Goal: Task Accomplishment & Management: Use online tool/utility

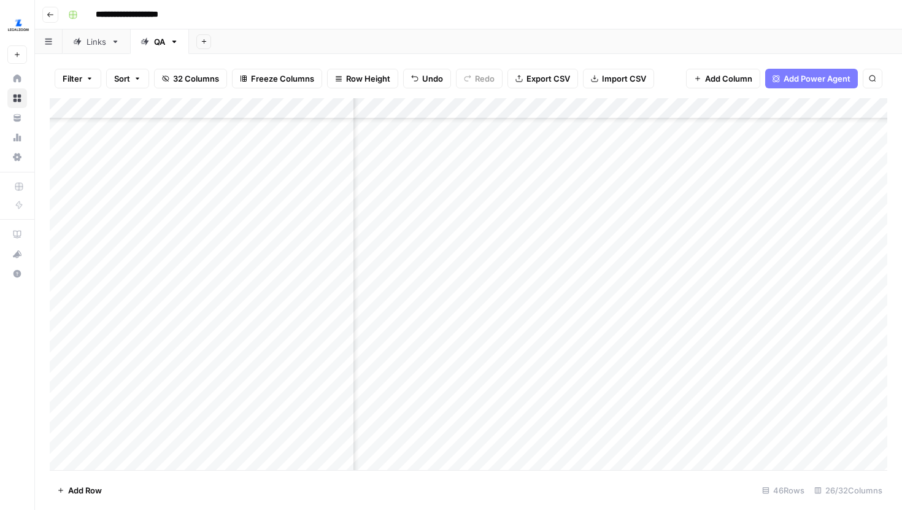
scroll to position [629, 246]
click at [734, 230] on div "Add Column" at bounding box center [469, 284] width 838 height 372
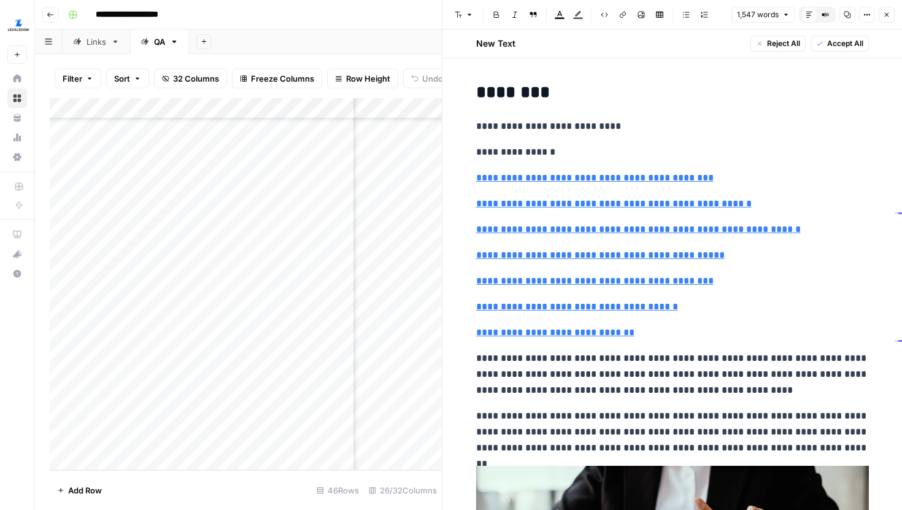
type input "#extra-services-offered-by-professional-registered-agents"
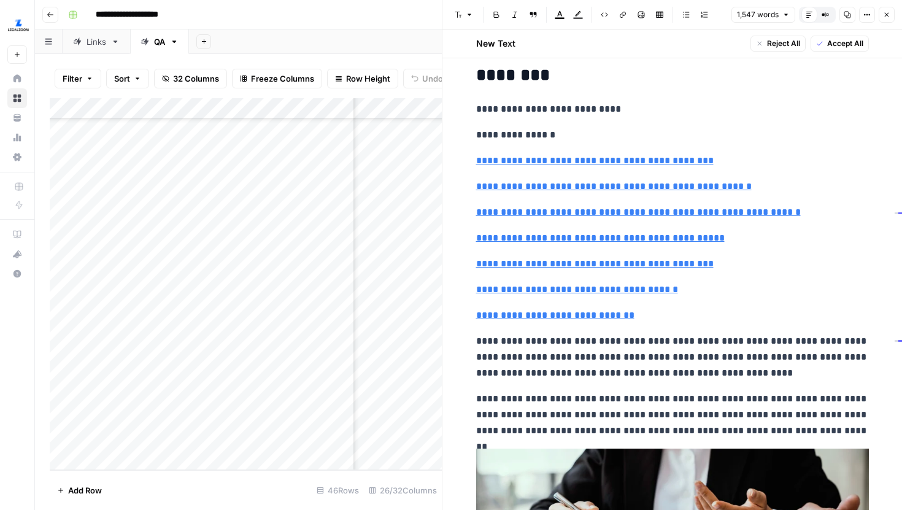
scroll to position [24, 0]
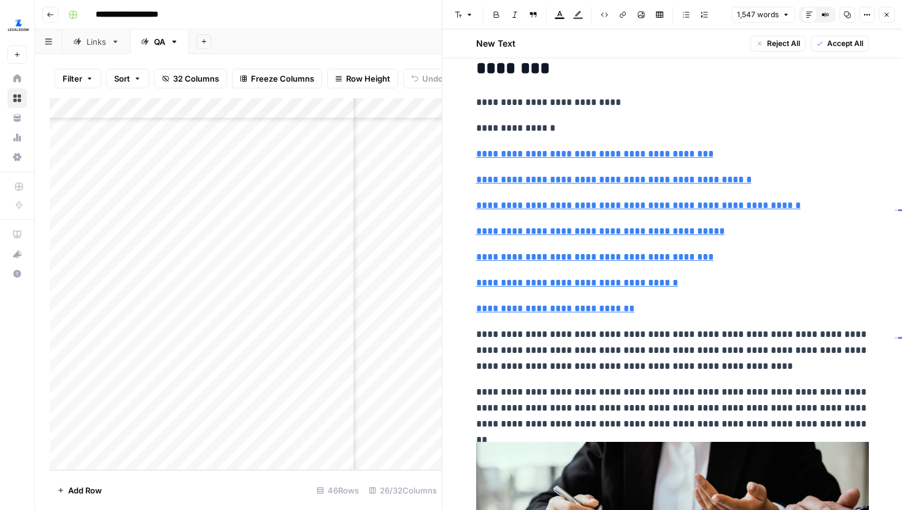
click at [891, 18] on button "Close" at bounding box center [887, 15] width 16 height 16
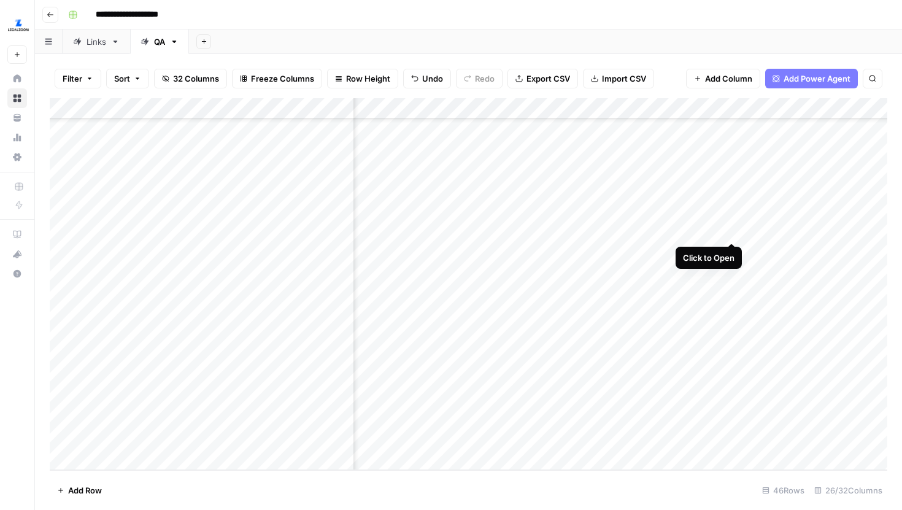
click at [732, 230] on div "Add Column" at bounding box center [469, 284] width 838 height 372
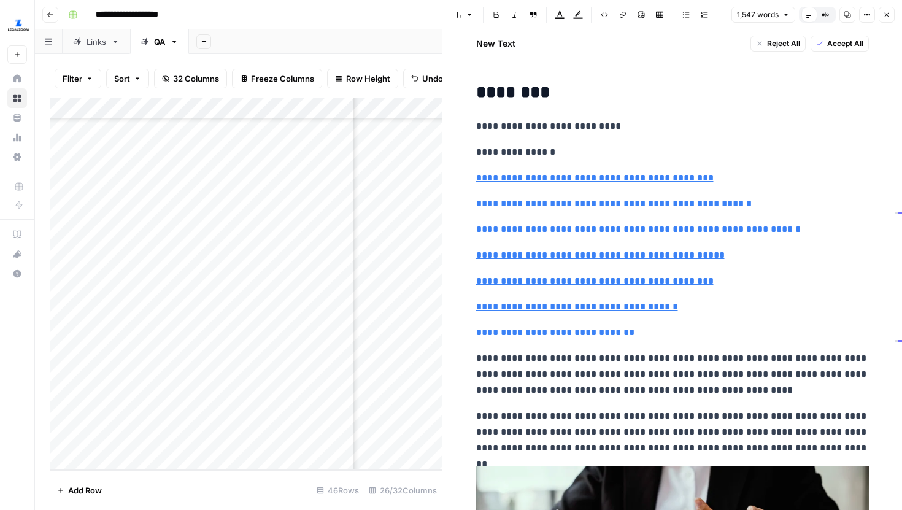
click at [895, 19] on header "Font style Bold Italic Block quote Text color Highlight color Code block Link I…" at bounding box center [673, 14] width 460 height 29
click at [881, 9] on button "Close" at bounding box center [887, 15] width 16 height 16
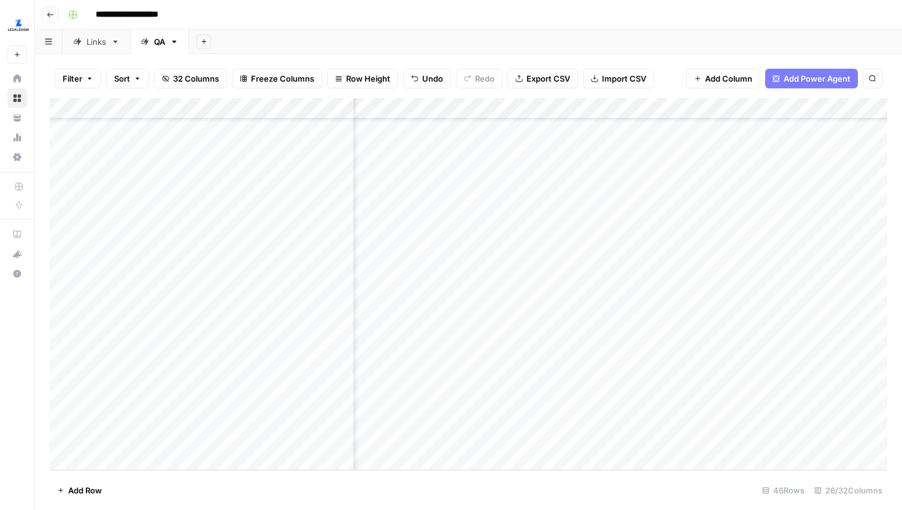
scroll to position [629, 327]
click at [608, 230] on div "Add Column" at bounding box center [469, 284] width 838 height 372
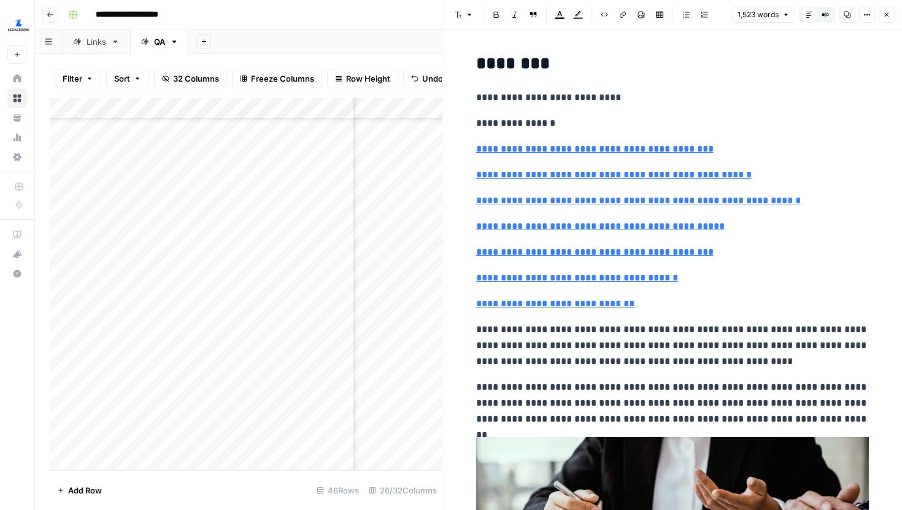
click at [887, 17] on icon "button" at bounding box center [886, 14] width 7 height 7
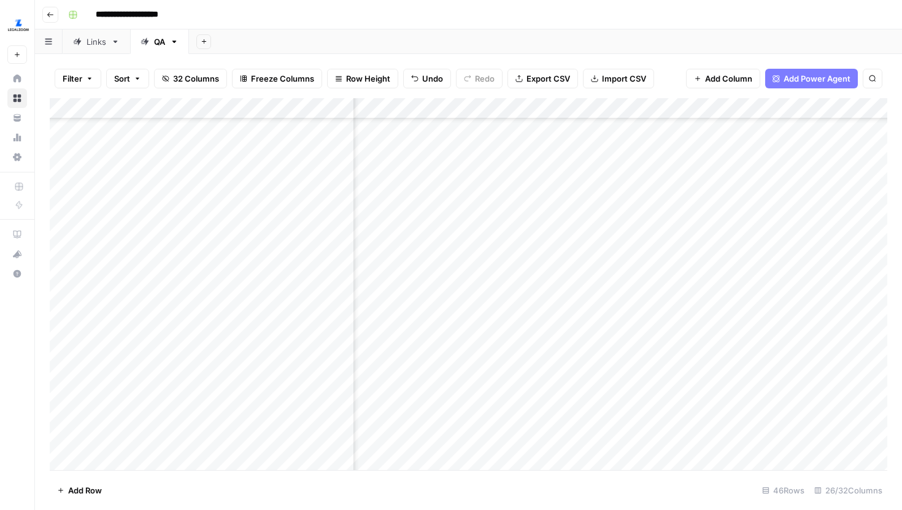
scroll to position [628, 2339]
click at [712, 233] on div "Add Column" at bounding box center [469, 284] width 838 height 372
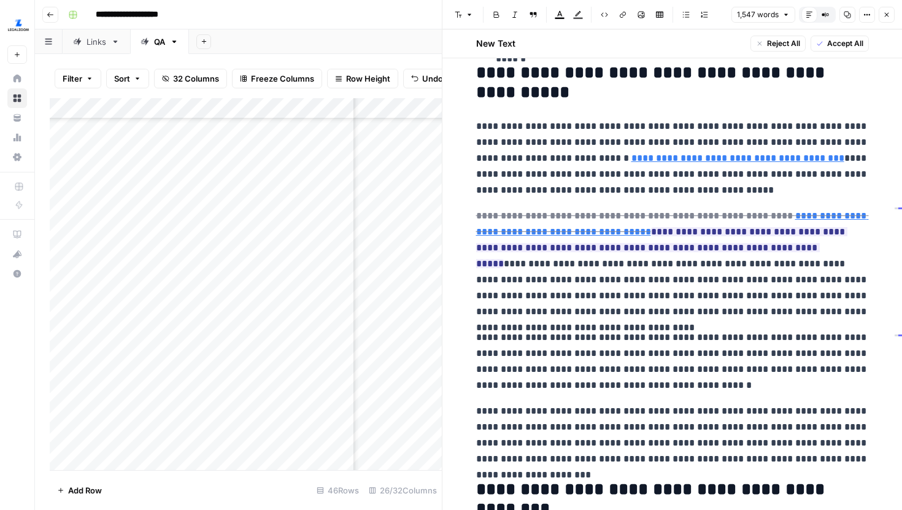
scroll to position [2179, 0]
click at [888, 15] on icon "button" at bounding box center [887, 15] width 4 height 4
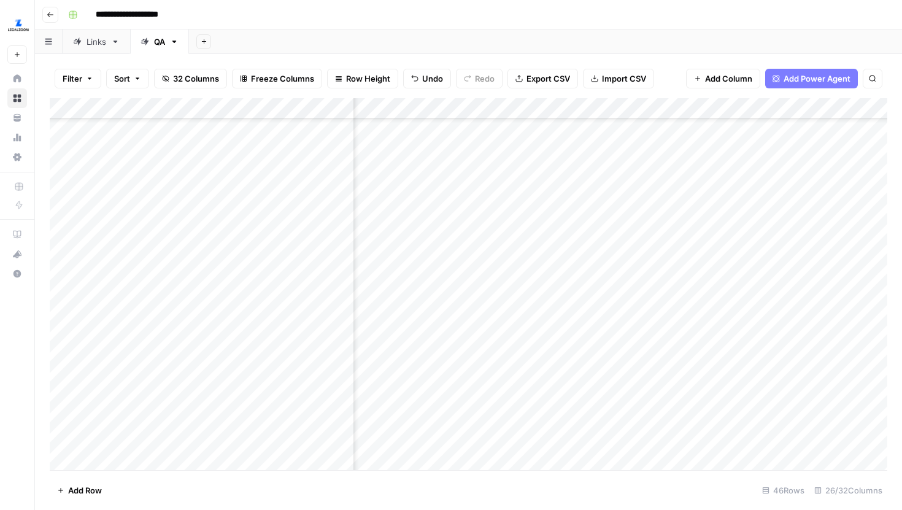
scroll to position [628, 2440]
click at [715, 246] on div "Add Column" at bounding box center [469, 284] width 838 height 372
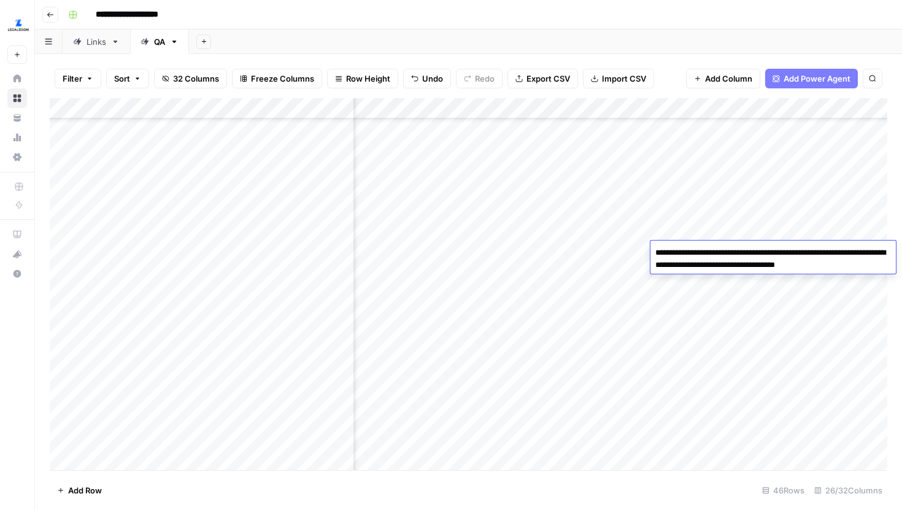
scroll to position [628, 2492]
click at [560, 250] on div "Add Column" at bounding box center [469, 284] width 838 height 372
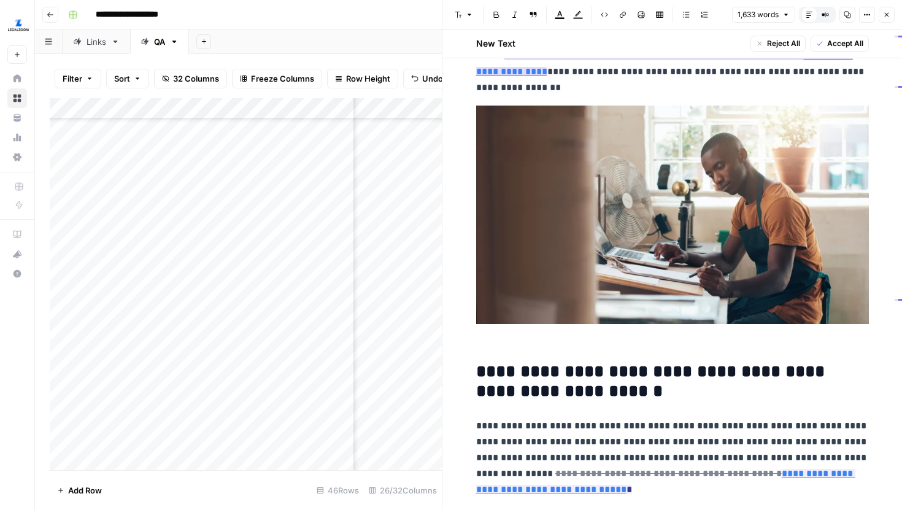
scroll to position [59, 0]
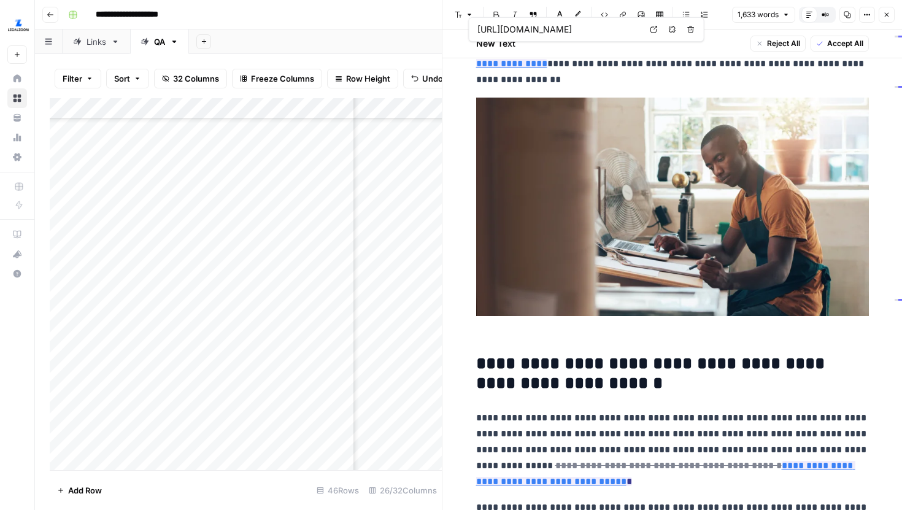
click at [651, 29] on icon at bounding box center [654, 29] width 7 height 7
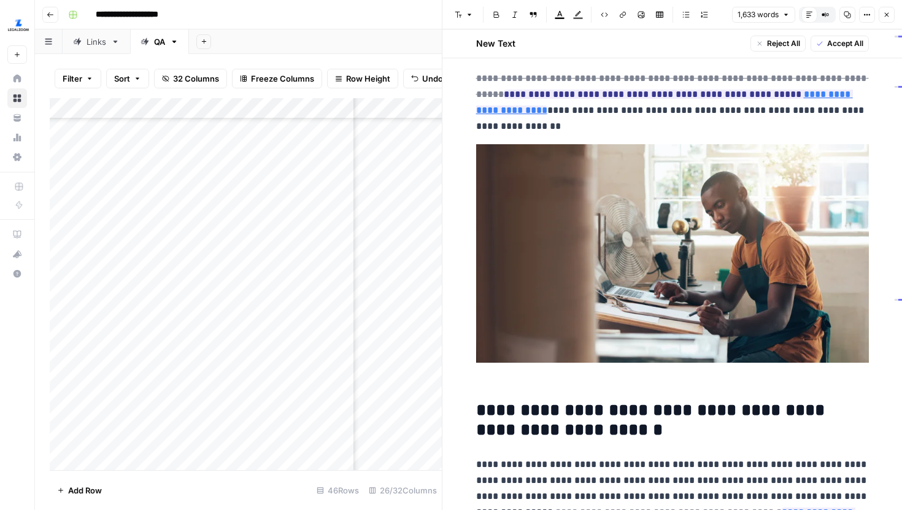
scroll to position [0, 0]
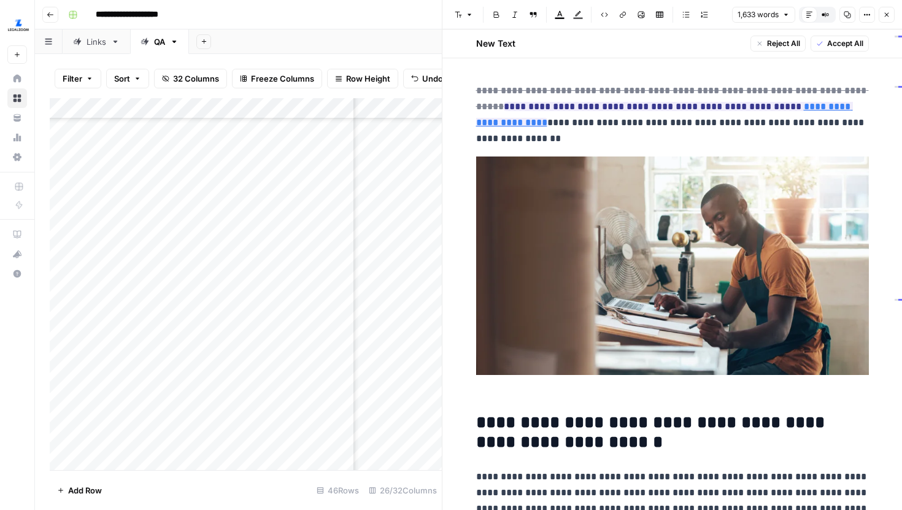
click at [656, 123] on p "**********" at bounding box center [672, 115] width 393 height 64
click at [577, 128] on p "**********" at bounding box center [672, 115] width 393 height 64
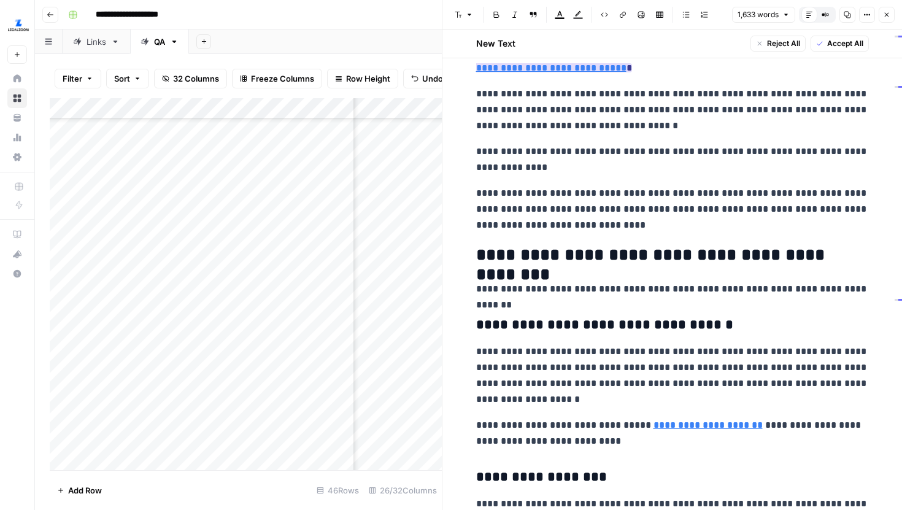
scroll to position [478, 0]
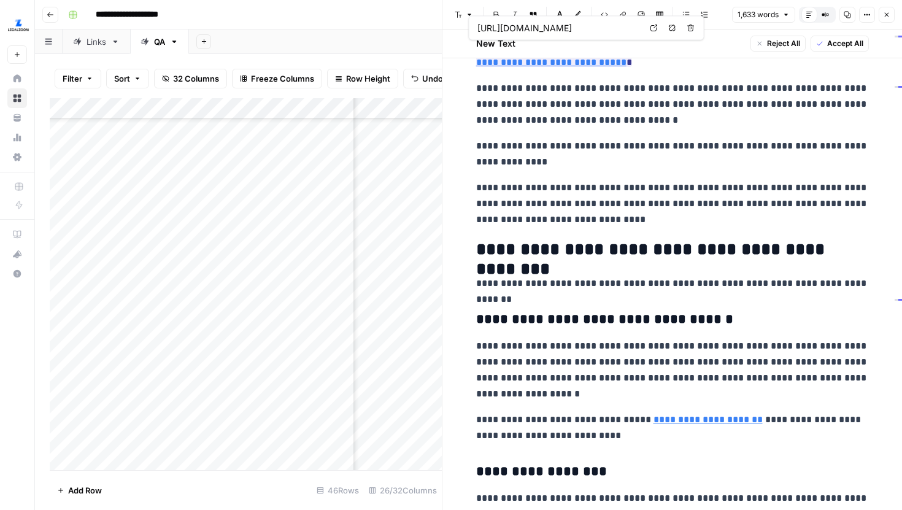
click at [651, 29] on icon at bounding box center [654, 28] width 7 height 7
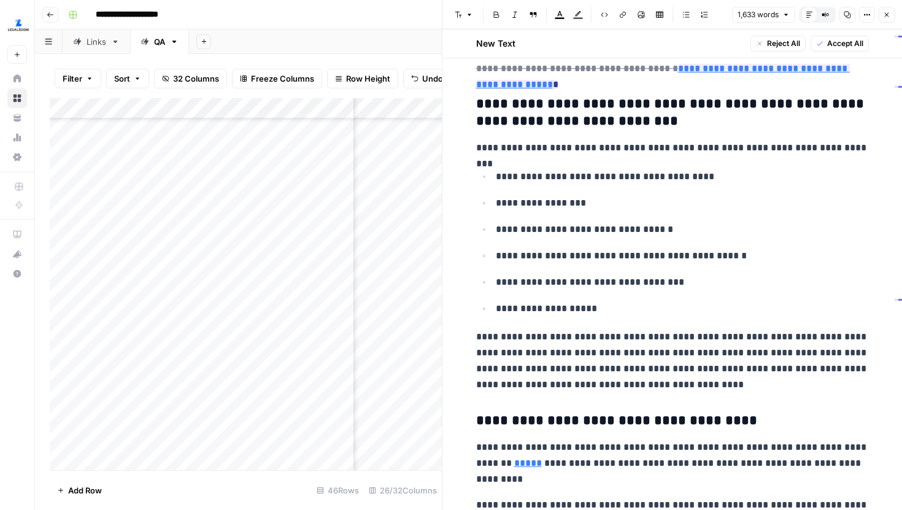
scroll to position [2304, 0]
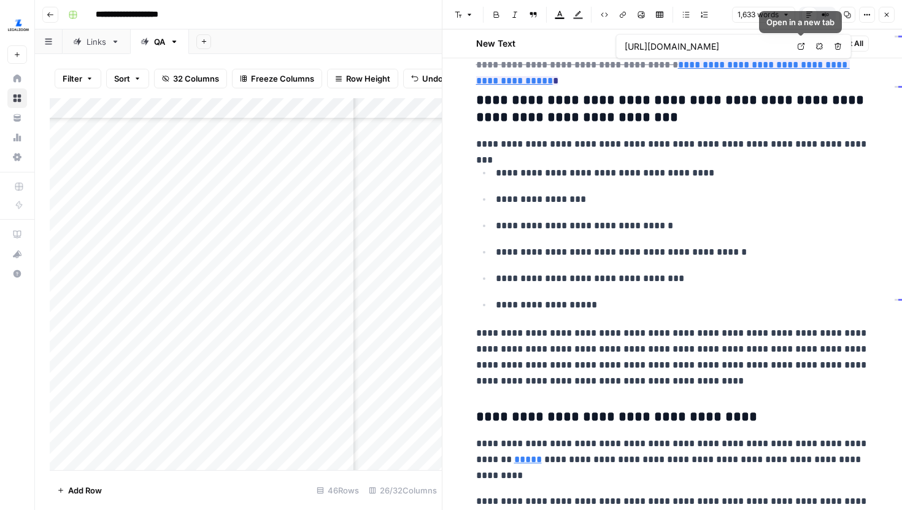
click at [805, 45] on link "Open in a new tab" at bounding box center [802, 47] width 16 height 16
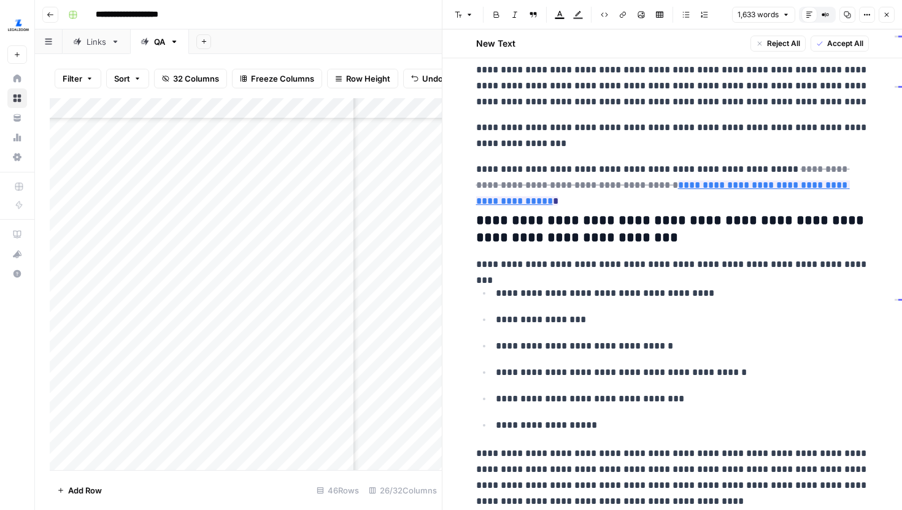
scroll to position [2181, 0]
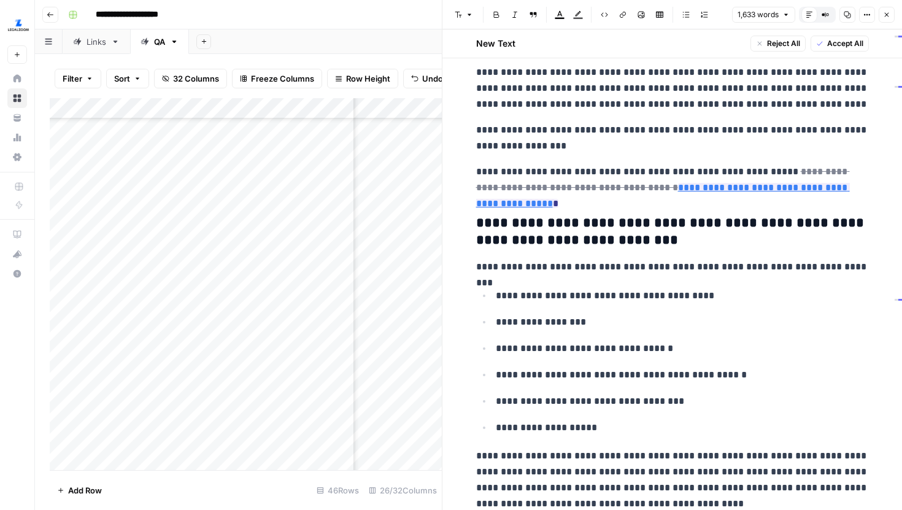
click at [622, 242] on h3 "**********" at bounding box center [672, 232] width 393 height 34
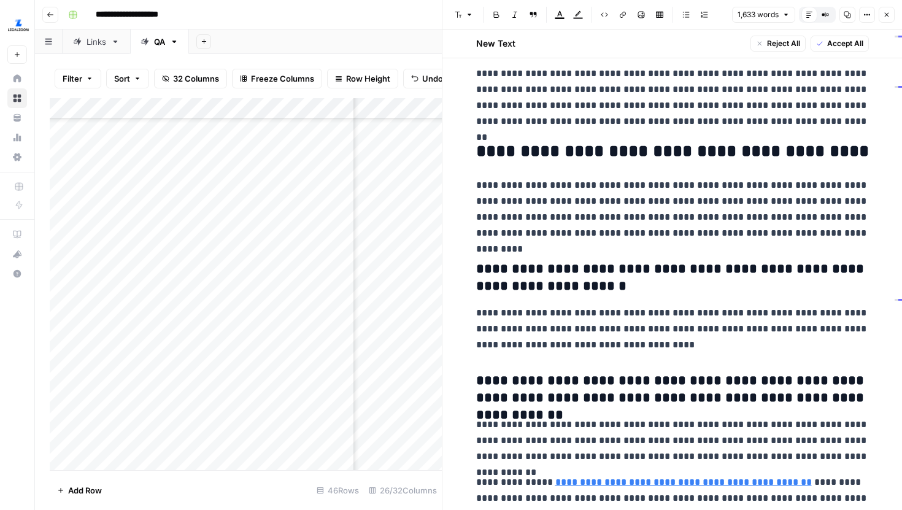
scroll to position [3649, 0]
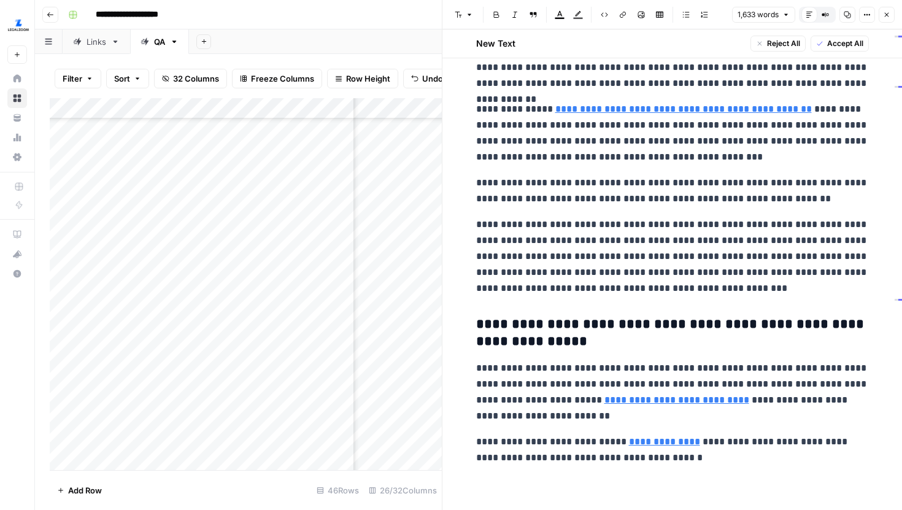
click at [883, 17] on icon "button" at bounding box center [886, 14] width 7 height 7
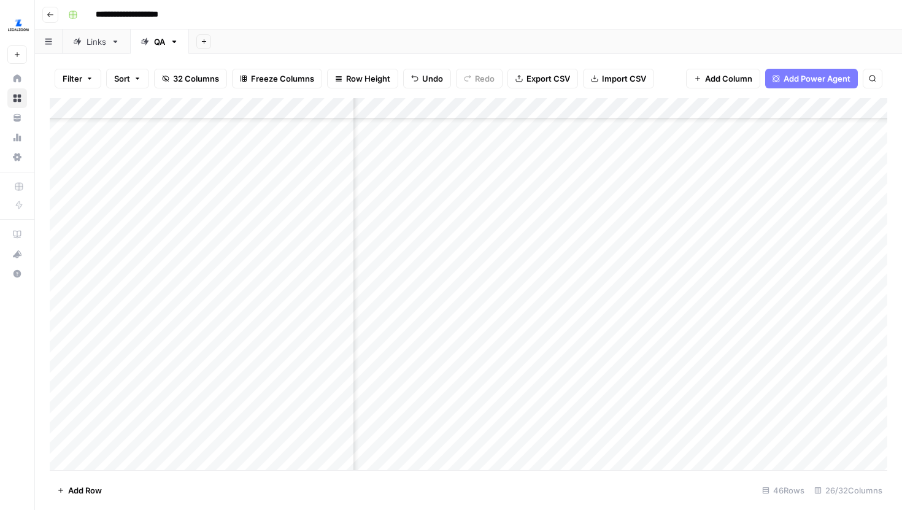
click at [682, 276] on div "Add Column" at bounding box center [469, 284] width 838 height 372
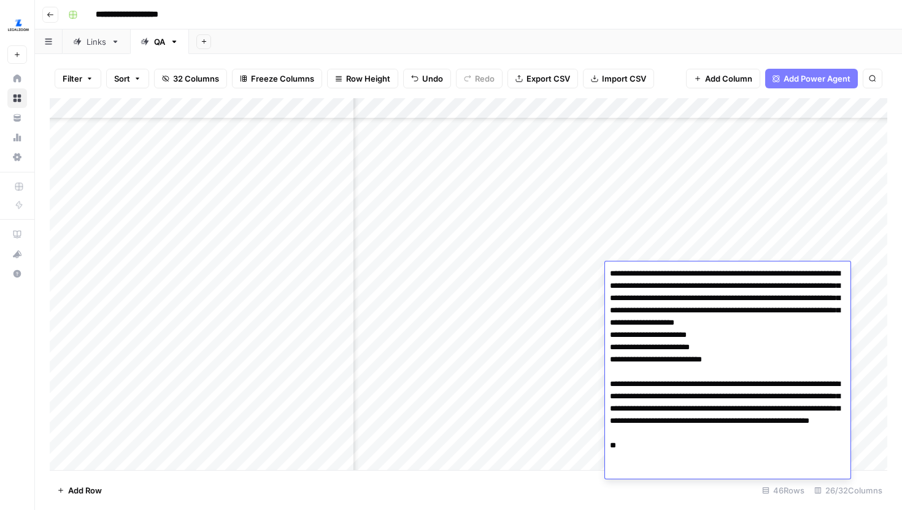
scroll to position [628, 2541]
click at [635, 228] on div "Add Column" at bounding box center [469, 284] width 838 height 372
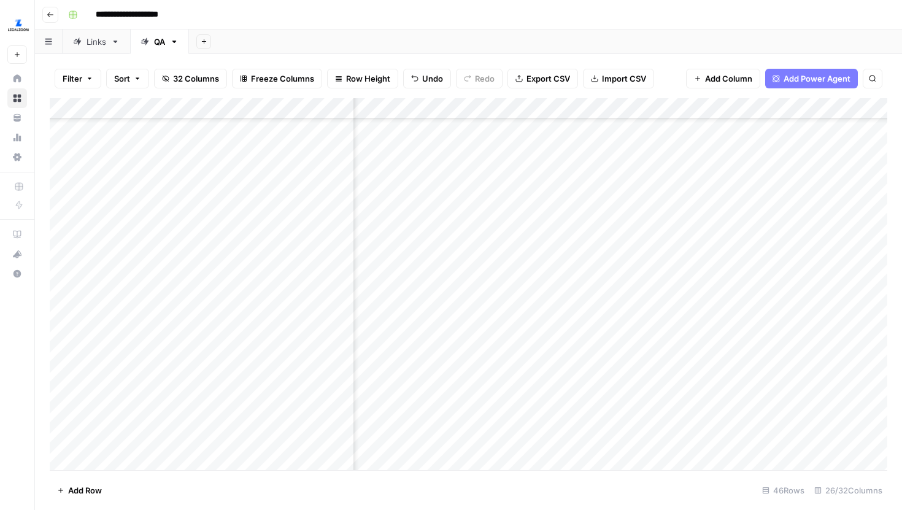
click at [635, 228] on div "Add Column" at bounding box center [469, 284] width 838 height 372
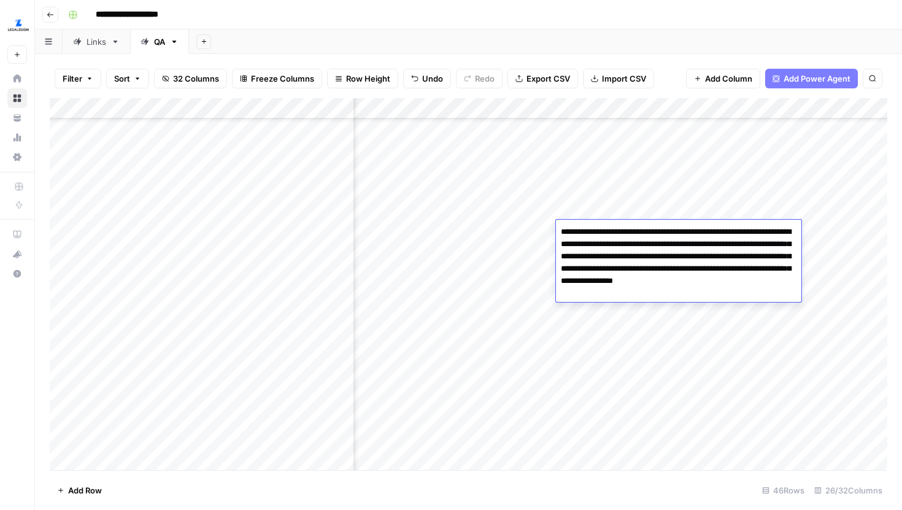
click at [629, 331] on div "Add Column" at bounding box center [469, 284] width 838 height 372
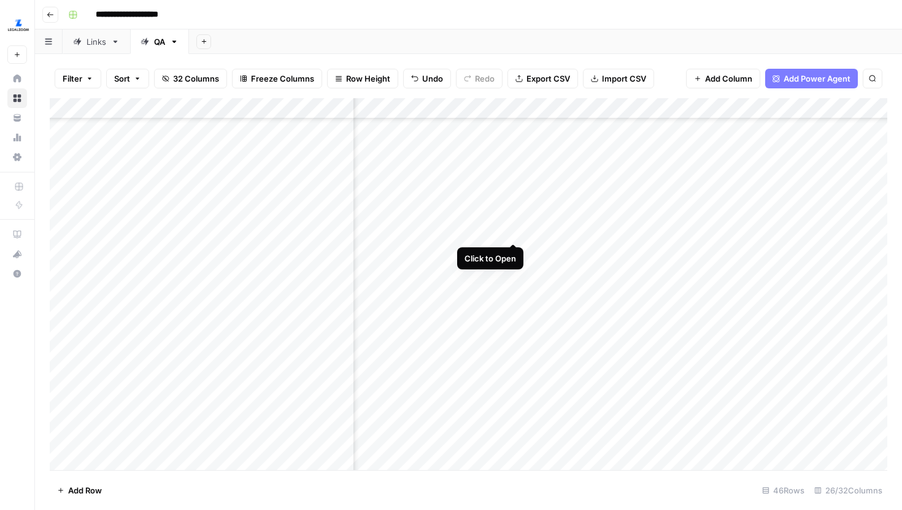
click at [513, 231] on div "Add Column" at bounding box center [469, 284] width 838 height 372
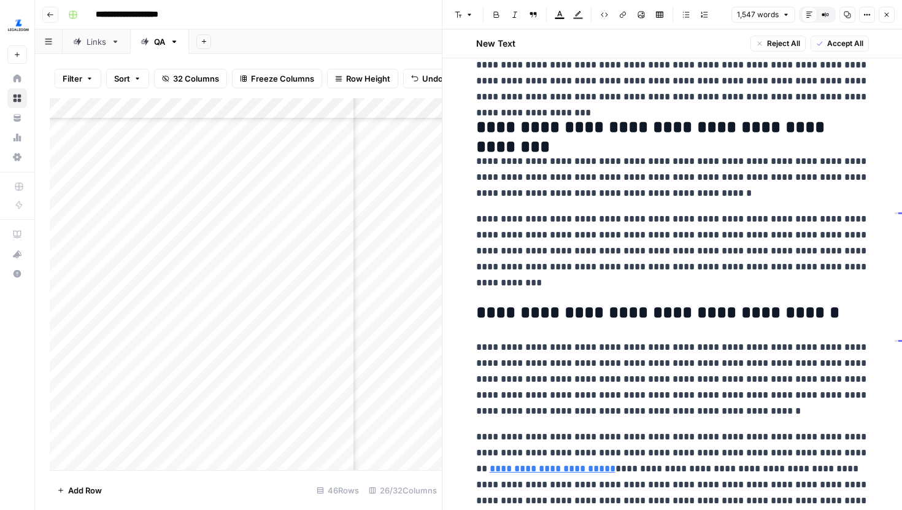
scroll to position [2422, 0]
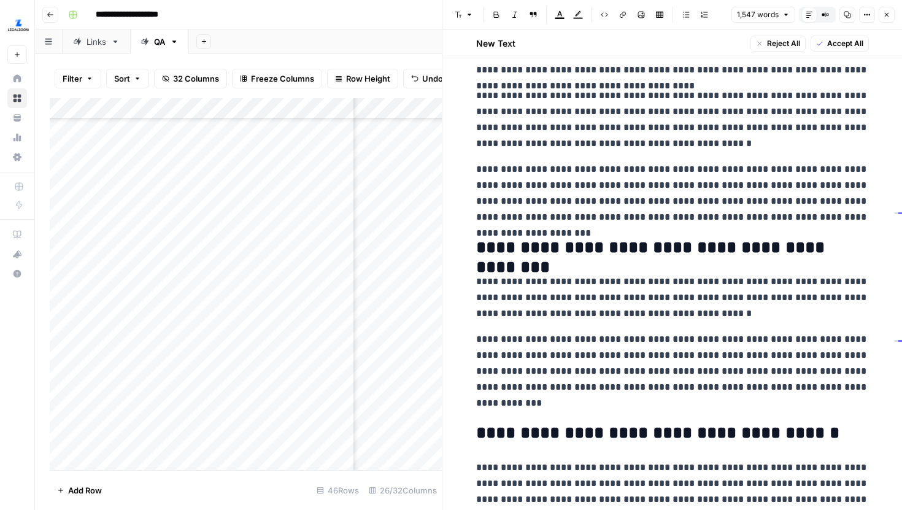
click at [888, 18] on button "Close" at bounding box center [887, 15] width 16 height 16
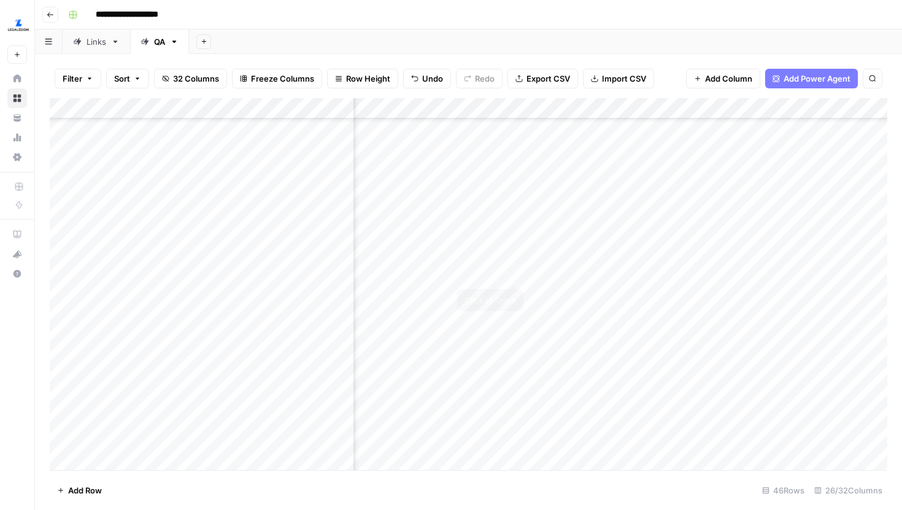
click at [512, 274] on div "Add Column" at bounding box center [469, 284] width 838 height 372
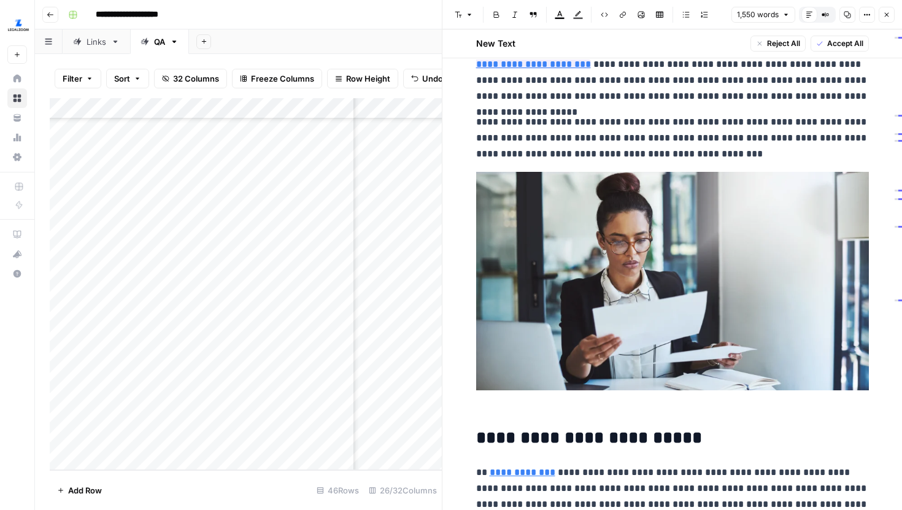
scroll to position [59, 0]
click at [650, 33] on link "Open in a new tab" at bounding box center [654, 29] width 16 height 16
click at [586, 87] on p "**********" at bounding box center [672, 64] width 393 height 80
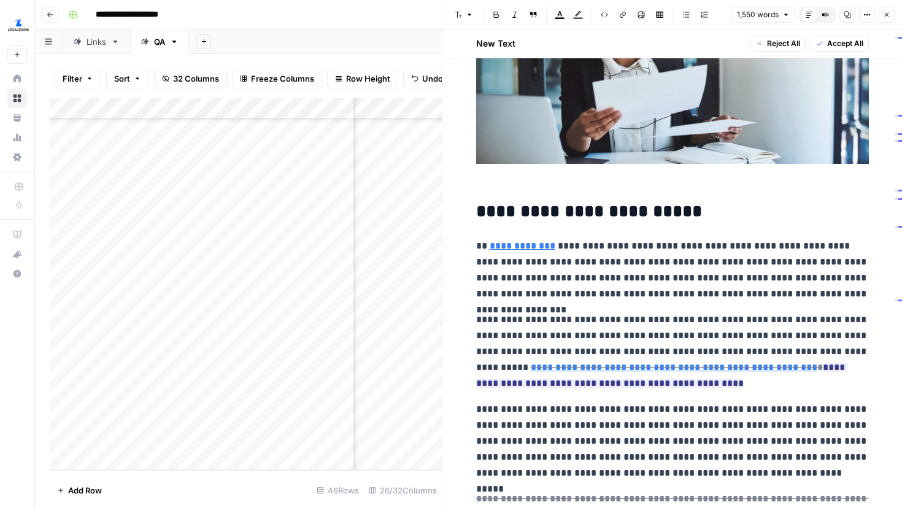
scroll to position [313, 0]
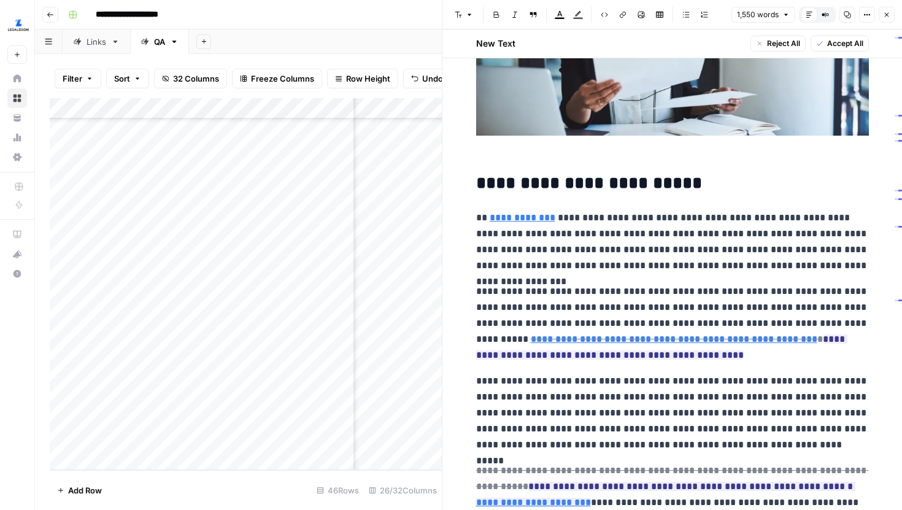
click at [890, 15] on span "Close" at bounding box center [890, 15] width 1 height 1
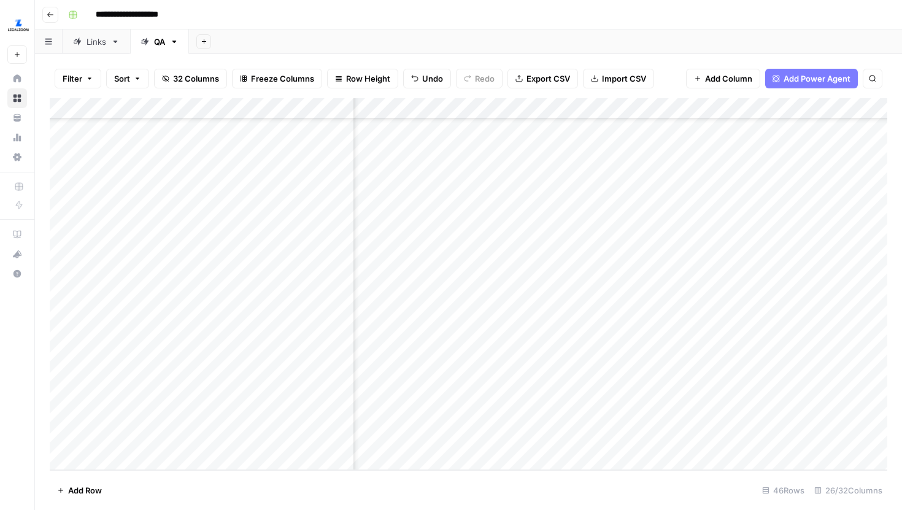
click at [645, 276] on div "Add Column" at bounding box center [469, 284] width 838 height 372
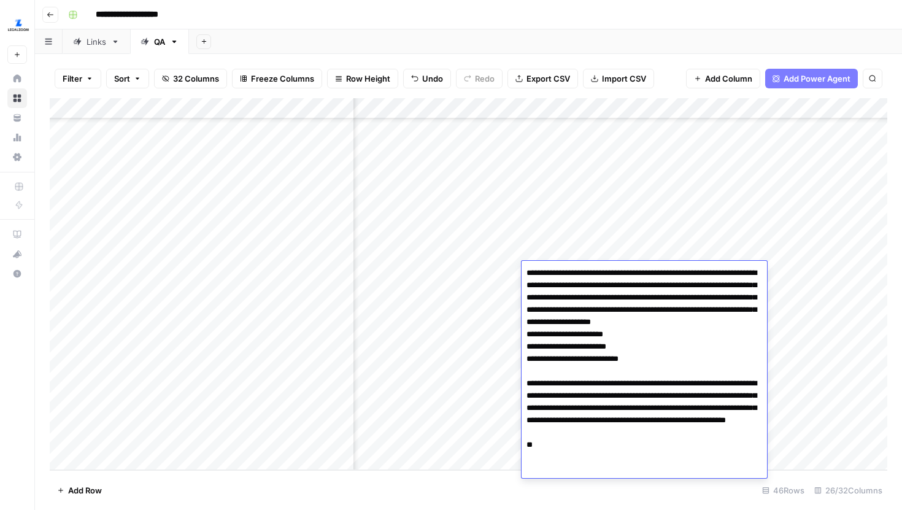
click at [478, 271] on div "Add Column" at bounding box center [469, 284] width 838 height 372
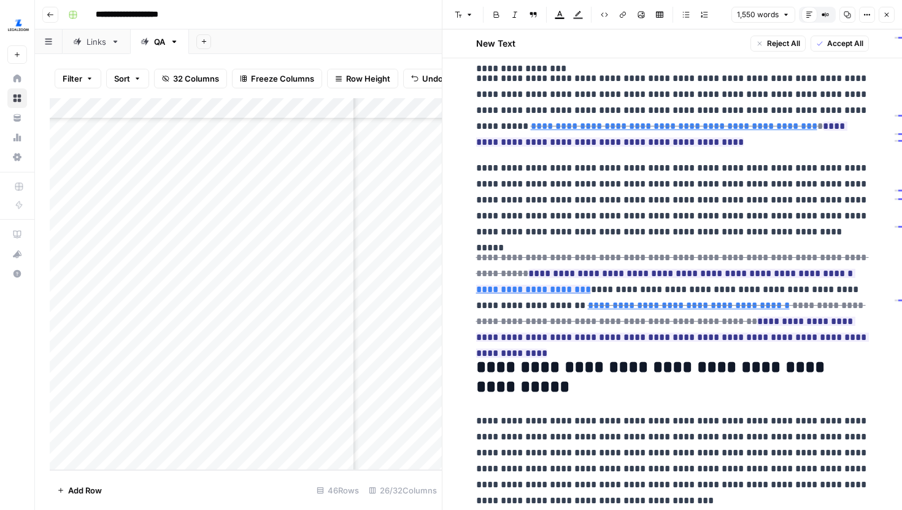
scroll to position [527, 0]
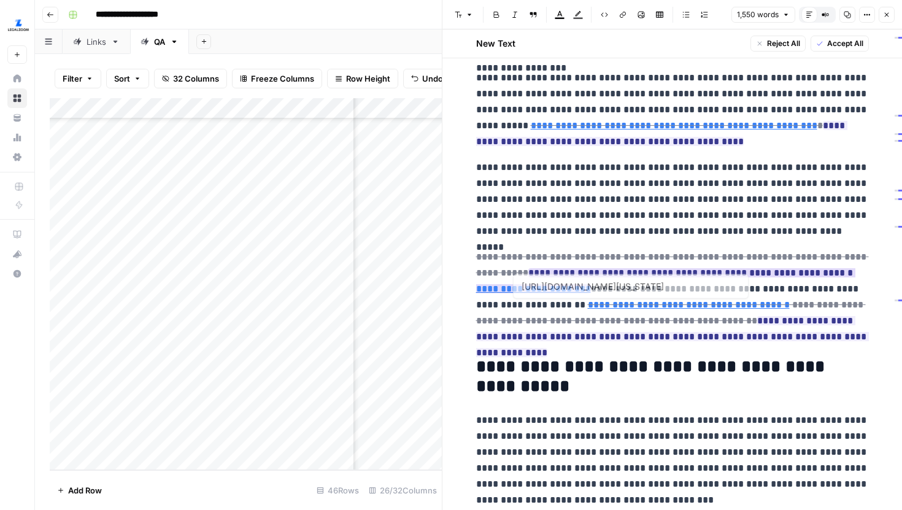
type input "https://www.legalzoom.com/articles/what-is-an-annual-report"
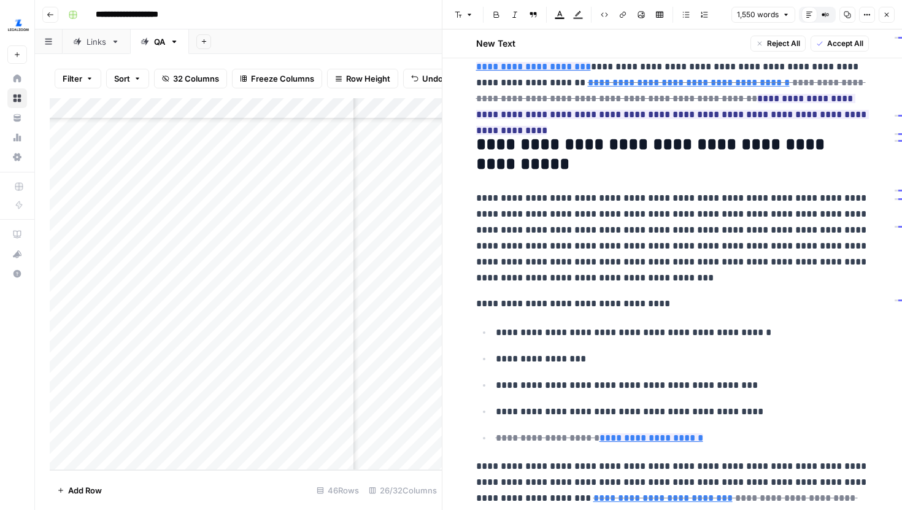
scroll to position [753, 0]
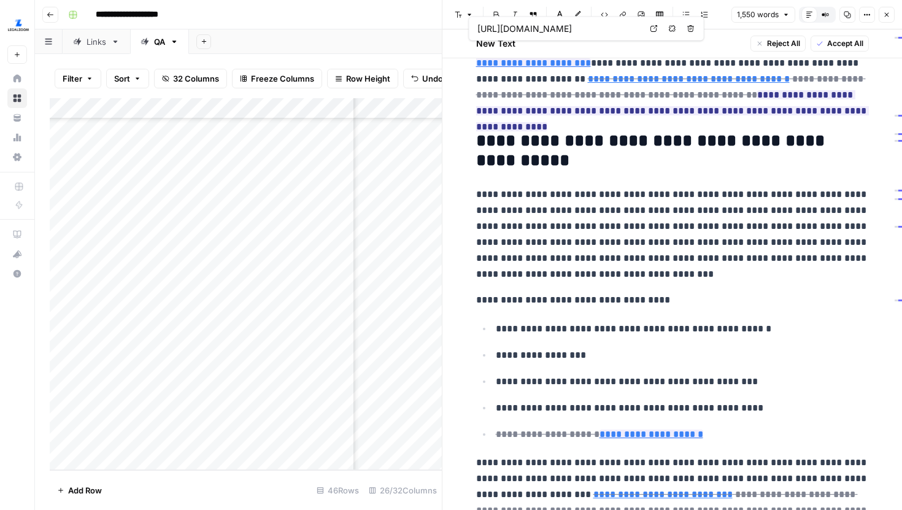
click at [654, 29] on icon at bounding box center [654, 28] width 7 height 7
type input "https://dat.maryland.gov/SDAT%20Forms/PPR_Forms/2025_Form2.pdf"
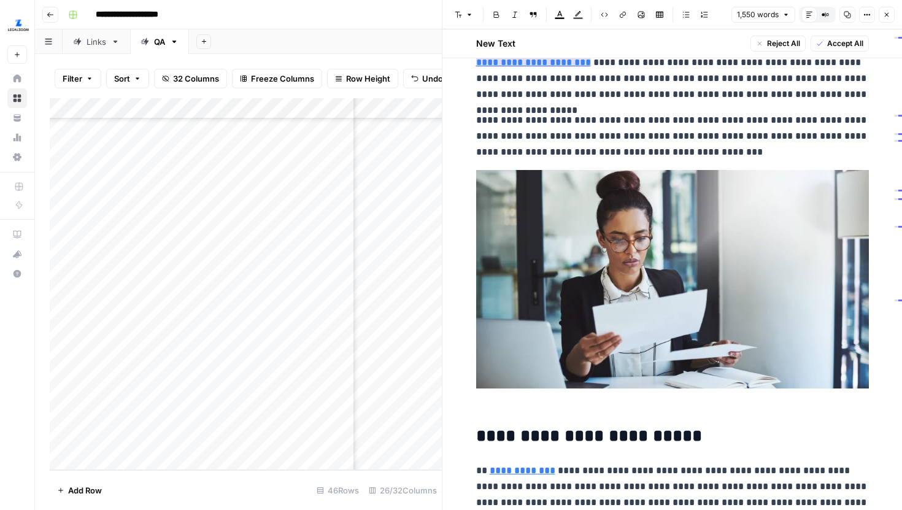
scroll to position [59, 0]
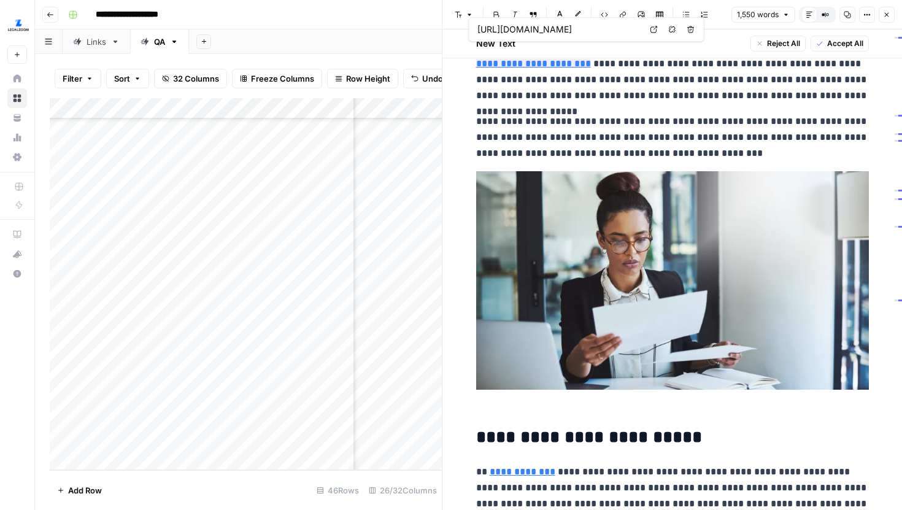
click at [651, 30] on icon at bounding box center [654, 29] width 7 height 7
click at [591, 99] on p "**********" at bounding box center [672, 64] width 393 height 80
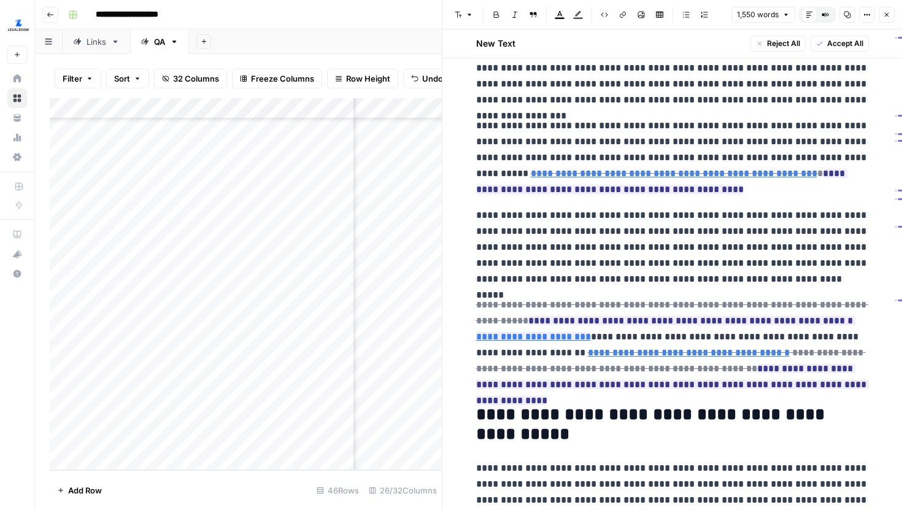
scroll to position [468, 0]
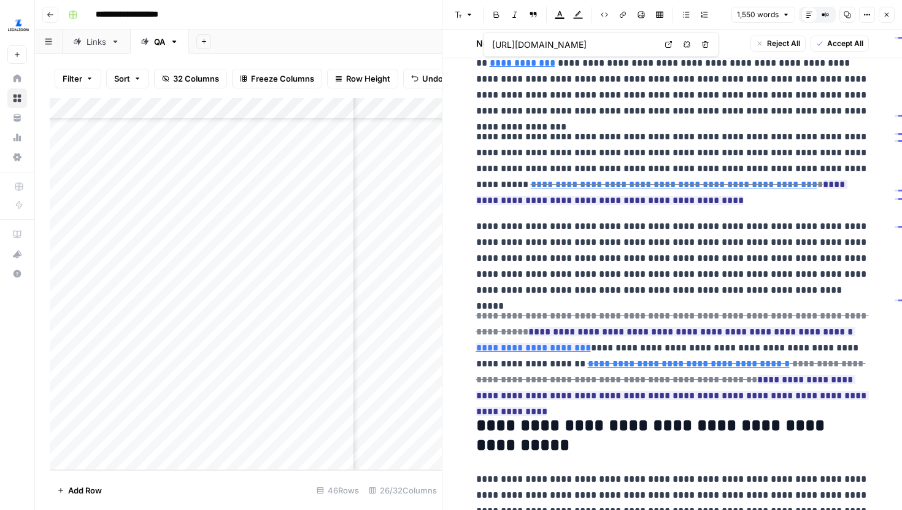
click at [668, 46] on icon at bounding box center [668, 44] width 7 height 7
type input "https://dat.maryland.gov/SDAT%20Forms/PPR_Forms/2025_Form1.pdf"
click at [624, 231] on p "**********" at bounding box center [672, 259] width 393 height 80
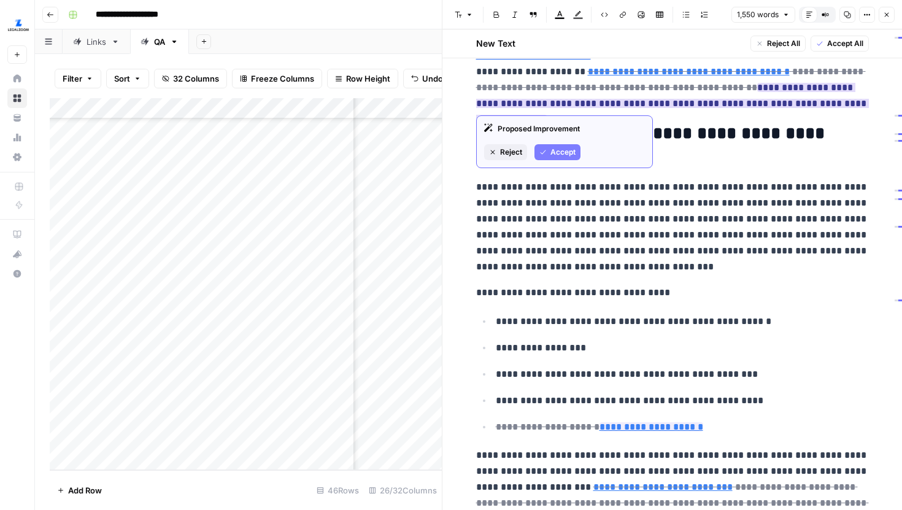
scroll to position [755, 0]
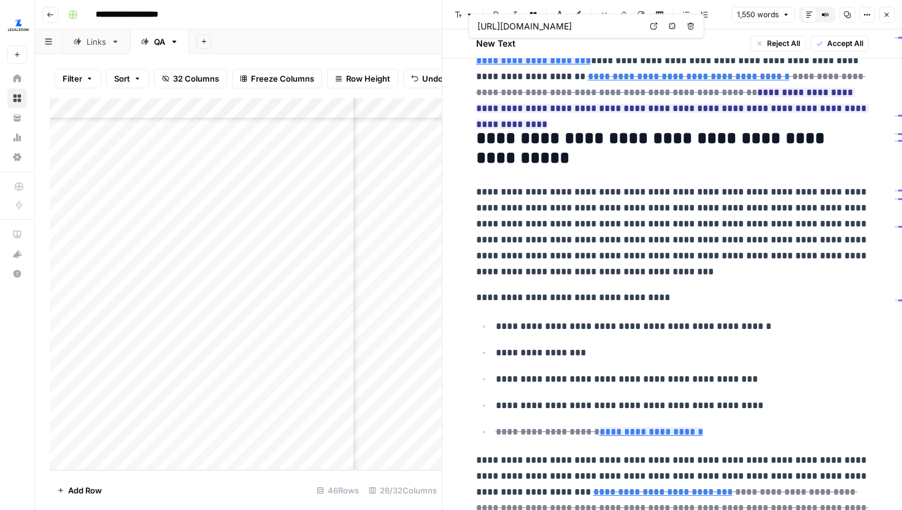
click at [652, 28] on icon at bounding box center [654, 26] width 7 height 7
click at [646, 131] on h2 "**********" at bounding box center [672, 148] width 393 height 39
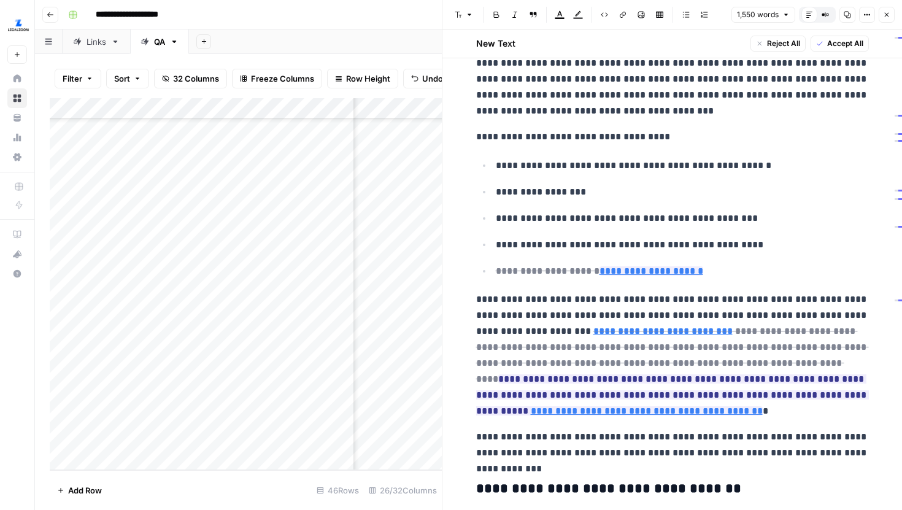
scroll to position [925, 0]
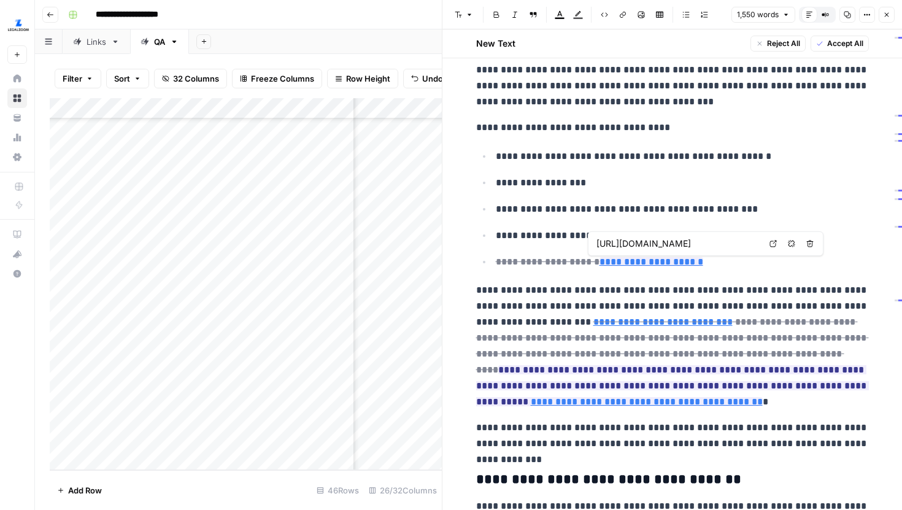
click at [778, 247] on link "Open in a new tab" at bounding box center [773, 244] width 16 height 16
click at [757, 206] on p "**********" at bounding box center [682, 209] width 373 height 16
click at [886, 11] on icon "button" at bounding box center [886, 14] width 7 height 7
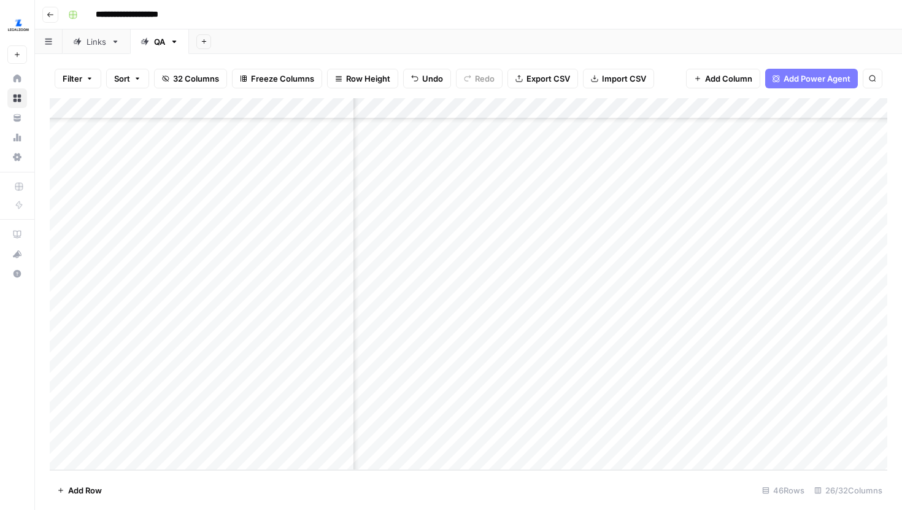
click at [653, 273] on div "Add Column" at bounding box center [469, 284] width 838 height 372
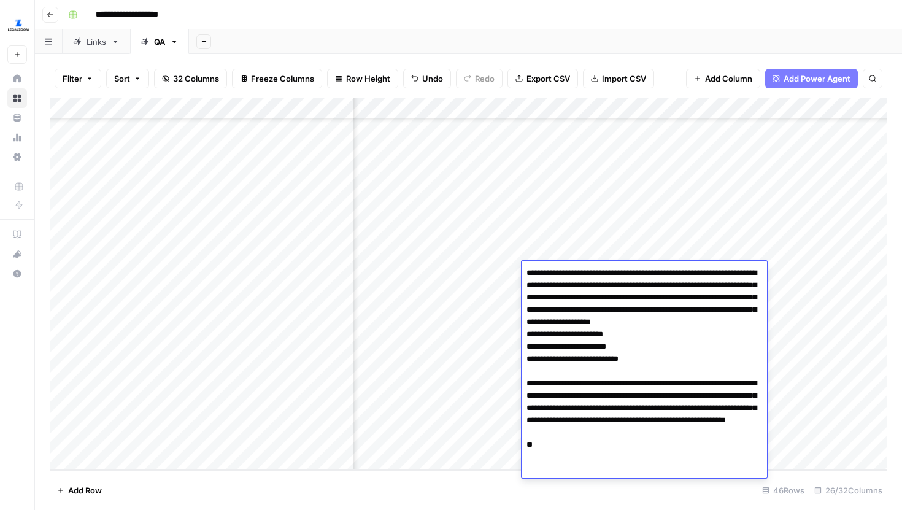
click at [436, 281] on div "Add Column" at bounding box center [469, 284] width 838 height 372
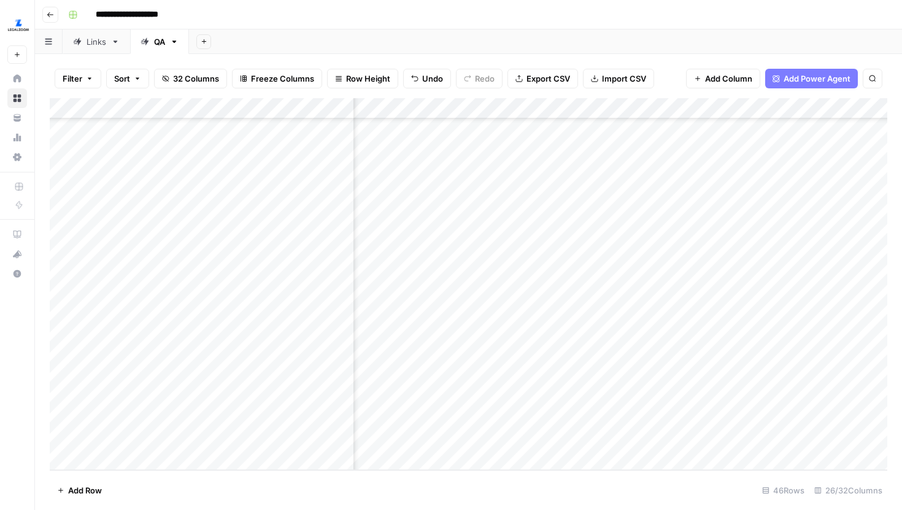
click at [478, 274] on div "Add Column" at bounding box center [469, 284] width 838 height 372
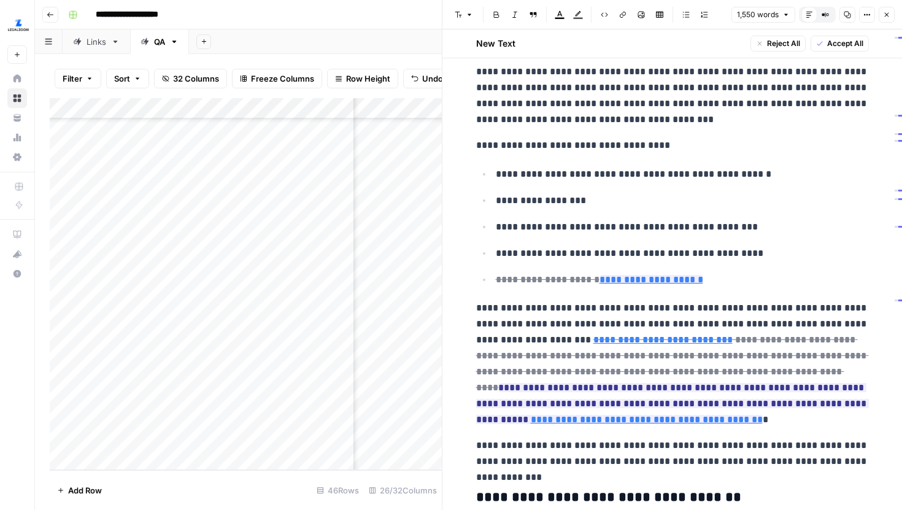
scroll to position [834, 0]
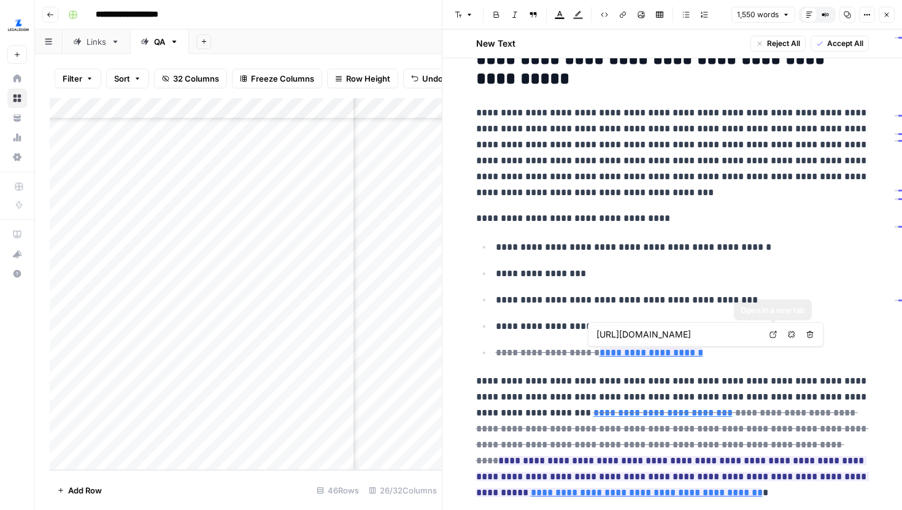
click at [770, 333] on icon at bounding box center [773, 334] width 7 height 7
click at [697, 312] on ul "**********" at bounding box center [672, 300] width 393 height 122
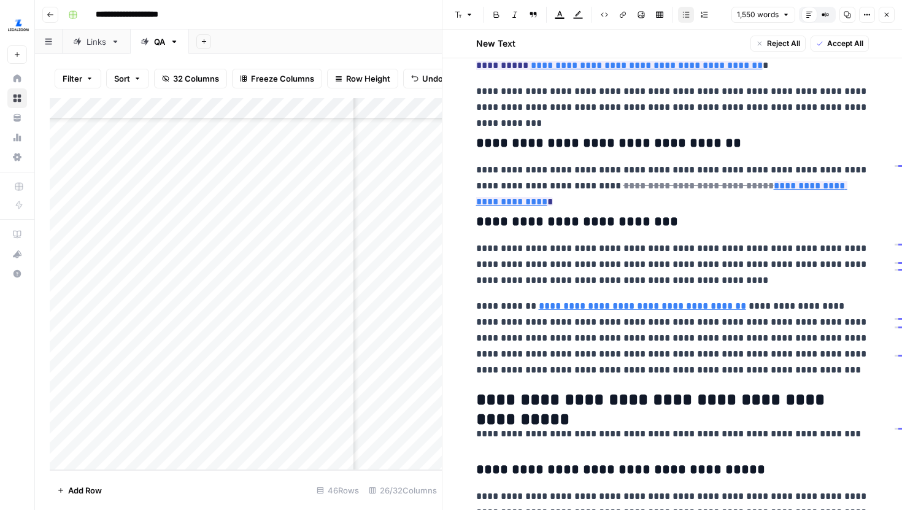
scroll to position [1266, 0]
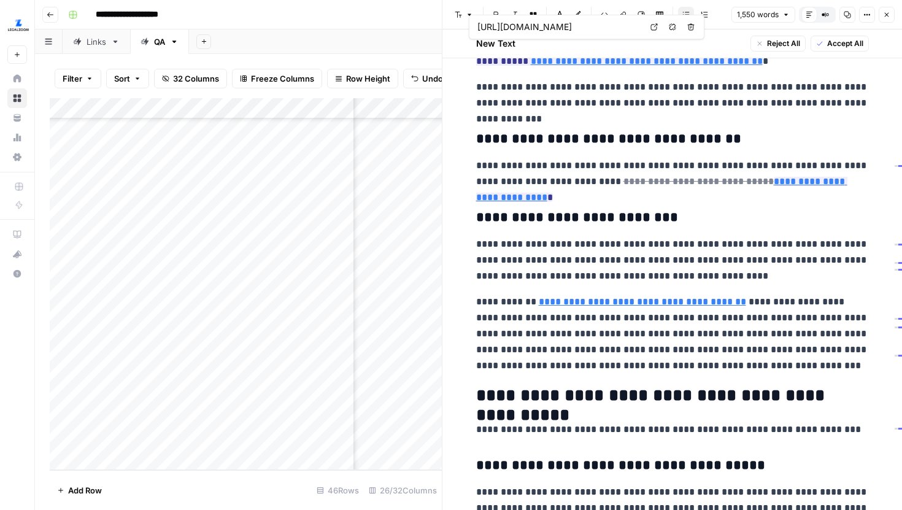
click at [652, 29] on icon at bounding box center [654, 26] width 7 height 7
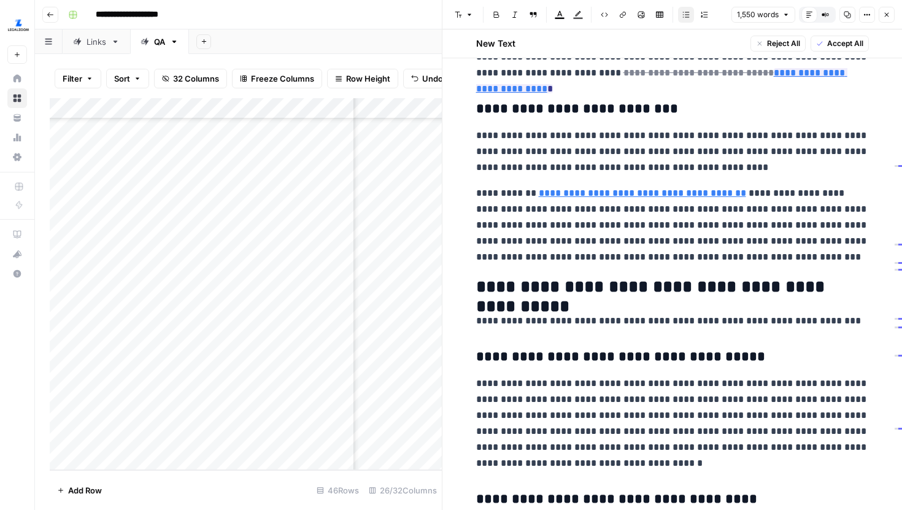
scroll to position [1378, 0]
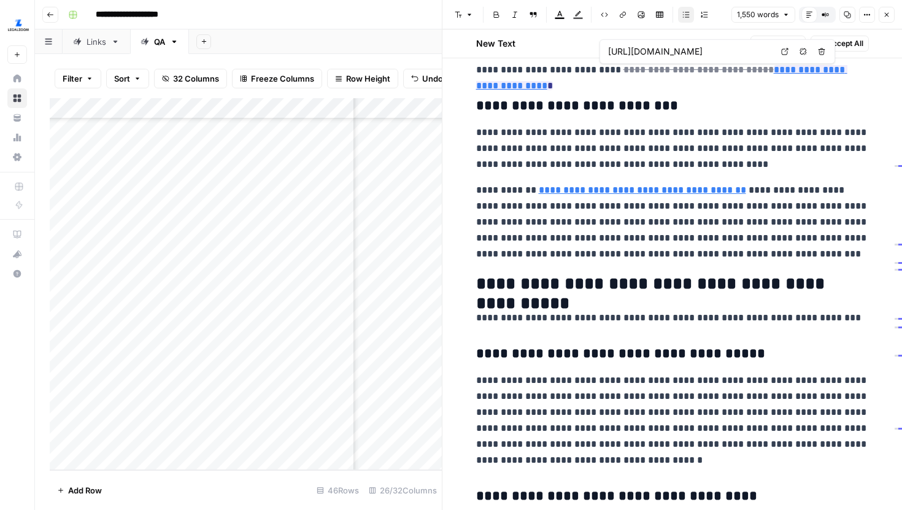
click at [788, 52] on span "Open in a new tab" at bounding box center [788, 52] width 1 height 1
click at [751, 116] on div "**********" at bounding box center [673, 378] width 408 height 3357
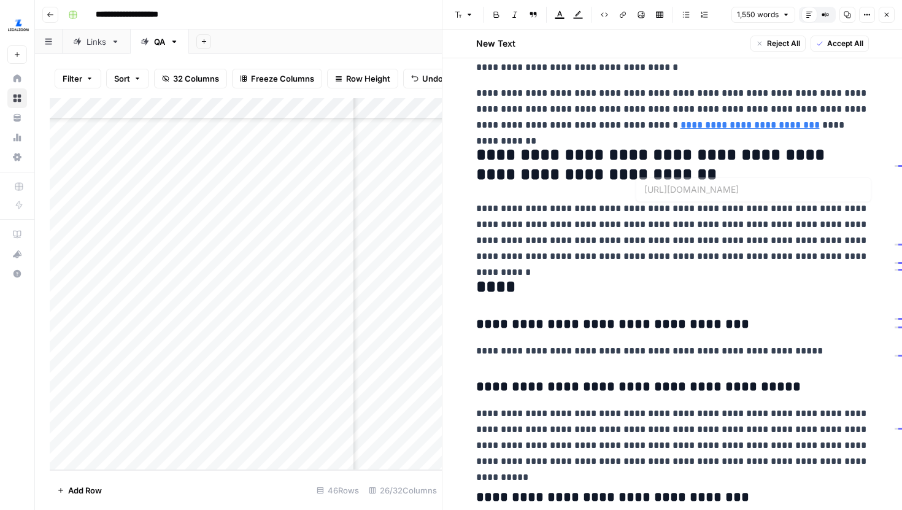
scroll to position [2964, 0]
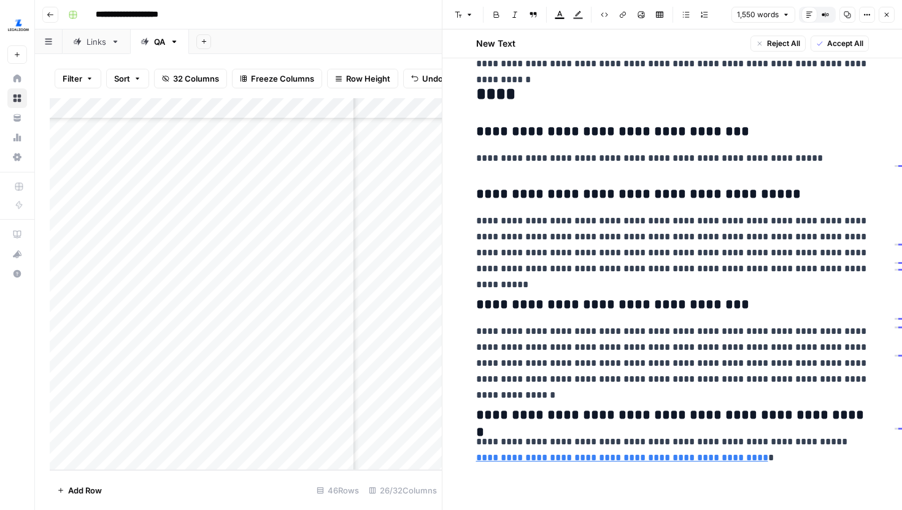
click at [888, 15] on icon "button" at bounding box center [886, 14] width 7 height 7
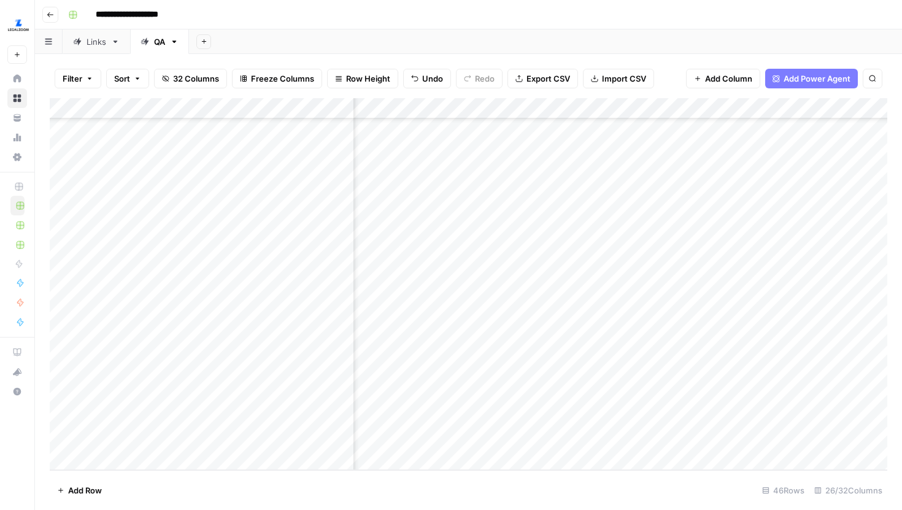
click at [603, 279] on div "Add Column" at bounding box center [469, 284] width 838 height 372
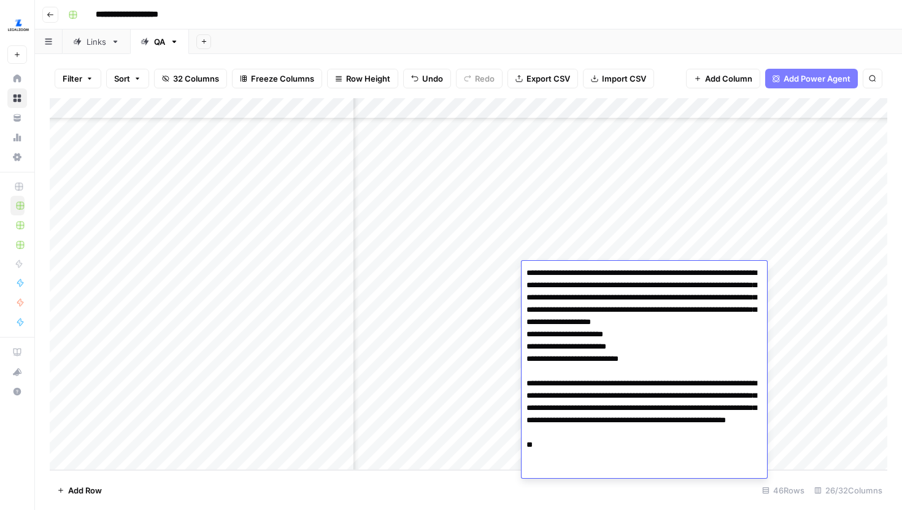
click at [429, 300] on div "Add Column" at bounding box center [469, 284] width 838 height 372
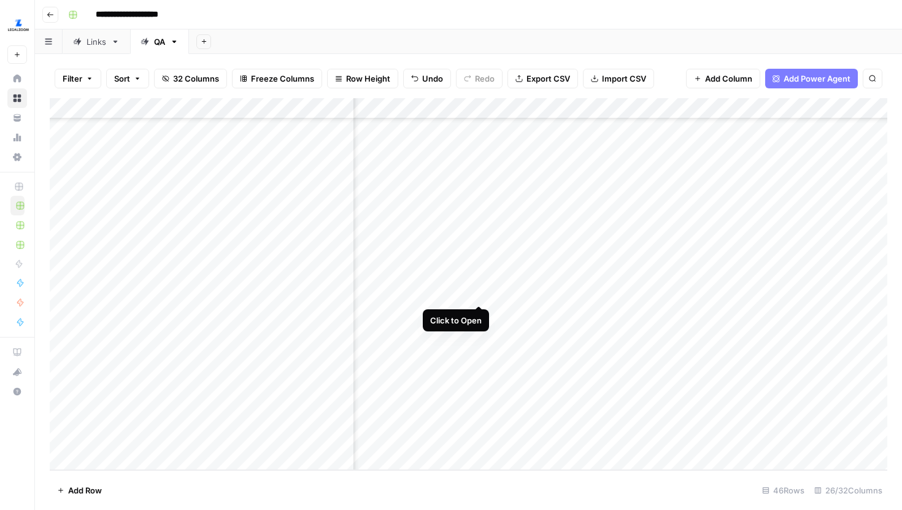
click at [478, 294] on div "Add Column" at bounding box center [469, 284] width 838 height 372
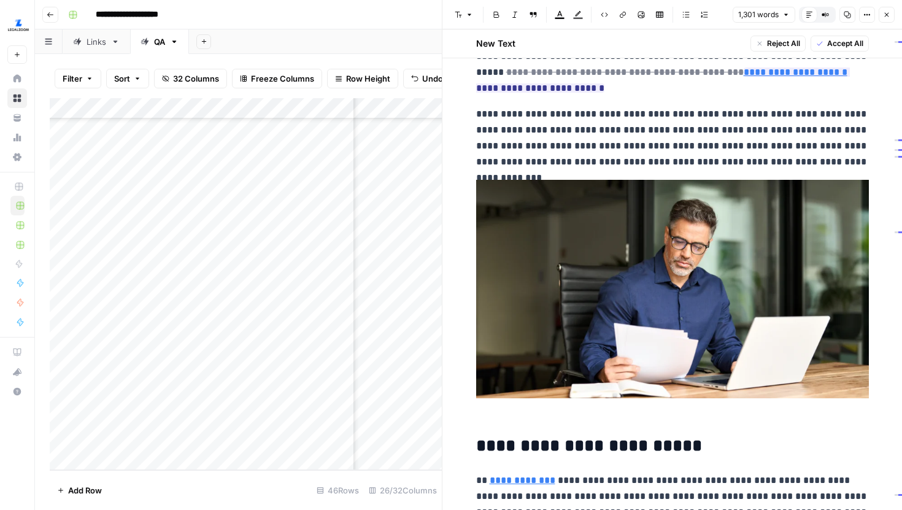
scroll to position [42, 0]
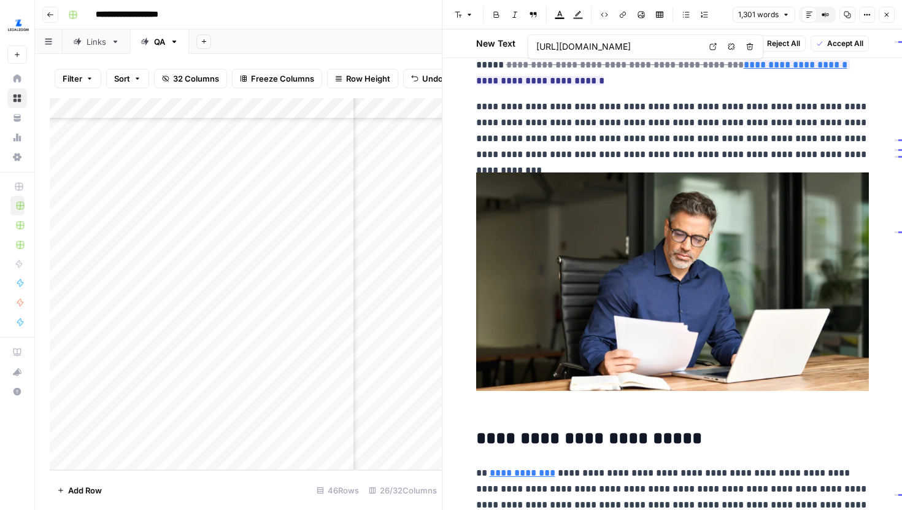
click at [710, 49] on icon at bounding box center [713, 46] width 7 height 7
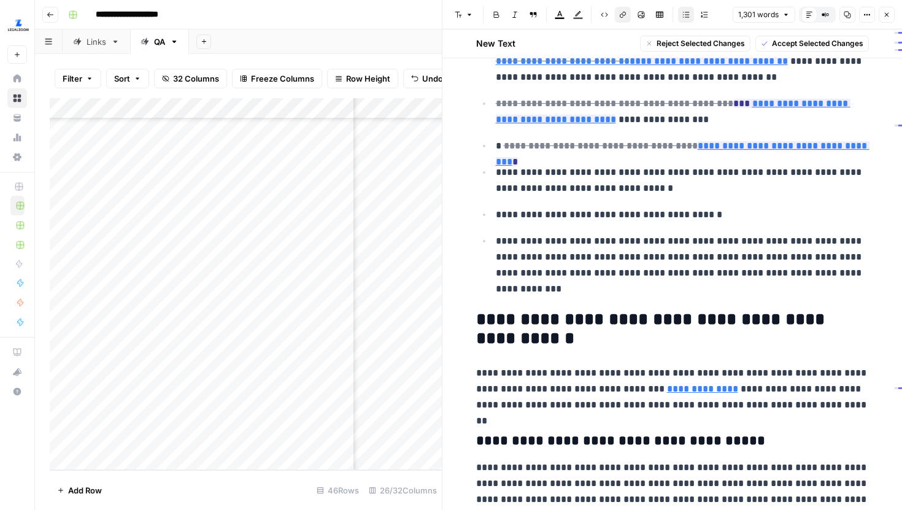
scroll to position [648, 0]
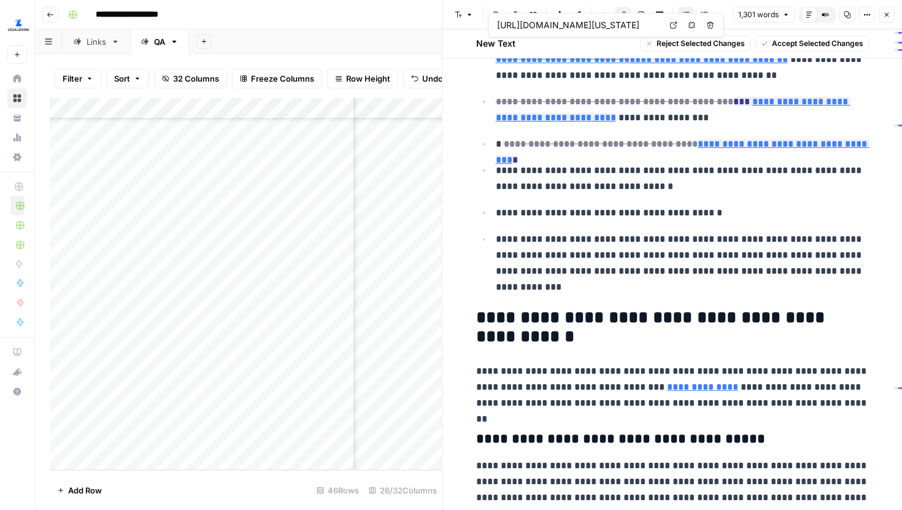
click at [674, 25] on icon at bounding box center [673, 25] width 7 height 7
click at [785, 45] on link "Open in a new tab" at bounding box center [780, 41] width 16 height 16
click at [886, 14] on icon "button" at bounding box center [886, 14] width 7 height 7
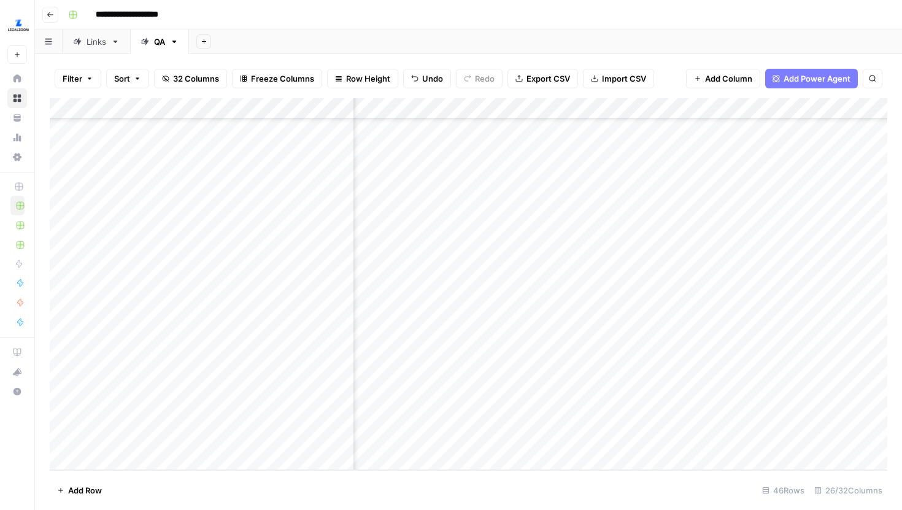
scroll to position [629, 2039]
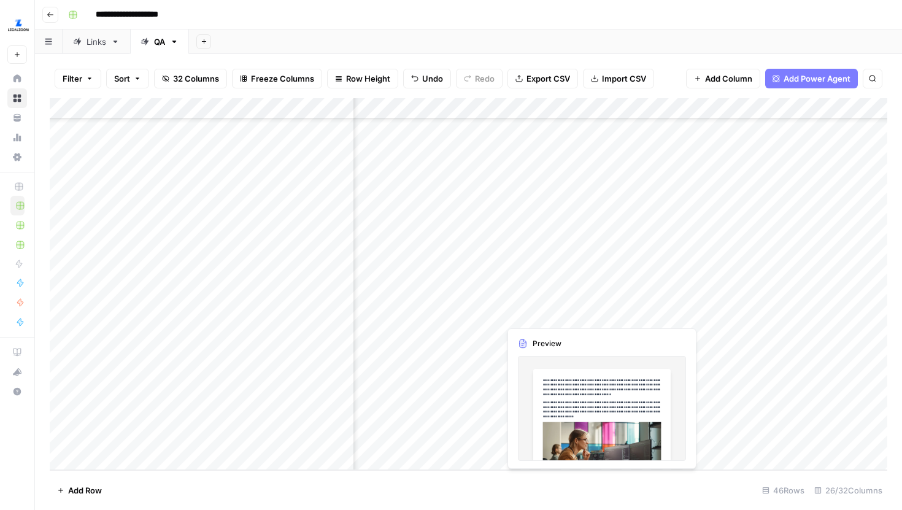
click at [641, 293] on div "Add Column" at bounding box center [469, 284] width 838 height 372
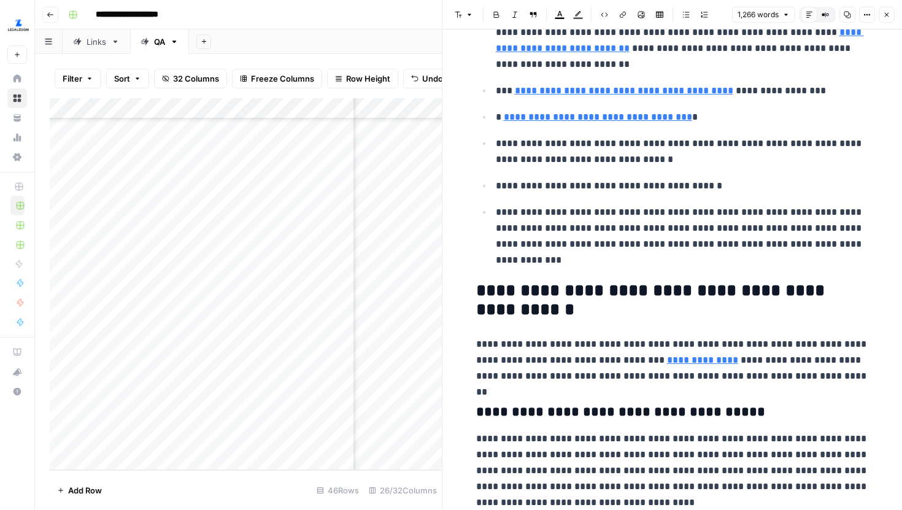
scroll to position [624, 0]
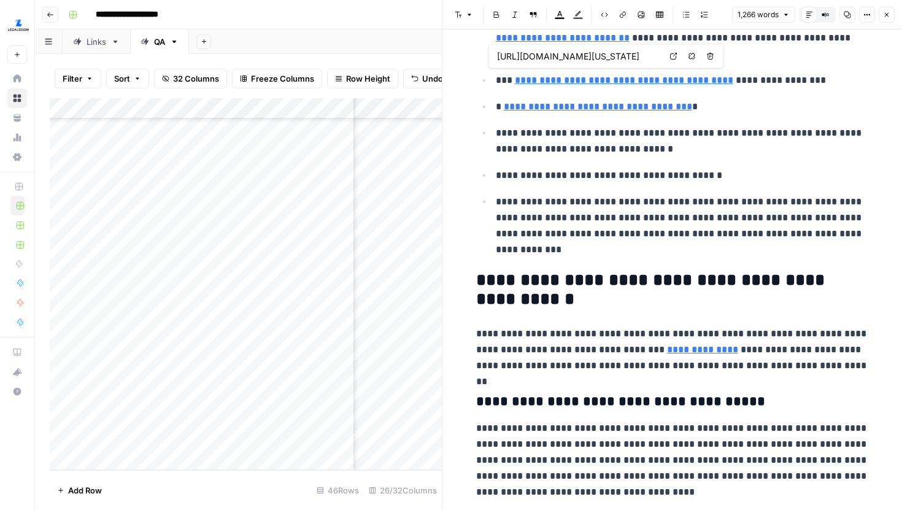
click at [675, 57] on icon at bounding box center [673, 56] width 7 height 7
type input "https://www.legalzoom.com/articles/what-is-the-difference-between-a-physical-ad…"
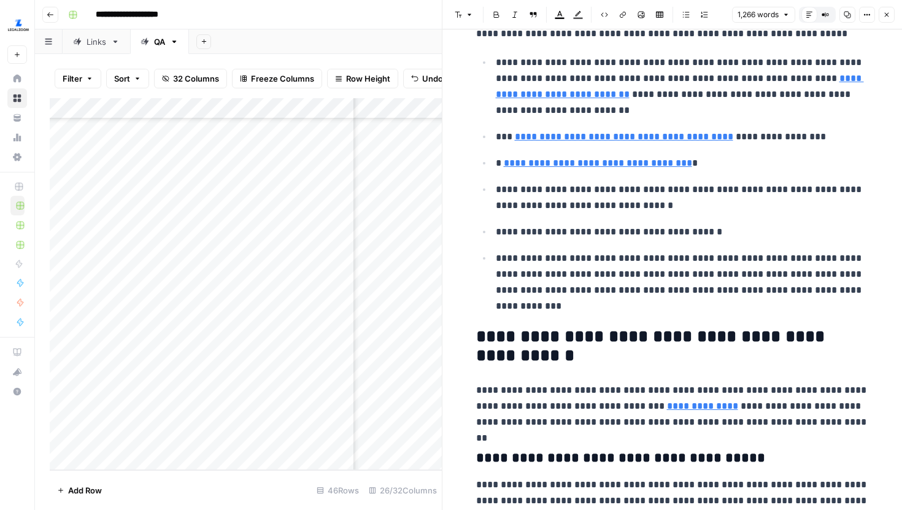
scroll to position [569, 0]
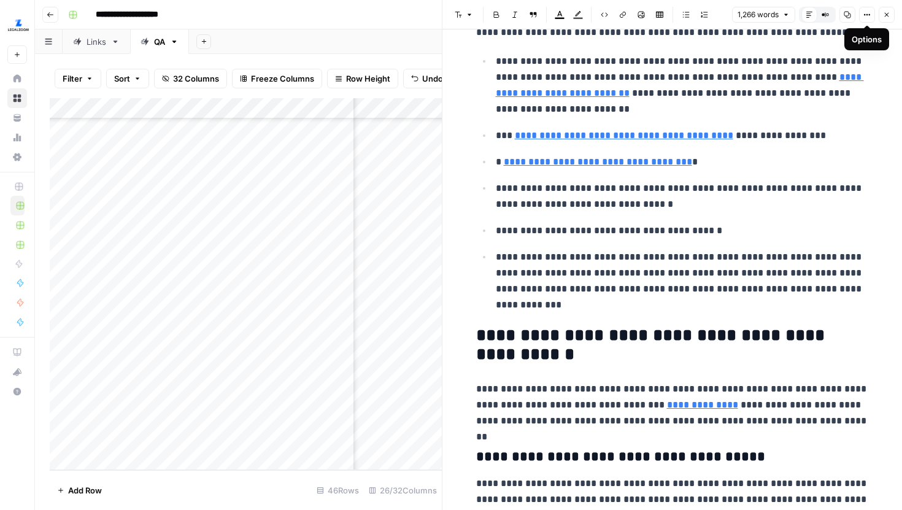
click at [877, 18] on div "1,266 words Default Editor Compare Old vs New Content Copy Options Close" at bounding box center [813, 15] width 163 height 16
click at [883, 18] on icon "button" at bounding box center [886, 14] width 7 height 7
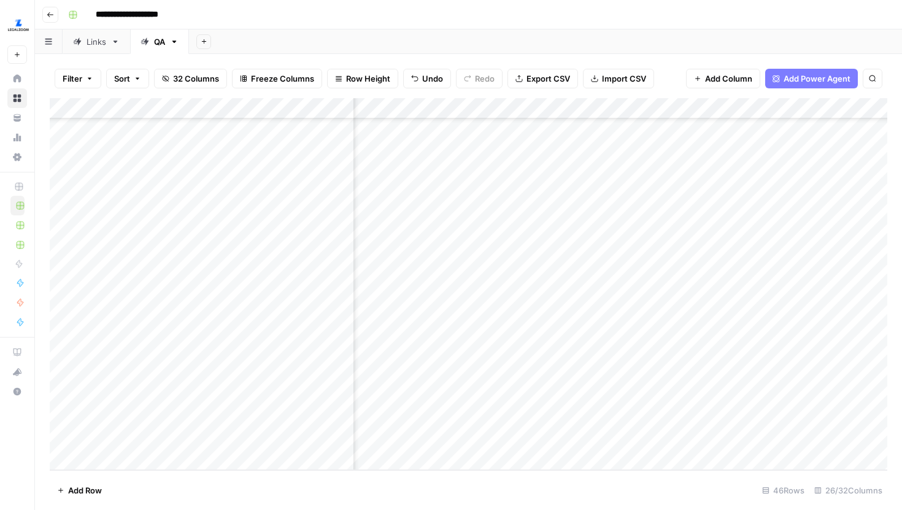
scroll to position [629, 309]
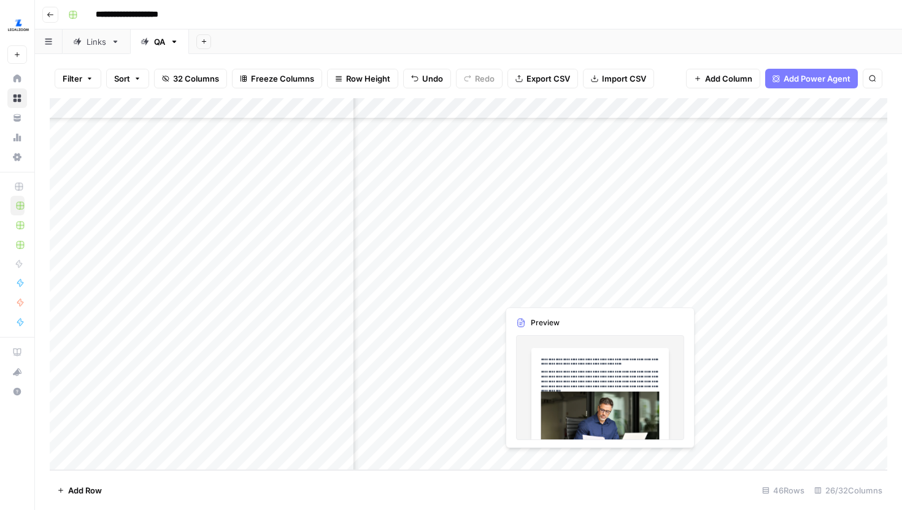
click at [625, 291] on div "Add Column" at bounding box center [469, 284] width 838 height 372
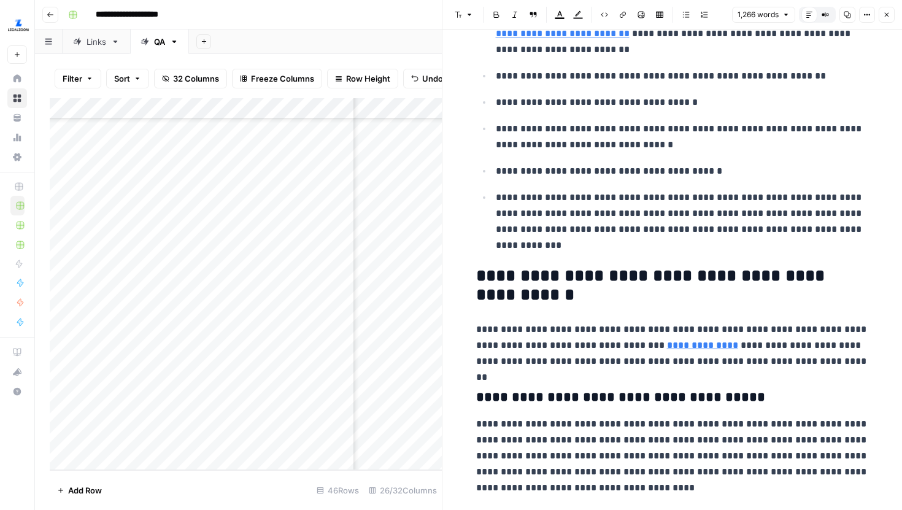
scroll to position [629, 0]
click at [888, 15] on icon "button" at bounding box center [887, 15] width 4 height 4
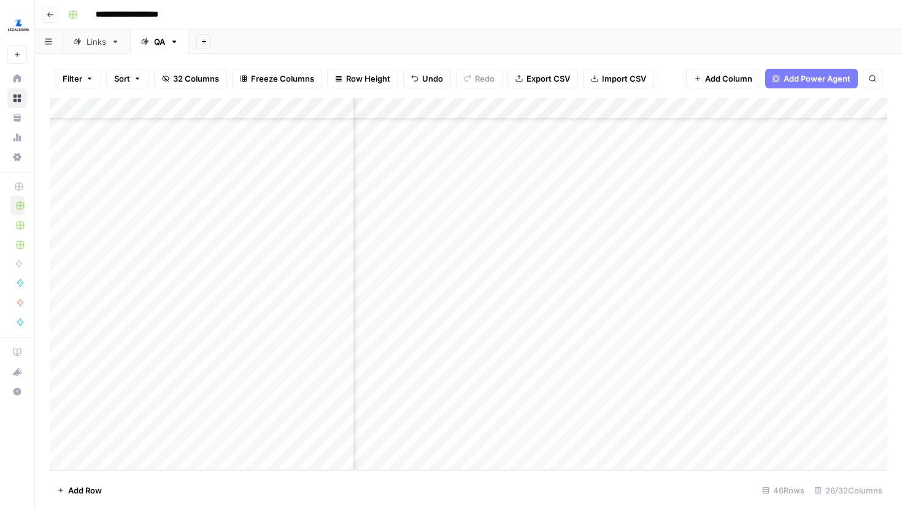
scroll to position [629, 2451]
click at [602, 295] on div "Add Column" at bounding box center [469, 284] width 838 height 372
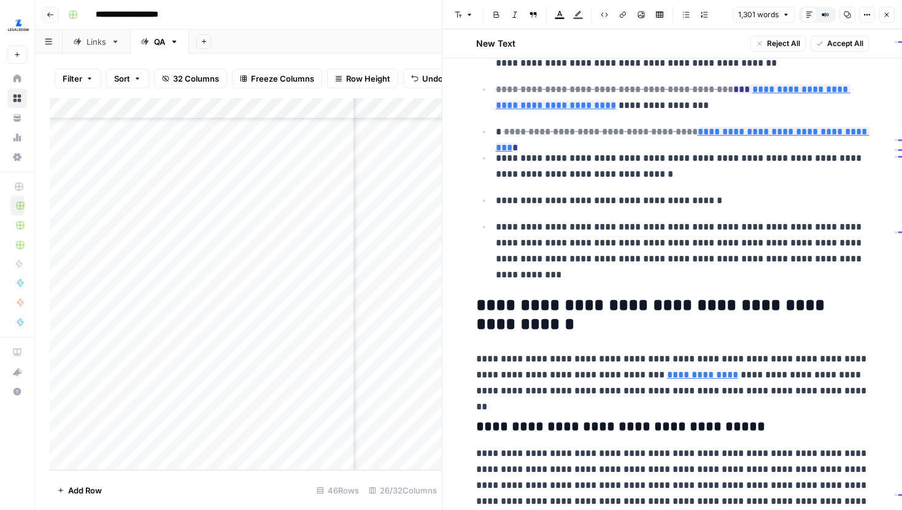
scroll to position [673, 0]
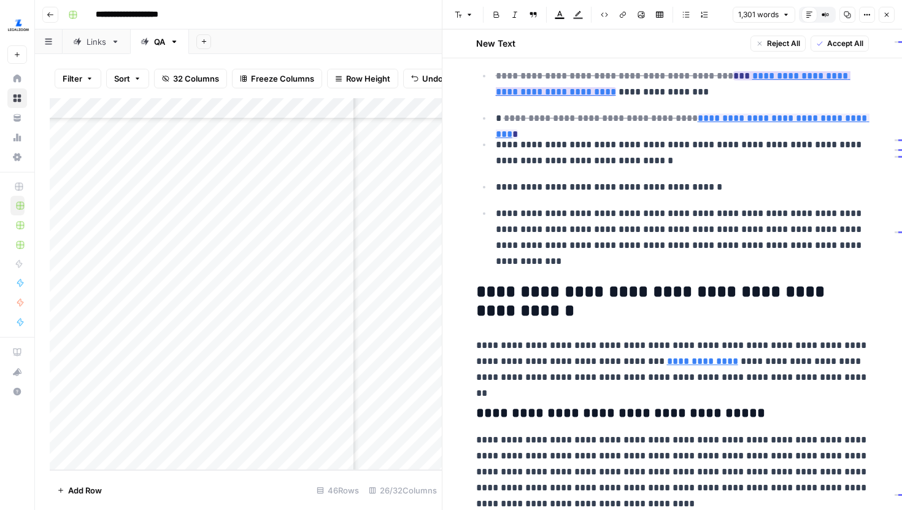
type input "https://www.legalzoom.com/articles/what-is-the-difference-between-a-physical-ad…"
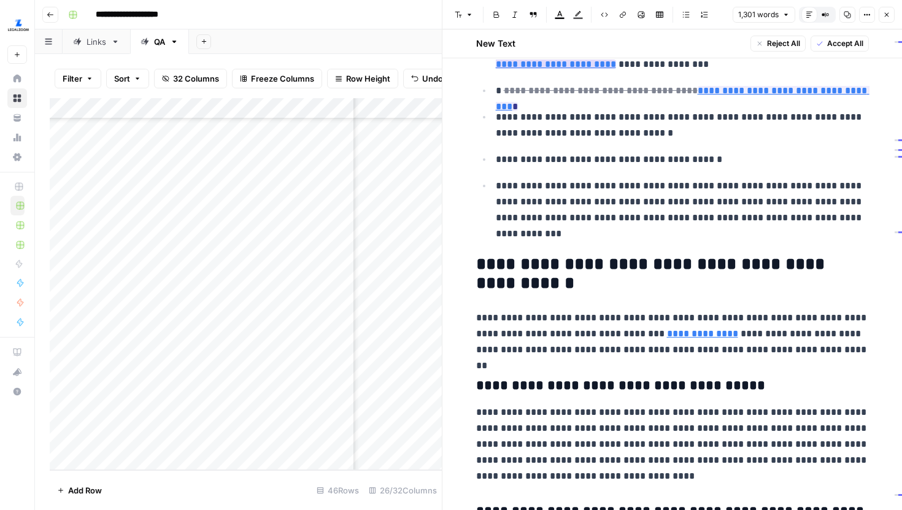
scroll to position [703, 0]
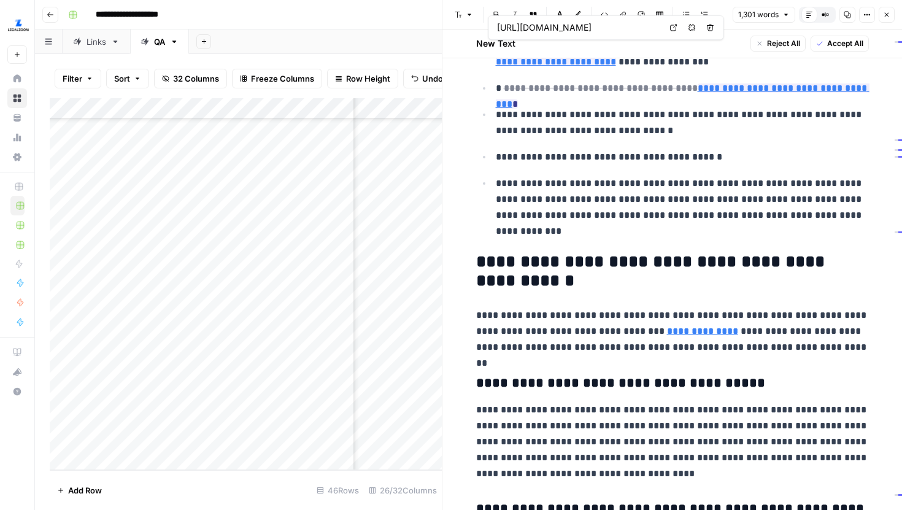
click at [670, 24] on link "Open in a new tab" at bounding box center [674, 28] width 16 height 16
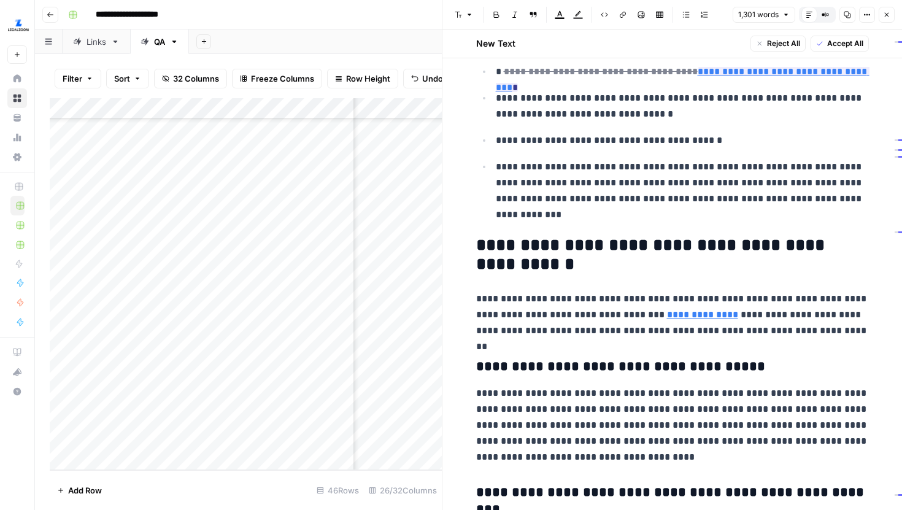
scroll to position [724, 0]
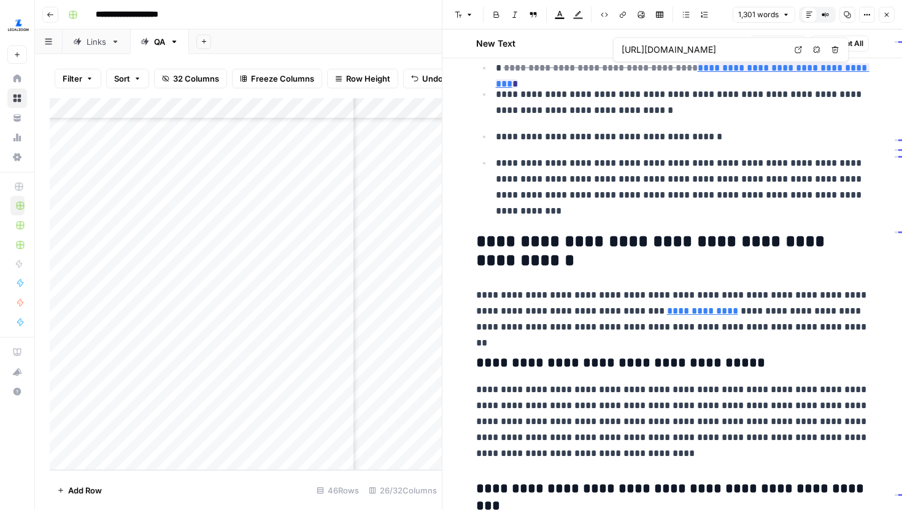
click at [797, 48] on icon at bounding box center [798, 49] width 7 height 7
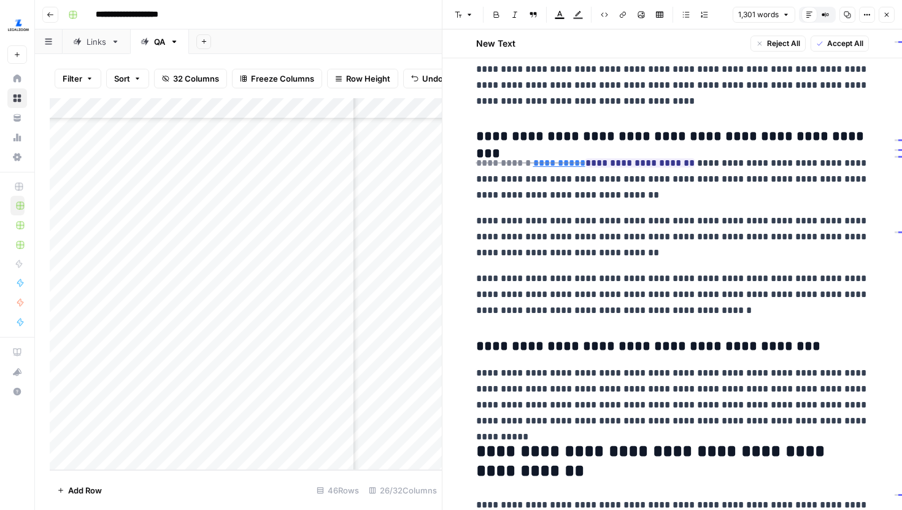
scroll to position [1076, 0]
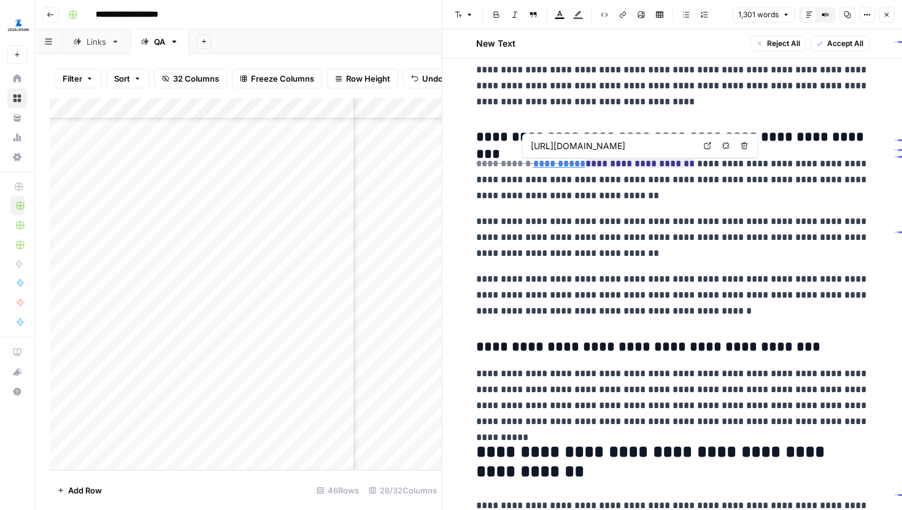
click at [651, 188] on p "**********" at bounding box center [672, 180] width 393 height 48
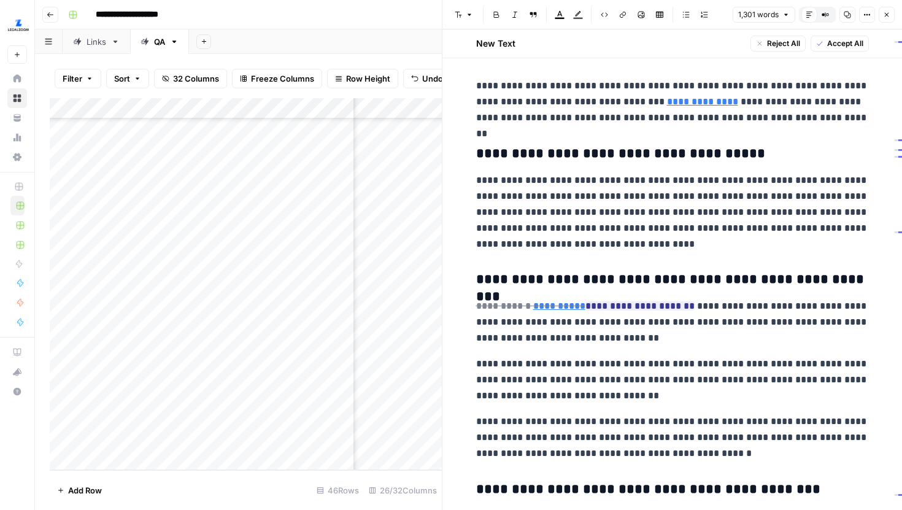
scroll to position [923, 0]
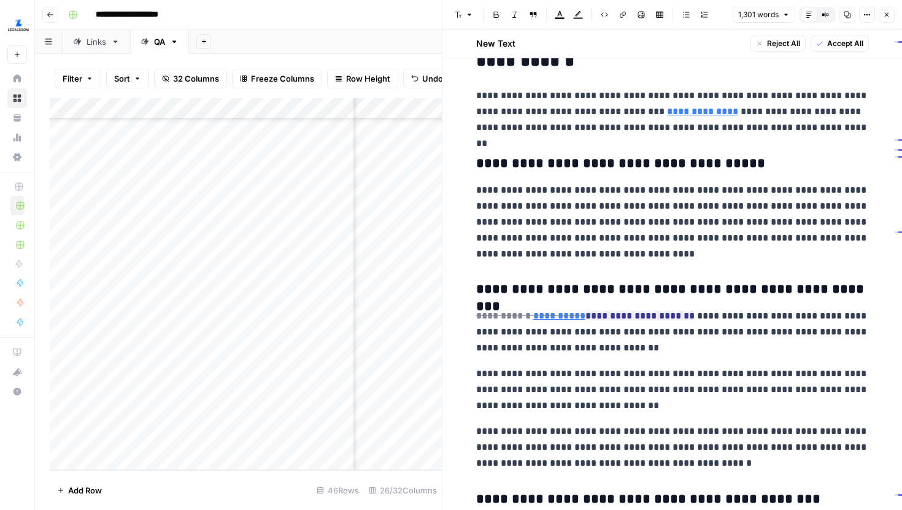
click at [888, 16] on icon "button" at bounding box center [886, 14] width 7 height 7
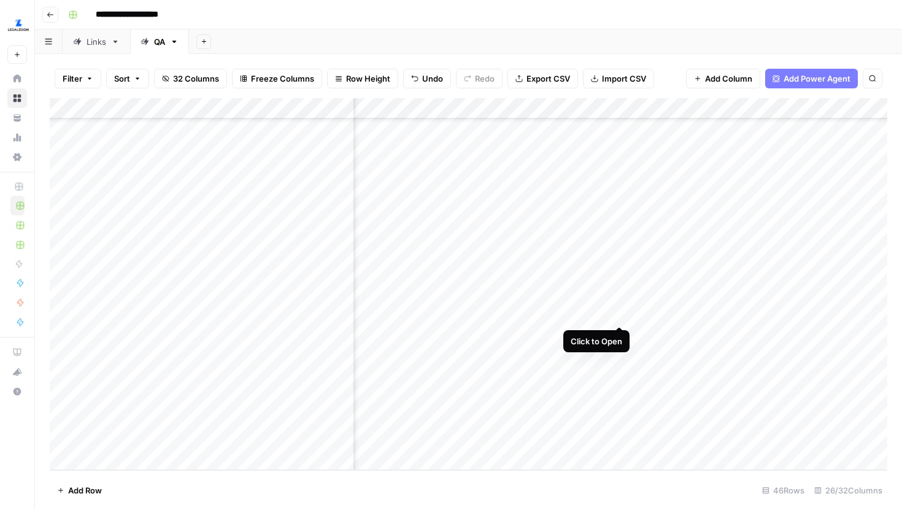
click at [619, 313] on div "Add Column" at bounding box center [469, 284] width 838 height 372
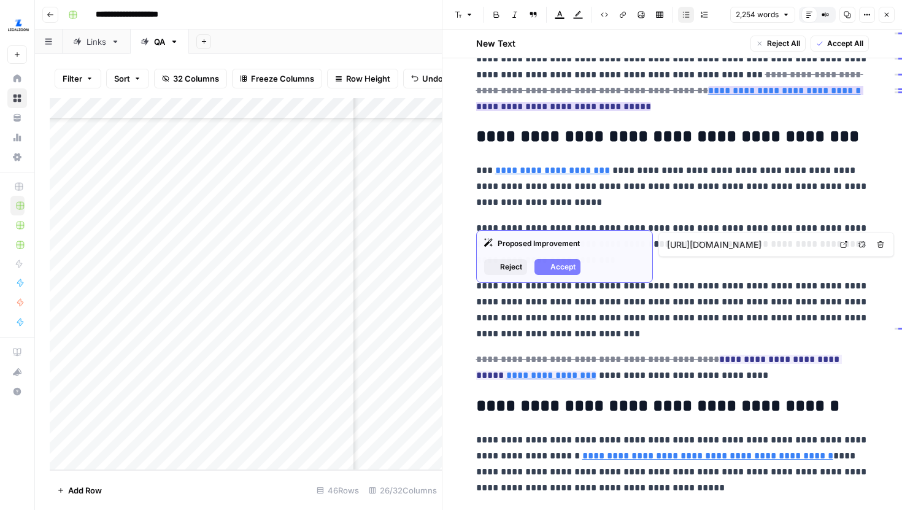
scroll to position [482, 0]
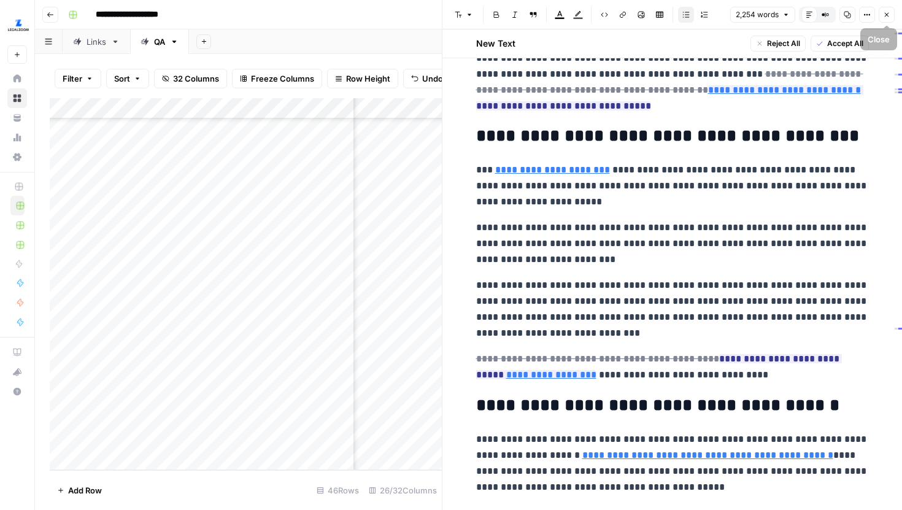
click at [884, 12] on icon "button" at bounding box center [886, 14] width 7 height 7
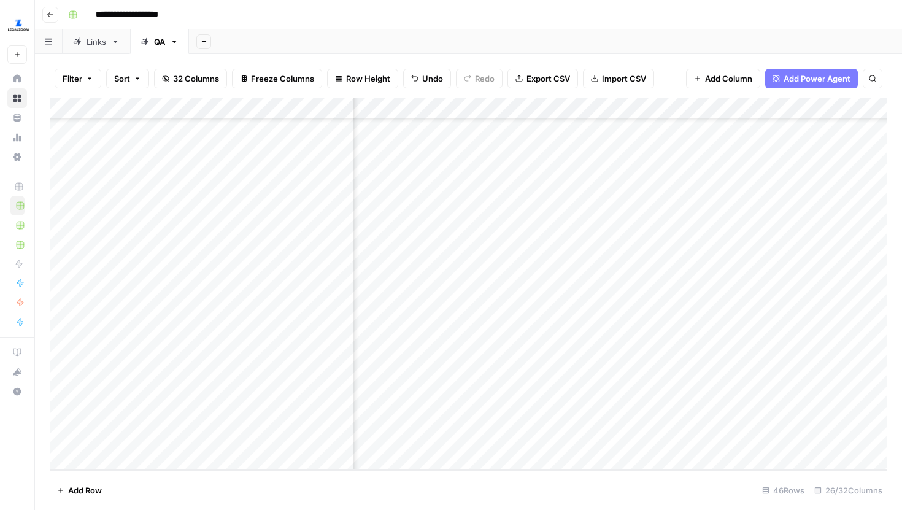
click at [729, 319] on div "Add Column" at bounding box center [469, 284] width 838 height 372
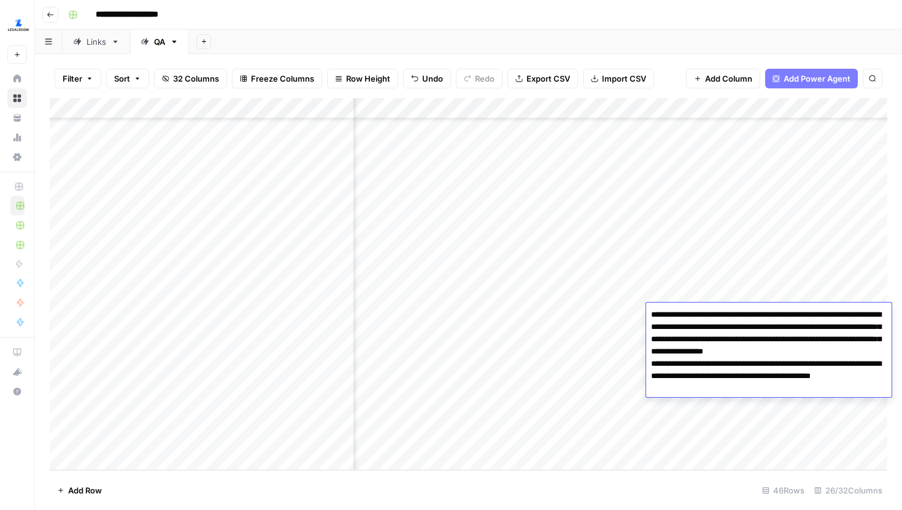
click at [736, 331] on textarea "**********" at bounding box center [769, 357] width 246 height 103
click at [604, 313] on div "Add Column" at bounding box center [469, 284] width 838 height 372
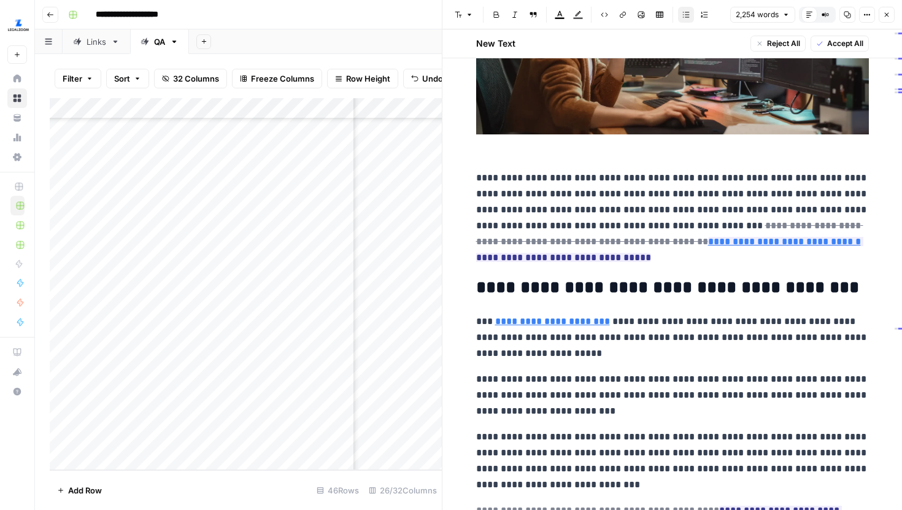
scroll to position [335, 0]
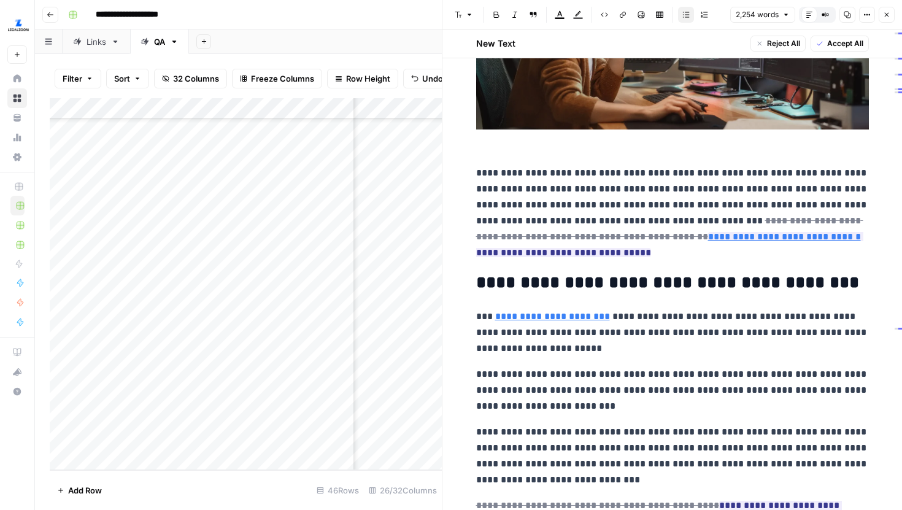
click at [94, 43] on div "Links" at bounding box center [97, 42] width 20 height 12
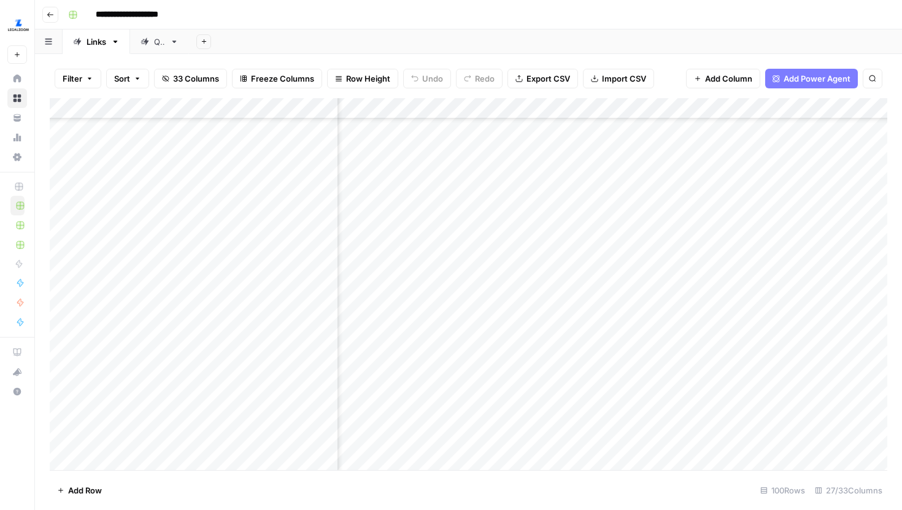
scroll to position [311, 663]
click at [419, 212] on div "Add Column" at bounding box center [469, 284] width 838 height 372
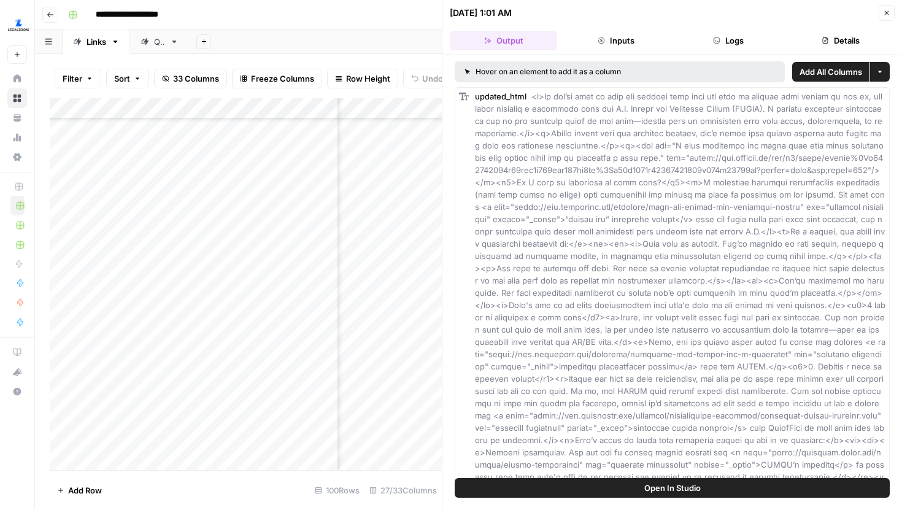
click at [890, 8] on button "Close" at bounding box center [887, 13] width 16 height 16
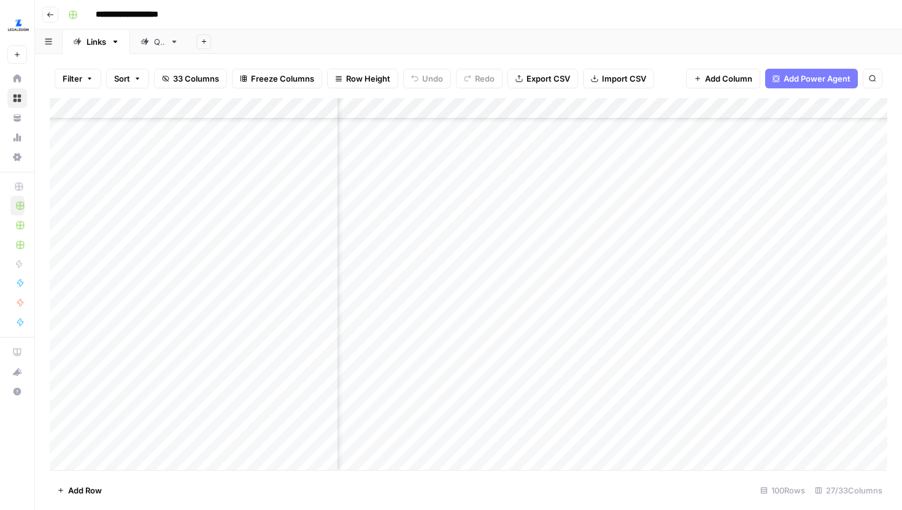
scroll to position [311, 635]
click at [462, 212] on div "Add Column" at bounding box center [469, 284] width 838 height 372
click at [462, 231] on div "Add Column" at bounding box center [469, 284] width 838 height 372
click at [462, 257] on div "Add Column" at bounding box center [469, 284] width 838 height 372
click at [462, 274] on div "Add Column" at bounding box center [469, 284] width 838 height 372
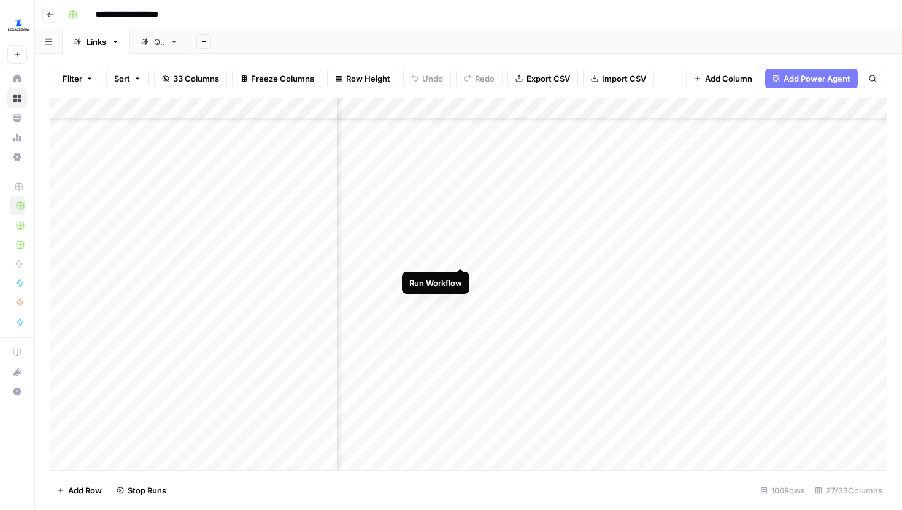
click at [461, 253] on div "Add Column" at bounding box center [469, 284] width 838 height 372
click at [559, 294] on div "Add Column" at bounding box center [469, 284] width 838 height 372
click at [611, 296] on div "Add Column" at bounding box center [469, 284] width 838 height 372
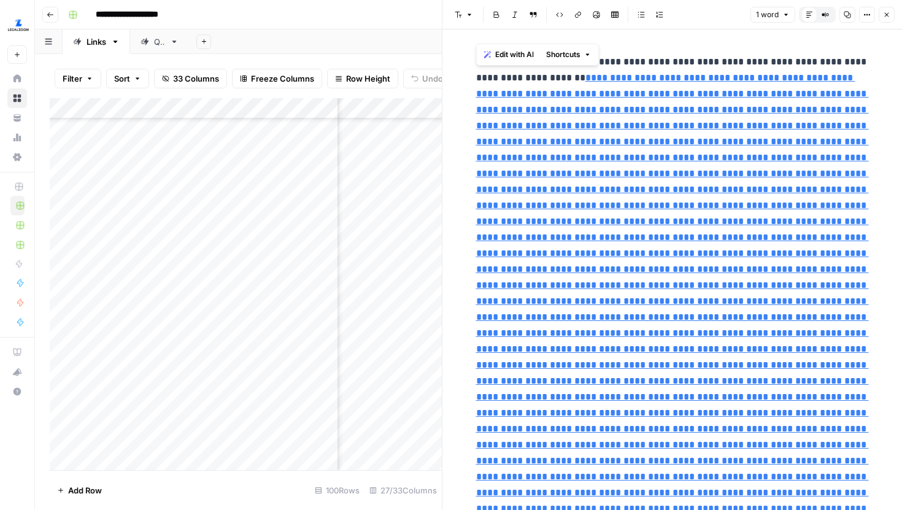
drag, startPoint x: 800, startPoint y: 462, endPoint x: 473, endPoint y: 75, distance: 506.6
click at [473, 75] on div "**********" at bounding box center [673, 477] width 408 height 856
copy p "**********"
click at [661, 66] on p "**********" at bounding box center [672, 477] width 393 height 846
click at [838, 34] on div "**********" at bounding box center [673, 486] width 408 height 915
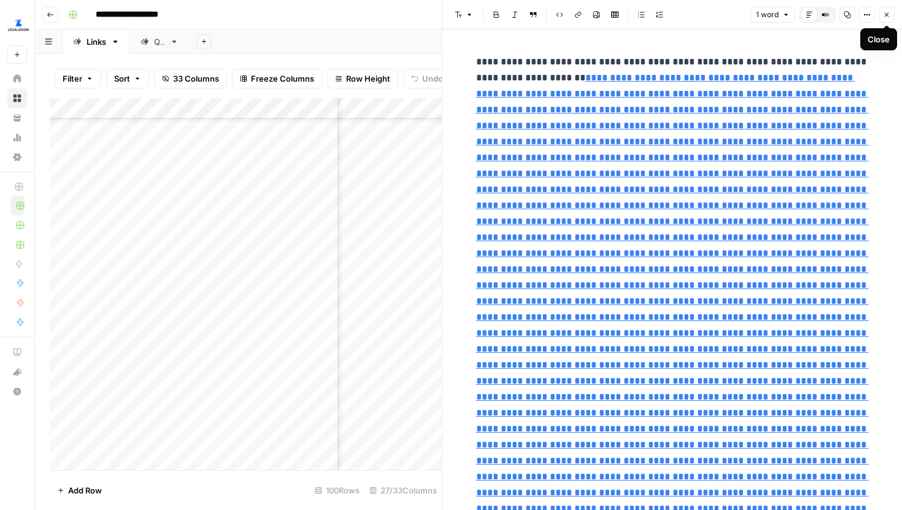
click at [887, 19] on button "Close" at bounding box center [887, 15] width 16 height 16
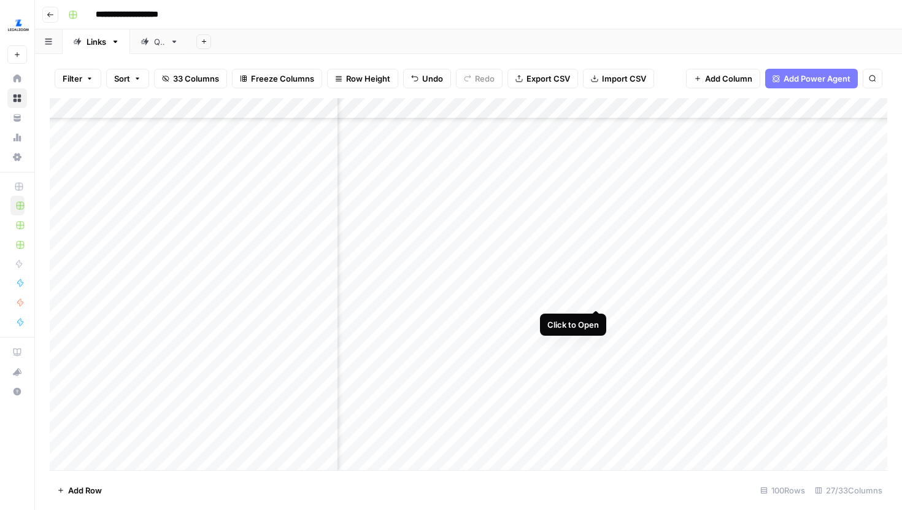
click at [598, 292] on div "Add Column" at bounding box center [469, 284] width 838 height 372
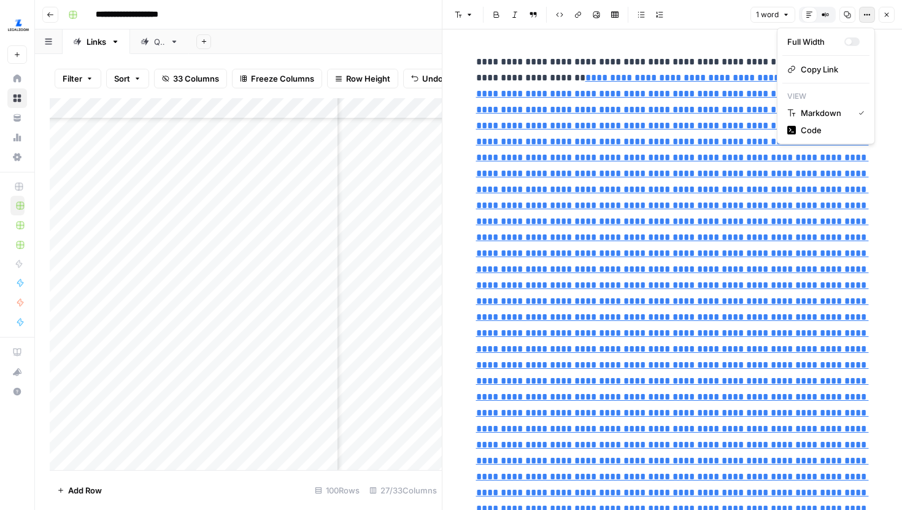
click at [864, 15] on icon "button" at bounding box center [867, 14] width 7 height 7
click at [816, 122] on button "Code" at bounding box center [826, 130] width 87 height 17
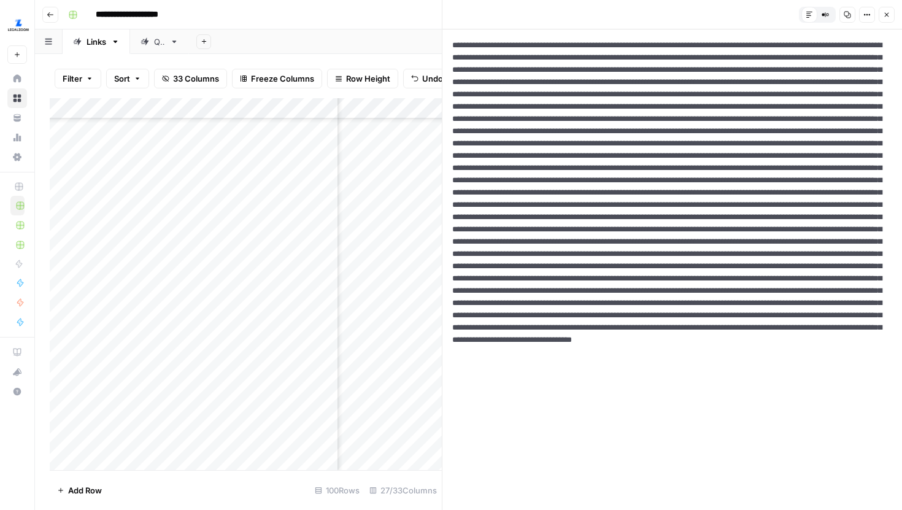
click at [839, 26] on header "Default Editor Compare Old vs New Content Copy Options Close" at bounding box center [673, 14] width 460 height 29
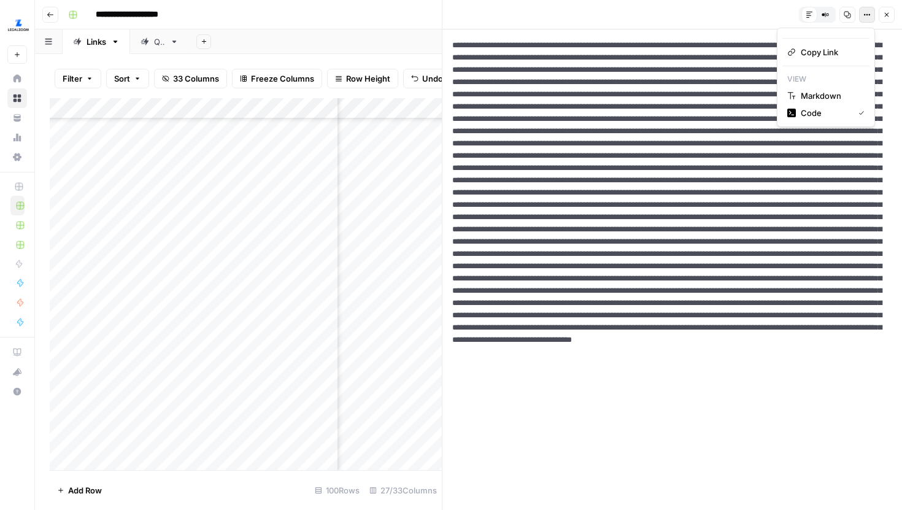
click at [864, 17] on icon "button" at bounding box center [867, 14] width 7 height 7
click at [834, 95] on span "Markdown" at bounding box center [830, 96] width 59 height 12
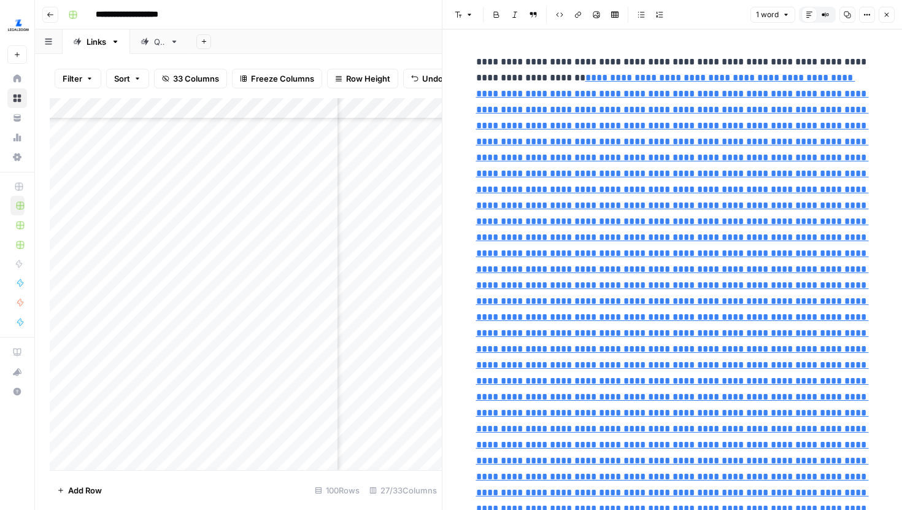
click at [891, 12] on button "Close" at bounding box center [887, 15] width 16 height 16
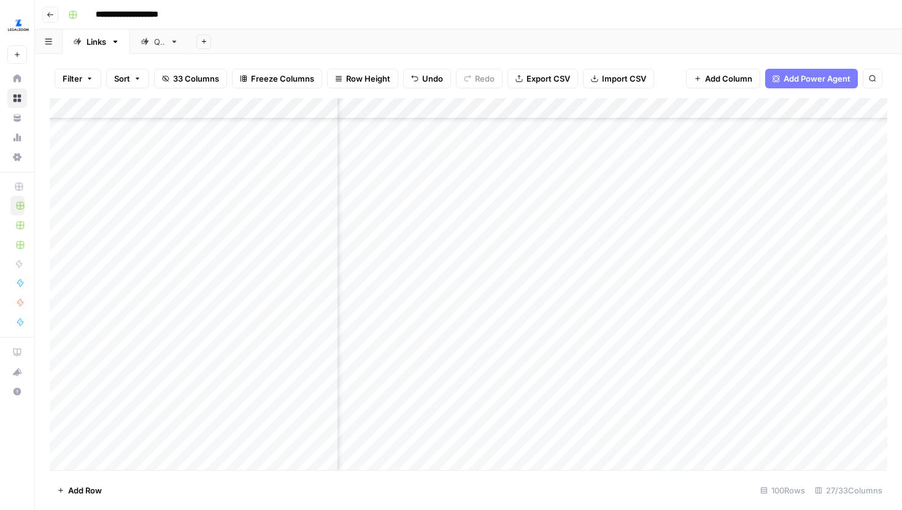
click at [616, 108] on div "Add Column" at bounding box center [469, 284] width 838 height 372
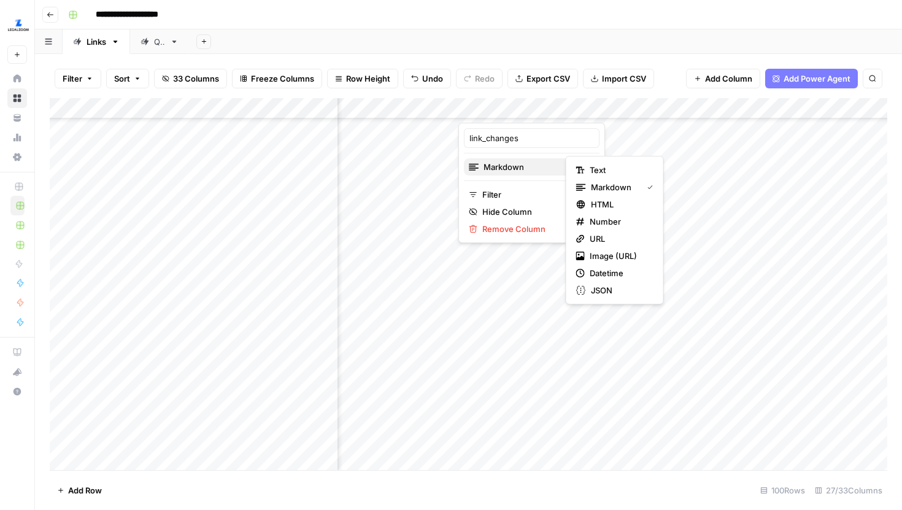
click at [503, 163] on span "Markdown" at bounding box center [531, 167] width 94 height 12
click at [602, 174] on span "Text" at bounding box center [619, 170] width 59 height 12
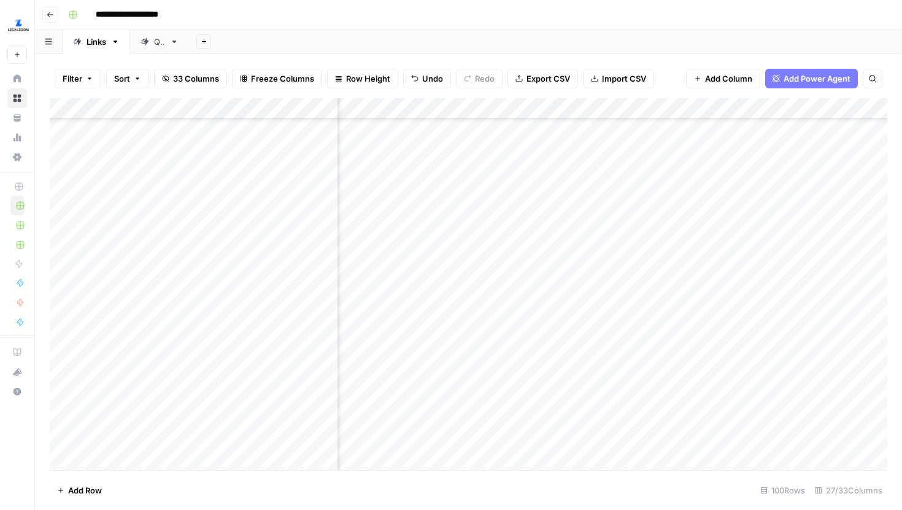
click at [590, 306] on div "Add Column" at bounding box center [469, 284] width 838 height 372
click at [560, 319] on div "Add Column" at bounding box center [469, 284] width 838 height 372
click at [588, 303] on div "Add Column" at bounding box center [469, 284] width 838 height 372
click at [560, 276] on div "Add Column" at bounding box center [469, 284] width 838 height 372
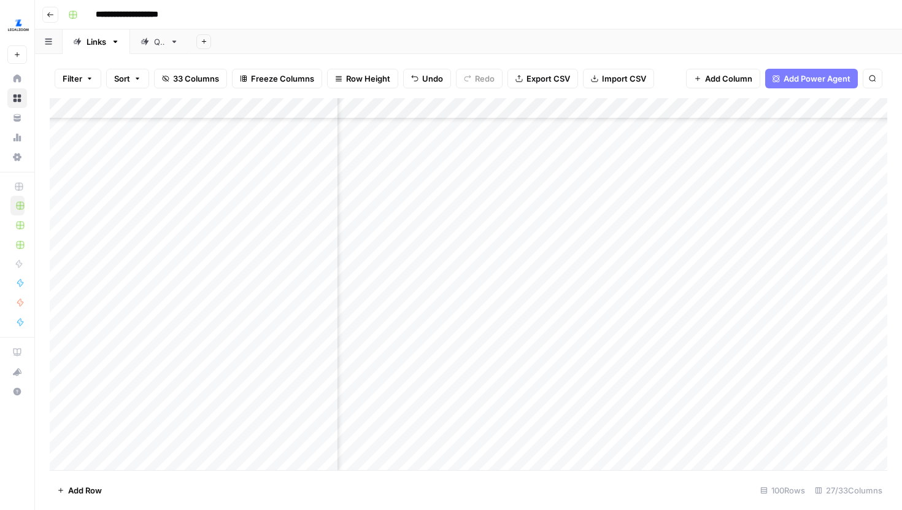
click at [561, 309] on div "Add Column" at bounding box center [469, 284] width 838 height 372
click at [610, 104] on div "Add Column" at bounding box center [469, 284] width 838 height 372
click at [527, 171] on span "Text" at bounding box center [530, 167] width 95 height 12
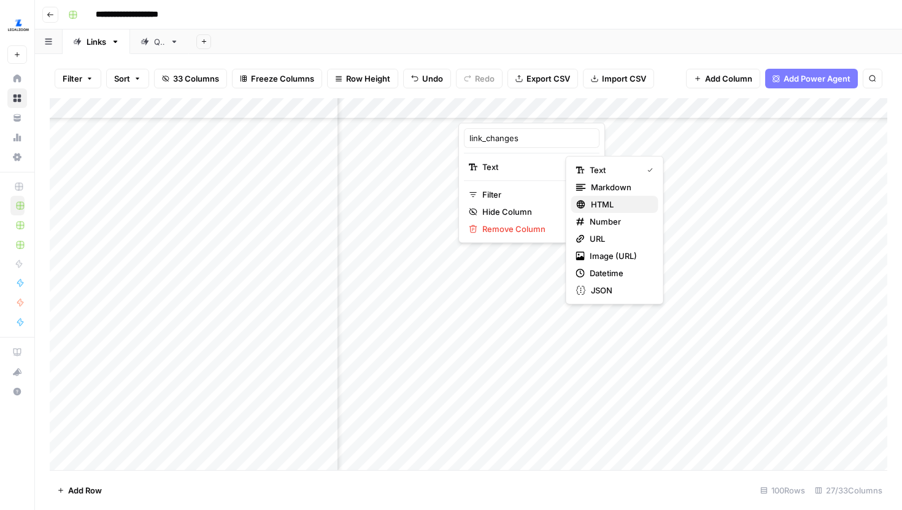
click at [589, 204] on div "HTML" at bounding box center [614, 204] width 77 height 12
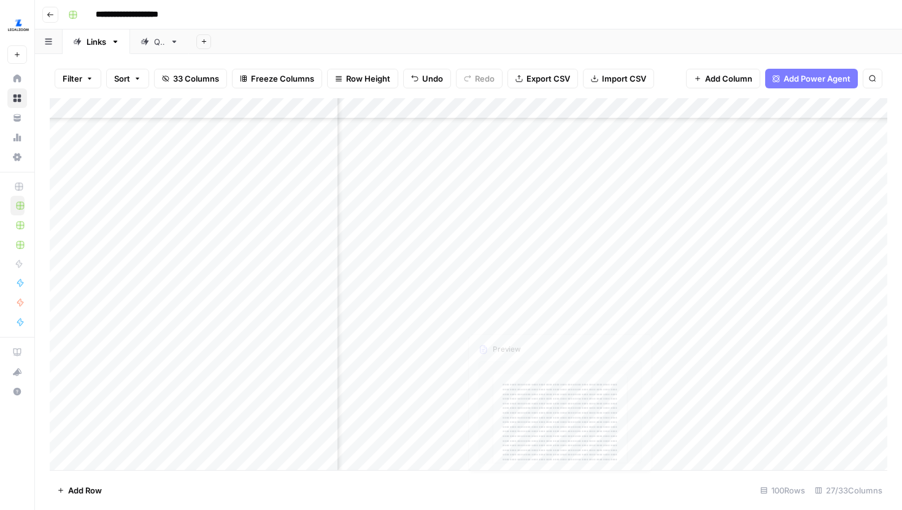
click at [595, 300] on div "Add Column" at bounding box center [469, 284] width 838 height 372
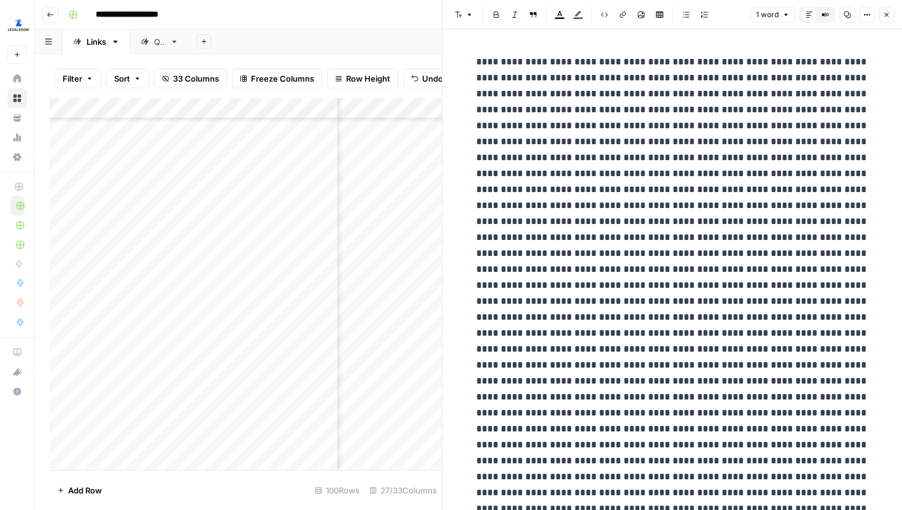
click at [886, 14] on icon "button" at bounding box center [886, 14] width 7 height 7
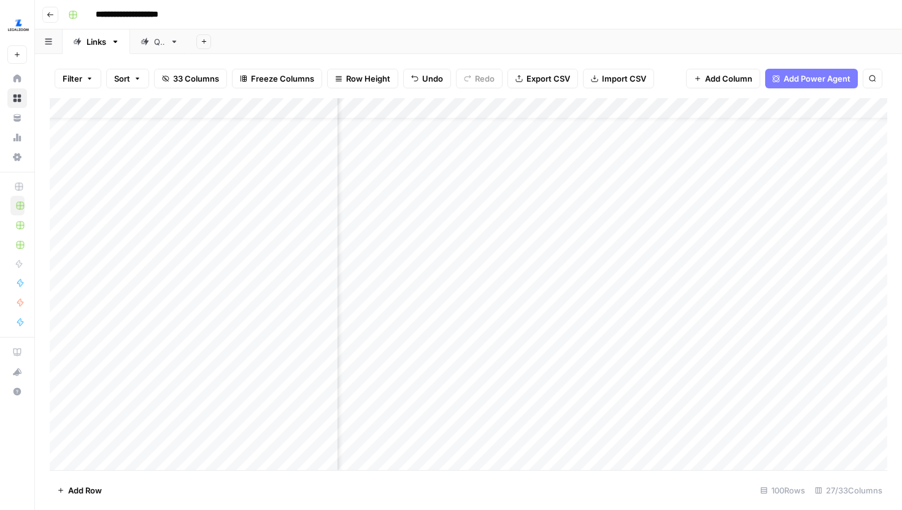
scroll to position [29, 649]
click at [610, 348] on div "Add Column" at bounding box center [469, 284] width 838 height 372
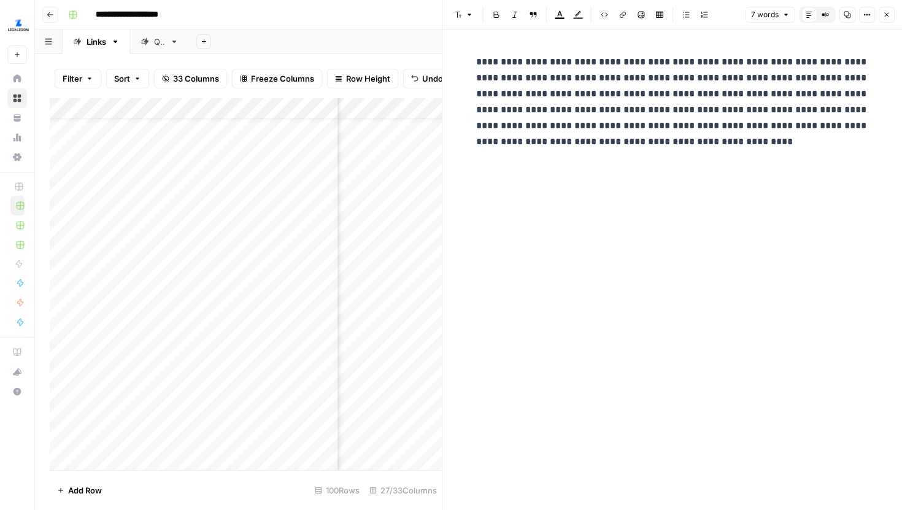
click at [886, 15] on icon "button" at bounding box center [887, 15] width 4 height 4
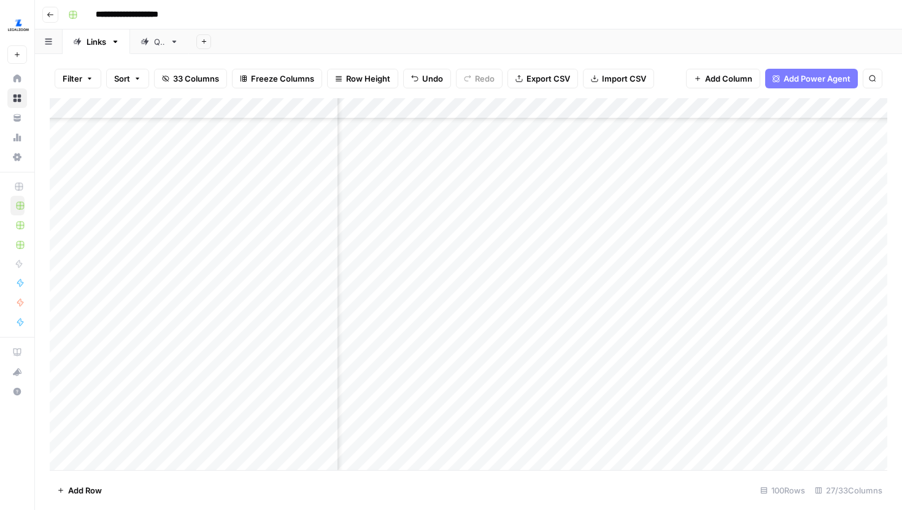
scroll to position [230, 649]
click at [600, 376] on div "Add Column" at bounding box center [469, 284] width 838 height 372
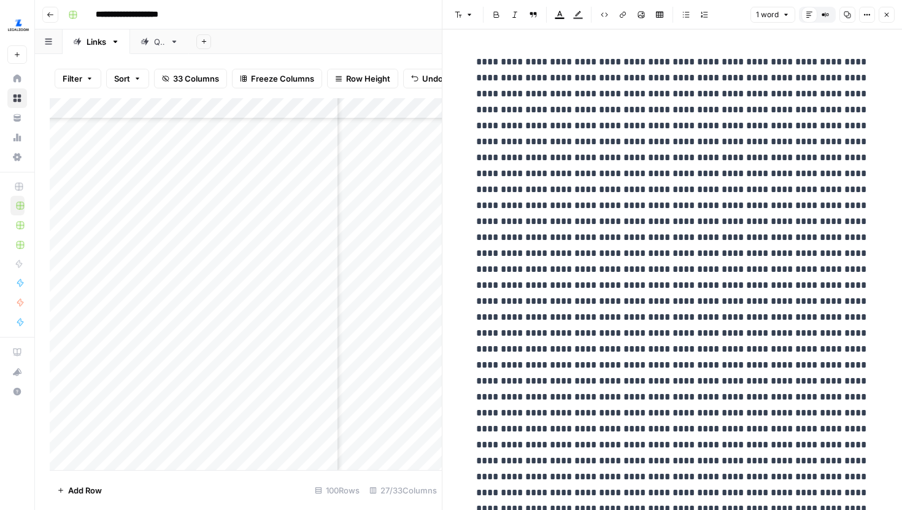
click at [882, 18] on button "Close" at bounding box center [887, 15] width 16 height 16
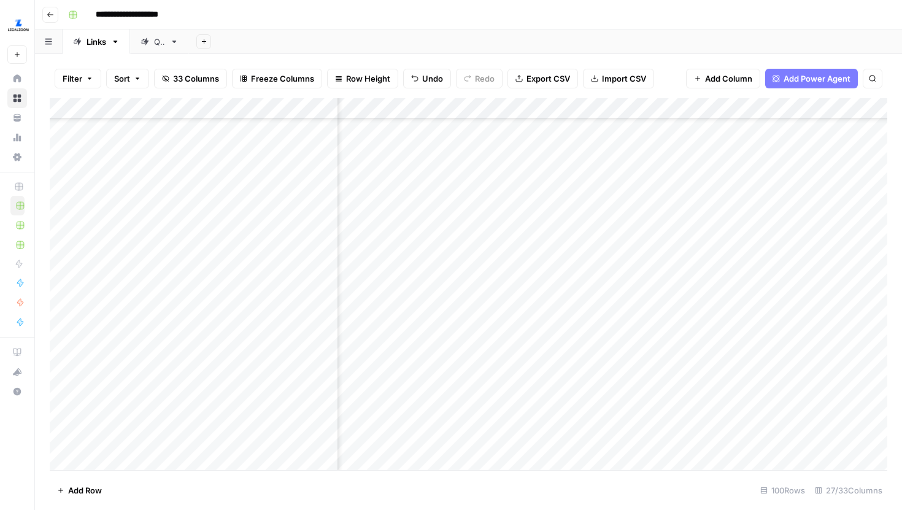
click at [614, 109] on div "Add Column" at bounding box center [469, 284] width 838 height 372
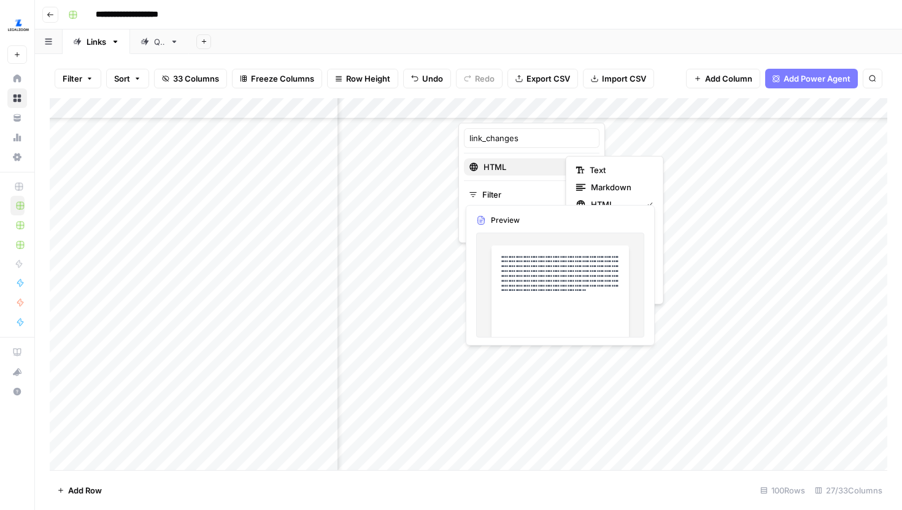
click at [513, 172] on span "HTML" at bounding box center [531, 167] width 94 height 12
click at [601, 184] on span "Markdown" at bounding box center [620, 187] width 58 height 12
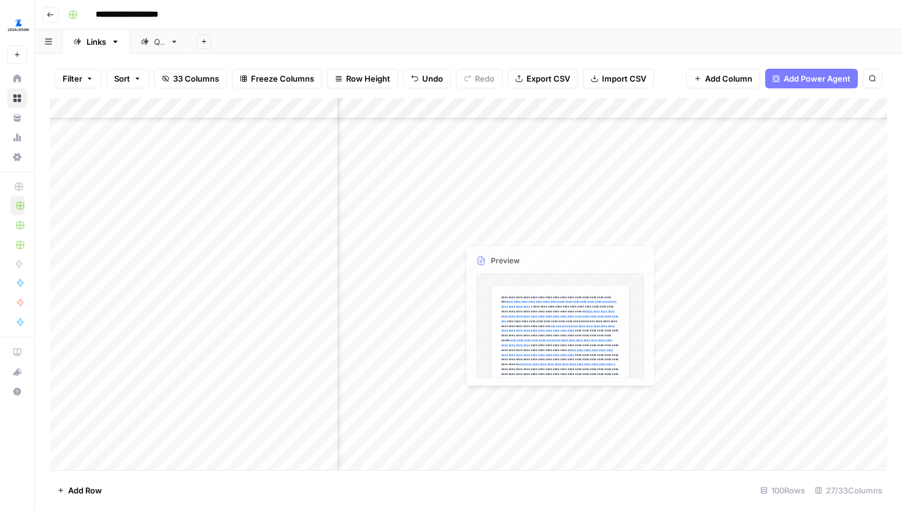
click at [596, 379] on div "Add Column" at bounding box center [469, 284] width 838 height 372
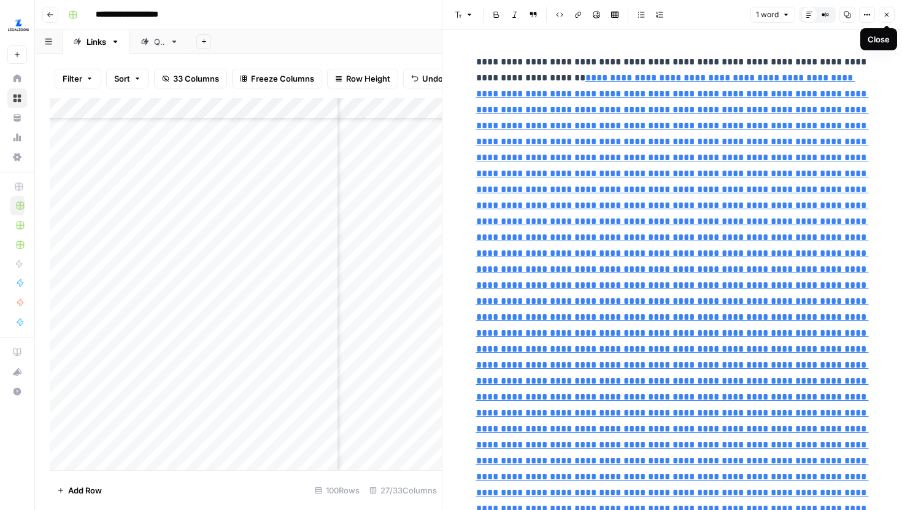
click at [893, 9] on button "Close" at bounding box center [887, 15] width 16 height 16
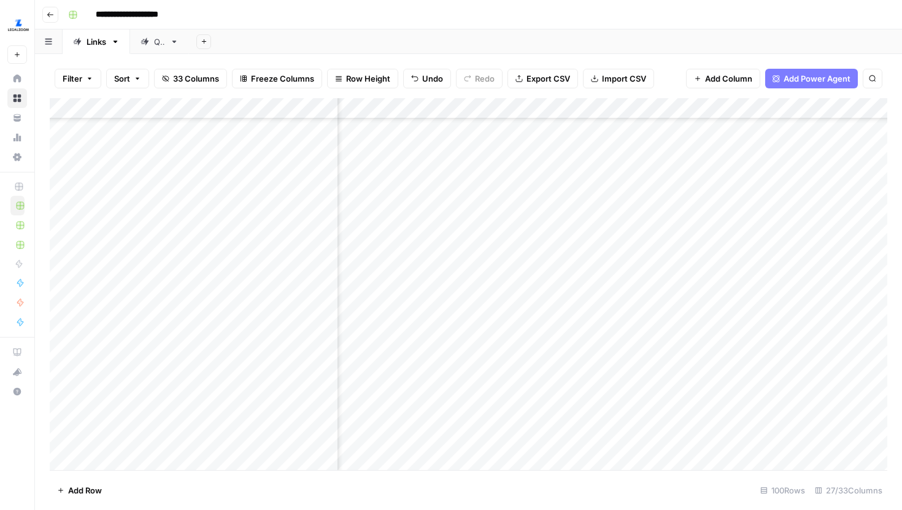
click at [615, 103] on div "Add Column" at bounding box center [469, 284] width 838 height 372
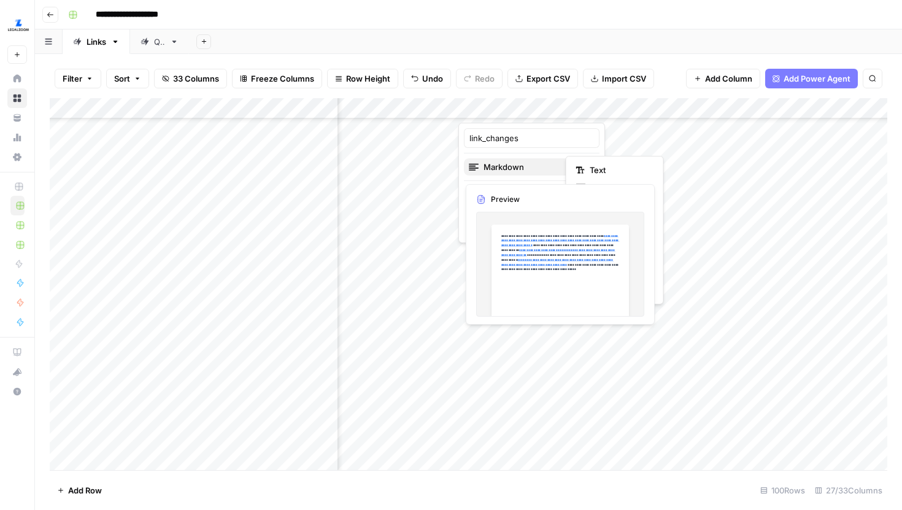
click at [546, 166] on div "Markdown" at bounding box center [532, 167] width 126 height 12
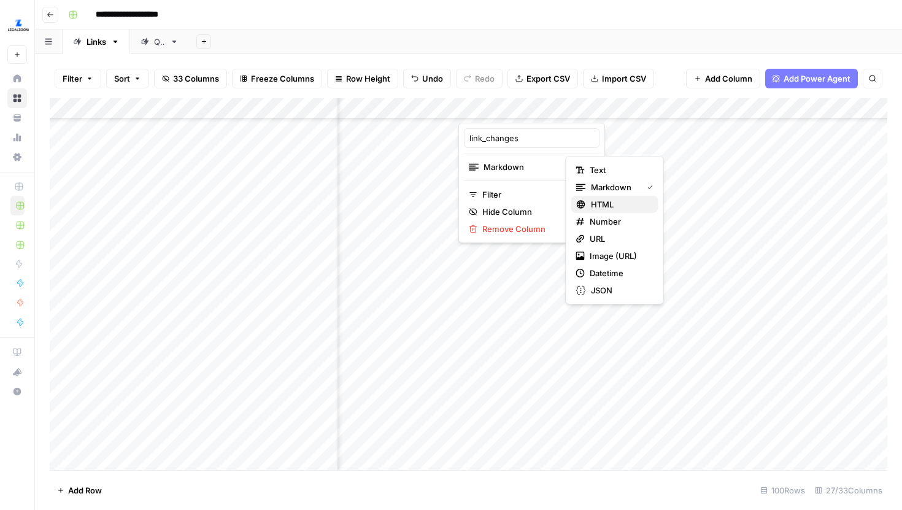
click at [609, 201] on span "HTML" at bounding box center [620, 204] width 58 height 12
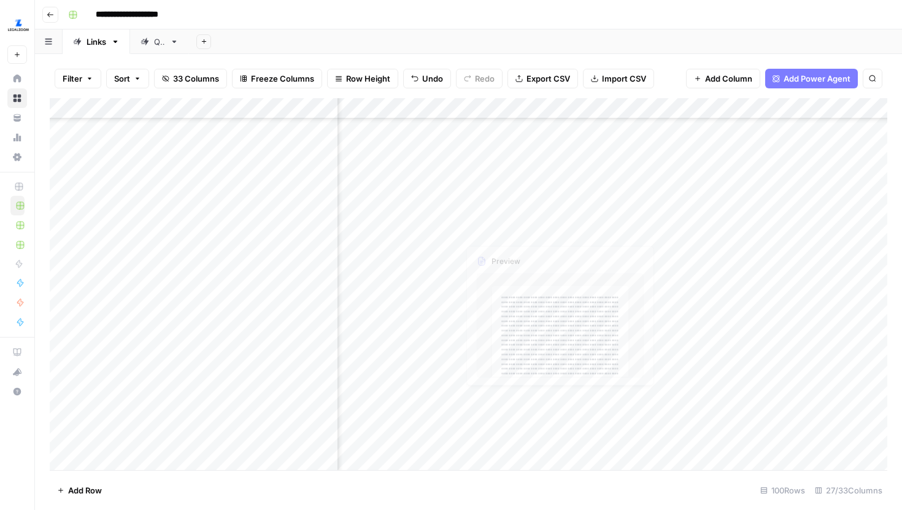
click at [597, 379] on div "Add Column" at bounding box center [469, 284] width 838 height 372
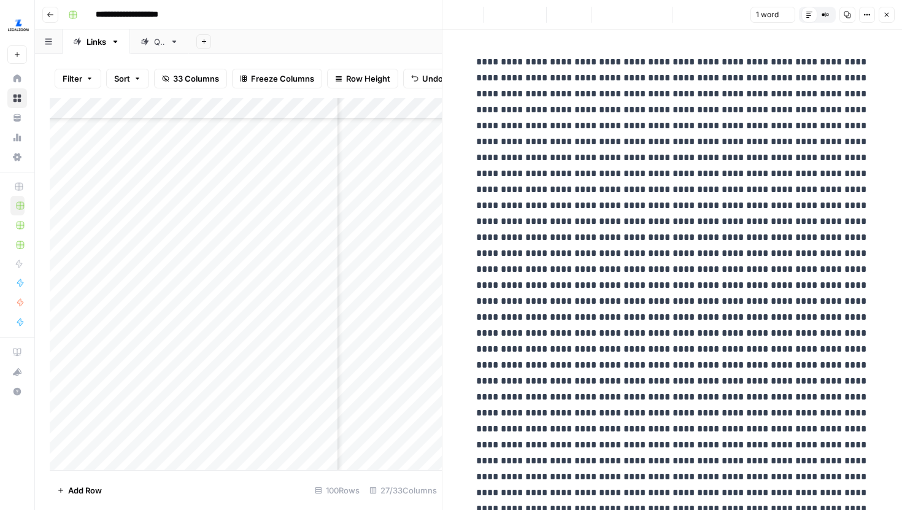
click at [869, 17] on icon "button" at bounding box center [867, 14] width 7 height 7
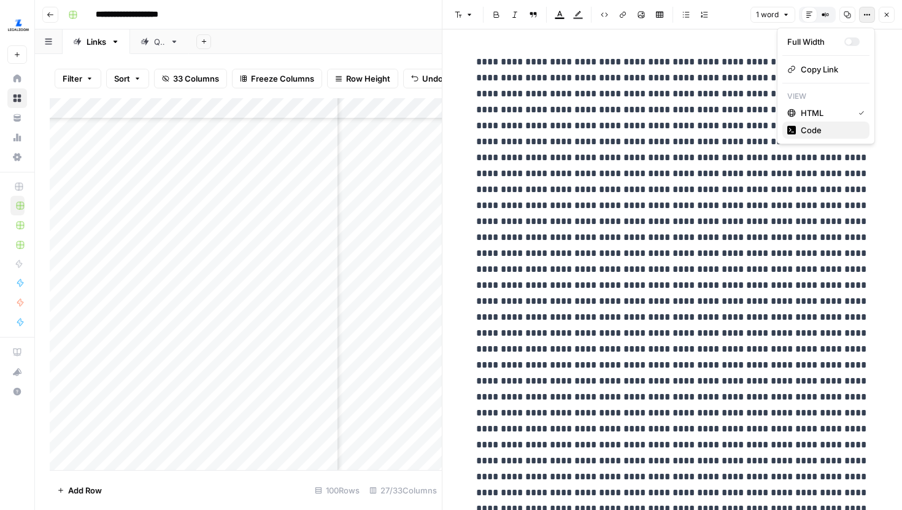
click at [821, 133] on span "Code" at bounding box center [830, 130] width 59 height 12
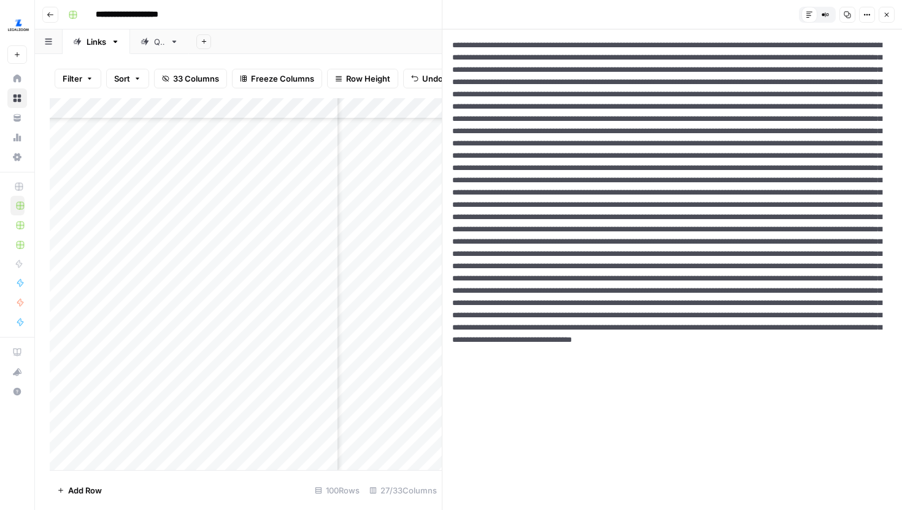
click at [756, 151] on textarea at bounding box center [673, 333] width 460 height 609
click at [886, 16] on icon "button" at bounding box center [886, 14] width 7 height 7
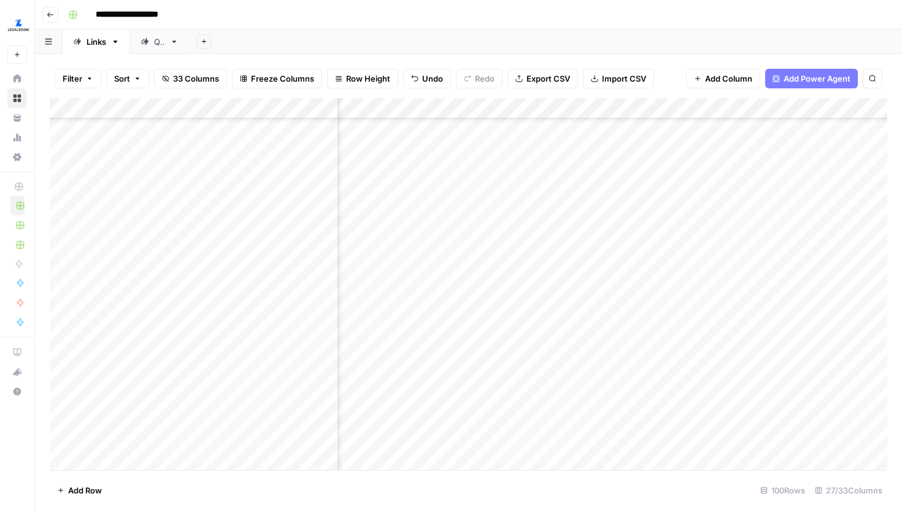
click at [620, 105] on div "Add Column" at bounding box center [469, 284] width 838 height 372
click at [511, 166] on span "HTML" at bounding box center [531, 167] width 94 height 12
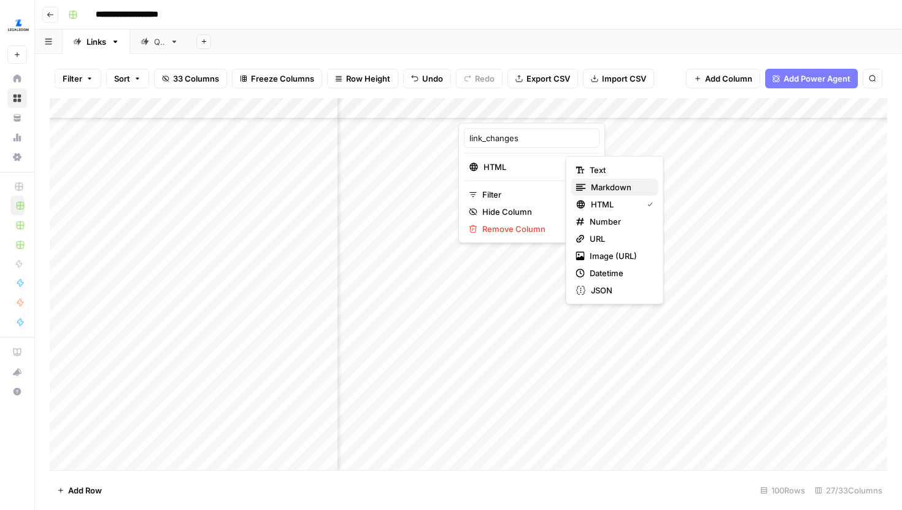
click at [593, 184] on span "Markdown" at bounding box center [620, 187] width 58 height 12
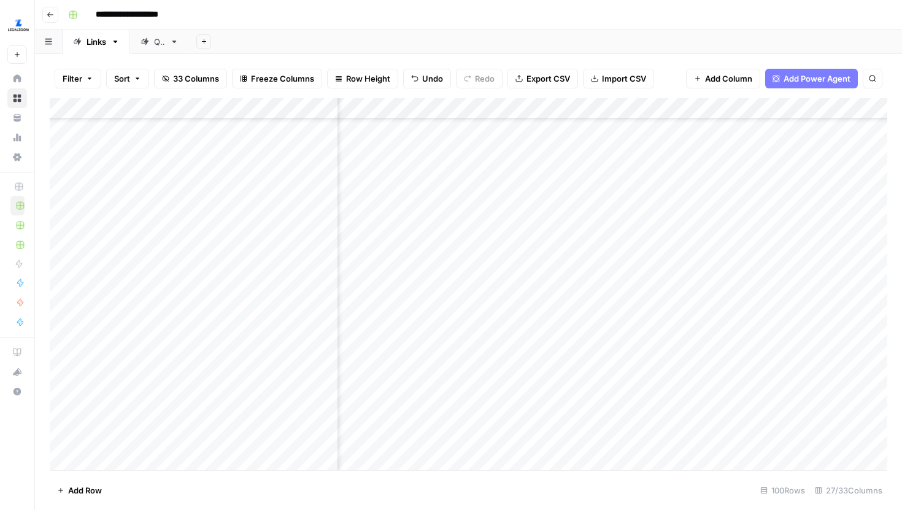
click at [662, 61] on div "Filter Sort 33 Columns Freeze Columns Row Height Undo Redo Export CSV Import CS…" at bounding box center [469, 78] width 838 height 39
click at [527, 232] on div "Add Column" at bounding box center [469, 284] width 838 height 372
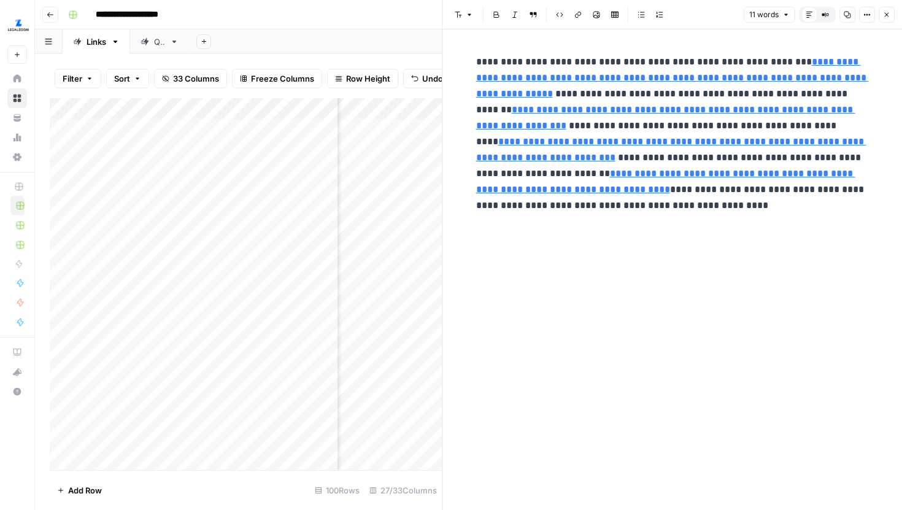
click at [887, 14] on icon "button" at bounding box center [887, 15] width 4 height 4
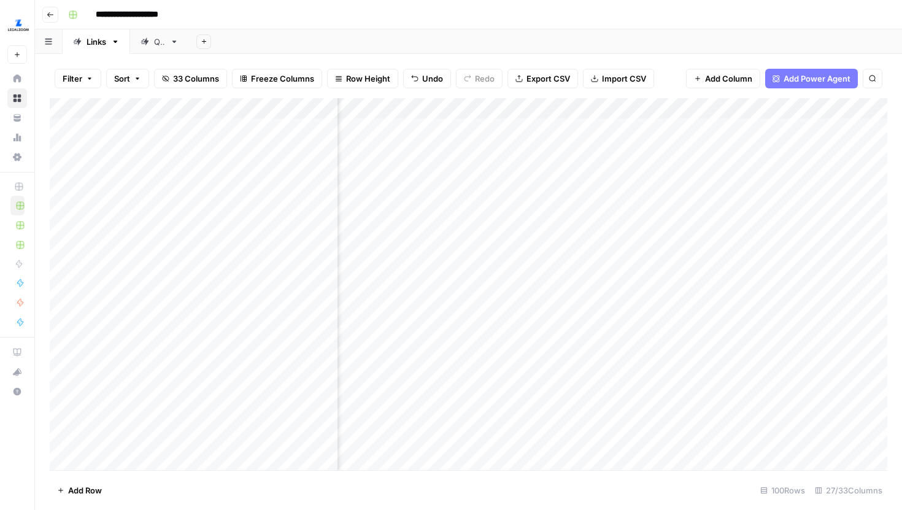
click at [526, 209] on div "Add Column" at bounding box center [469, 284] width 838 height 372
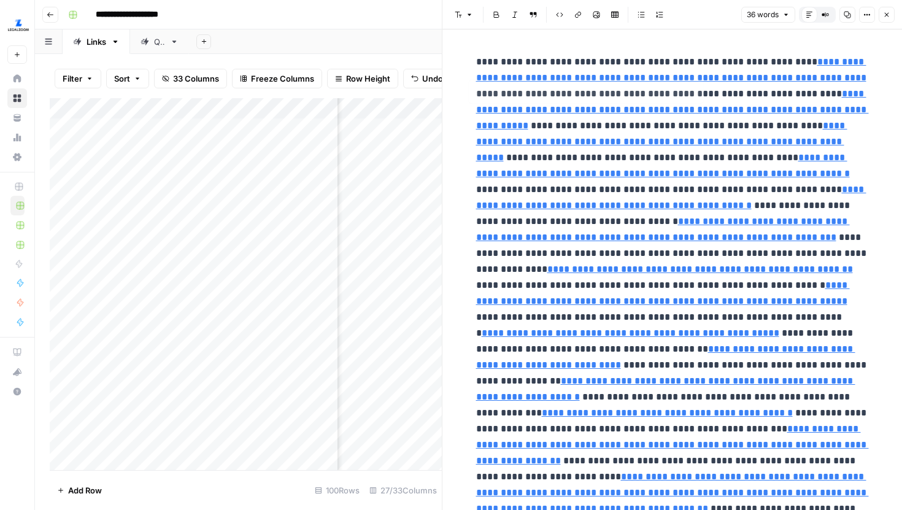
type input "https://www.azcommerce.com/start-up/arizona-innovation-challenge/%22,%22anchor_…"
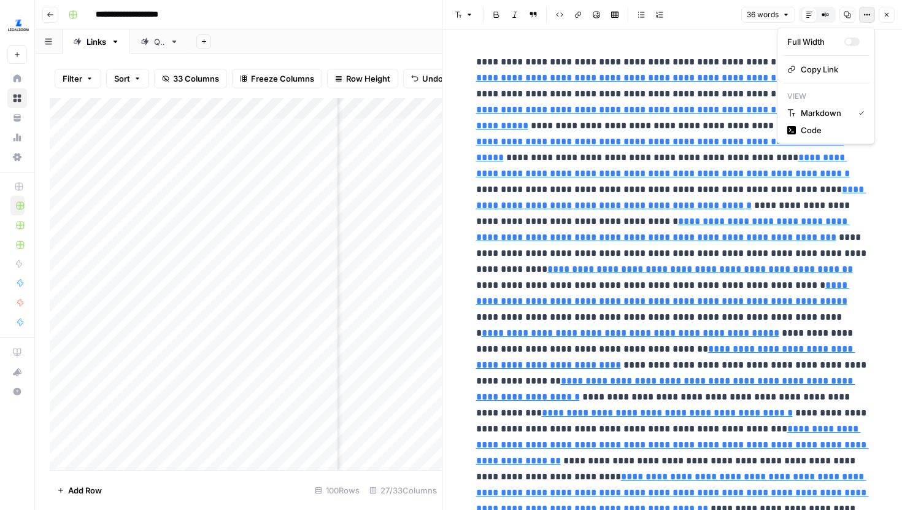
click at [867, 12] on icon "button" at bounding box center [867, 14] width 7 height 7
click at [816, 127] on span "Code" at bounding box center [830, 130] width 59 height 12
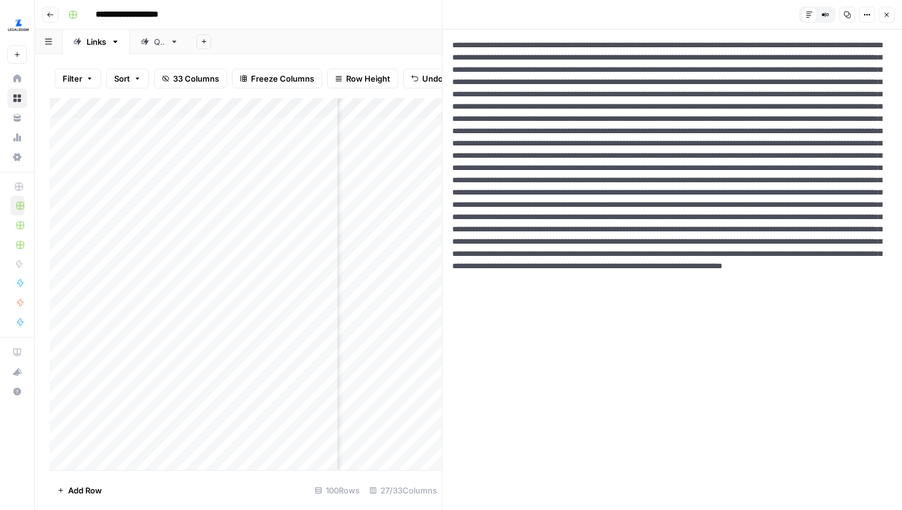
click at [725, 135] on textarea at bounding box center [673, 272] width 460 height 486
click at [886, 18] on button "Close" at bounding box center [887, 15] width 16 height 16
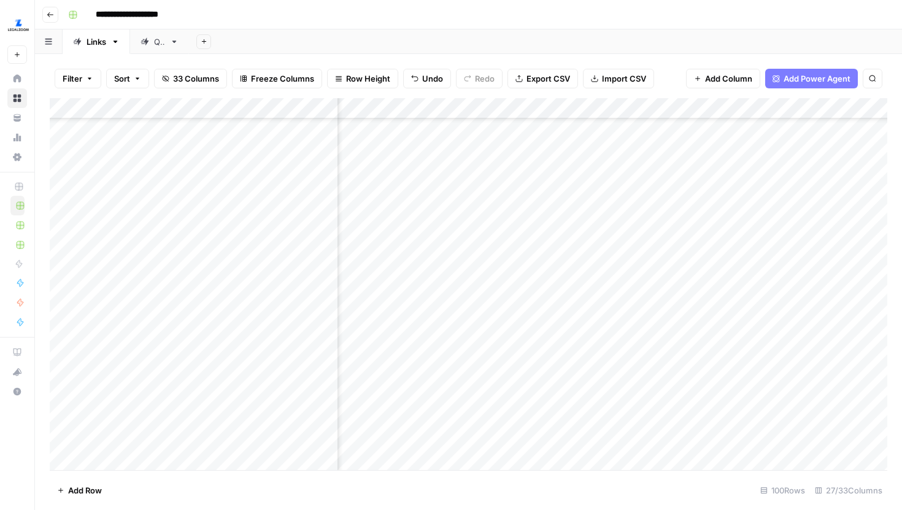
scroll to position [253, 655]
click at [589, 354] on div "Add Column" at bounding box center [469, 284] width 838 height 372
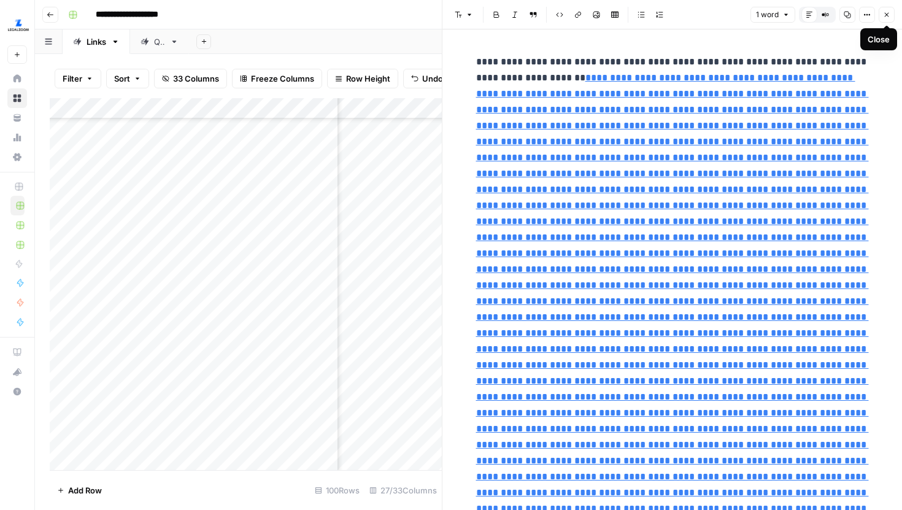
click at [889, 14] on icon "button" at bounding box center [886, 14] width 7 height 7
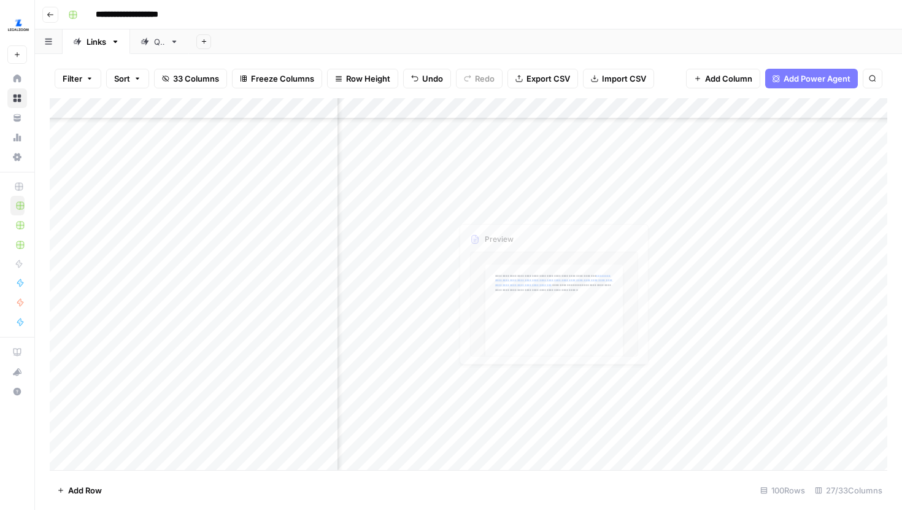
scroll to position [170, 655]
click at [607, 227] on div "Add Column" at bounding box center [469, 284] width 838 height 372
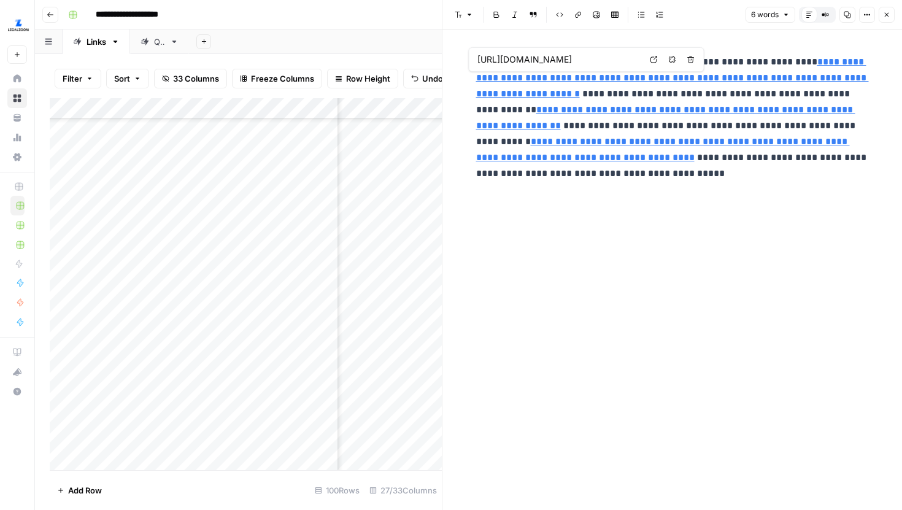
click at [885, 13] on icon "button" at bounding box center [887, 15] width 4 height 4
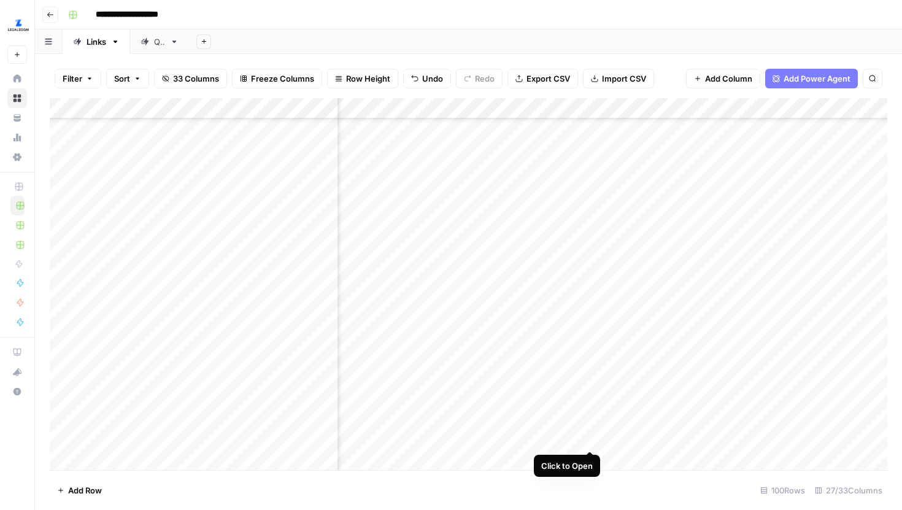
click at [588, 440] on div "Add Column" at bounding box center [469, 284] width 838 height 372
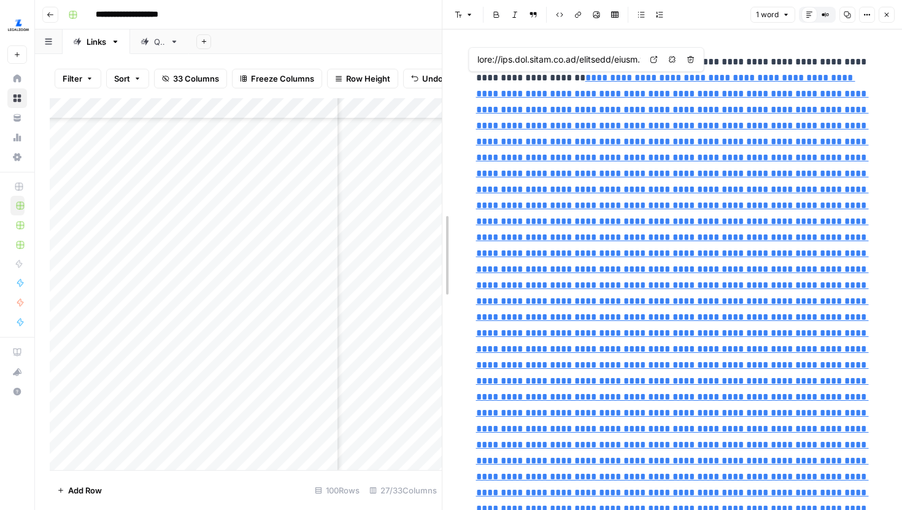
drag, startPoint x: 444, startPoint y: 196, endPoint x: 535, endPoint y: 205, distance: 91.9
click at [768, 111] on p "**********" at bounding box center [672, 477] width 393 height 846
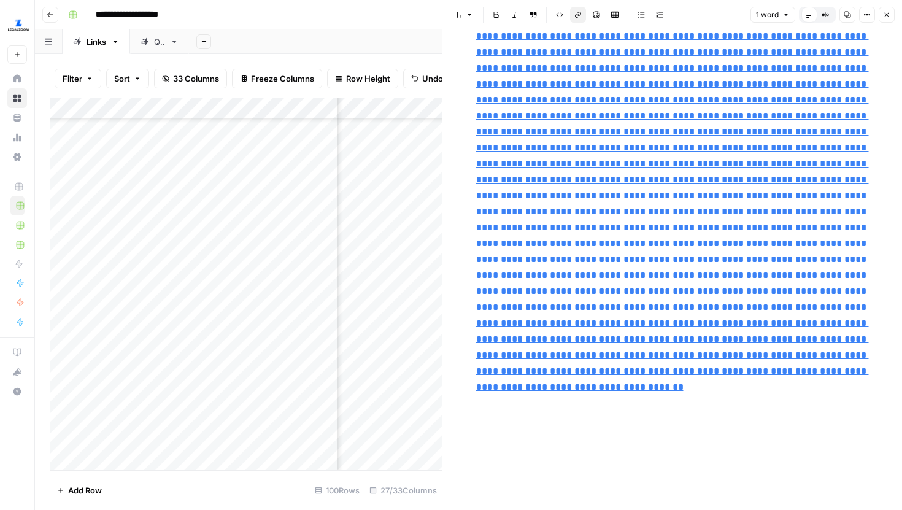
scroll to position [434, 0]
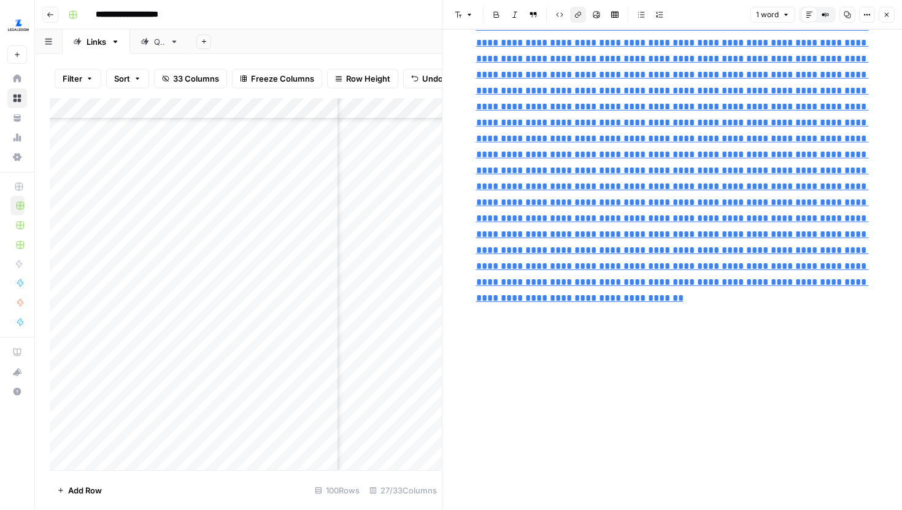
click at [888, 20] on button "Close" at bounding box center [887, 15] width 16 height 16
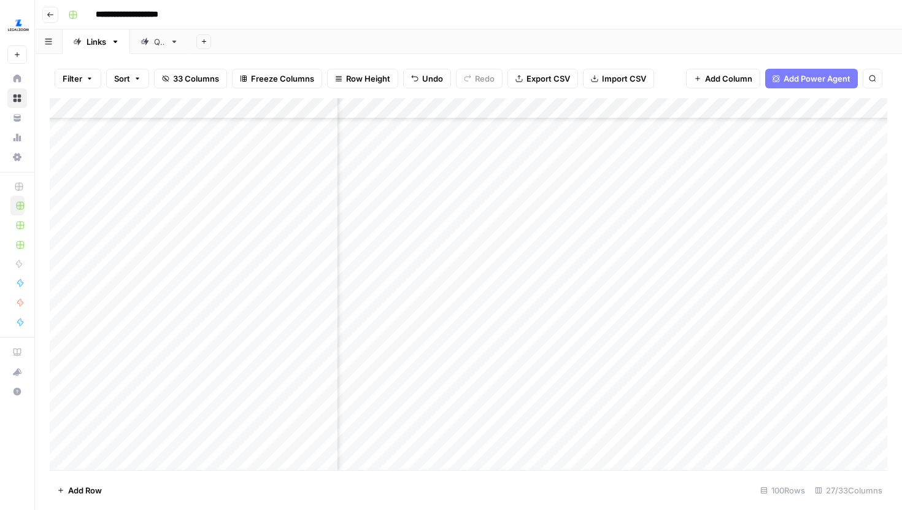
scroll to position [316, 722]
click at [538, 331] on div "Add Column" at bounding box center [469, 284] width 838 height 372
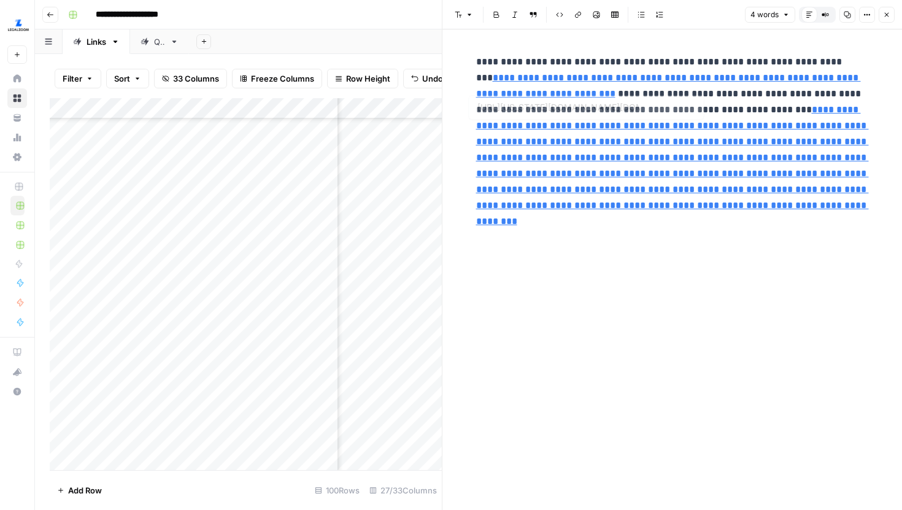
drag, startPoint x: 570, startPoint y: 257, endPoint x: 554, endPoint y: 206, distance: 53.4
click at [554, 206] on div "**********" at bounding box center [673, 269] width 408 height 481
click at [517, 248] on div "**********" at bounding box center [673, 149] width 408 height 201
type input "https://www.legalzoom.com/business/business-operations/annual-report-overview.h…"
drag, startPoint x: 517, startPoint y: 248, endPoint x: 469, endPoint y: 64, distance: 190.3
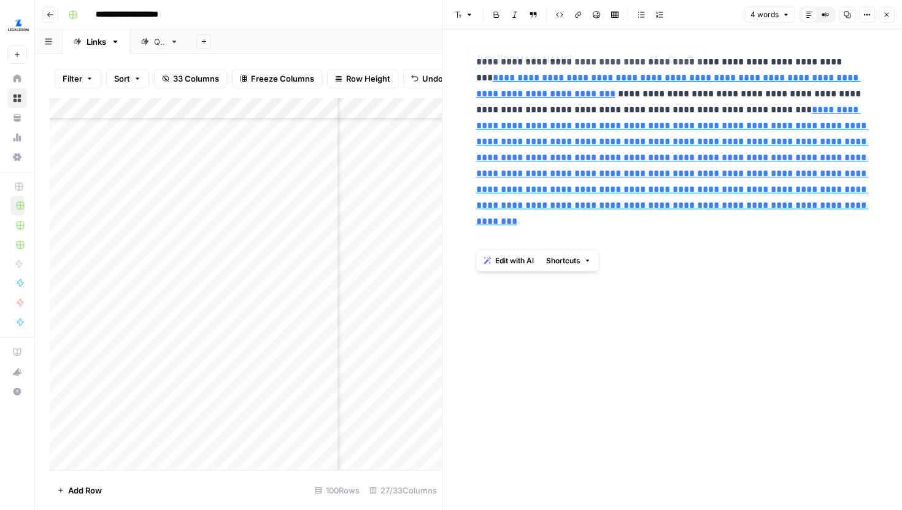
click at [469, 64] on div "**********" at bounding box center [673, 149] width 408 height 201
copy p "**********"
click at [662, 236] on p "**********" at bounding box center [672, 150] width 393 height 192
click at [721, 145] on link "**********" at bounding box center [672, 165] width 393 height 121
click at [731, 258] on div "**********" at bounding box center [673, 269] width 408 height 481
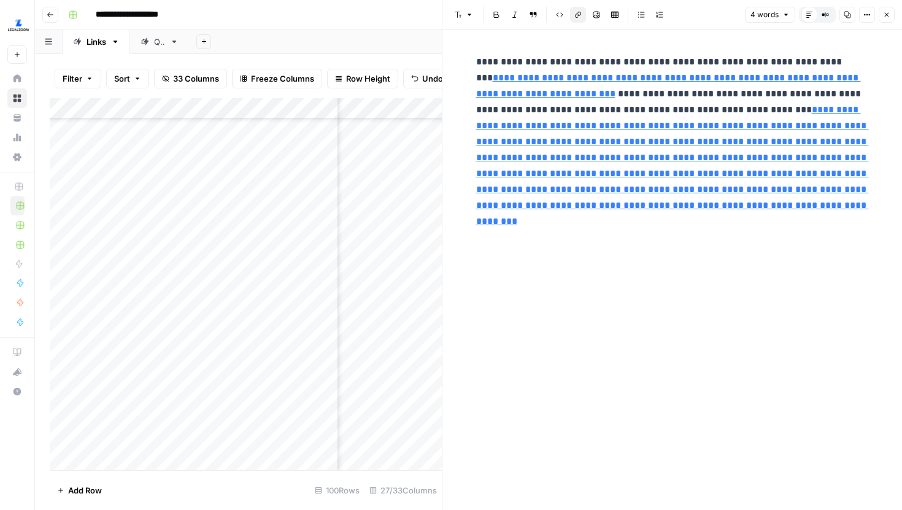
click at [479, 161] on link "**********" at bounding box center [672, 165] width 393 height 121
click at [478, 163] on p "**********" at bounding box center [672, 150] width 393 height 192
click at [557, 241] on p "**********" at bounding box center [672, 150] width 393 height 192
drag, startPoint x: 557, startPoint y: 241, endPoint x: 477, endPoint y: 239, distance: 79.8
click at [477, 239] on p "**********" at bounding box center [672, 150] width 393 height 192
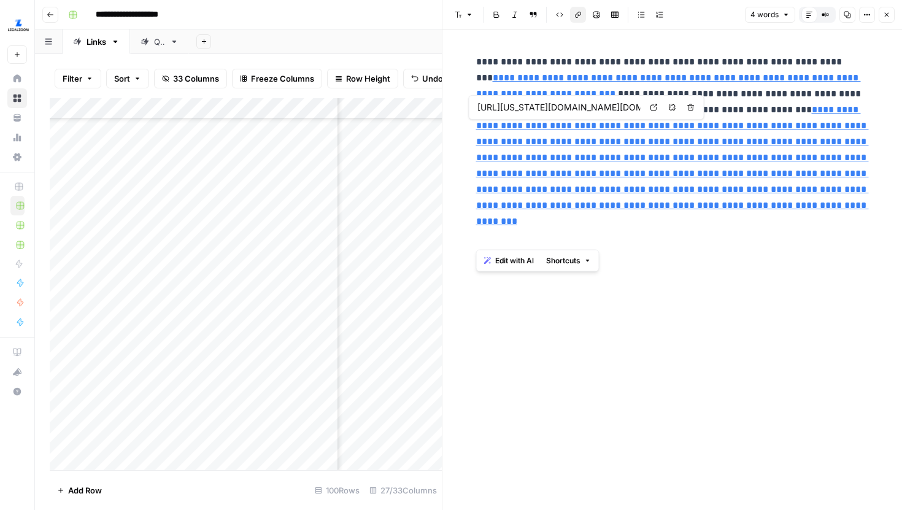
click at [498, 239] on p "**********" at bounding box center [672, 150] width 393 height 192
drag, startPoint x: 618, startPoint y: 246, endPoint x: 456, endPoint y: 62, distance: 244.9
click at [456, 62] on div "**********" at bounding box center [673, 269] width 460 height 481
type input "https://oregon.public.law/statutes/ors_60.304#google_vignette%22,%22anchor_text…"
click at [726, 268] on div "**********" at bounding box center [673, 269] width 408 height 481
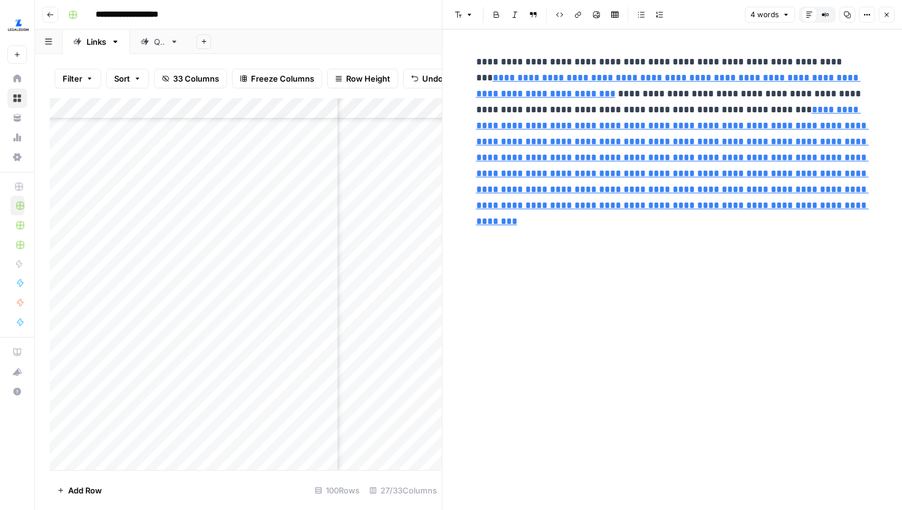
click at [886, 17] on icon "button" at bounding box center [886, 14] width 7 height 7
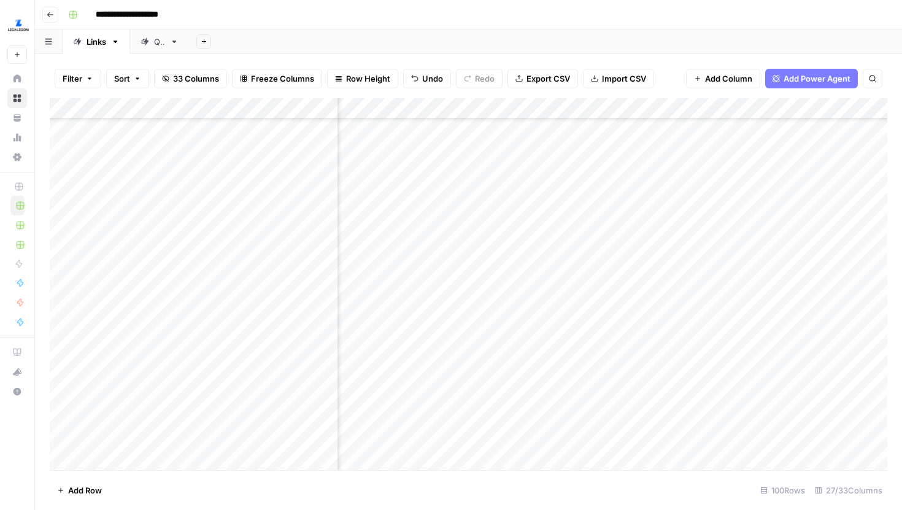
scroll to position [316, 597]
click at [483, 335] on div "Add Column" at bounding box center [469, 284] width 838 height 372
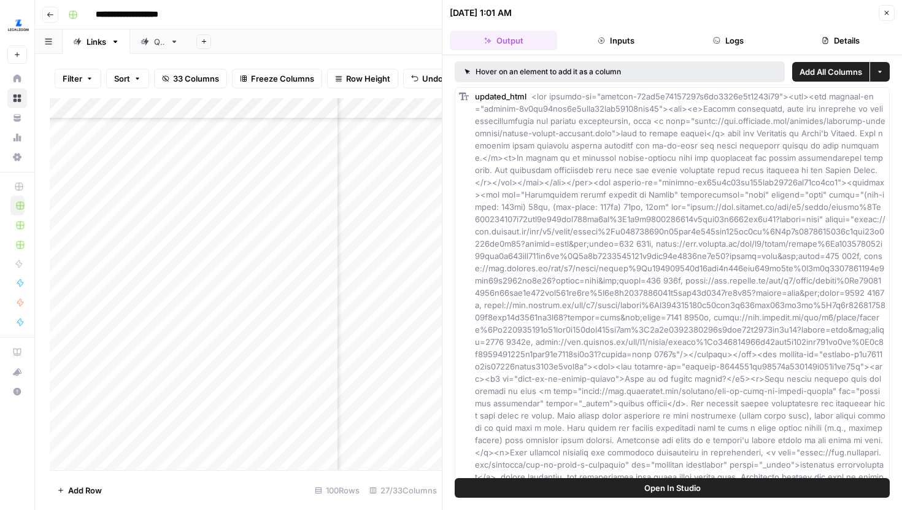
click at [694, 493] on span "Open In Studio" at bounding box center [673, 488] width 56 height 12
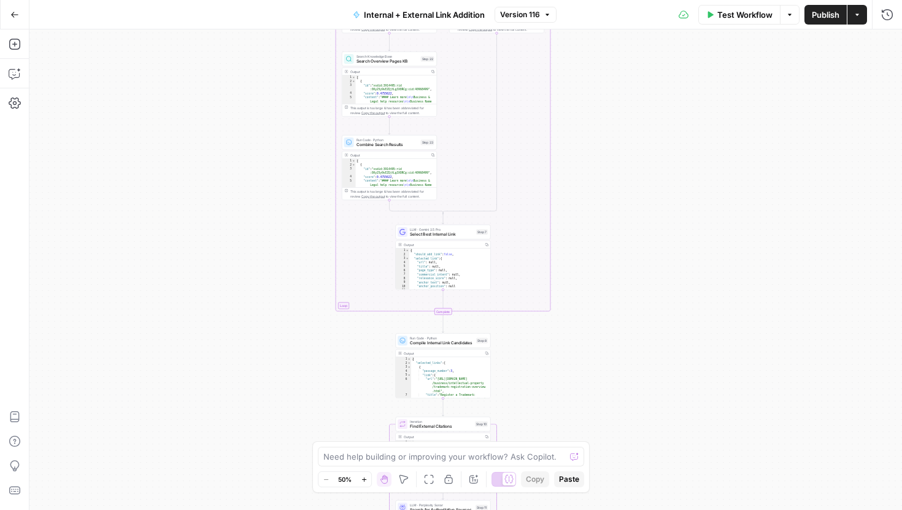
drag, startPoint x: 670, startPoint y: 312, endPoint x: 621, endPoint y: 105, distance: 213.2
click at [624, 108] on div "true false true false Workflow Set Inputs Inputs Run Code · Python Comprehensiv…" at bounding box center [465, 269] width 873 height 481
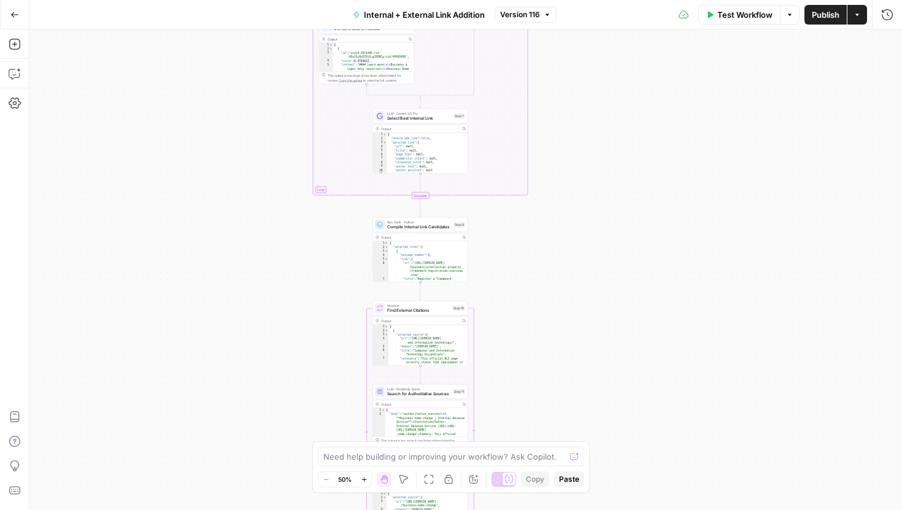
drag, startPoint x: 590, startPoint y: 246, endPoint x: 600, endPoint y: 29, distance: 216.9
click at [600, 29] on div "true false true false Workflow Set Inputs Inputs Run Code · Python Comprehensiv…" at bounding box center [465, 269] width 873 height 481
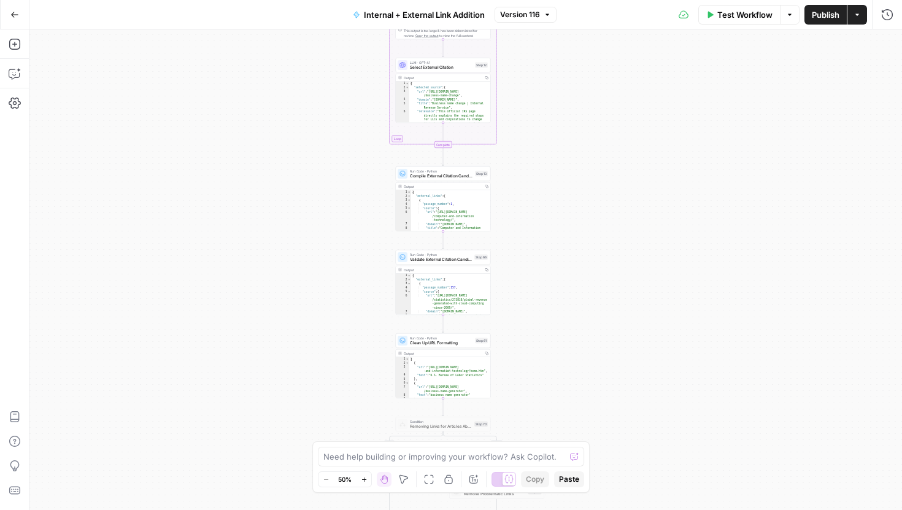
drag, startPoint x: 540, startPoint y: 352, endPoint x: 552, endPoint y: 142, distance: 210.9
click at [552, 142] on div "true false true false Workflow Set Inputs Inputs Run Code · Python Comprehensiv…" at bounding box center [465, 269] width 873 height 481
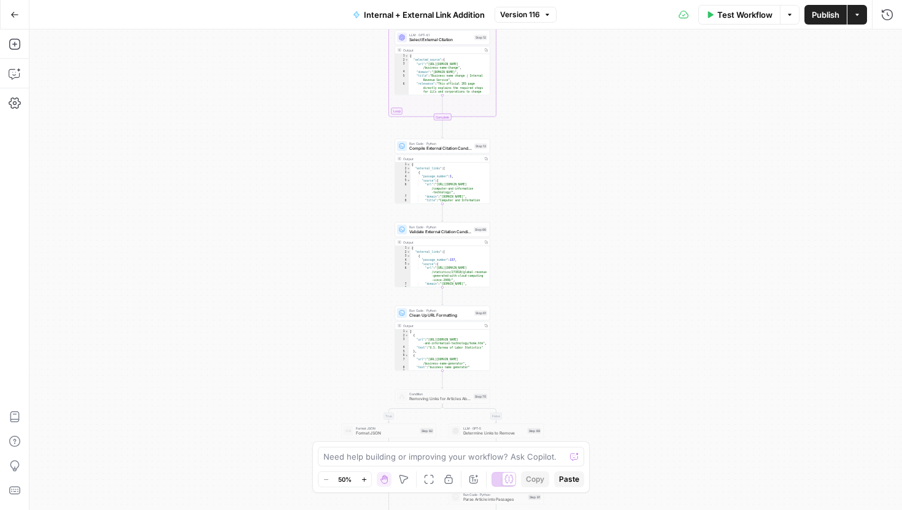
drag, startPoint x: 553, startPoint y: 285, endPoint x: 553, endPoint y: 130, distance: 155.9
click at [553, 131] on div "true false true false Workflow Set Inputs Inputs Run Code · Python Comprehensiv…" at bounding box center [465, 269] width 873 height 481
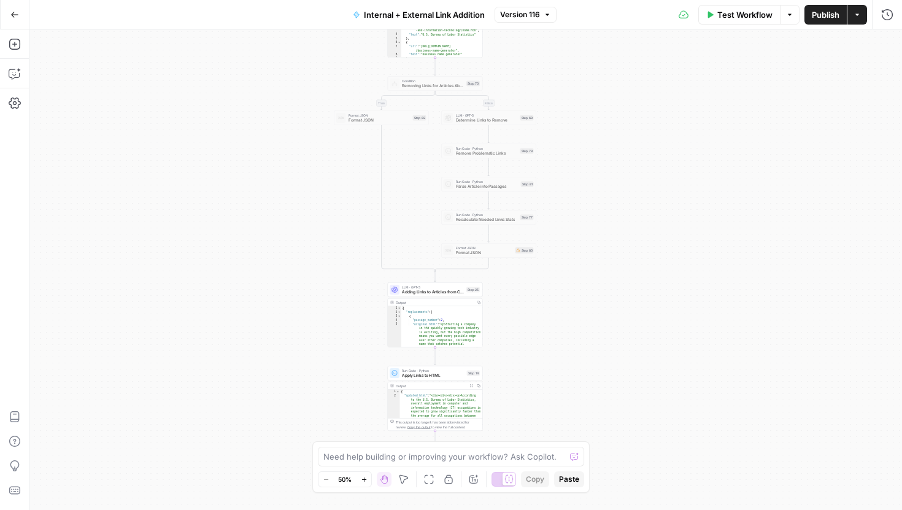
drag, startPoint x: 637, startPoint y: 312, endPoint x: 629, endPoint y: 200, distance: 112.0
click at [629, 200] on div "true false true false Workflow Set Inputs Inputs Run Code · Python Comprehensiv…" at bounding box center [465, 269] width 873 height 481
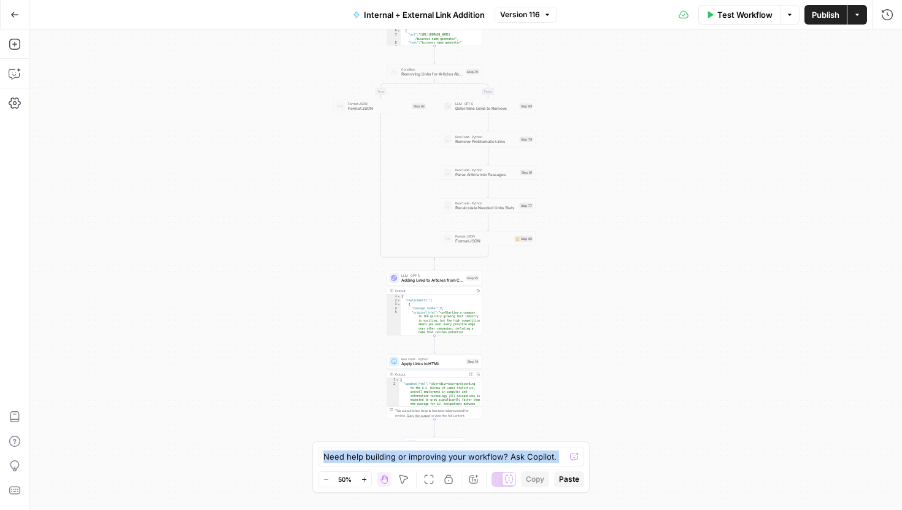
drag, startPoint x: 619, startPoint y: 387, endPoint x: 619, endPoint y: 274, distance: 112.3
click at [619, 274] on body "LegalZoom New Home Browse Your Data Usage Settings Recent Grids Article Linking…" at bounding box center [451, 255] width 902 height 510
drag, startPoint x: 619, startPoint y: 274, endPoint x: 619, endPoint y: 169, distance: 105.0
click at [619, 169] on div "true false true false Workflow Set Inputs Inputs Run Code · Python Comprehensiv…" at bounding box center [465, 269] width 873 height 481
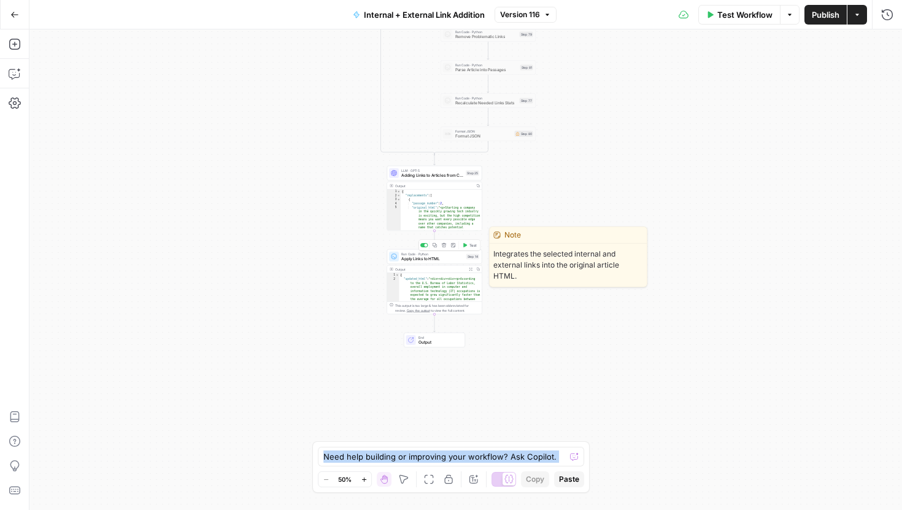
click at [450, 260] on span "Apply Links to HTML" at bounding box center [432, 259] width 63 height 6
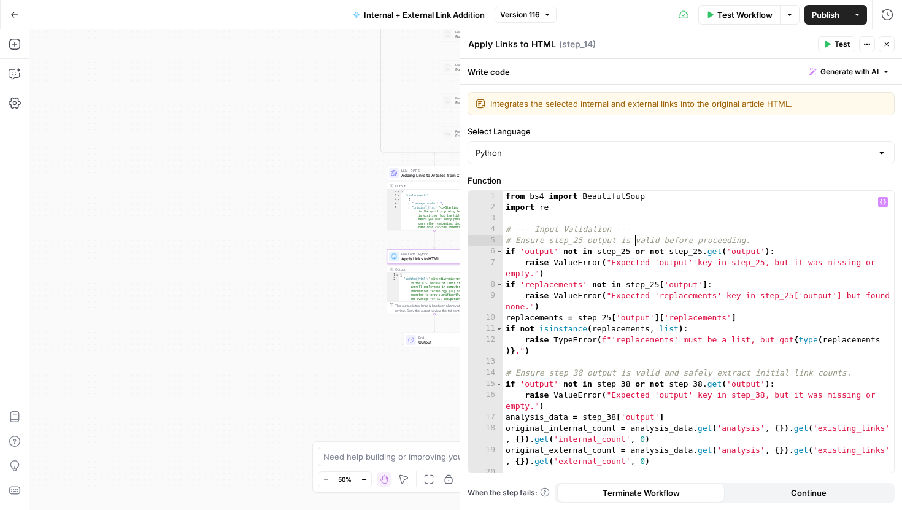
click at [637, 239] on div "from bs4 import BeautifulSoup import re # --- Input Validation --- # Ensure ste…" at bounding box center [698, 343] width 391 height 304
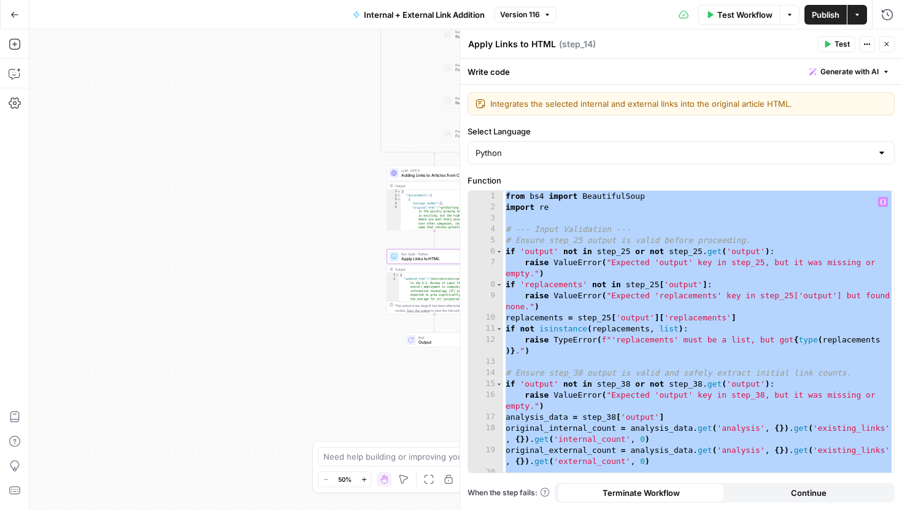
click at [742, 200] on div "from bs4 import BeautifulSoup import re # --- Input Validation --- # Ensure ste…" at bounding box center [698, 343] width 391 height 304
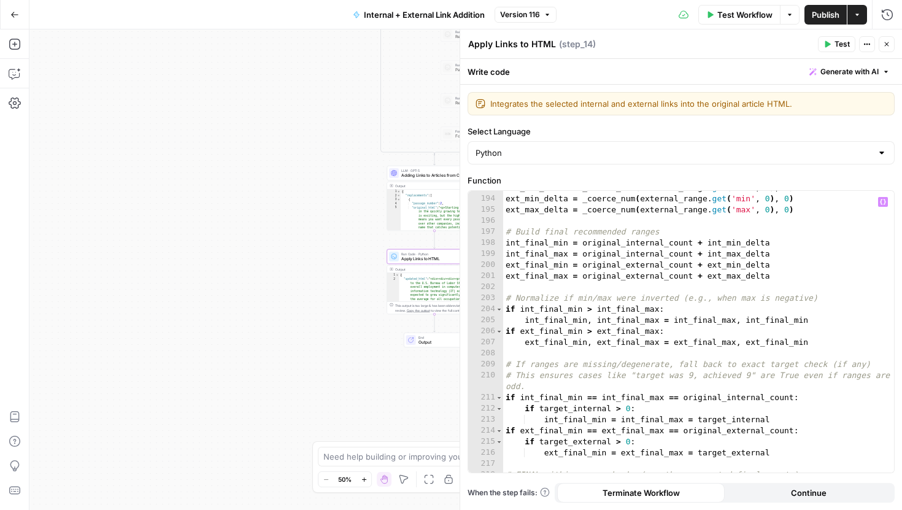
scroll to position [2419, 0]
click at [663, 359] on div "int_max_delta = _coerce_num ( internal_range . get ( 'max' , 0 ) , 0 ) ext_min_…" at bounding box center [698, 332] width 391 height 304
type textarea "**********"
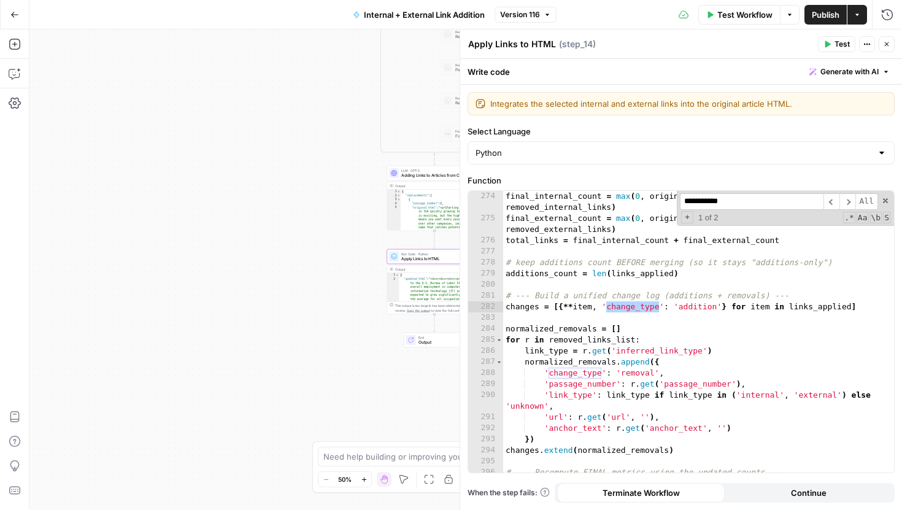
scroll to position [3381, 0]
type input "**********"
type textarea "**********"
drag, startPoint x: 667, startPoint y: 374, endPoint x: 546, endPoint y: 373, distance: 120.9
click at [546, 373] on div "final_internal_count = max ( 0 , original_internal_count + internal_links_added…" at bounding box center [698, 348] width 391 height 315
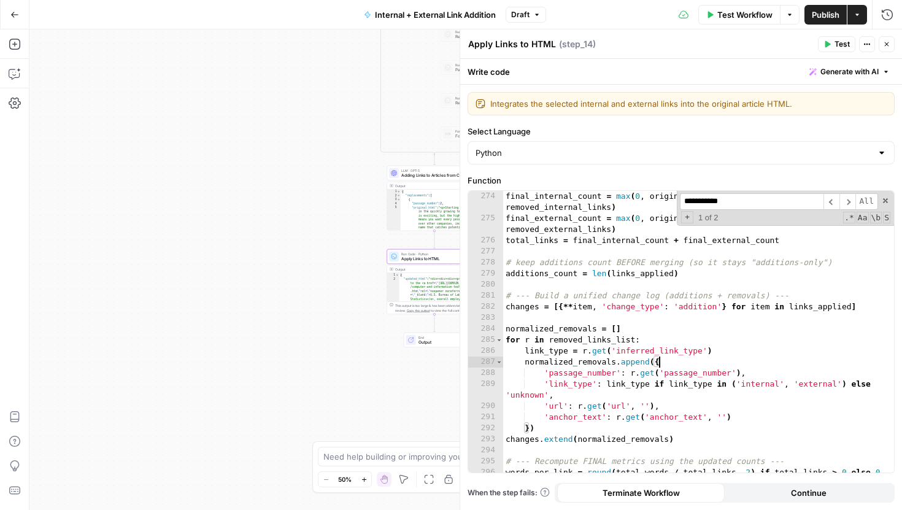
click at [754, 414] on div "final_internal_count = max ( 0 , original_internal_count + internal_links_added…" at bounding box center [698, 354] width 391 height 326
type textarea "**********"
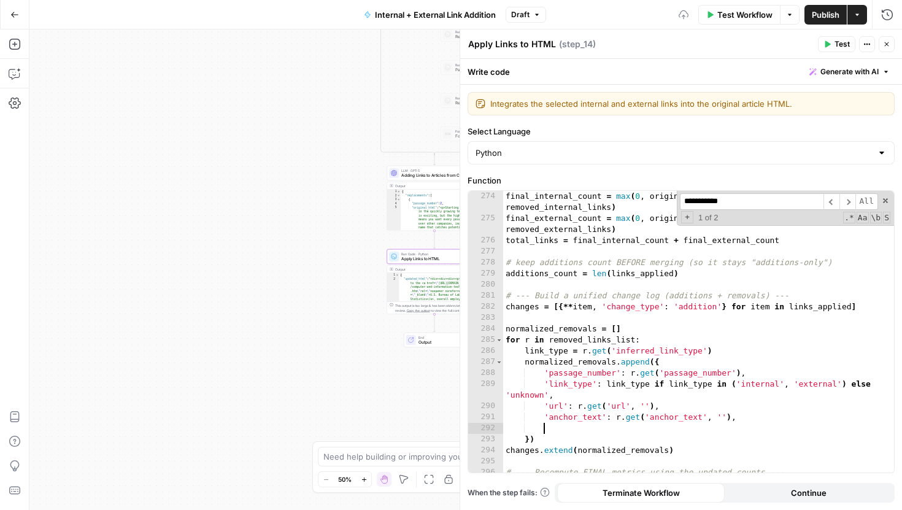
paste textarea "**********"
type textarea "**********"
click at [888, 203] on span at bounding box center [886, 200] width 9 height 9
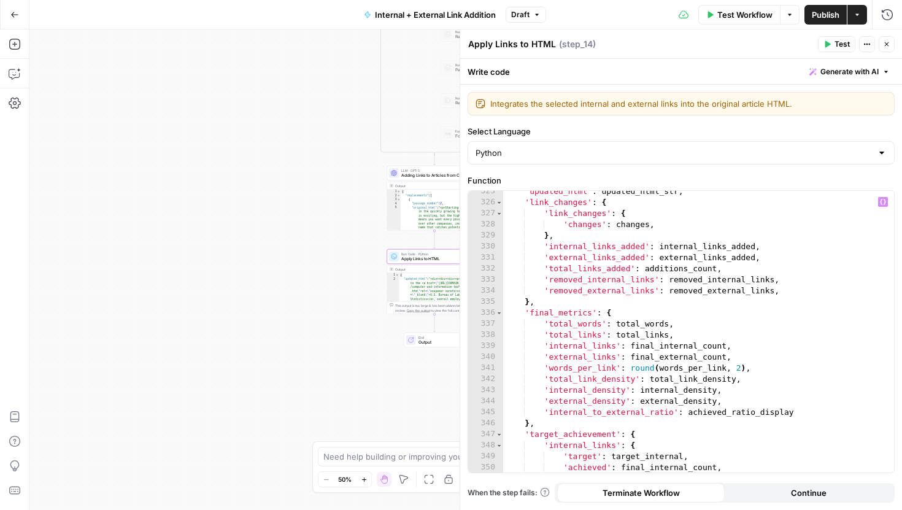
scroll to position [4049, 0]
click at [884, 42] on icon "button" at bounding box center [886, 44] width 7 height 7
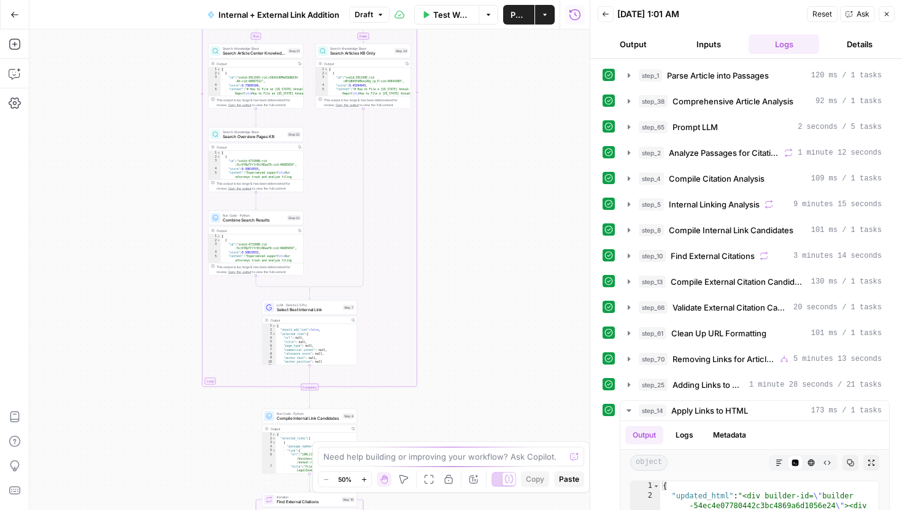
click at [645, 37] on button "Output" at bounding box center [633, 44] width 71 height 20
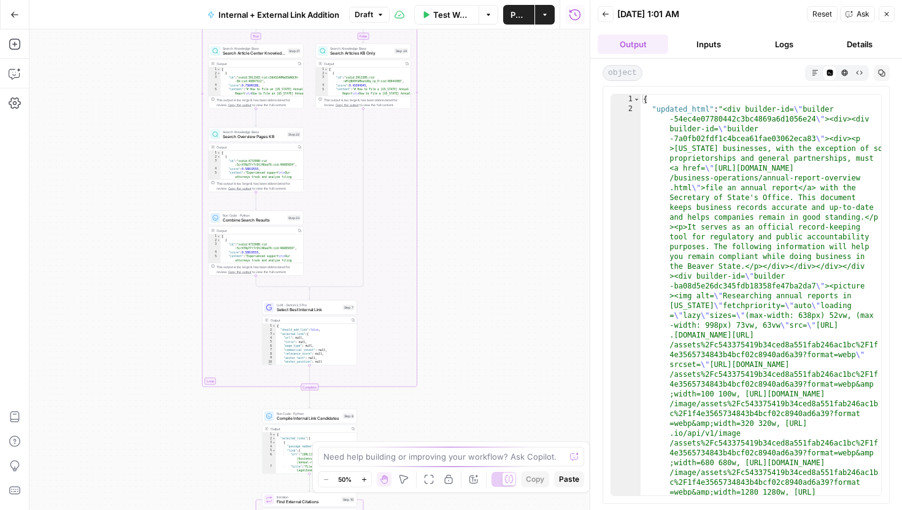
click at [815, 76] on button "Markdown" at bounding box center [815, 72] width 15 height 15
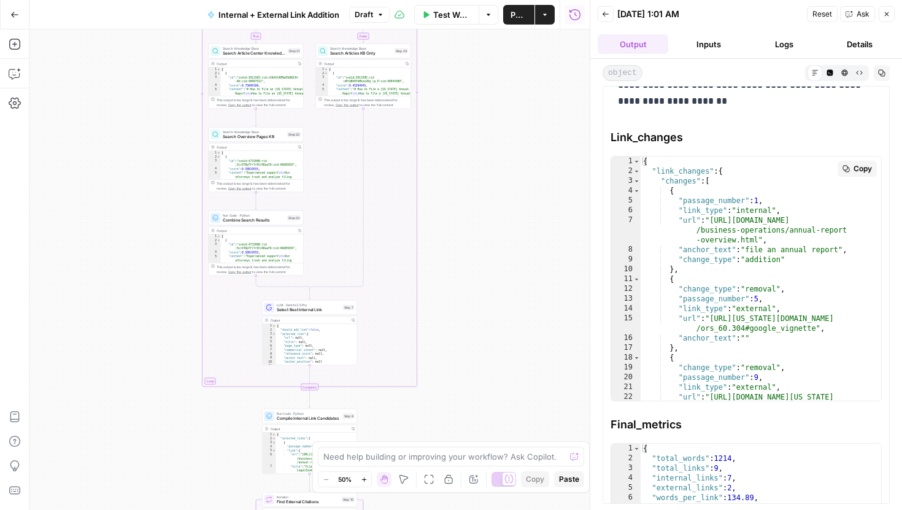
scroll to position [3891, 0]
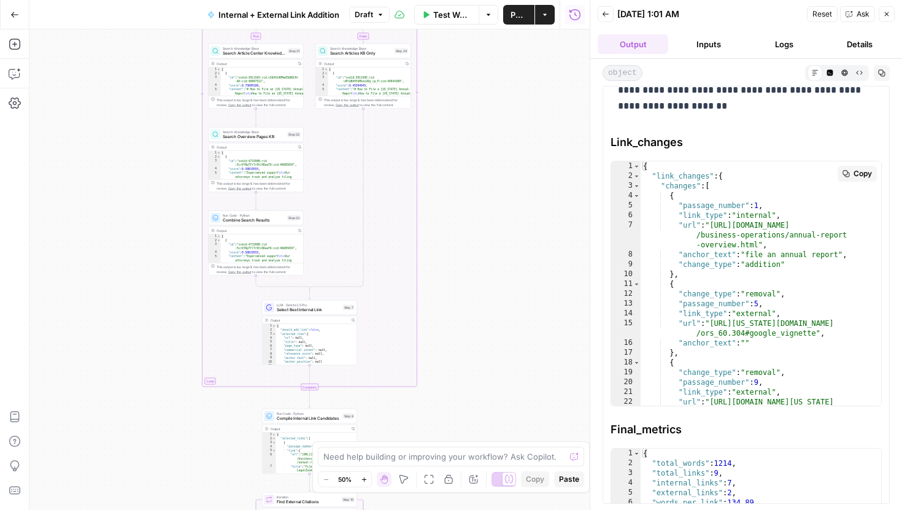
type textarea "**********"
click at [696, 329] on div "{ "link_changes" : { "changes" : [ { "passage_number" : 1 , "link_type" : "inte…" at bounding box center [761, 298] width 241 height 275
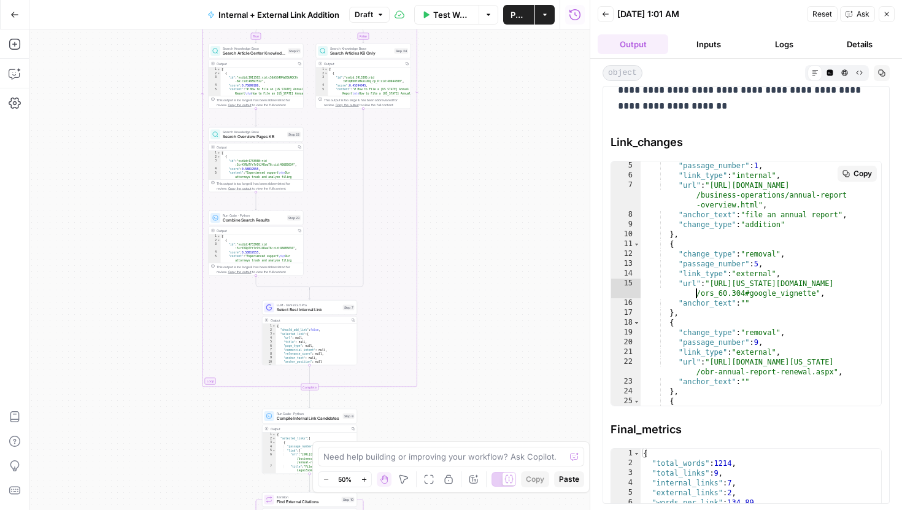
scroll to position [41, 0]
drag, startPoint x: 830, startPoint y: 297, endPoint x: 676, endPoint y: 282, distance: 154.7
click at [676, 282] on div ""passage_number" : 1 , "link_type" : "internal" , "url" : "https://www.legalzoo…" at bounding box center [761, 292] width 241 height 265
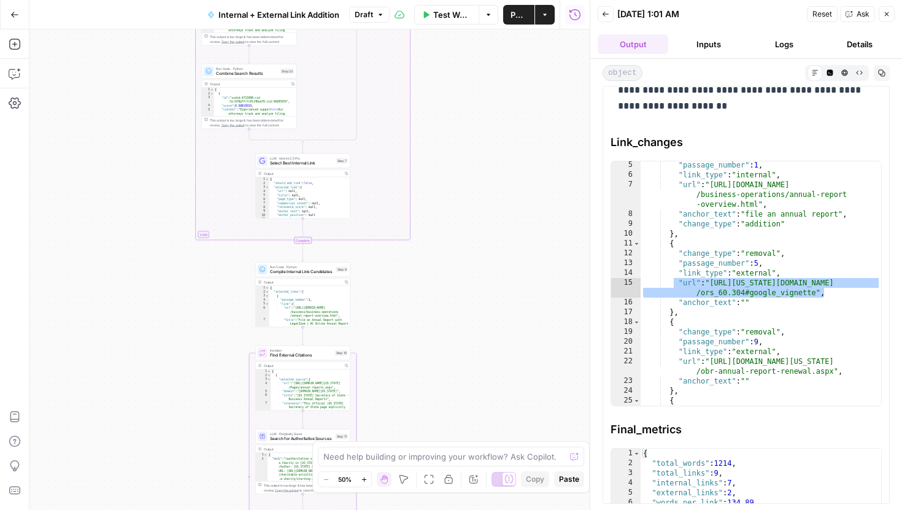
drag, startPoint x: 480, startPoint y: 261, endPoint x: 467, endPoint y: 108, distance: 153.4
click at [467, 108] on div "true false true false Workflow Set Inputs Inputs Run Code · Python Comprehensiv…" at bounding box center [309, 269] width 560 height 481
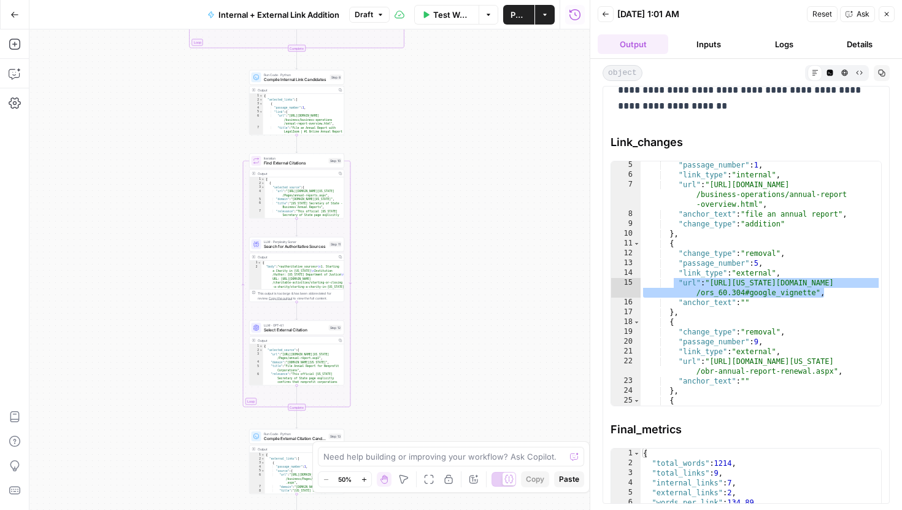
drag, startPoint x: 477, startPoint y: 311, endPoint x: 476, endPoint y: 126, distance: 184.2
click at [477, 126] on div "true false true false Workflow Set Inputs Inputs Run Code · Python Comprehensiv…" at bounding box center [309, 269] width 560 height 481
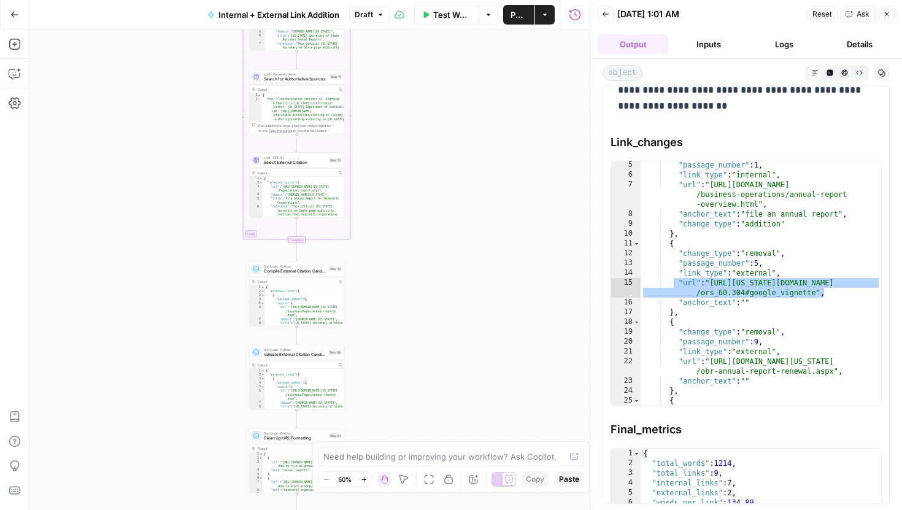
drag, startPoint x: 494, startPoint y: 323, endPoint x: 495, endPoint y: 149, distance: 173.7
click at [495, 149] on div "true false true false Workflow Set Inputs Inputs Run Code · Python Comprehensiv…" at bounding box center [309, 269] width 560 height 481
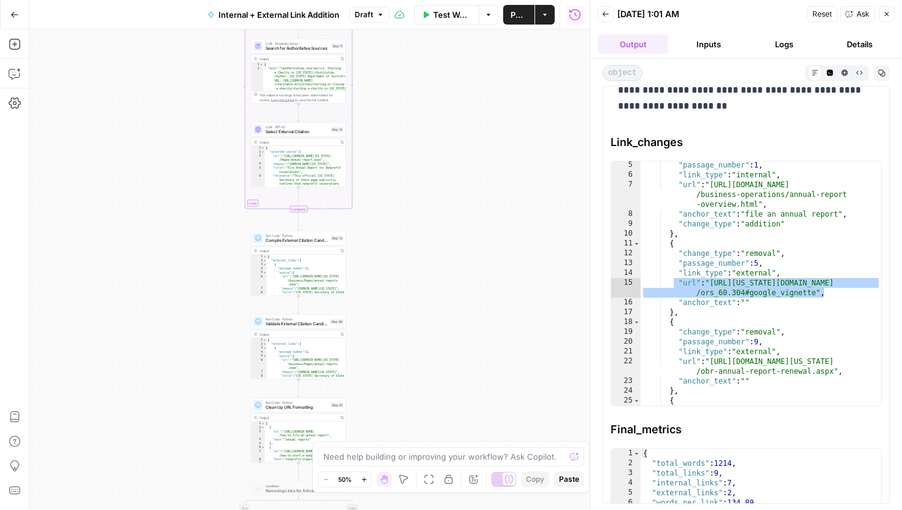
drag, startPoint x: 458, startPoint y: 246, endPoint x: 471, endPoint y: 115, distance: 131.5
click at [471, 115] on div "true false true false Workflow Set Inputs Inputs Run Code · Python Comprehensiv…" at bounding box center [309, 269] width 560 height 481
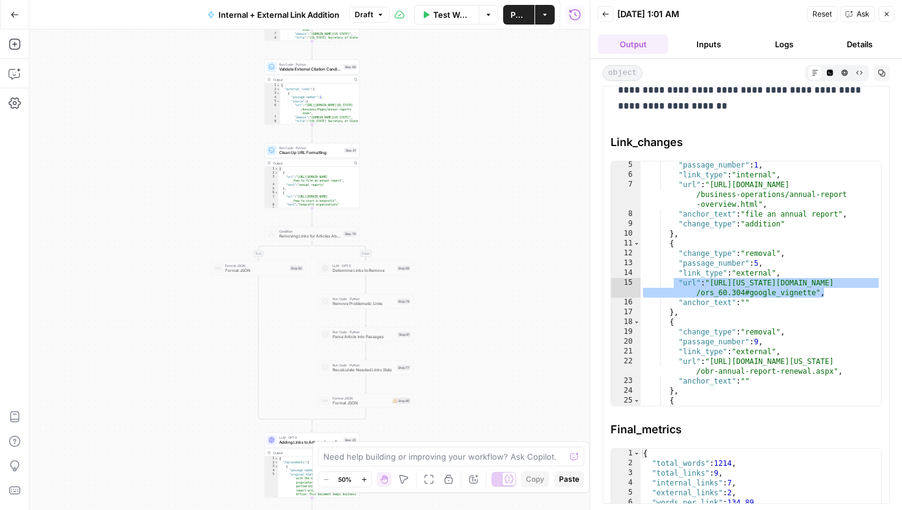
drag, startPoint x: 453, startPoint y: 282, endPoint x: 453, endPoint y: 126, distance: 155.3
click at [453, 129] on div "true false true false Workflow Set Inputs Inputs Run Code · Python Comprehensiv…" at bounding box center [309, 269] width 560 height 481
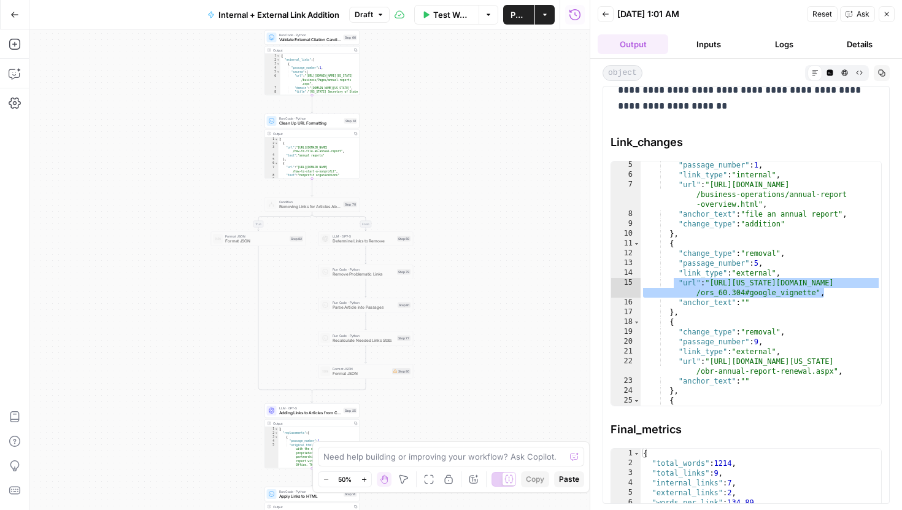
click at [736, 41] on button "Inputs" at bounding box center [708, 44] width 71 height 20
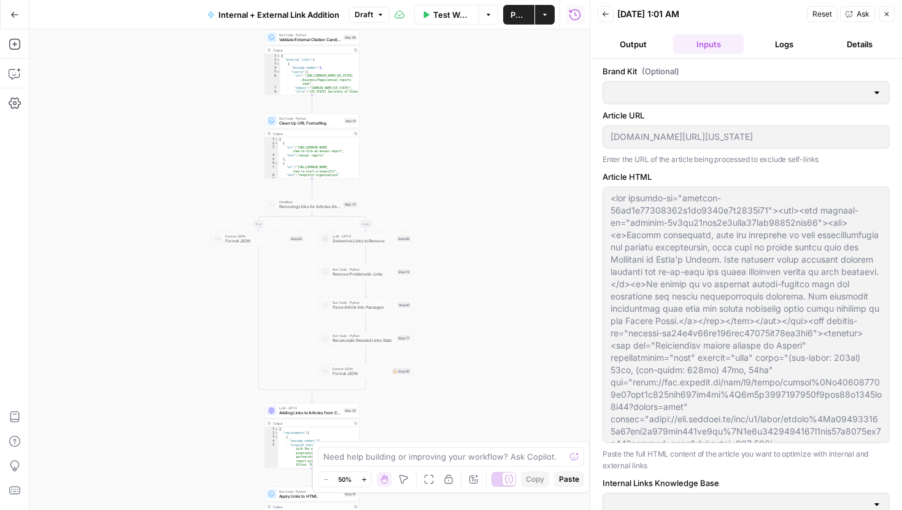
type input "Articles Center Sitemap"
type input "Overview Pages Sitemap"
type input "LegalZoom LLC"
click at [771, 41] on button "Logs" at bounding box center [784, 44] width 71 height 20
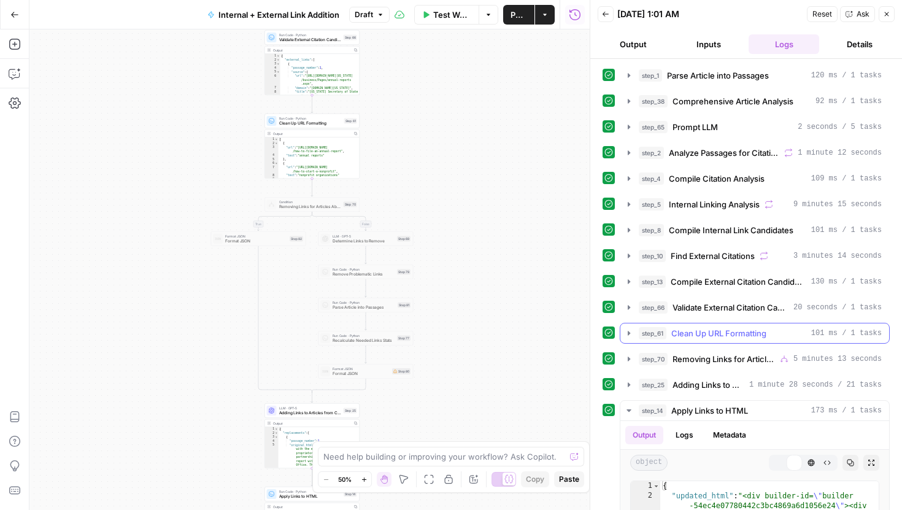
scroll to position [225, 0]
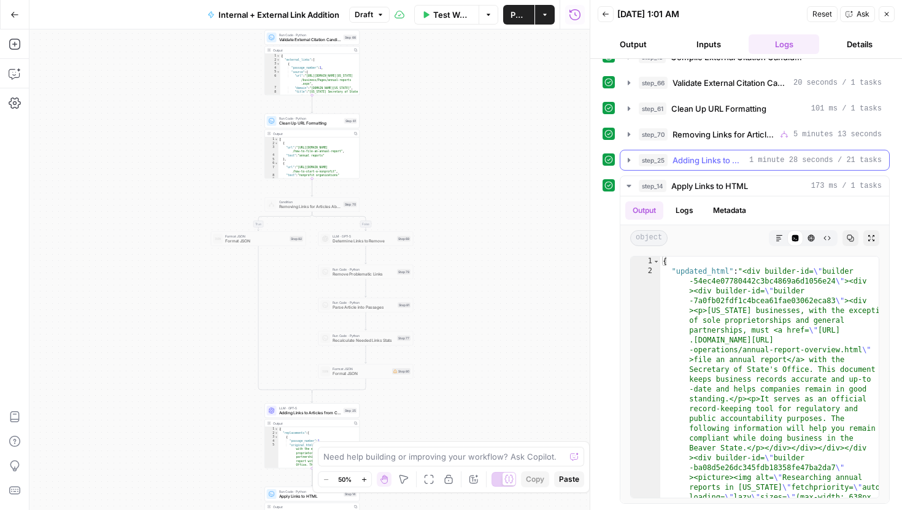
click at [628, 158] on icon "button" at bounding box center [629, 160] width 2 height 4
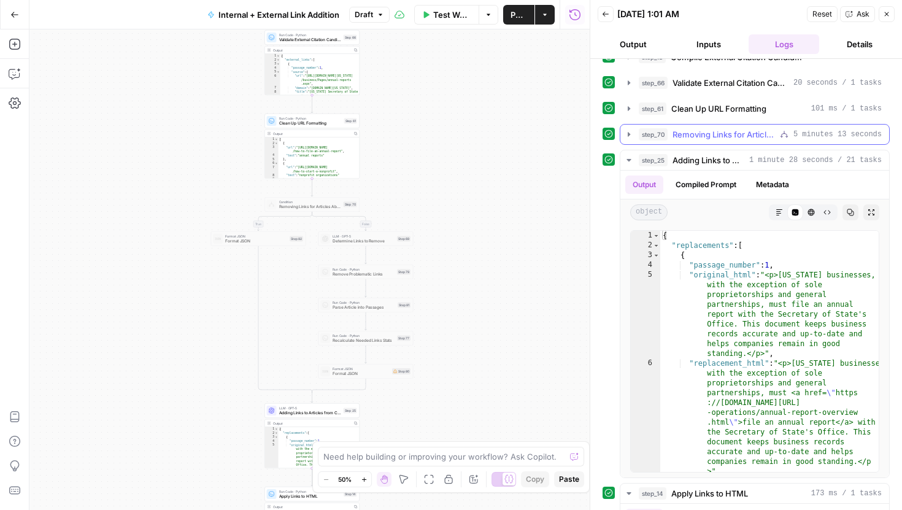
click at [628, 131] on icon "button" at bounding box center [629, 135] width 10 height 10
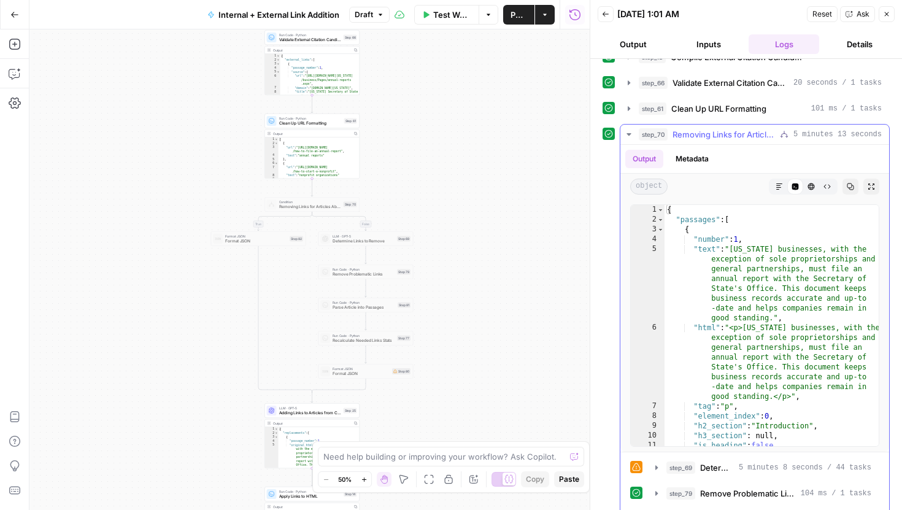
click at [631, 138] on icon "button" at bounding box center [629, 135] width 10 height 10
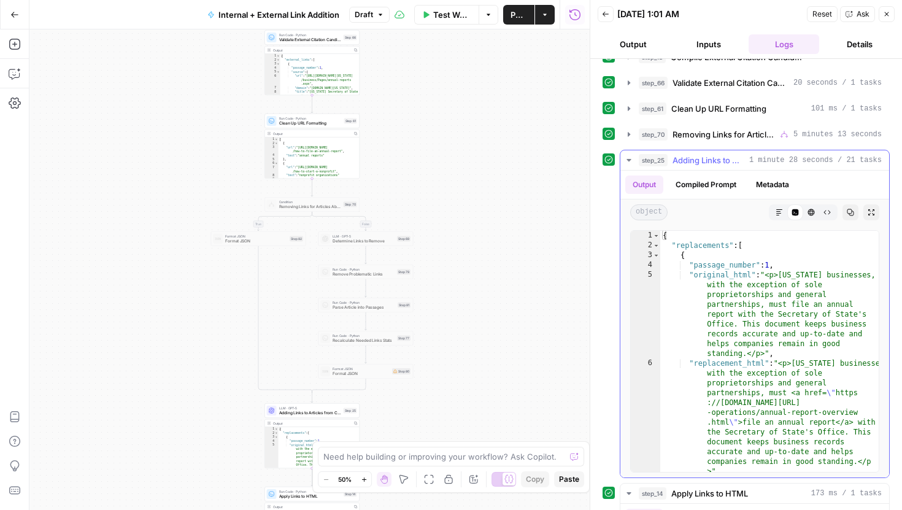
click at [630, 162] on icon "button" at bounding box center [629, 160] width 10 height 10
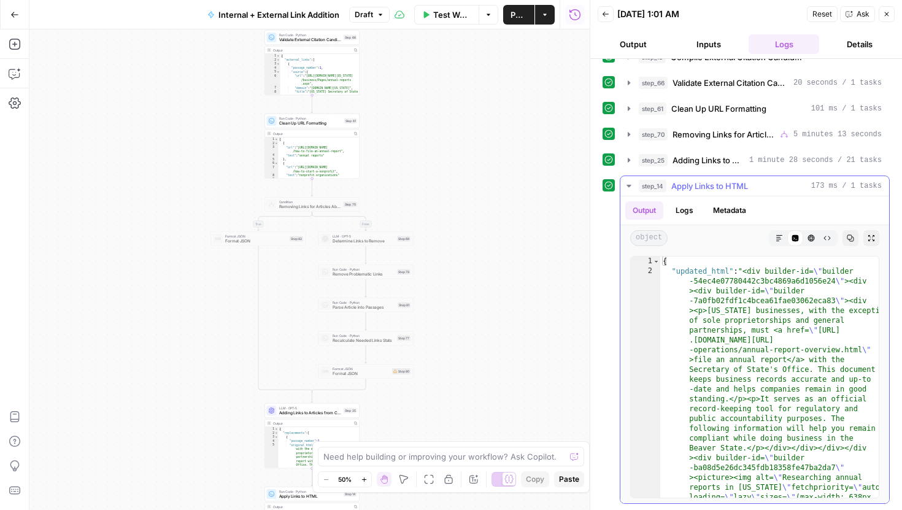
click at [629, 187] on icon "button" at bounding box center [629, 186] width 4 height 2
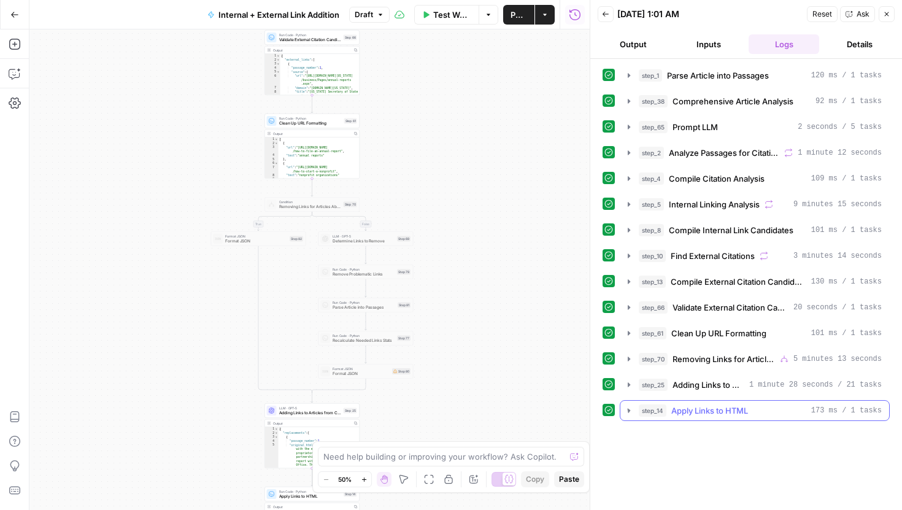
scroll to position [0, 0]
click at [641, 47] on button "Output" at bounding box center [633, 44] width 71 height 20
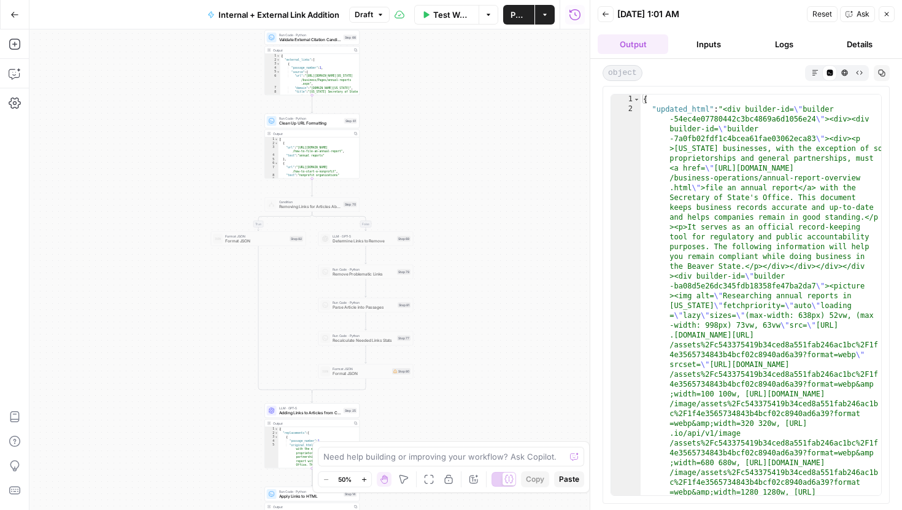
click at [814, 78] on button "Markdown" at bounding box center [815, 72] width 15 height 15
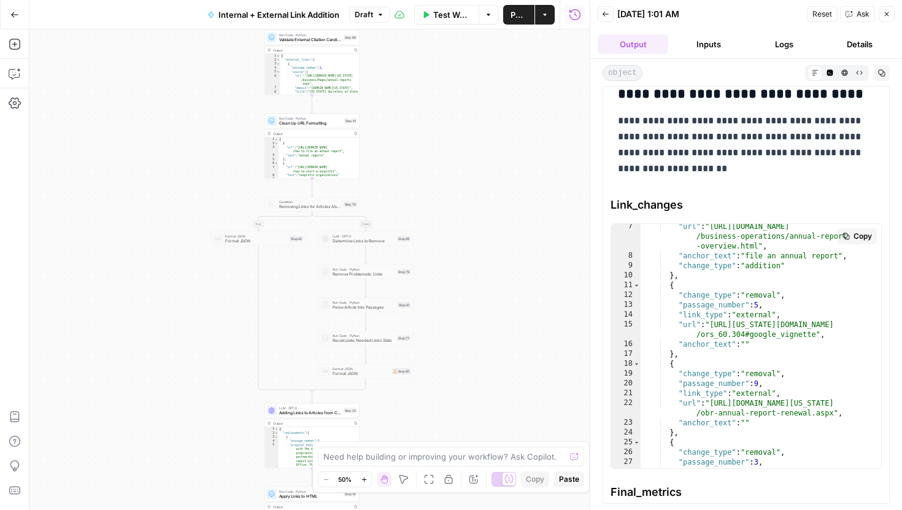
scroll to position [61, 0]
click at [791, 336] on div ""url" : "https://www.legalzoom.com/business /business-operations/annual-report …" at bounding box center [761, 364] width 241 height 285
drag, startPoint x: 834, startPoint y: 338, endPoint x: 737, endPoint y: 338, distance: 97.6
click at [737, 338] on div ""url" : "https://www.legalzoom.com/business /business-operations/annual-report …" at bounding box center [761, 364] width 241 height 285
click at [752, 349] on div ""url" : "https://www.legalzoom.com/business /business-operations/annual-report …" at bounding box center [761, 364] width 241 height 285
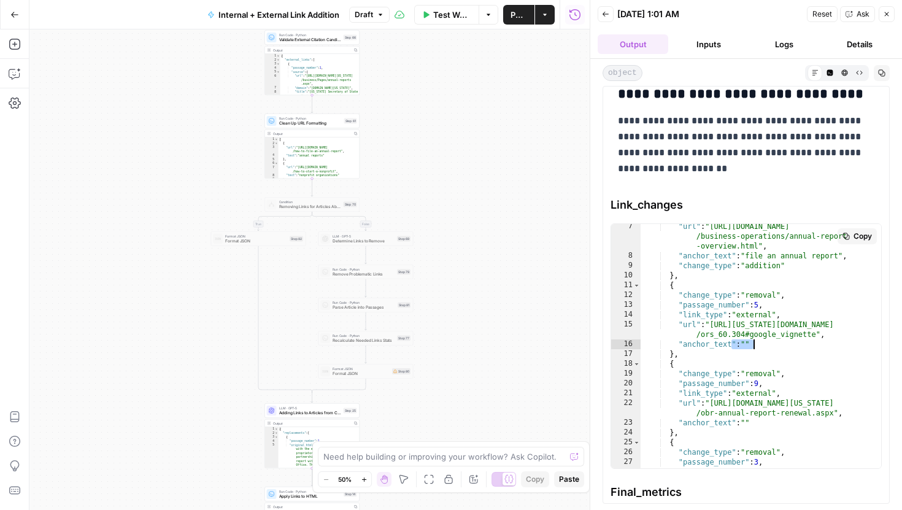
click at [752, 349] on div ""url" : "https://www.legalzoom.com/business /business-operations/annual-report …" at bounding box center [761, 364] width 241 height 285
click at [760, 349] on div ""url" : "https://www.legalzoom.com/business /business-operations/annual-report …" at bounding box center [761, 364] width 241 height 285
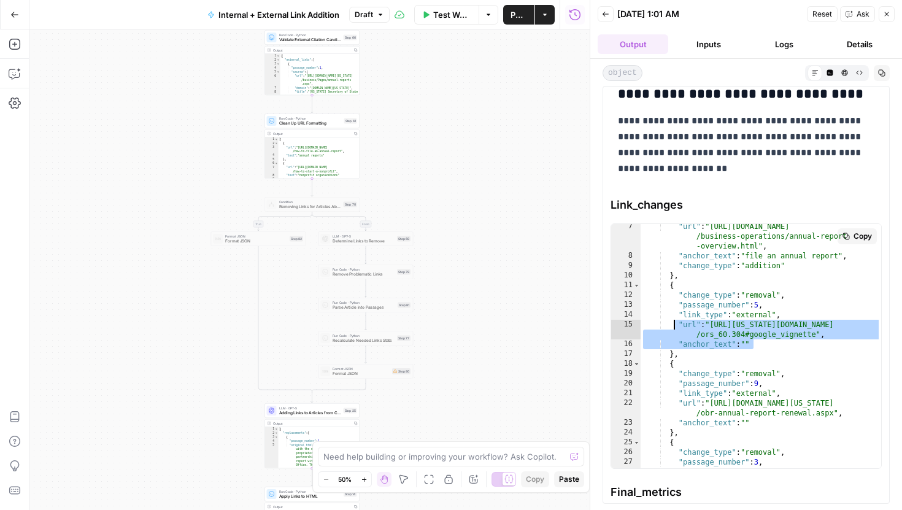
drag, startPoint x: 748, startPoint y: 347, endPoint x: 676, endPoint y: 326, distance: 74.8
click at [676, 326] on div ""url" : "https://www.legalzoom.com/business /business-operations/annual-report …" at bounding box center [761, 364] width 241 height 285
type textarea "**********"
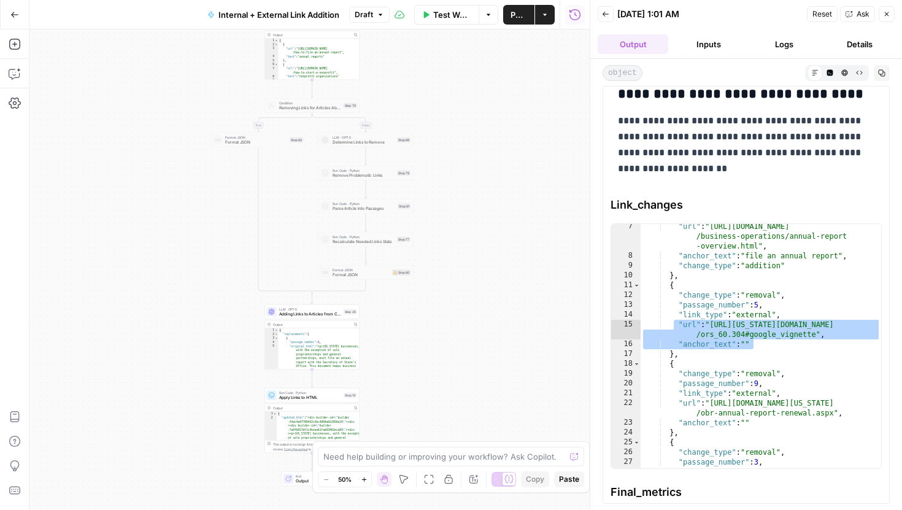
drag, startPoint x: 465, startPoint y: 311, endPoint x: 465, endPoint y: 155, distance: 155.3
click at [465, 160] on div "true false true false Workflow Set Inputs Inputs Run Code · Python Comprehensiv…" at bounding box center [309, 269] width 560 height 481
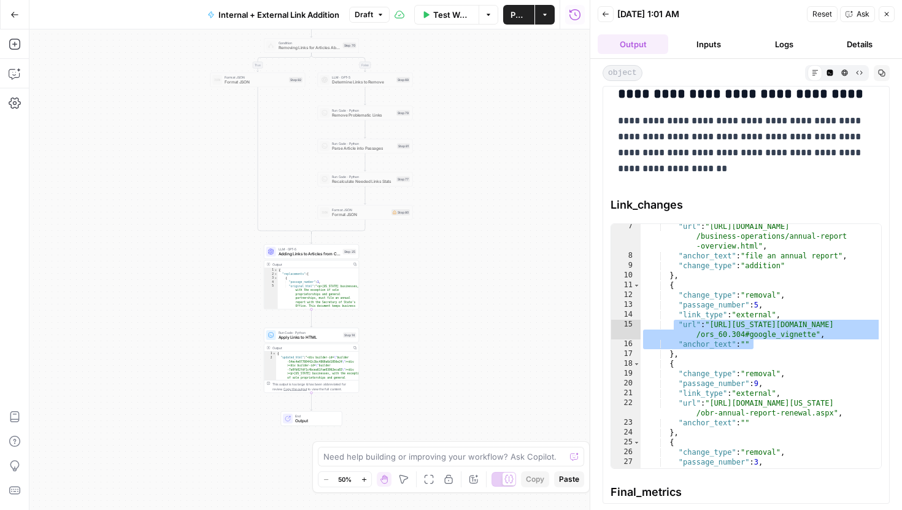
drag, startPoint x: 479, startPoint y: 329, endPoint x: 492, endPoint y: 219, distance: 110.6
click at [492, 220] on div "true false true false Workflow Set Inputs Inputs Run Code · Python Comprehensiv…" at bounding box center [309, 269] width 560 height 481
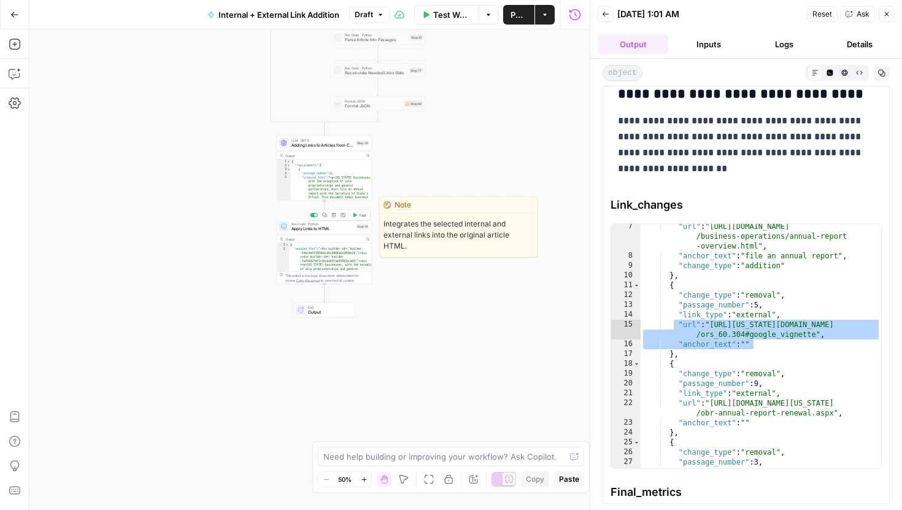
click at [333, 228] on span "Apply Links to HTML" at bounding box center [323, 229] width 63 height 6
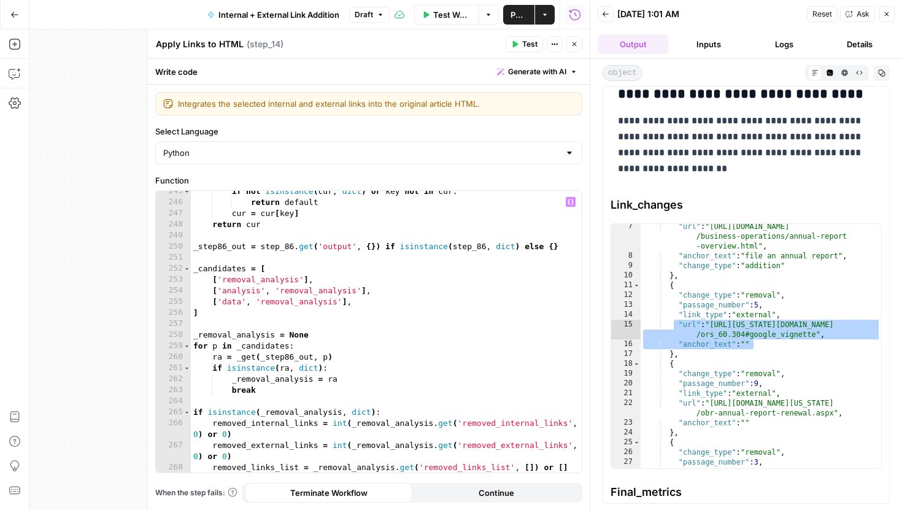
scroll to position [3011, 0]
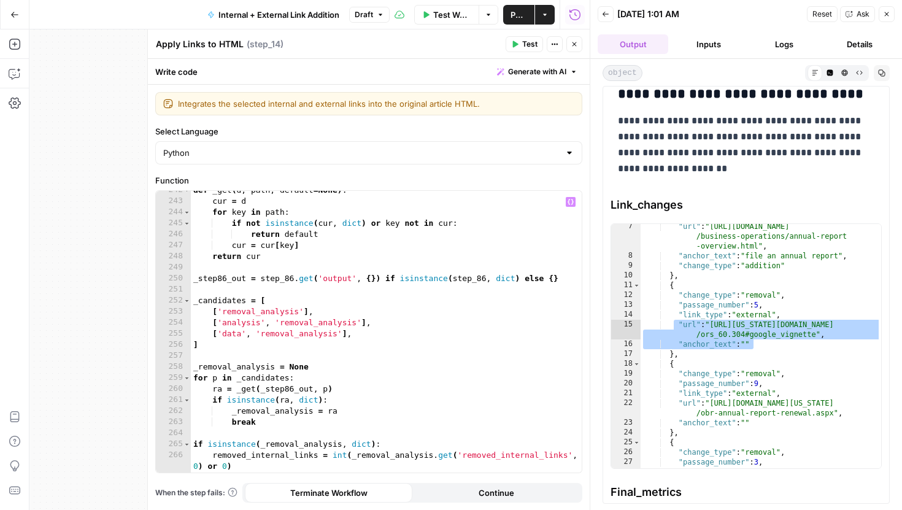
type textarea "**********"
click at [425, 305] on div "def _get ( d , path , default = None ) : cur = d for key in path : if not isins…" at bounding box center [386, 342] width 391 height 315
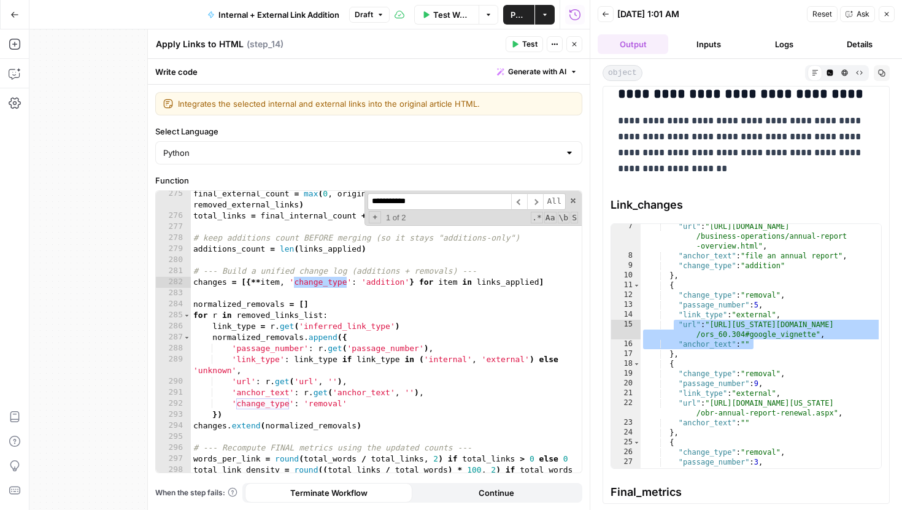
scroll to position [3409, 0]
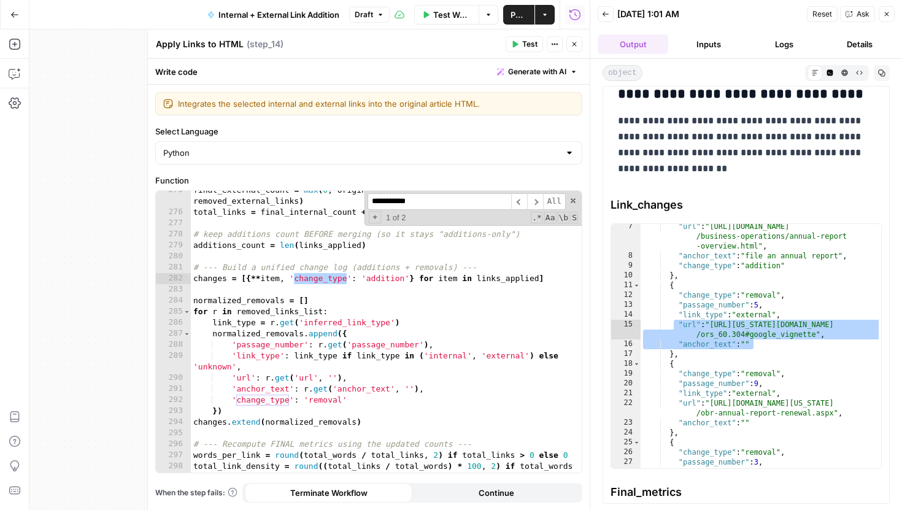
type input "**********"
click at [386, 400] on div "final_external_count = max ( 0 , original_external_count + external_links_added…" at bounding box center [386, 348] width 391 height 326
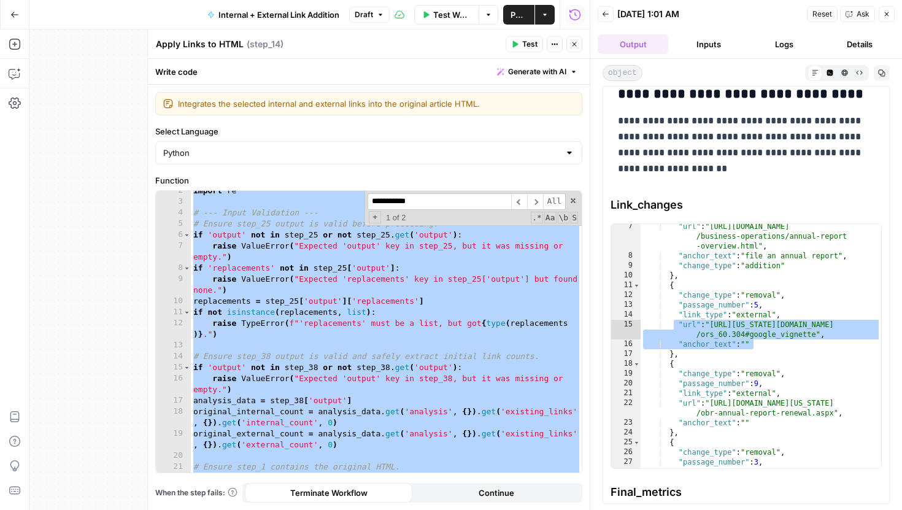
scroll to position [0, 0]
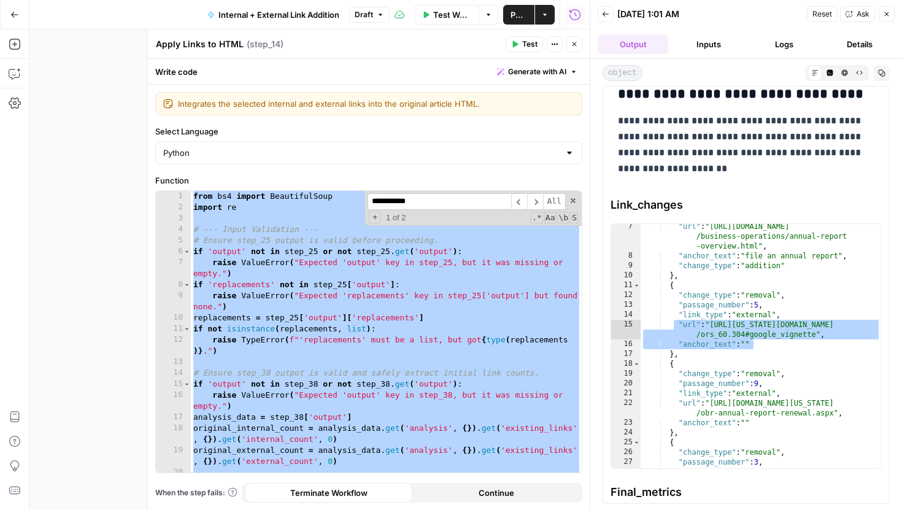
click at [350, 259] on div "from bs4 import BeautifulSoup import re # --- Input Validation --- # Ensure ste…" at bounding box center [386, 343] width 391 height 304
type textarea "**********"
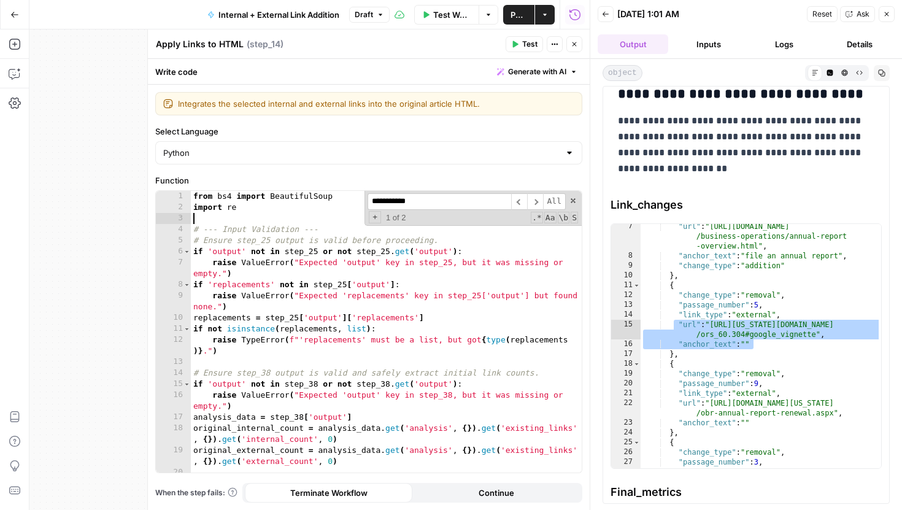
click at [247, 215] on div "from bs4 import BeautifulSoup import re # --- Input Validation --- # Ensure ste…" at bounding box center [386, 343] width 391 height 304
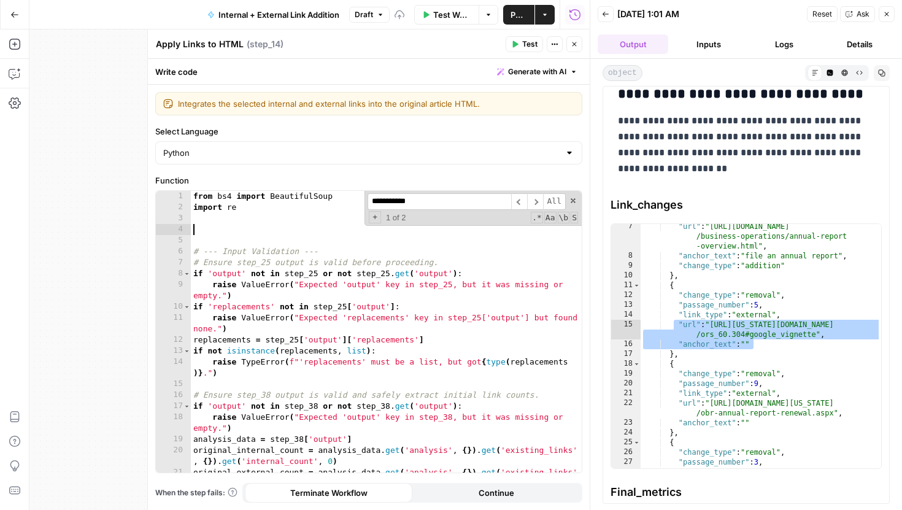
click at [192, 228] on div "from bs4 import BeautifulSoup import re # --- Input Validation --- # Ensure ste…" at bounding box center [386, 348] width 391 height 315
paste textarea "**********"
type textarea "**********"
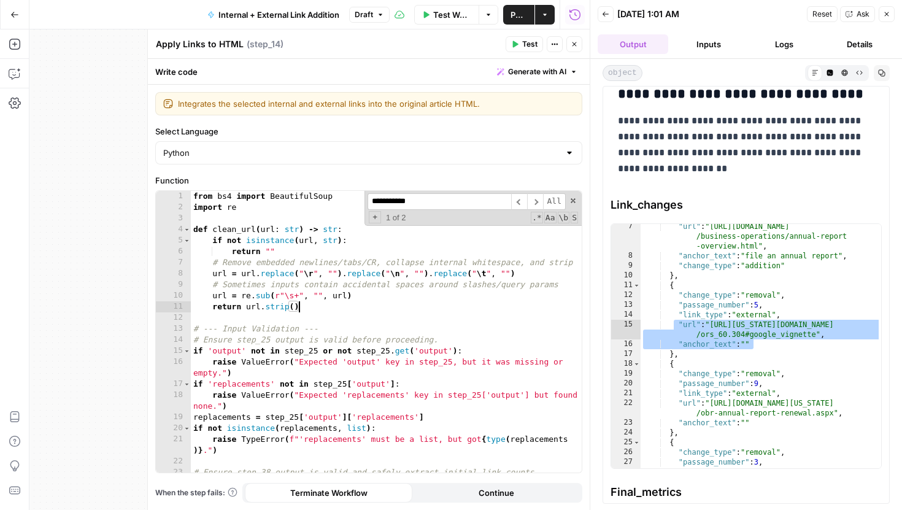
click at [209, 220] on div "from bs4 import BeautifulSoup import re def clean_url ( url : str ) -> str : if…" at bounding box center [386, 343] width 391 height 304
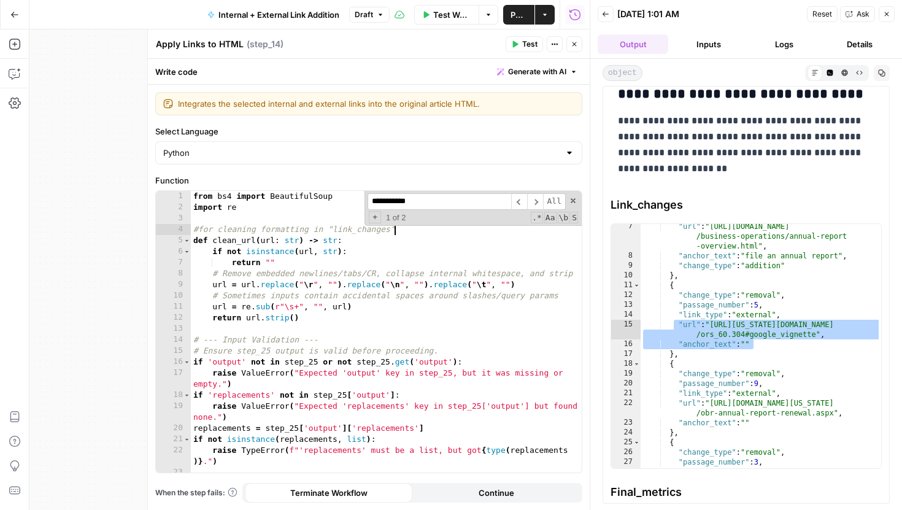
scroll to position [0, 15]
click at [573, 200] on span at bounding box center [573, 200] width 9 height 9
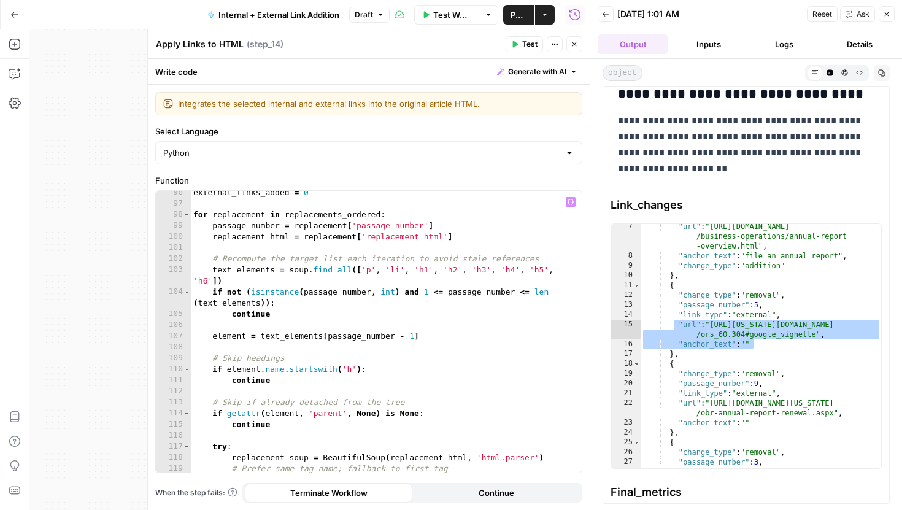
scroll to position [1235, 0]
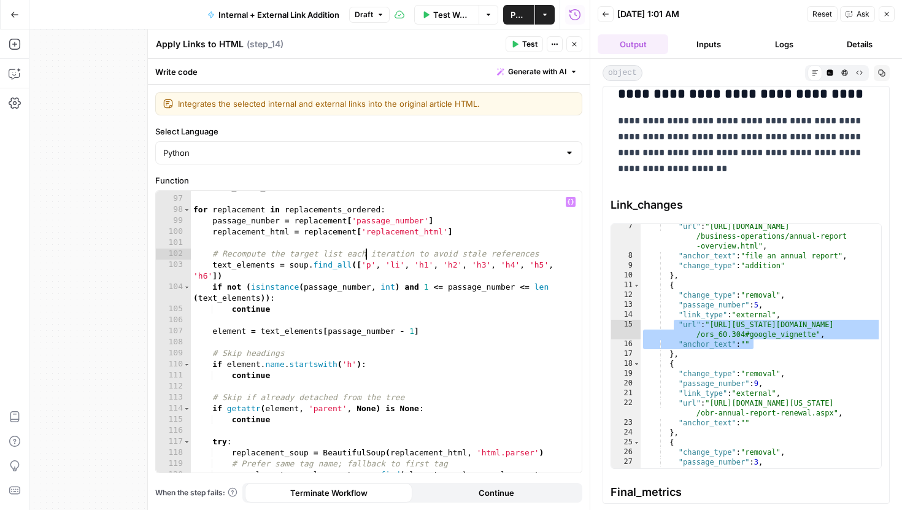
click at [364, 257] on div "external_links_added = 0 for replacement in replacements_ordered : passage_numb…" at bounding box center [386, 339] width 391 height 315
type textarea "**********"
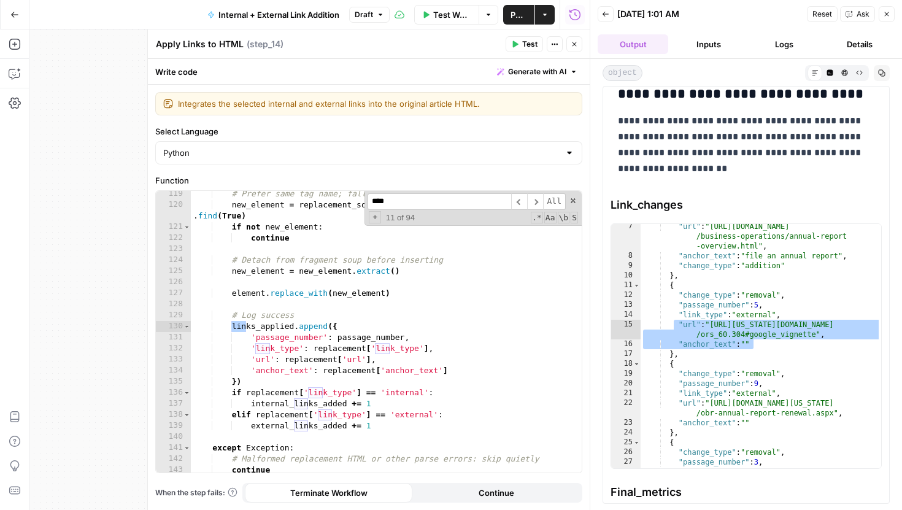
scroll to position [1505, 0]
type input "**********"
drag, startPoint x: 475, startPoint y: 373, endPoint x: 322, endPoint y: 372, distance: 153.5
click at [322, 372] on div "# Prefer same tag name; fallback to first tag new_element = replacement_soup . …" at bounding box center [386, 340] width 391 height 304
paste textarea "**********"
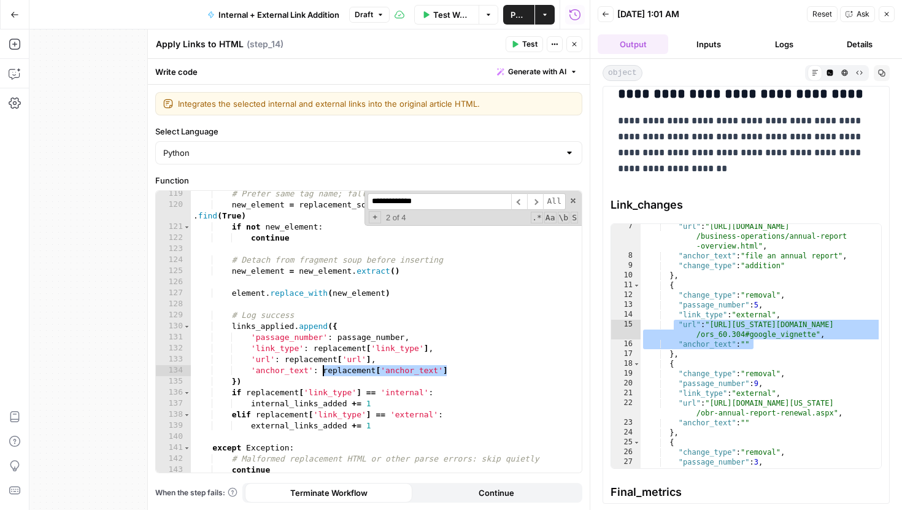
type textarea "**********"
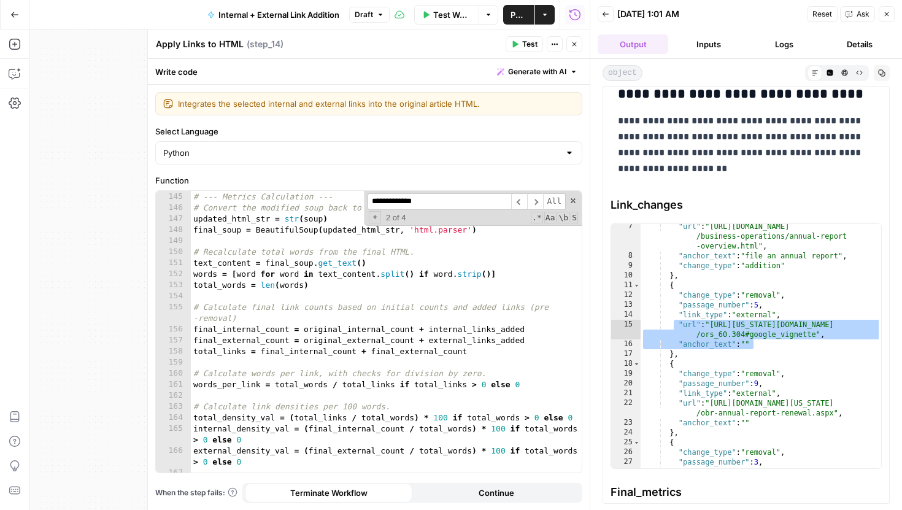
scroll to position [1800, 0]
drag, startPoint x: 482, startPoint y: 200, endPoint x: 368, endPoint y: 203, distance: 113.6
click at [368, 203] on input "**********" at bounding box center [440, 201] width 144 height 17
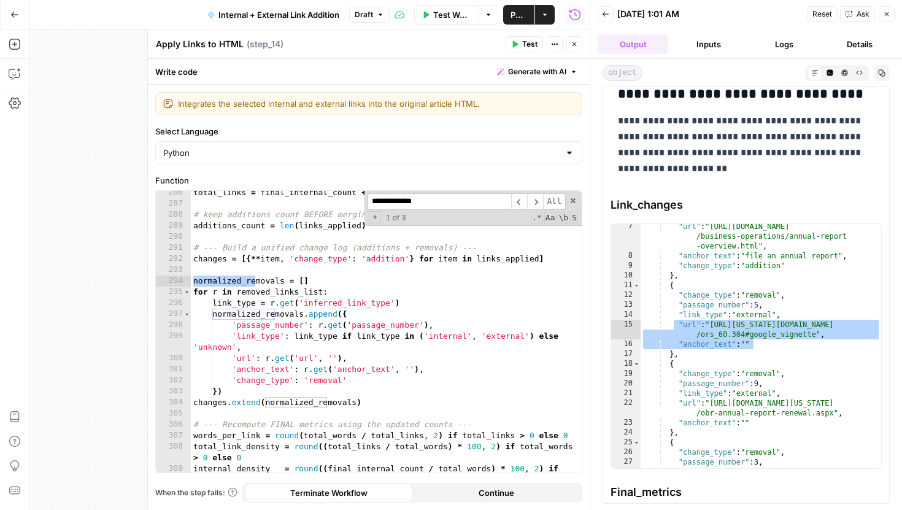
scroll to position [3542, 0]
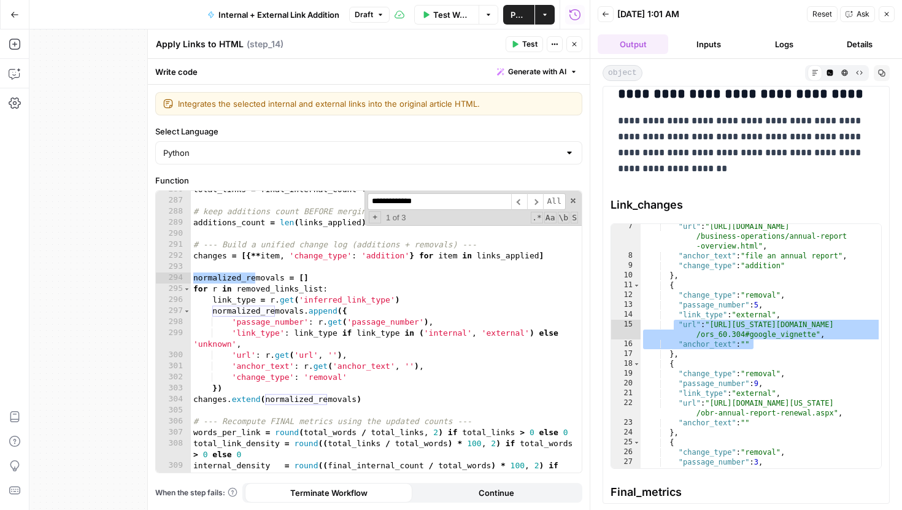
type input "**********"
drag, startPoint x: 433, startPoint y: 368, endPoint x: 302, endPoint y: 368, distance: 130.8
click at [302, 368] on div "total_links = final_internal_count + final_external_count # keep additions coun…" at bounding box center [386, 341] width 391 height 315
paste textarea "**********"
type textarea "**********"
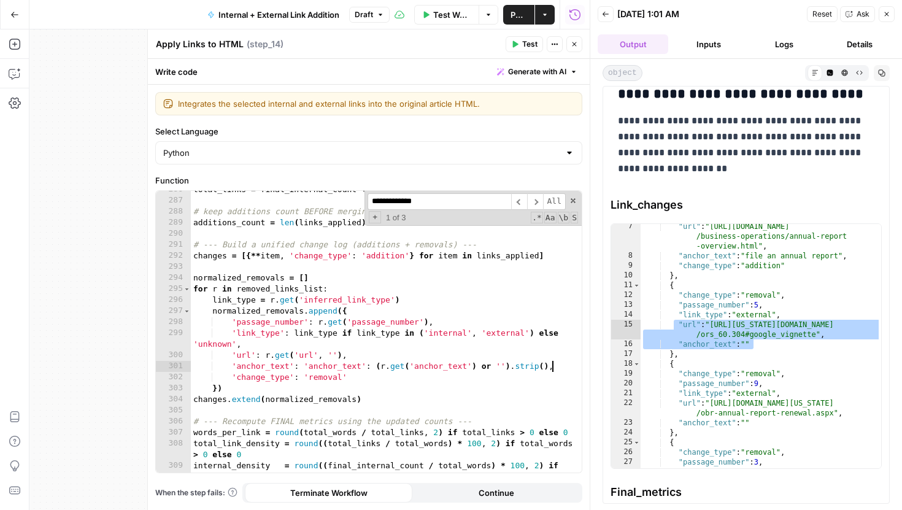
click at [471, 207] on input "**********" at bounding box center [440, 201] width 144 height 17
type input "**********"
click at [530, 204] on span "​" at bounding box center [535, 201] width 16 height 17
click at [532, 203] on span "​" at bounding box center [535, 201] width 16 height 17
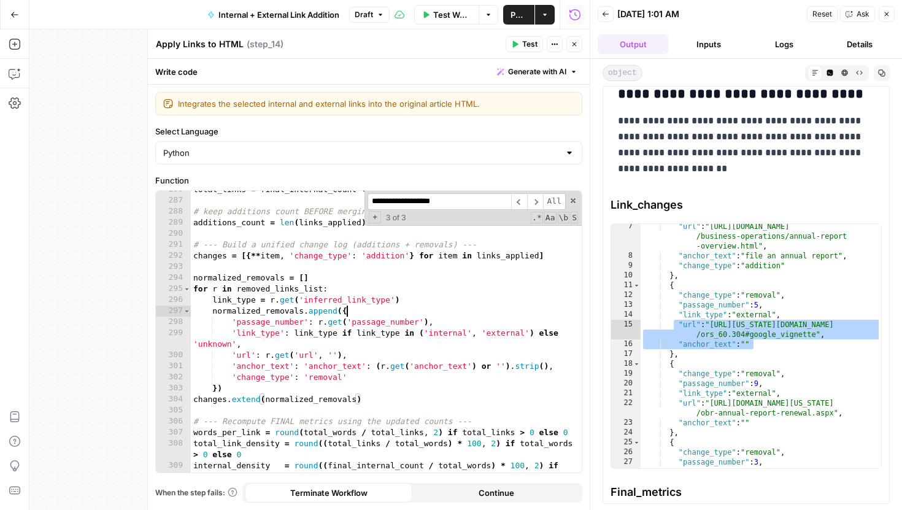
click at [436, 313] on div "total_links = final_internal_count + final_external_count # keep additions coun…" at bounding box center [386, 341] width 391 height 315
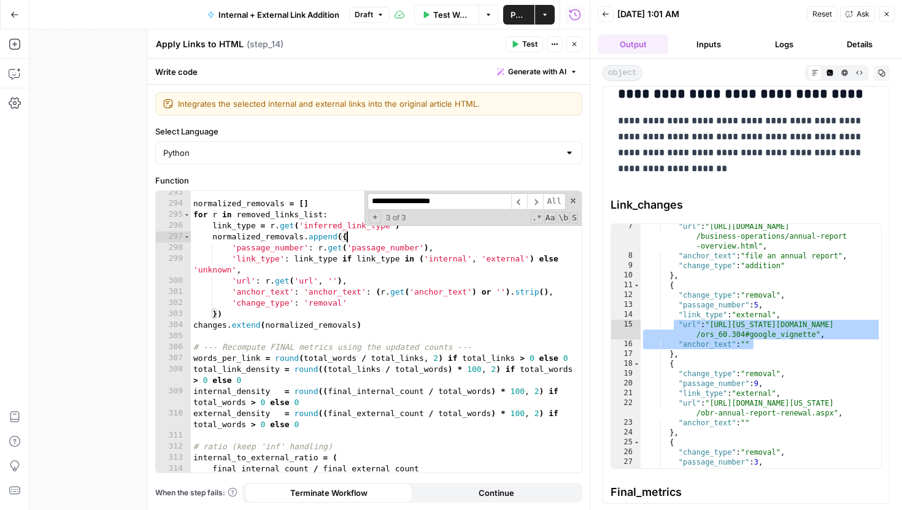
scroll to position [3616, 0]
click at [575, 196] on div "**********" at bounding box center [473, 208] width 217 height 35
click at [575, 199] on span at bounding box center [573, 200] width 9 height 9
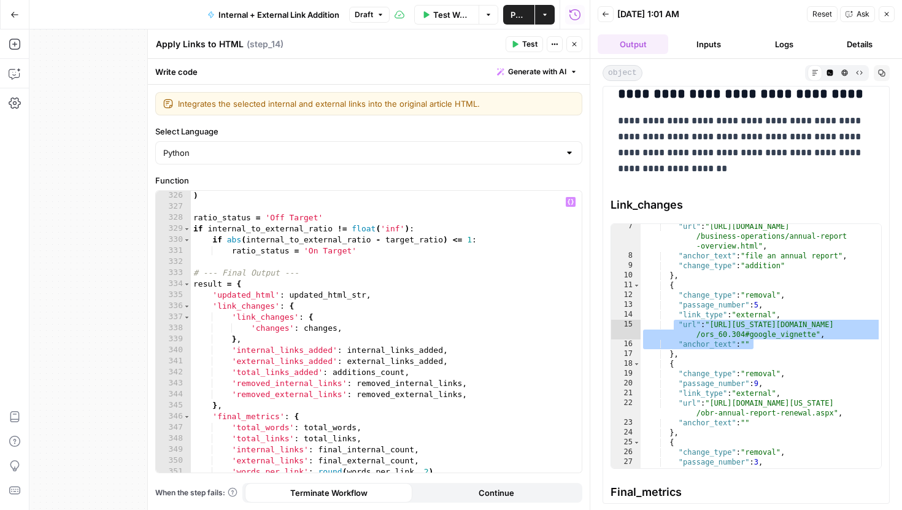
scroll to position [4056, 0]
click at [298, 304] on div ") ratio_status = 'Off Target' if internal_to_external_ratio != float ( 'inf' ) …" at bounding box center [386, 342] width 391 height 304
type textarea "**********"
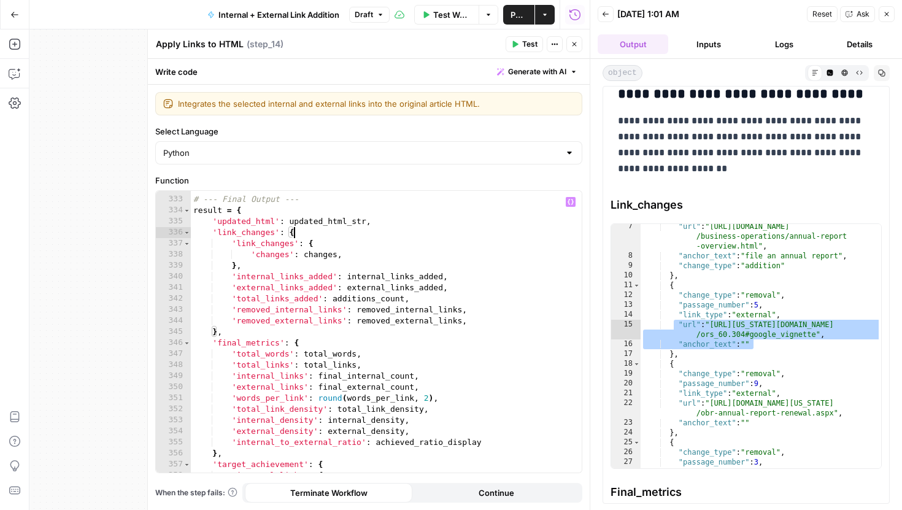
scroll to position [4130, 0]
click at [518, 44] on icon "button" at bounding box center [516, 44] width 6 height 7
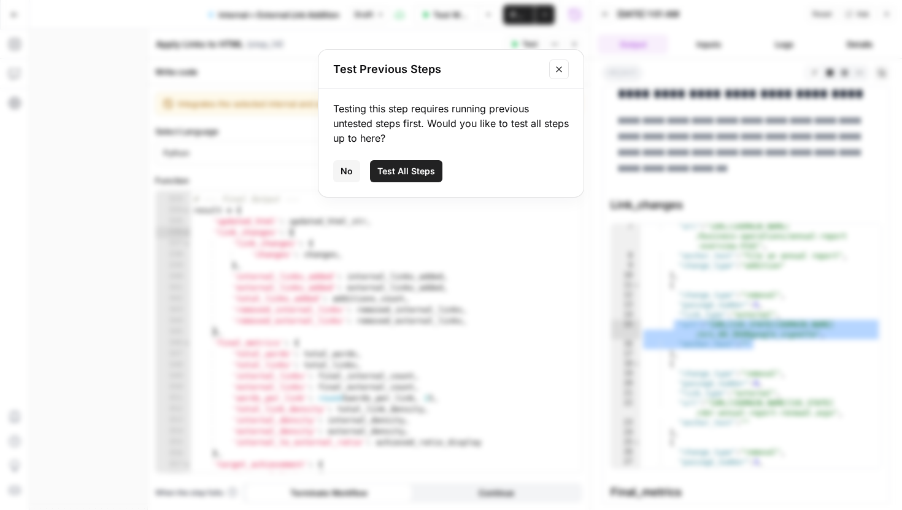
click at [560, 74] on button "Close modal" at bounding box center [559, 70] width 20 height 20
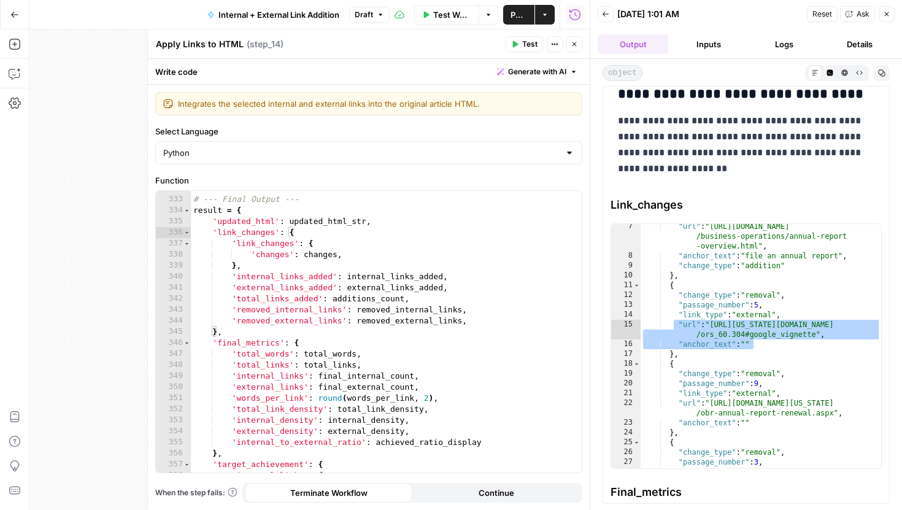
click at [578, 44] on span "Close" at bounding box center [578, 44] width 1 height 1
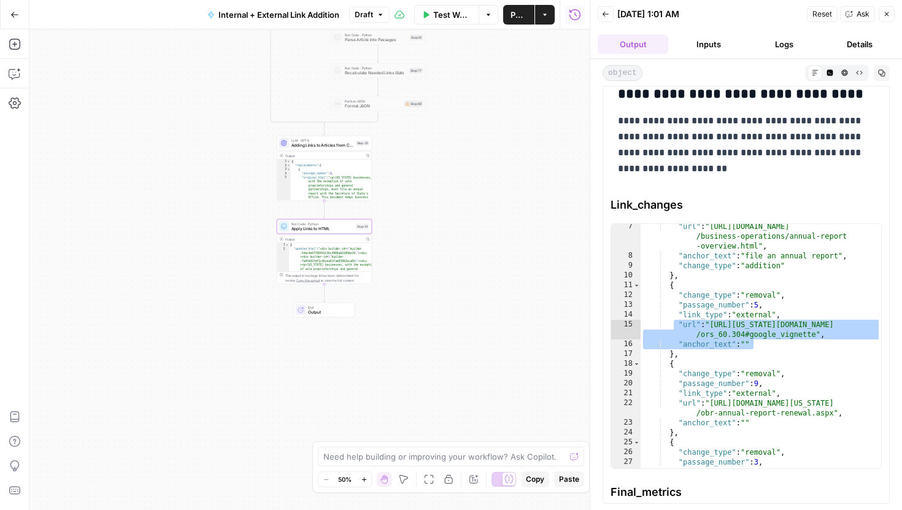
click at [890, 17] on icon "button" at bounding box center [886, 13] width 7 height 7
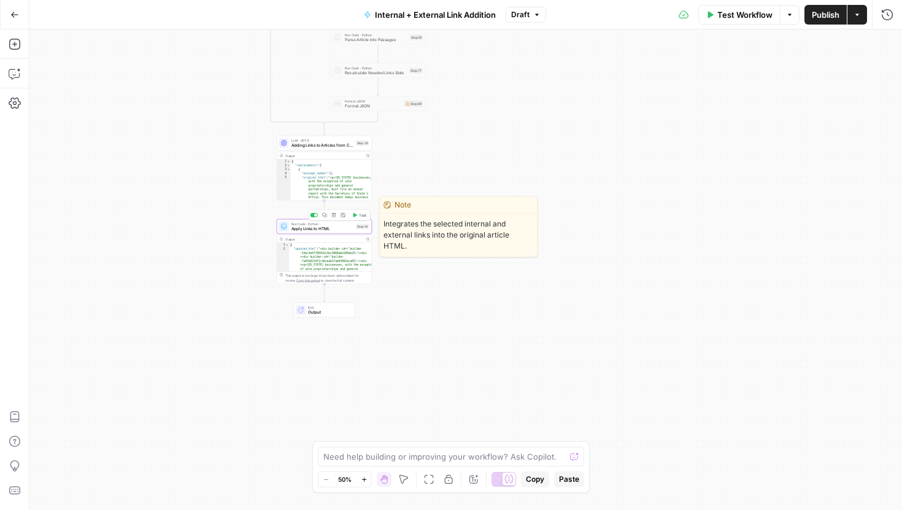
click at [362, 214] on span "Test" at bounding box center [362, 215] width 7 height 6
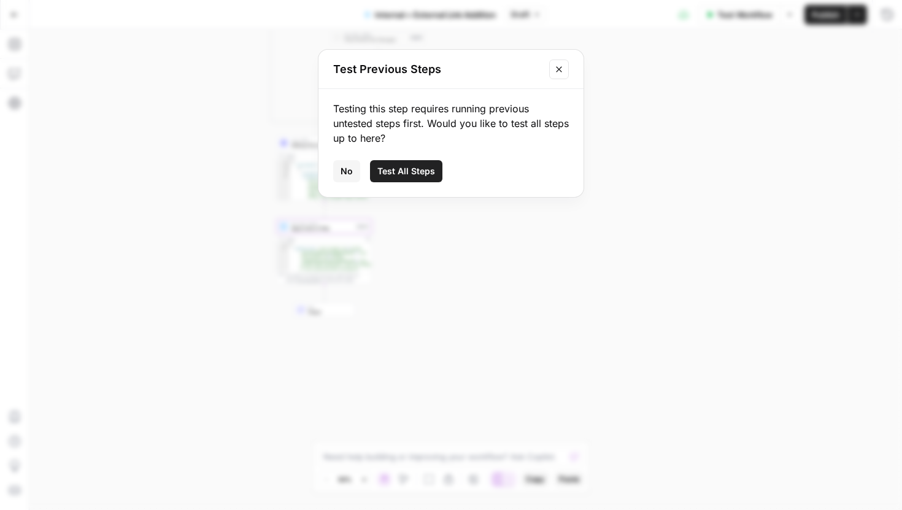
click at [554, 69] on icon "Close modal" at bounding box center [559, 69] width 10 height 10
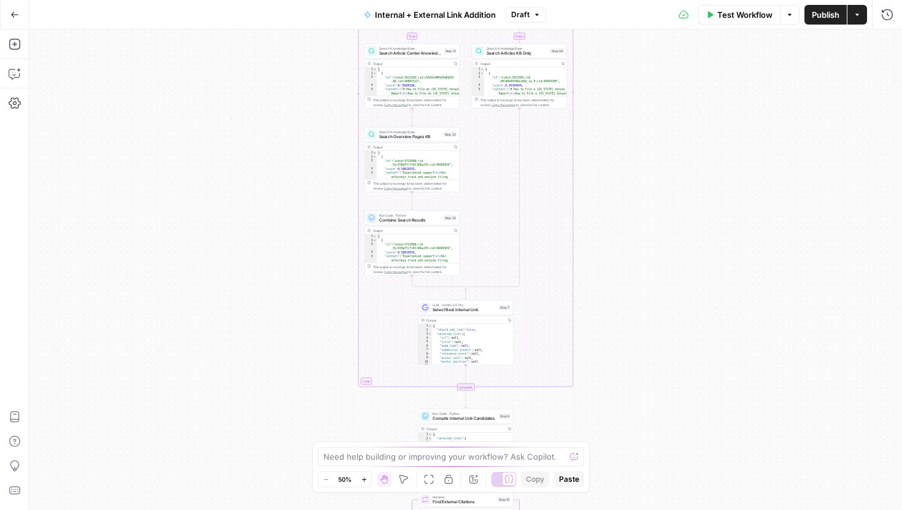
drag, startPoint x: 348, startPoint y: 390, endPoint x: 313, endPoint y: 72, distance: 319.3
click at [314, 76] on div "true false true false Workflow Set Inputs Inputs Run Code · Python Comprehensiv…" at bounding box center [465, 269] width 873 height 481
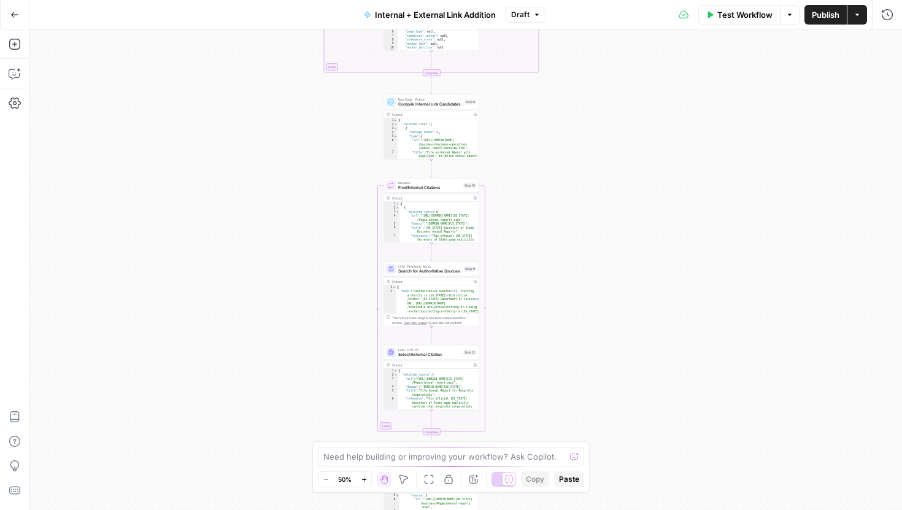
drag, startPoint x: 281, startPoint y: 311, endPoint x: 271, endPoint y: 112, distance: 199.2
click at [271, 112] on div "true false true false Workflow Set Inputs Inputs Run Code · Python Comprehensiv…" at bounding box center [465, 269] width 873 height 481
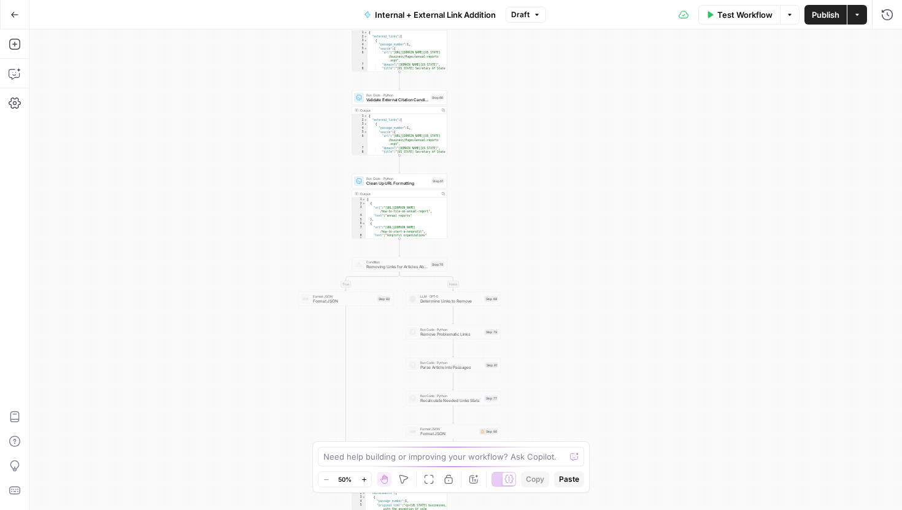
drag, startPoint x: 277, startPoint y: 310, endPoint x: 250, endPoint y: 14, distance: 297.1
click at [250, 14] on div "Go Back Internal + External Link Addition Draft Test Workflow Options Publish A…" at bounding box center [451, 255] width 902 height 510
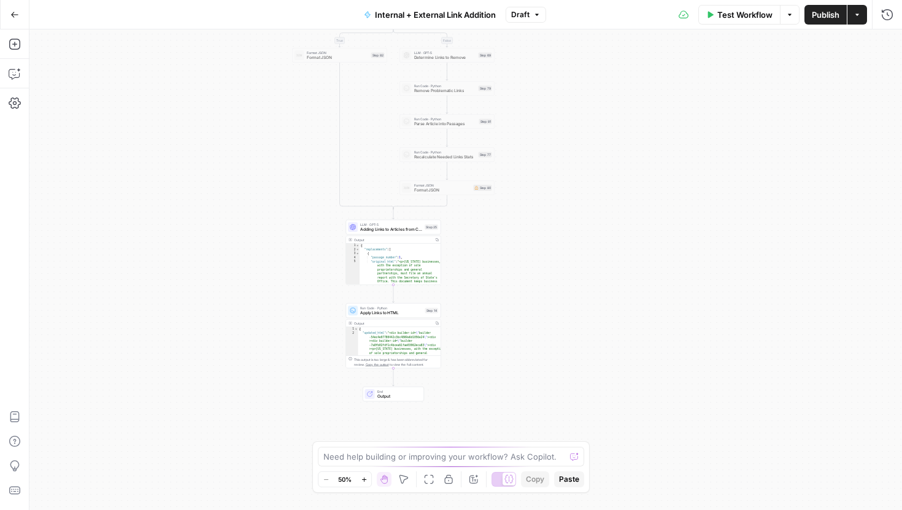
drag, startPoint x: 302, startPoint y: 345, endPoint x: 302, endPoint y: 149, distance: 195.8
click at [302, 149] on div "true false true false Workflow Set Inputs Inputs Run Code · Python Comprehensiv…" at bounding box center [465, 269] width 873 height 481
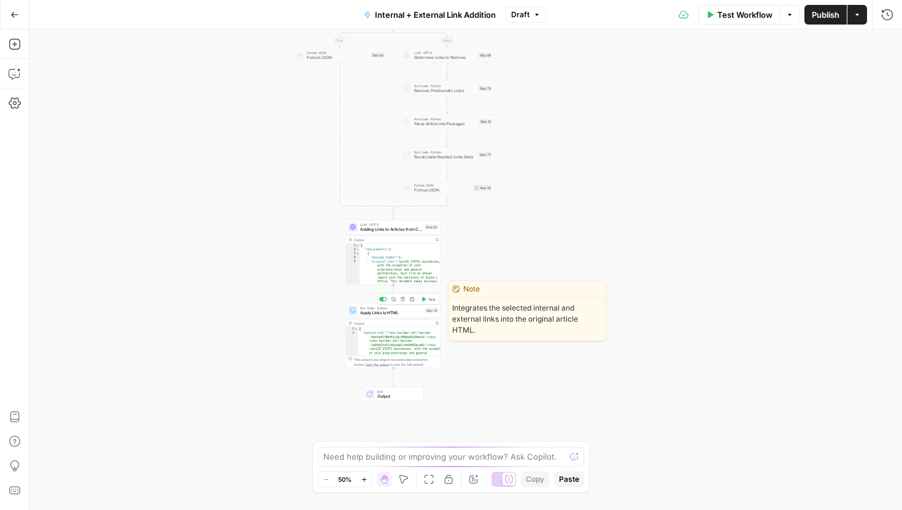
click at [431, 303] on button "Test" at bounding box center [428, 299] width 19 height 8
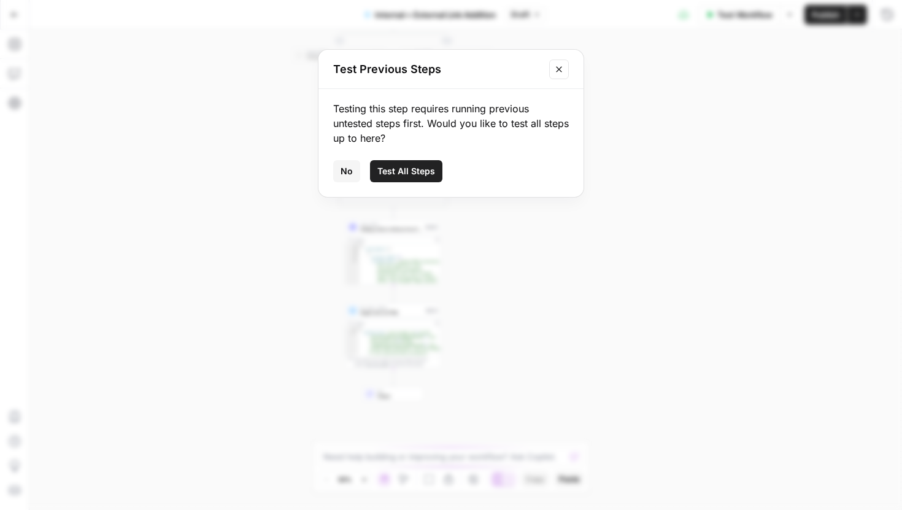
click at [384, 170] on span "Test All Steps" at bounding box center [407, 171] width 58 height 12
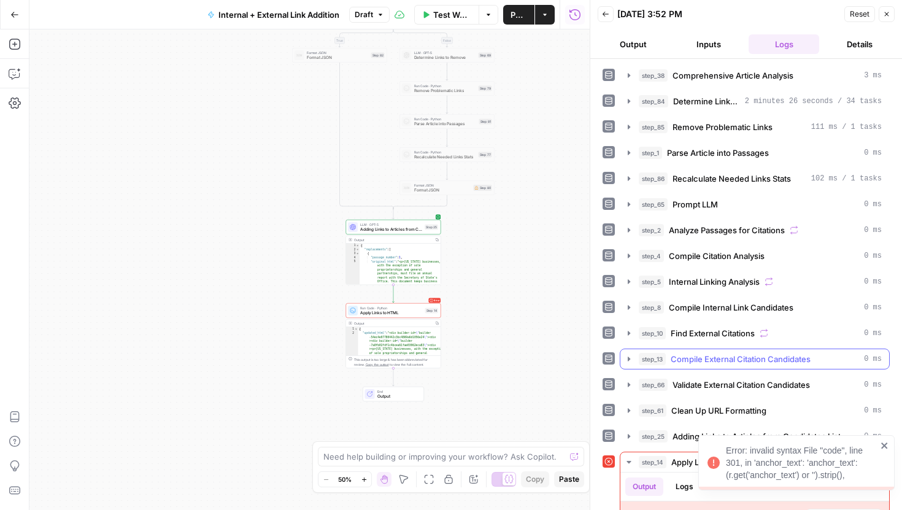
scroll to position [105, 0]
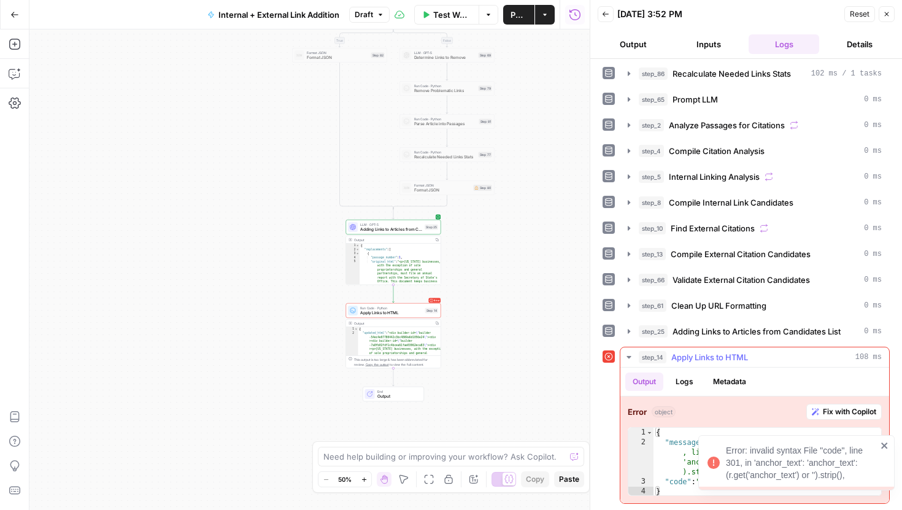
click at [866, 413] on span "Fix with Copilot" at bounding box center [849, 411] width 53 height 11
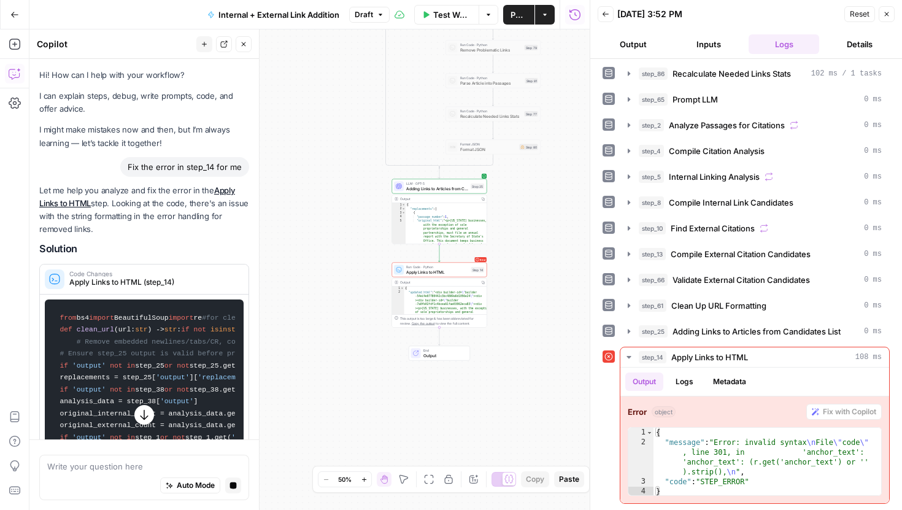
scroll to position [3, 0]
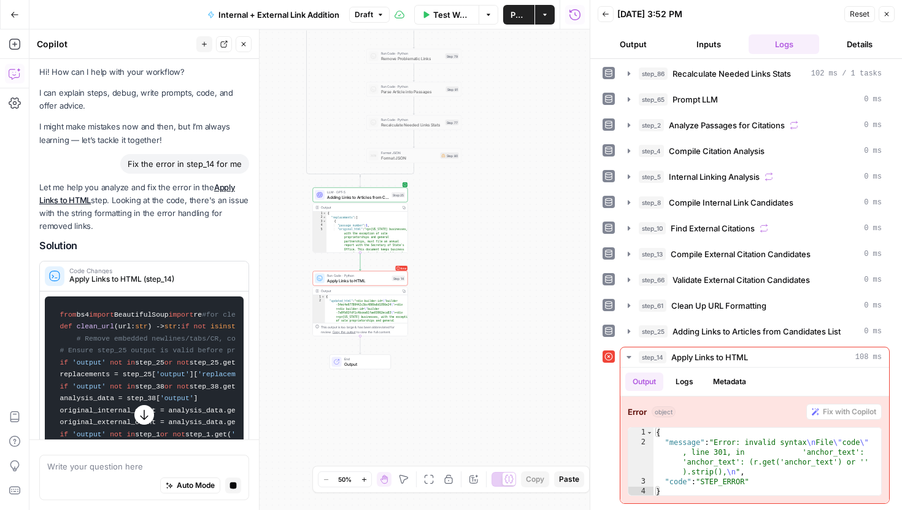
drag, startPoint x: 554, startPoint y: 219, endPoint x: 475, endPoint y: 228, distance: 79.7
click at [475, 228] on div "true false true false Workflow Set Inputs Inputs Run Code · Python Comprehensiv…" at bounding box center [309, 269] width 560 height 481
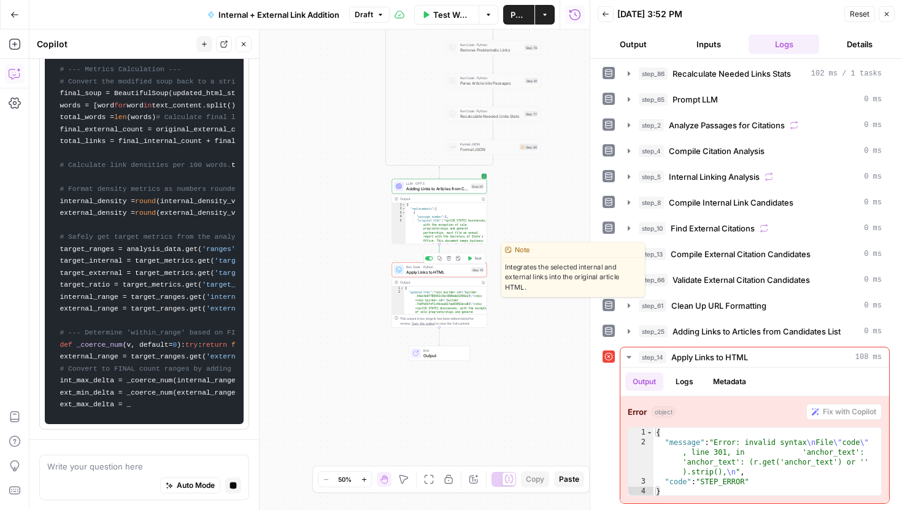
click at [451, 276] on div "Error Run Code · Python Apply Links to HTML Step 14 Copy step Delete step Edit …" at bounding box center [439, 270] width 95 height 15
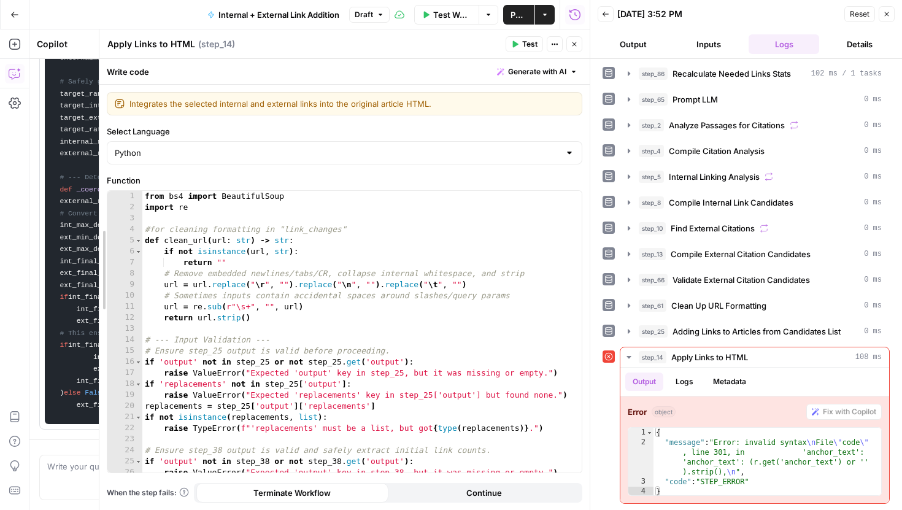
drag, startPoint x: 150, startPoint y: 123, endPoint x: 52, endPoint y: 137, distance: 99.2
click at [52, 137] on body "LegalZoom New Home Browse Your Data Usage Settings Recent Grids Article Linking…" at bounding box center [451, 255] width 902 height 510
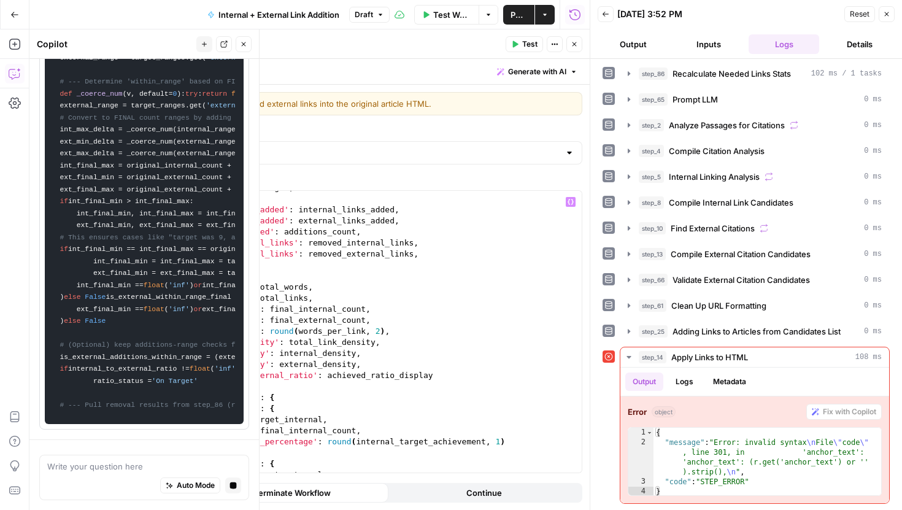
scroll to position [4138, 0]
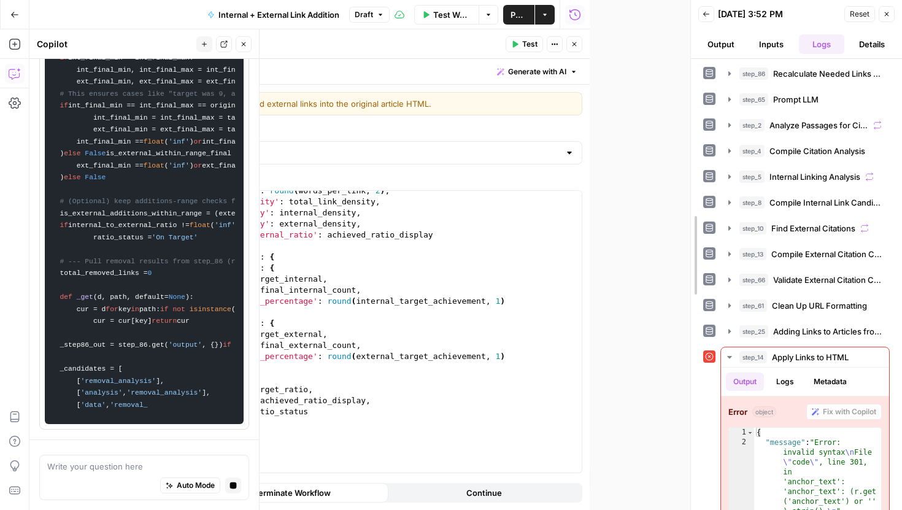
drag, startPoint x: 592, startPoint y: 190, endPoint x: 692, endPoint y: 190, distance: 100.1
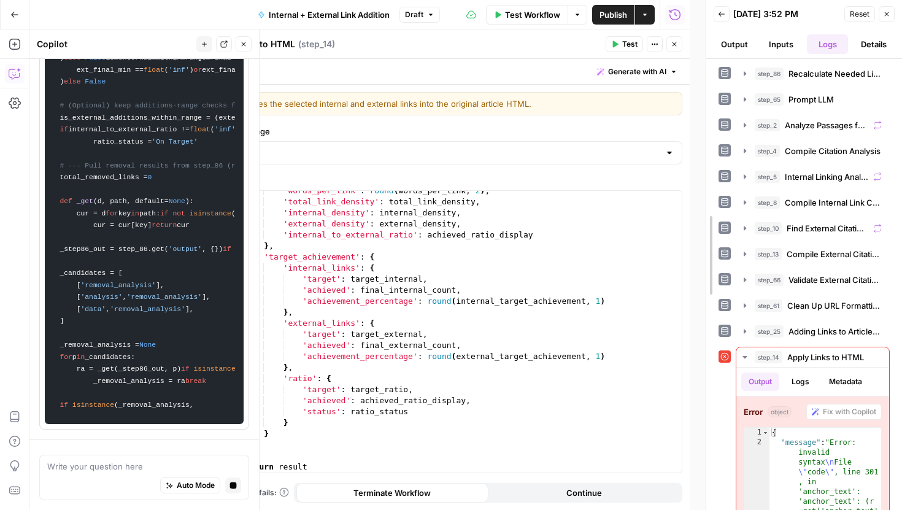
drag, startPoint x: 692, startPoint y: 190, endPoint x: 723, endPoint y: 190, distance: 31.3
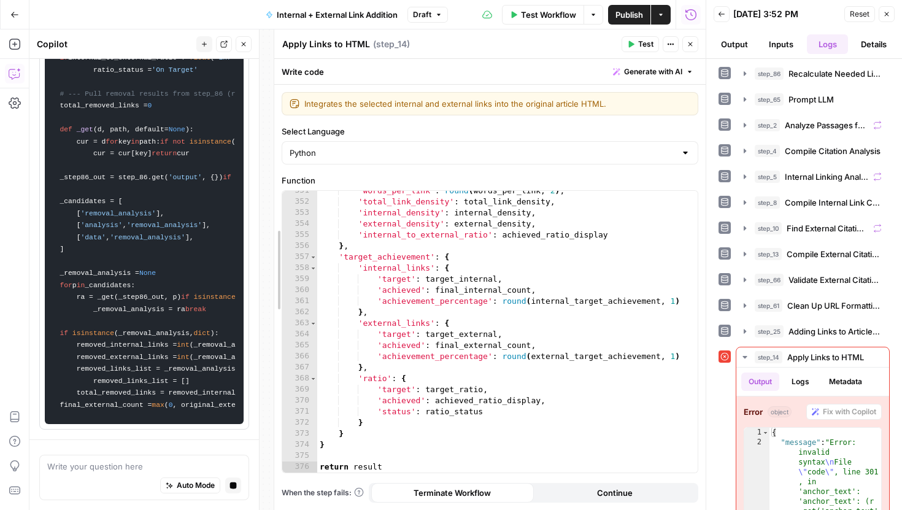
scroll to position [4370, 0]
drag, startPoint x: 215, startPoint y: 184, endPoint x: 277, endPoint y: 182, distance: 62.0
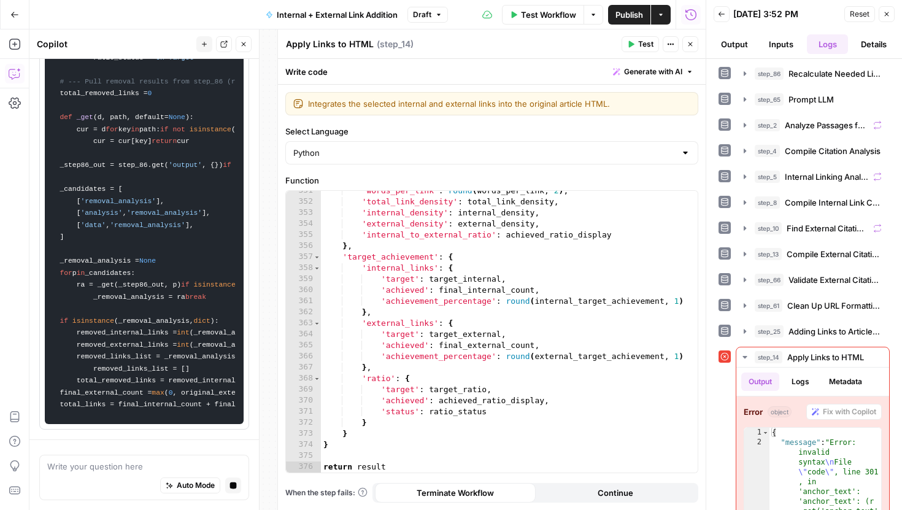
scroll to position [4403, 0]
click at [691, 41] on icon "button" at bounding box center [690, 44] width 7 height 7
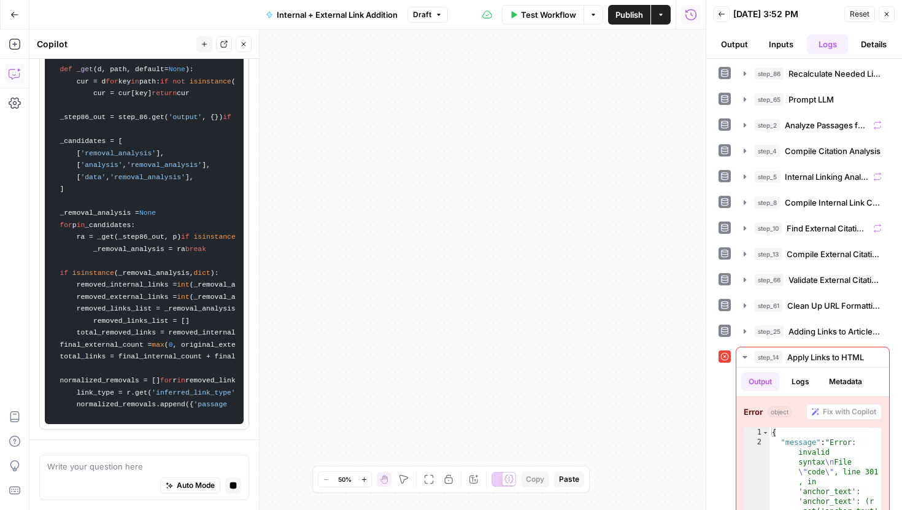
drag, startPoint x: 613, startPoint y: 204, endPoint x: 709, endPoint y: 184, distance: 98.6
click at [709, 184] on body "LegalZoom New Home Browse Your Data Usage Settings Recent Grids Article Linking…" at bounding box center [451, 255] width 902 height 510
drag, startPoint x: 455, startPoint y: 200, endPoint x: 609, endPoint y: 200, distance: 154.1
click at [609, 200] on div "true false true false Workflow Set Inputs Inputs Run Code · Python Comprehensiv…" at bounding box center [367, 269] width 676 height 481
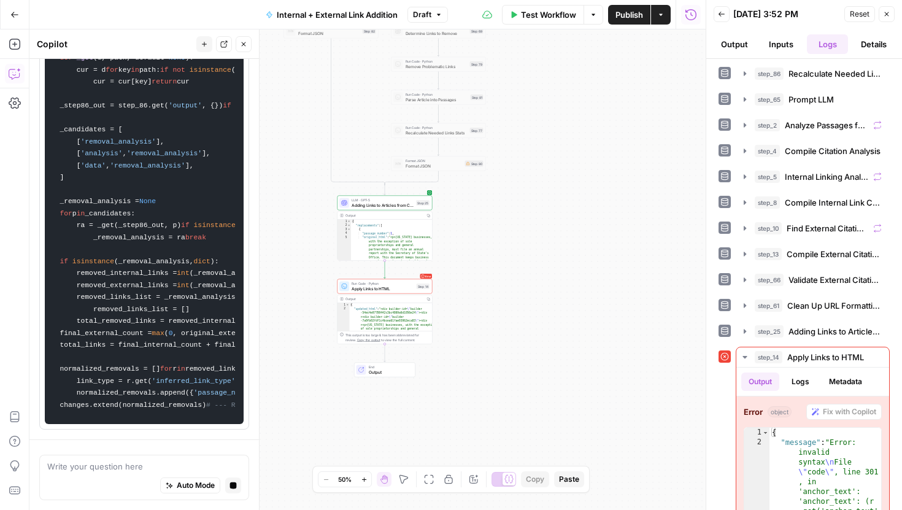
drag, startPoint x: 368, startPoint y: 220, endPoint x: 483, endPoint y: 279, distance: 128.5
click at [483, 279] on div "true false true false Workflow Set Inputs Inputs Run Code · Python Comprehensiv…" at bounding box center [367, 269] width 676 height 481
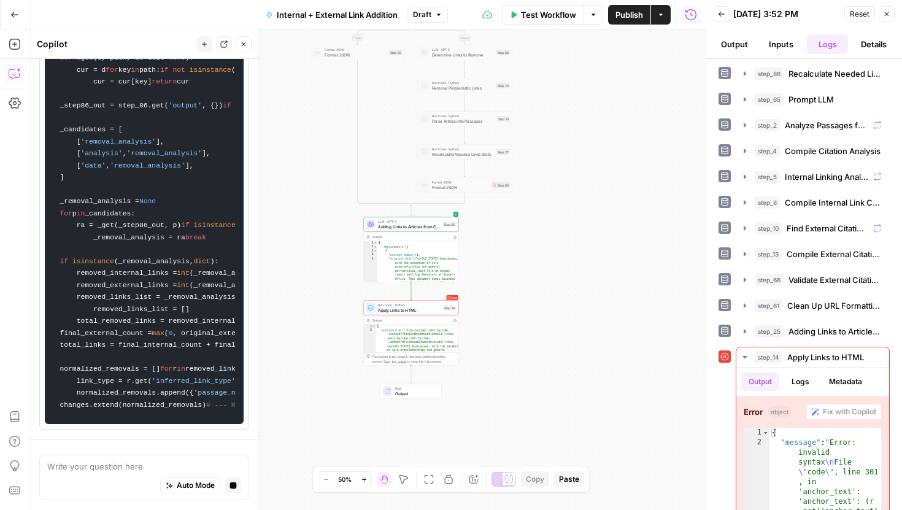
drag, startPoint x: 576, startPoint y: 177, endPoint x: 579, endPoint y: 204, distance: 27.1
click at [579, 204] on div "true false true false Workflow Set Inputs Inputs Run Code · Python Comprehensiv…" at bounding box center [367, 269] width 676 height 481
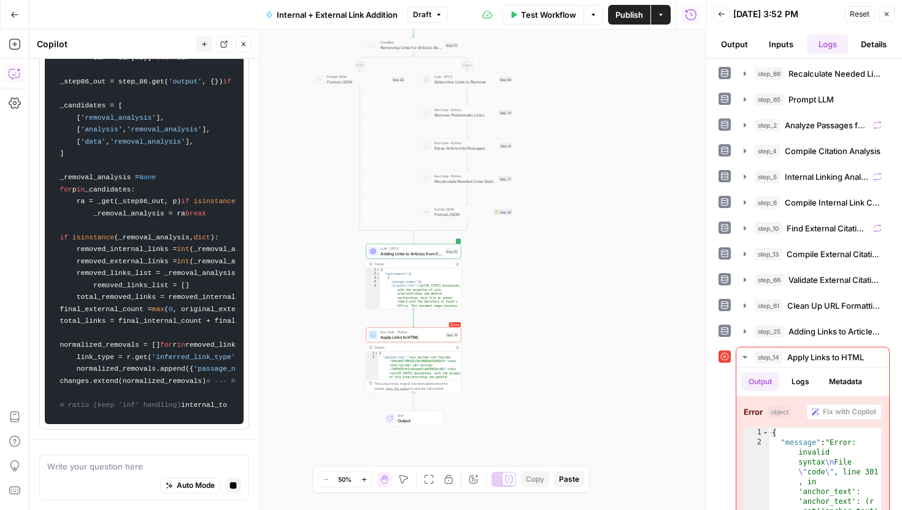
click at [245, 42] on icon "button" at bounding box center [244, 44] width 4 height 4
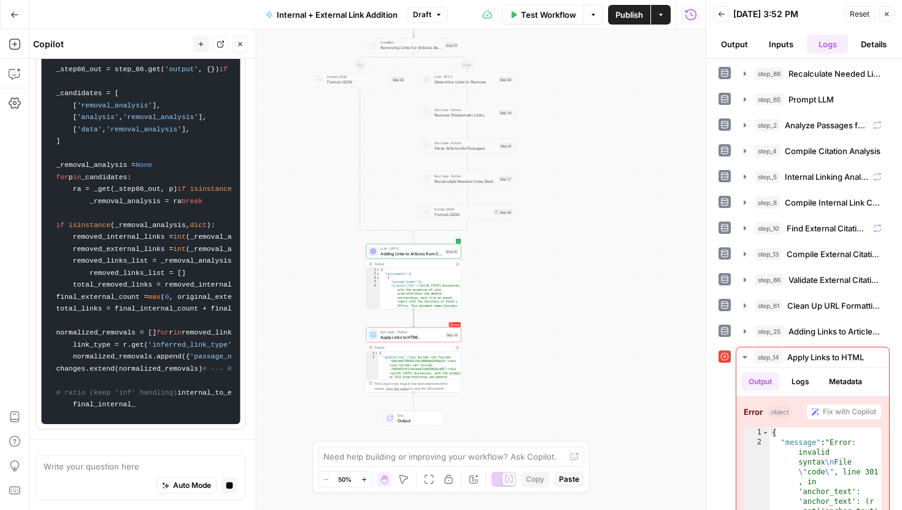
scroll to position [3660, 0]
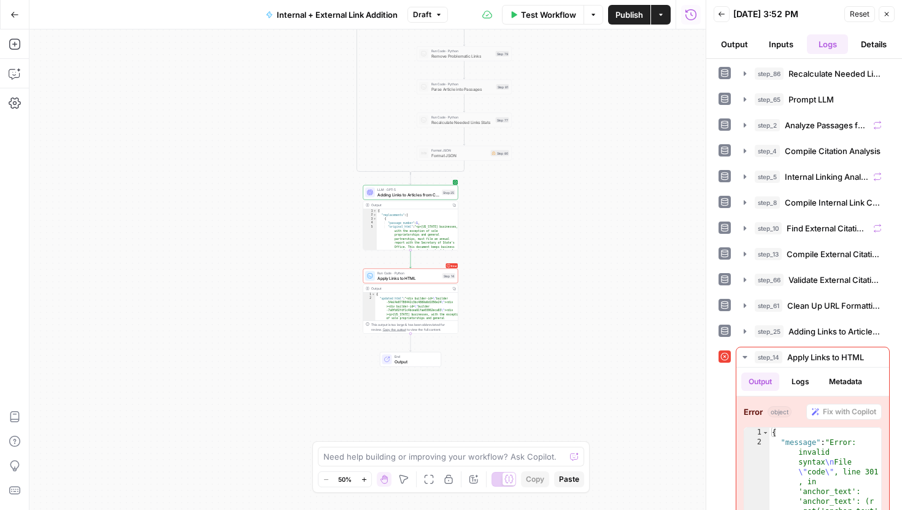
drag, startPoint x: 279, startPoint y: 214, endPoint x: 276, endPoint y: 155, distance: 59.6
click at [276, 155] on div "true false true false Workflow Set Inputs Inputs Run Code · Python Comprehensiv…" at bounding box center [367, 269] width 676 height 481
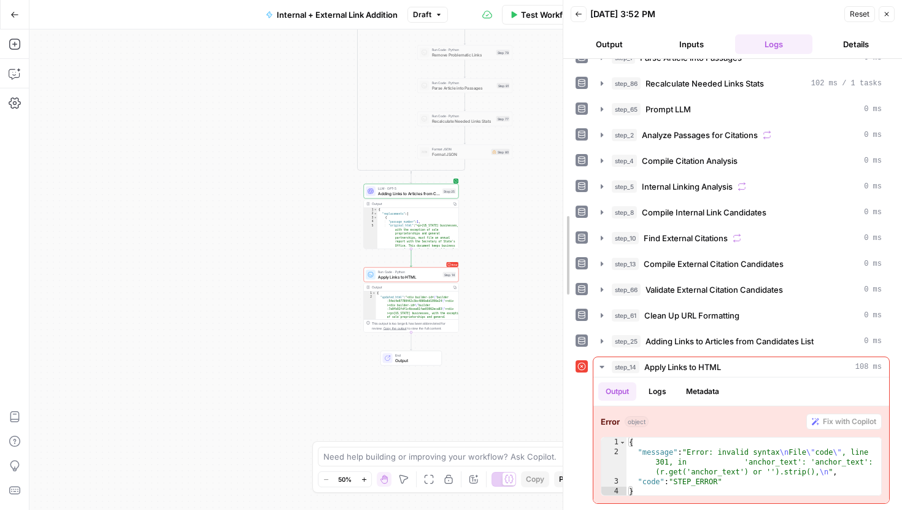
scroll to position [95, 0]
drag, startPoint x: 703, startPoint y: 311, endPoint x: 560, endPoint y: 288, distance: 145.5
click at [560, 288] on div at bounding box center [562, 255] width 12 height 510
click at [17, 71] on icon "button" at bounding box center [15, 74] width 12 height 12
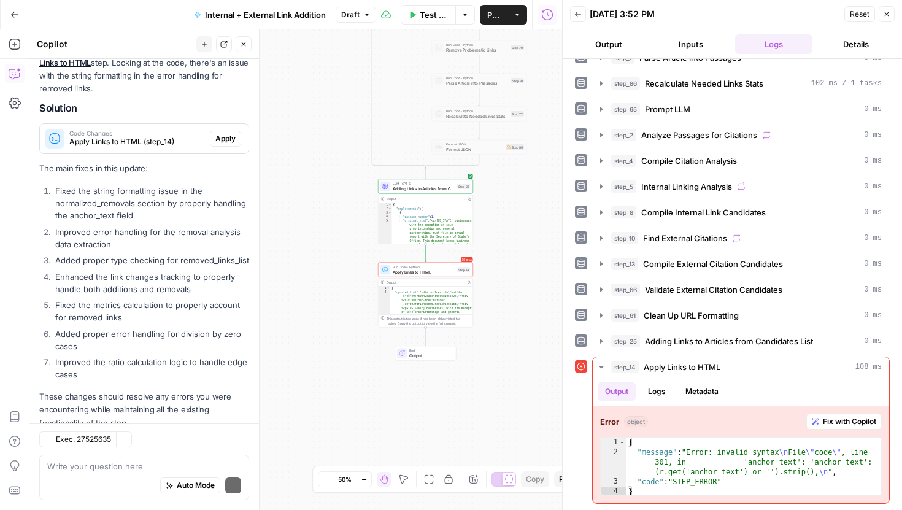
scroll to position [176, 0]
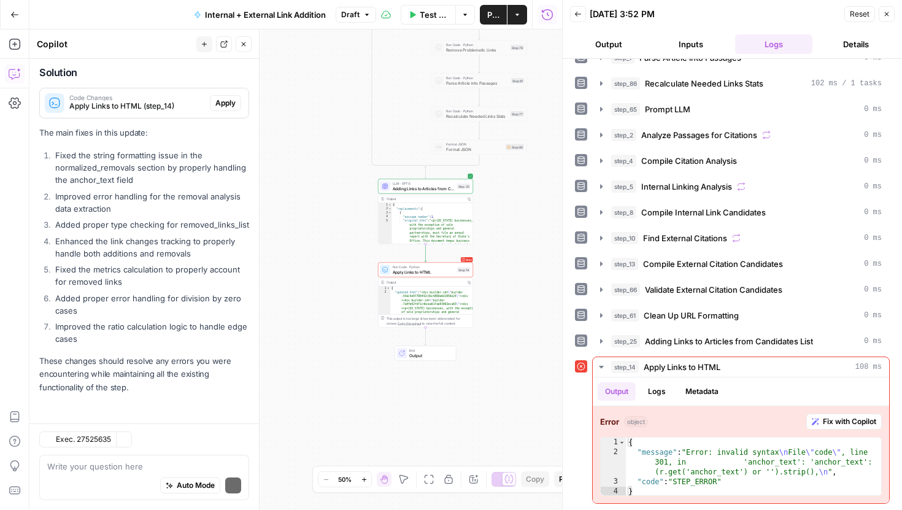
click at [128, 450] on div "Exec. 27525635 Clear Selection Write your question here Auto Mode Send" at bounding box center [144, 467] width 230 height 87
click at [128, 461] on textarea at bounding box center [144, 466] width 194 height 12
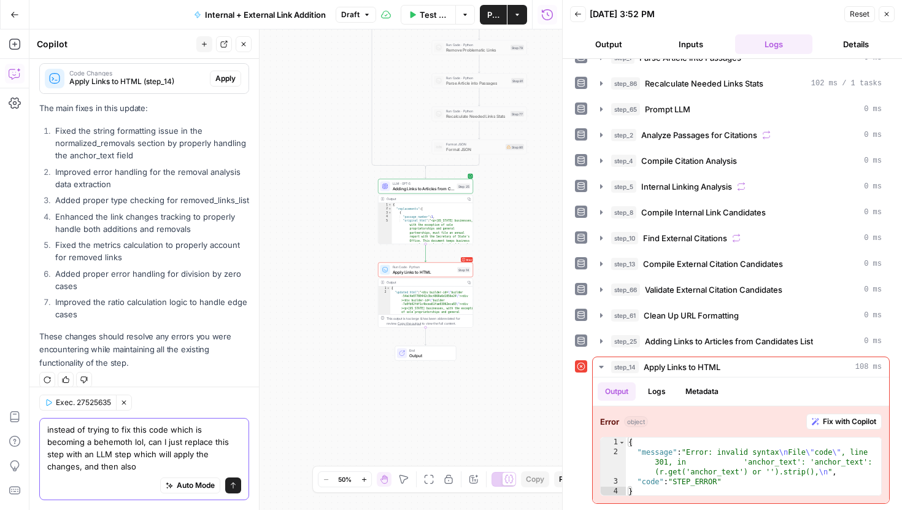
scroll to position [213, 0]
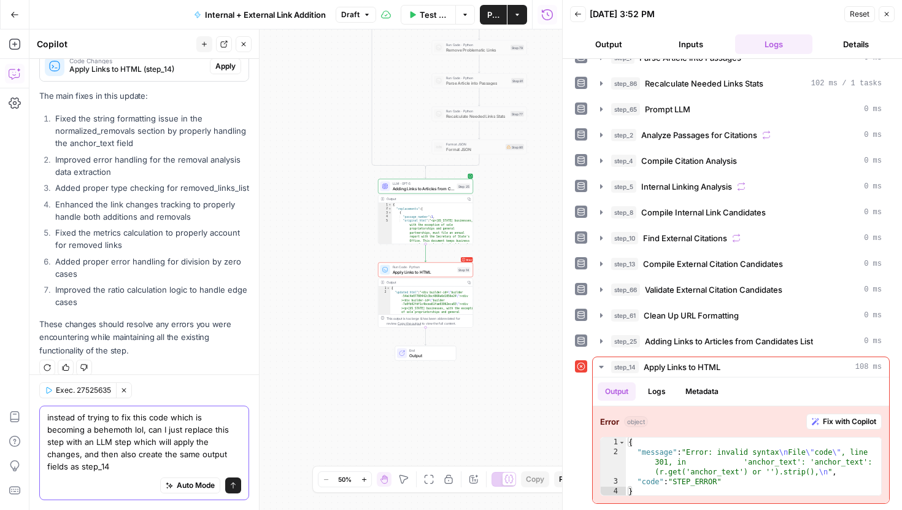
type textarea "instead of trying to fix this code which is becoming a behemoth lol, can I just…"
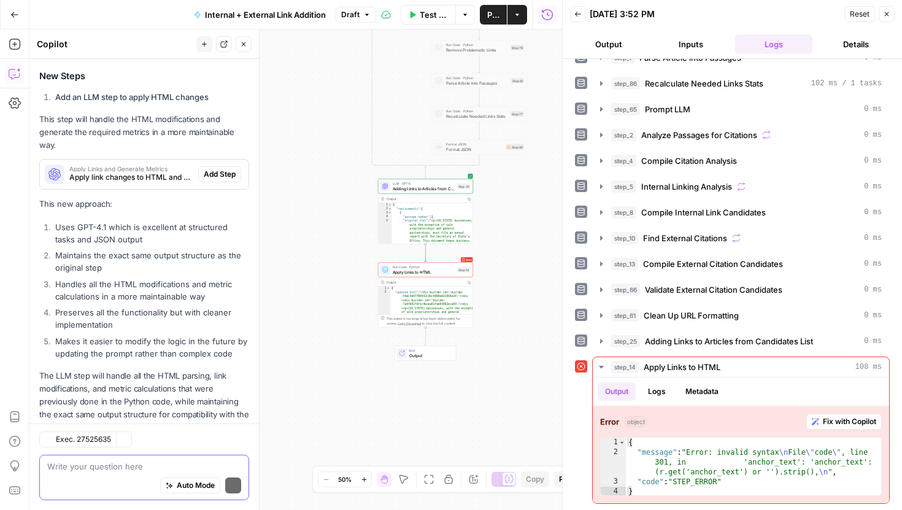
scroll to position [761, 0]
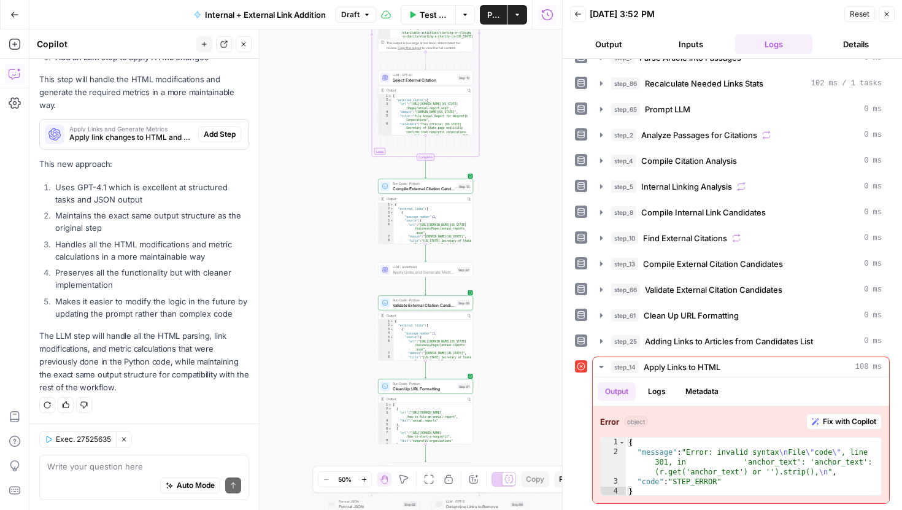
click at [222, 131] on span "Add Step" at bounding box center [220, 134] width 32 height 11
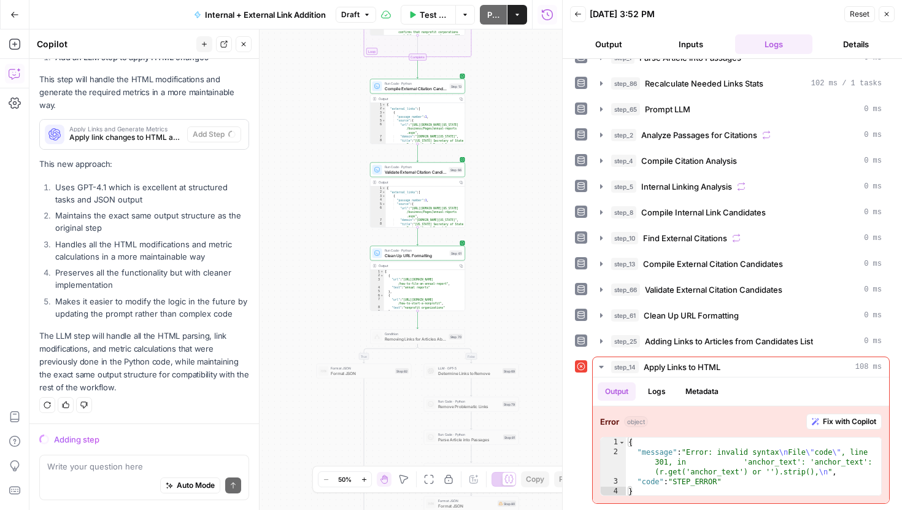
drag, startPoint x: 506, startPoint y: 346, endPoint x: 497, endPoint y: 246, distance: 100.4
click at [497, 246] on div "true false true false Workflow Set Inputs Inputs Run Code · Python Comprehensiv…" at bounding box center [295, 269] width 533 height 481
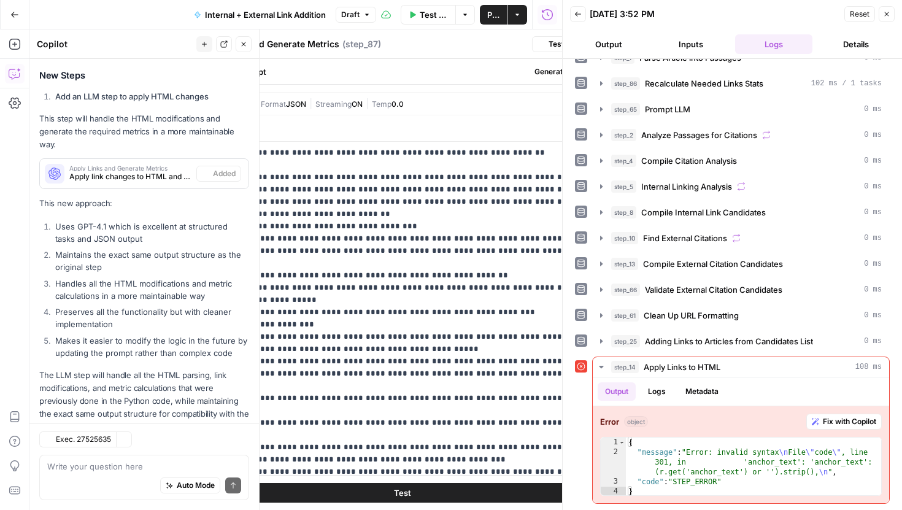
scroll to position [800, 0]
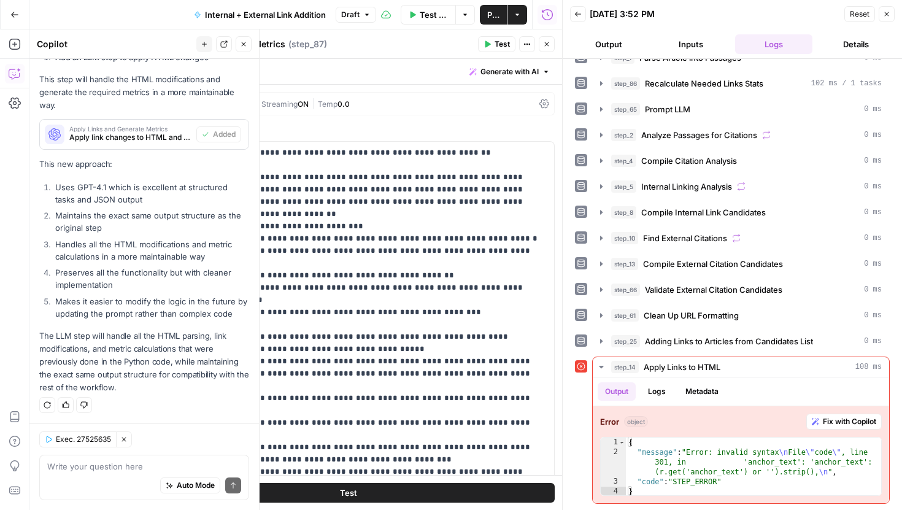
click at [885, 15] on icon "button" at bounding box center [887, 14] width 4 height 4
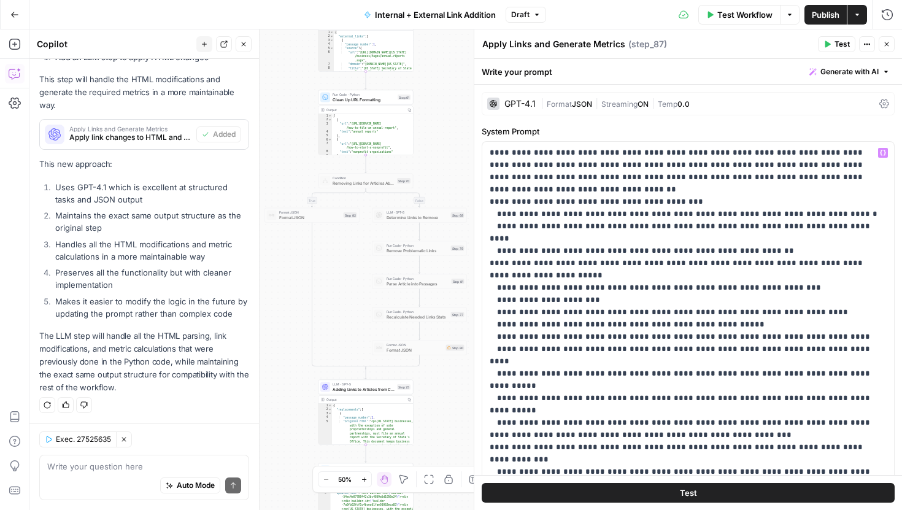
scroll to position [28, 0]
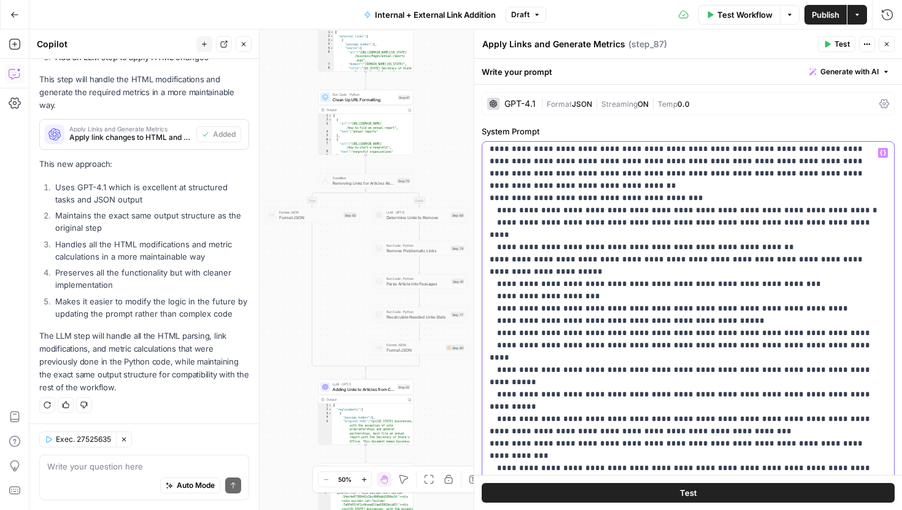
drag, startPoint x: 859, startPoint y: 169, endPoint x: 670, endPoint y: 158, distance: 189.4
drag, startPoint x: 500, startPoint y: 187, endPoint x: 783, endPoint y: 222, distance: 284.5
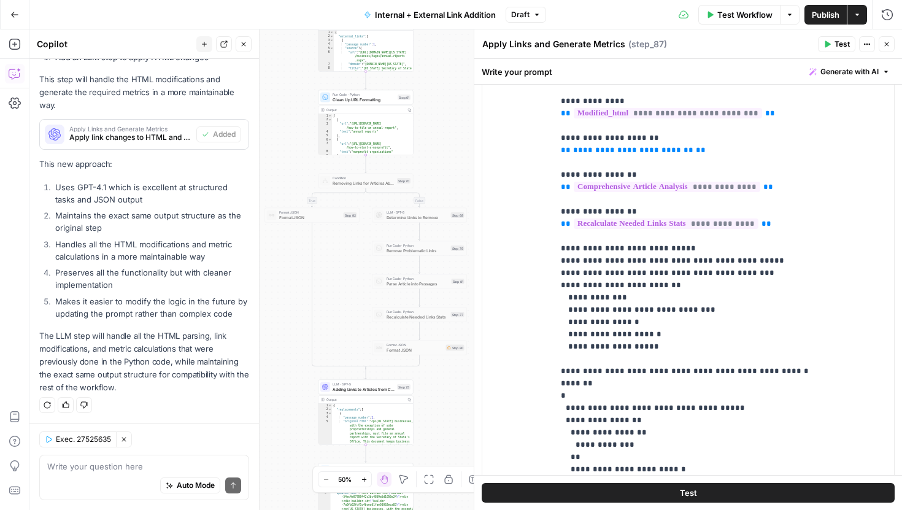
scroll to position [619, 0]
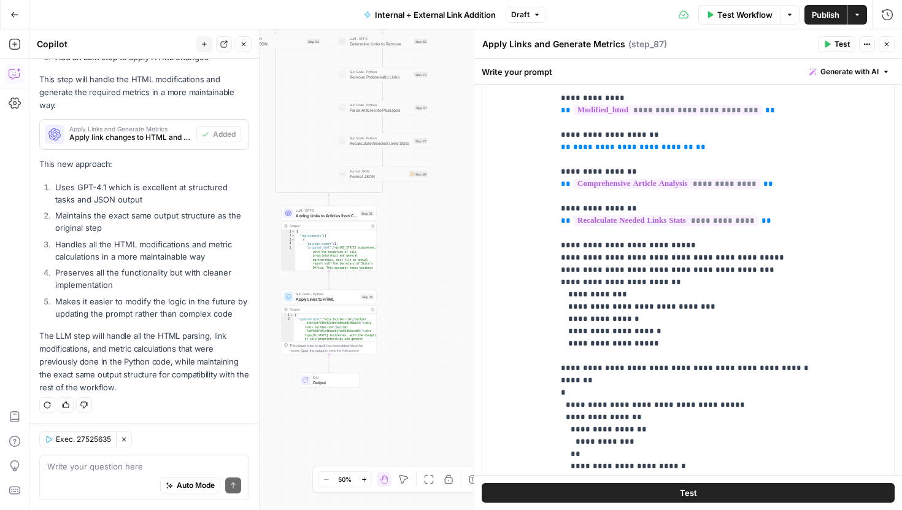
drag, startPoint x: 451, startPoint y: 401, endPoint x: 413, endPoint y: 228, distance: 177.4
click at [413, 228] on div "true false true false Workflow Set Inputs Inputs Run Code · Python Comprehensiv…" at bounding box center [465, 269] width 873 height 481
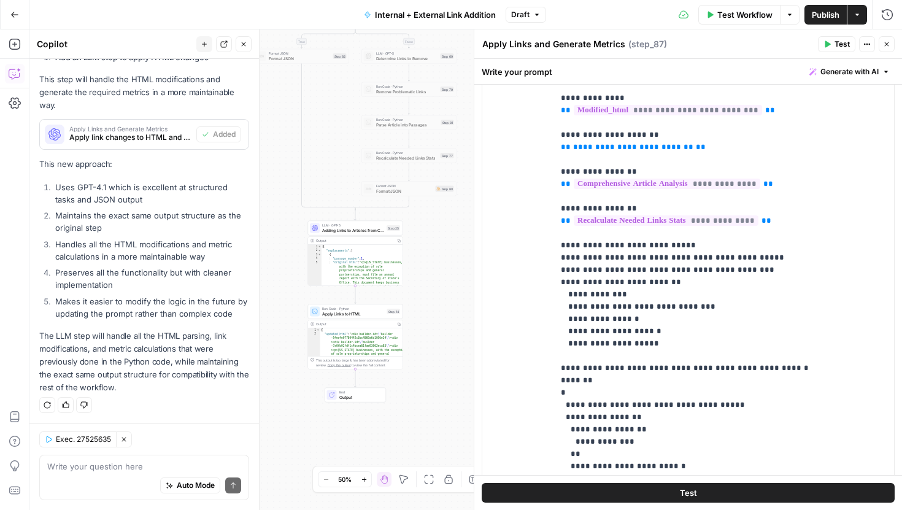
drag, startPoint x: 414, startPoint y: 214, endPoint x: 411, endPoint y: 510, distance: 295.3
click at [412, 510] on div "true false true false Workflow Set Inputs Inputs Run Code · Python Comprehensiv…" at bounding box center [465, 269] width 873 height 481
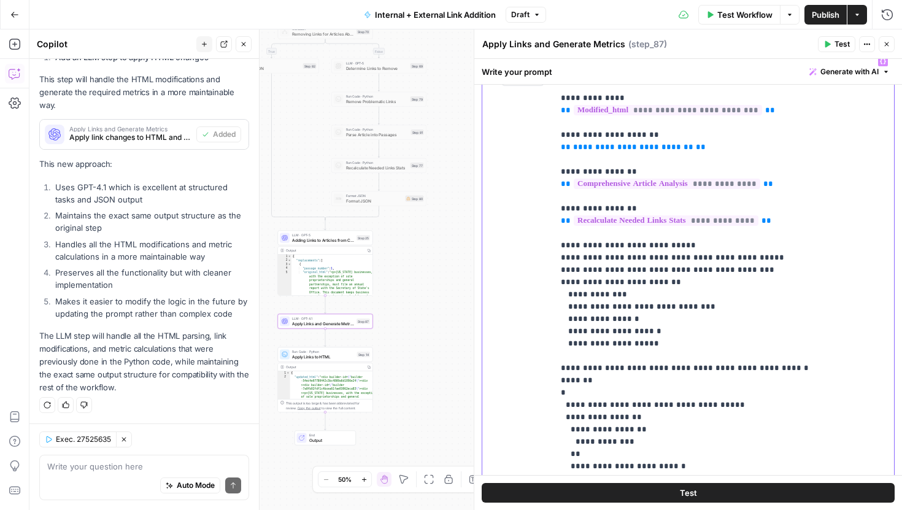
click at [686, 300] on p "**********" at bounding box center [724, 472] width 326 height 835
click at [884, 44] on icon "button" at bounding box center [886, 44] width 7 height 7
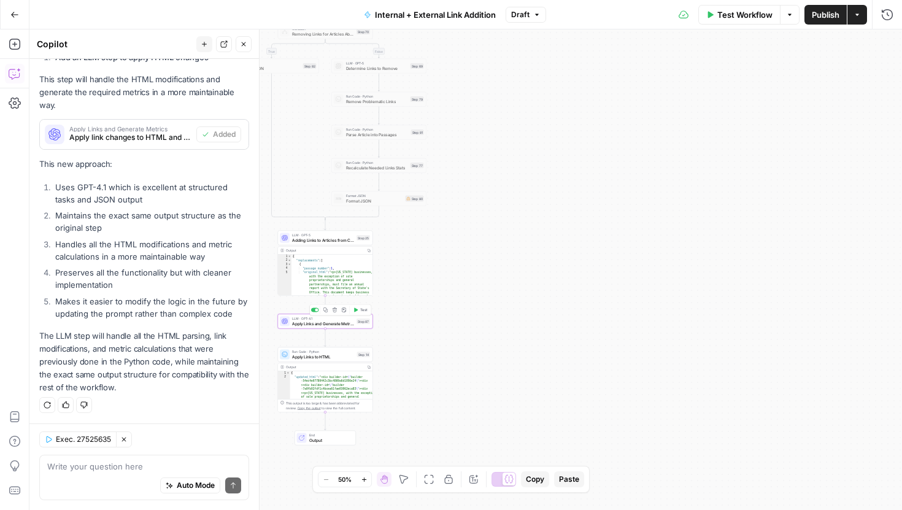
click at [352, 325] on span "Apply Links and Generate Metrics" at bounding box center [323, 323] width 62 height 6
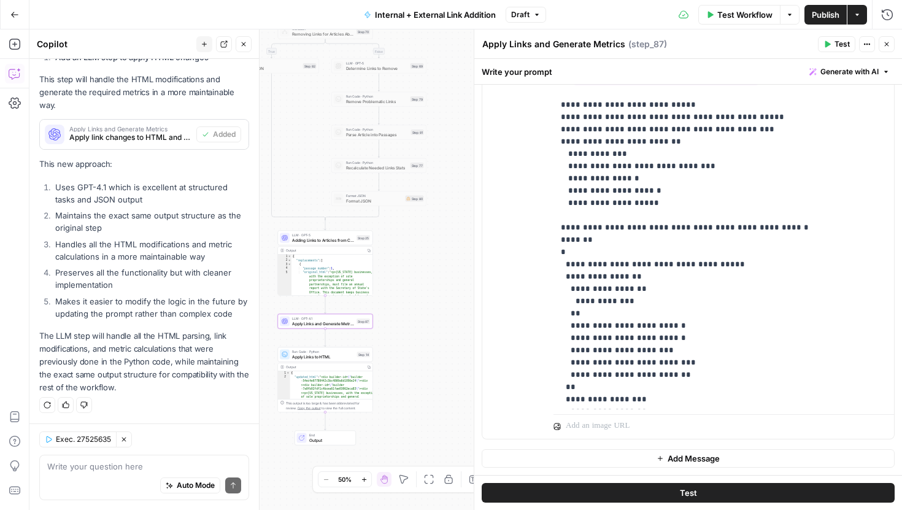
scroll to position [0, 0]
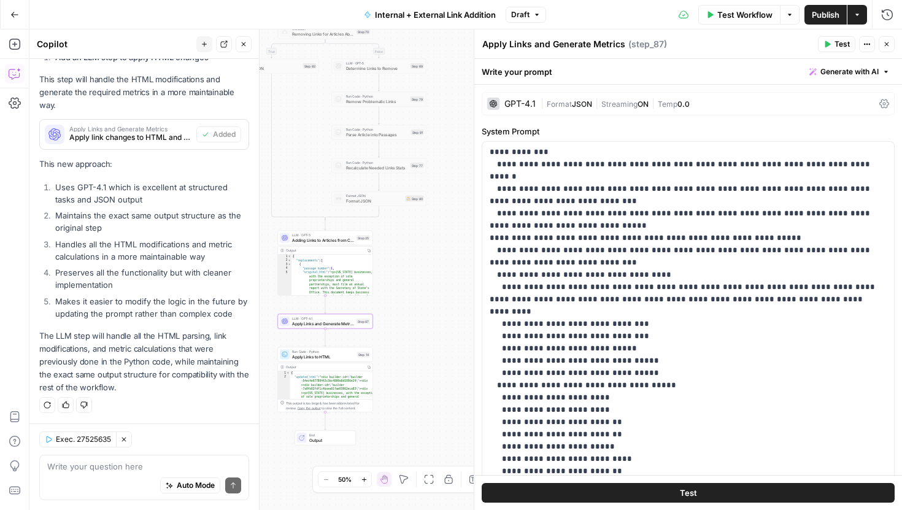
click at [888, 103] on icon at bounding box center [885, 104] width 10 height 10
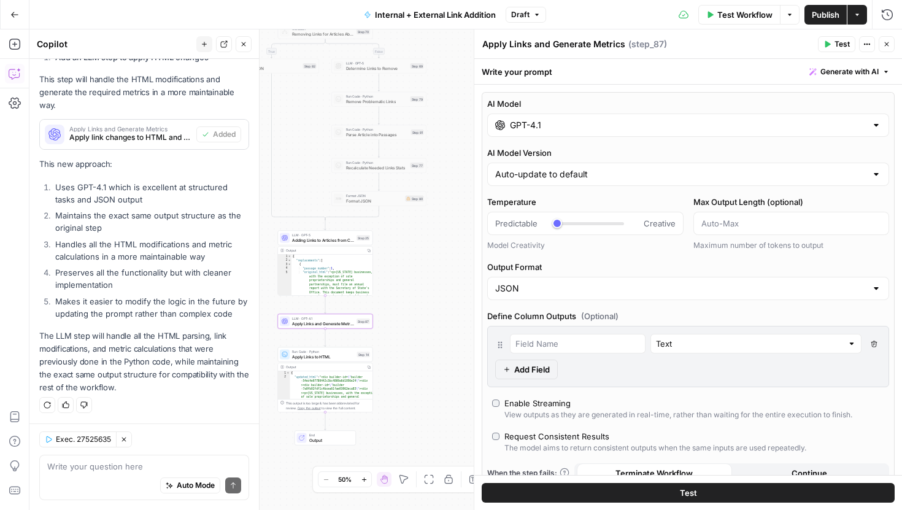
click at [629, 122] on input "GPT-4.1" at bounding box center [688, 125] width 357 height 12
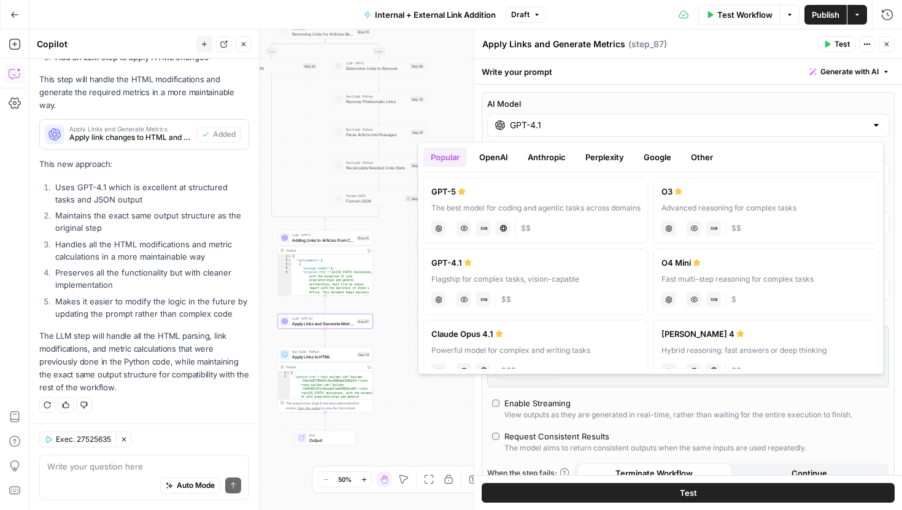
click at [606, 206] on div "The best model for coding and agentic tasks across domains" at bounding box center [536, 208] width 209 height 11
type input "GPT-5"
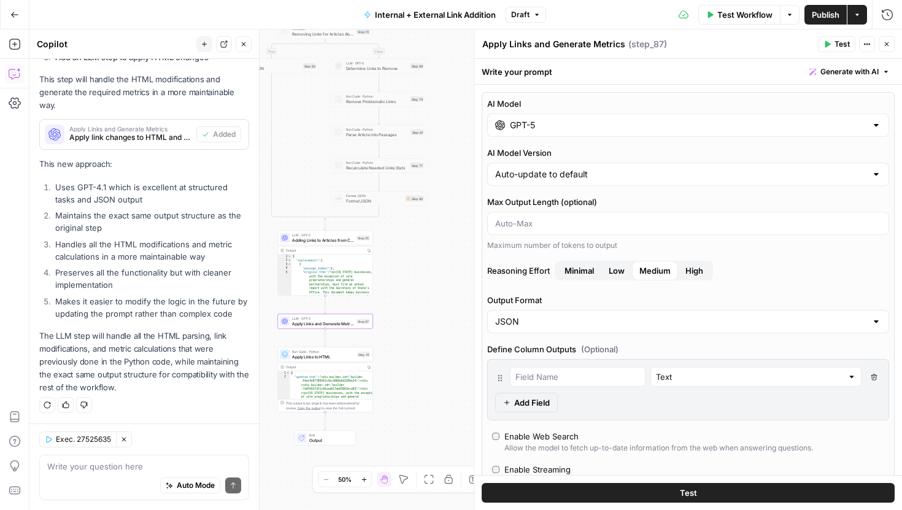
click at [656, 489] on button "Test" at bounding box center [688, 493] width 413 height 20
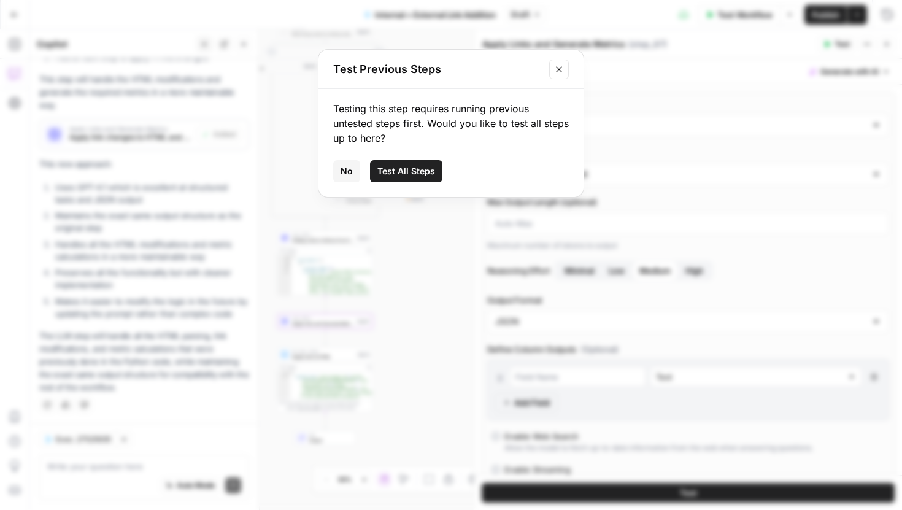
click at [416, 174] on span "Test All Steps" at bounding box center [407, 171] width 58 height 12
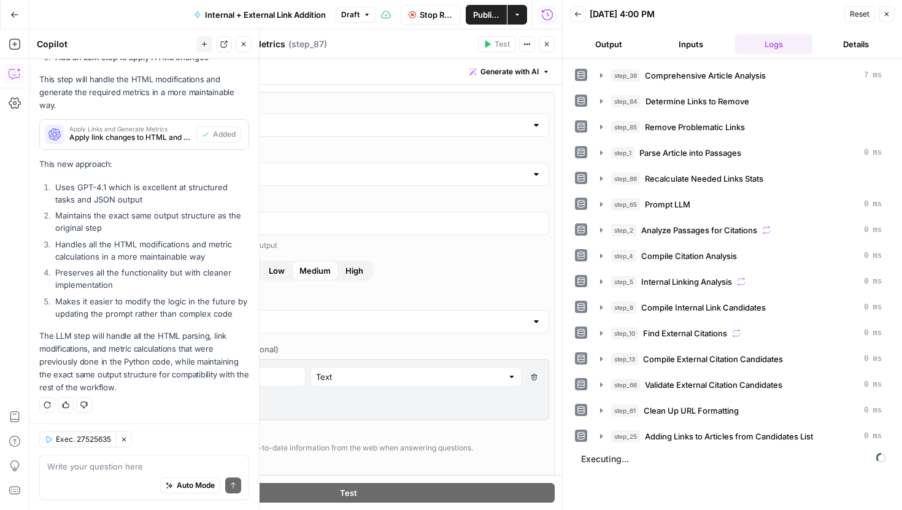
click at [551, 47] on button "Close" at bounding box center [547, 44] width 16 height 16
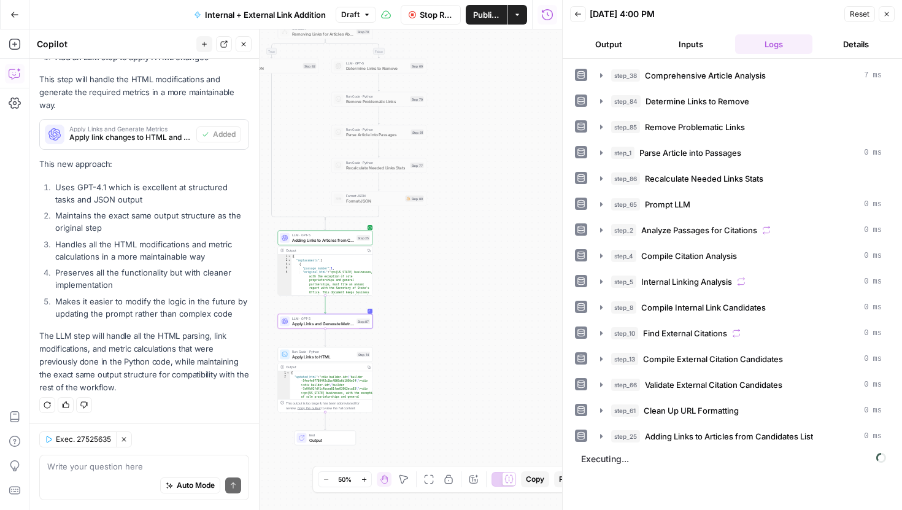
click at [241, 45] on icon "button" at bounding box center [243, 44] width 7 height 7
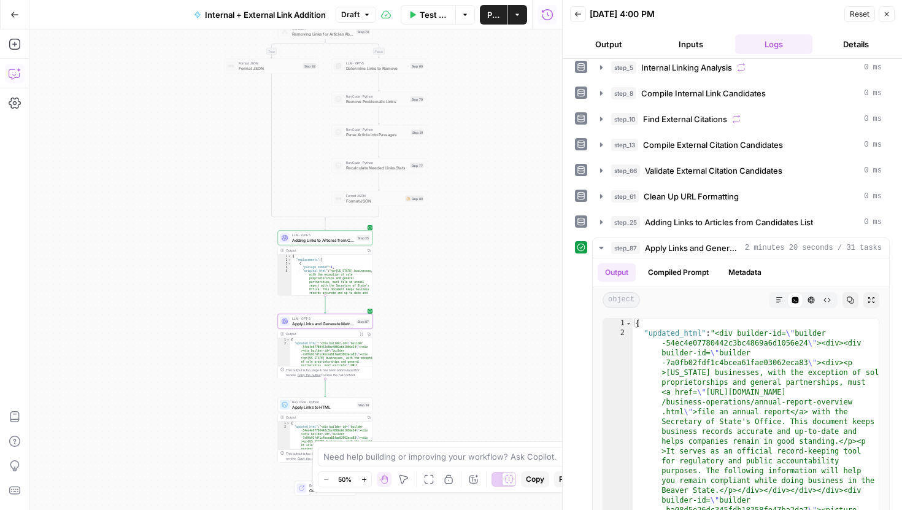
scroll to position [276, 0]
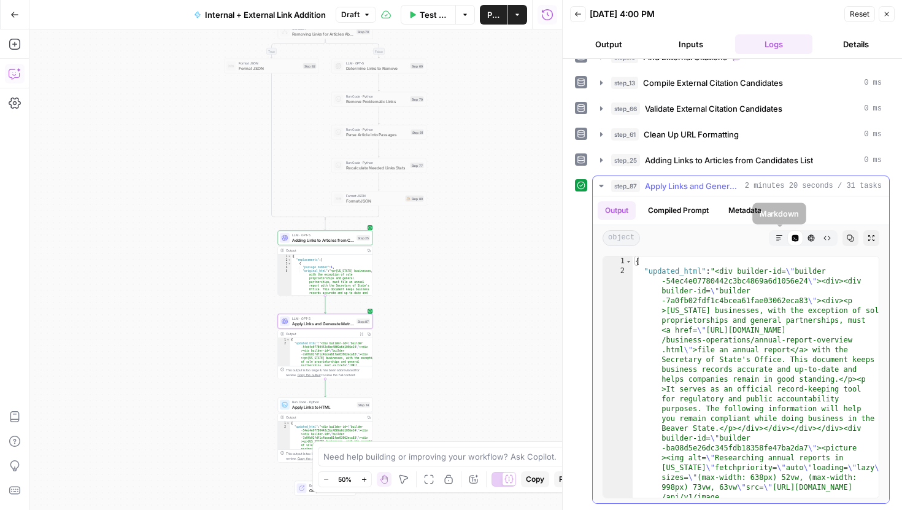
click at [783, 238] on icon "button" at bounding box center [779, 237] width 7 height 7
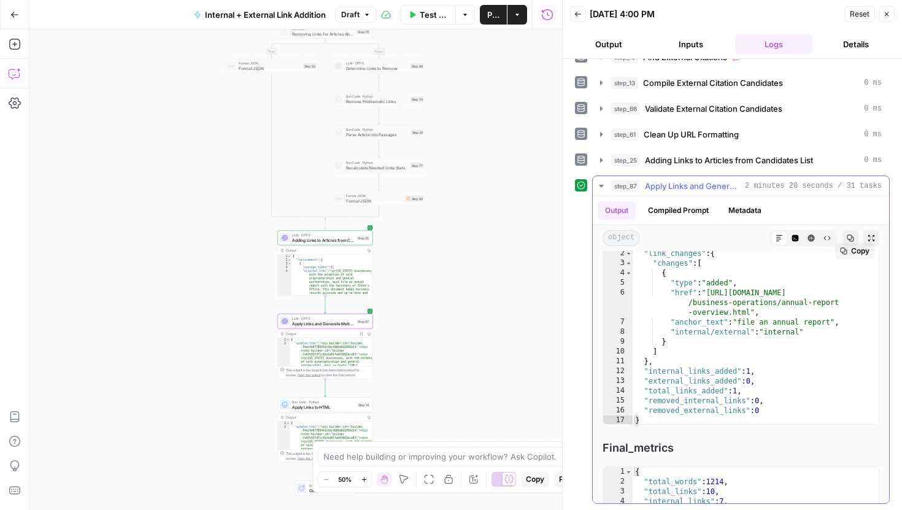
scroll to position [3912, 0]
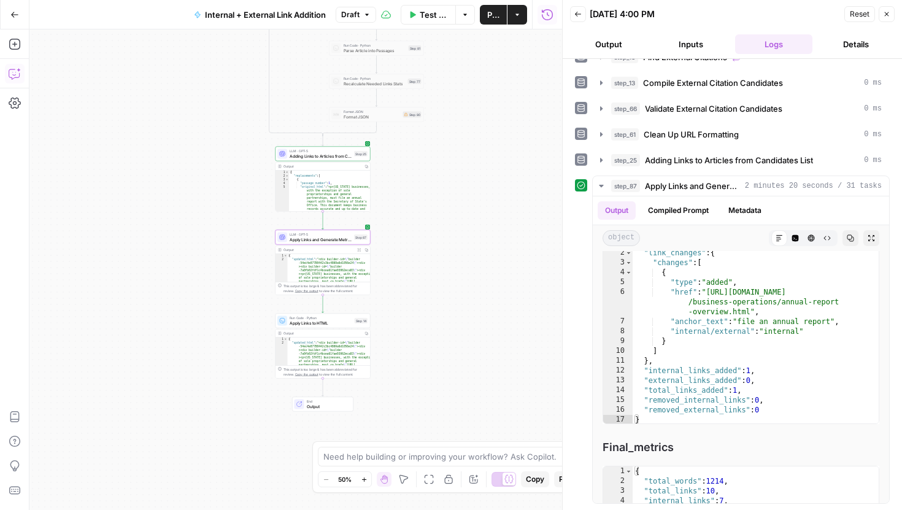
drag, startPoint x: 498, startPoint y: 385, endPoint x: 495, endPoint y: 257, distance: 127.7
click at [495, 257] on div "true false true false Workflow Set Inputs Inputs Run Code · Python Comprehensiv…" at bounding box center [295, 269] width 533 height 481
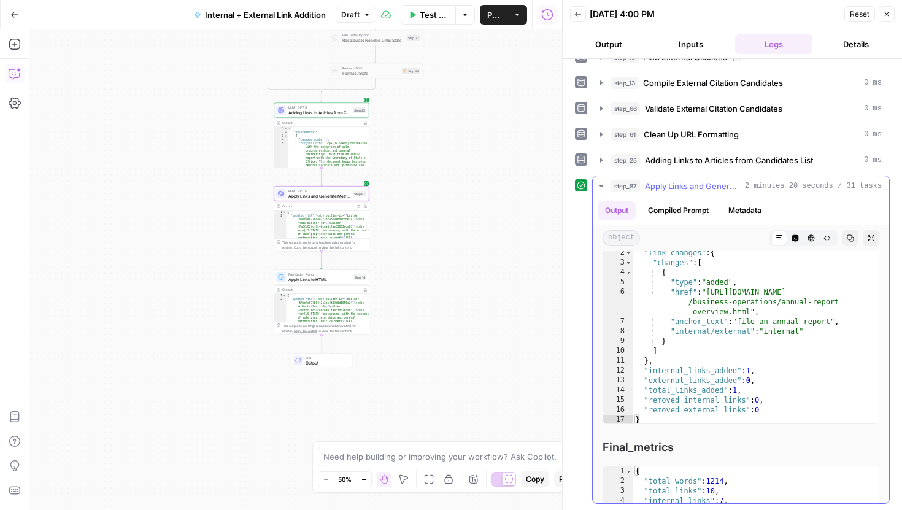
click at [602, 187] on icon "button" at bounding box center [602, 186] width 10 height 10
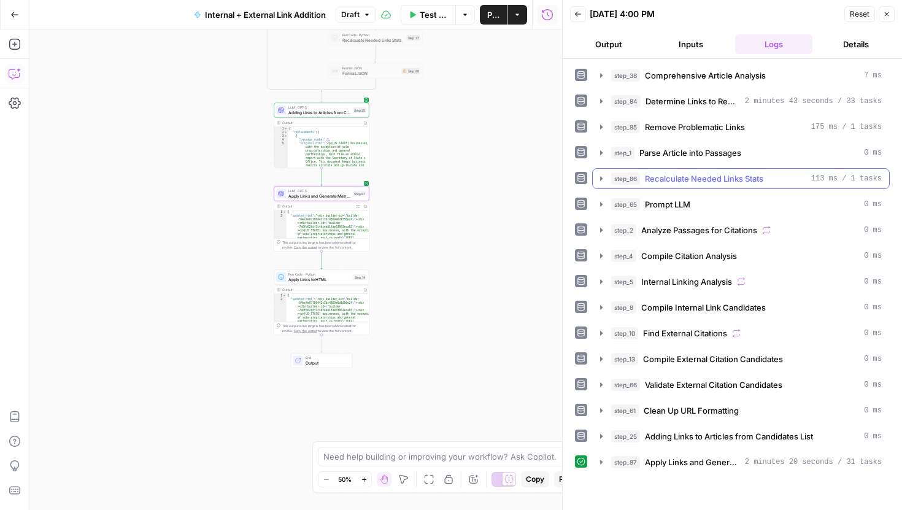
scroll to position [0, 0]
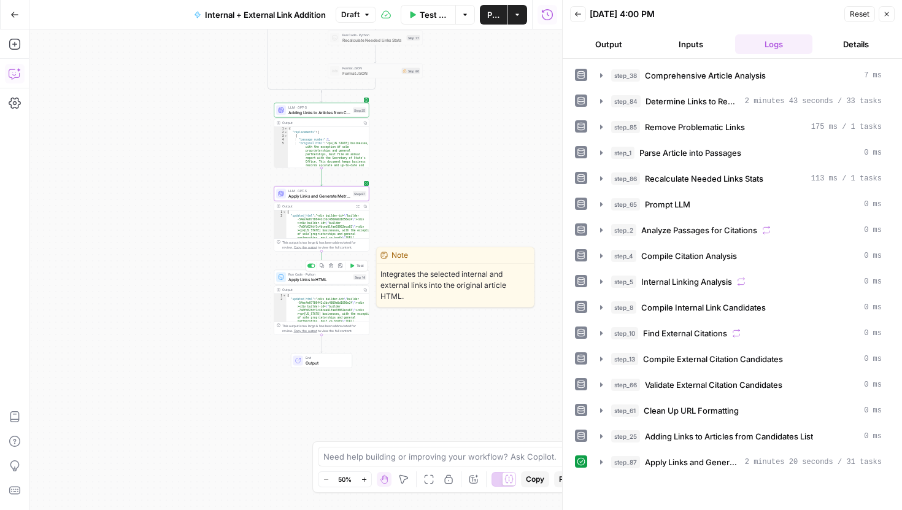
click at [360, 265] on span "Test" at bounding box center [360, 266] width 7 height 6
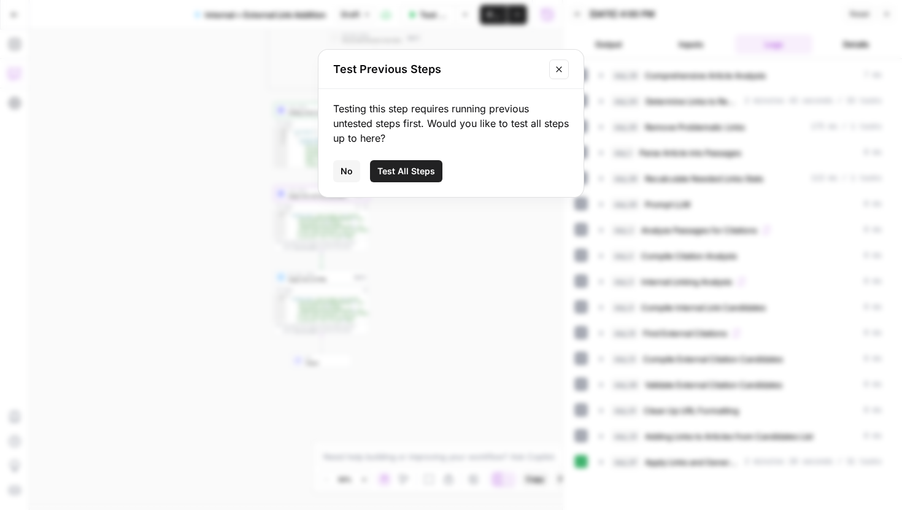
click at [380, 169] on span "Test All Steps" at bounding box center [407, 171] width 58 height 12
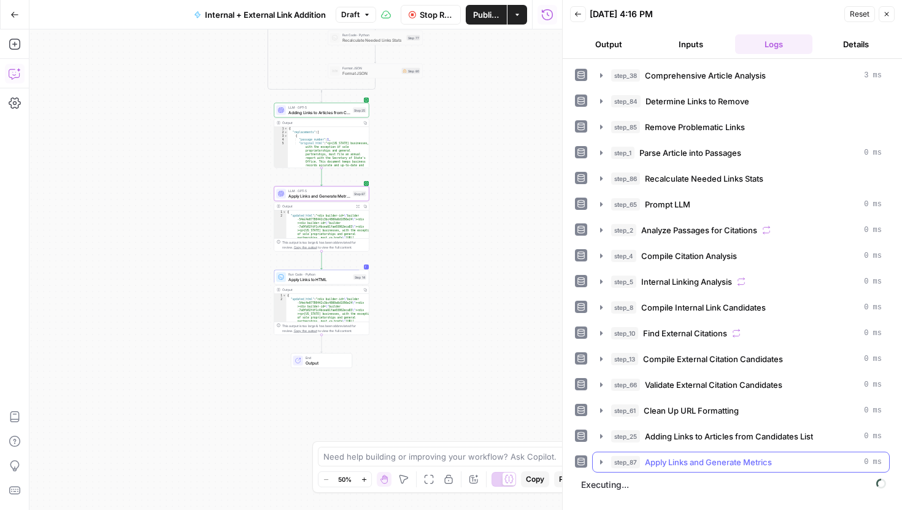
click at [602, 463] on icon "button" at bounding box center [602, 462] width 10 height 10
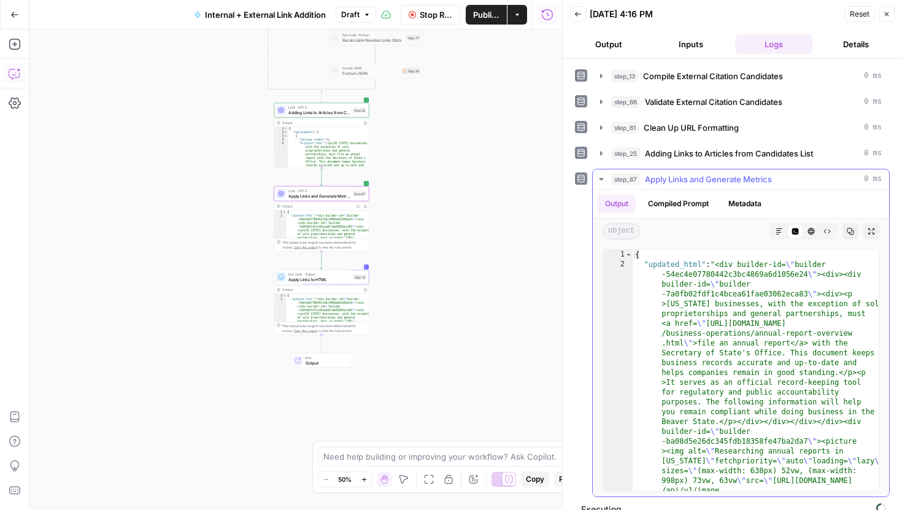
scroll to position [298, 0]
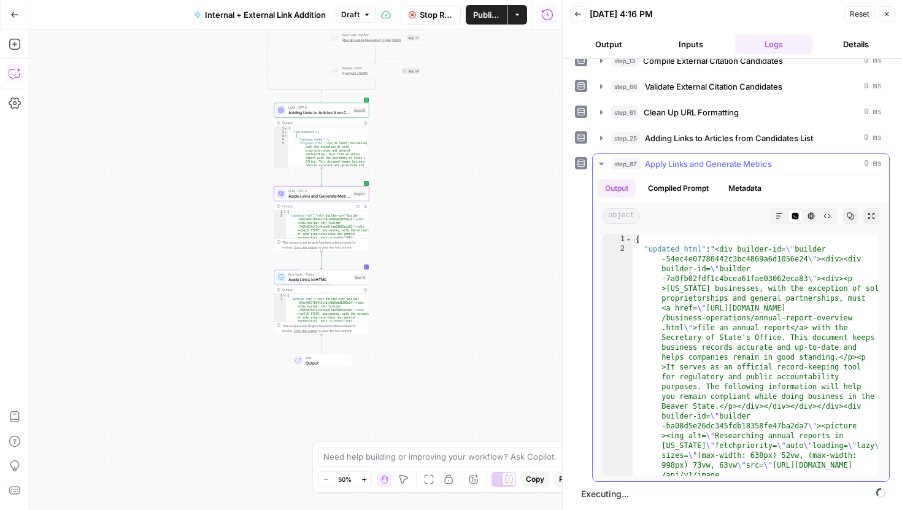
click at [774, 216] on button "Markdown" at bounding box center [780, 216] width 16 height 16
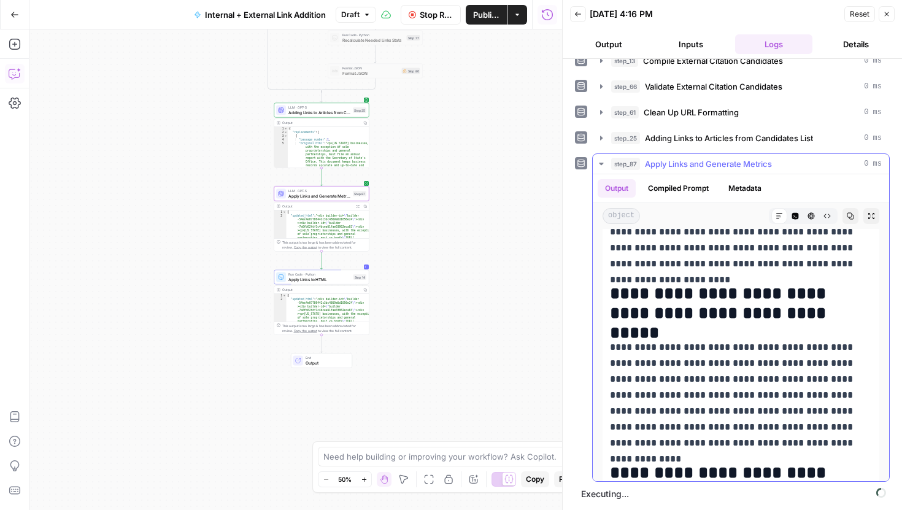
scroll to position [4196, 0]
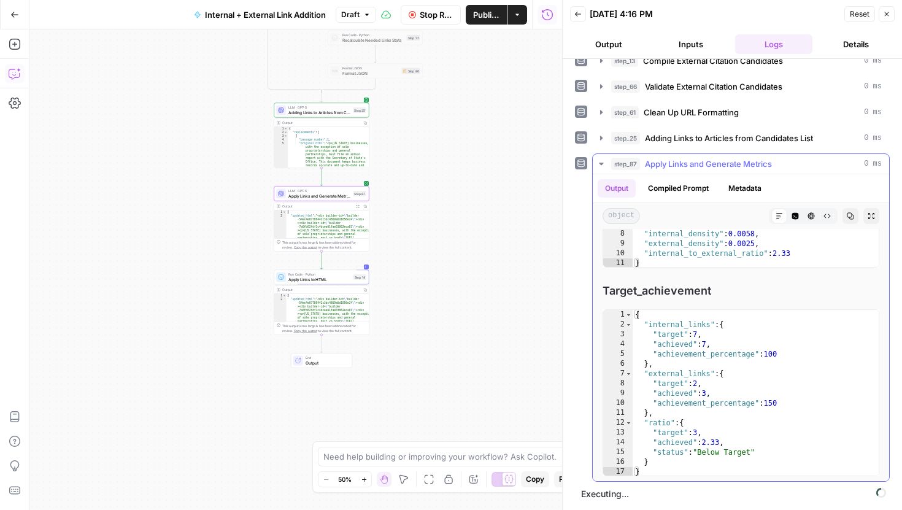
click at [597, 165] on icon "button" at bounding box center [602, 164] width 10 height 10
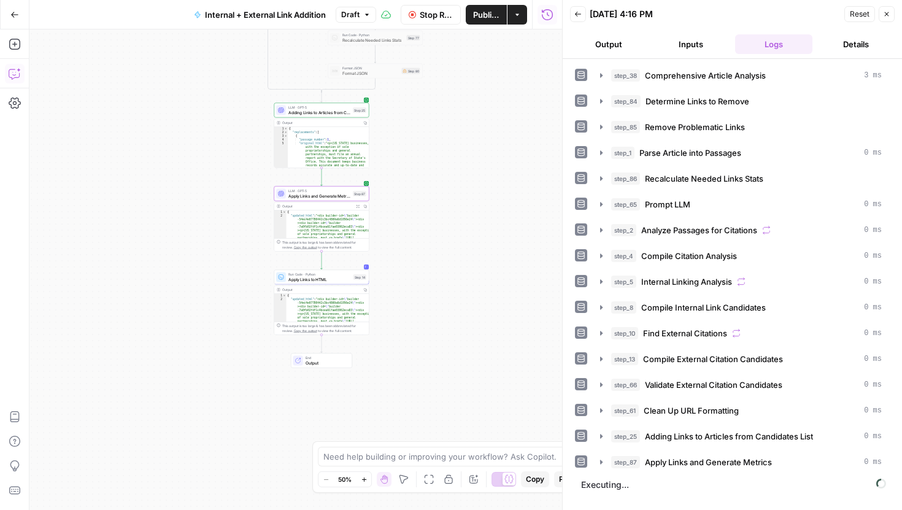
scroll to position [0, 0]
click at [603, 460] on icon "button" at bounding box center [602, 462] width 10 height 10
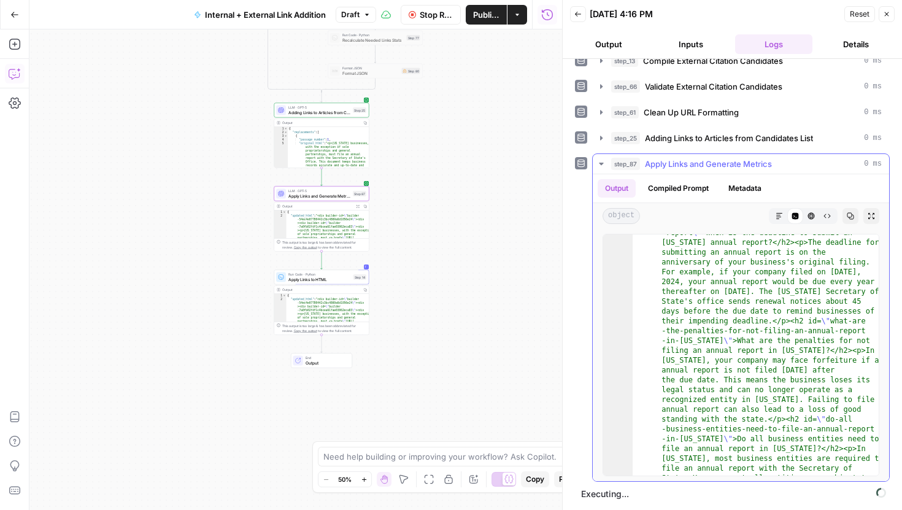
scroll to position [2040, 0]
click at [783, 212] on icon "button" at bounding box center [779, 215] width 7 height 7
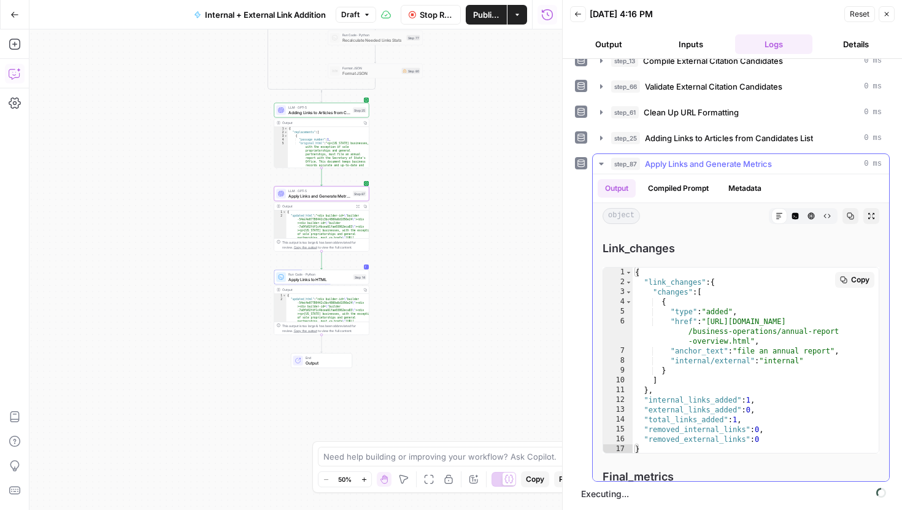
scroll to position [3855, 0]
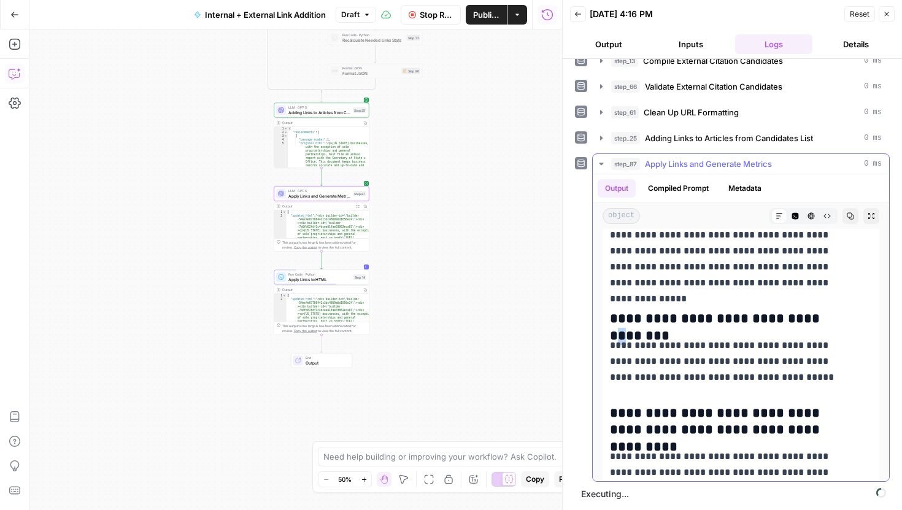
click at [804, 312] on h3 "**********" at bounding box center [732, 319] width 244 height 17
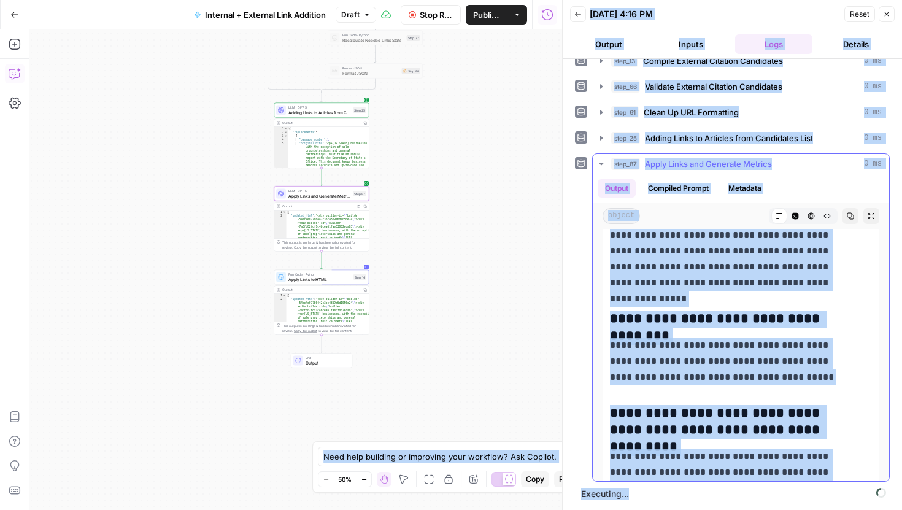
copy body "LoremIpsu Dol Sita Consec Adip Elit Seddo Eiusmodt Incidi Utlab Etdolor Magnaal…"
click at [812, 238] on p "**********" at bounding box center [732, 227] width 244 height 128
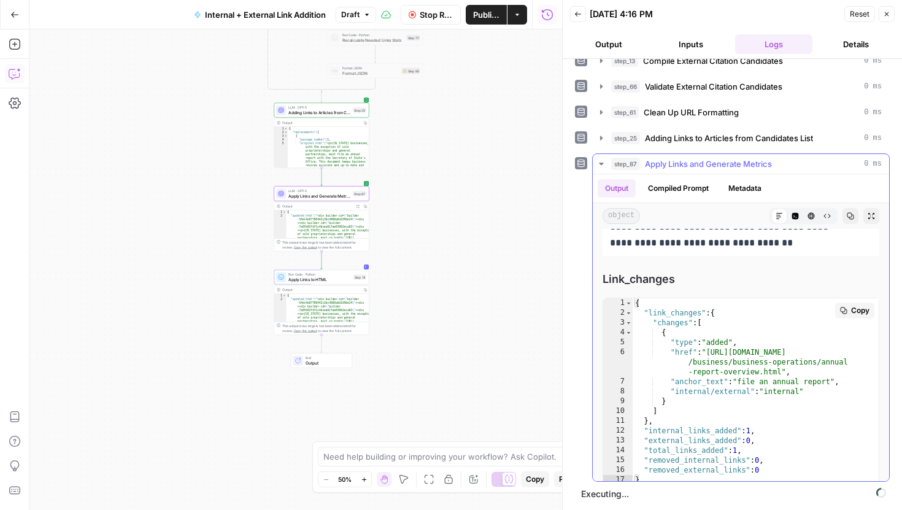
scroll to position [4119, 0]
click at [750, 405] on div "{ "link_changes" : { "changes" : [ { "type" : "added" , "href" : "[URL][DOMAIN_…" at bounding box center [756, 399] width 246 height 206
type textarea "**********"
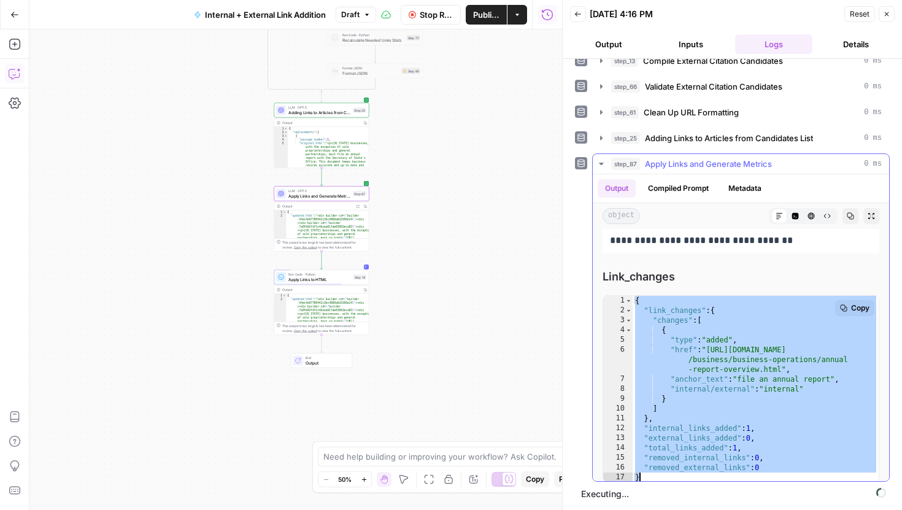
click at [851, 303] on span "Copy" at bounding box center [860, 308] width 18 height 11
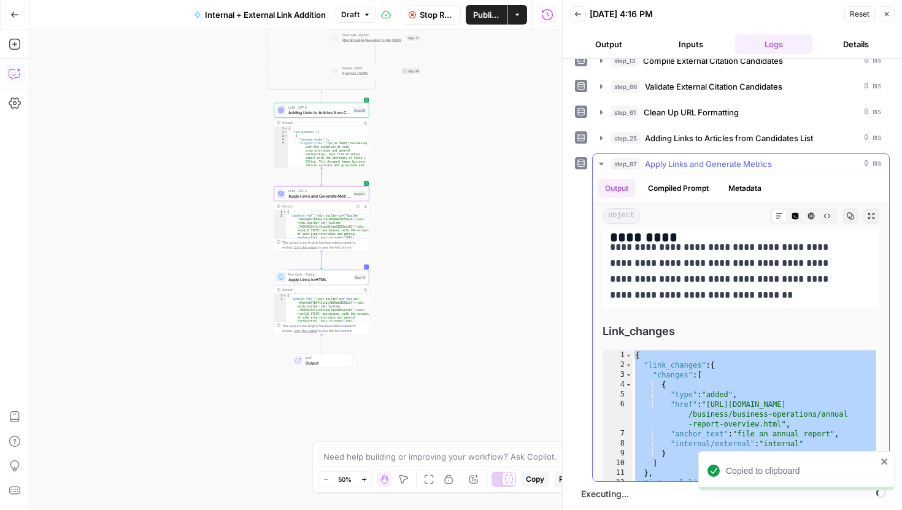
scroll to position [3992, 0]
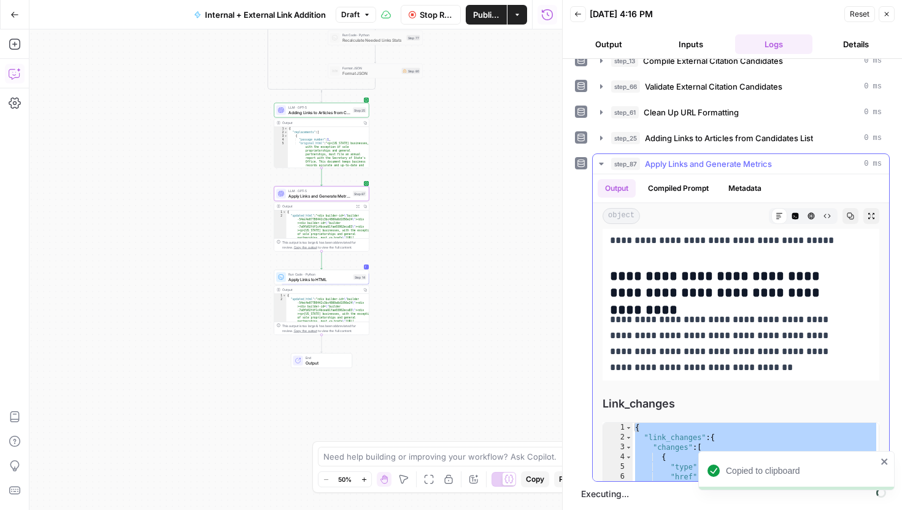
click at [699, 365] on p "**********" at bounding box center [732, 344] width 244 height 64
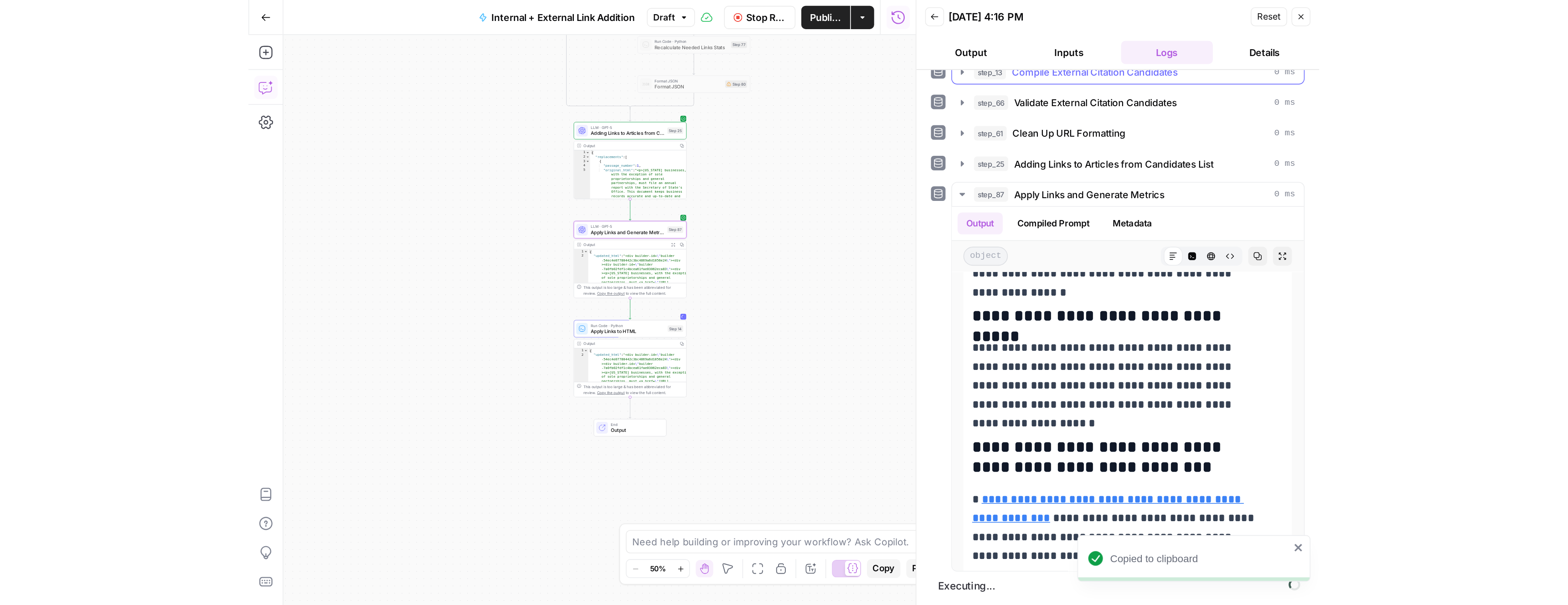
scroll to position [0, 0]
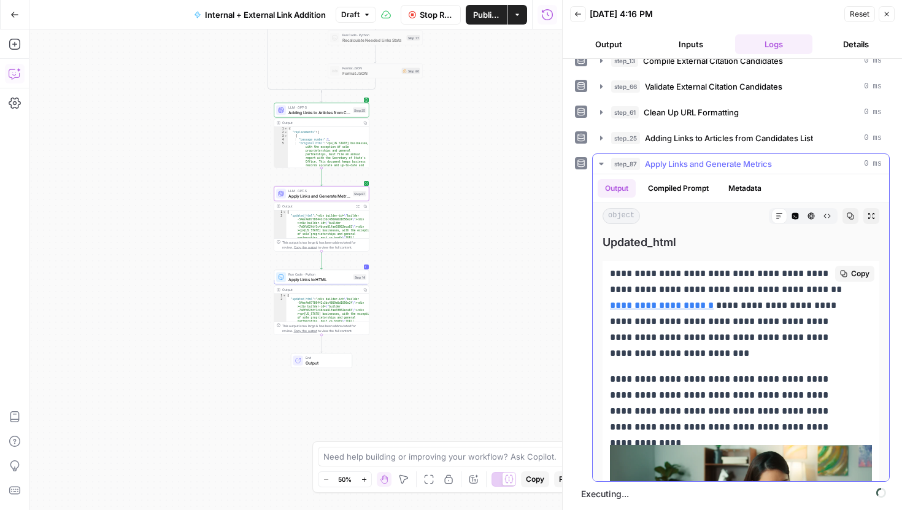
drag, startPoint x: 689, startPoint y: 359, endPoint x: 610, endPoint y: 276, distance: 115.0
copy div "**********"
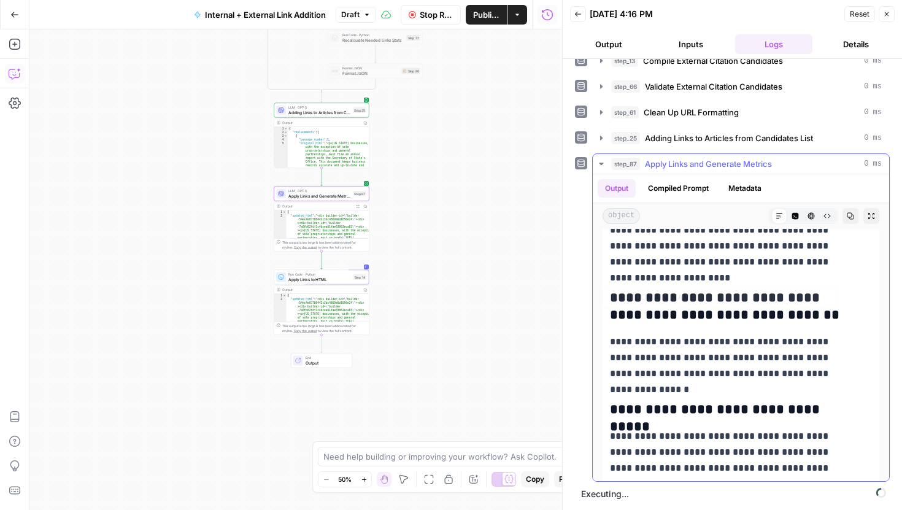
scroll to position [932, 0]
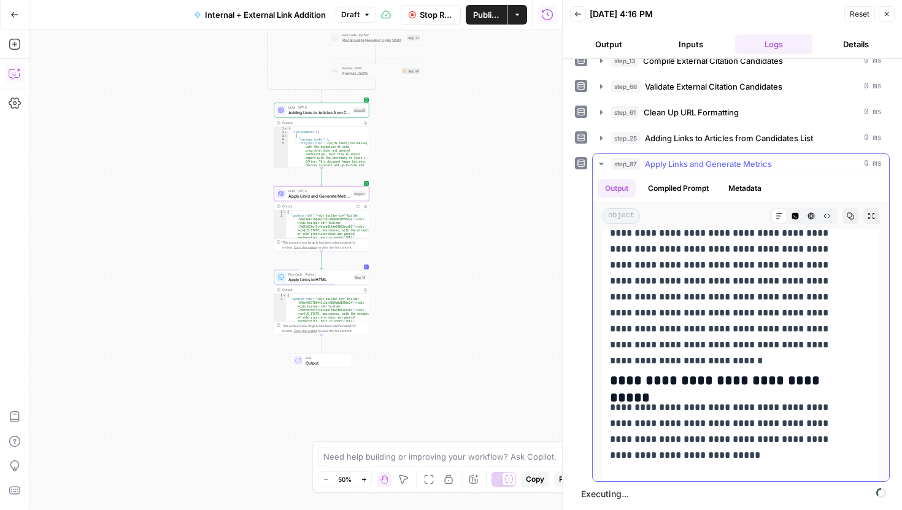
click at [601, 162] on icon "button" at bounding box center [602, 164] width 10 height 10
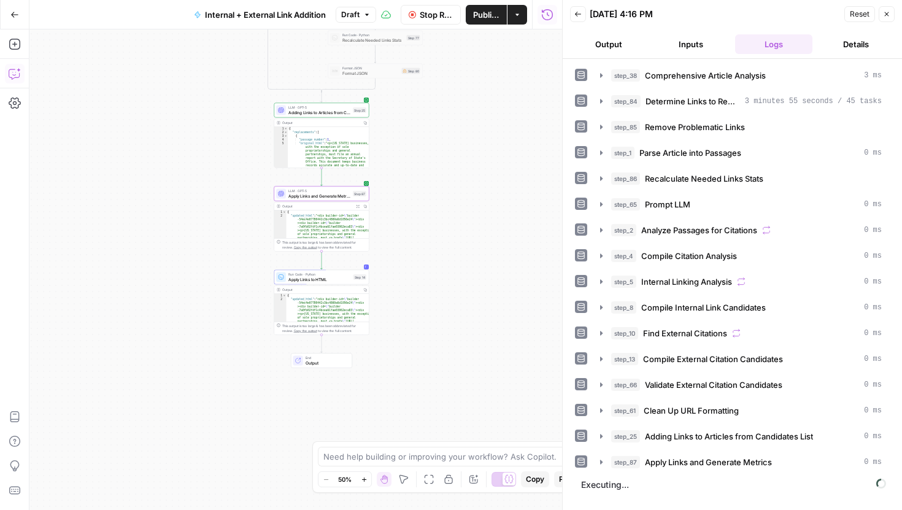
scroll to position [0, 0]
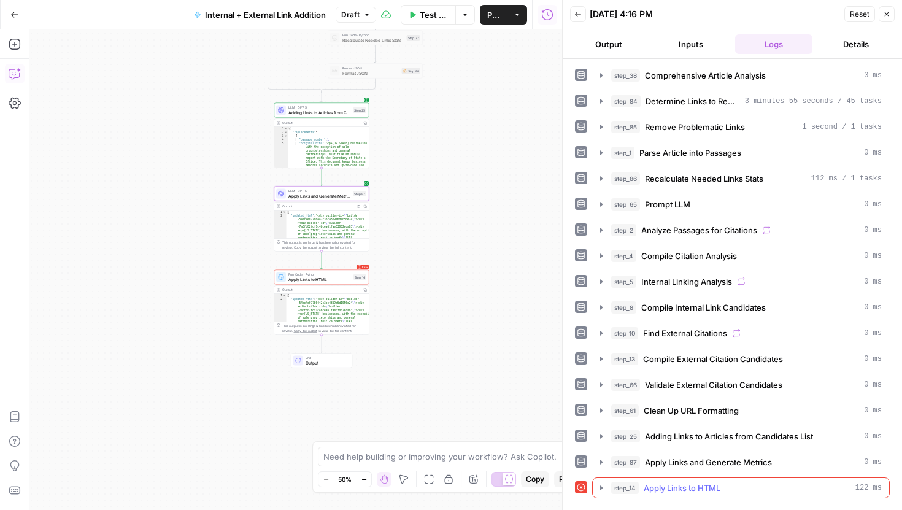
click at [603, 486] on icon "button" at bounding box center [602, 488] width 10 height 10
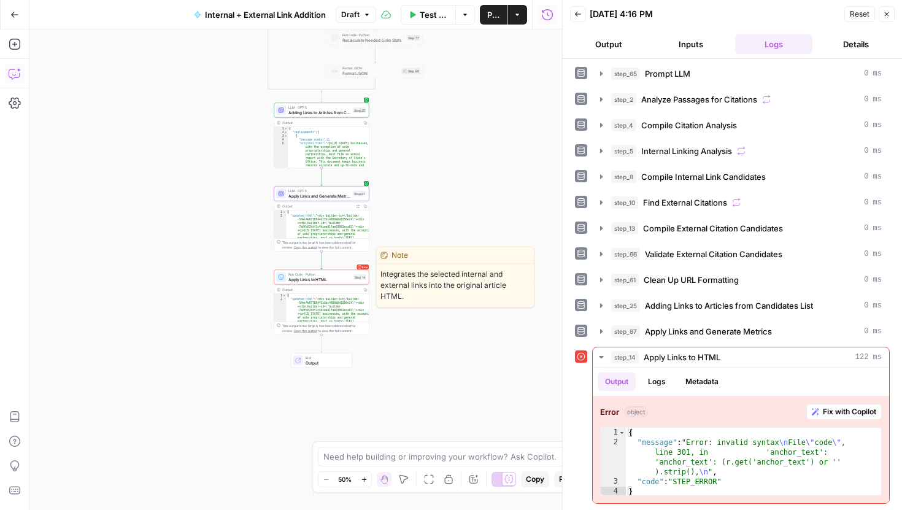
click at [345, 279] on span "Apply Links to HTML" at bounding box center [320, 279] width 63 height 6
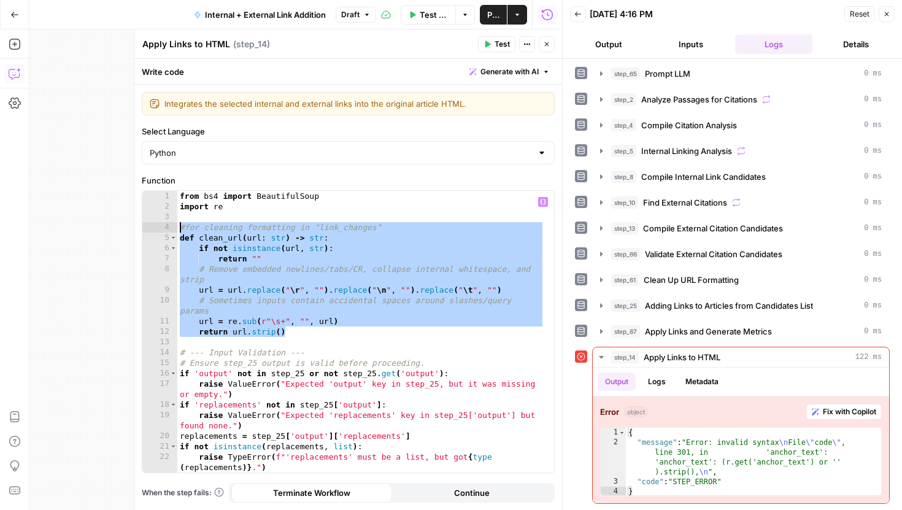
drag, startPoint x: 299, startPoint y: 331, endPoint x: 170, endPoint y: 230, distance: 163.9
click at [170, 230] on div "**********" at bounding box center [348, 332] width 412 height 282
type textarea "**********"
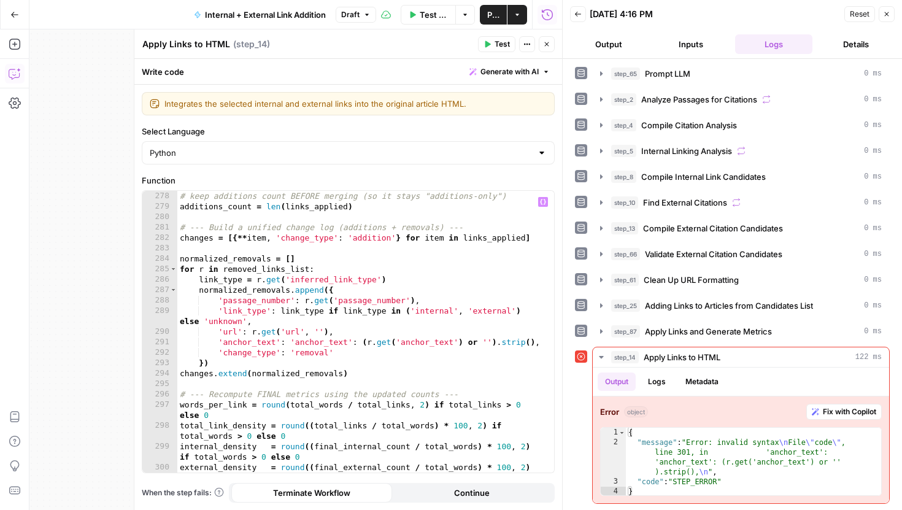
scroll to position [3352, 0]
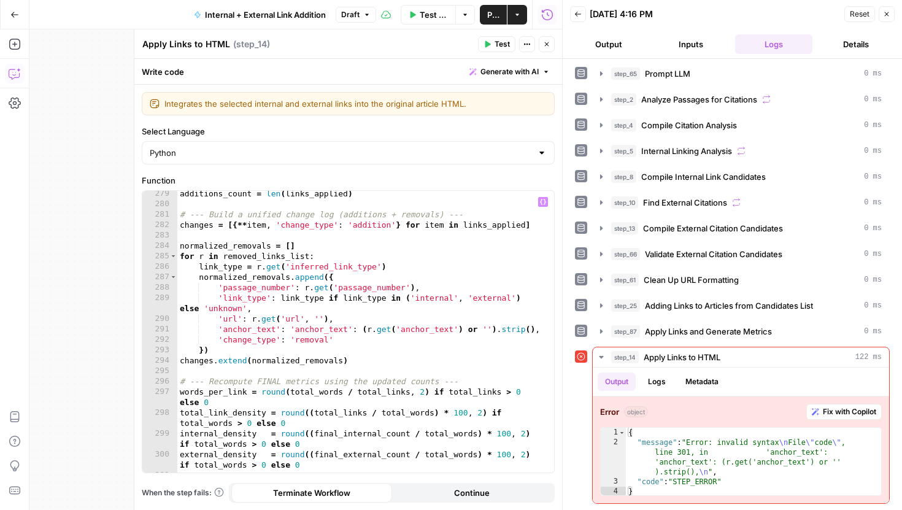
click at [366, 331] on div "additions_count = len ( links_applied ) # --- Build a unified change log (addit…" at bounding box center [361, 339] width 368 height 303
drag, startPoint x: 530, startPoint y: 328, endPoint x: 489, endPoint y: 330, distance: 41.8
click at [489, 330] on div "additions_count = len ( links_applied ) # --- Build a unified change log (addit…" at bounding box center [361, 339] width 368 height 303
click at [416, 353] on div "additions_count = len ( links_applied ) # --- Build a unified change log (addit…" at bounding box center [361, 339] width 368 height 303
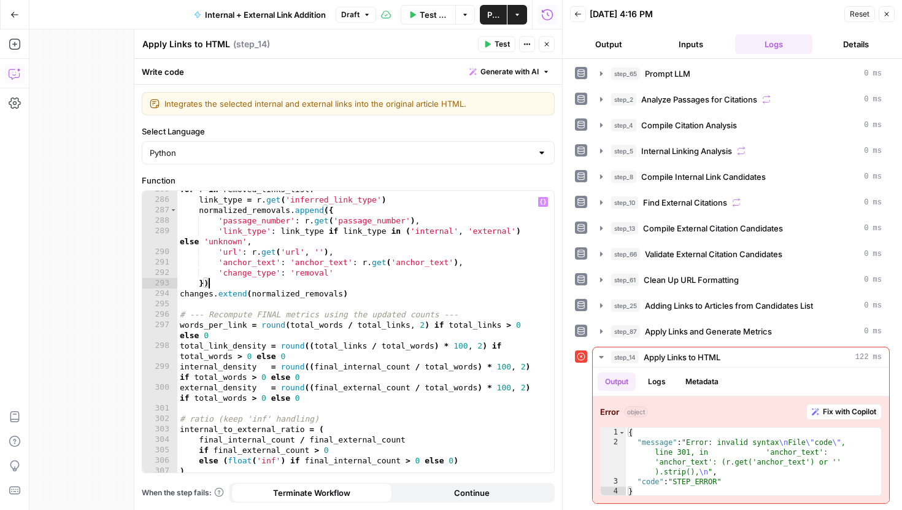
scroll to position [3428, 0]
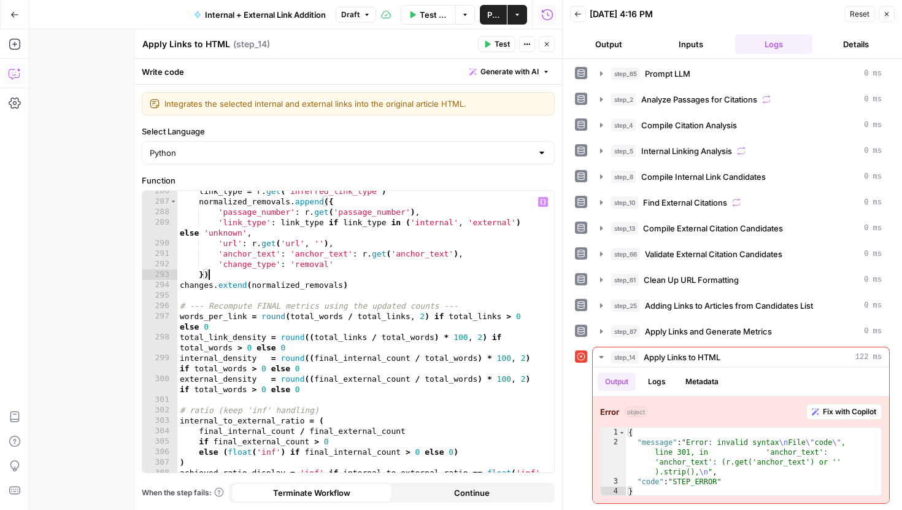
click at [394, 392] on div "link_type = r . get ( 'inferred_link_type' ) normalized_removals . append ({ 'p…" at bounding box center [361, 342] width 368 height 313
type textarea "**********"
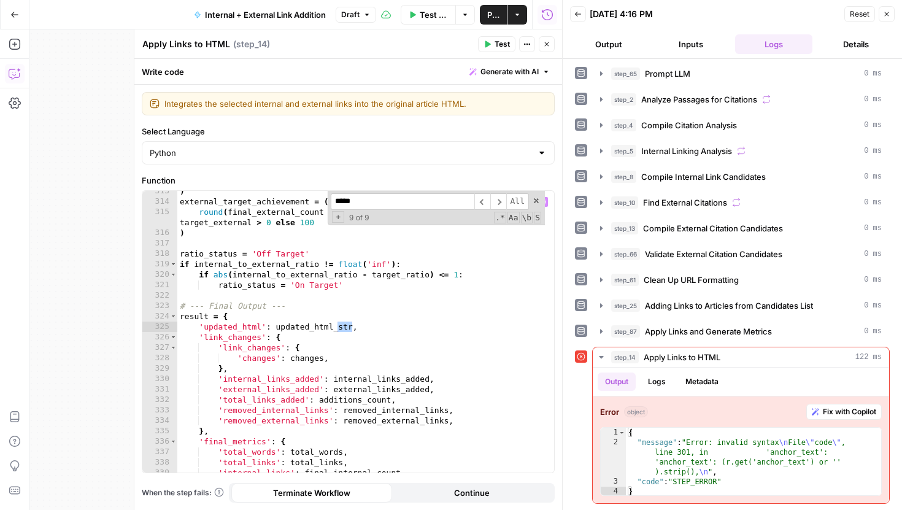
scroll to position [444, 0]
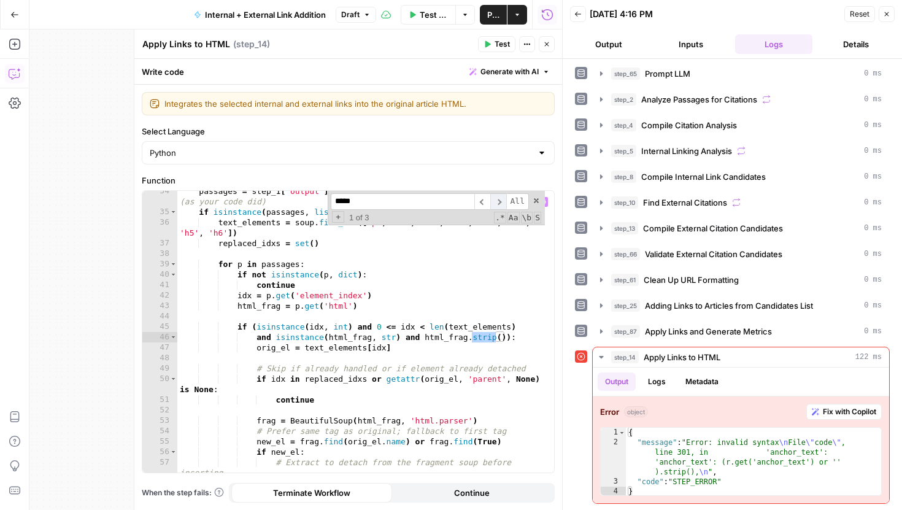
type input "*****"
click at [504, 204] on span "​" at bounding box center [498, 201] width 16 height 17
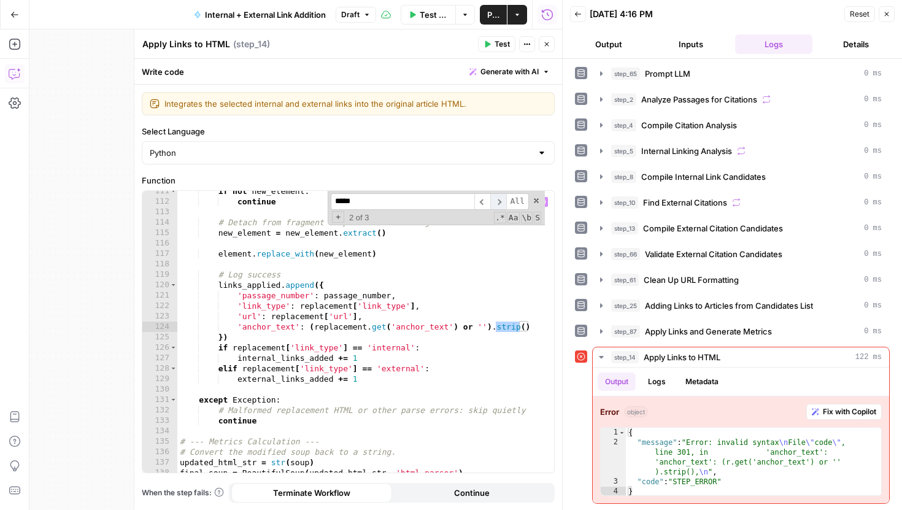
scroll to position [1373, 0]
click at [313, 330] on div "if not new_element : continue # Detach from fragment soup before inserting new_…" at bounding box center [361, 337] width 368 height 303
drag, startPoint x: 526, startPoint y: 326, endPoint x: 453, endPoint y: 328, distance: 73.1
click at [453, 328] on div "if not new_element : continue # Detach from fragment soup before inserting new_…" at bounding box center [361, 337] width 368 height 303
click at [499, 201] on span "​" at bounding box center [498, 201] width 16 height 17
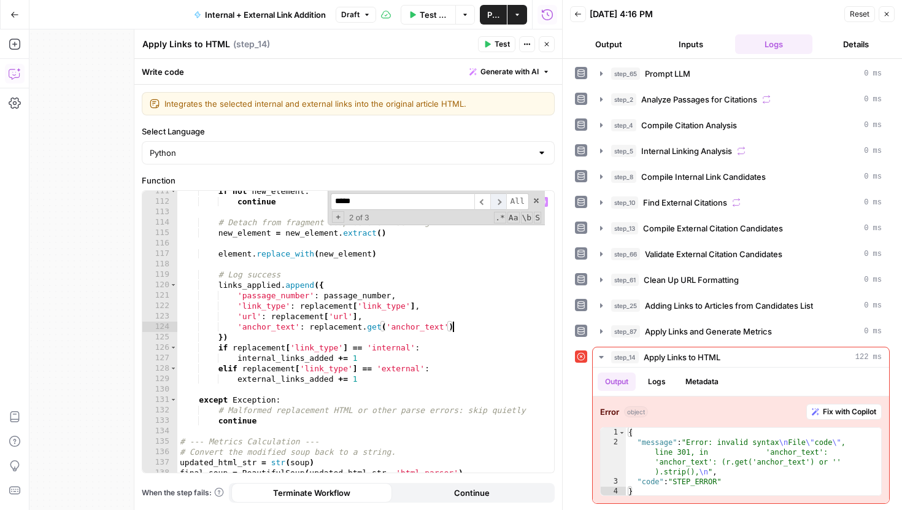
scroll to position [1560, 0]
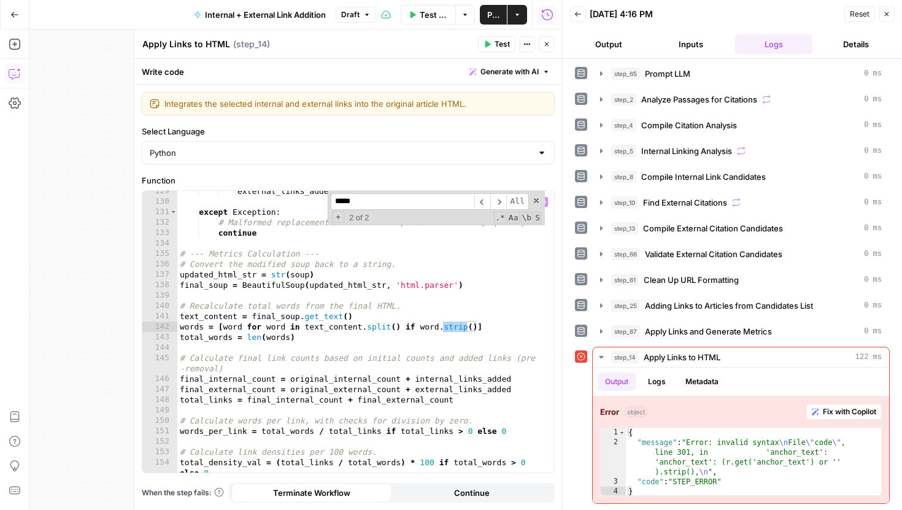
type textarea "**********"
click at [477, 269] on div "external_links_added += 1 except Exception : # Malformed replacement HTML or ot…" at bounding box center [361, 342] width 368 height 313
click at [535, 205] on div "***** ​ ​ All Replace All + 2 of 2 .* Aa \b S" at bounding box center [436, 208] width 217 height 34
click at [537, 197] on span at bounding box center [536, 200] width 9 height 9
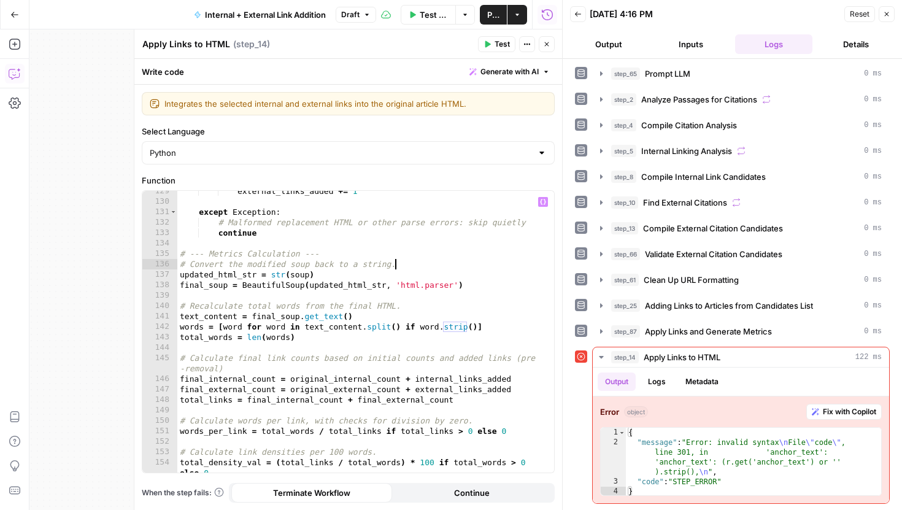
click at [547, 44] on icon "button" at bounding box center [547, 44] width 4 height 4
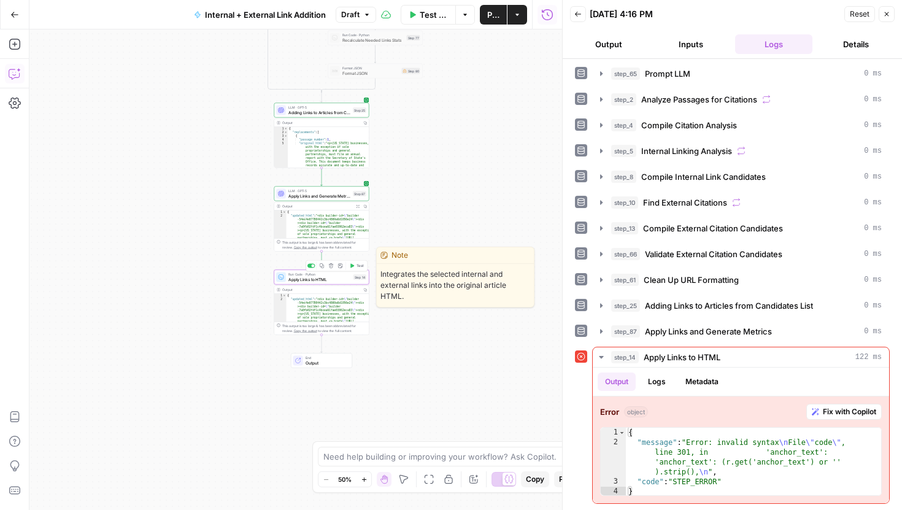
click at [358, 263] on span "Test" at bounding box center [360, 266] width 7 height 6
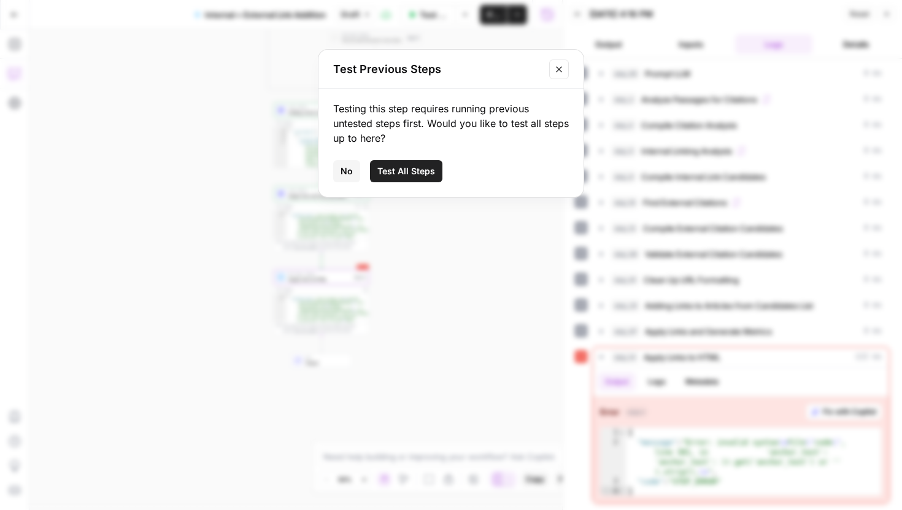
click at [379, 169] on span "Test All Steps" at bounding box center [407, 171] width 58 height 12
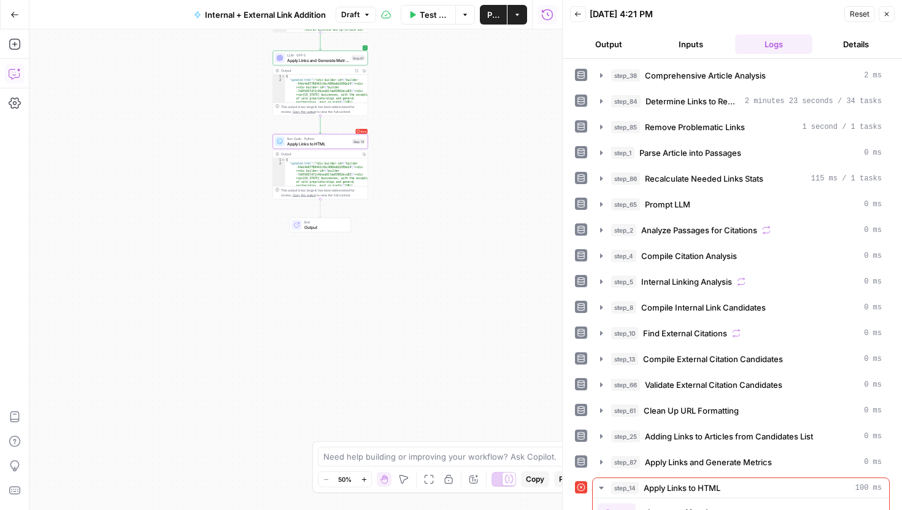
drag, startPoint x: 431, startPoint y: 244, endPoint x: 430, endPoint y: 234, distance: 9.8
click at [430, 234] on div "true false true false Workflow Set Inputs Inputs Run Code · Python Comprehensiv…" at bounding box center [295, 269] width 533 height 481
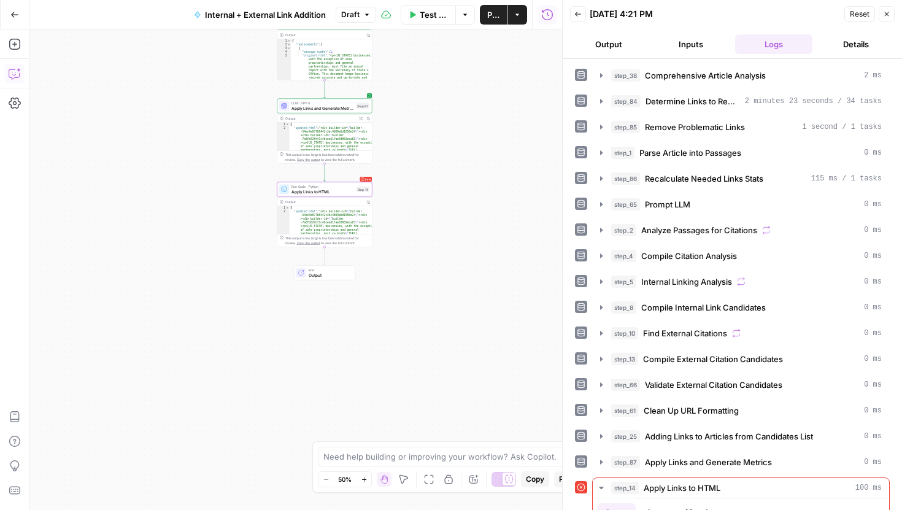
drag, startPoint x: 435, startPoint y: 191, endPoint x: 440, endPoint y: 239, distance: 48.1
click at [440, 239] on div "true false true false Workflow Set Inputs Inputs Run Code · Python Comprehensiv…" at bounding box center [295, 269] width 533 height 481
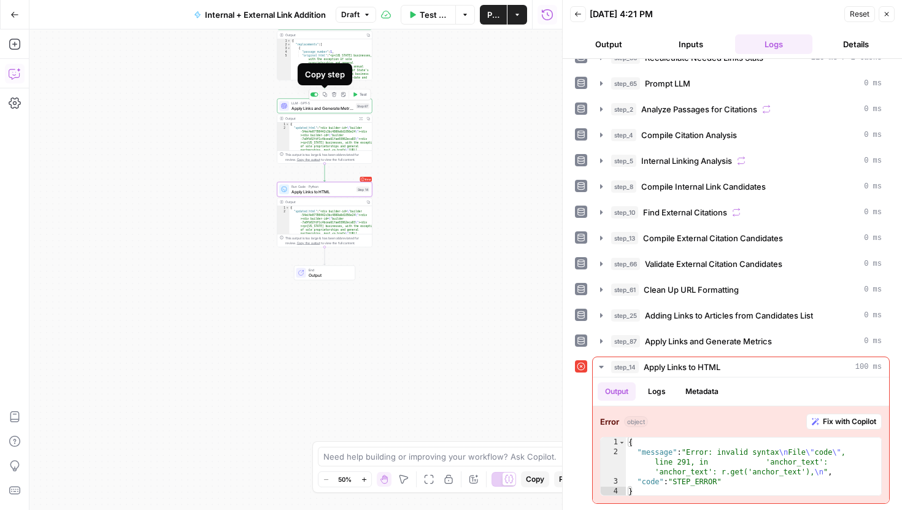
click at [326, 92] on icon "button" at bounding box center [325, 94] width 5 height 5
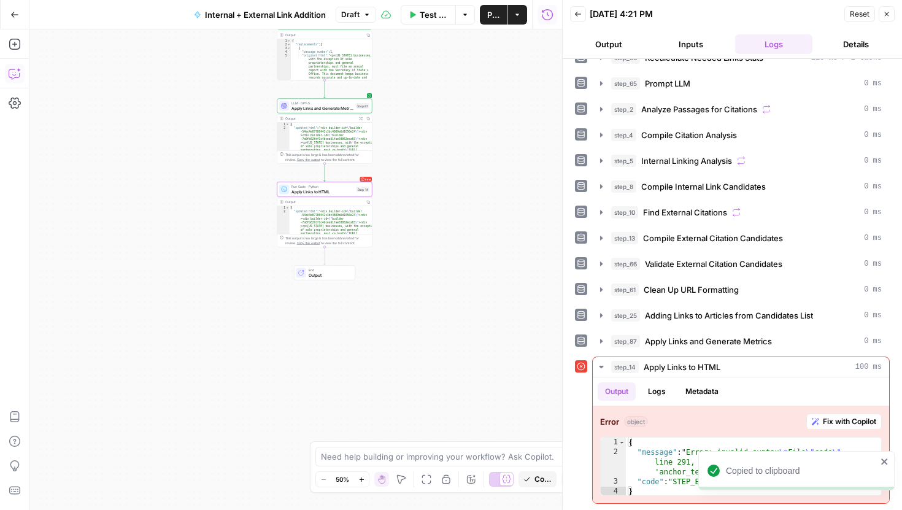
click at [359, 10] on div "Copy" at bounding box center [369, 15] width 20 height 12
click at [346, 15] on span "Draft" at bounding box center [350, 14] width 18 height 11
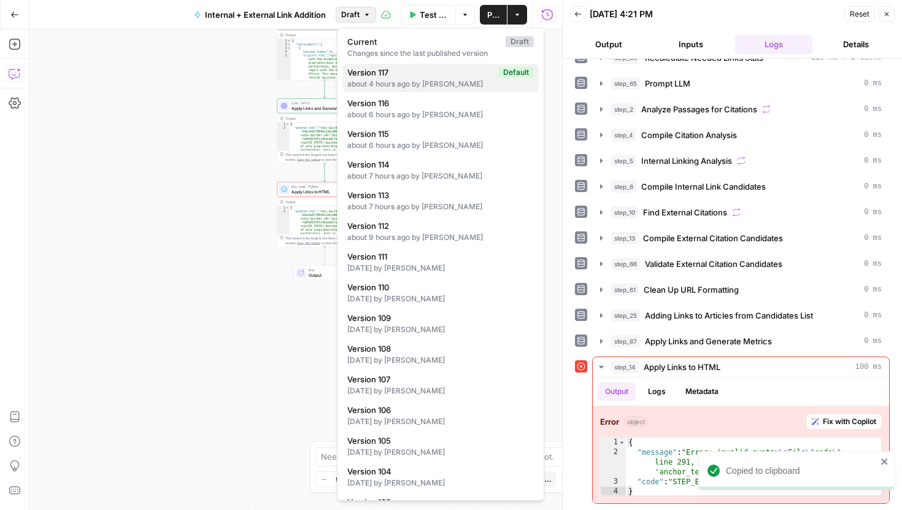
click at [388, 67] on span "Version 117" at bounding box center [420, 72] width 146 height 12
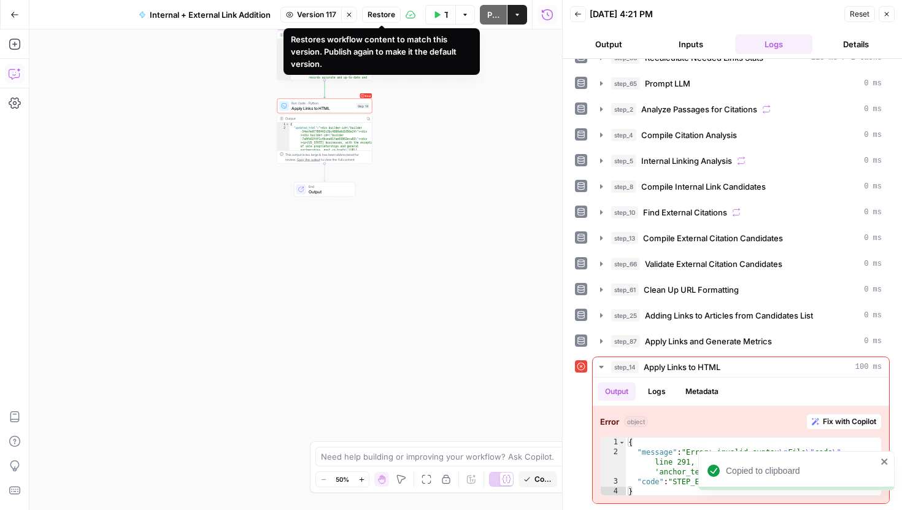
click at [384, 13] on span "Restore" at bounding box center [382, 14] width 28 height 11
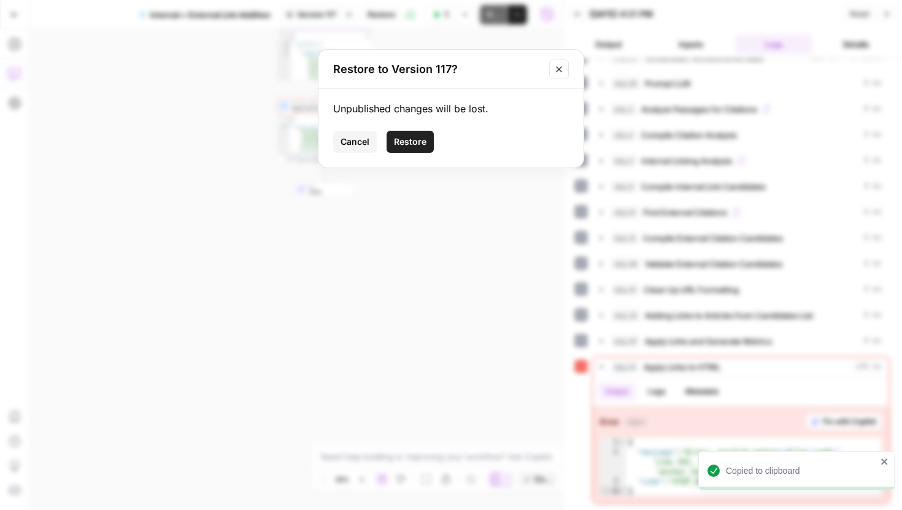
click at [405, 138] on span "Restore" at bounding box center [410, 142] width 33 height 12
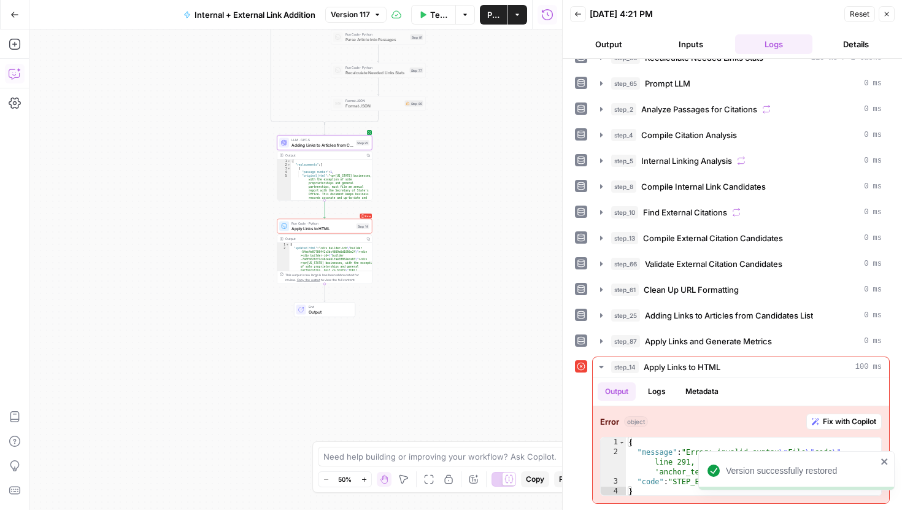
drag, startPoint x: 397, startPoint y: 107, endPoint x: 397, endPoint y: 228, distance: 120.3
click at [397, 228] on div "true false true false Workflow Set Inputs Inputs Run Code · Python Comprehensiv…" at bounding box center [295, 269] width 533 height 481
click at [326, 206] on icon "Edge from step_25 to step_14" at bounding box center [325, 210] width 2 height 18
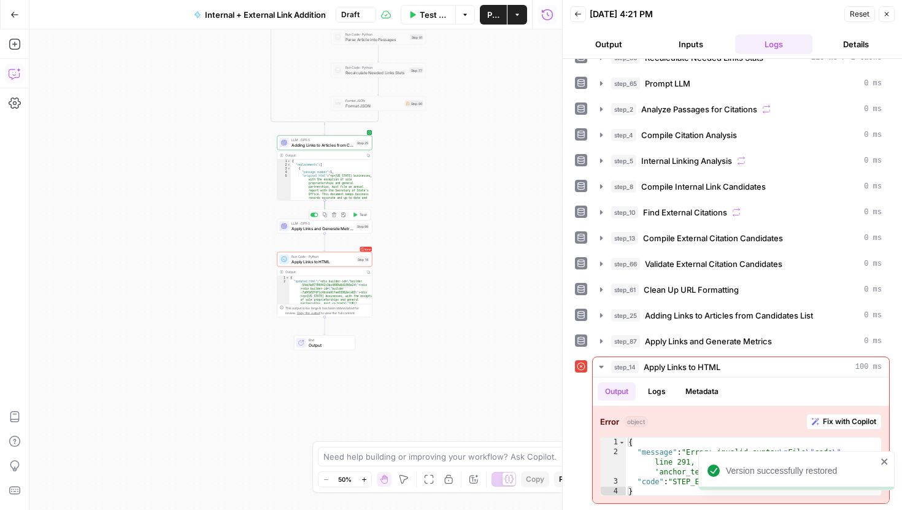
click at [363, 215] on span "Test" at bounding box center [363, 215] width 7 height 6
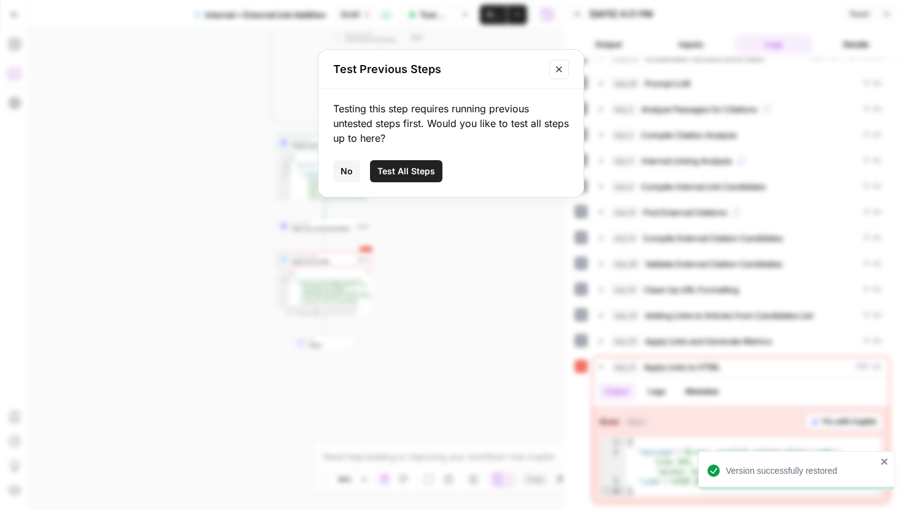
click at [409, 161] on button "Test All Steps" at bounding box center [406, 171] width 72 height 22
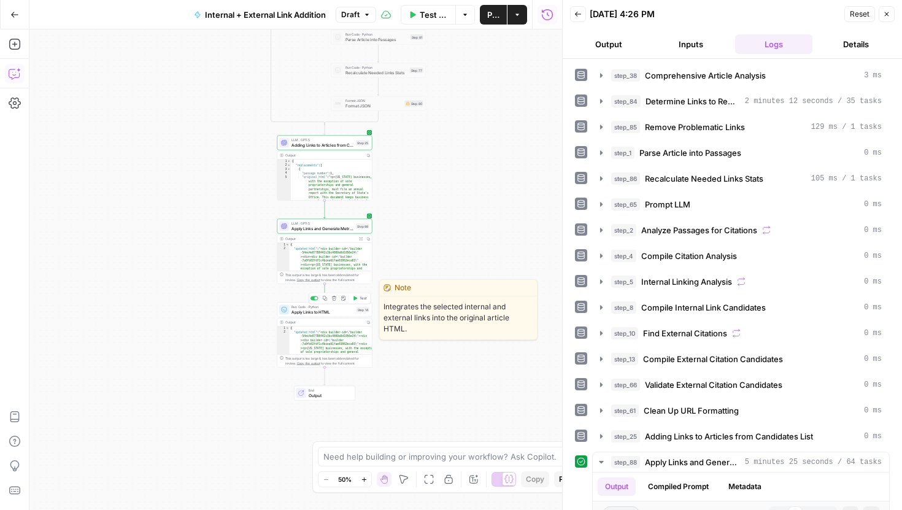
click at [361, 295] on button "Test" at bounding box center [360, 299] width 19 height 8
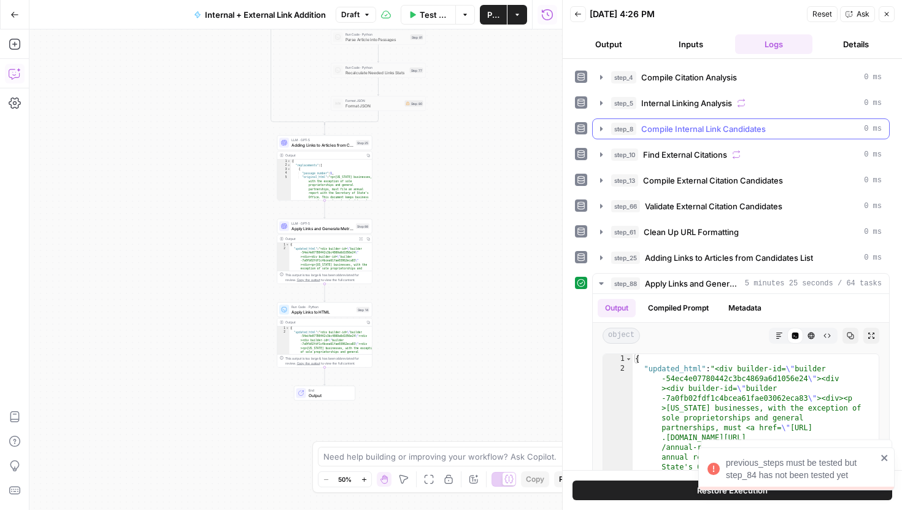
scroll to position [193, 0]
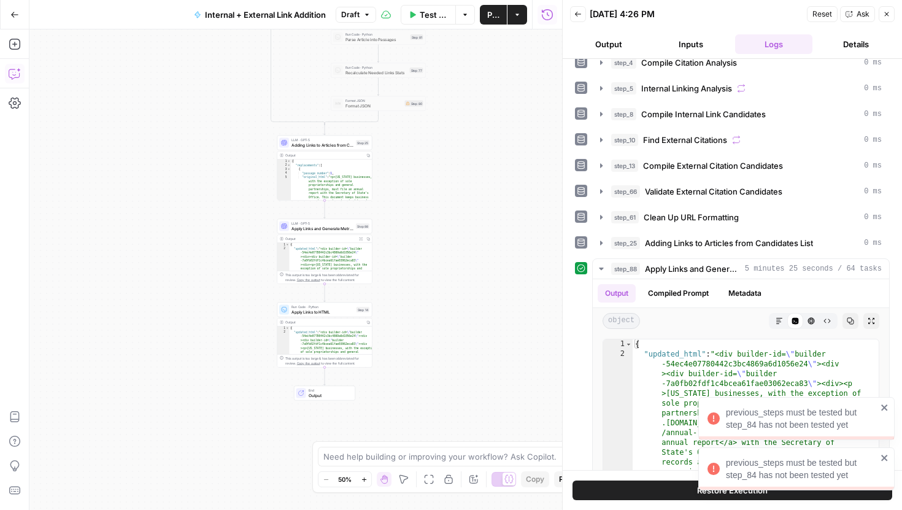
click at [886, 409] on icon "close" at bounding box center [885, 408] width 6 height 6
click at [887, 457] on icon "close" at bounding box center [885, 458] width 9 height 10
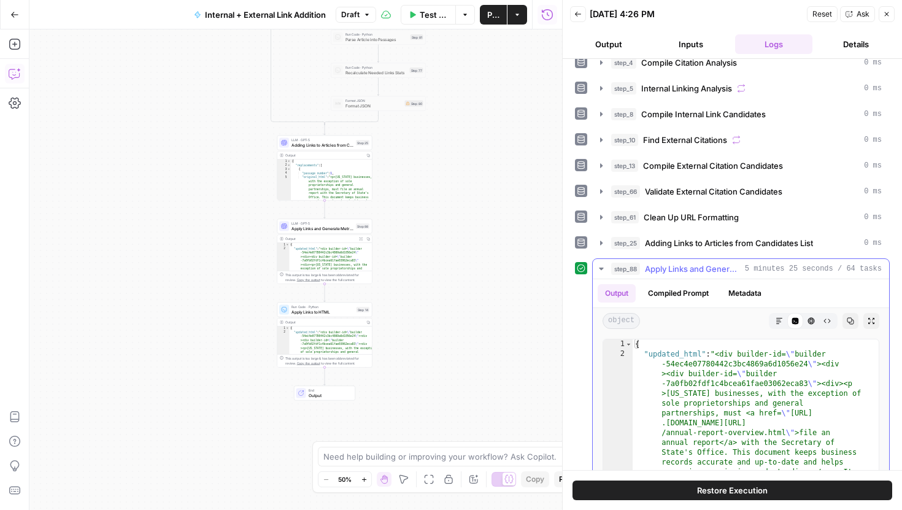
click at [602, 265] on icon "button" at bounding box center [602, 269] width 10 height 10
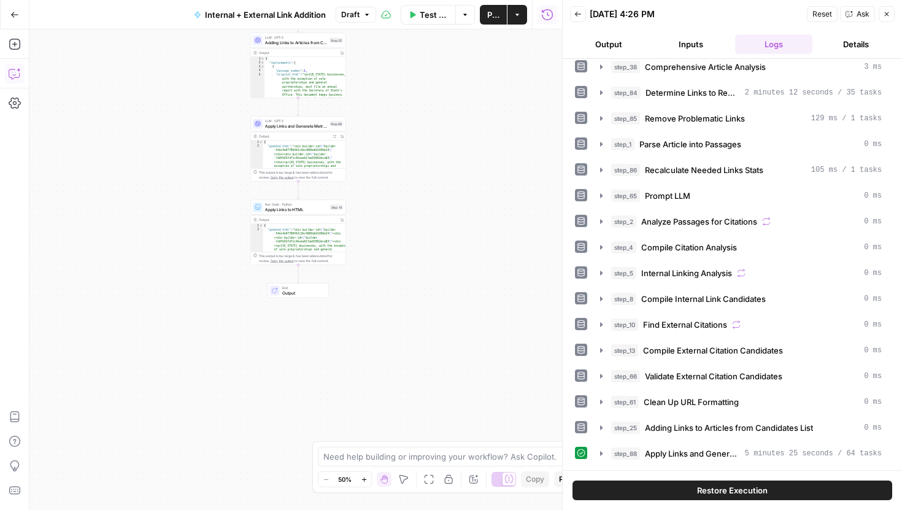
drag, startPoint x: 446, startPoint y: 330, endPoint x: 410, endPoint y: 220, distance: 115.5
click at [410, 220] on div "true false true false Workflow Set Inputs Inputs Run Code · Python Comprehensiv…" at bounding box center [295, 269] width 533 height 481
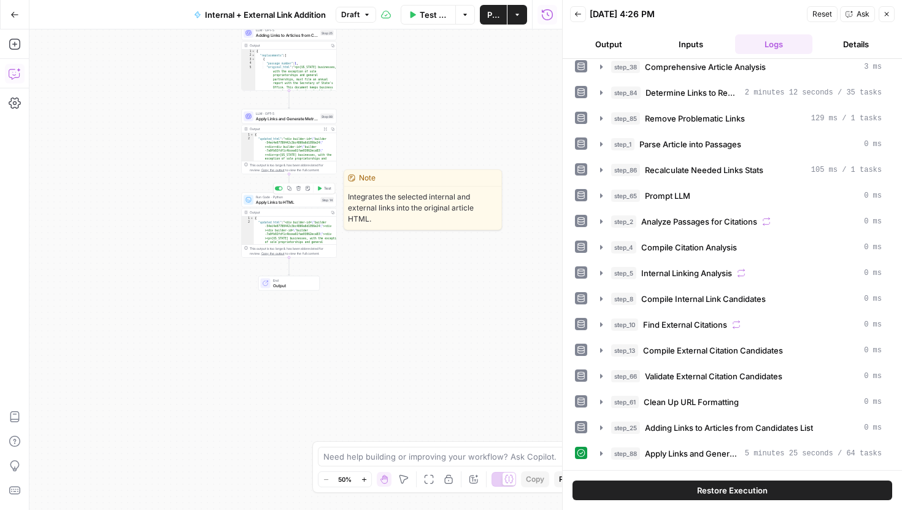
click at [325, 190] on span "Test" at bounding box center [327, 189] width 7 height 6
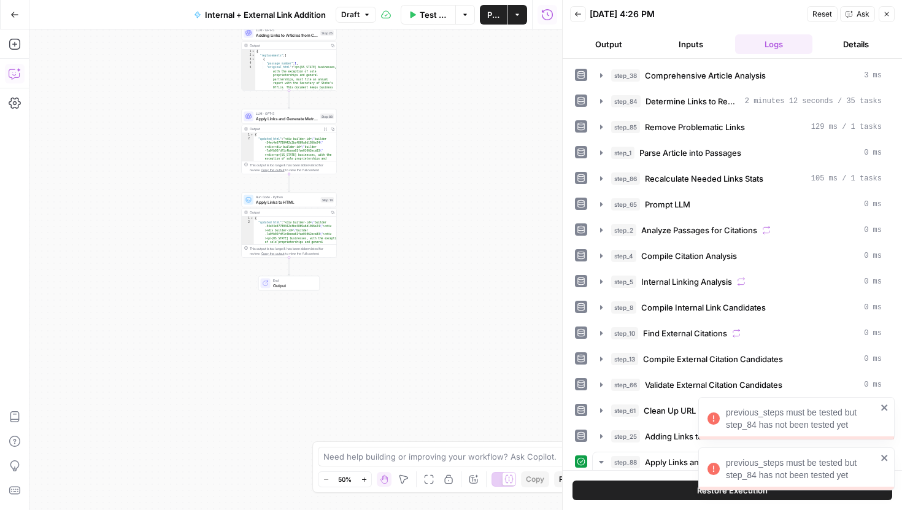
click at [810, 464] on div "previous_steps must be tested but step_84 has not been tested yet" at bounding box center [801, 469] width 151 height 25
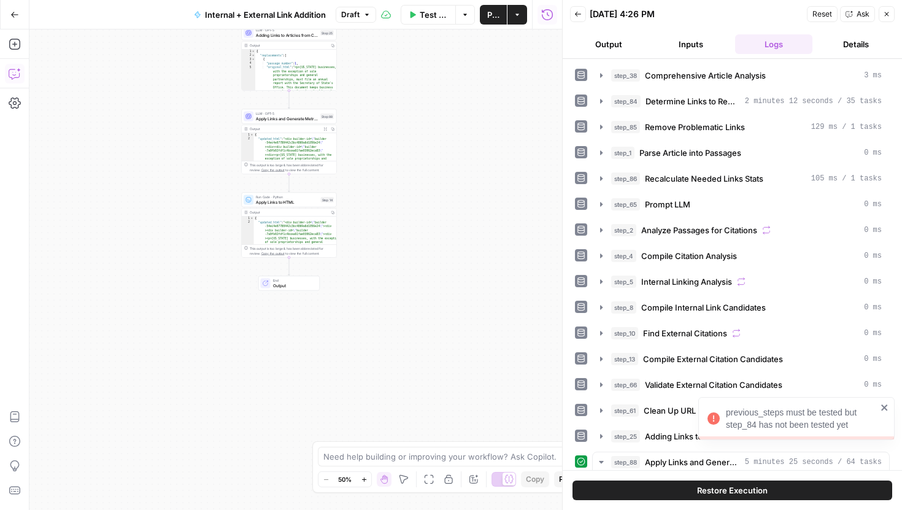
click at [822, 428] on div "previous_steps must be tested but step_84 has not been tested yet" at bounding box center [801, 418] width 151 height 25
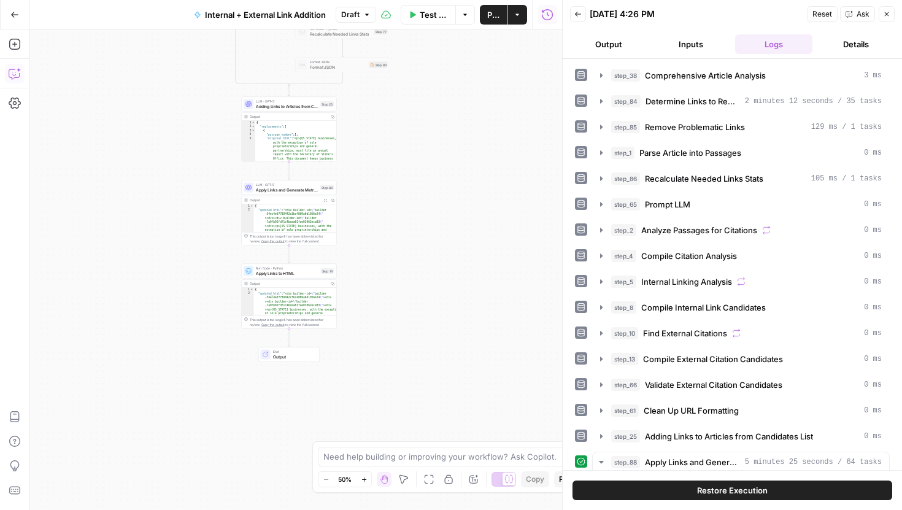
drag, startPoint x: 457, startPoint y: 193, endPoint x: 457, endPoint y: 315, distance: 122.2
click at [457, 315] on div "true false true false Workflow Set Inputs Inputs Run Code · Python Comprehensiv…" at bounding box center [295, 269] width 533 height 481
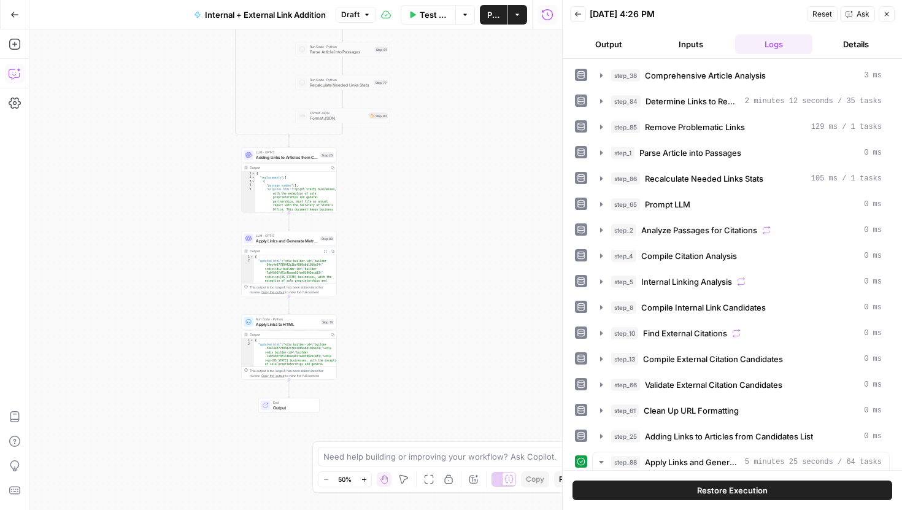
drag, startPoint x: 455, startPoint y: 157, endPoint x: 455, endPoint y: 343, distance: 186.0
click at [455, 343] on div "true false true false Workflow Set Inputs Inputs Run Code · Python Comprehensiv…" at bounding box center [295, 269] width 533 height 481
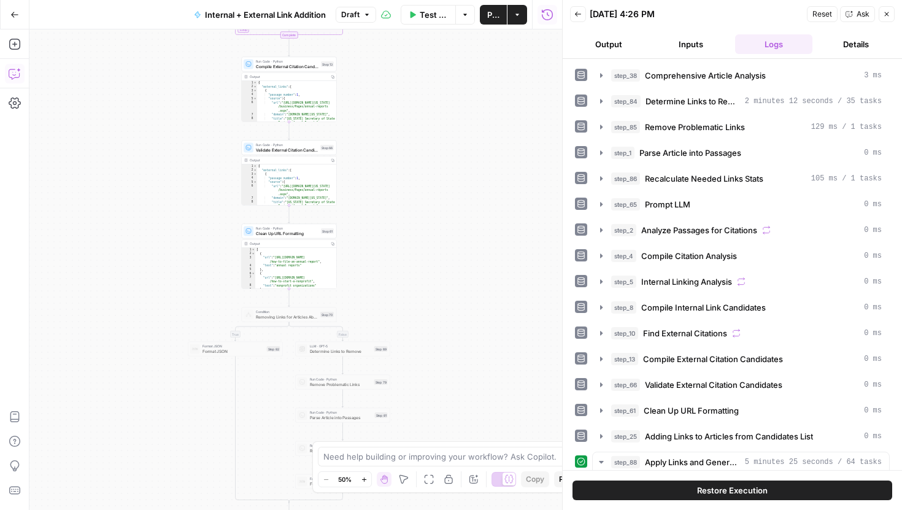
drag, startPoint x: 433, startPoint y: 82, endPoint x: 433, endPoint y: 262, distance: 179.9
click at [433, 262] on div "true false true false Workflow Set Inputs Inputs Run Code · Python Comprehensiv…" at bounding box center [295, 269] width 533 height 481
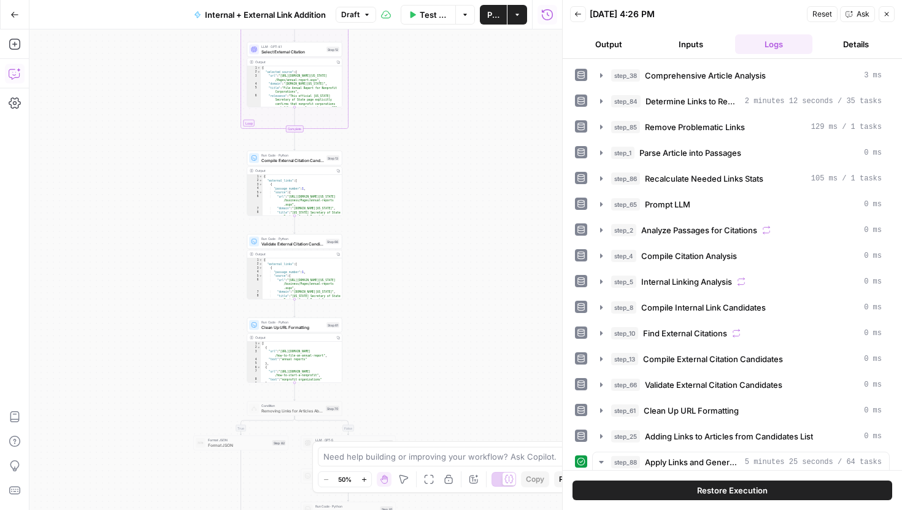
drag, startPoint x: 428, startPoint y: 172, endPoint x: 438, endPoint y: 315, distance: 142.7
click at [438, 315] on div "true false true false Workflow Set Inputs Inputs Run Code · Python Comprehensiv…" at bounding box center [295, 269] width 533 height 481
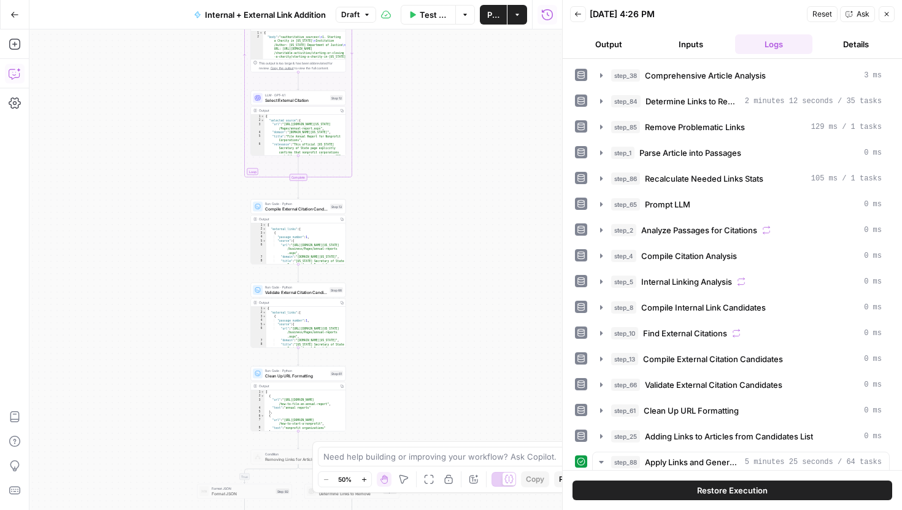
drag, startPoint x: 429, startPoint y: 250, endPoint x: 429, endPoint y: 389, distance: 138.1
click at [429, 387] on div "true false true false Workflow Set Inputs Inputs Run Code · Python Comprehensiv…" at bounding box center [295, 269] width 533 height 481
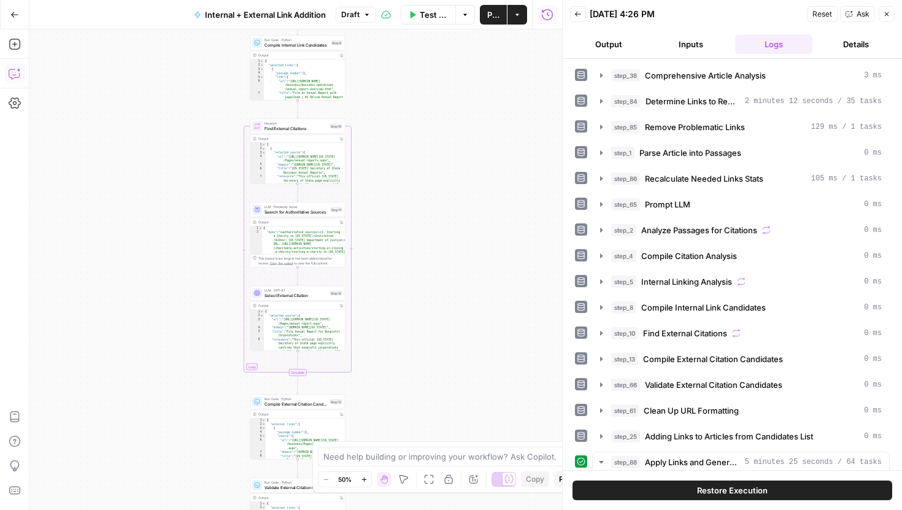
drag, startPoint x: 421, startPoint y: 184, endPoint x: 421, endPoint y: 357, distance: 173.1
click at [421, 356] on div "true false true false Workflow Set Inputs Inputs Run Code · Python Comprehensiv…" at bounding box center [295, 269] width 533 height 481
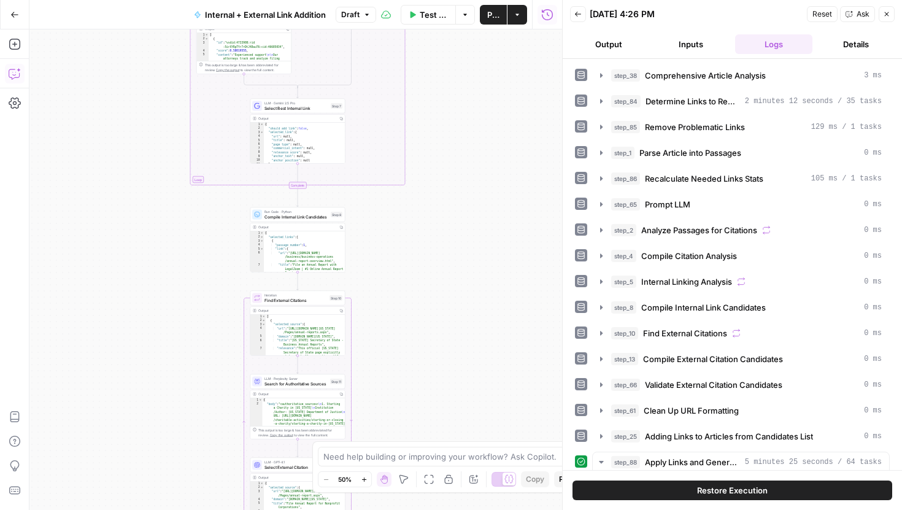
drag, startPoint x: 419, startPoint y: 202, endPoint x: 419, endPoint y: 422, distance: 220.4
click at [419, 417] on div "true false true false Workflow Set Inputs Inputs Run Code · Python Comprehensiv…" at bounding box center [295, 269] width 533 height 481
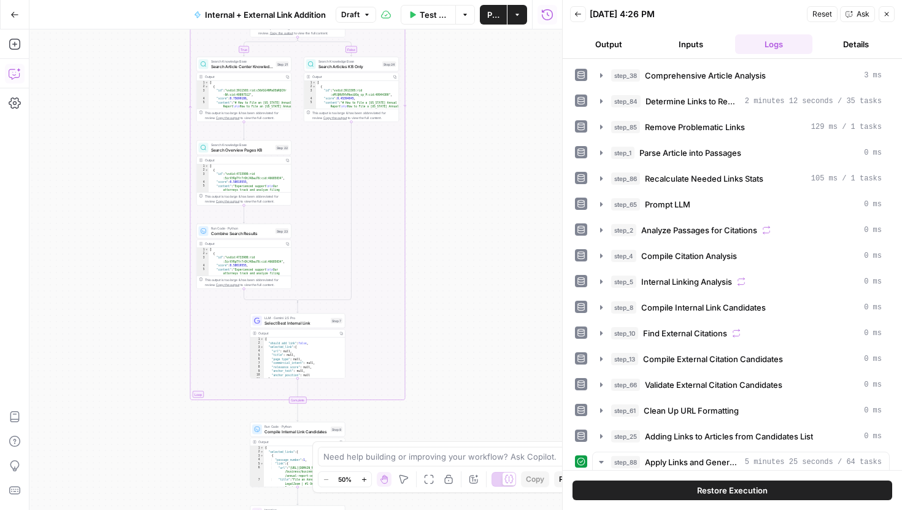
drag, startPoint x: 424, startPoint y: 147, endPoint x: 424, endPoint y: 332, distance: 185.4
click at [424, 328] on div "true false true false Workflow Set Inputs Inputs Run Code · Python Comprehensiv…" at bounding box center [295, 269] width 533 height 481
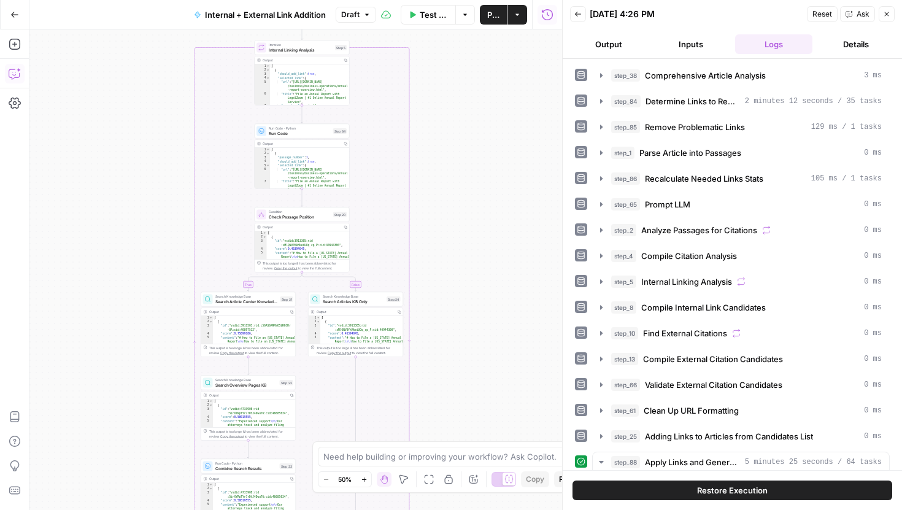
drag, startPoint x: 425, startPoint y: 135, endPoint x: 447, endPoint y: 333, distance: 198.8
click at [447, 333] on div "true false true false Workflow Set Inputs Inputs Run Code · Python Comprehensiv…" at bounding box center [295, 269] width 533 height 481
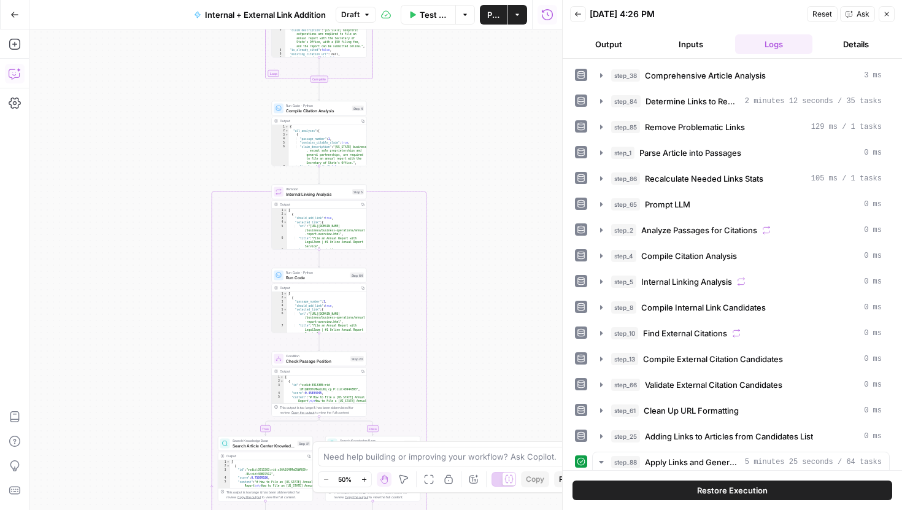
drag, startPoint x: 451, startPoint y: 169, endPoint x: 451, endPoint y: 414, distance: 245.5
click at [451, 414] on div "true false true false Workflow Set Inputs Inputs Run Code · Python Comprehensiv…" at bounding box center [295, 269] width 533 height 481
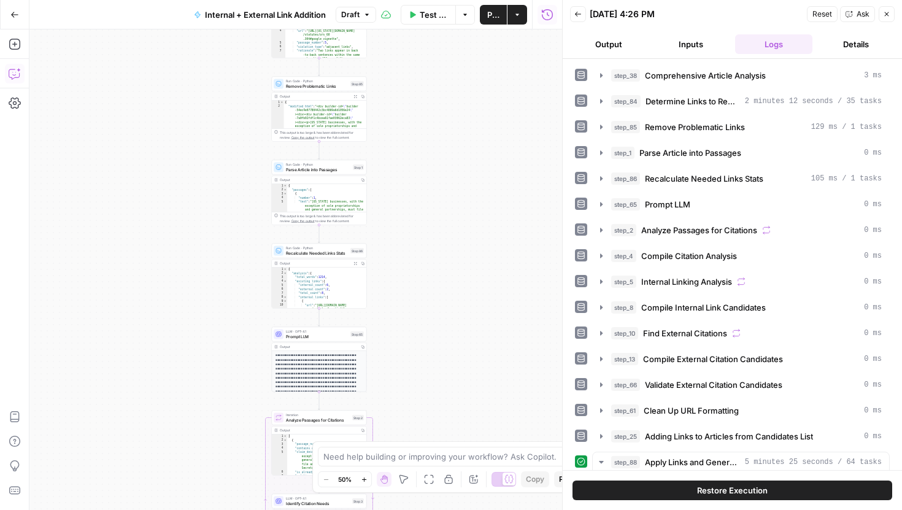
drag, startPoint x: 452, startPoint y: 164, endPoint x: 452, endPoint y: 433, distance: 268.9
click at [452, 433] on div "true false true false Workflow Set Inputs Inputs Run Code · Python Comprehensiv…" at bounding box center [295, 269] width 533 height 481
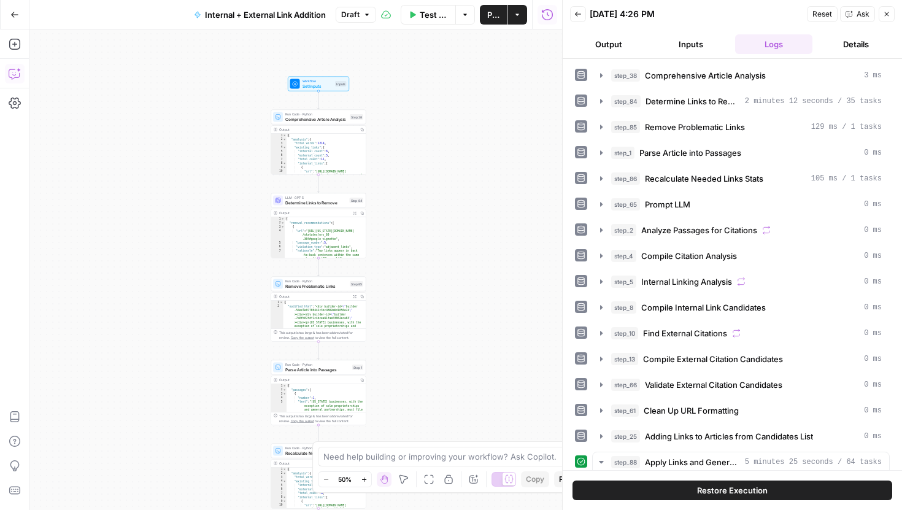
drag, startPoint x: 446, startPoint y: 160, endPoint x: 446, endPoint y: 346, distance: 186.6
click at [446, 346] on div "true false true false Workflow Set Inputs Inputs Run Code · Python Comprehensiv…" at bounding box center [295, 269] width 533 height 481
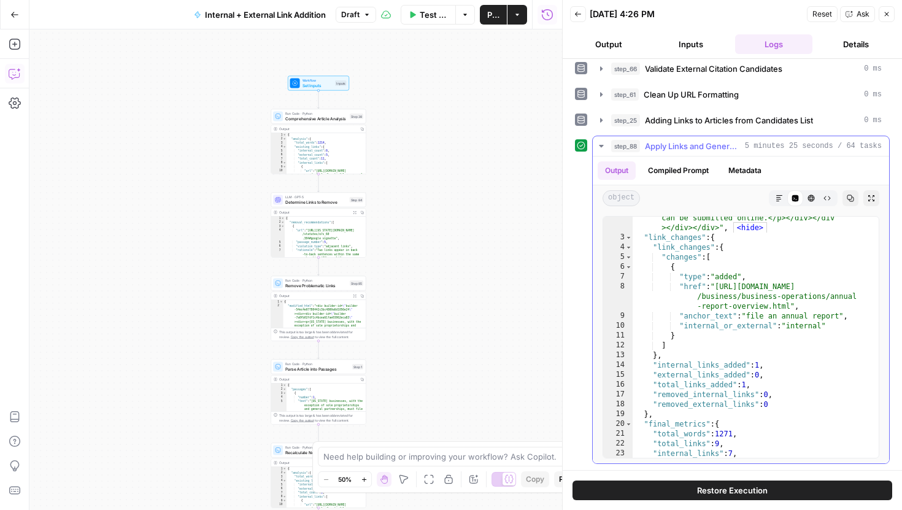
scroll to position [3045, 0]
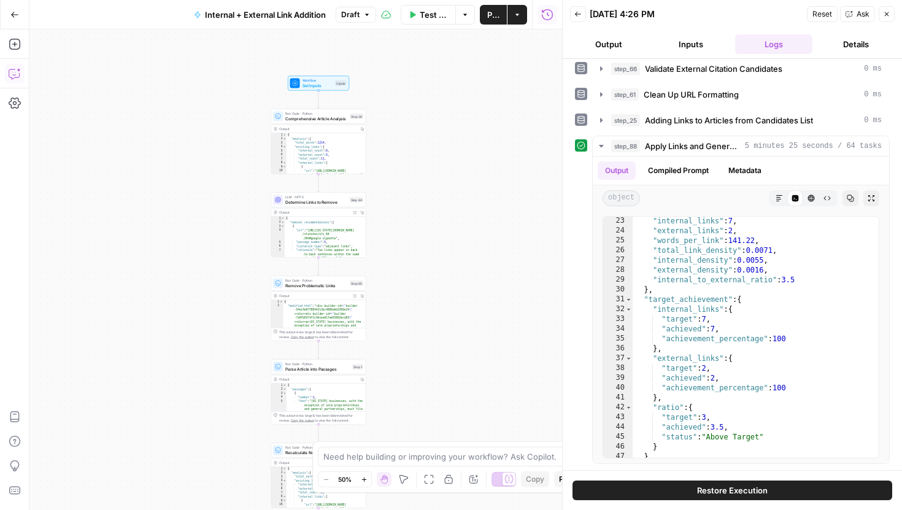
drag, startPoint x: 463, startPoint y: 325, endPoint x: 463, endPoint y: 155, distance: 170.0
click at [463, 155] on div "true false true false Workflow Set Inputs Inputs Run Code · Python Comprehensiv…" at bounding box center [295, 269] width 533 height 481
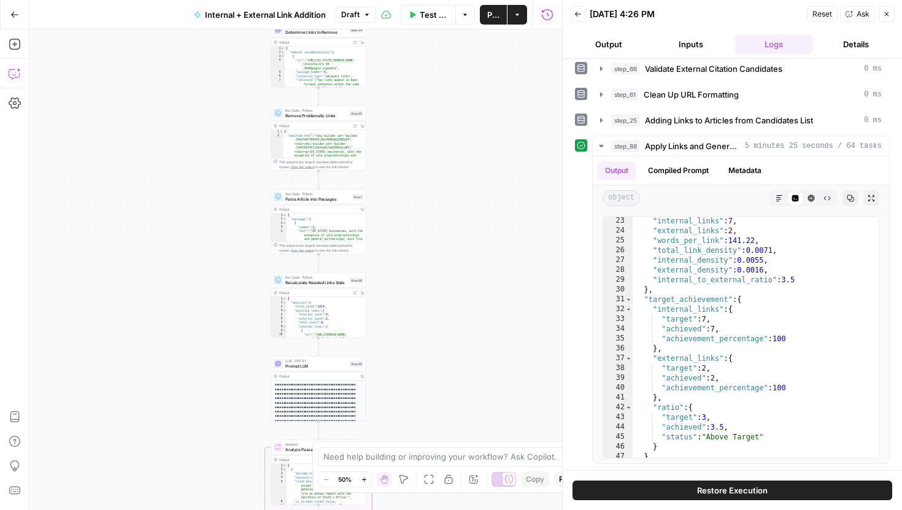
drag, startPoint x: 468, startPoint y: 69, endPoint x: 465, endPoint y: 48, distance: 21.1
click at [465, 48] on div "true false true false Workflow Set Inputs Inputs Run Code · Python Comprehensiv…" at bounding box center [295, 269] width 533 height 481
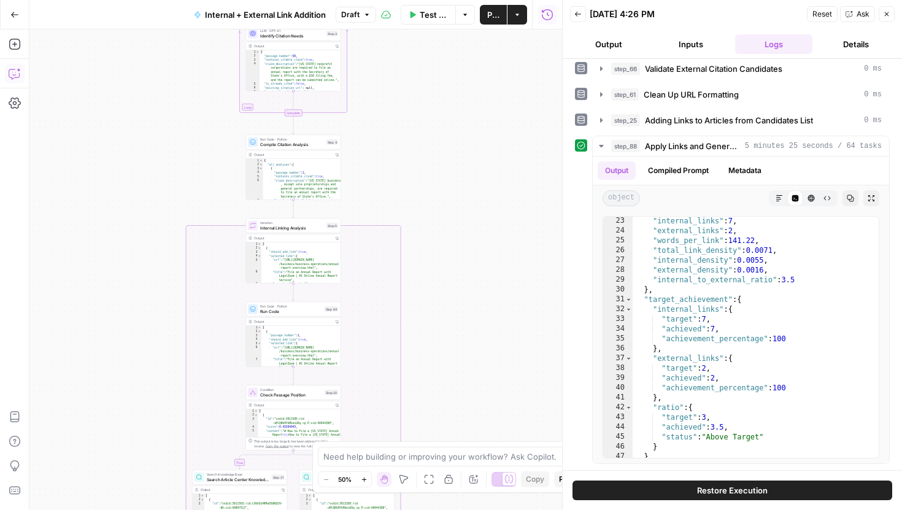
drag, startPoint x: 458, startPoint y: 214, endPoint x: 458, endPoint y: 101, distance: 113.0
click at [458, 101] on div "true false true false Workflow Set Inputs Inputs Run Code · Python Comprehensiv…" at bounding box center [295, 269] width 533 height 481
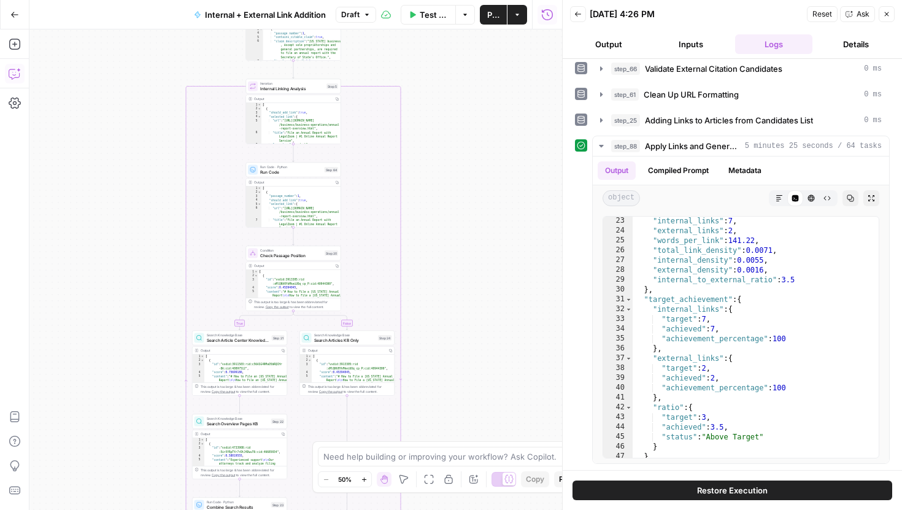
drag, startPoint x: 468, startPoint y: 219, endPoint x: 468, endPoint y: 148, distance: 70.6
click at [468, 148] on div "true false true false Workflow Set Inputs Inputs Run Code · Python Comprehensiv…" at bounding box center [295, 269] width 533 height 481
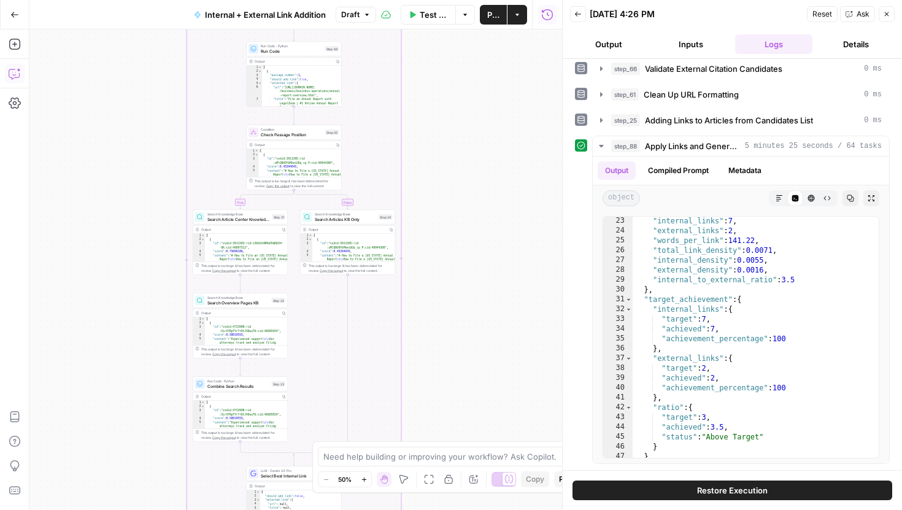
drag, startPoint x: 467, startPoint y: 312, endPoint x: 467, endPoint y: 140, distance: 171.9
click at [467, 140] on div "true false true false Workflow Set Inputs Inputs Run Code · Python Comprehensiv…" at bounding box center [295, 269] width 533 height 481
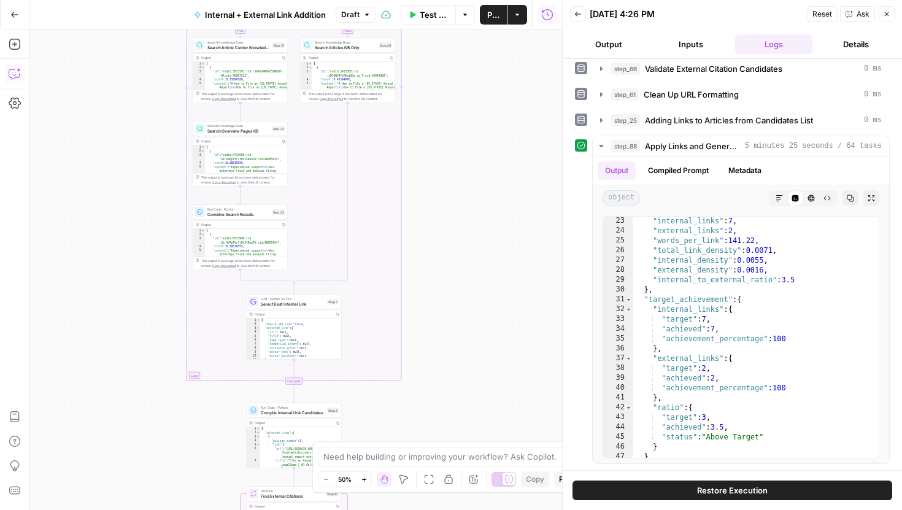
drag, startPoint x: 462, startPoint y: 258, endPoint x: 462, endPoint y: 31, distance: 227.1
click at [462, 31] on div "true false true false Workflow Set Inputs Inputs Run Code · Python Comprehensiv…" at bounding box center [295, 269] width 533 height 481
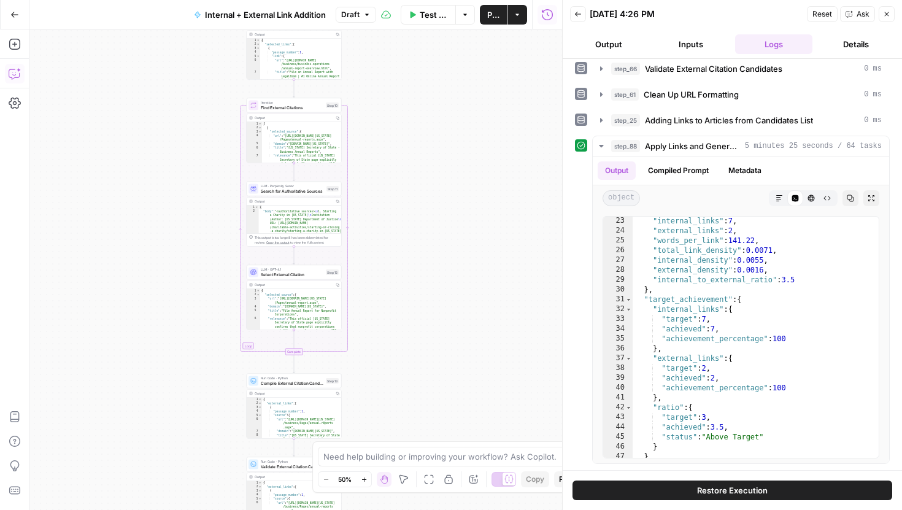
drag, startPoint x: 467, startPoint y: 273, endPoint x: 467, endPoint y: 109, distance: 164.5
click at [467, 110] on div "true false true false Workflow Set Inputs Inputs Run Code · Python Comprehensiv…" at bounding box center [295, 269] width 533 height 481
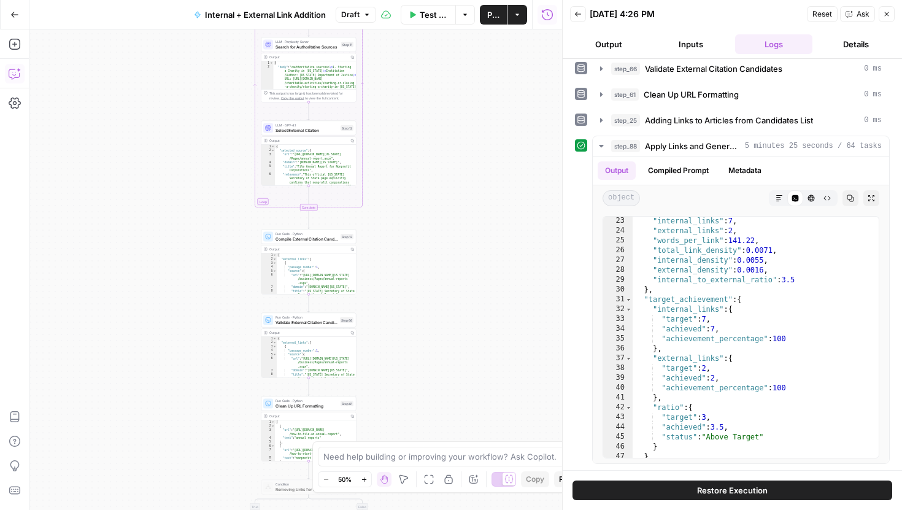
drag, startPoint x: 414, startPoint y: 265, endPoint x: 422, endPoint y: 161, distance: 104.7
click at [422, 161] on div "true false true false Workflow Set Inputs Inputs Run Code · Python Comprehensiv…" at bounding box center [295, 269] width 533 height 481
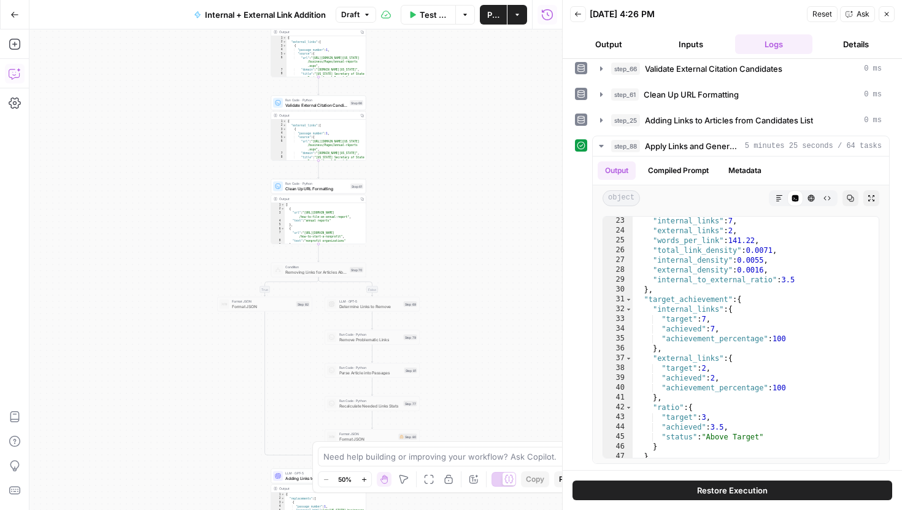
drag, startPoint x: 424, startPoint y: 191, endPoint x: 460, endPoint y: 40, distance: 155.3
click at [462, 38] on div "true false true false Workflow Set Inputs Inputs Run Code · Python Comprehensiv…" at bounding box center [295, 269] width 533 height 481
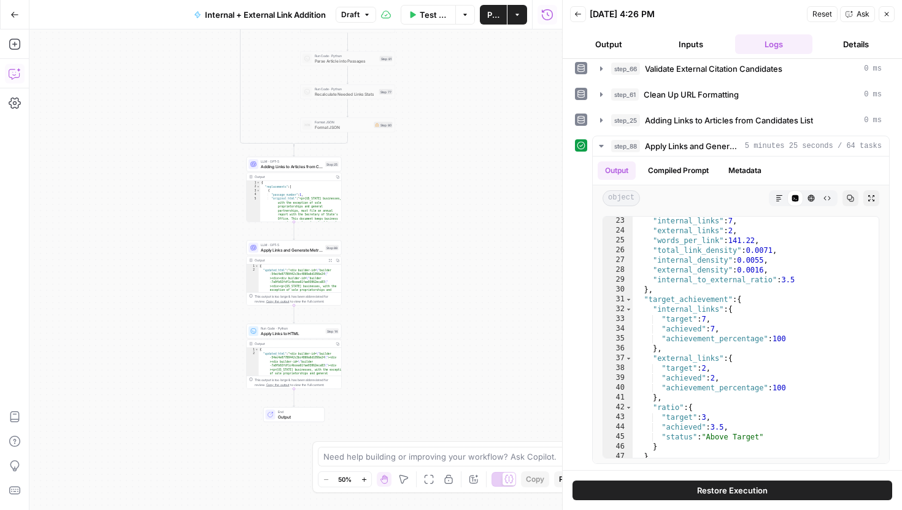
drag, startPoint x: 513, startPoint y: 371, endPoint x: 436, endPoint y: 148, distance: 235.7
click at [436, 148] on div "true false true false Workflow Set Inputs Inputs Run Code · Python Comprehensiv…" at bounding box center [295, 269] width 533 height 481
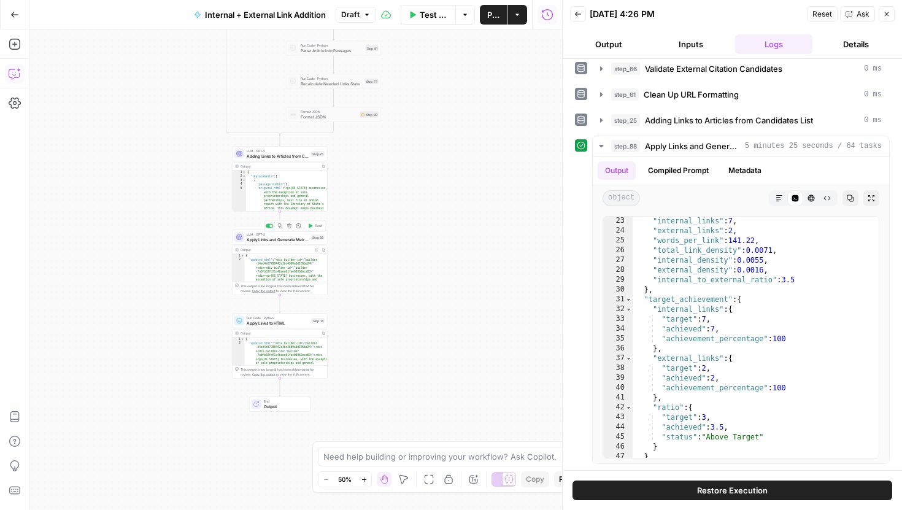
click at [315, 228] on span "Test" at bounding box center [318, 226] width 7 height 6
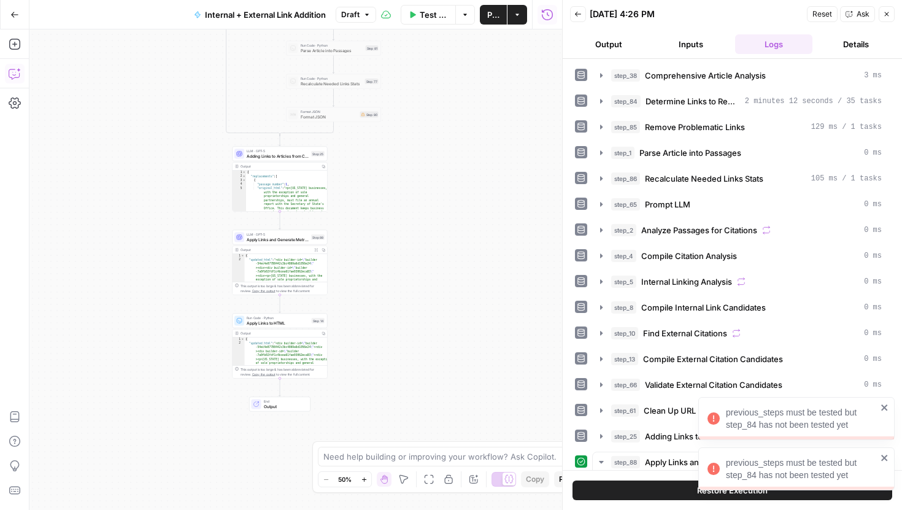
click at [881, 457] on icon "close" at bounding box center [885, 458] width 9 height 10
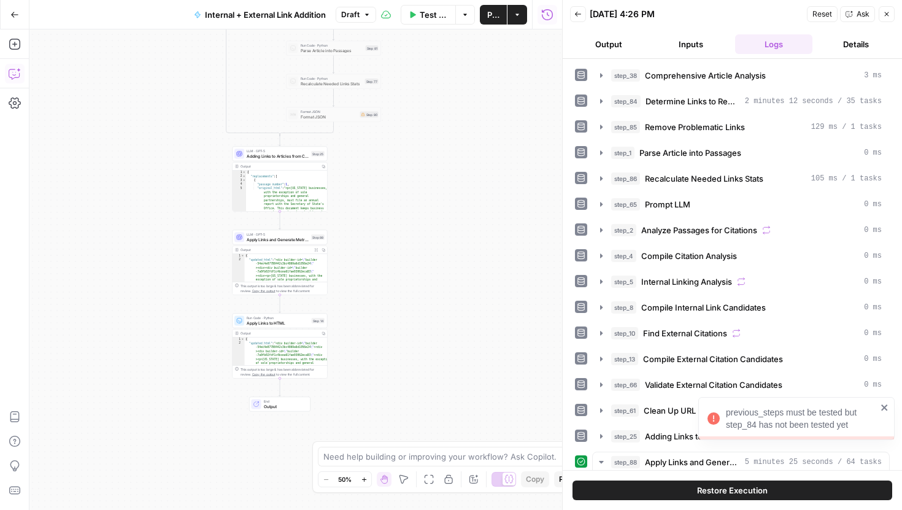
click at [883, 413] on body "previous_steps must be tested but step_84 has not been tested yet previous_step…" at bounding box center [451, 255] width 902 height 510
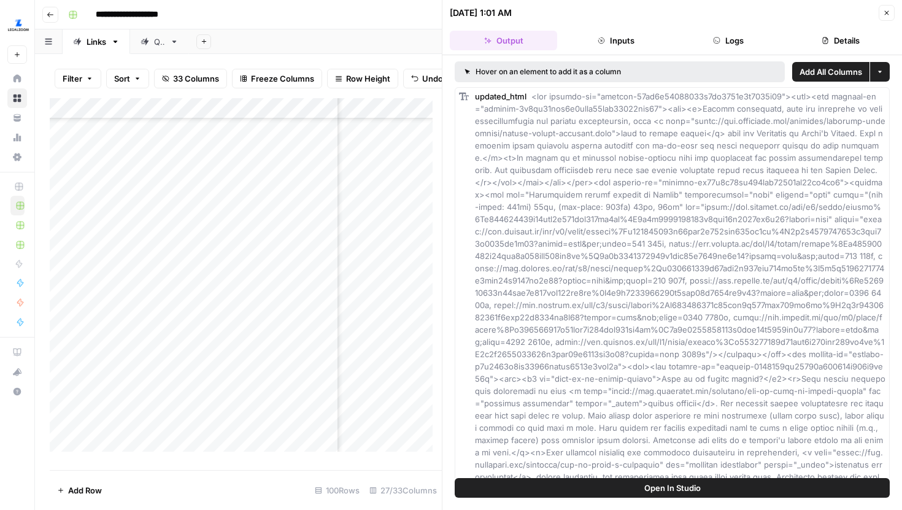
scroll to position [316, 597]
click at [886, 14] on icon "button" at bounding box center [887, 13] width 4 height 4
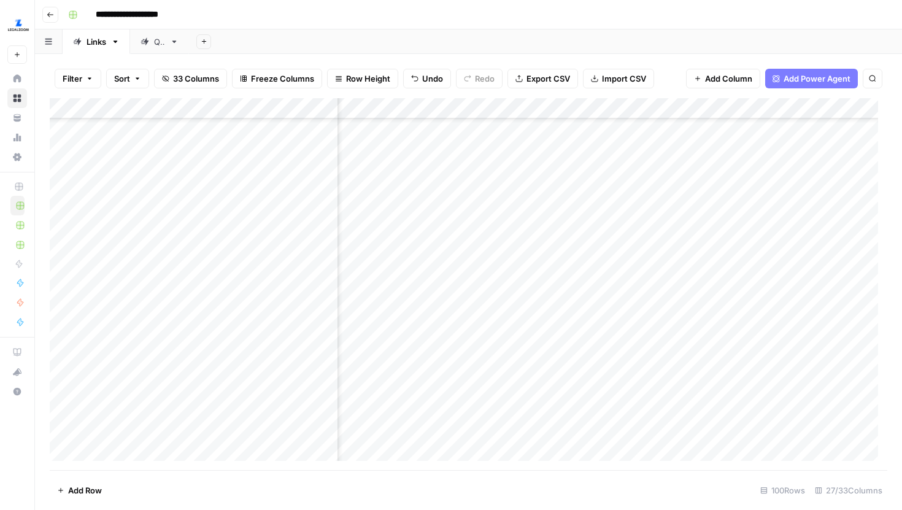
click at [481, 288] on div "Add Column" at bounding box center [469, 284] width 838 height 372
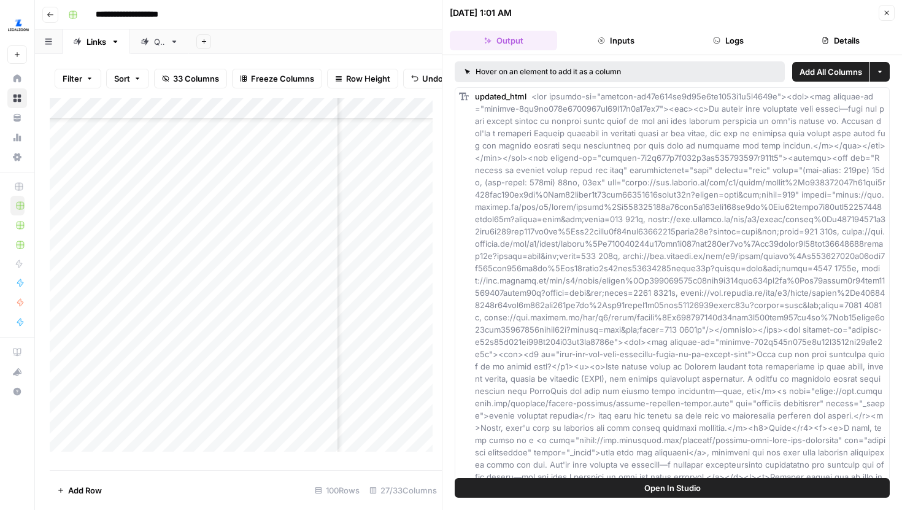
click at [888, 12] on icon "button" at bounding box center [887, 13] width 4 height 4
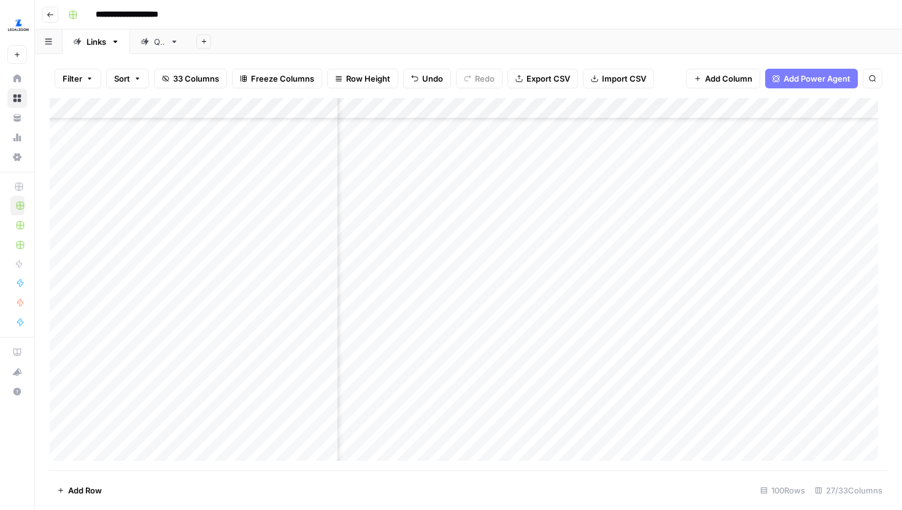
scroll to position [316, 565]
click at [516, 269] on div "Add Column" at bounding box center [469, 284] width 838 height 372
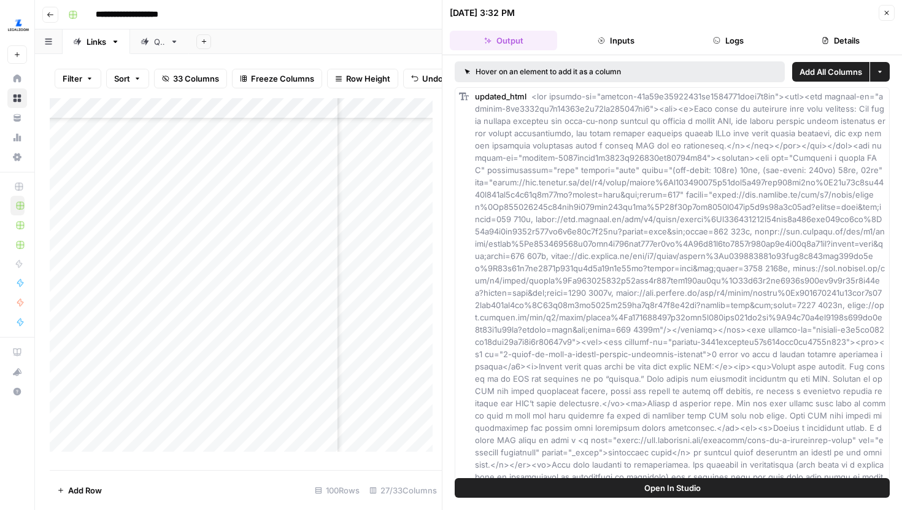
click at [886, 14] on icon "button" at bounding box center [886, 12] width 7 height 7
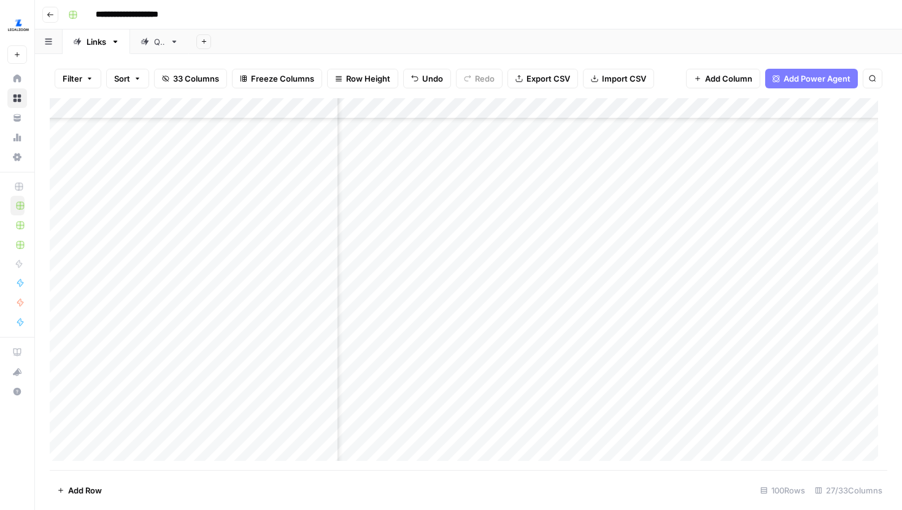
scroll to position [317, 2422]
click at [604, 205] on div "Add Column" at bounding box center [469, 284] width 838 height 372
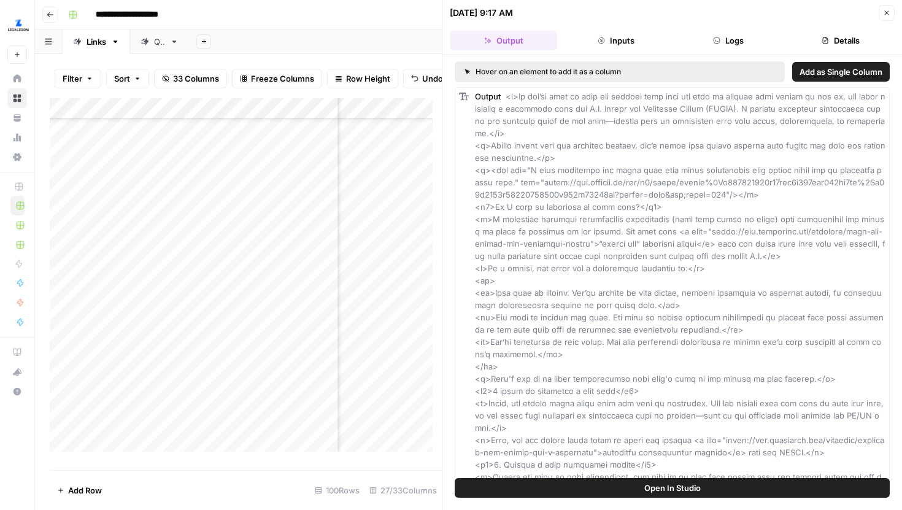
click at [891, 13] on button "Close" at bounding box center [887, 13] width 16 height 16
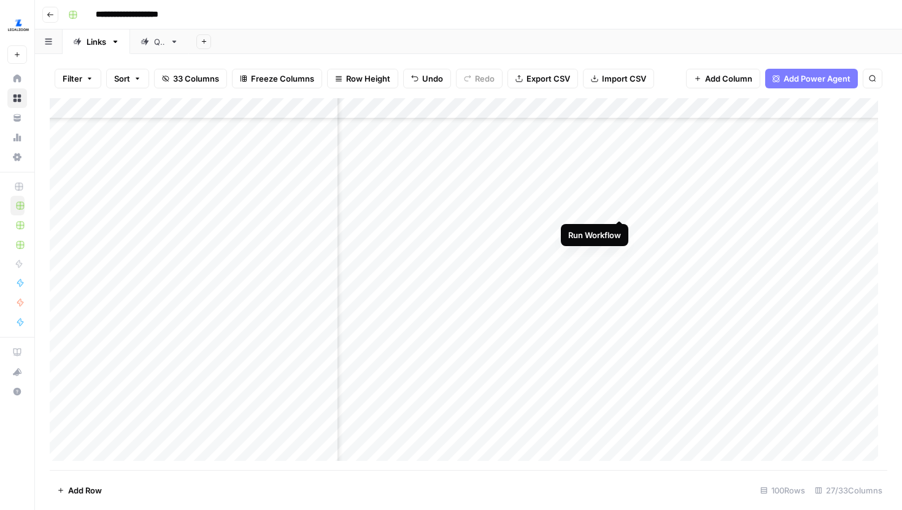
click at [621, 209] on div "Add Column" at bounding box center [469, 284] width 838 height 372
click at [621, 229] on div "Add Column" at bounding box center [469, 284] width 838 height 372
click at [621, 247] on div "Add Column" at bounding box center [469, 284] width 838 height 372
click at [619, 270] on div "Add Column" at bounding box center [469, 284] width 838 height 372
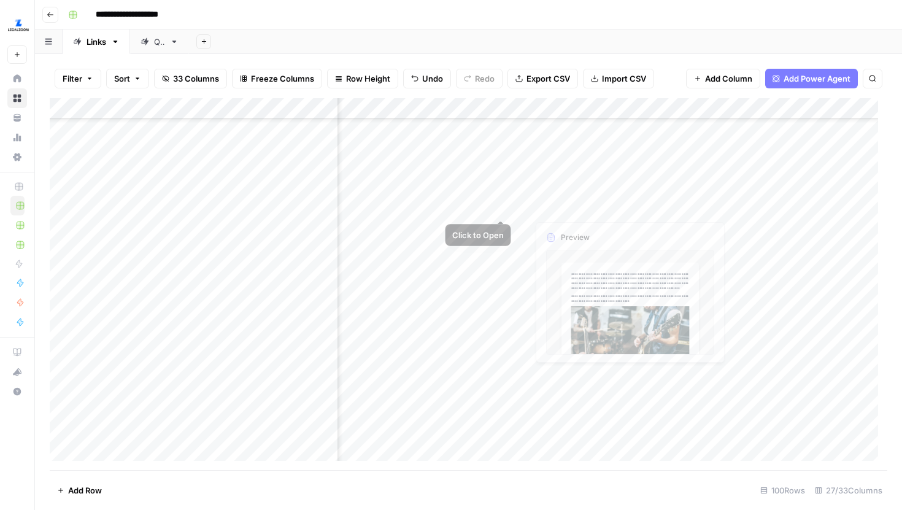
click at [502, 207] on div "Add Column" at bounding box center [469, 284] width 838 height 372
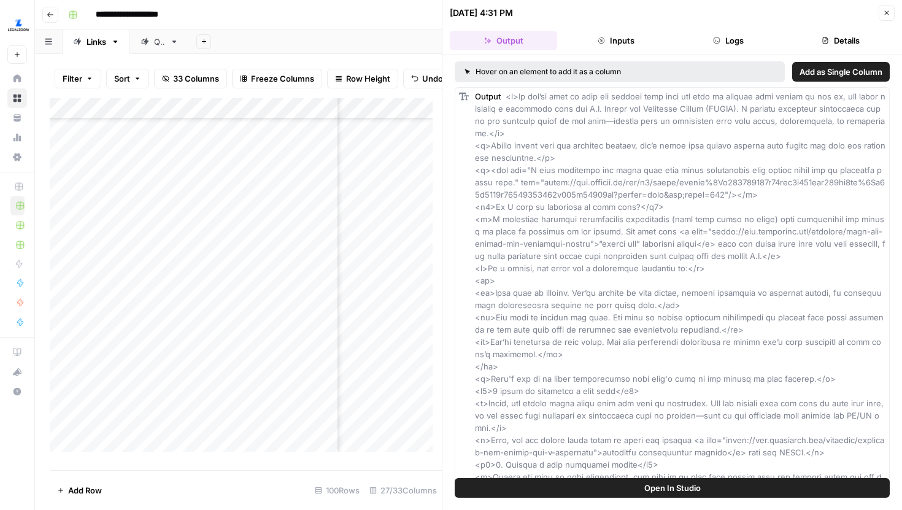
click at [881, 15] on button "Close" at bounding box center [887, 13] width 16 height 16
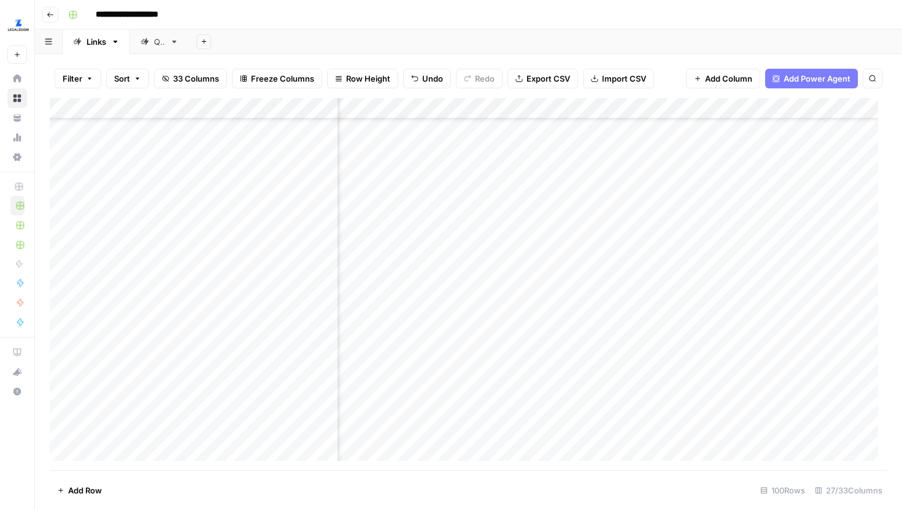
click at [695, 208] on div "Add Column" at bounding box center [469, 284] width 838 height 372
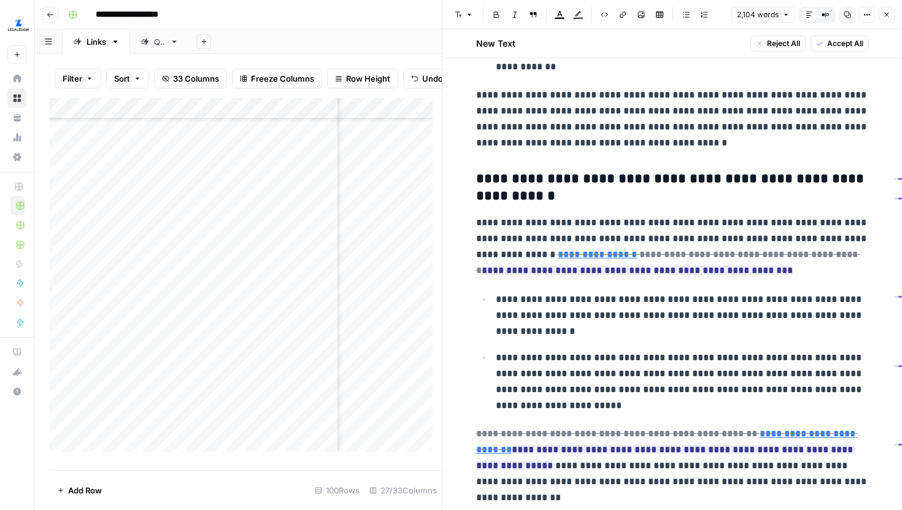
scroll to position [1149, 0]
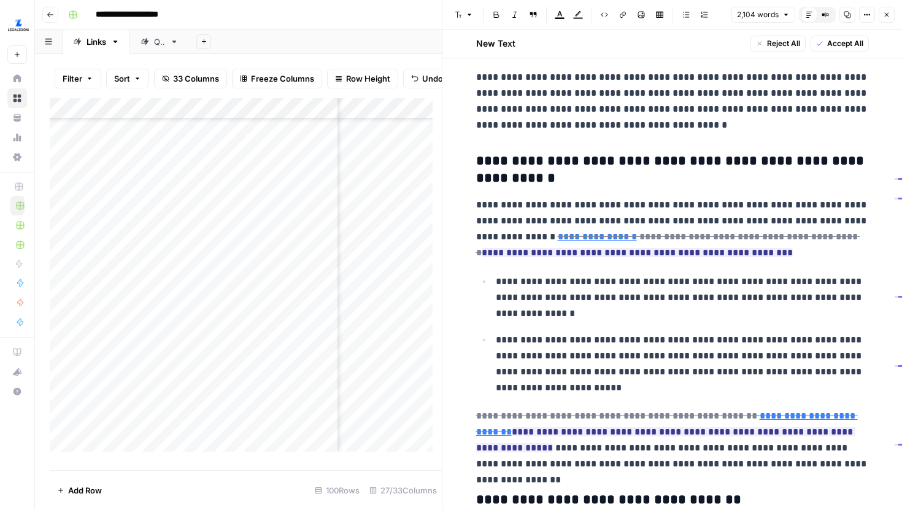
click at [886, 17] on icon "button" at bounding box center [886, 14] width 7 height 7
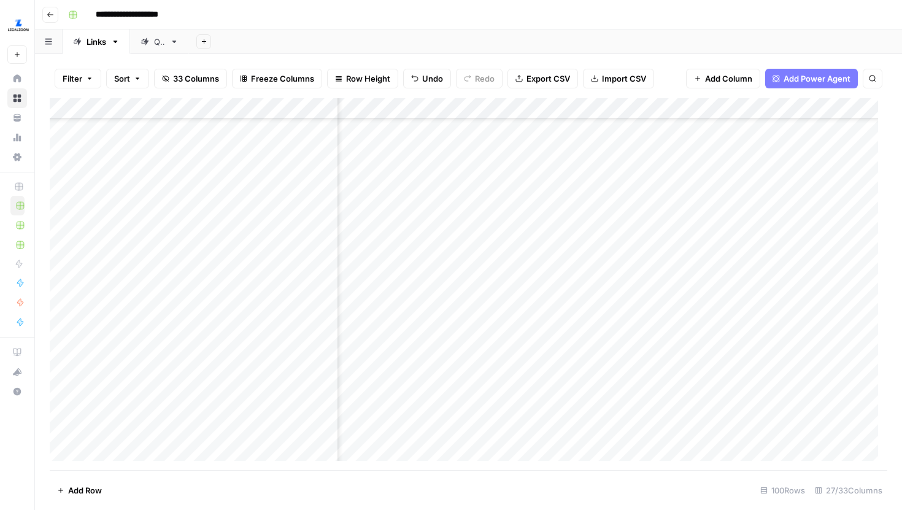
scroll to position [317, 2363]
click at [665, 227] on div "Add Column" at bounding box center [469, 284] width 838 height 372
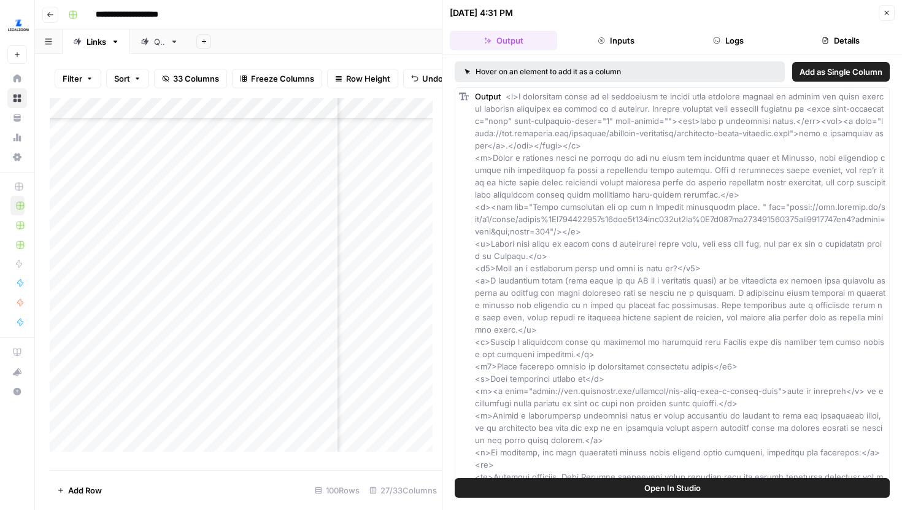
click at [882, 14] on button "Close" at bounding box center [887, 13] width 16 height 16
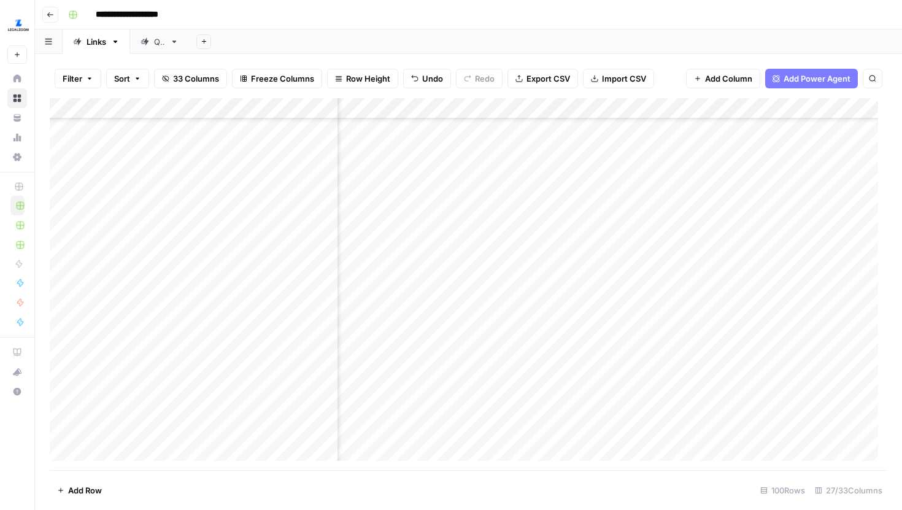
click at [857, 228] on div "Add Column" at bounding box center [469, 284] width 838 height 372
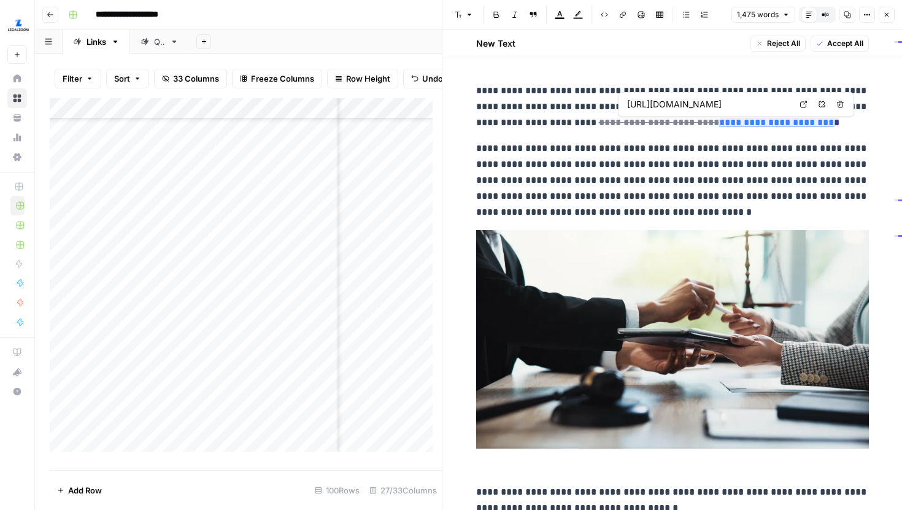
drag, startPoint x: 813, startPoint y: 104, endPoint x: 806, endPoint y: 104, distance: 6.8
click at [806, 104] on div "[URL][DOMAIN_NAME] Open in a new tab Remove link Remove link and delete text" at bounding box center [737, 104] width 236 height 25
click at [802, 104] on icon at bounding box center [803, 104] width 7 height 7
click at [664, 163] on p "**********" at bounding box center [672, 181] width 393 height 80
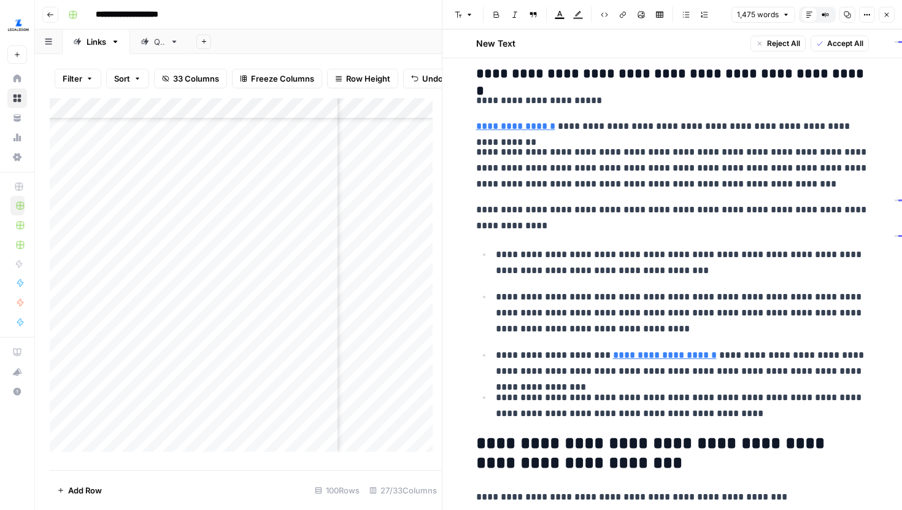
scroll to position [668, 0]
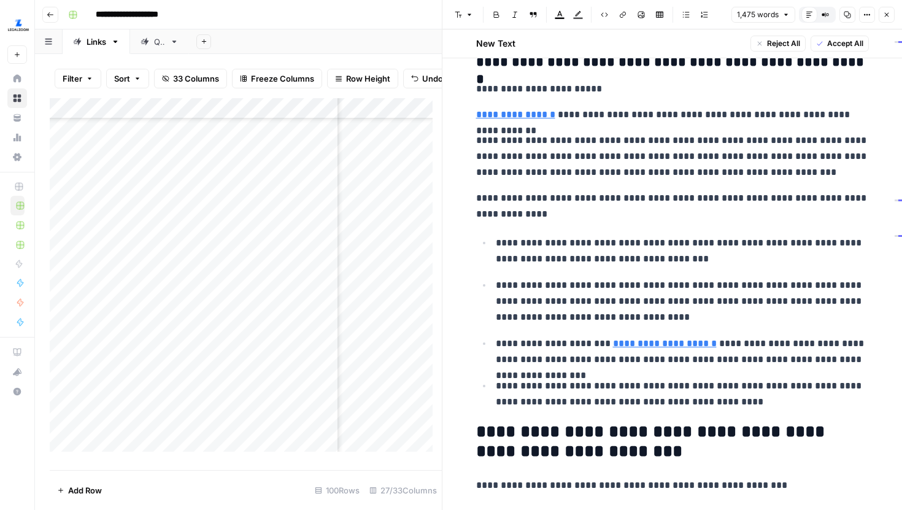
click at [887, 20] on button "Close" at bounding box center [887, 15] width 16 height 16
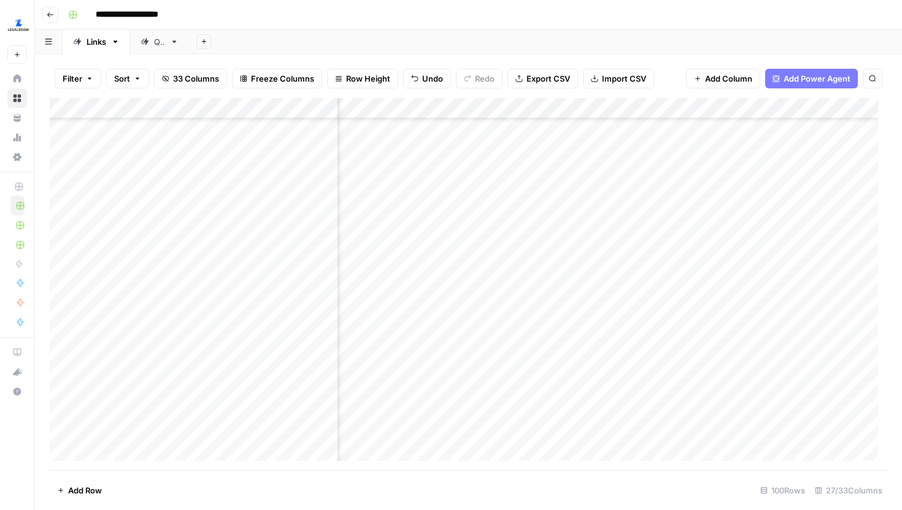
scroll to position [317, 297]
click at [636, 228] on div "Add Column" at bounding box center [469, 284] width 838 height 372
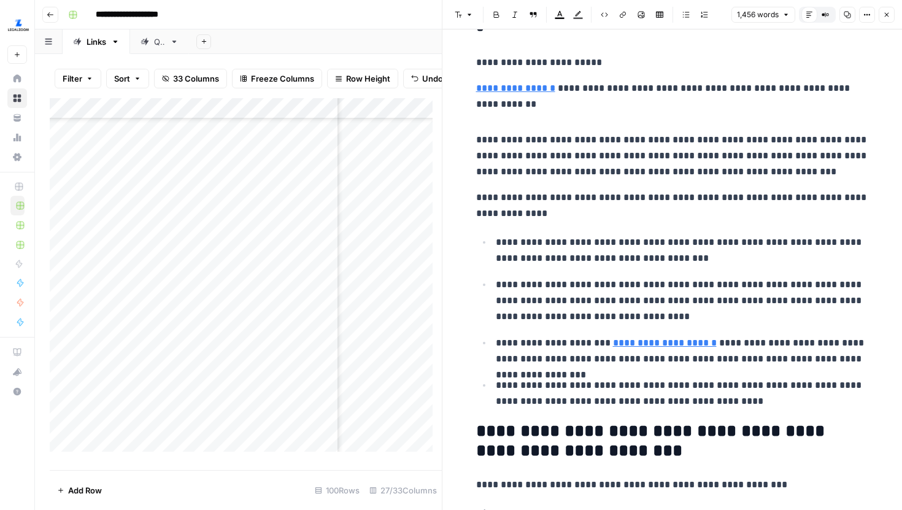
scroll to position [692, 0]
click at [890, 16] on icon "button" at bounding box center [886, 14] width 7 height 7
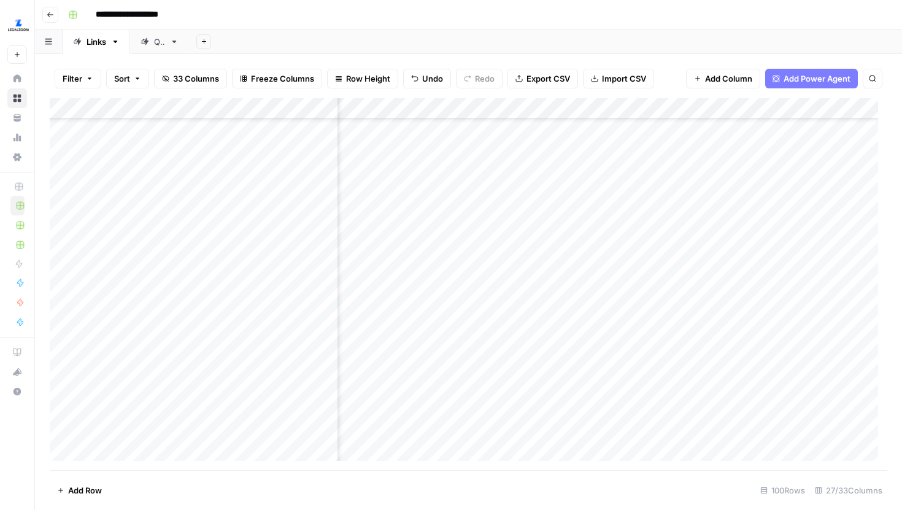
scroll to position [317, 2544]
click at [662, 225] on div "Add Column" at bounding box center [469, 284] width 838 height 372
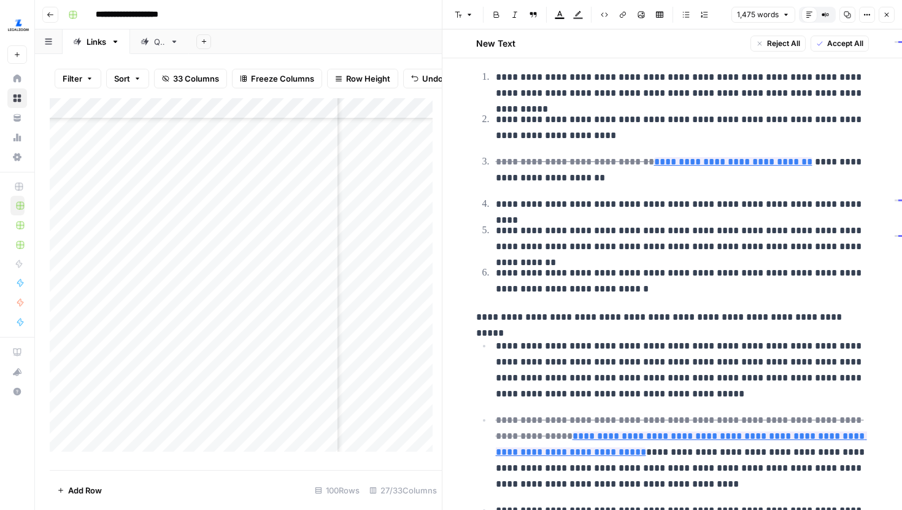
scroll to position [1136, 0]
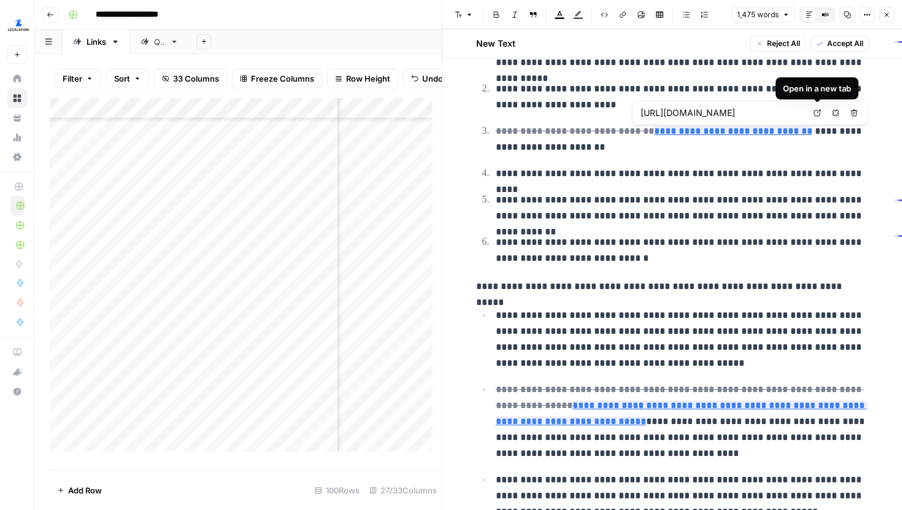
click at [815, 113] on icon at bounding box center [818, 113] width 7 height 7
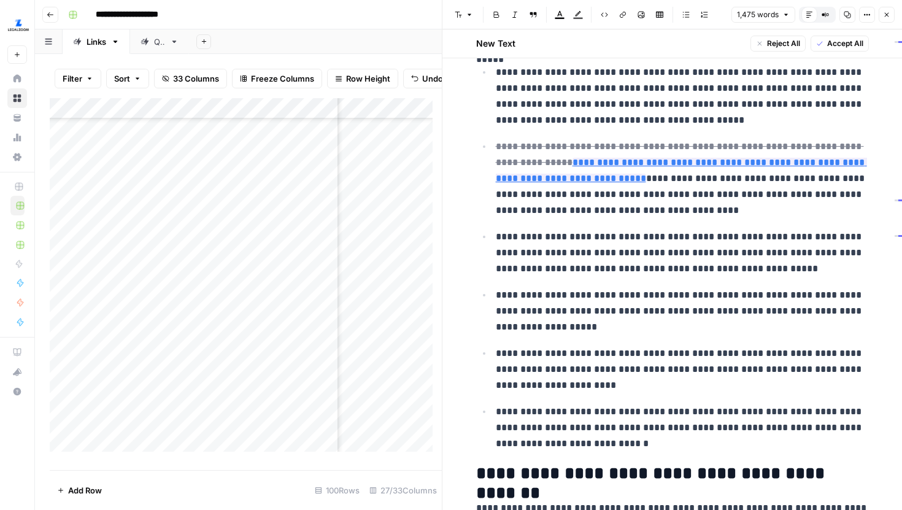
scroll to position [1393, 0]
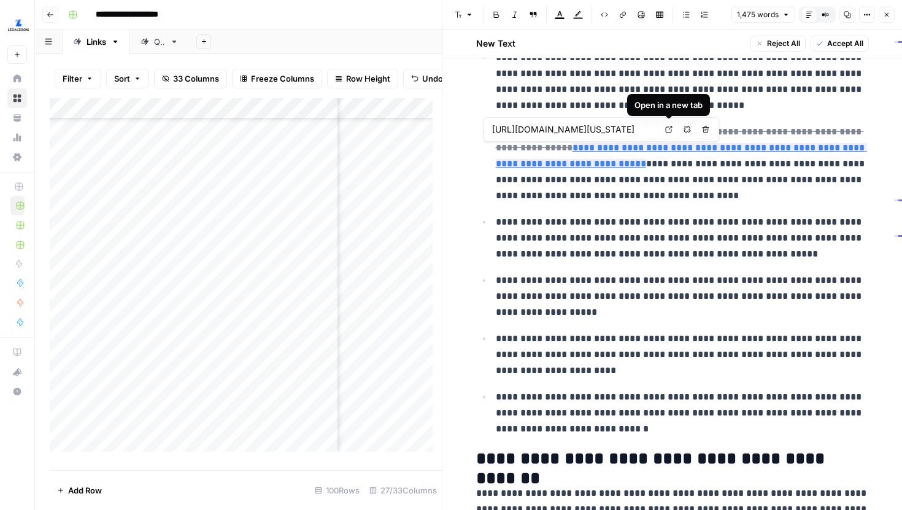
click at [669, 134] on link "Open in a new tab" at bounding box center [669, 130] width 16 height 16
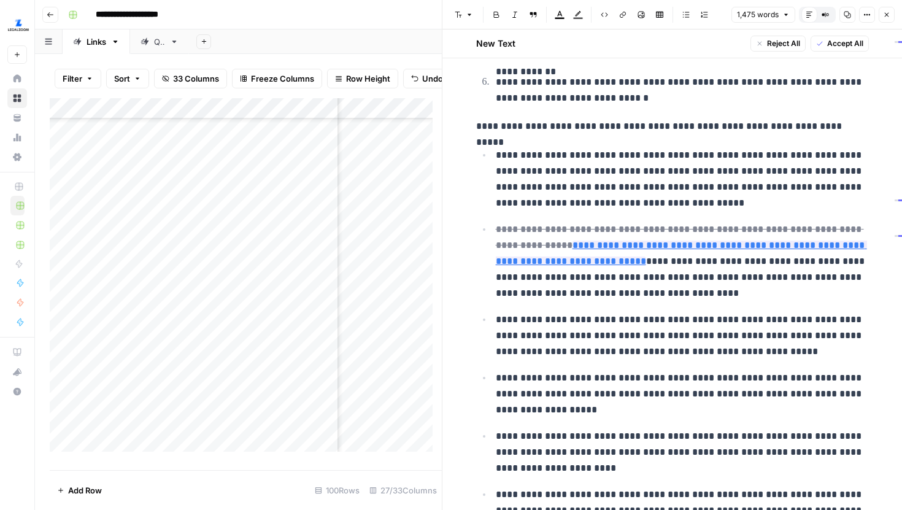
scroll to position [1293, 0]
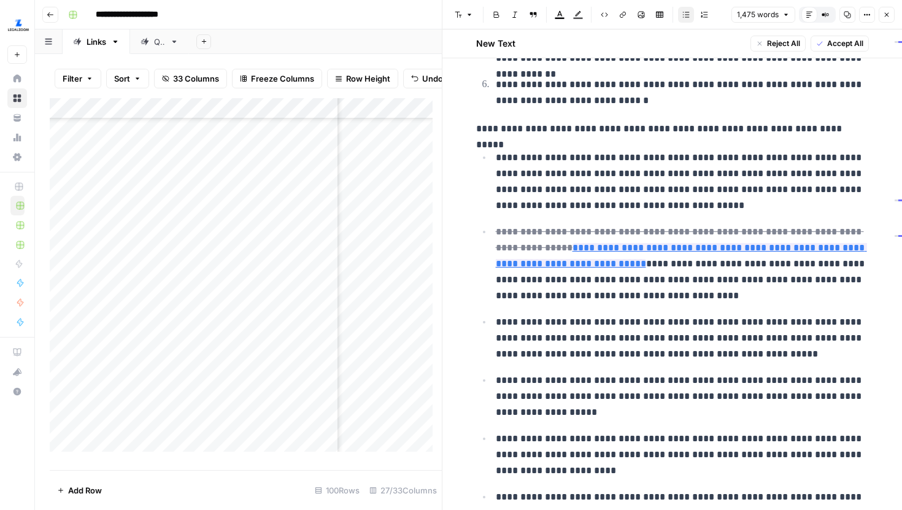
click at [696, 310] on ul "**********" at bounding box center [672, 343] width 393 height 388
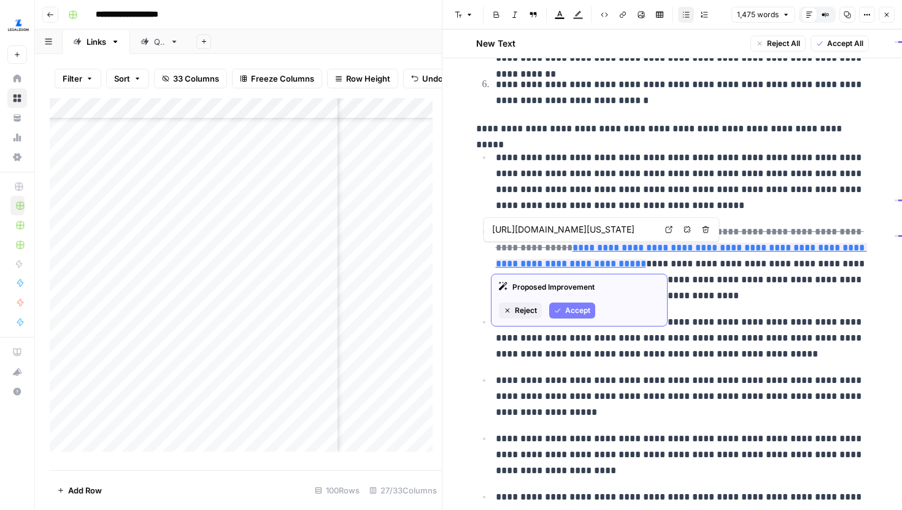
click at [692, 293] on p "**********" at bounding box center [682, 264] width 373 height 80
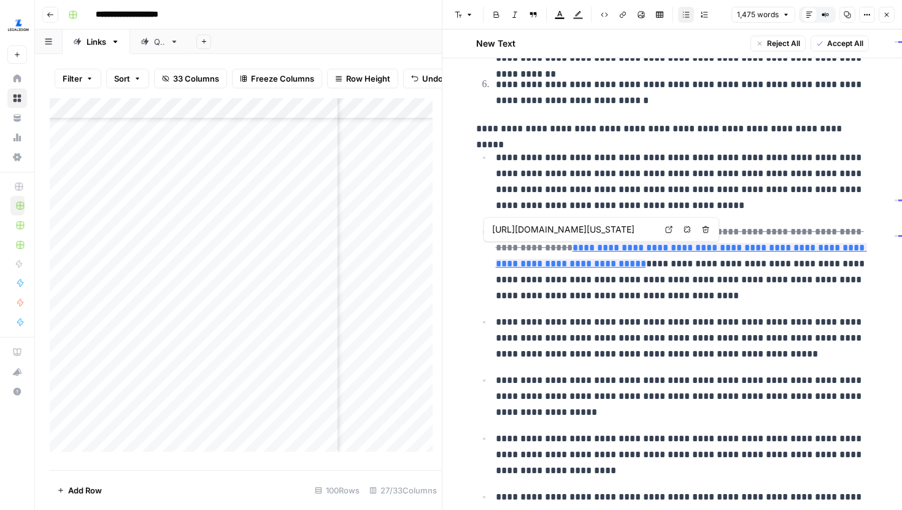
click at [667, 227] on icon at bounding box center [668, 229] width 7 height 7
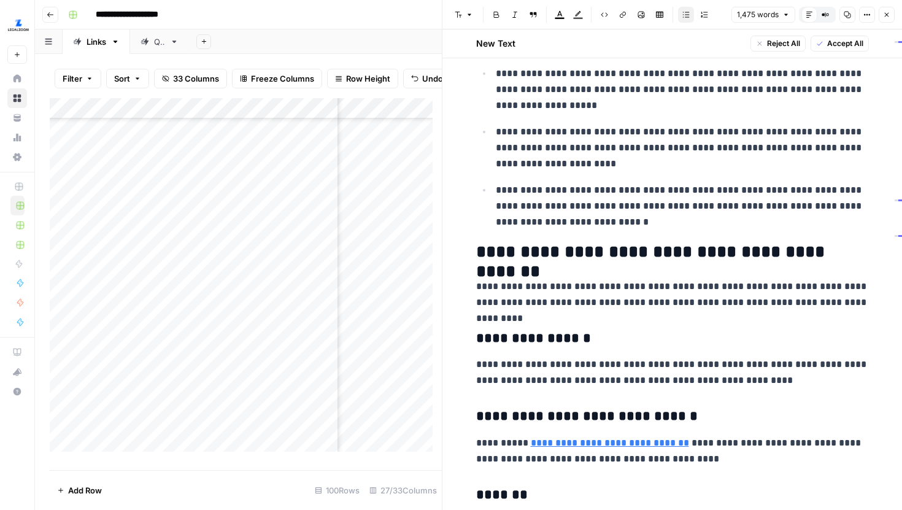
scroll to position [1198, 0]
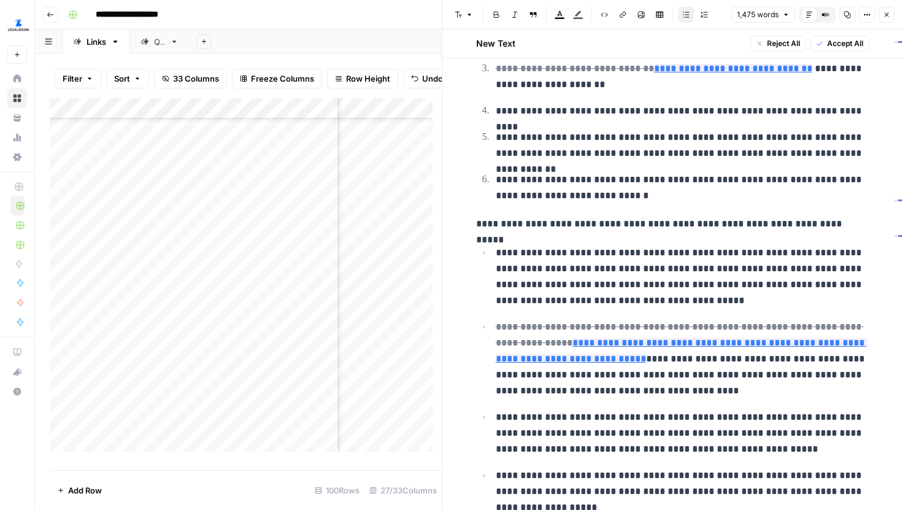
click at [885, 18] on button "Close" at bounding box center [887, 15] width 16 height 16
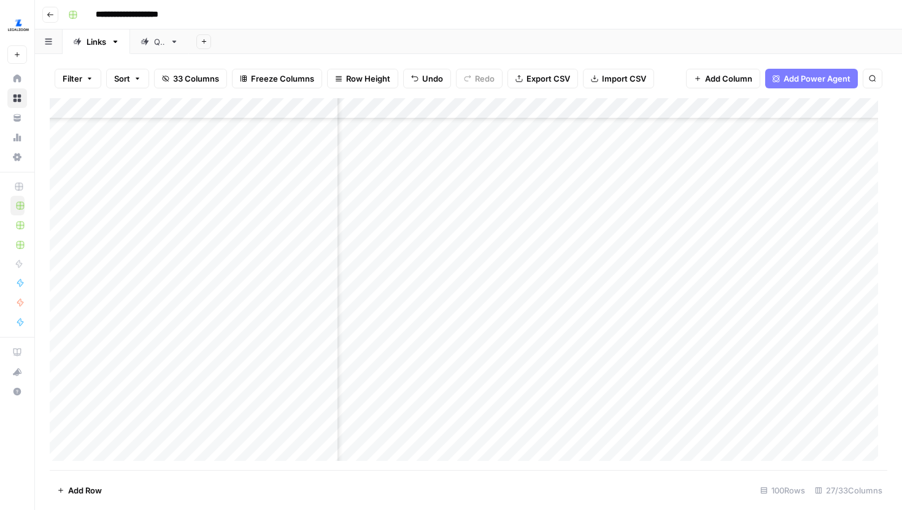
scroll to position [334, 2546]
click at [673, 232] on div "Add Column" at bounding box center [469, 284] width 838 height 372
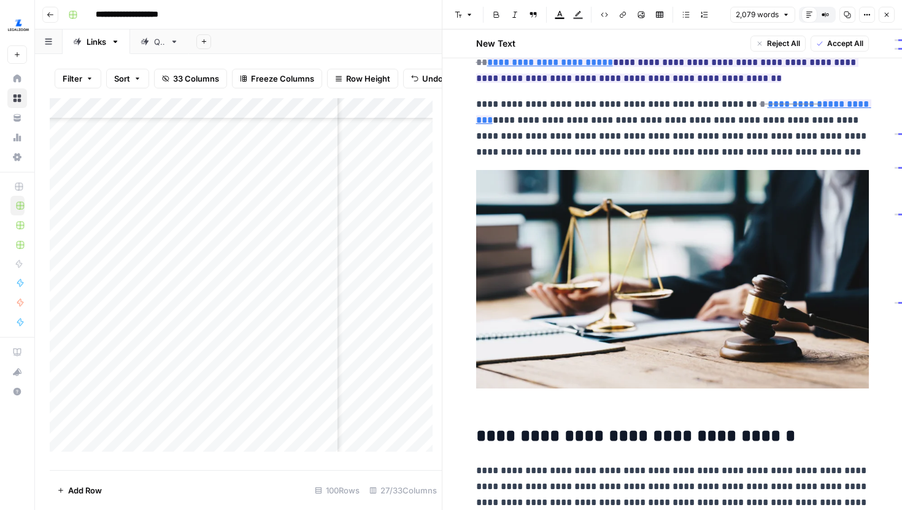
scroll to position [93, 0]
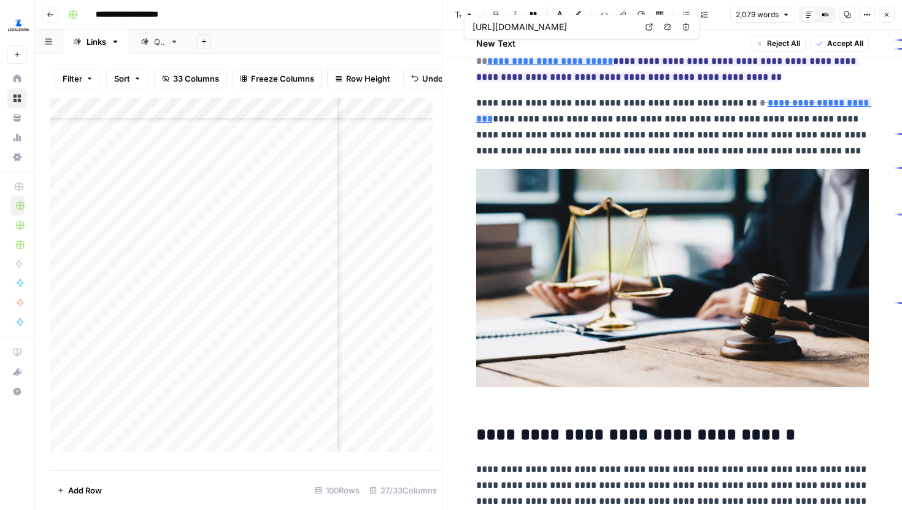
click at [653, 31] on link "Open in a new tab" at bounding box center [649, 27] width 16 height 16
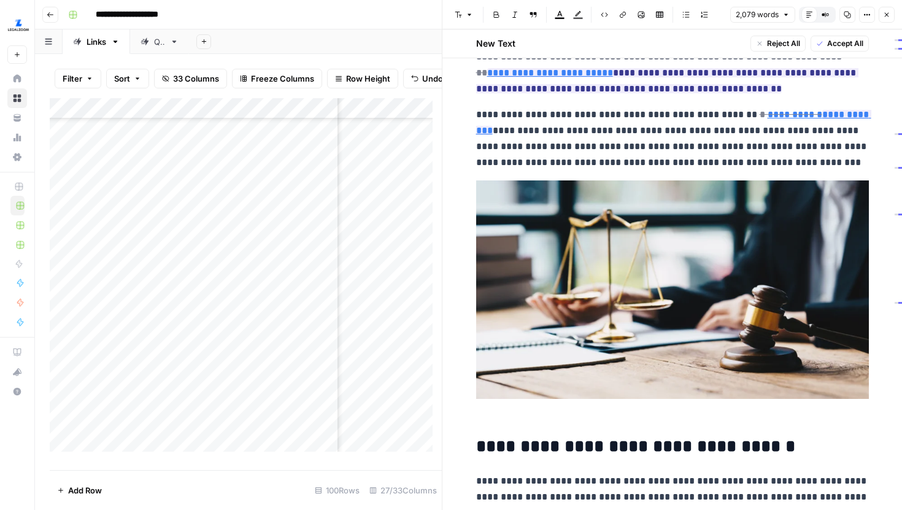
scroll to position [87, 0]
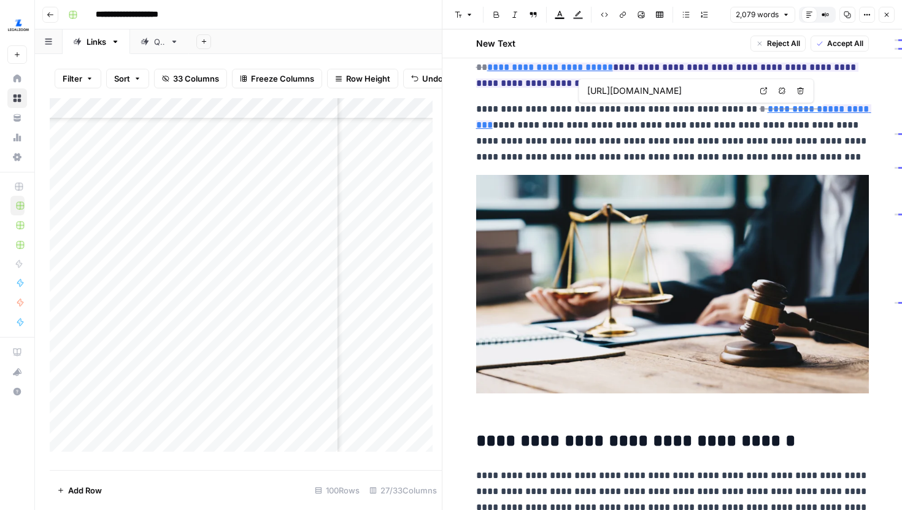
click at [768, 94] on link "Open in a new tab" at bounding box center [764, 91] width 16 height 16
click at [718, 93] on icon at bounding box center [714, 90] width 7 height 7
click at [885, 17] on icon "button" at bounding box center [886, 14] width 7 height 7
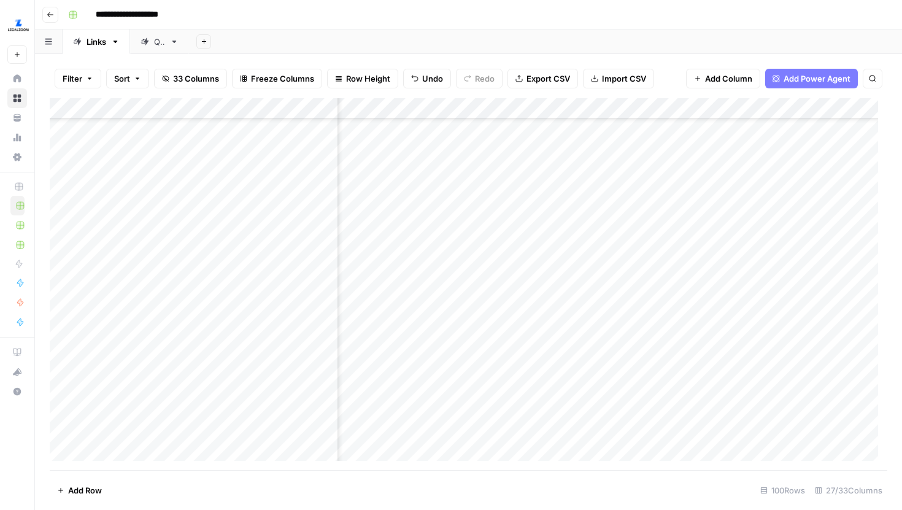
scroll to position [334, 2087]
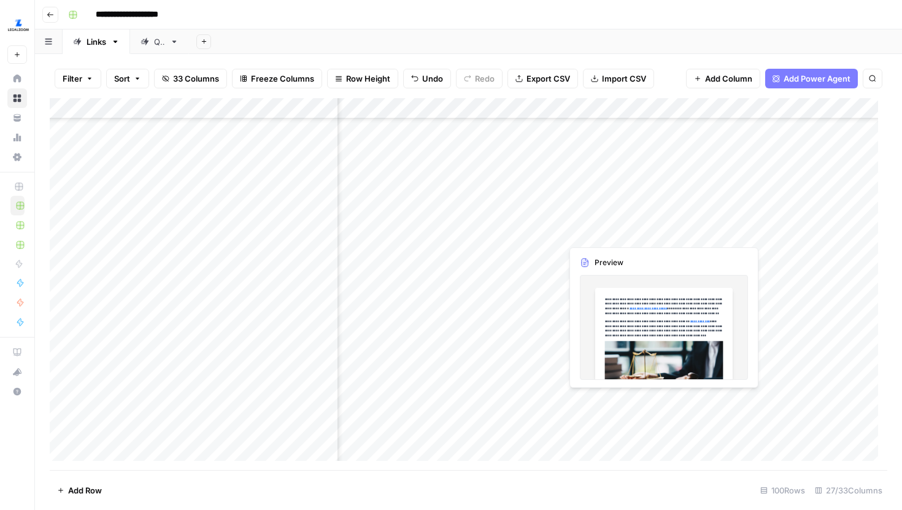
click at [715, 233] on div "Add Column" at bounding box center [469, 284] width 838 height 372
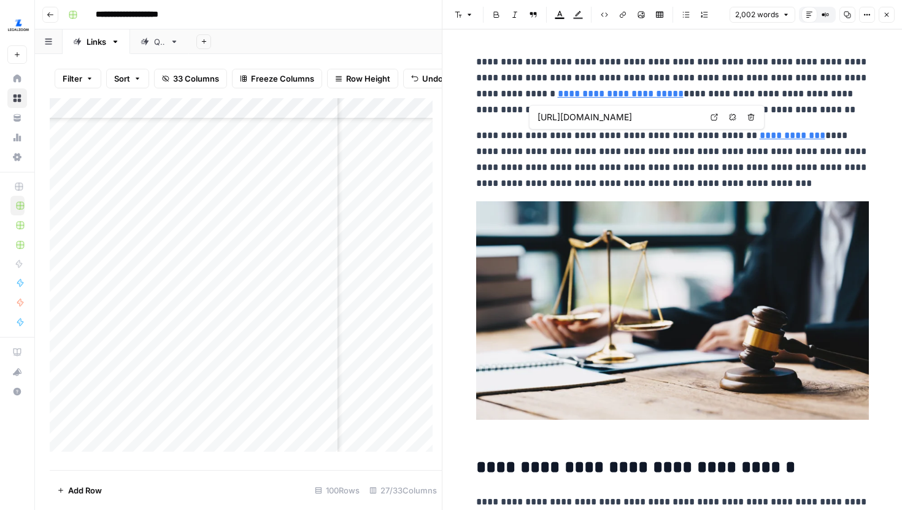
click at [719, 120] on link "Open in a new tab" at bounding box center [715, 117] width 16 height 16
type input "[URL][DOMAIN_NAME]"
click at [882, 15] on button "Close" at bounding box center [887, 15] width 16 height 16
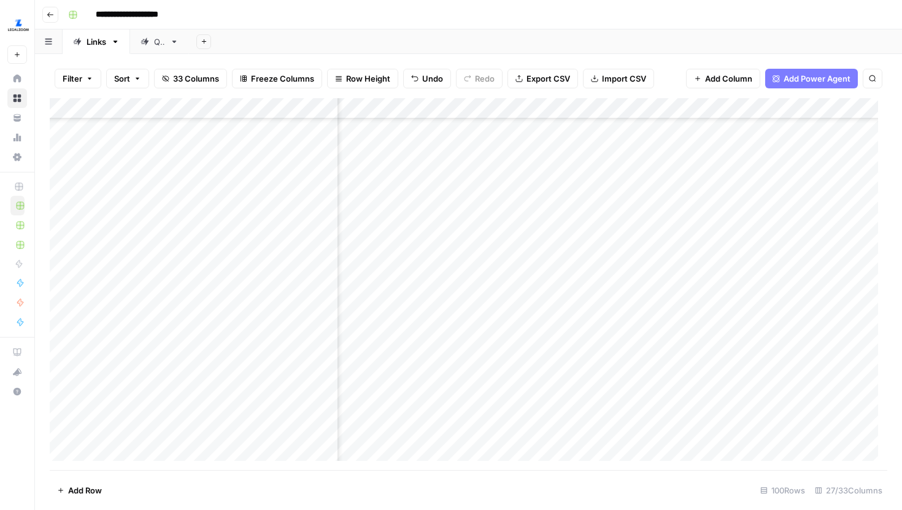
scroll to position [334, 2440]
click at [761, 233] on div "Add Column" at bounding box center [469, 284] width 838 height 372
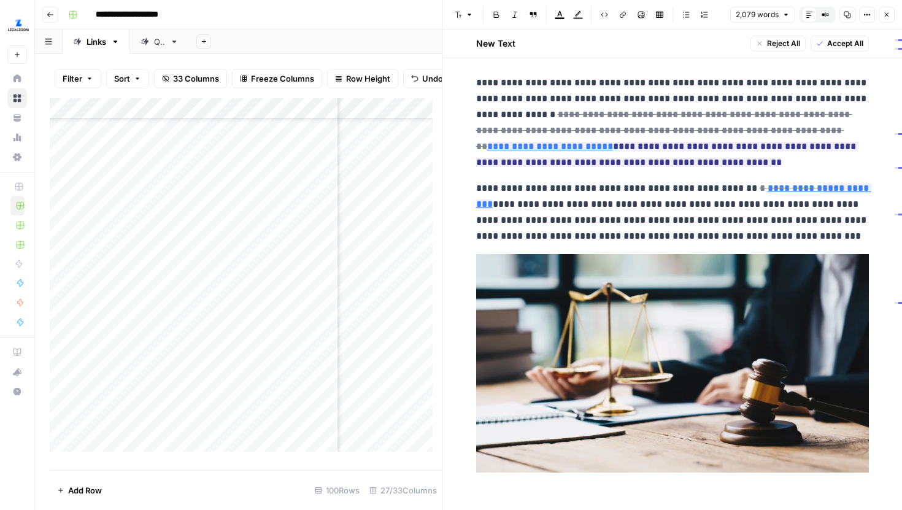
scroll to position [5, 0]
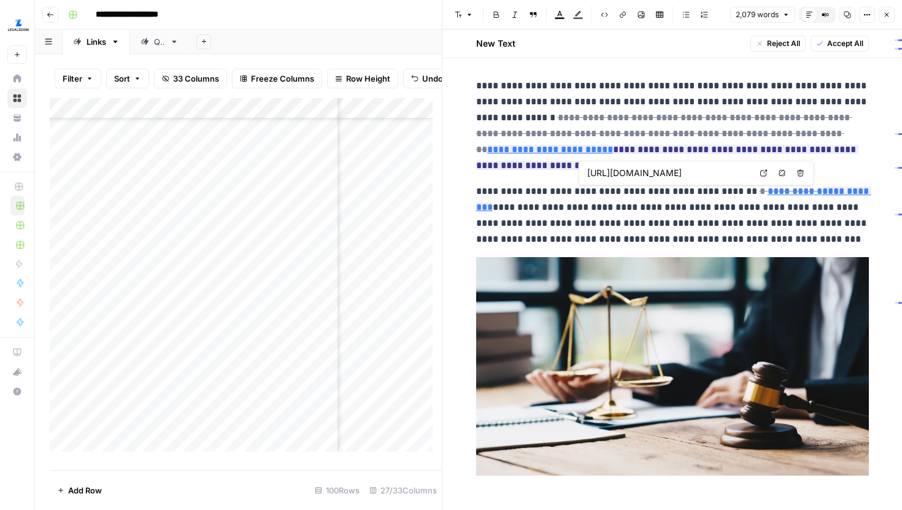
click at [762, 169] on icon at bounding box center [764, 172] width 7 height 7
click at [714, 177] on link "Open in a new tab" at bounding box center [715, 173] width 16 height 16
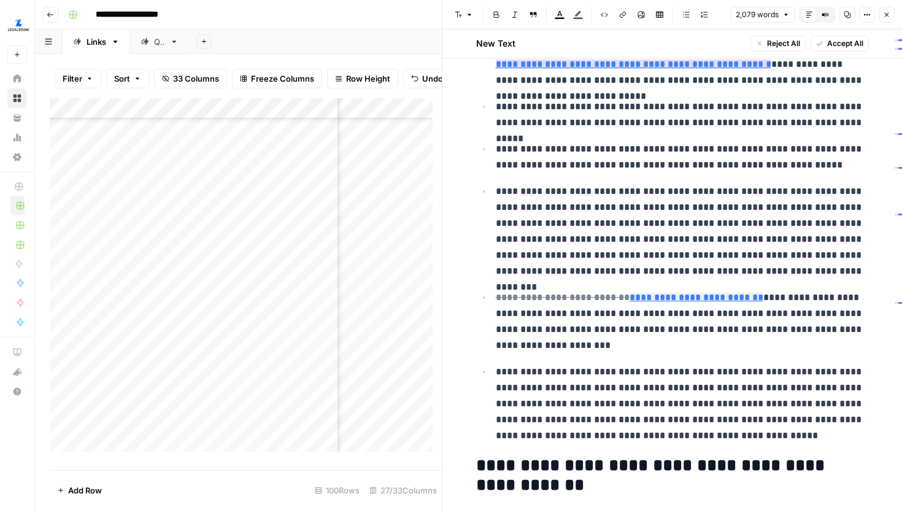
scroll to position [897, 0]
click at [670, 29] on icon at bounding box center [668, 29] width 7 height 7
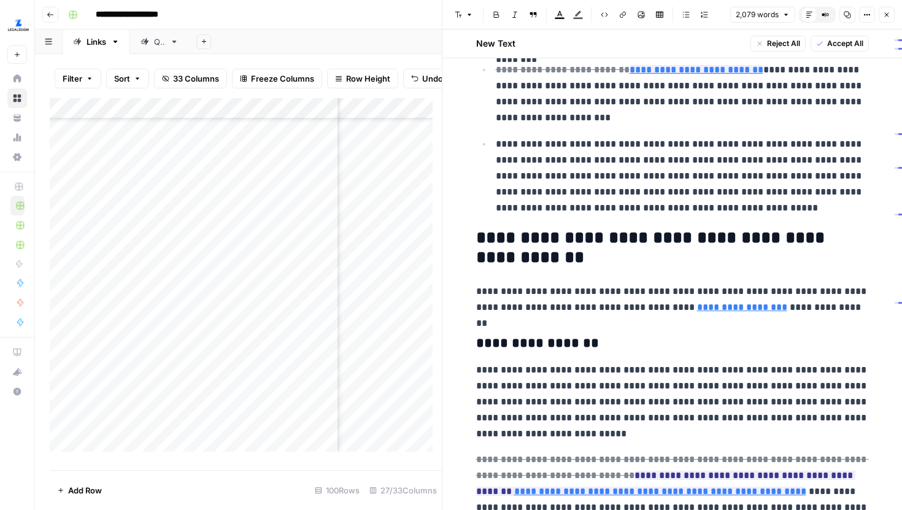
scroll to position [1129, 0]
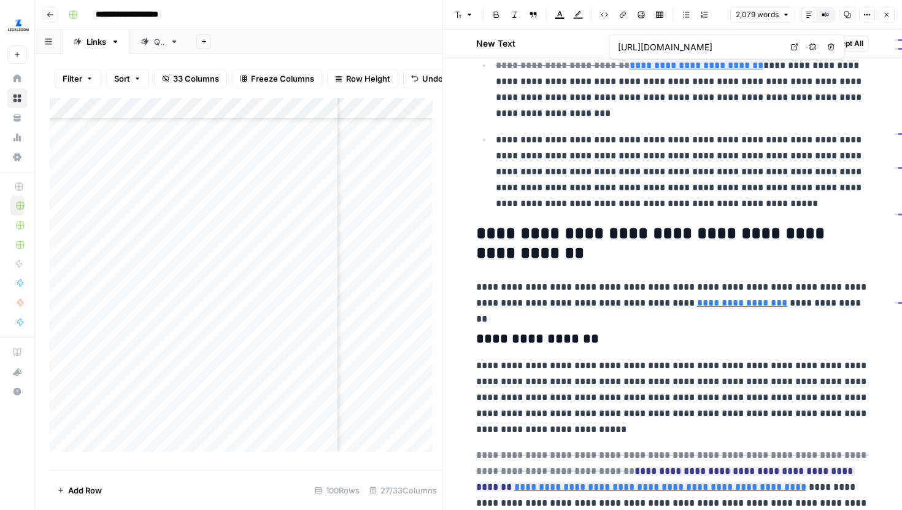
click at [793, 52] on link "Open in a new tab" at bounding box center [795, 47] width 16 height 16
click at [610, 190] on p "**********" at bounding box center [682, 172] width 373 height 80
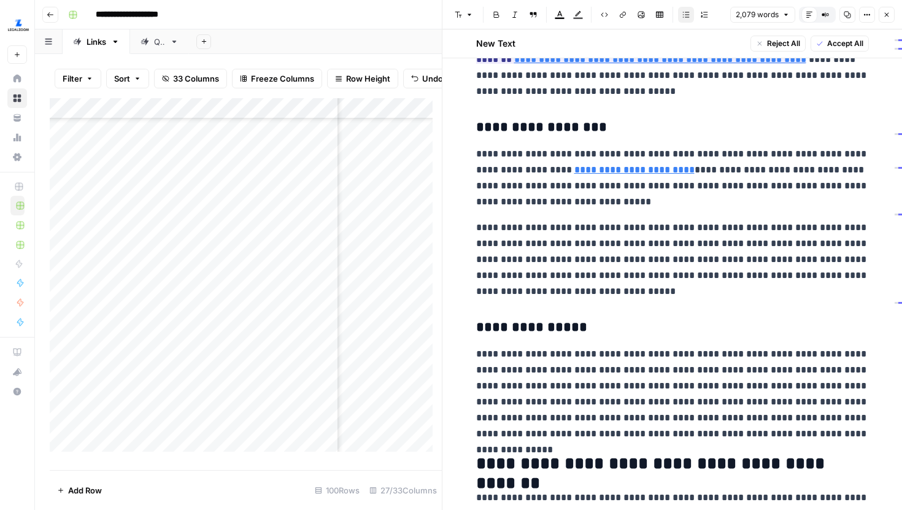
scroll to position [1554, 0]
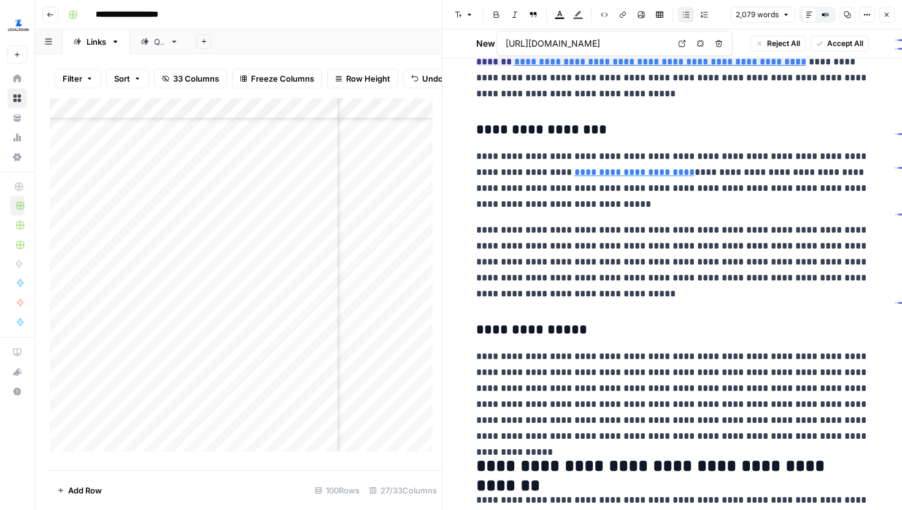
click at [679, 45] on icon at bounding box center [682, 43] width 7 height 7
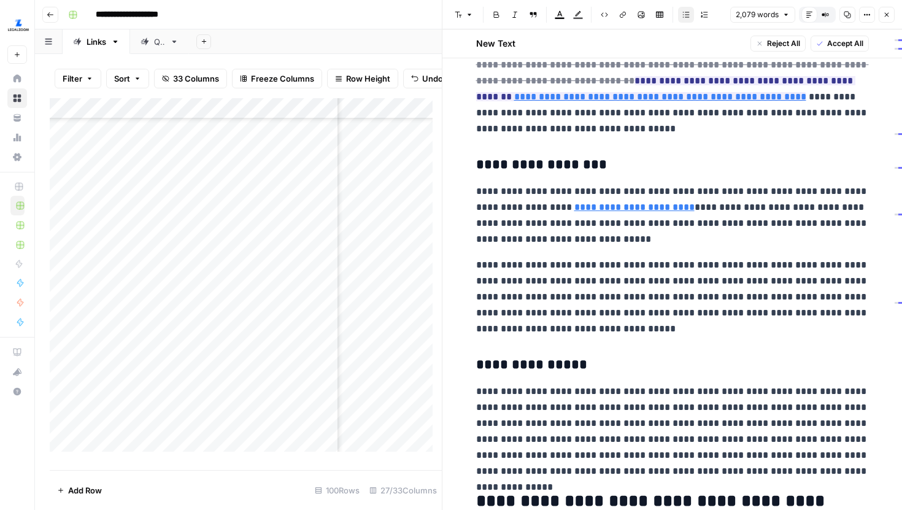
scroll to position [1503, 0]
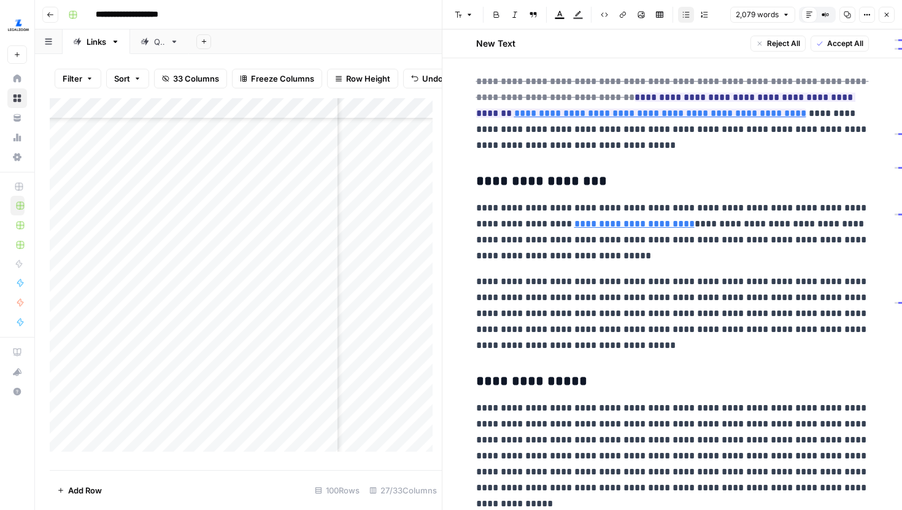
click at [679, 202] on p "**********" at bounding box center [672, 232] width 393 height 64
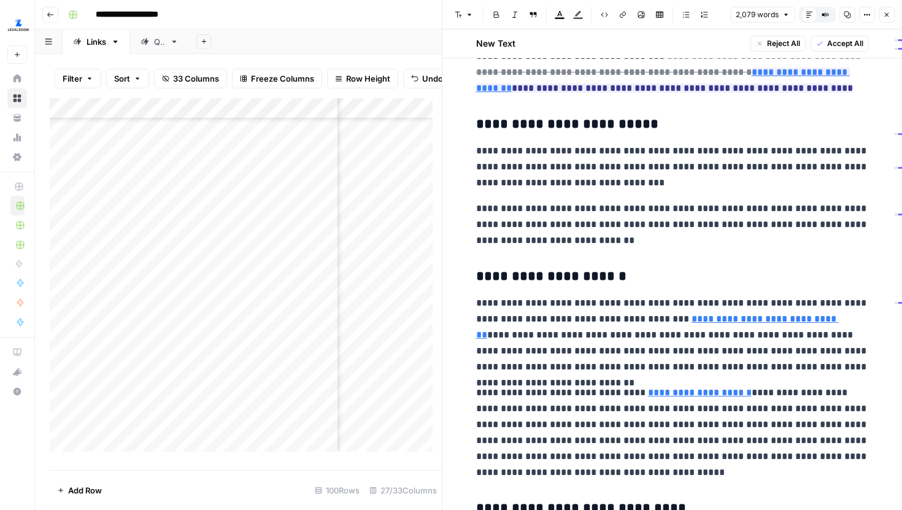
scroll to position [2278, 0]
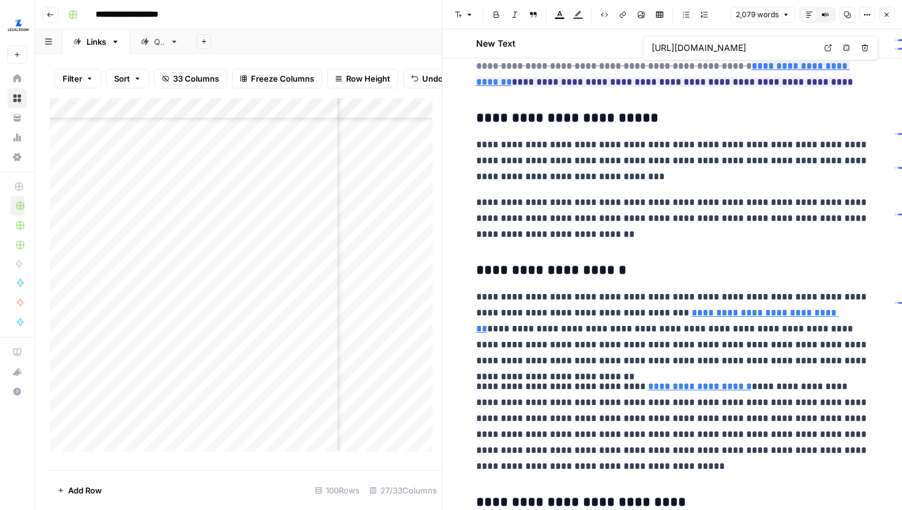
click at [827, 49] on icon at bounding box center [828, 47] width 7 height 7
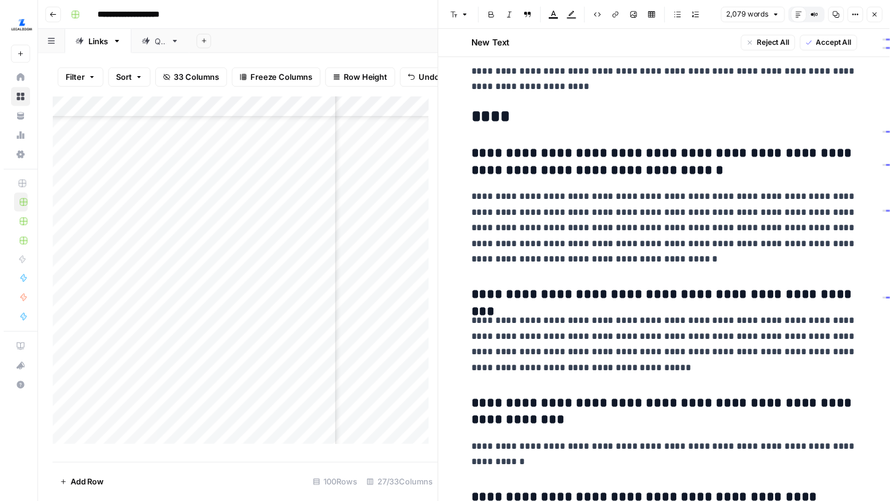
scroll to position [3559, 0]
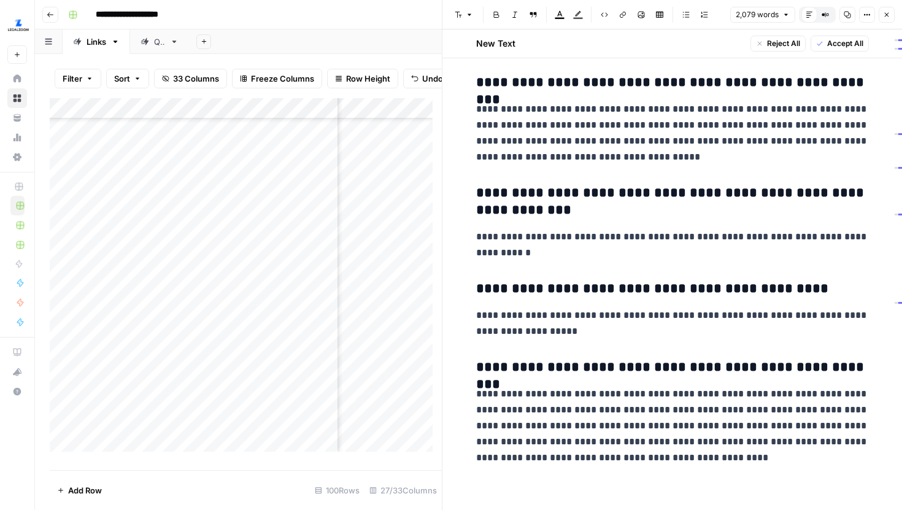
click at [890, 17] on icon "button" at bounding box center [886, 14] width 7 height 7
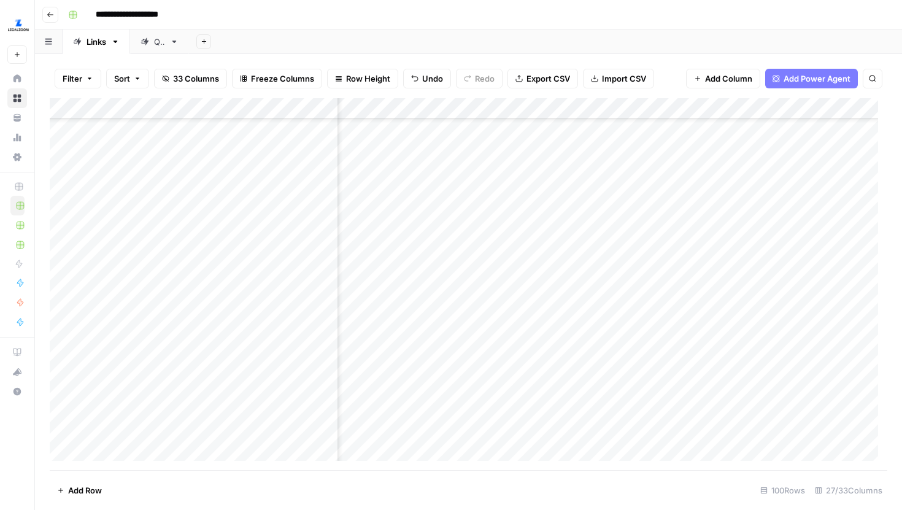
scroll to position [334, 2633]
click at [586, 254] on div "Add Column" at bounding box center [469, 284] width 838 height 372
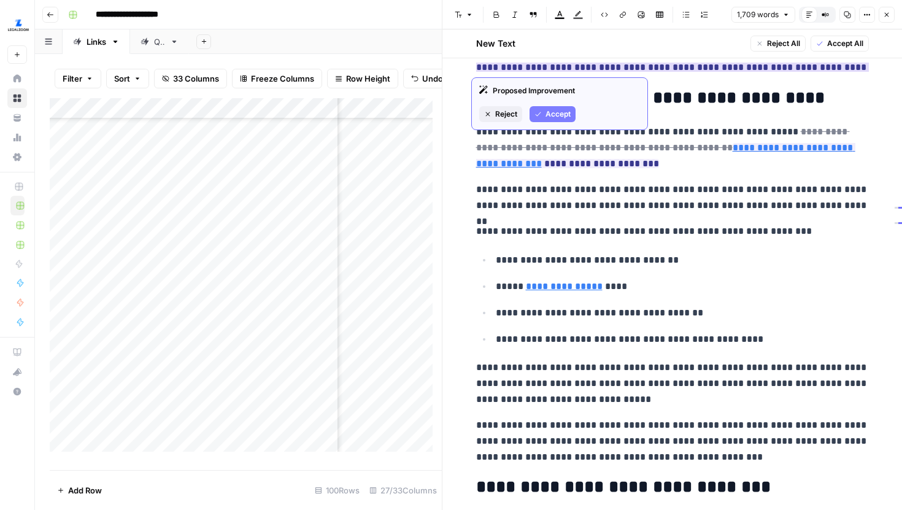
scroll to position [1330, 0]
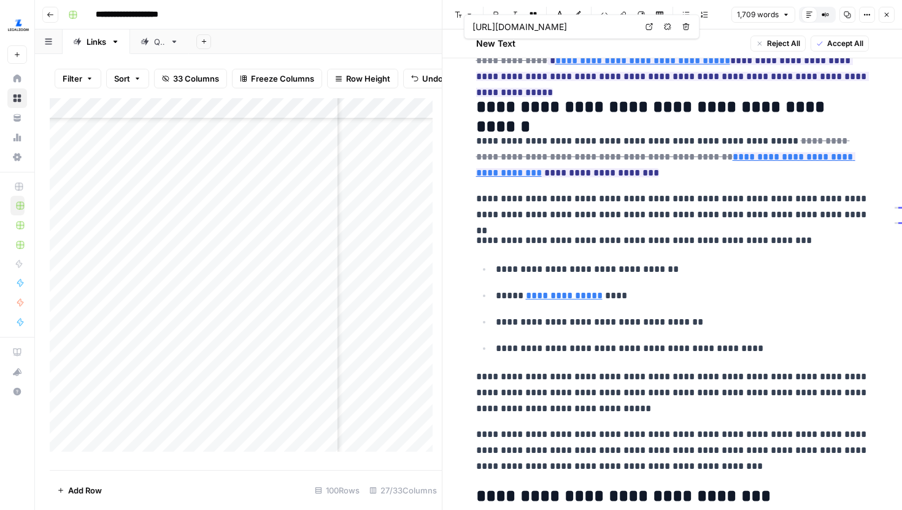
click at [650, 28] on icon at bounding box center [649, 26] width 7 height 7
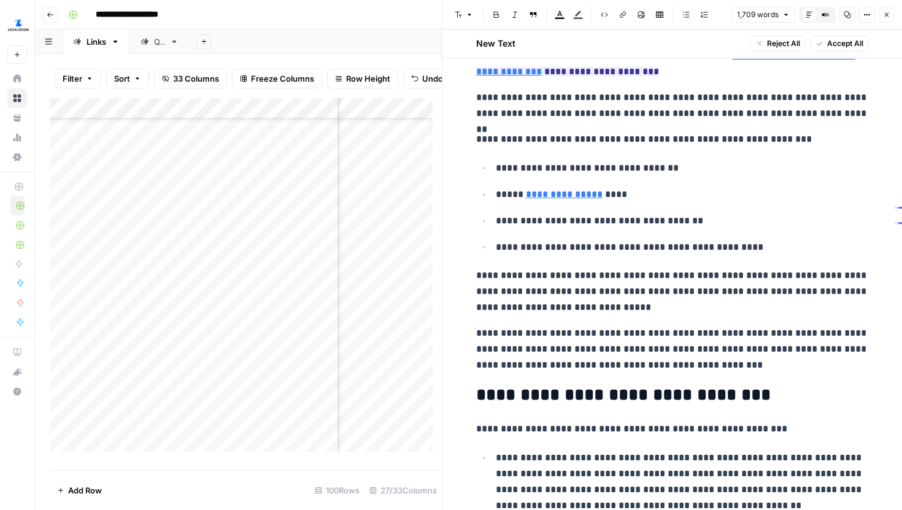
scroll to position [1425, 0]
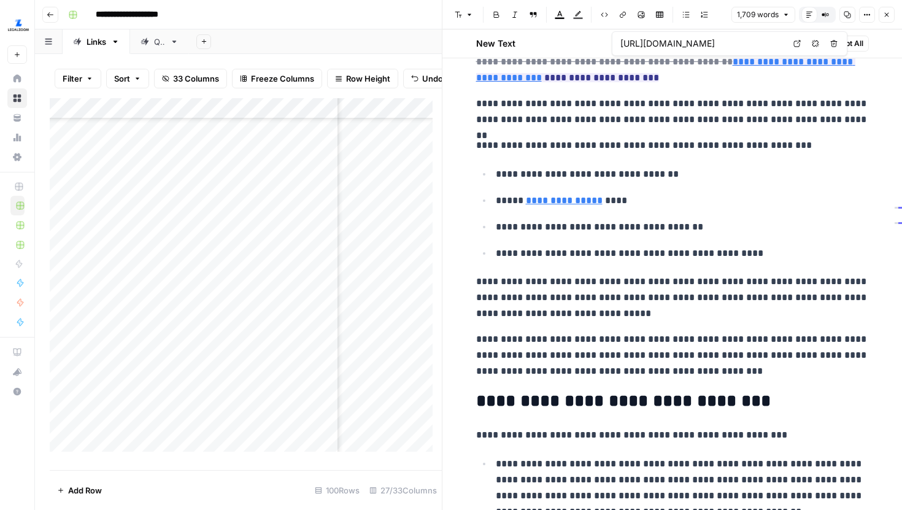
click at [799, 41] on icon at bounding box center [797, 43] width 7 height 7
click at [883, 18] on button "Close" at bounding box center [887, 15] width 16 height 16
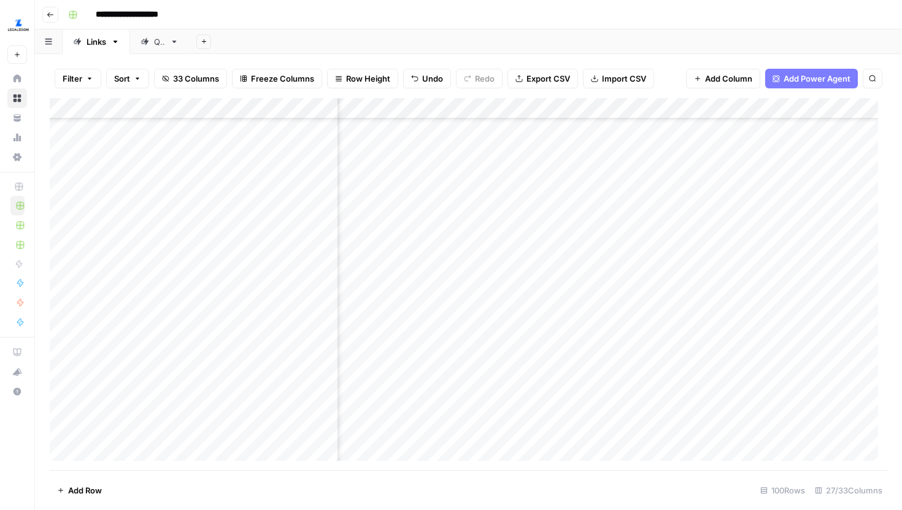
scroll to position [334, 2541]
click at [680, 273] on div "Add Column" at bounding box center [469, 284] width 838 height 372
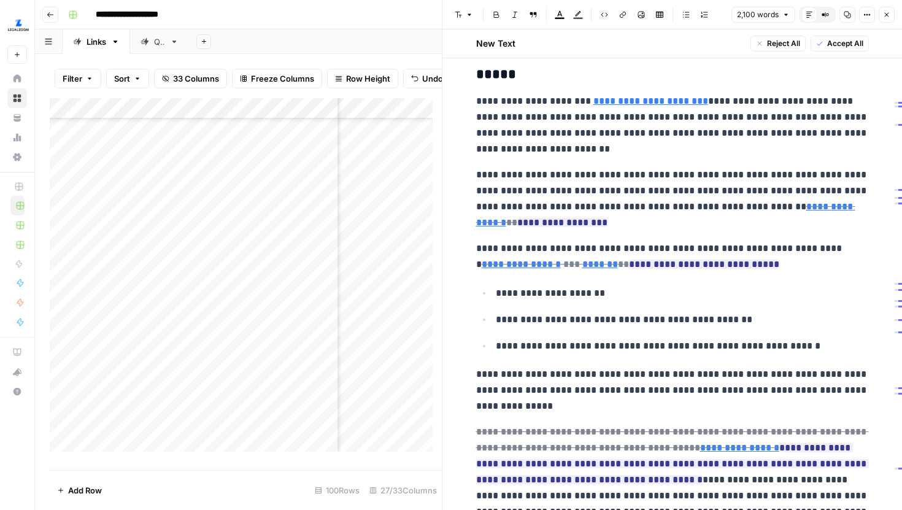
scroll to position [557, 0]
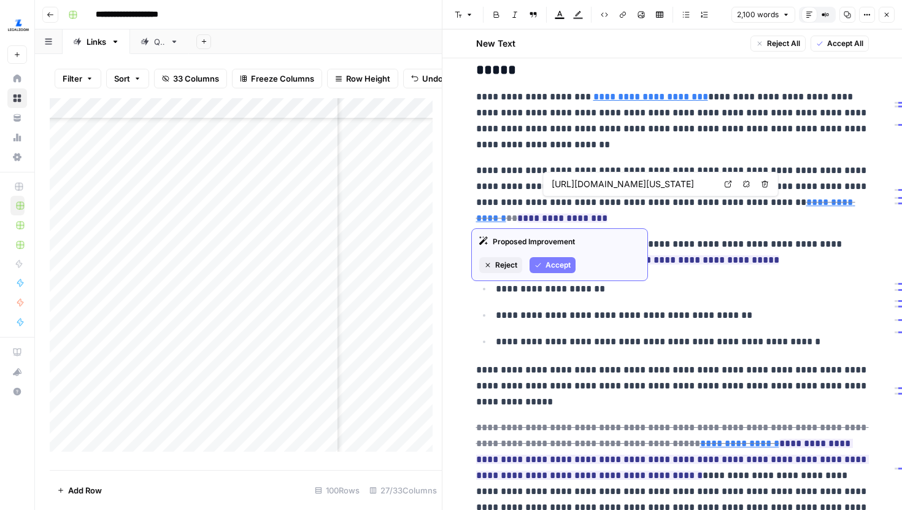
click at [731, 186] on icon at bounding box center [728, 183] width 7 height 7
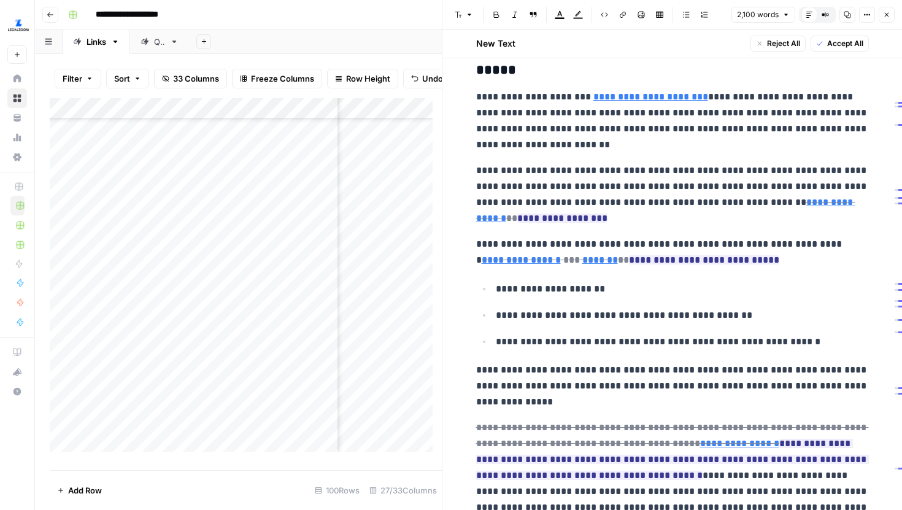
click at [641, 239] on p "**********" at bounding box center [672, 252] width 393 height 32
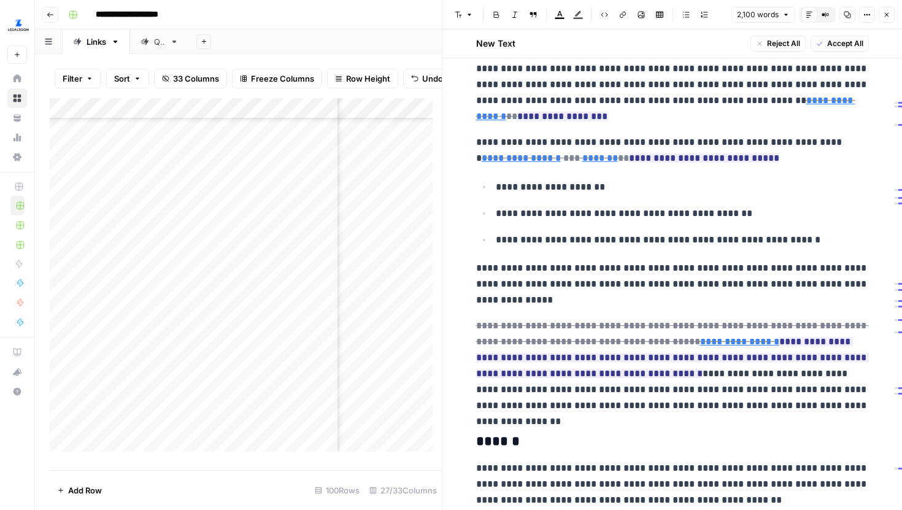
scroll to position [661, 0]
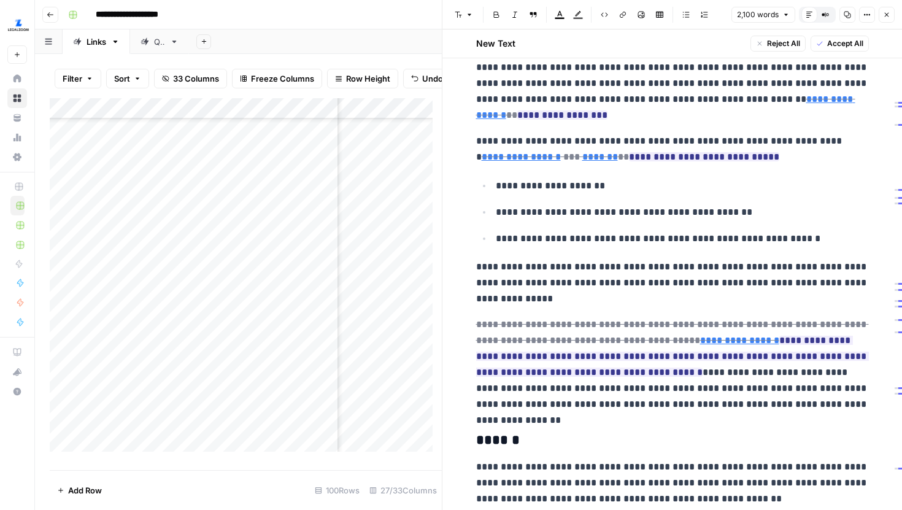
click at [888, 17] on icon "button" at bounding box center [886, 14] width 7 height 7
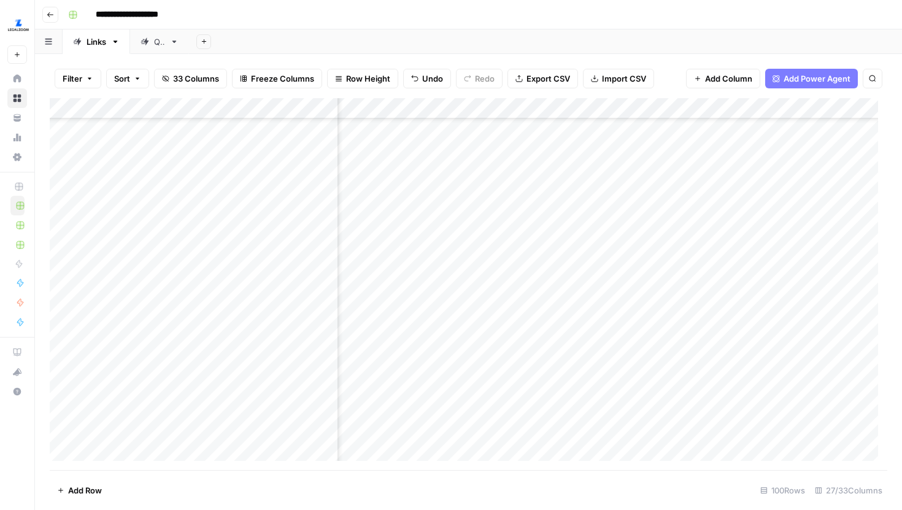
scroll to position [336, 2476]
click at [727, 273] on div "Add Column" at bounding box center [469, 284] width 838 height 372
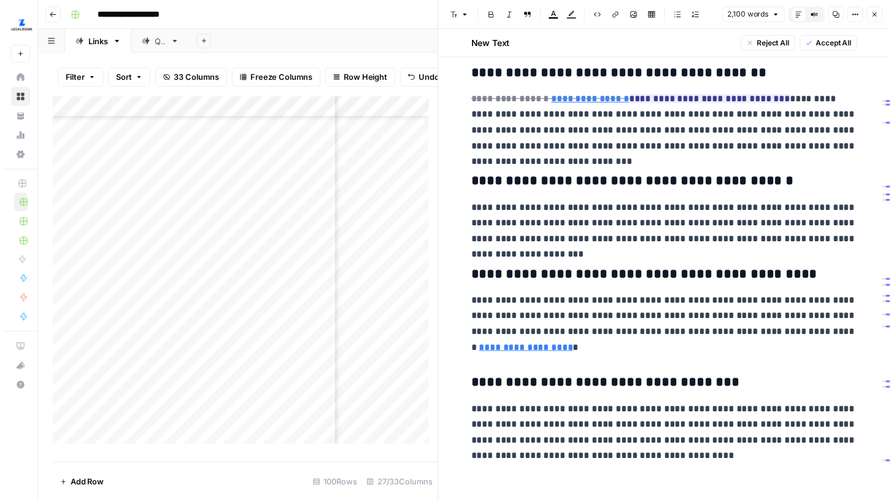
scroll to position [4319, 0]
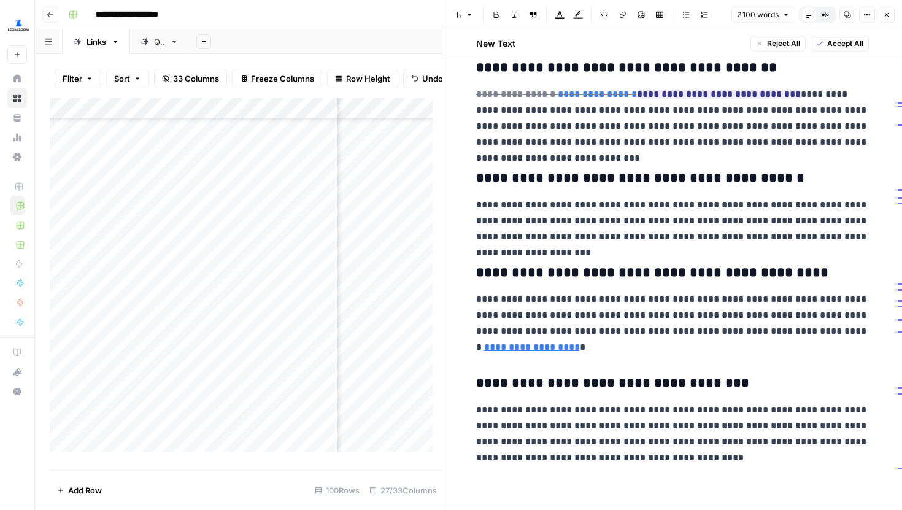
click at [885, 19] on button "Close" at bounding box center [887, 15] width 16 height 16
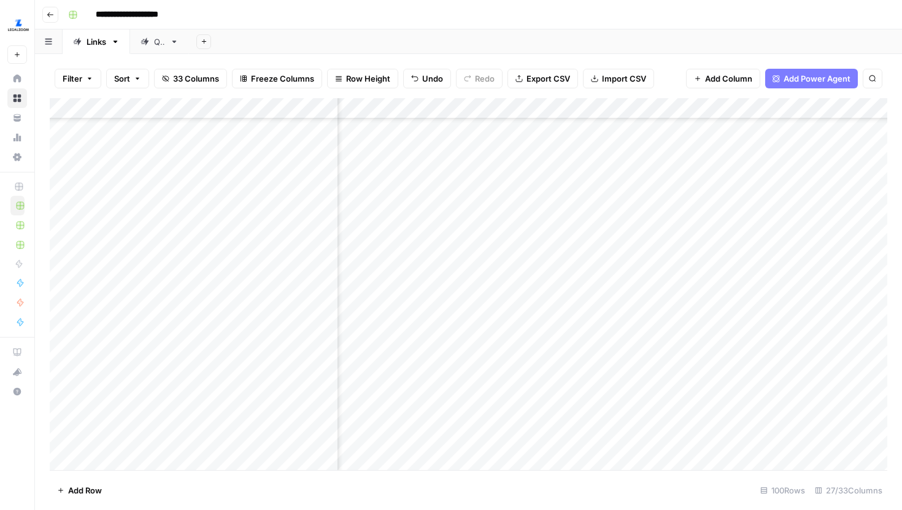
scroll to position [363, 599]
click at [495, 245] on div "Add Column" at bounding box center [469, 284] width 838 height 372
click at [496, 262] on div "Add Column" at bounding box center [469, 284] width 838 height 372
click at [497, 284] on div "Add Column" at bounding box center [469, 284] width 838 height 372
click at [497, 308] on div "Add Column" at bounding box center [469, 284] width 838 height 372
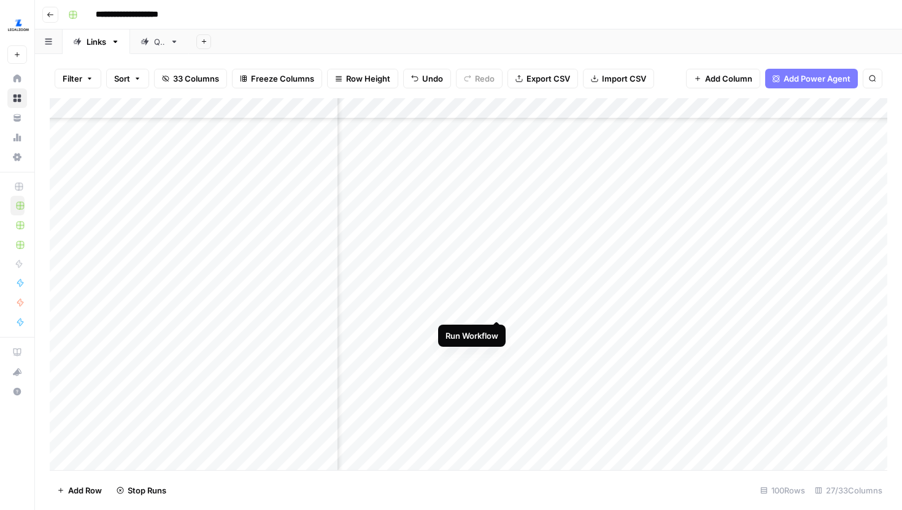
click at [497, 327] on div "Add Column" at bounding box center [469, 284] width 838 height 372
click at [497, 342] on div "Add Column" at bounding box center [469, 284] width 838 height 372
click at [497, 349] on div "Add Column" at bounding box center [469, 284] width 838 height 372
click at [496, 372] on div "Add Column" at bounding box center [469, 284] width 838 height 372
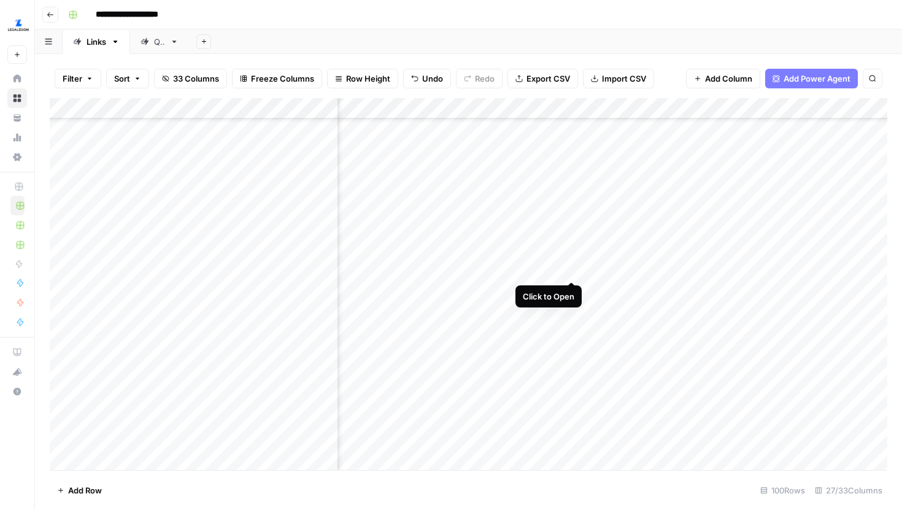
click at [572, 268] on div "Add Column" at bounding box center [469, 284] width 838 height 372
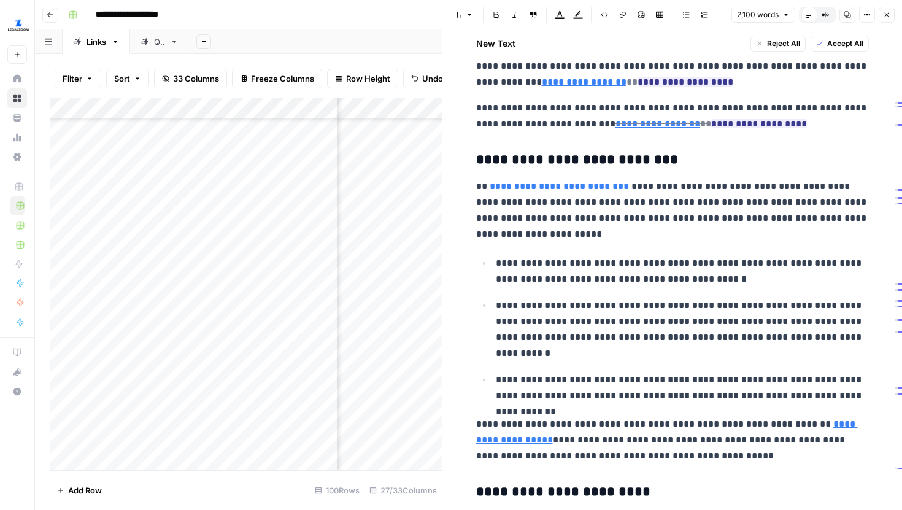
scroll to position [1647, 0]
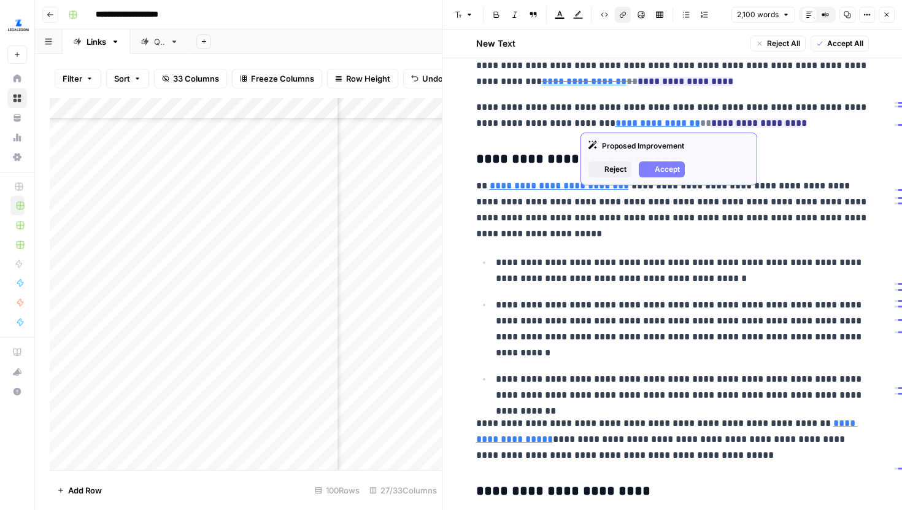
click at [640, 128] on link "**********" at bounding box center [658, 122] width 85 height 9
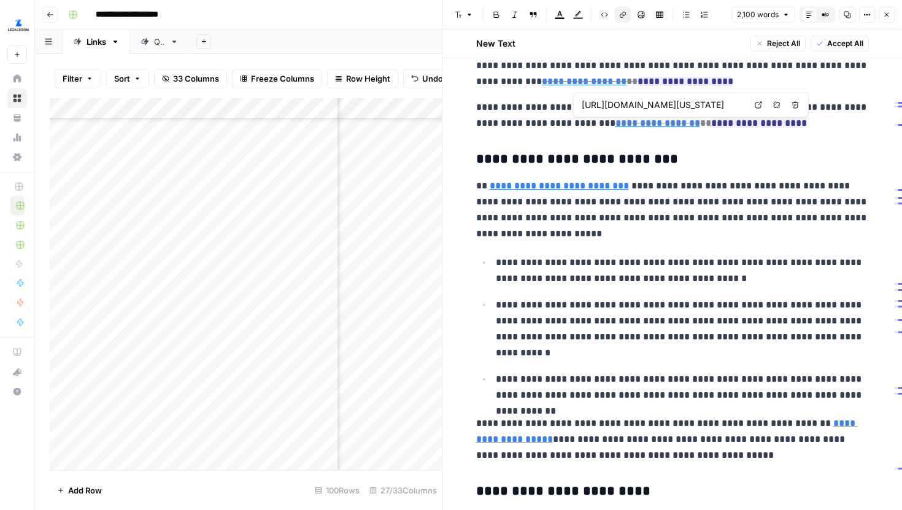
click at [755, 108] on icon at bounding box center [758, 104] width 7 height 7
click at [735, 282] on p "**********" at bounding box center [682, 271] width 373 height 32
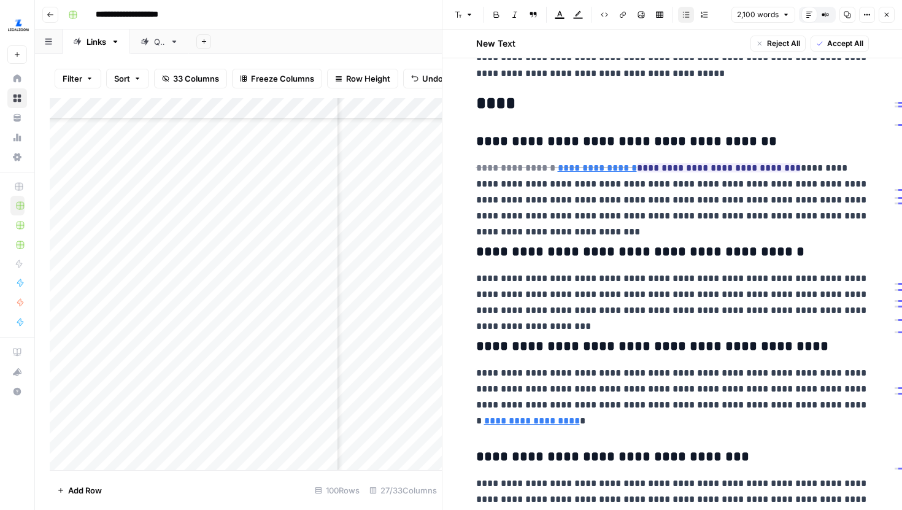
scroll to position [4244, 0]
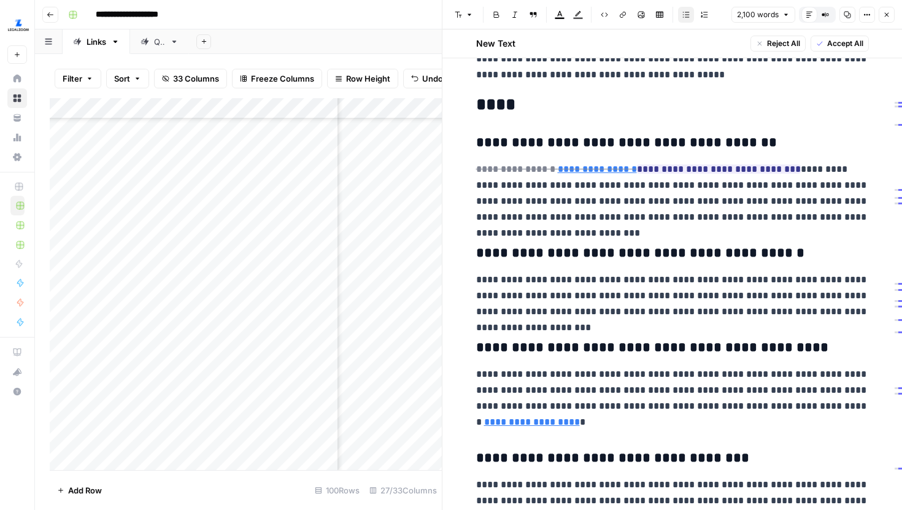
click at [881, 12] on button "Close" at bounding box center [887, 15] width 16 height 16
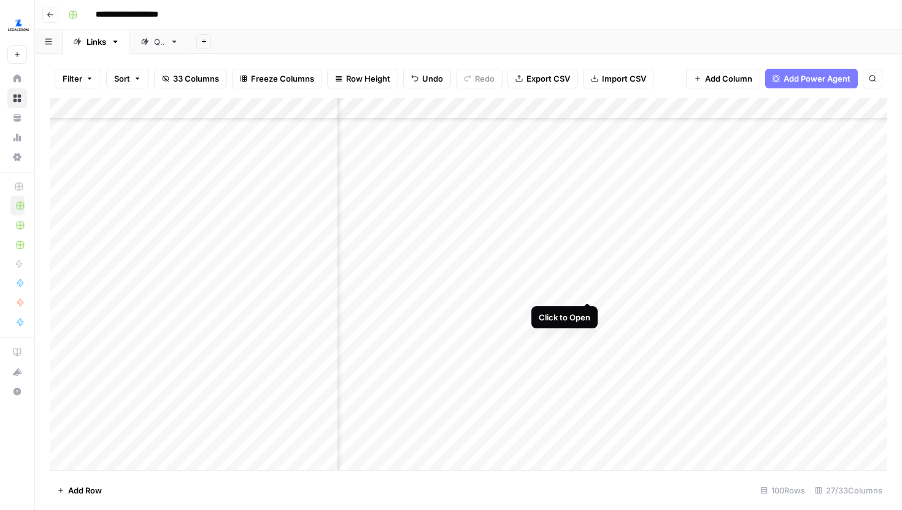
click at [586, 288] on div "Add Column" at bounding box center [469, 284] width 838 height 372
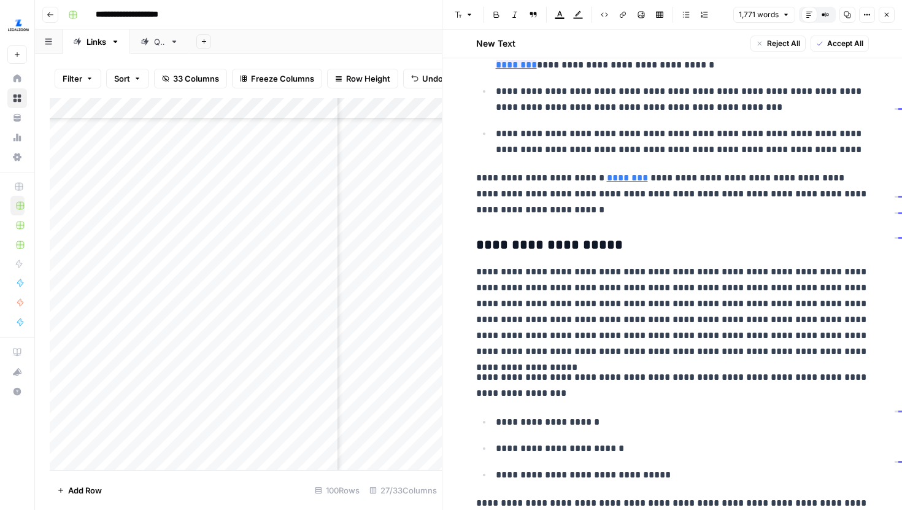
scroll to position [638, 0]
click at [670, 32] on icon at bounding box center [673, 29] width 7 height 7
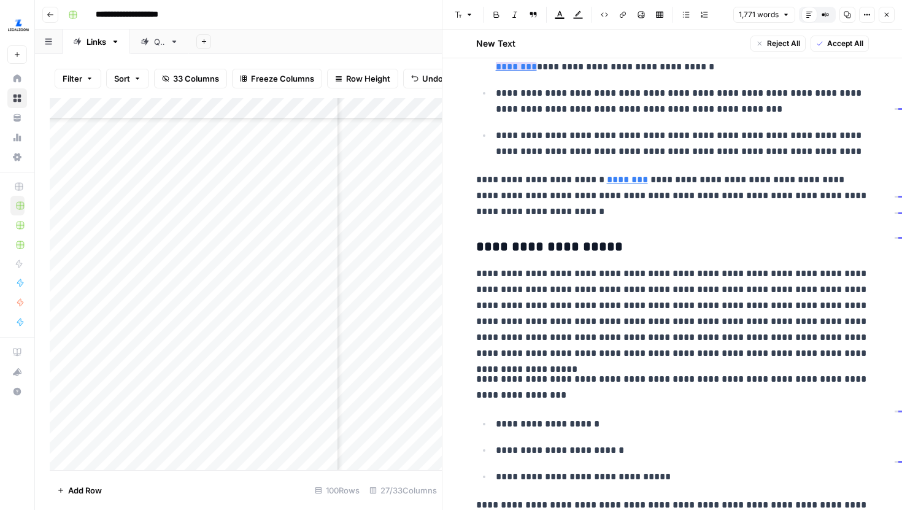
scroll to position [642, 0]
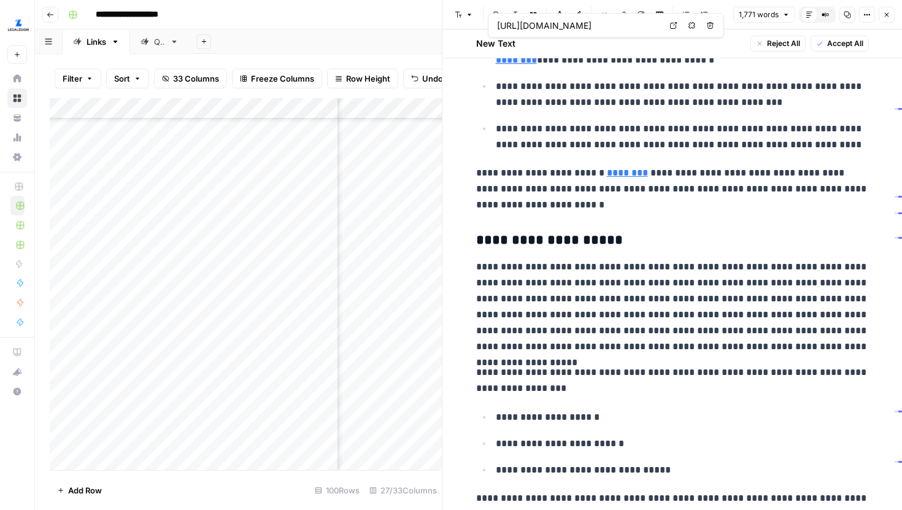
click at [678, 26] on link "Open in a new tab" at bounding box center [674, 26] width 16 height 16
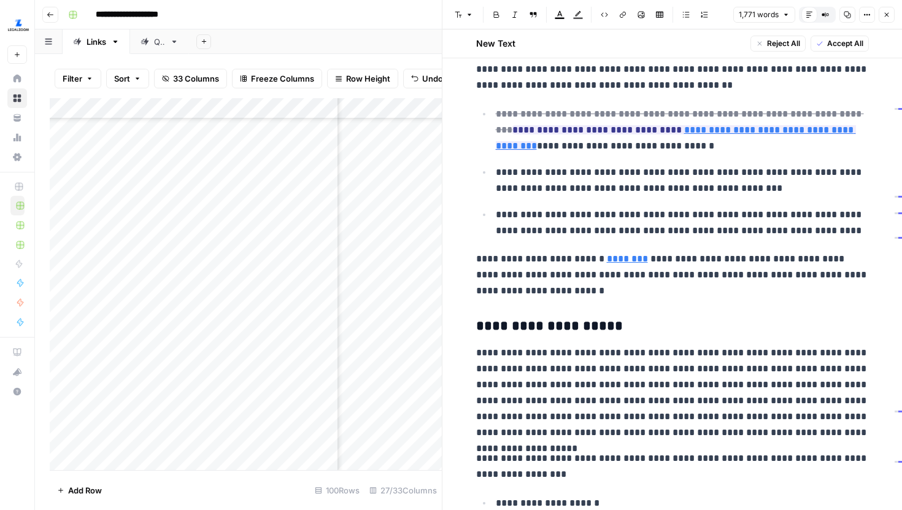
scroll to position [555, 0]
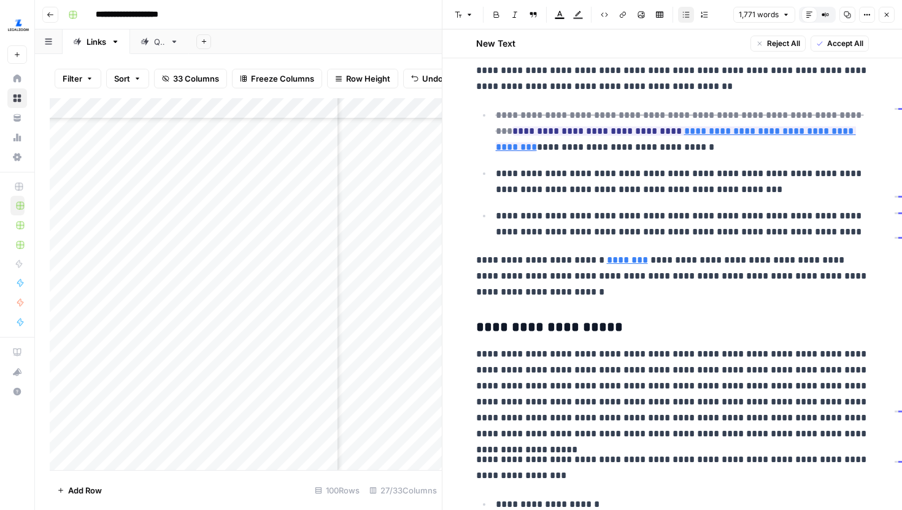
click at [684, 158] on ul "**********" at bounding box center [672, 173] width 393 height 133
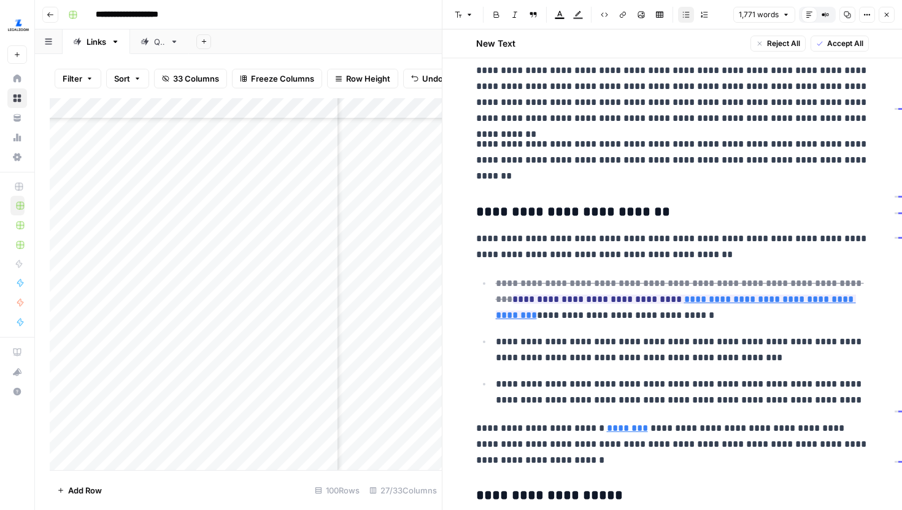
scroll to position [385, 0]
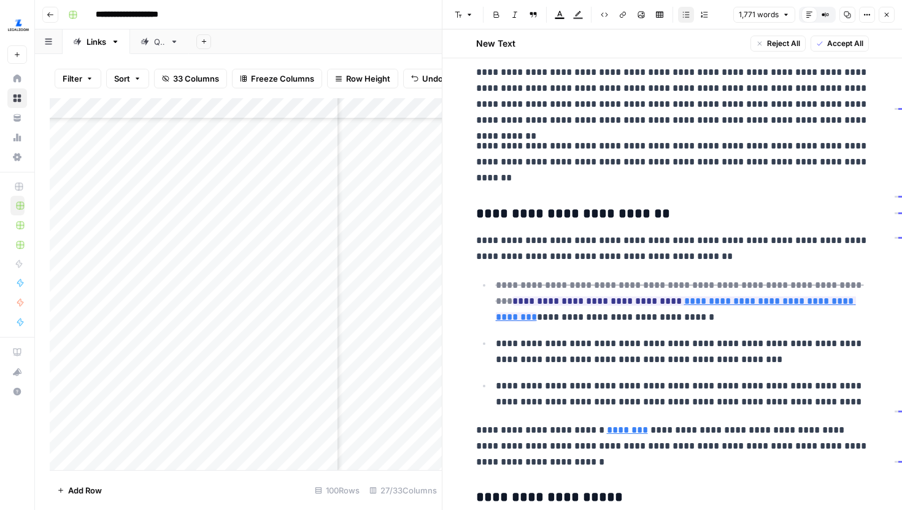
click at [664, 234] on p "**********" at bounding box center [672, 249] width 393 height 32
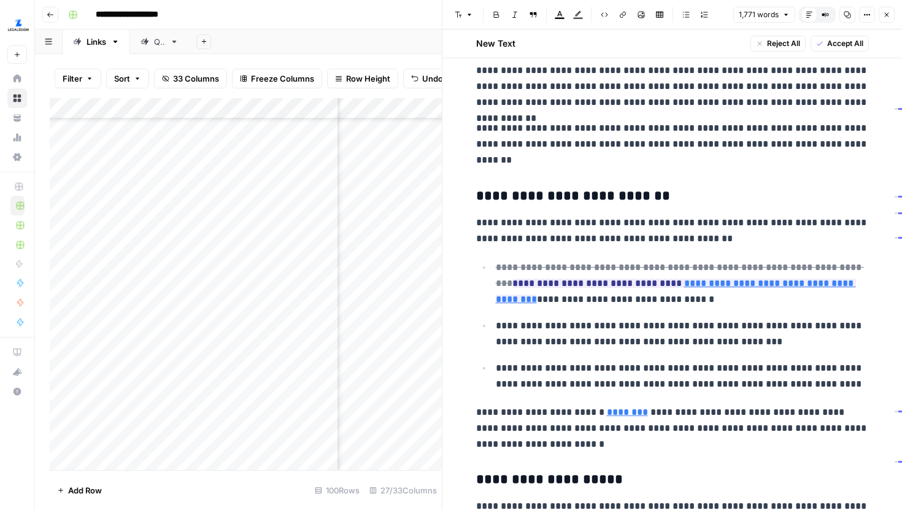
scroll to position [404, 0]
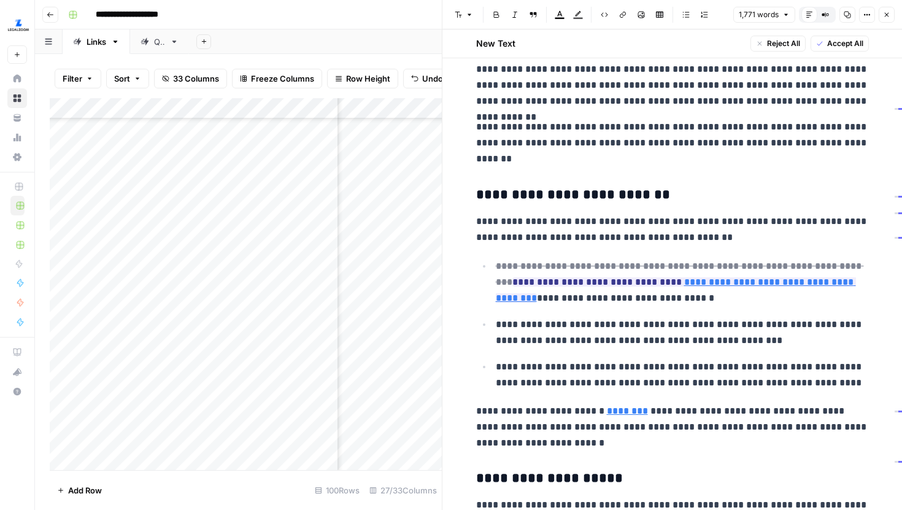
click at [665, 297] on p "**********" at bounding box center [682, 282] width 373 height 48
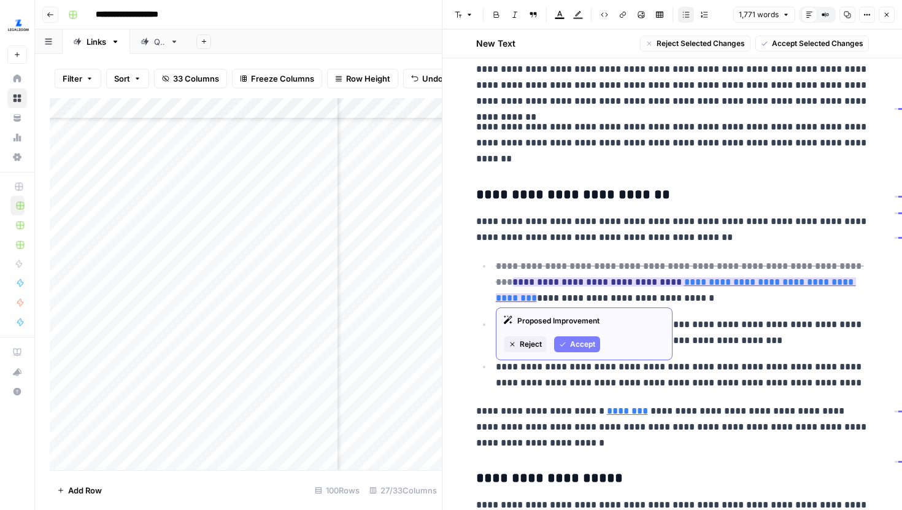
drag, startPoint x: 688, startPoint y: 281, endPoint x: 529, endPoint y: 284, distance: 158.4
click at [529, 284] on ins "**********" at bounding box center [676, 289] width 360 height 25
copy ins "**********"
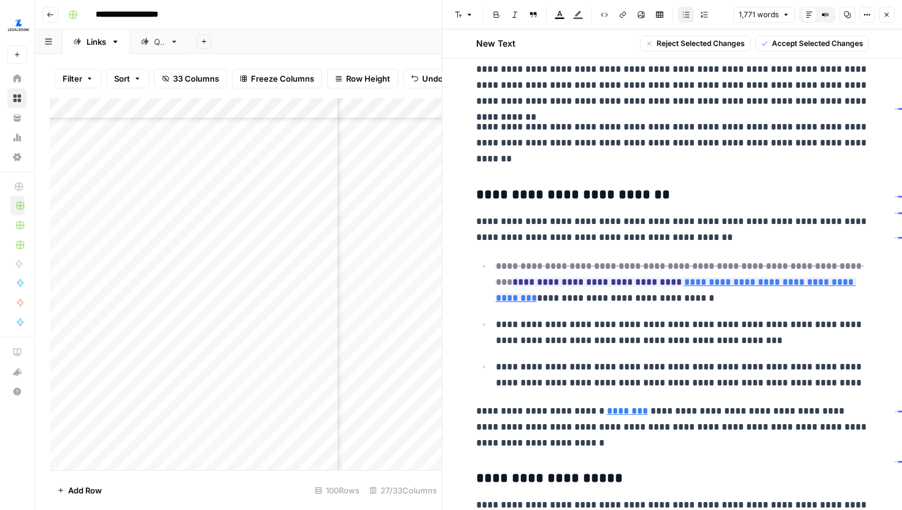
click at [706, 313] on ul "**********" at bounding box center [672, 324] width 393 height 133
click at [701, 313] on ul "**********" at bounding box center [672, 324] width 393 height 133
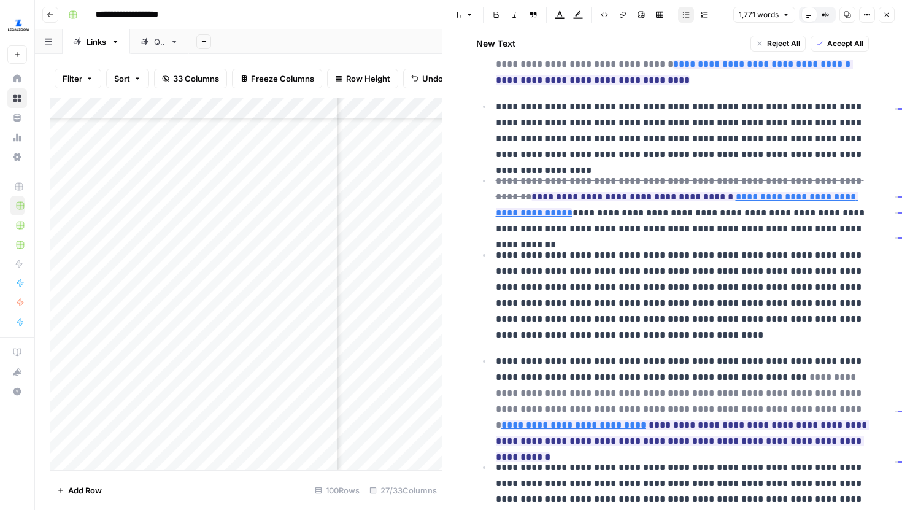
scroll to position [1325, 0]
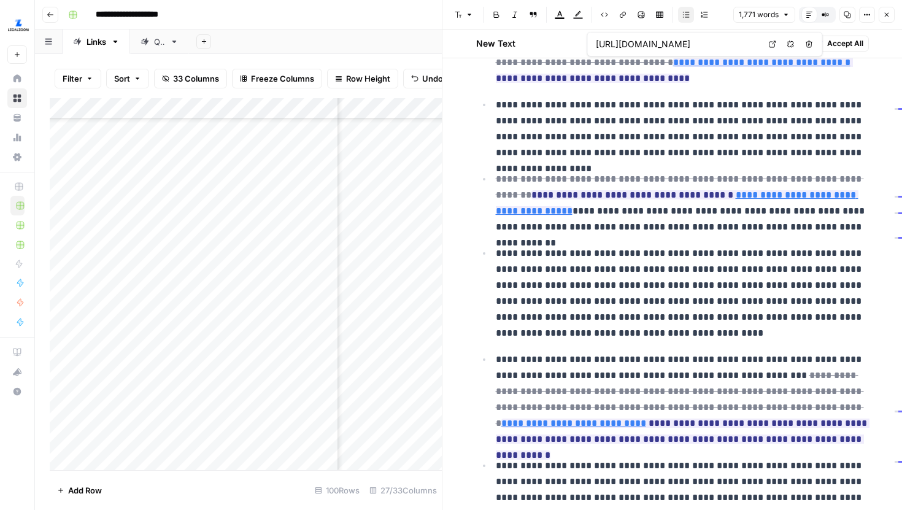
click at [768, 45] on link "Open in a new tab" at bounding box center [773, 44] width 16 height 16
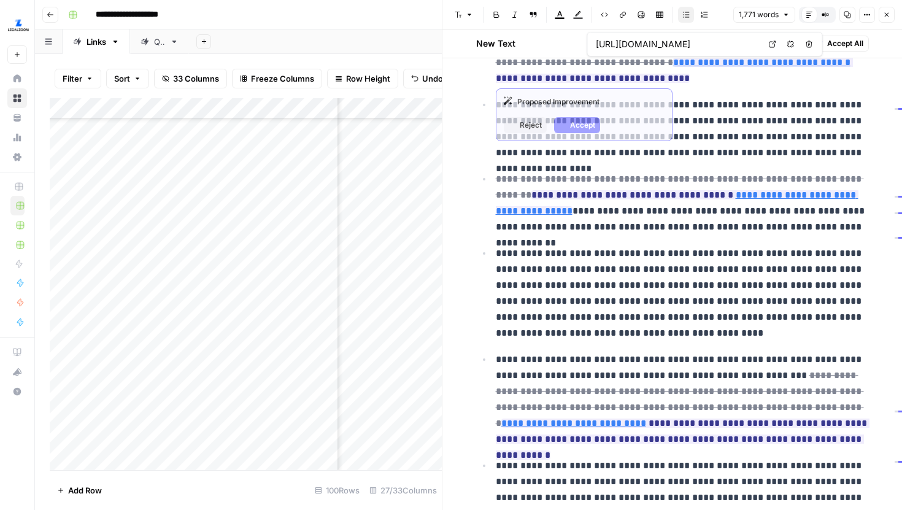
click at [773, 47] on icon at bounding box center [772, 44] width 7 height 7
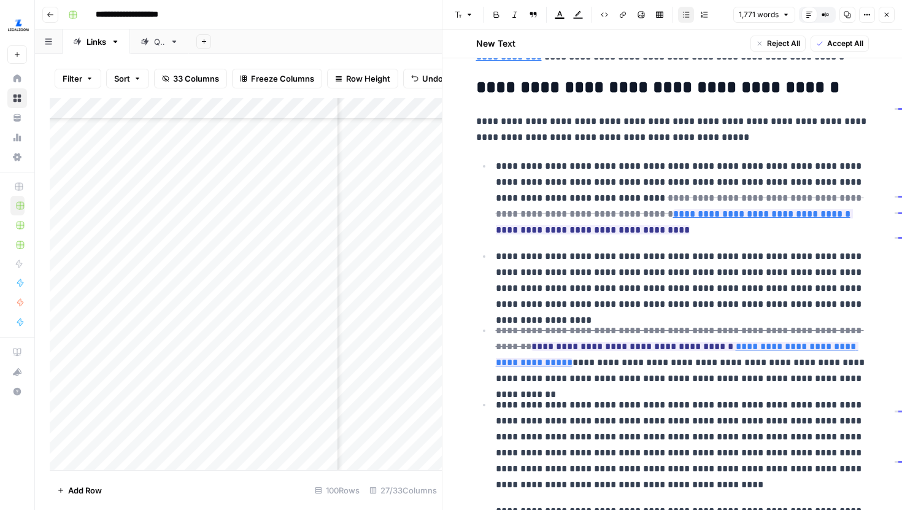
scroll to position [1174, 0]
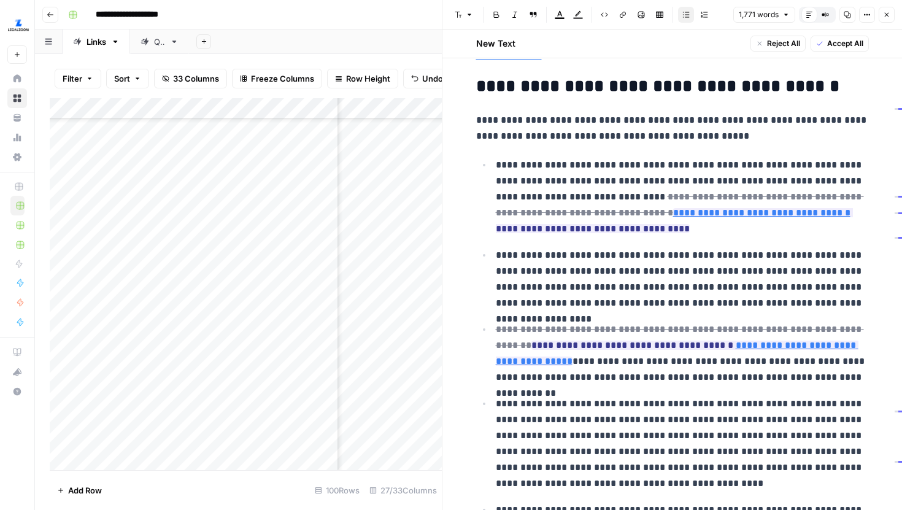
click at [727, 244] on ul "**********" at bounding box center [672, 460] width 393 height 606
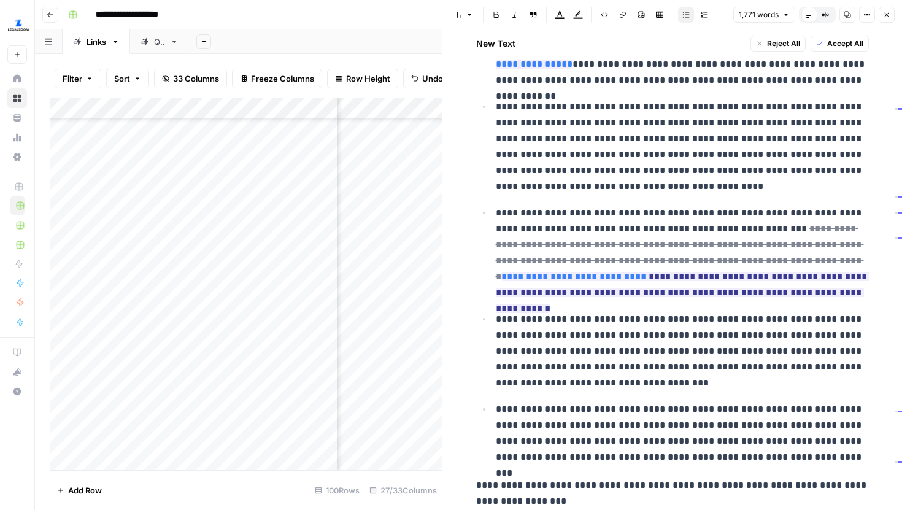
scroll to position [1474, 0]
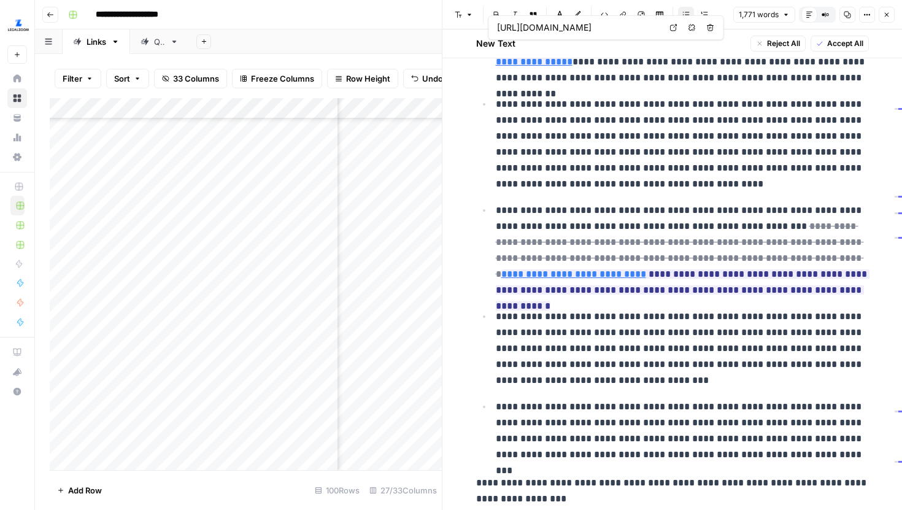
click at [673, 28] on icon at bounding box center [673, 28] width 7 height 7
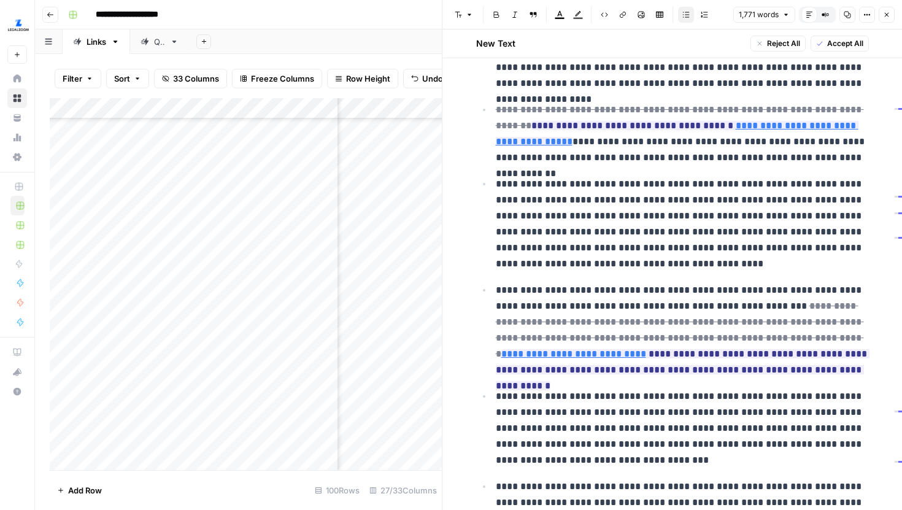
scroll to position [1397, 0]
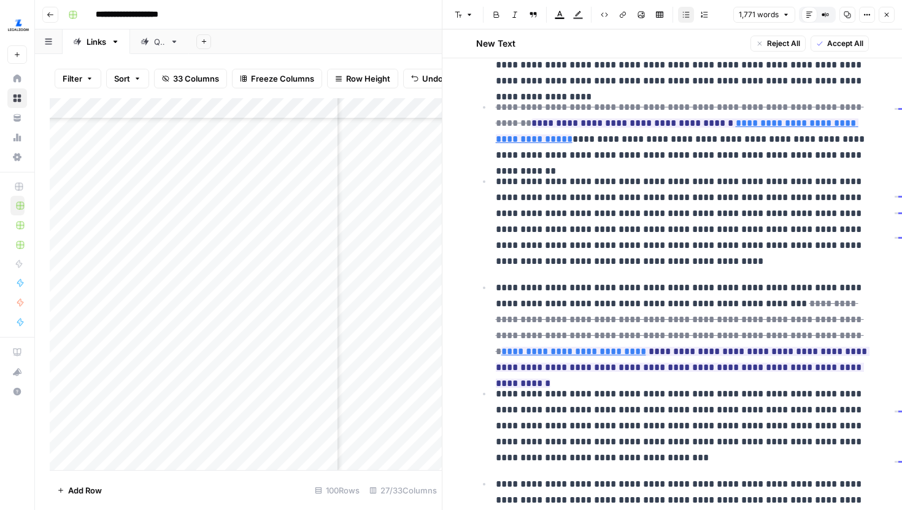
click at [697, 246] on p "**********" at bounding box center [682, 222] width 373 height 96
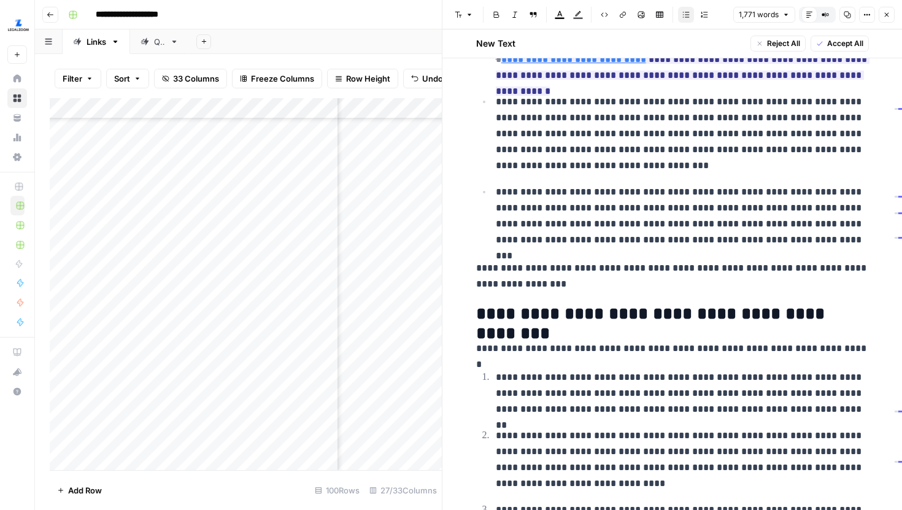
scroll to position [1686, 0]
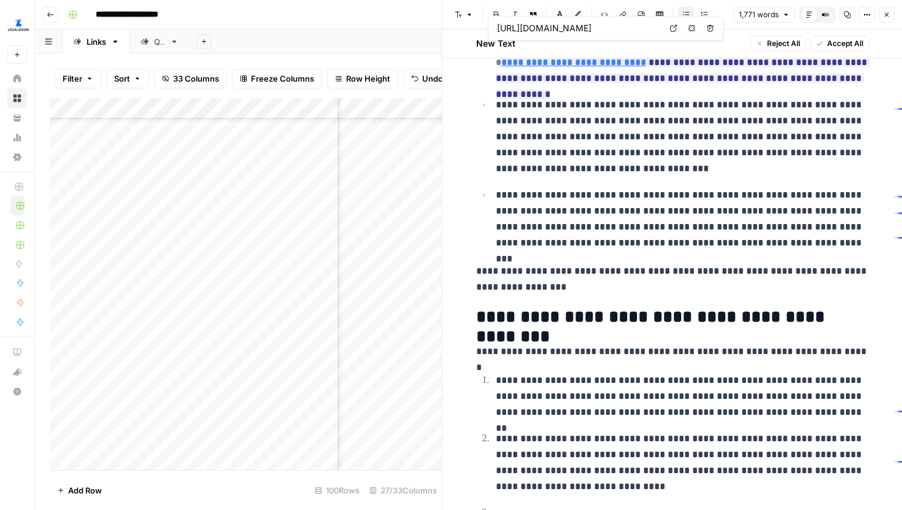
click at [675, 28] on icon at bounding box center [673, 28] width 7 height 7
click at [691, 159] on p "**********" at bounding box center [682, 137] width 373 height 80
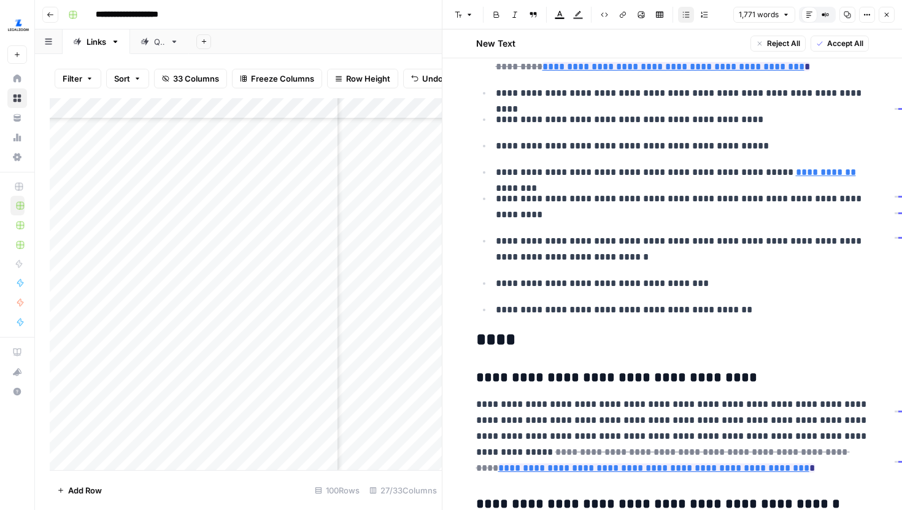
scroll to position [3045, 0]
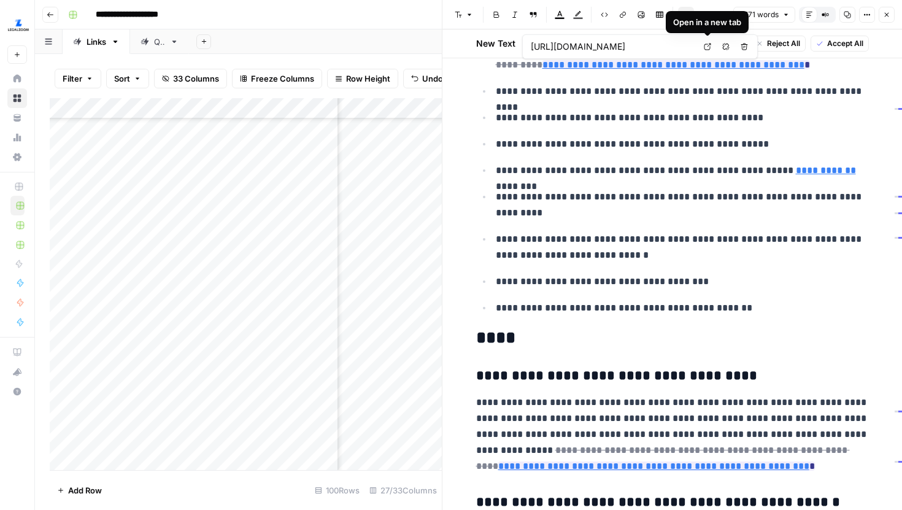
click at [710, 52] on link "Open in a new tab" at bounding box center [708, 47] width 16 height 16
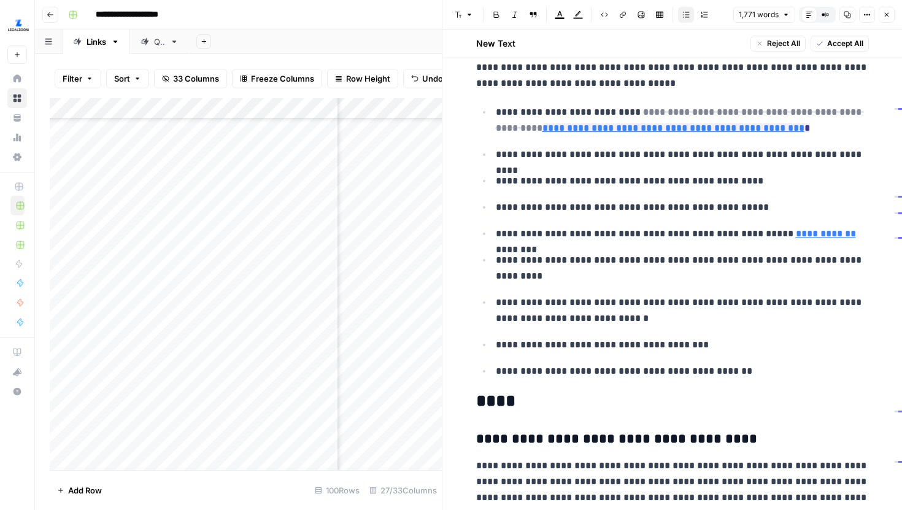
click at [698, 231] on p "**********" at bounding box center [682, 234] width 373 height 16
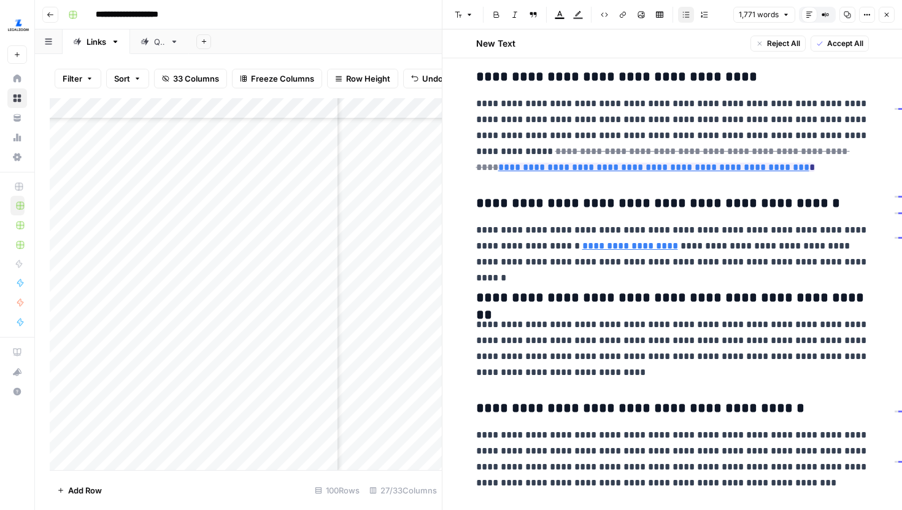
scroll to position [3368, 0]
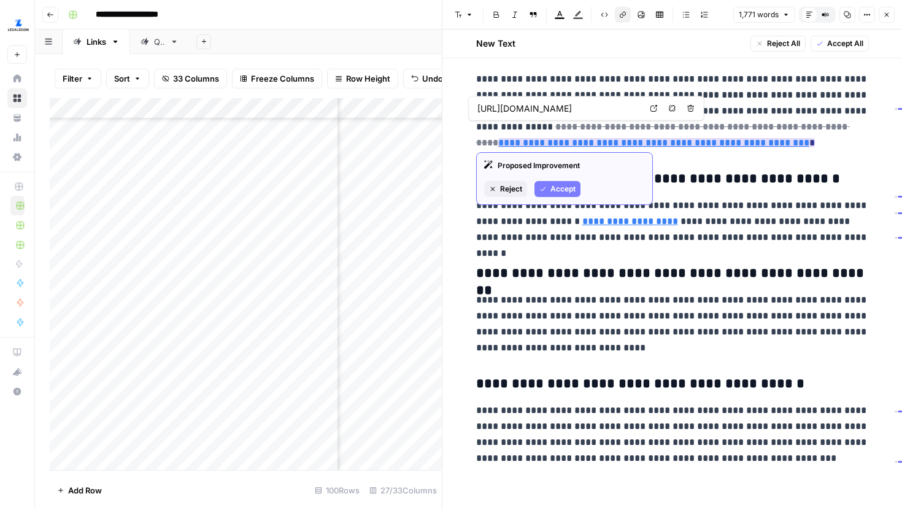
click at [498, 145] on link "**********" at bounding box center [653, 142] width 311 height 9
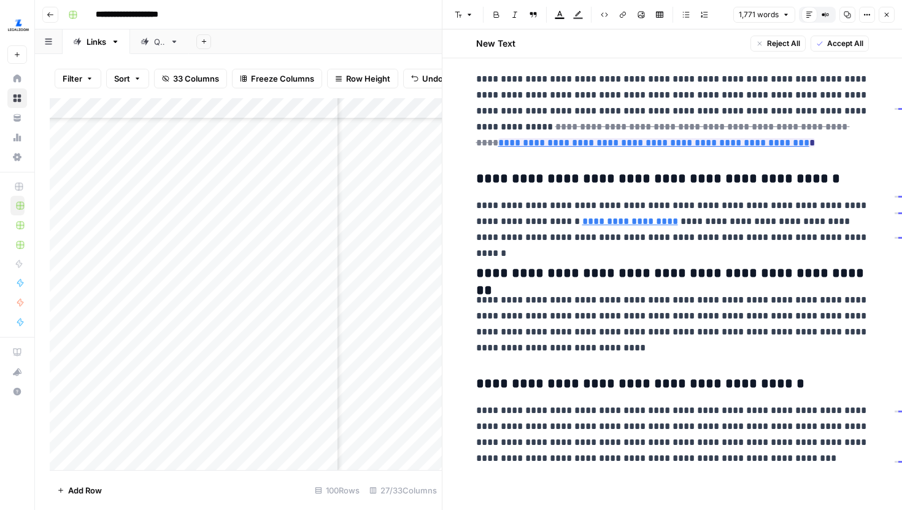
click at [888, 20] on button "Close" at bounding box center [887, 15] width 16 height 16
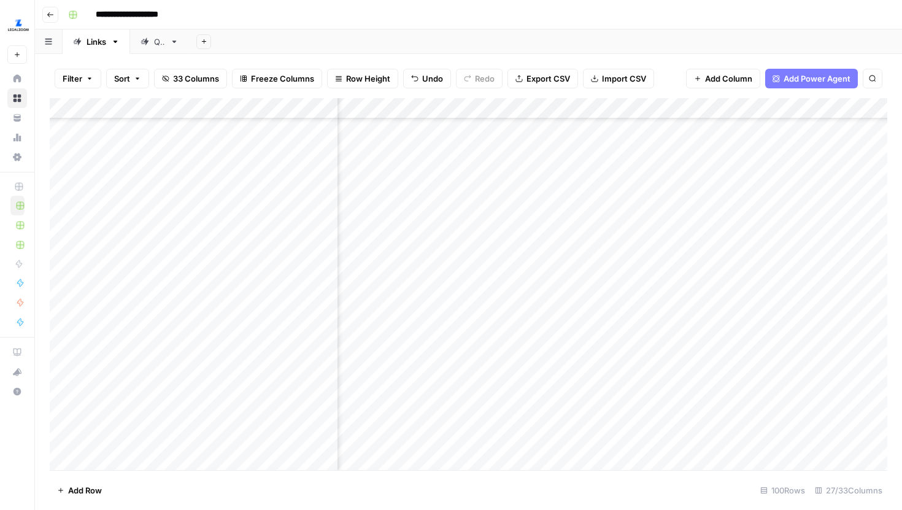
click at [572, 287] on div "Add Column" at bounding box center [469, 284] width 838 height 372
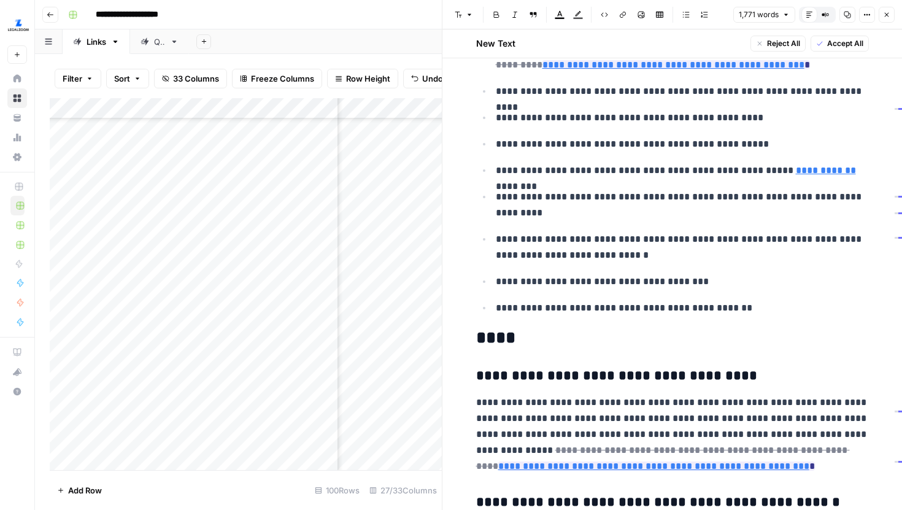
scroll to position [3047, 0]
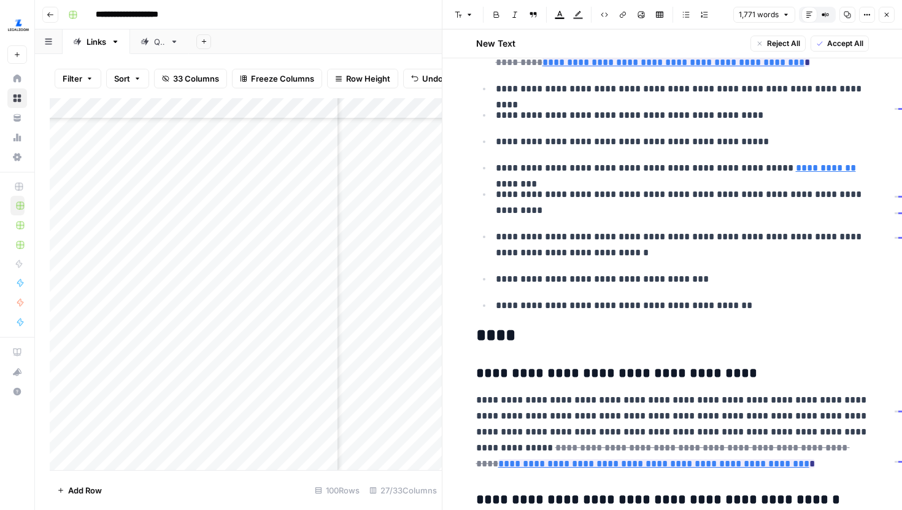
click at [890, 14] on icon "button" at bounding box center [886, 14] width 7 height 7
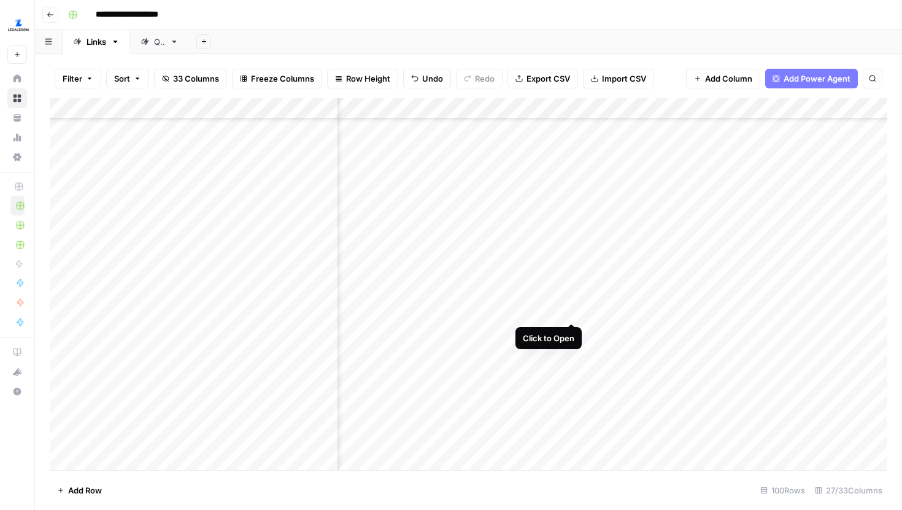
click at [573, 311] on div "Add Column" at bounding box center [469, 284] width 838 height 372
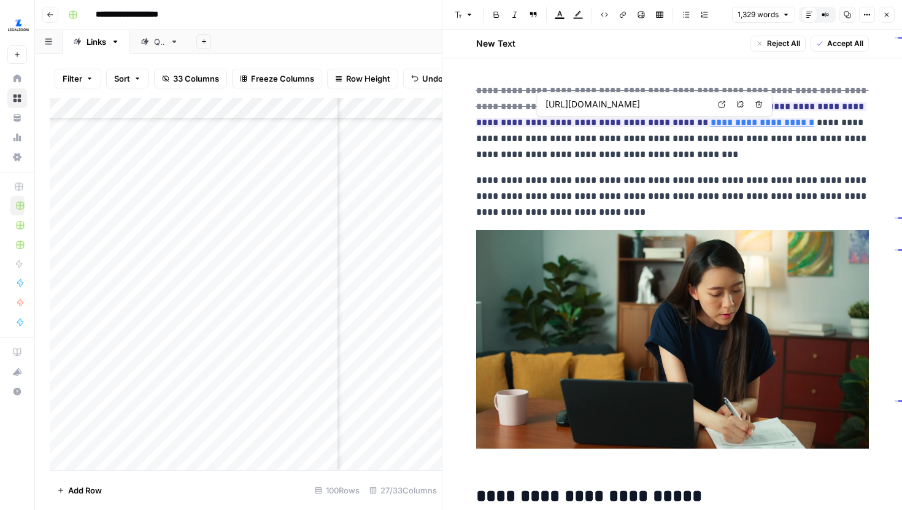
click at [727, 108] on link "Open in a new tab" at bounding box center [723, 104] width 16 height 16
click at [620, 160] on p "**********" at bounding box center [672, 123] width 393 height 80
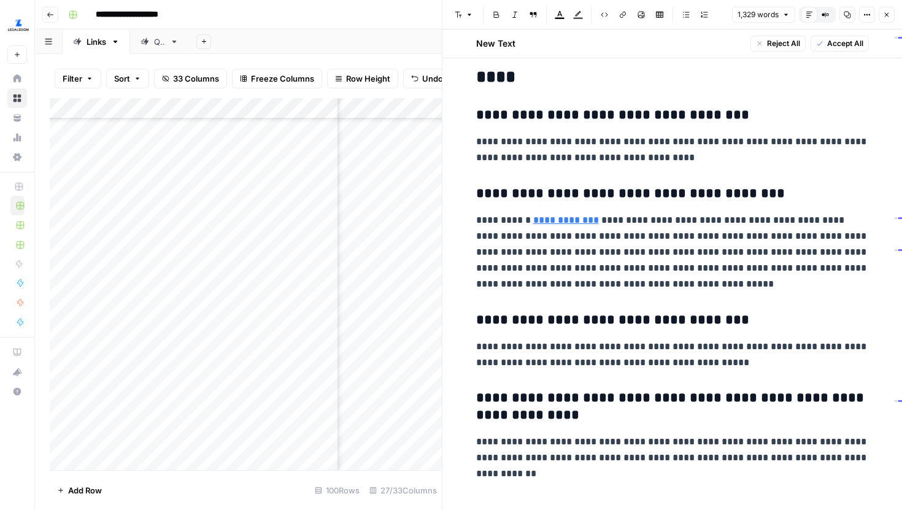
scroll to position [2875, 0]
click at [891, 11] on button "Close" at bounding box center [887, 15] width 16 height 16
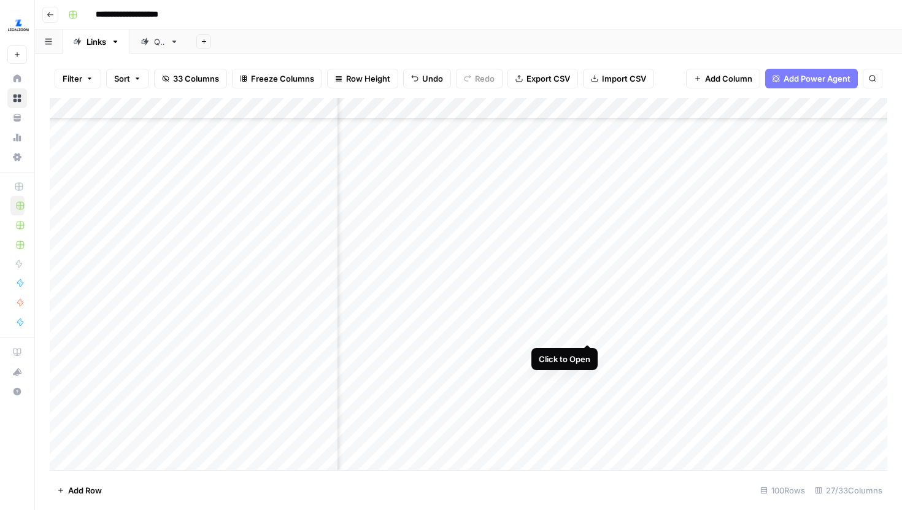
click at [587, 333] on div "Add Column" at bounding box center [469, 284] width 838 height 372
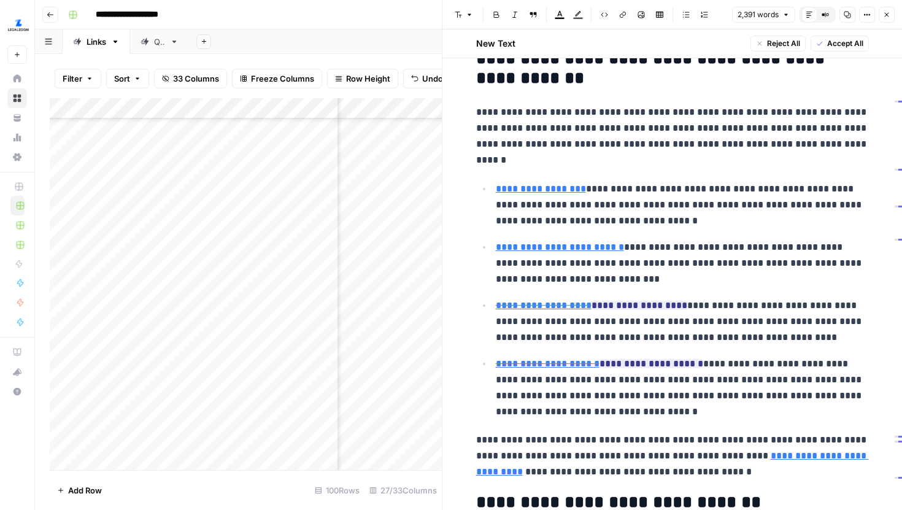
scroll to position [4484, 0]
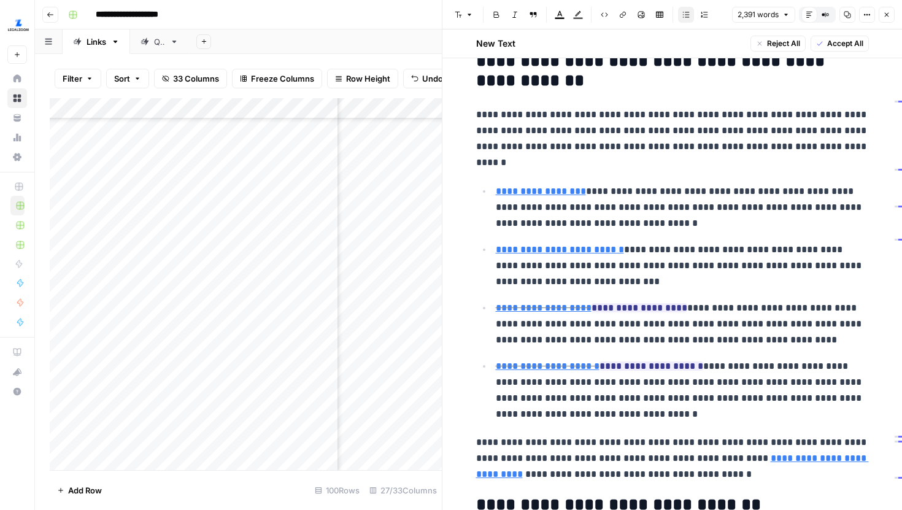
click at [819, 314] on p "**********" at bounding box center [682, 324] width 373 height 48
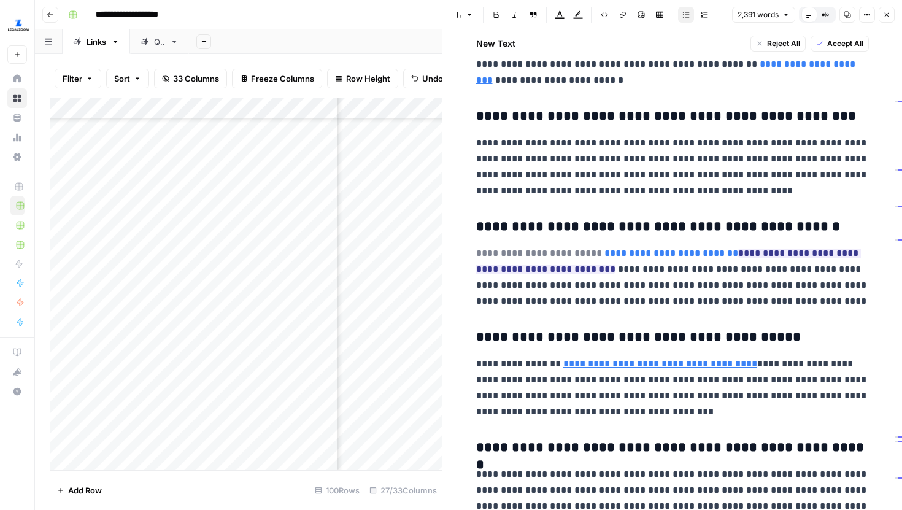
scroll to position [5143, 0]
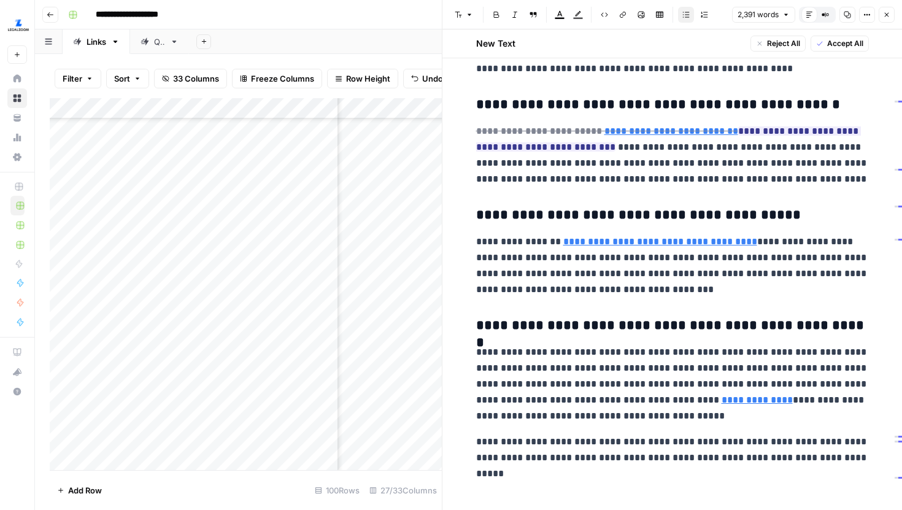
click at [885, 17] on icon "button" at bounding box center [886, 14] width 7 height 7
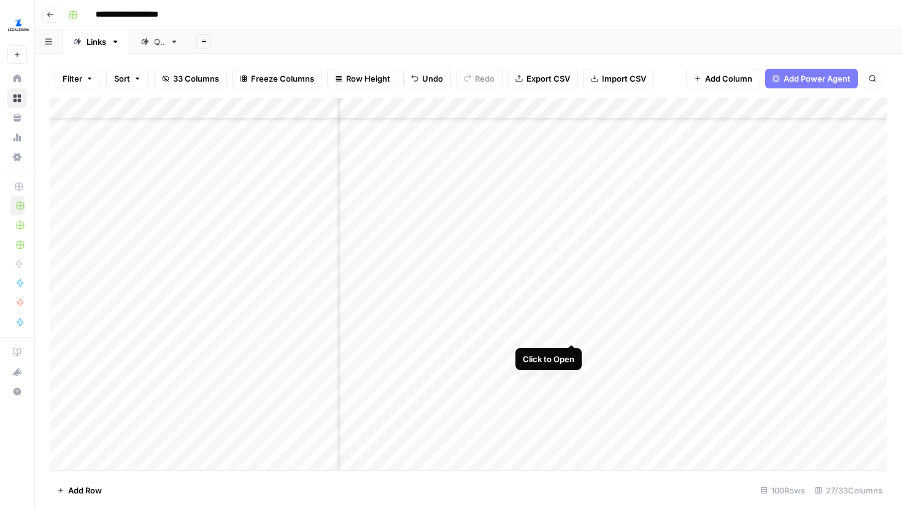
click at [573, 330] on div "Add Column" at bounding box center [469, 284] width 838 height 372
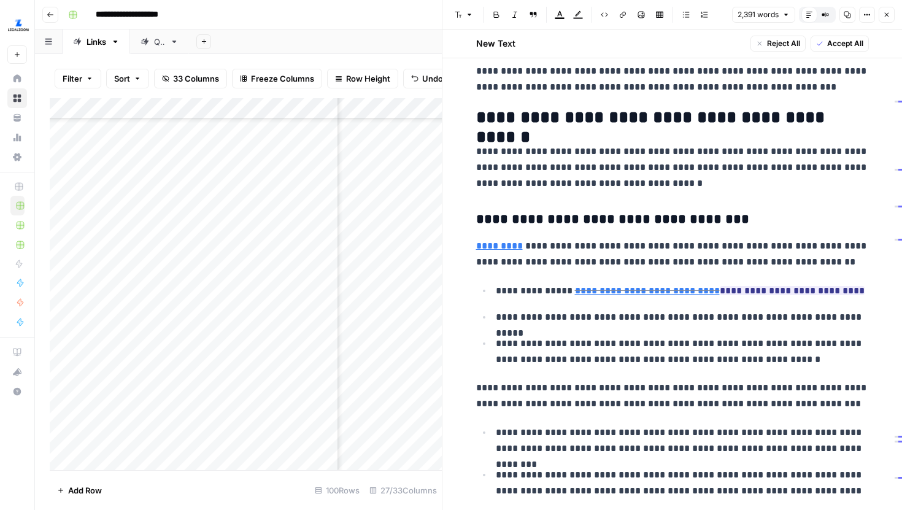
scroll to position [618, 0]
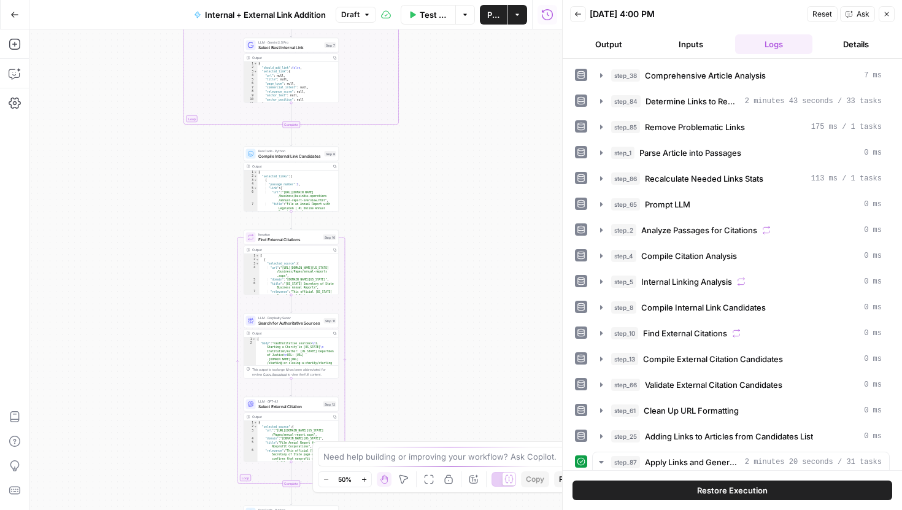
drag, startPoint x: 462, startPoint y: 384, endPoint x: 452, endPoint y: 346, distance: 38.9
click at [462, 147] on div "true false true false Workflow Set Inputs Inputs Run Code · Python Comprehensiv…" at bounding box center [295, 269] width 533 height 481
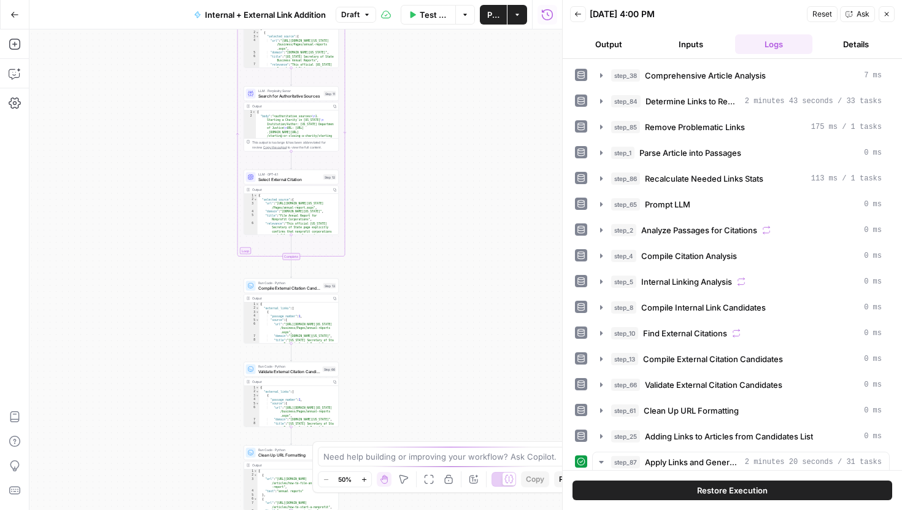
drag, startPoint x: 449, startPoint y: 246, endPoint x: 449, endPoint y: 130, distance: 115.4
click at [449, 130] on div "true false true false Workflow Set Inputs Inputs Run Code · Python Comprehensiv…" at bounding box center [295, 269] width 533 height 481
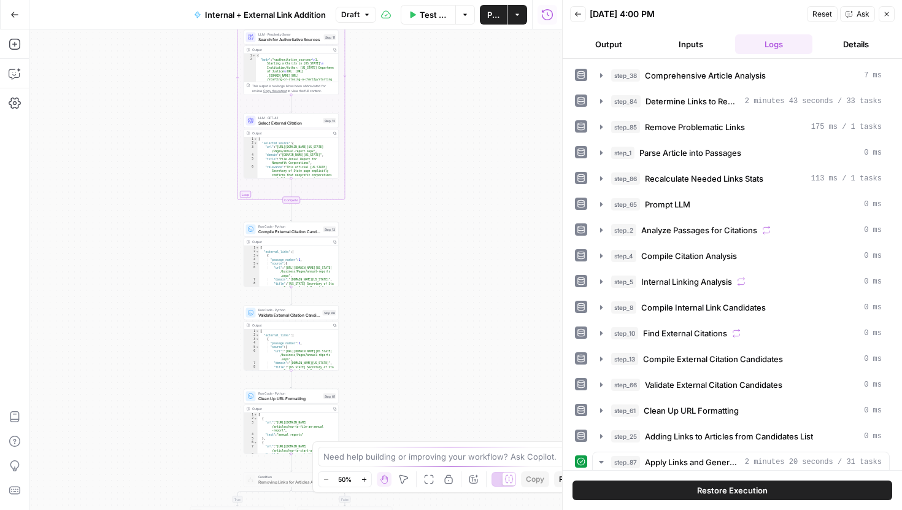
drag, startPoint x: 442, startPoint y: 352, endPoint x: 442, endPoint y: 263, distance: 89.0
click at [442, 263] on div "true false true false Workflow Set Inputs Inputs Run Code · Python Comprehensiv…" at bounding box center [295, 269] width 533 height 481
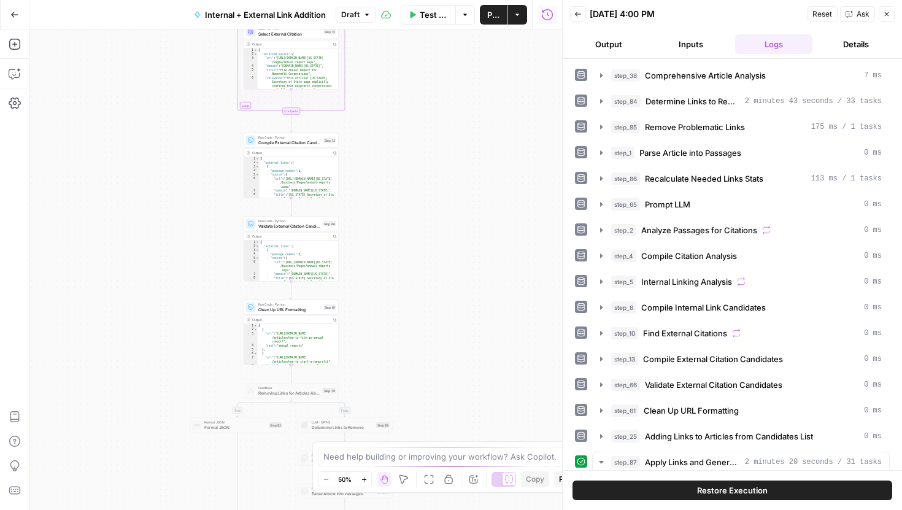
click at [657, 483] on button "Restore Execution" at bounding box center [733, 491] width 320 height 20
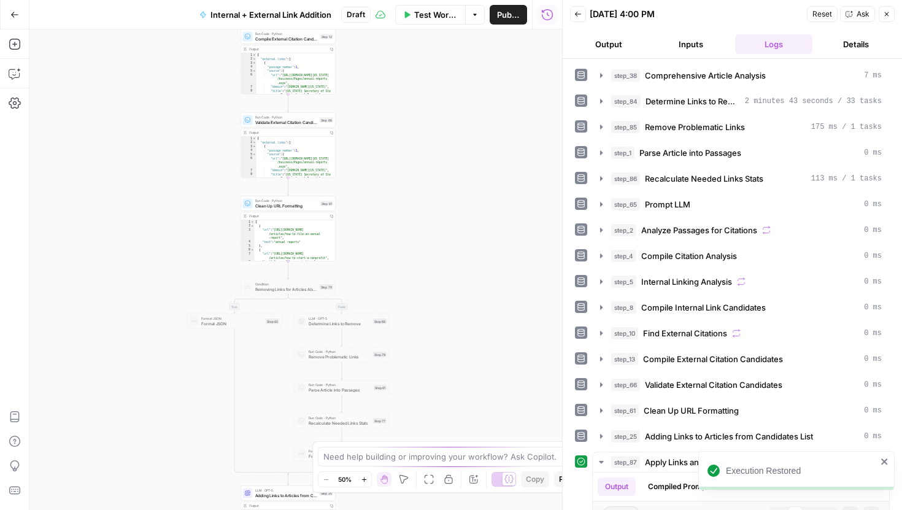
drag, startPoint x: 446, startPoint y: 360, endPoint x: 416, endPoint y: 189, distance: 173.2
click at [416, 189] on div "true false true false Workflow Set Inputs Inputs Run Code · Python Comprehensiv…" at bounding box center [295, 269] width 533 height 481
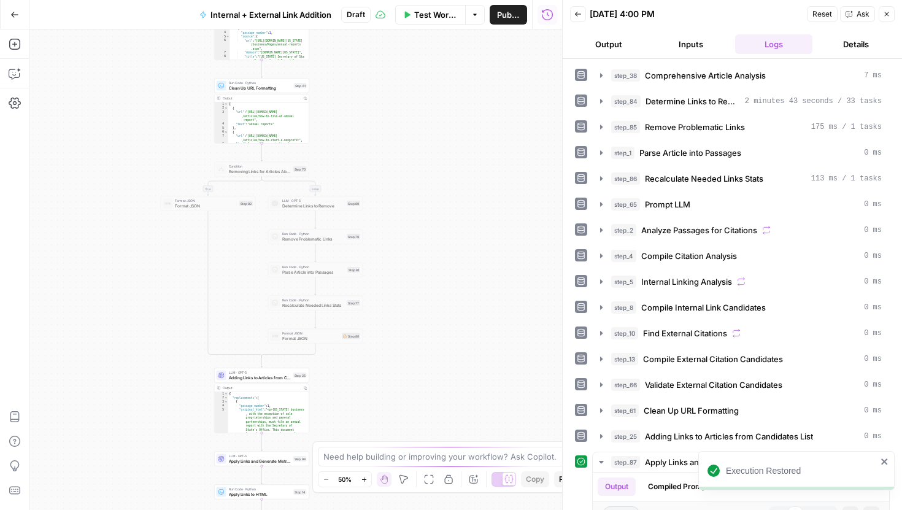
drag, startPoint x: 449, startPoint y: 365, endPoint x: 449, endPoint y: 163, distance: 202.0
click at [449, 163] on div "true false true false Workflow Set Inputs Inputs Run Code · Python Comprehensiv…" at bounding box center [295, 269] width 533 height 481
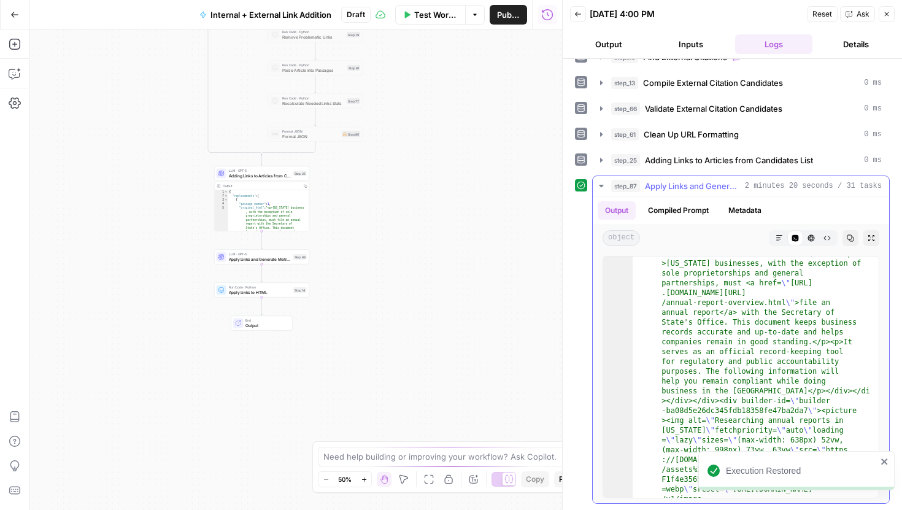
scroll to position [72, 0]
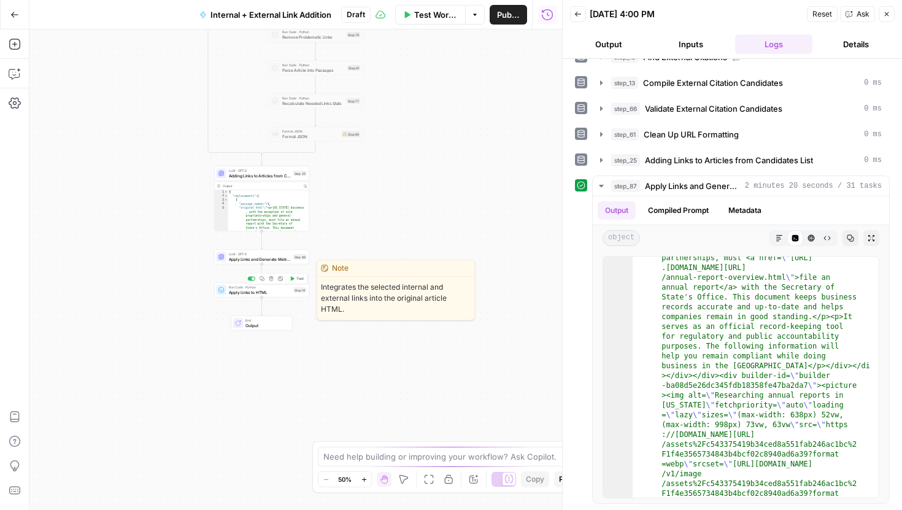
click at [298, 280] on span "Test" at bounding box center [300, 279] width 7 height 6
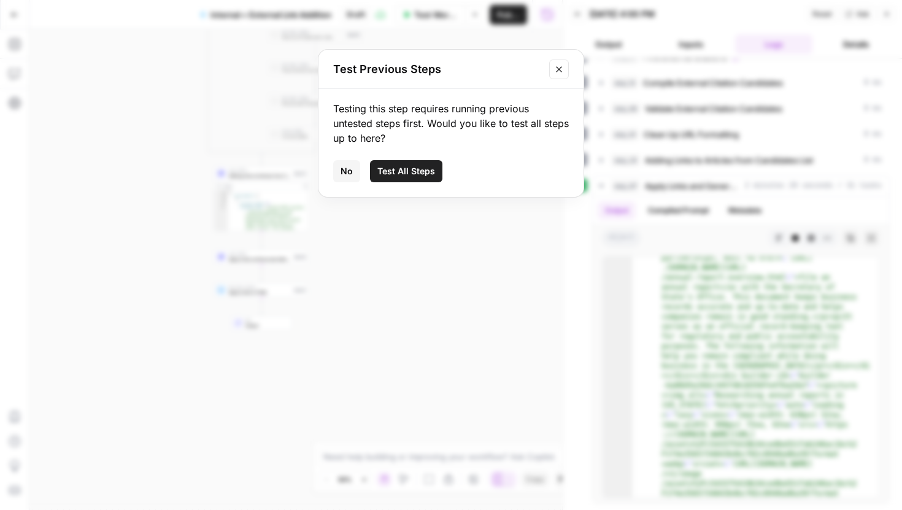
click at [416, 170] on span "Test All Steps" at bounding box center [407, 171] width 58 height 12
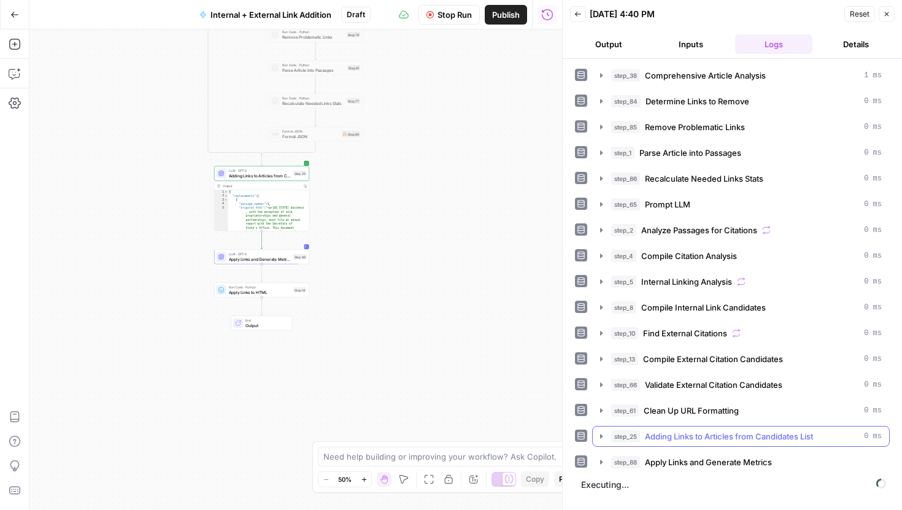
click at [601, 433] on icon "button" at bounding box center [602, 437] width 10 height 10
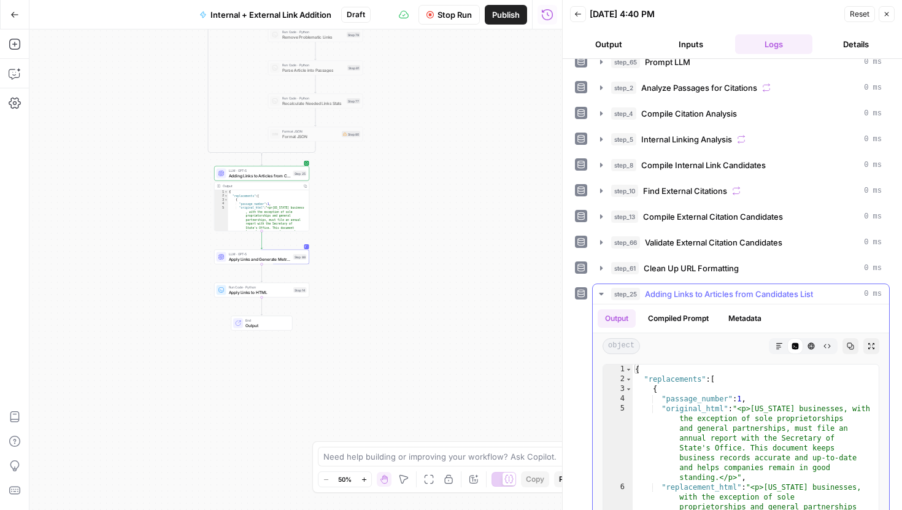
scroll to position [81, 0]
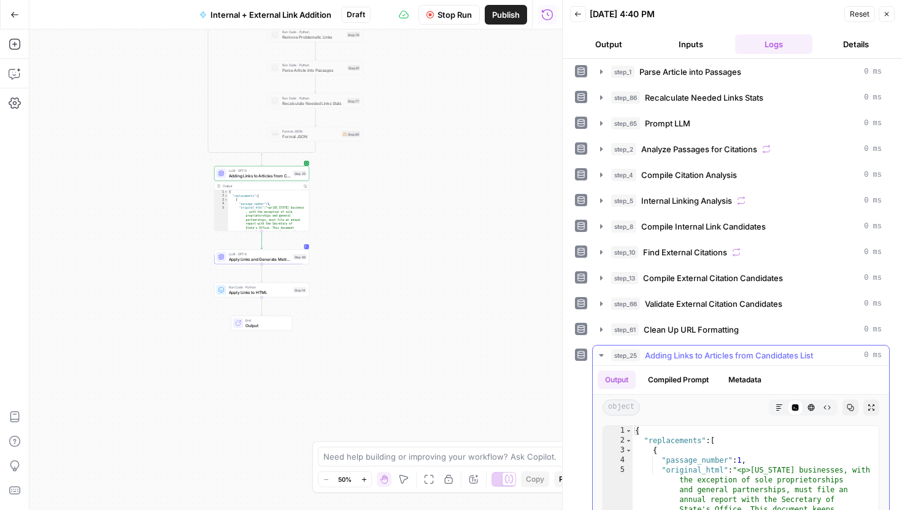
click at [602, 354] on icon "button" at bounding box center [602, 356] width 10 height 10
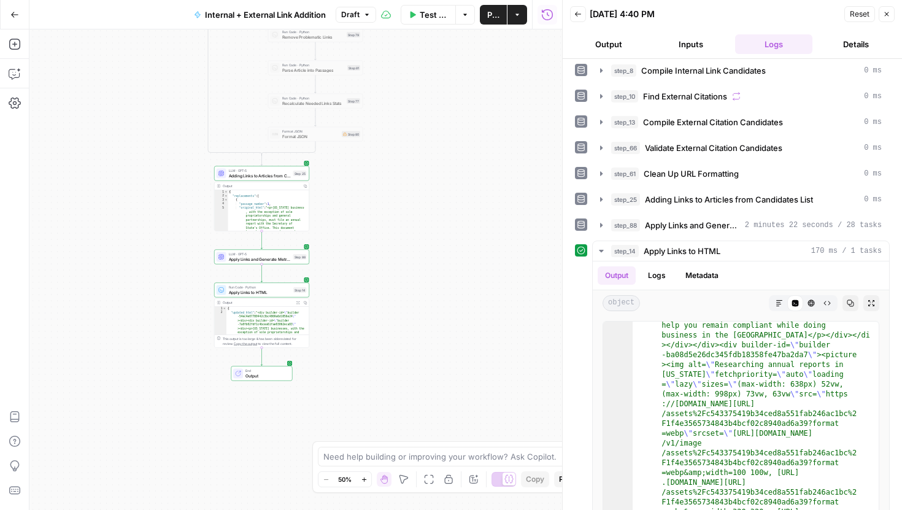
scroll to position [168, 0]
click at [772, 299] on button "Markdown" at bounding box center [780, 303] width 16 height 16
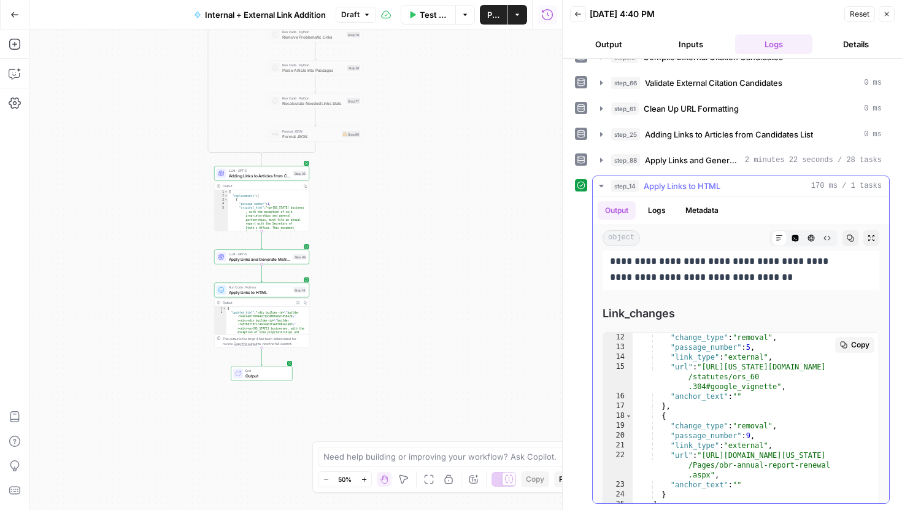
scroll to position [128, 0]
click at [601, 158] on icon "button" at bounding box center [601, 160] width 2 height 4
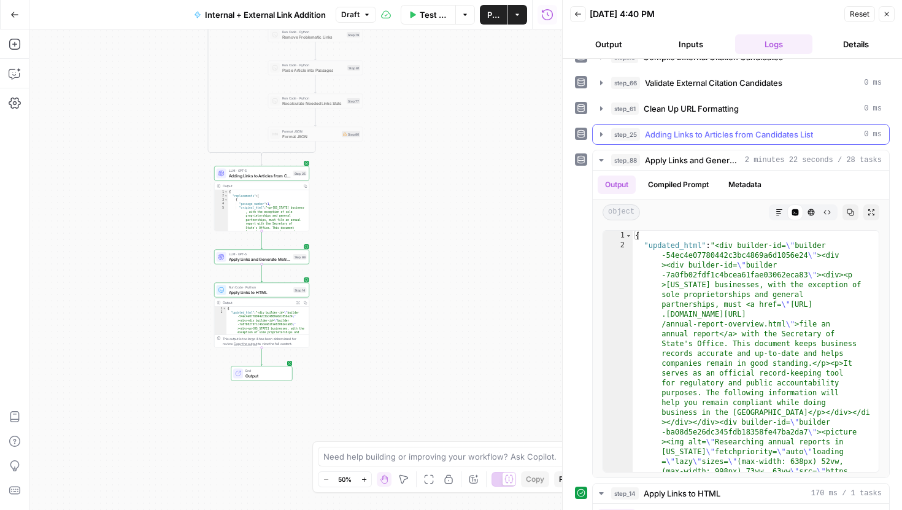
click at [600, 137] on icon "button" at bounding box center [602, 135] width 10 height 10
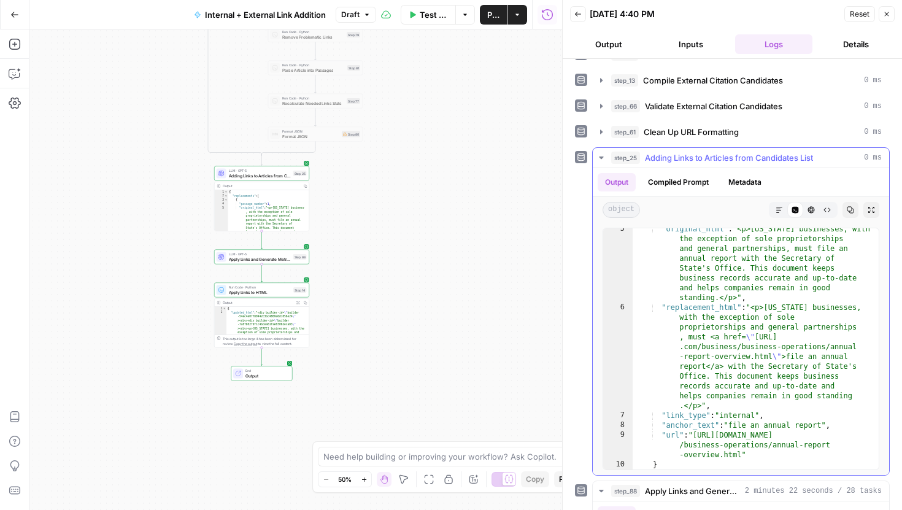
scroll to position [0, 0]
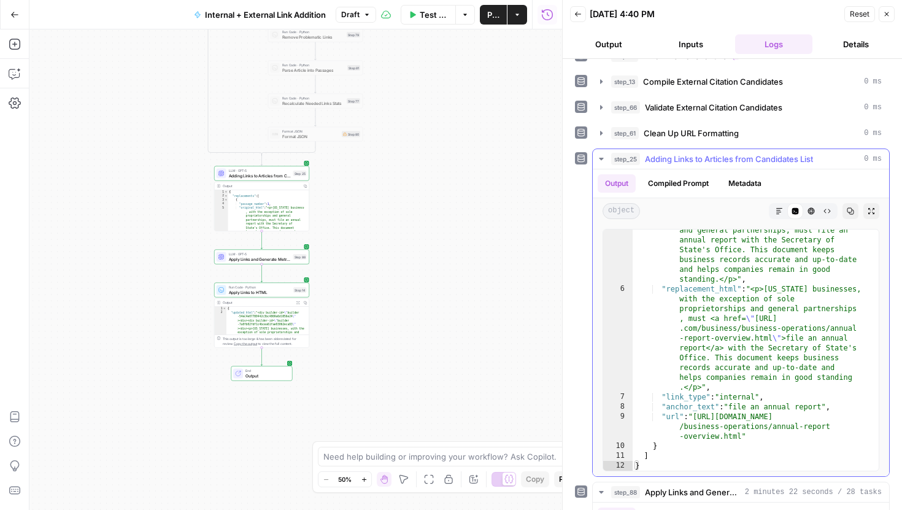
click at [600, 158] on icon "button" at bounding box center [601, 159] width 4 height 2
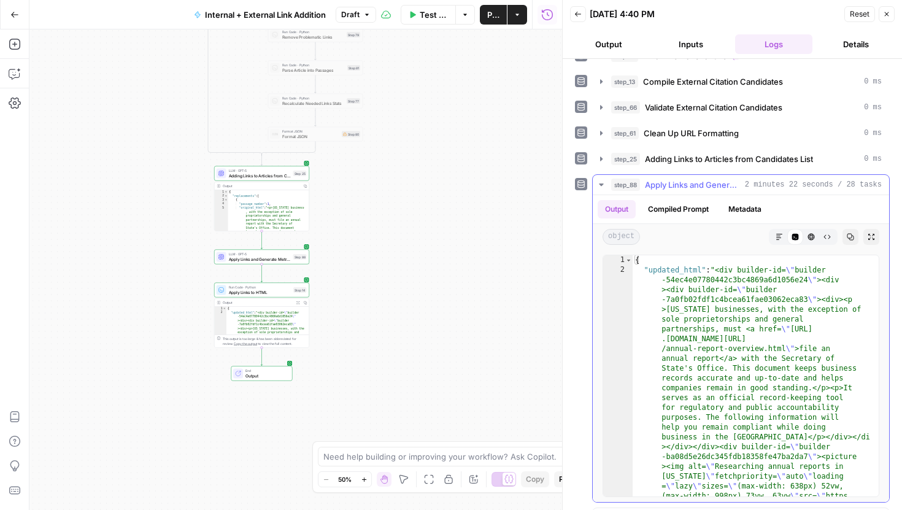
click at [599, 185] on icon "button" at bounding box center [602, 185] width 10 height 10
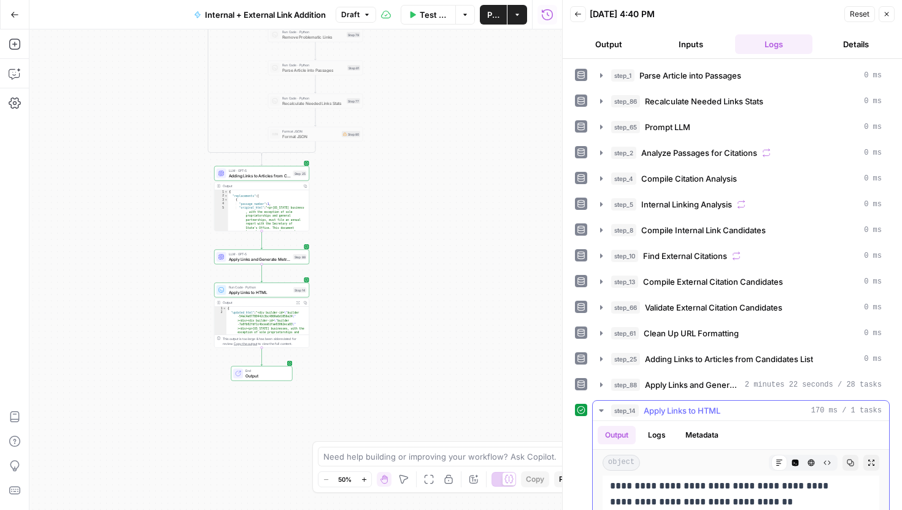
click at [602, 412] on icon "button" at bounding box center [602, 411] width 10 height 10
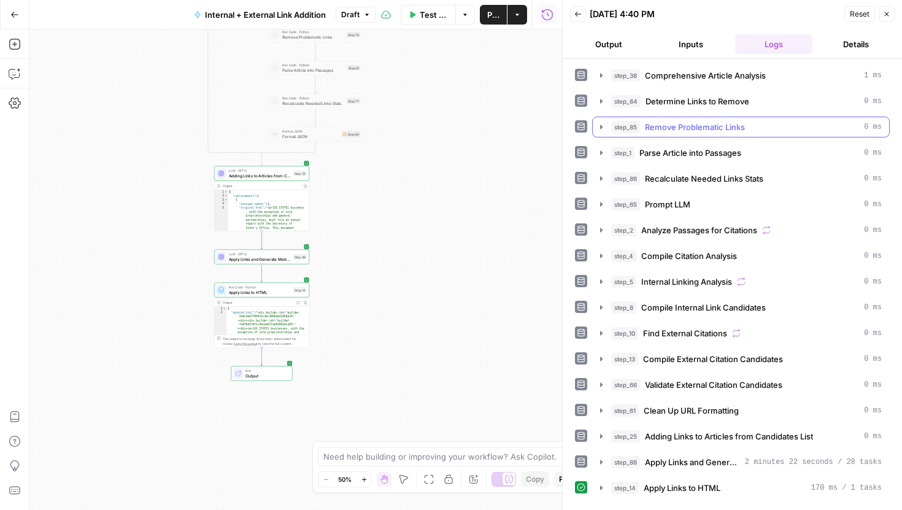
click at [600, 129] on icon "button" at bounding box center [602, 127] width 10 height 10
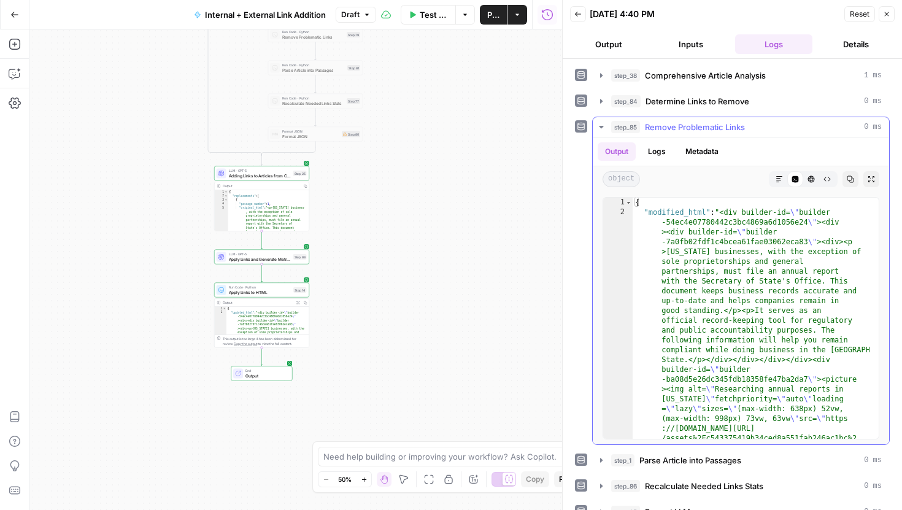
click at [602, 127] on icon "button" at bounding box center [601, 127] width 4 height 2
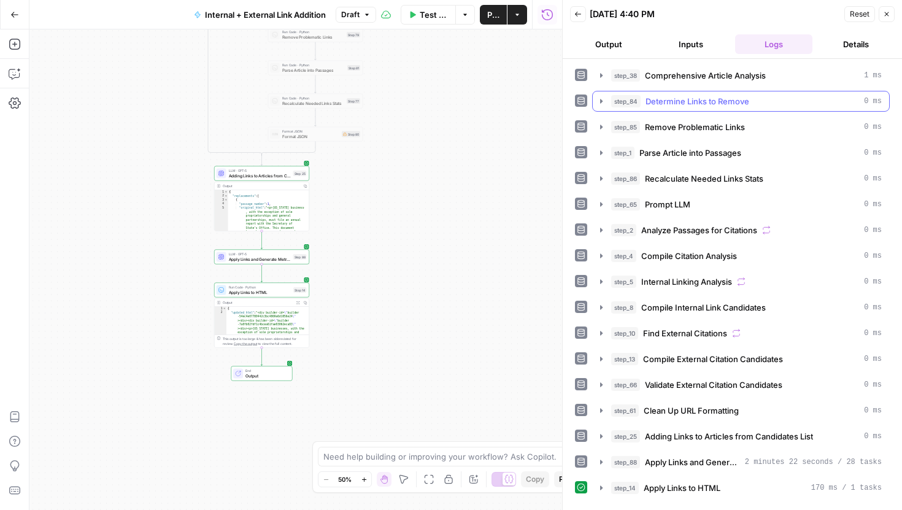
click at [601, 96] on icon "button" at bounding box center [602, 101] width 10 height 10
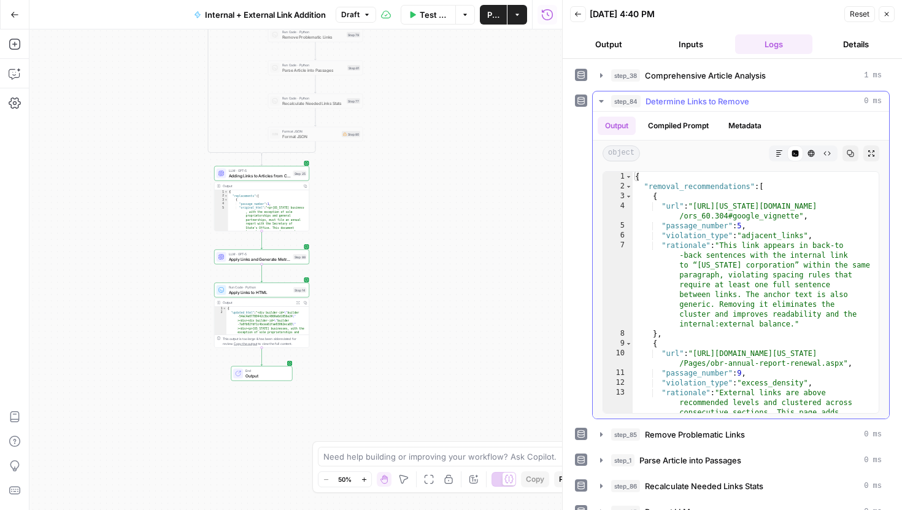
click at [600, 101] on icon "button" at bounding box center [601, 101] width 4 height 2
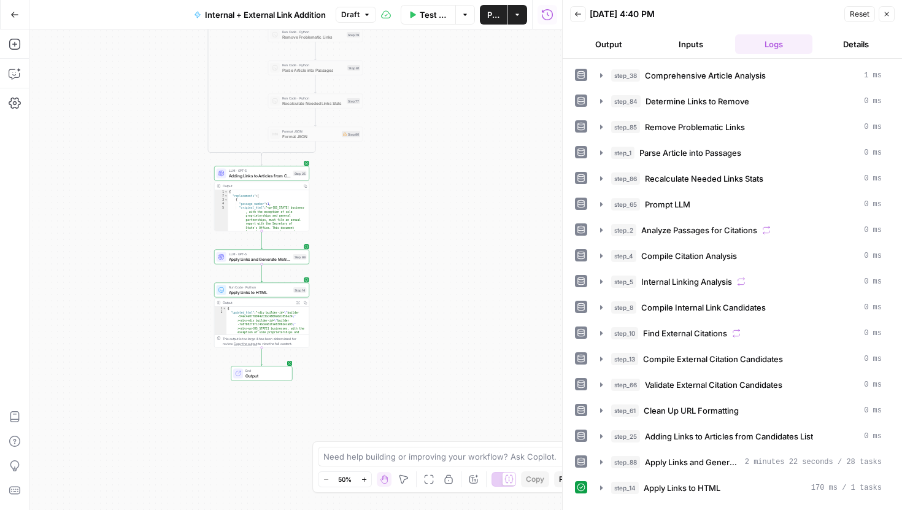
click at [293, 262] on div "LLM · GPT-5 Apply Links and Generate Metrics Step 88 Copy step Delete step Add …" at bounding box center [261, 257] width 95 height 15
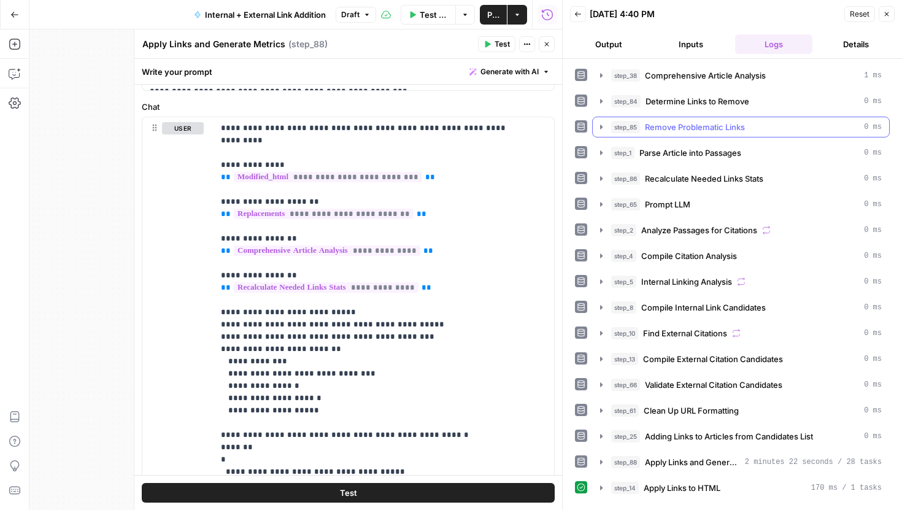
click at [599, 126] on icon "button" at bounding box center [602, 127] width 10 height 10
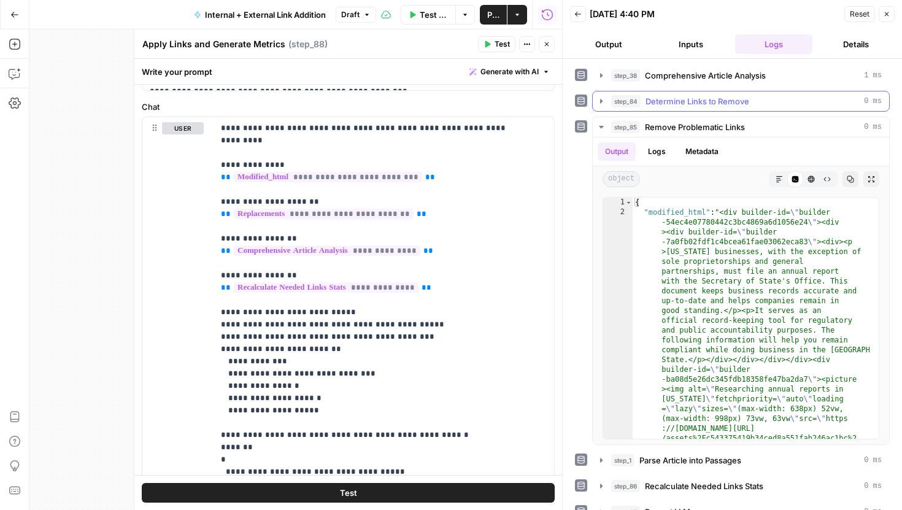
click at [598, 98] on icon "button" at bounding box center [602, 101] width 10 height 10
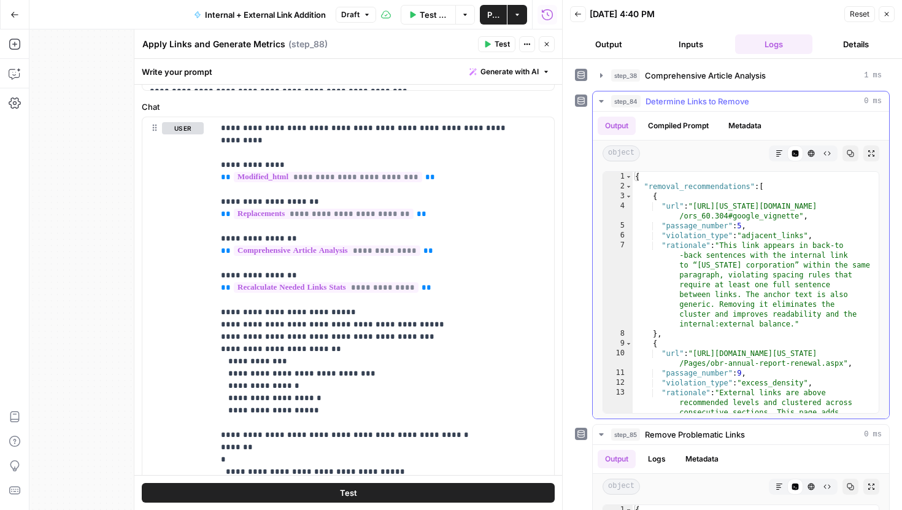
click at [597, 96] on button "step_84 Determine Links to Remove 0 ms" at bounding box center [741, 101] width 297 height 20
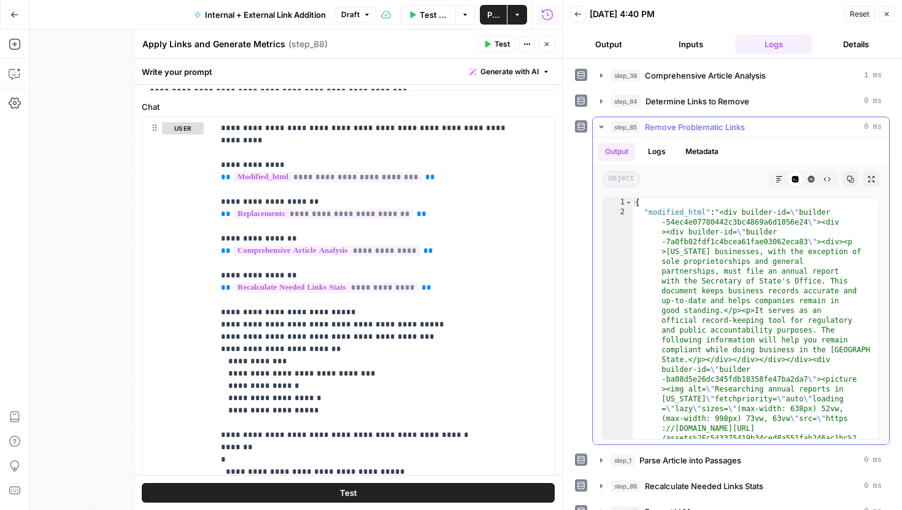
click at [600, 126] on icon "button" at bounding box center [602, 127] width 10 height 10
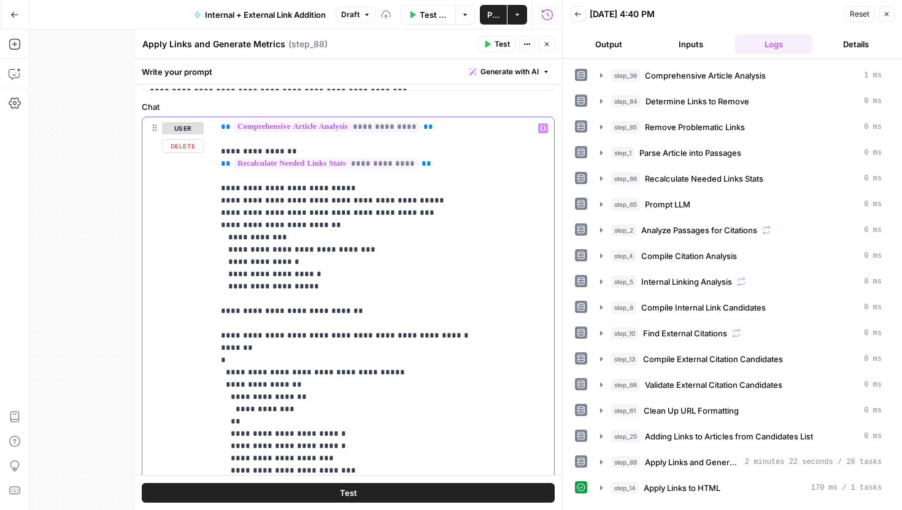
scroll to position [125, 0]
click at [379, 308] on p "**********" at bounding box center [375, 427] width 308 height 859
click at [366, 302] on p "**********" at bounding box center [375, 427] width 308 height 859
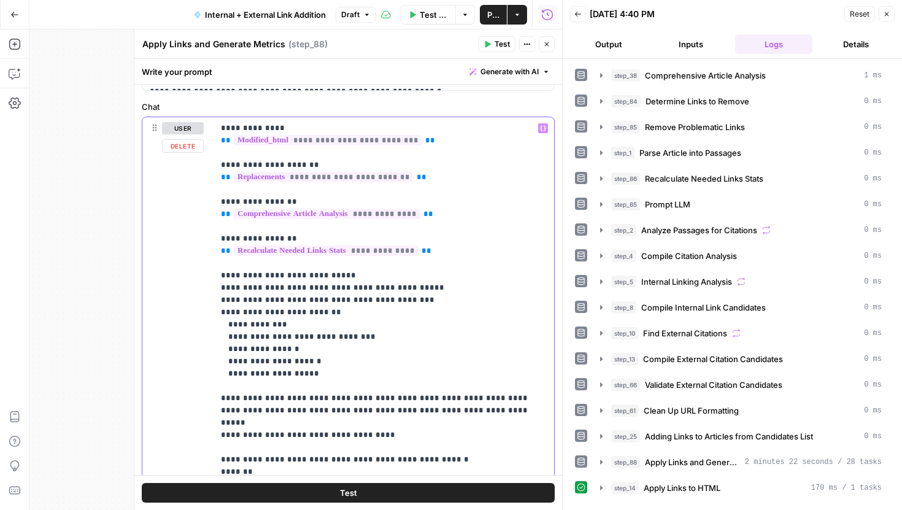
scroll to position [36, 0]
drag, startPoint x: 431, startPoint y: 166, endPoint x: 202, endPoint y: 166, distance: 229.0
click at [202, 166] on div "**********" at bounding box center [348, 381] width 412 height 529
copy p "**********"
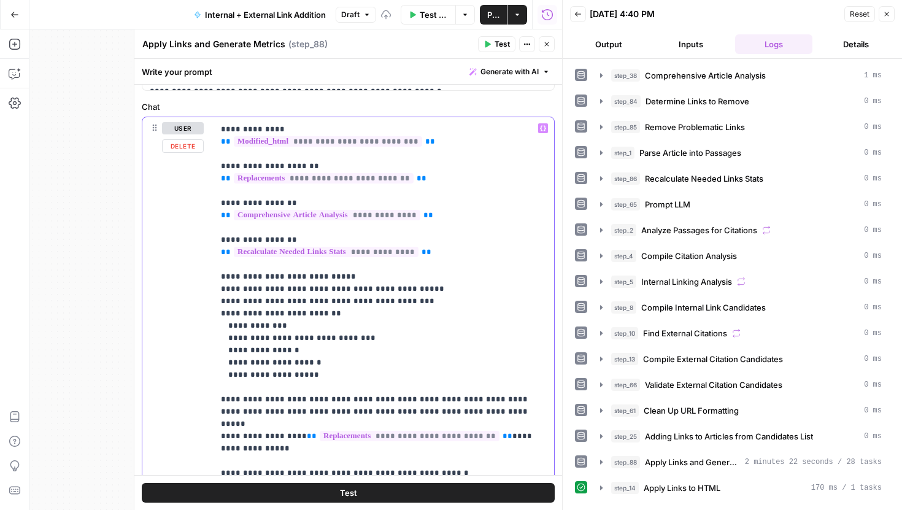
drag, startPoint x: 415, startPoint y: 427, endPoint x: 213, endPoint y: 411, distance: 202.6
click at [213, 411] on div "**********" at bounding box center [348, 381] width 412 height 529
copy p "**********"
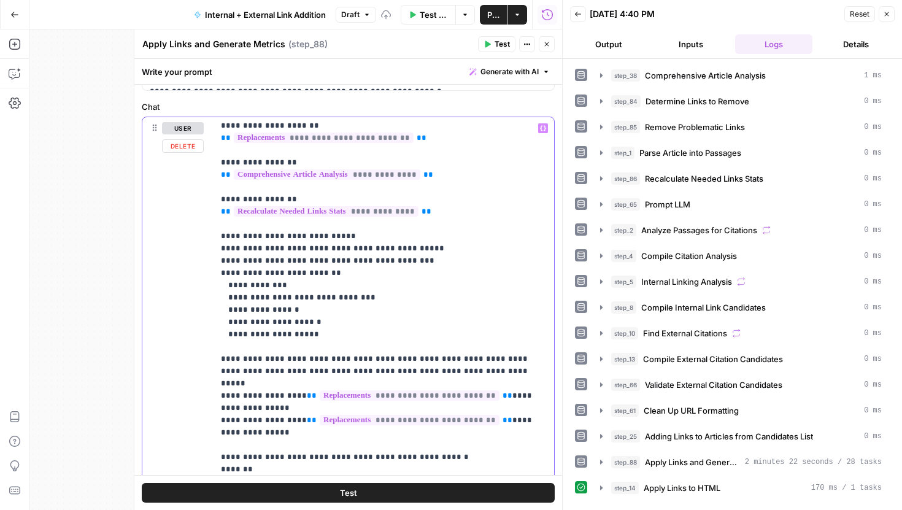
scroll to position [76, 0]
click at [254, 394] on p "**********" at bounding box center [384, 506] width 326 height 921
click at [256, 408] on p "**********" at bounding box center [384, 506] width 326 height 921
click at [290, 413] on p "**********" at bounding box center [384, 506] width 326 height 921
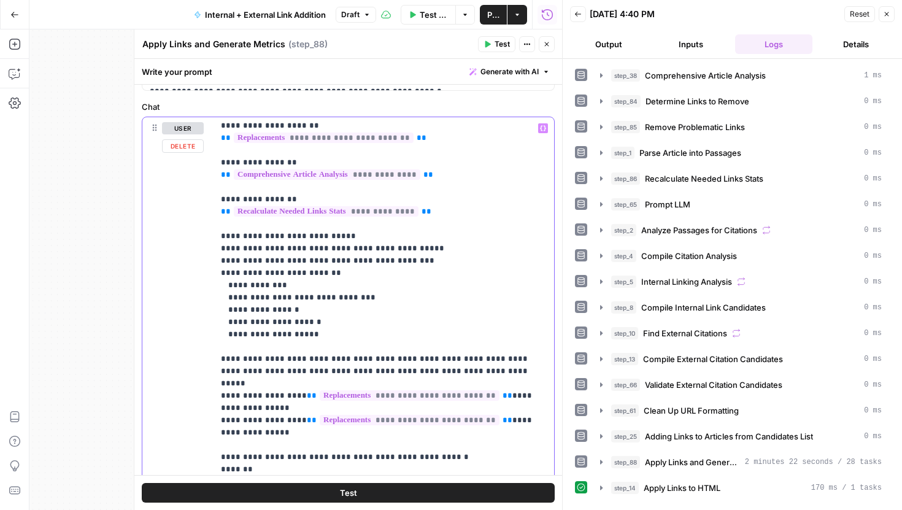
click at [283, 407] on p "**********" at bounding box center [384, 506] width 326 height 921
drag, startPoint x: 293, startPoint y: 397, endPoint x: 261, endPoint y: 398, distance: 32.6
click at [261, 398] on p "**********" at bounding box center [384, 506] width 326 height 921
drag, startPoint x: 299, startPoint y: 410, endPoint x: 265, endPoint y: 413, distance: 34.5
click at [265, 413] on p "**********" at bounding box center [384, 506] width 326 height 921
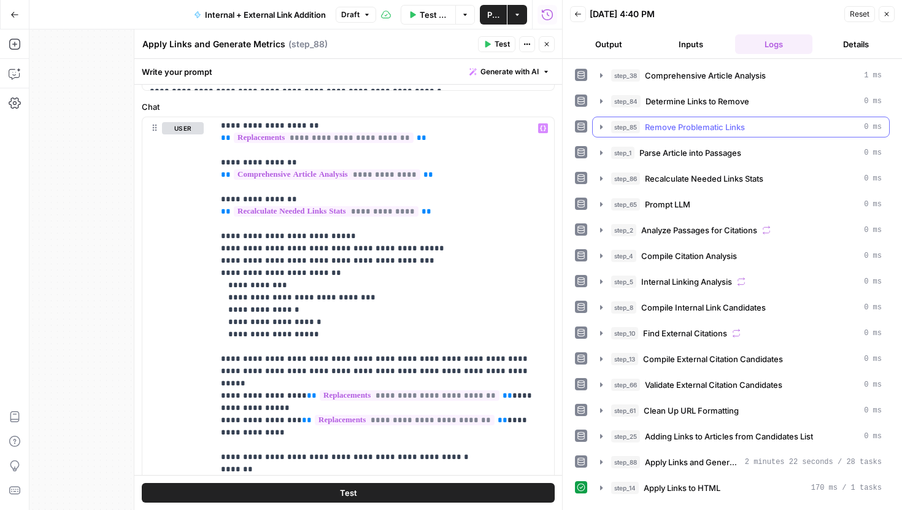
click at [604, 128] on icon "button" at bounding box center [602, 127] width 10 height 10
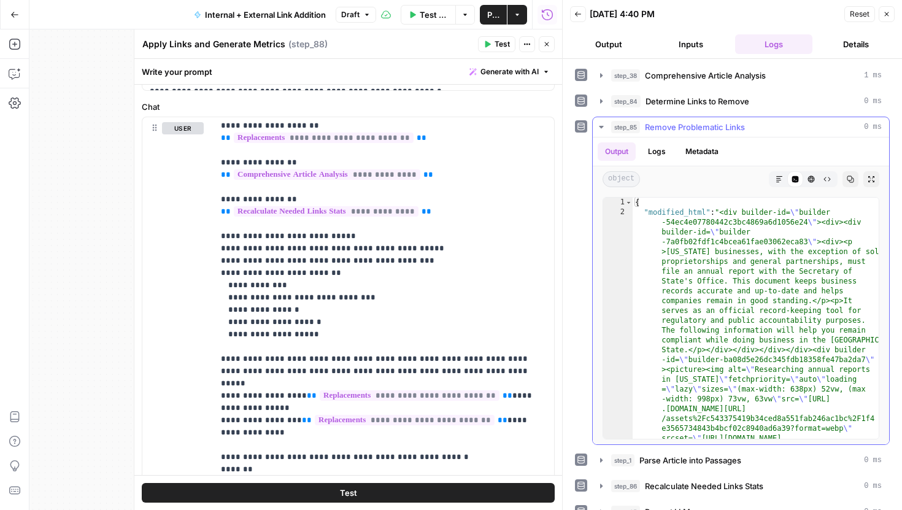
click at [603, 127] on icon "button" at bounding box center [602, 127] width 10 height 10
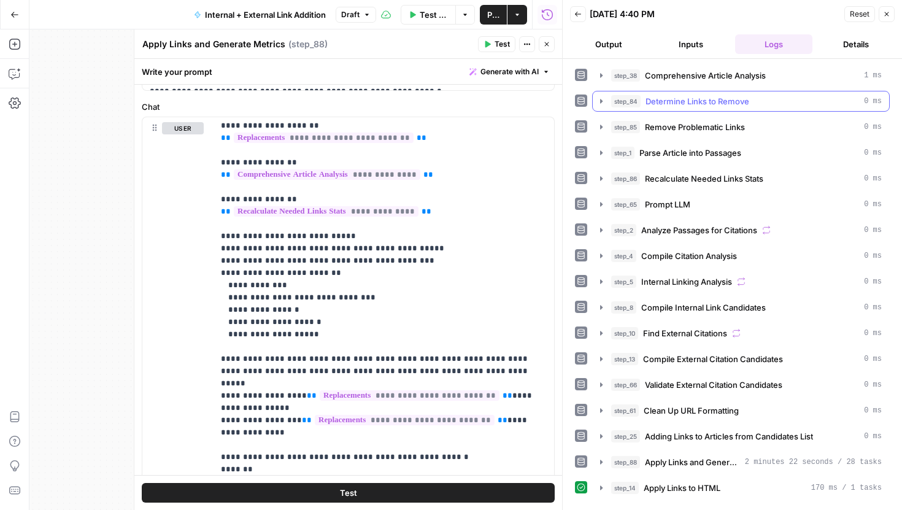
click at [603, 99] on icon "button" at bounding box center [602, 101] width 10 height 10
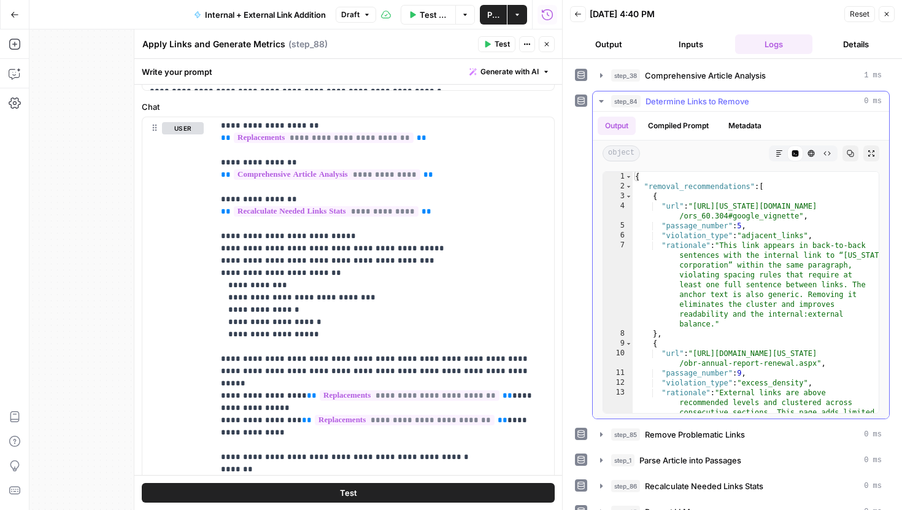
click at [602, 99] on icon "button" at bounding box center [602, 101] width 10 height 10
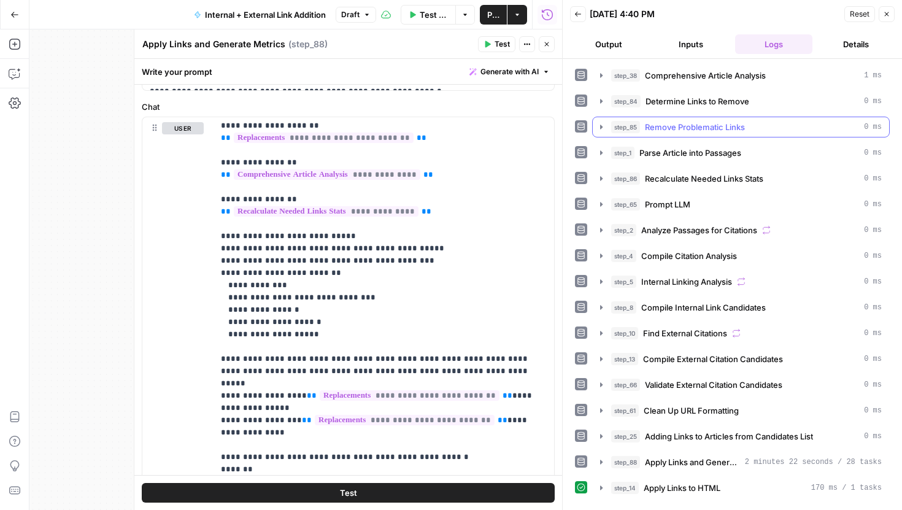
click at [601, 124] on icon "button" at bounding box center [602, 127] width 10 height 10
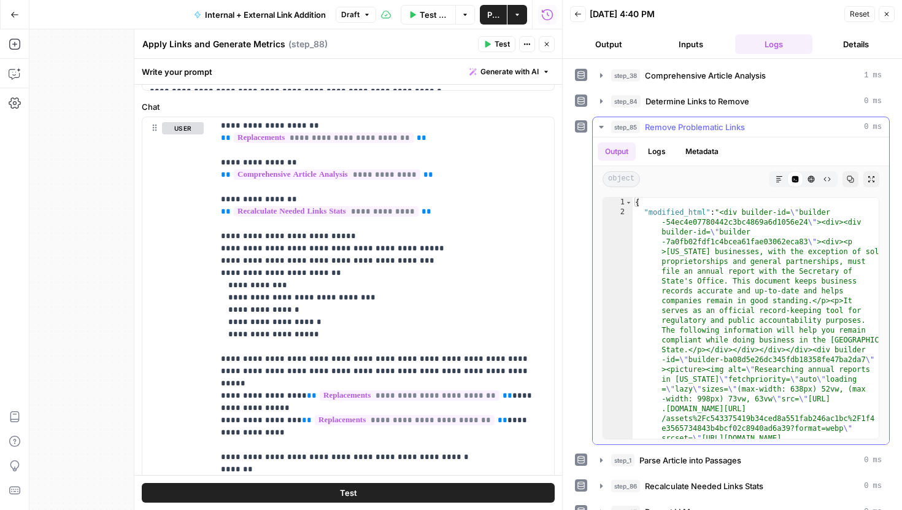
click at [781, 182] on icon "button" at bounding box center [779, 179] width 7 height 7
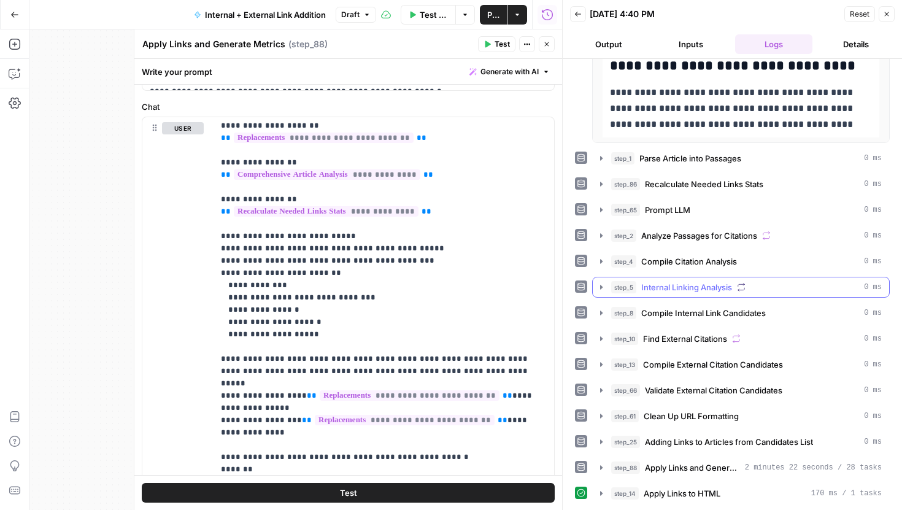
scroll to position [0, 0]
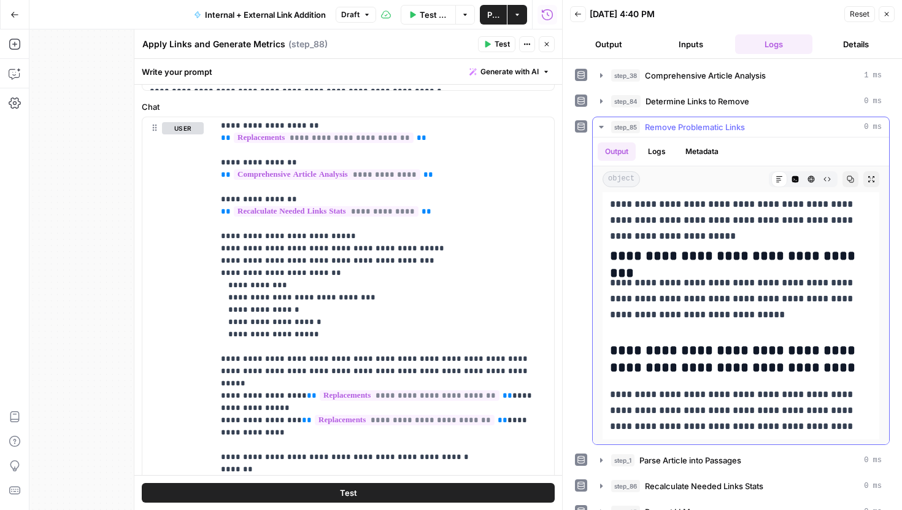
click at [604, 131] on icon "button" at bounding box center [602, 127] width 10 height 10
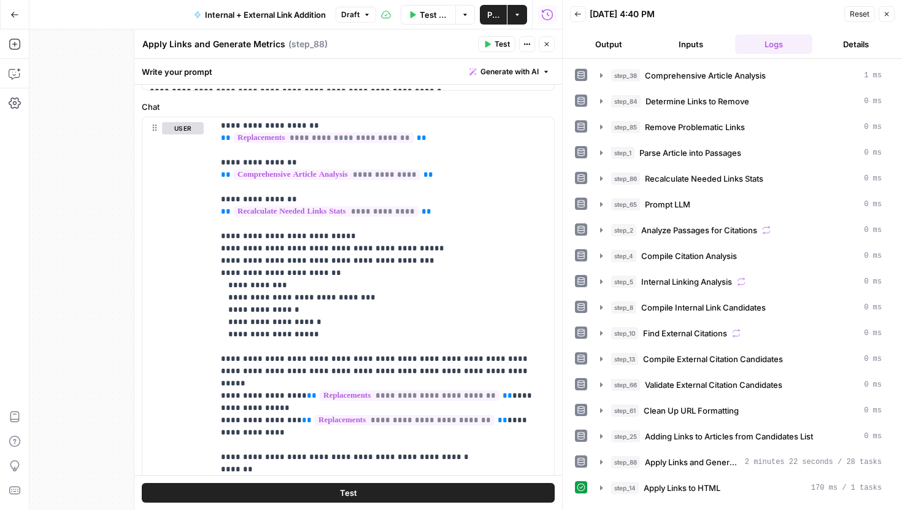
click at [551, 48] on button "Close" at bounding box center [547, 44] width 16 height 16
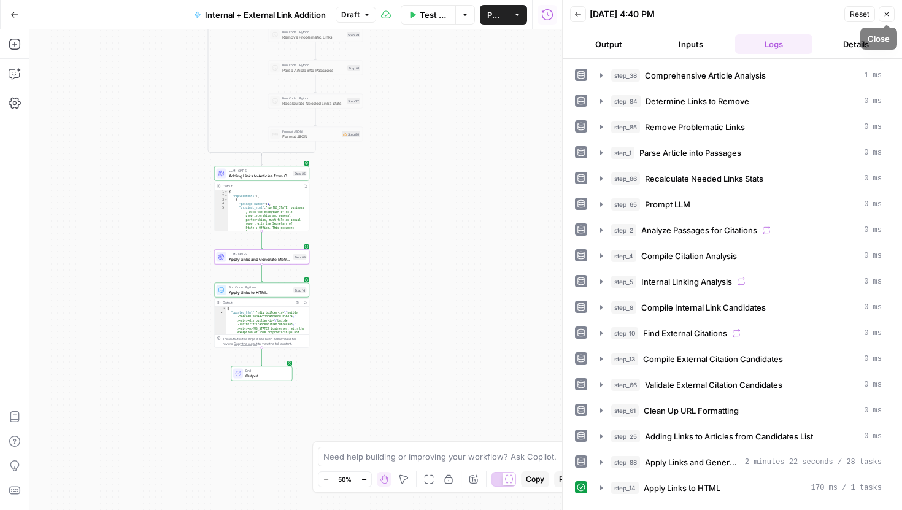
click at [885, 15] on icon "button" at bounding box center [887, 14] width 4 height 4
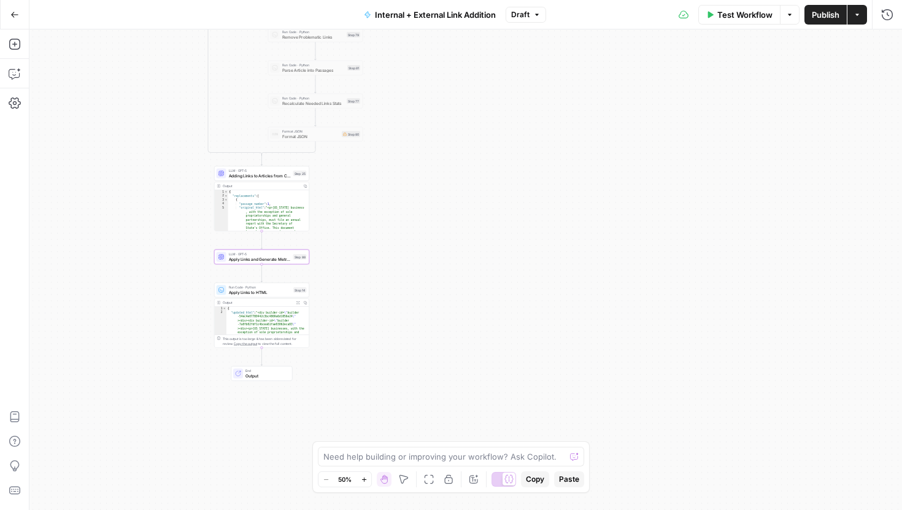
click at [288, 259] on span "Apply Links and Generate Metrics" at bounding box center [260, 259] width 62 height 6
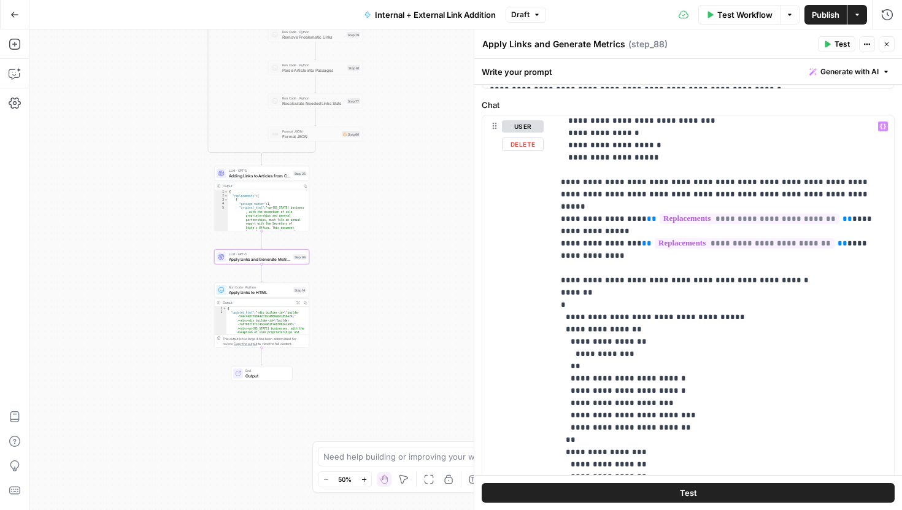
scroll to position [349, 0]
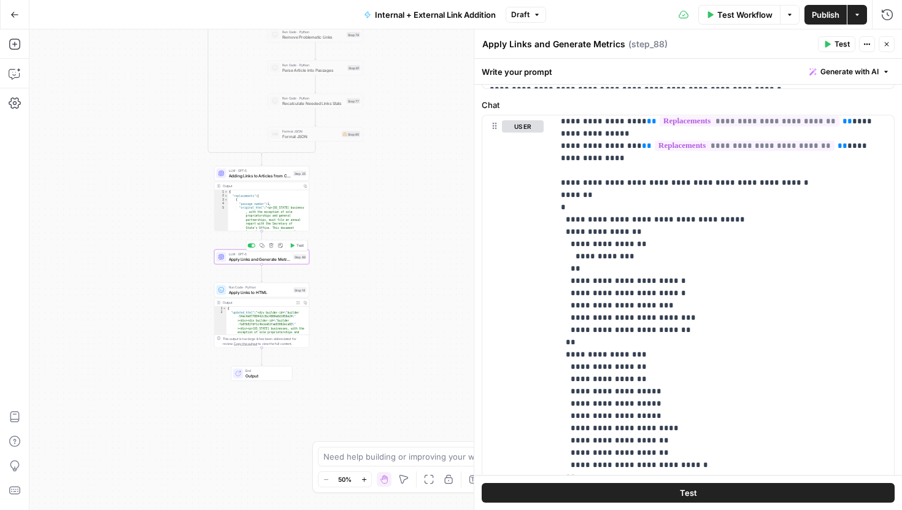
click at [301, 247] on span "Test" at bounding box center [300, 246] width 7 height 6
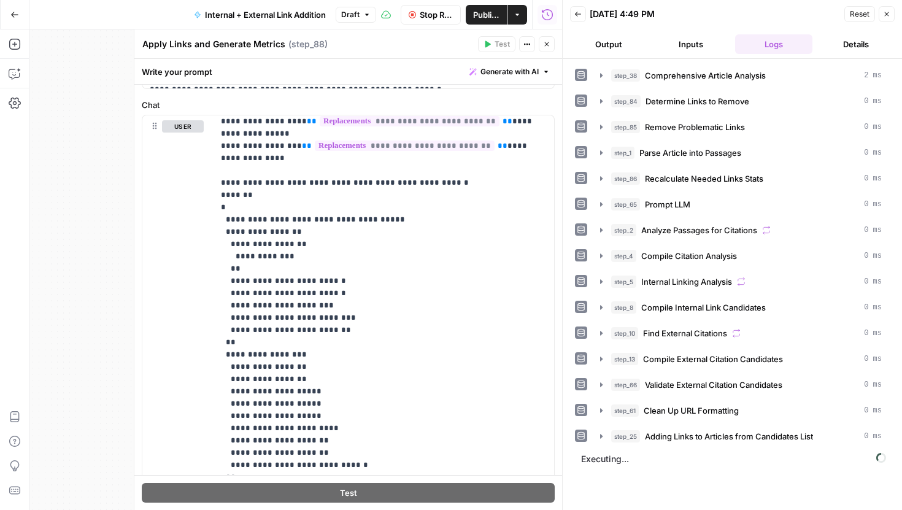
click at [545, 47] on icon "button" at bounding box center [546, 44] width 7 height 7
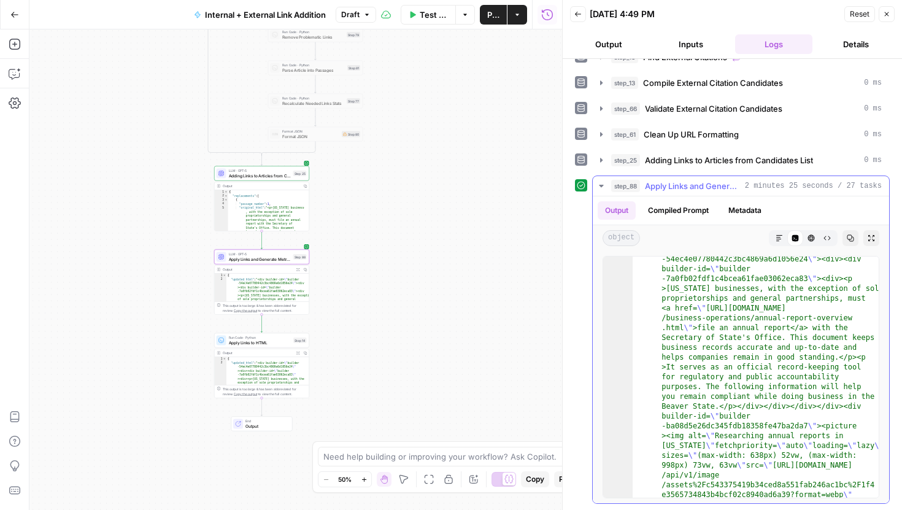
scroll to position [50, 0]
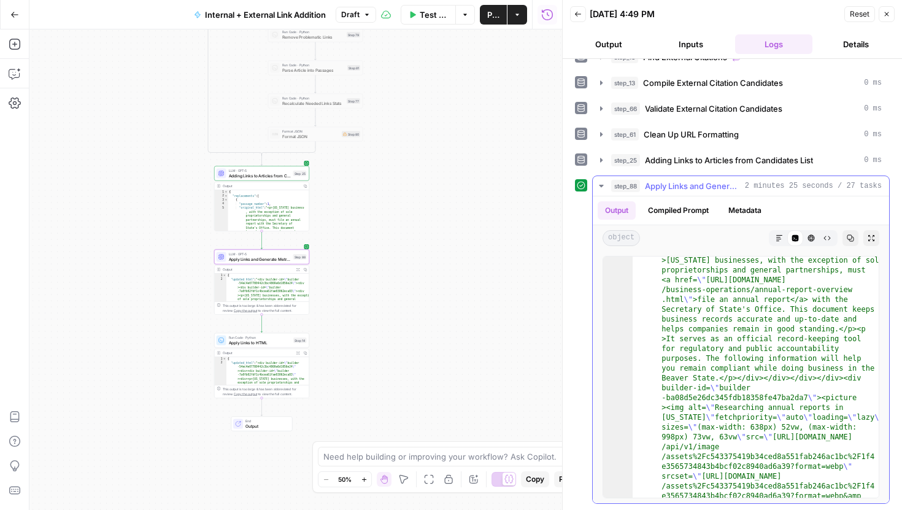
click at [778, 234] on icon "button" at bounding box center [779, 237] width 7 height 7
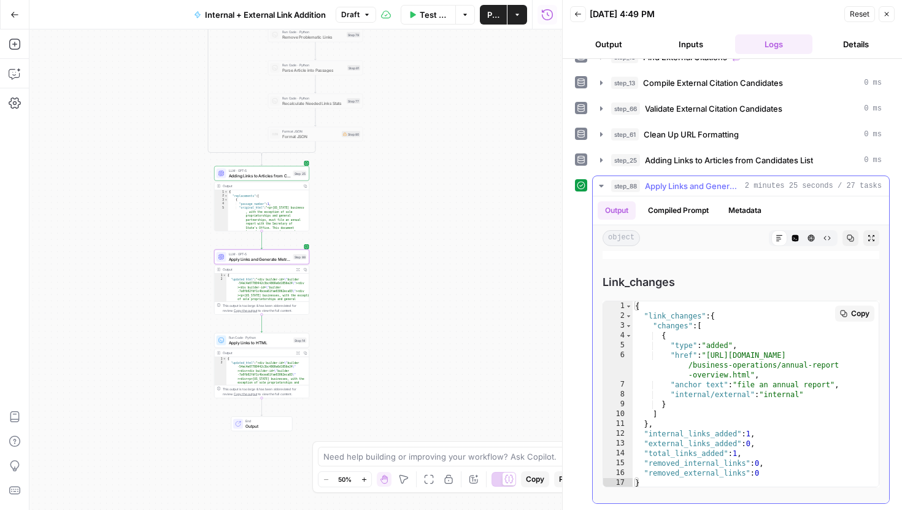
scroll to position [3847, 0]
click at [605, 183] on icon "button" at bounding box center [602, 186] width 10 height 10
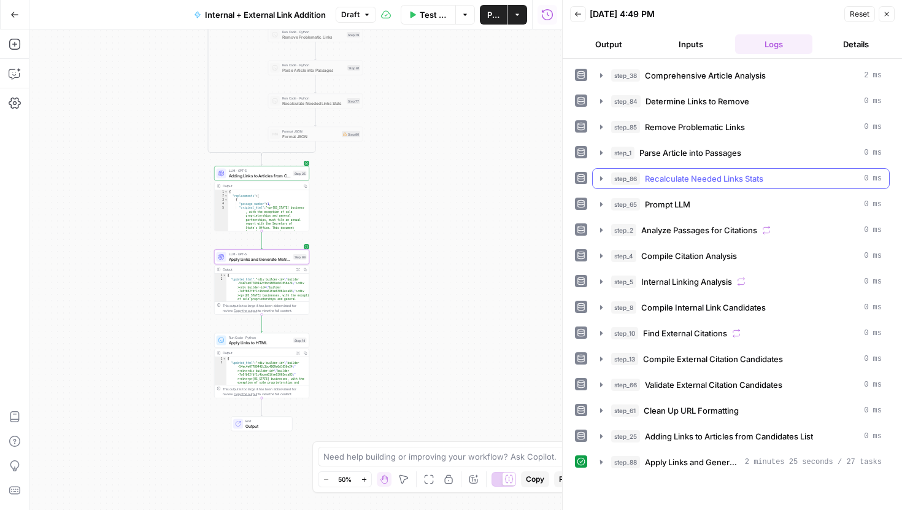
scroll to position [0, 0]
click at [370, 9] on button "Draft" at bounding box center [356, 15] width 41 height 16
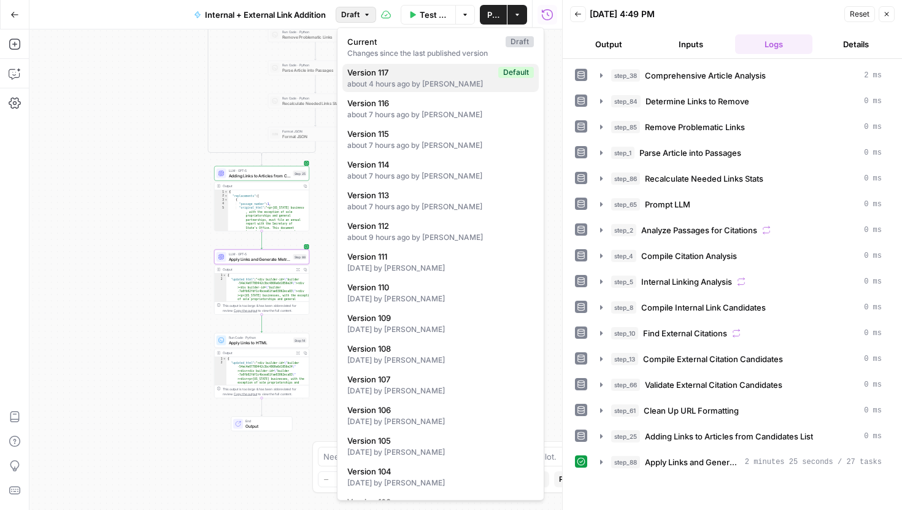
click at [442, 80] on div "about 4 hours ago by Zoe Febrero" at bounding box center [440, 84] width 187 height 11
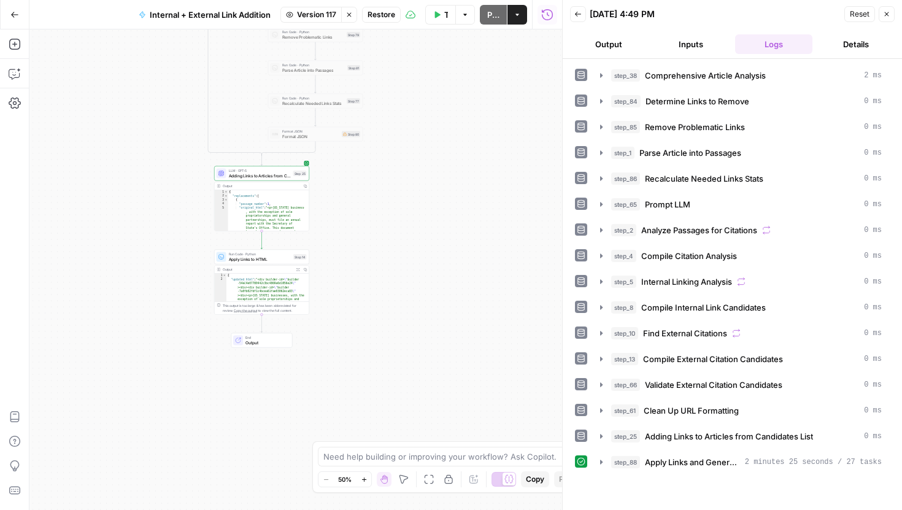
click at [378, 16] on span "Restore" at bounding box center [382, 14] width 28 height 11
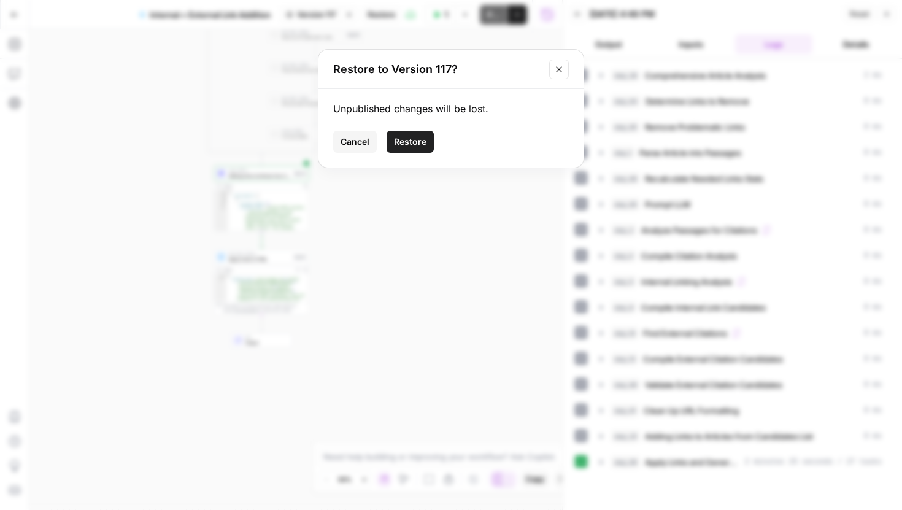
click at [418, 155] on div "Unpublished changes will be lost. Cancel Restore" at bounding box center [451, 128] width 265 height 79
click at [418, 141] on span "Restore" at bounding box center [410, 142] width 33 height 12
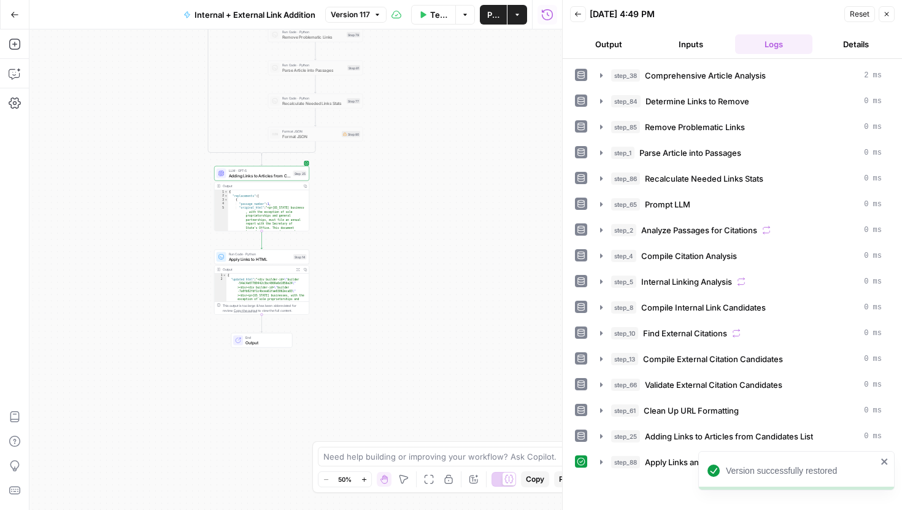
click at [886, 12] on icon "button" at bounding box center [886, 13] width 7 height 7
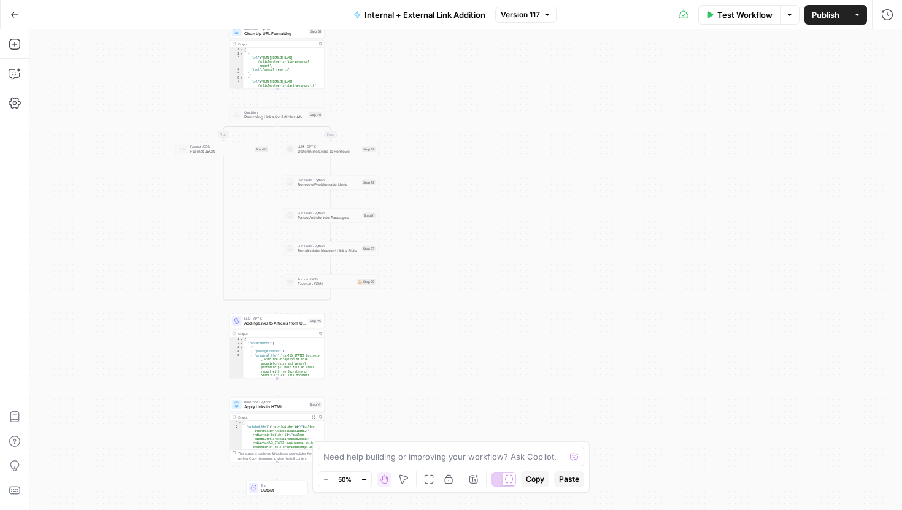
click at [479, 308] on div "true false true false Workflow Set Inputs Inputs Run Code · Python Comprehensiv…" at bounding box center [465, 269] width 873 height 481
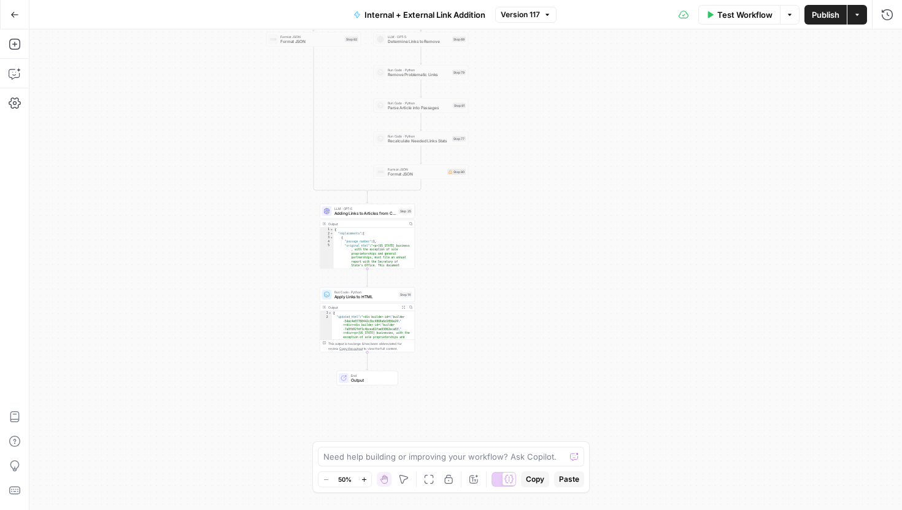
drag, startPoint x: 425, startPoint y: 329, endPoint x: 515, endPoint y: 221, distance: 140.8
click at [515, 221] on div "true false true false Workflow Set Inputs Inputs Run Code · Python Comprehensiv…" at bounding box center [465, 269] width 873 height 481
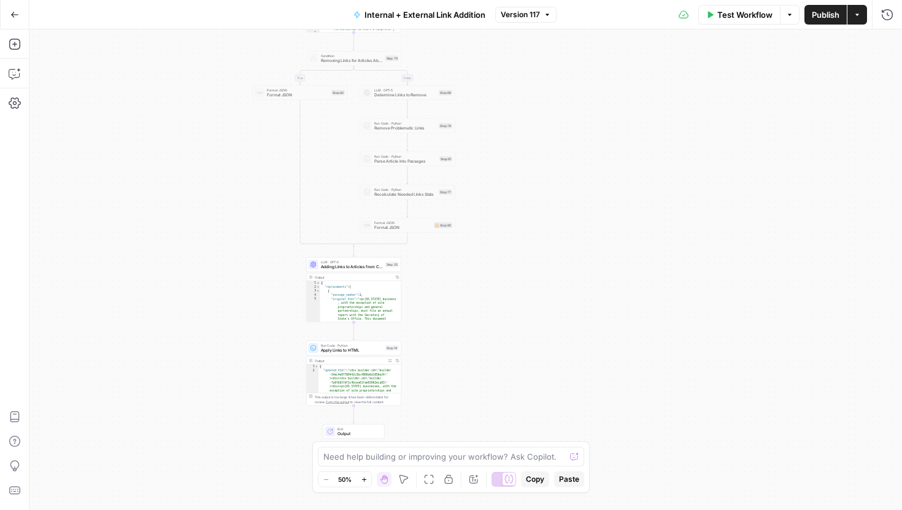
drag, startPoint x: 469, startPoint y: 231, endPoint x: 454, endPoint y: 287, distance: 57.9
click at [454, 287] on div "true false true false Workflow Set Inputs Inputs Run Code · Python Comprehensiv…" at bounding box center [465, 269] width 873 height 481
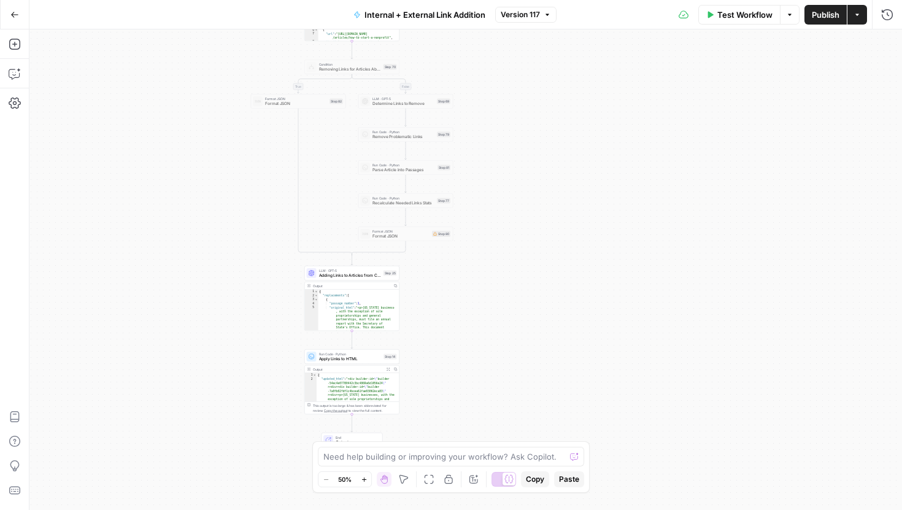
drag, startPoint x: 541, startPoint y: 156, endPoint x: 550, endPoint y: 290, distance: 134.8
click at [550, 290] on div "true false true false Workflow Set Inputs Inputs Run Code · Python Comprehensiv…" at bounding box center [465, 269] width 873 height 481
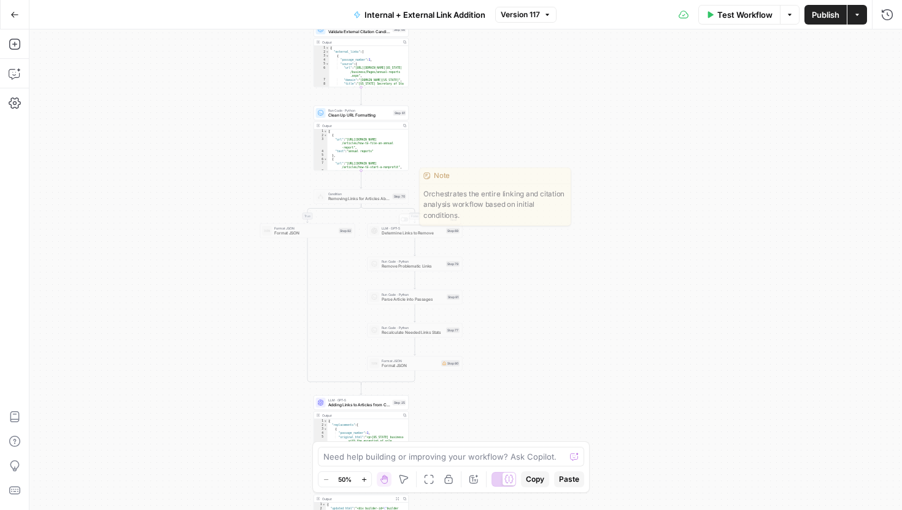
click at [392, 194] on div "Condition Removing Links for Articles Above Link Density Step 70 Copy step Dele…" at bounding box center [361, 197] width 90 height 10
click at [370, 187] on icon "button" at bounding box center [370, 185] width 4 height 4
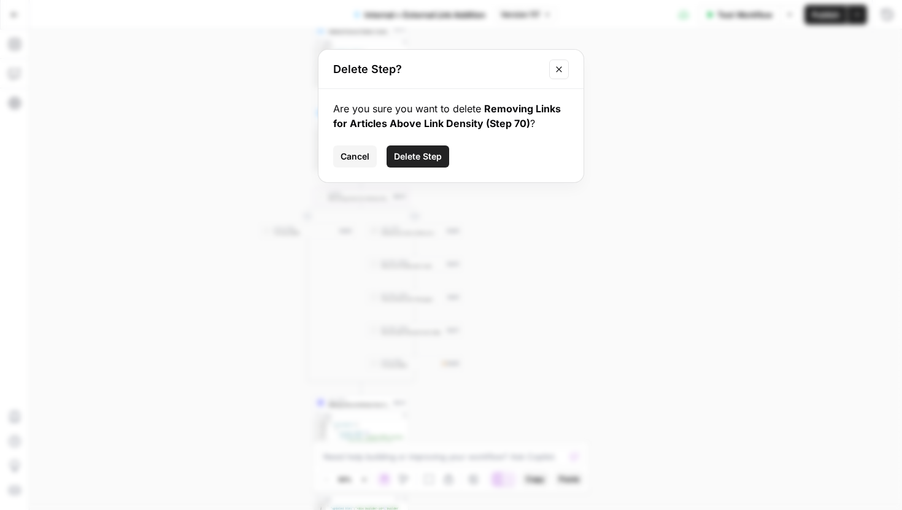
click at [427, 157] on span "Delete Step" at bounding box center [418, 156] width 48 height 12
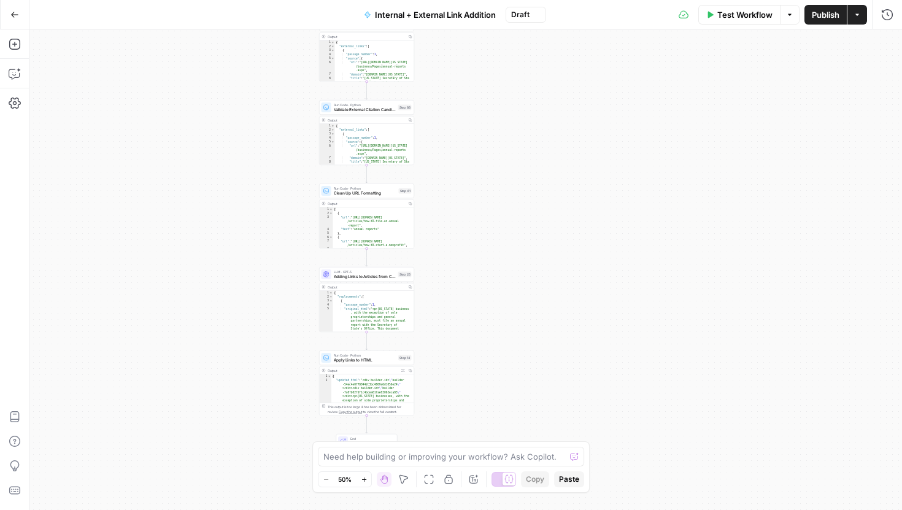
drag, startPoint x: 485, startPoint y: 141, endPoint x: 492, endPoint y: 231, distance: 90.5
click at [493, 231] on div "true false Workflow Set Inputs Inputs Run Code · Python Comprehensive Article A…" at bounding box center [465, 269] width 873 height 481
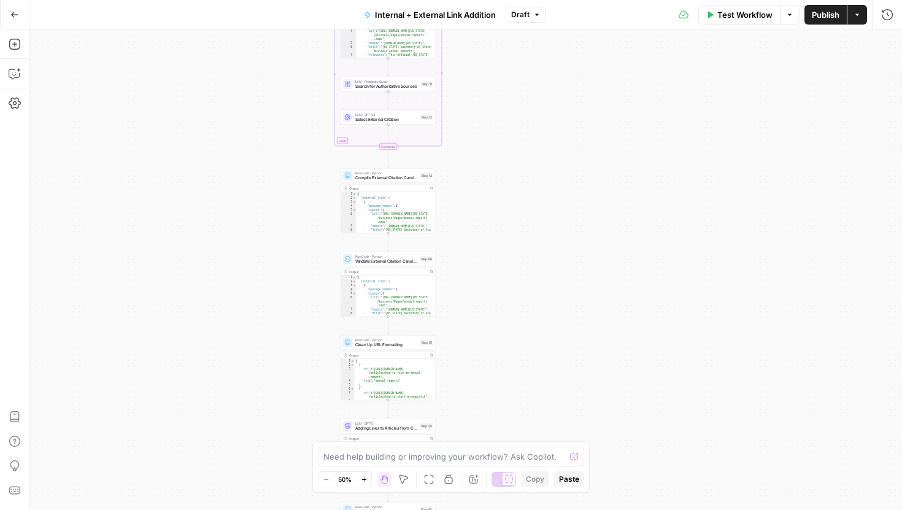
drag, startPoint x: 500, startPoint y: 153, endPoint x: 519, endPoint y: 293, distance: 141.3
click at [519, 293] on div "true false Workflow Set Inputs Inputs Run Code · Python Comprehensive Article A…" at bounding box center [465, 269] width 873 height 481
drag, startPoint x: 530, startPoint y: 152, endPoint x: 526, endPoint y: 318, distance: 166.4
click at [526, 317] on div "true false Workflow Set Inputs Inputs Run Code · Python Comprehensive Article A…" at bounding box center [465, 269] width 873 height 481
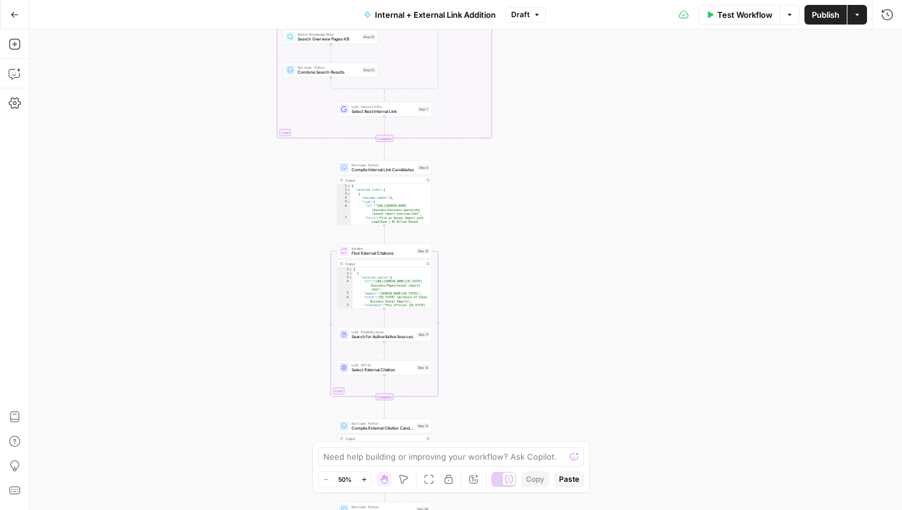
drag, startPoint x: 525, startPoint y: 186, endPoint x: 525, endPoint y: 361, distance: 175.0
click at [525, 353] on div "true false Workflow Set Inputs Inputs Run Code · Python Comprehensive Article A…" at bounding box center [465, 269] width 873 height 481
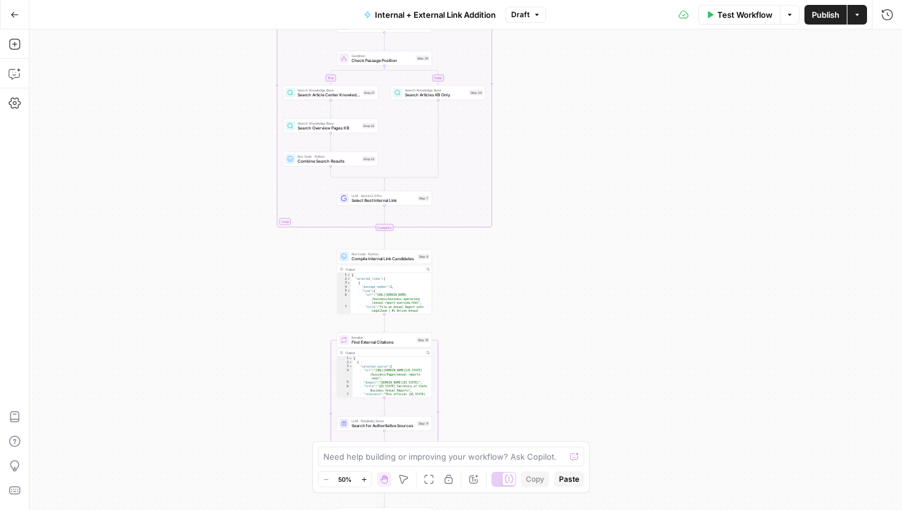
drag, startPoint x: 547, startPoint y: 155, endPoint x: 547, endPoint y: 316, distance: 160.8
click at [547, 306] on div "true false Workflow Set Inputs Inputs Run Code · Python Comprehensive Article A…" at bounding box center [465, 269] width 873 height 481
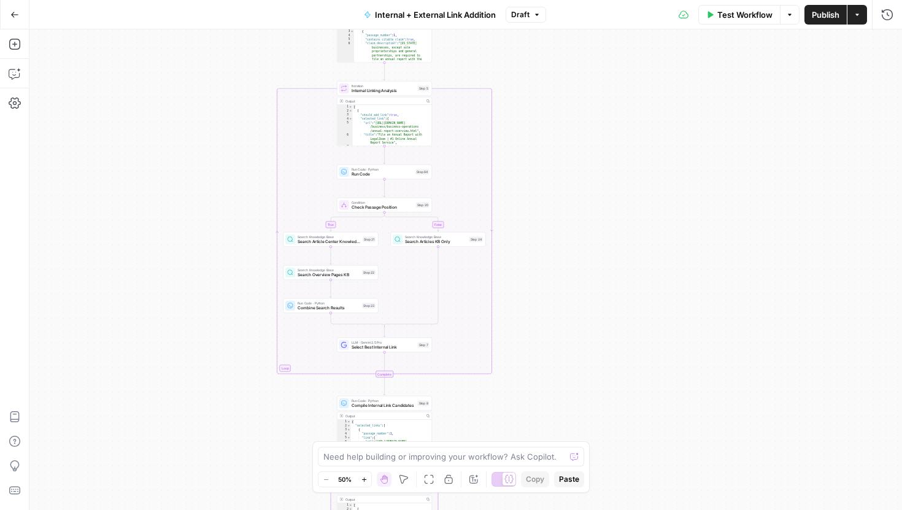
drag, startPoint x: 567, startPoint y: 142, endPoint x: 567, endPoint y: 242, distance: 99.4
click at [567, 241] on div "true false Workflow Set Inputs Inputs Run Code · Python Comprehensive Article A…" at bounding box center [465, 269] width 873 height 481
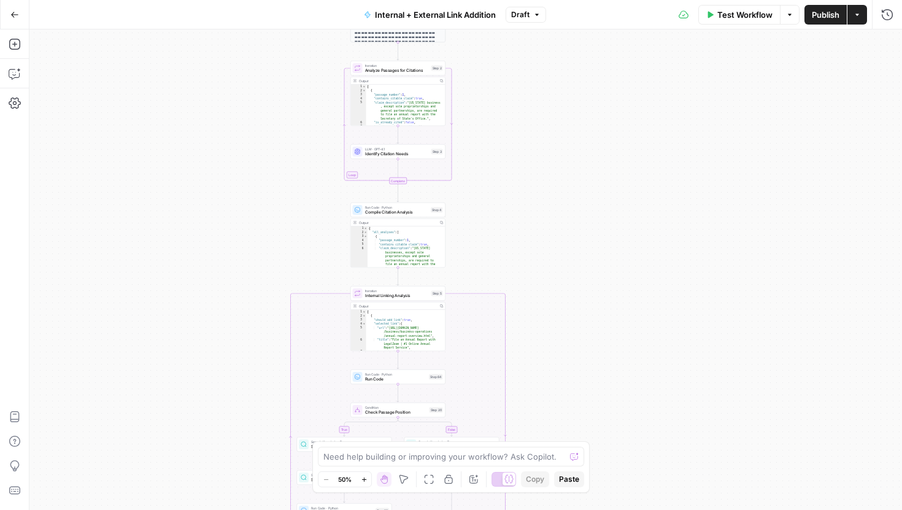
drag, startPoint x: 572, startPoint y: 173, endPoint x: 586, endPoint y: 281, distance: 109.0
click at [586, 281] on div "true false Workflow Set Inputs Inputs Run Code · Python Comprehensive Article A…" at bounding box center [465, 269] width 873 height 481
drag, startPoint x: 567, startPoint y: 122, endPoint x: 599, endPoint y: 308, distance: 188.7
click at [599, 308] on div "true false Workflow Set Inputs Inputs Run Code · Python Comprehensive Article A…" at bounding box center [465, 269] width 873 height 481
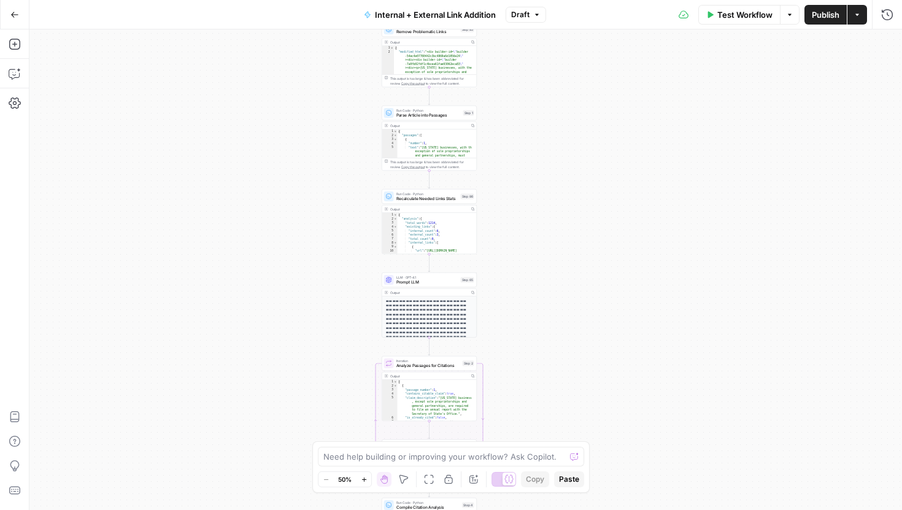
drag, startPoint x: 592, startPoint y: 174, endPoint x: 590, endPoint y: 328, distance: 154.1
click at [590, 320] on div "true false Workflow Set Inputs Inputs Run Code · Python Comprehensive Article A…" at bounding box center [465, 269] width 873 height 481
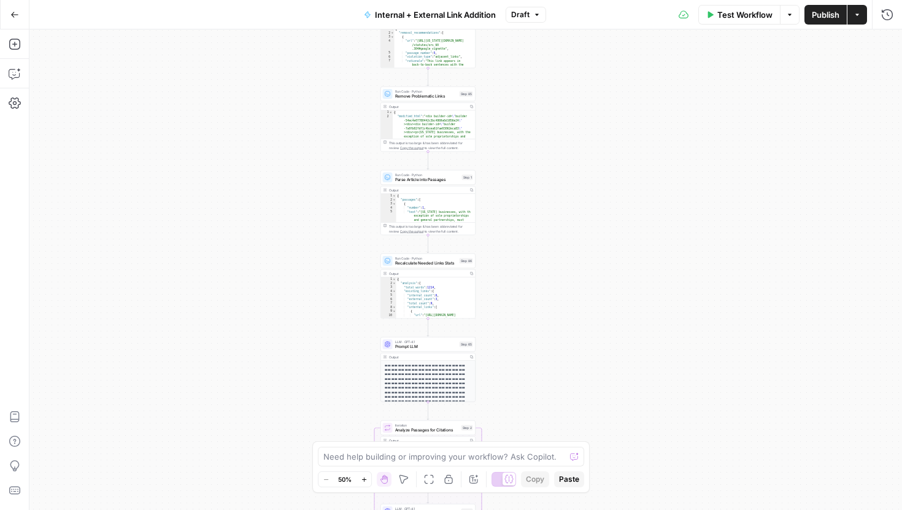
drag, startPoint x: 593, startPoint y: 182, endPoint x: 593, endPoint y: 346, distance: 163.9
click at [593, 341] on div "true false Workflow Set Inputs Inputs Run Code · Python Comprehensive Article A…" at bounding box center [465, 269] width 873 height 481
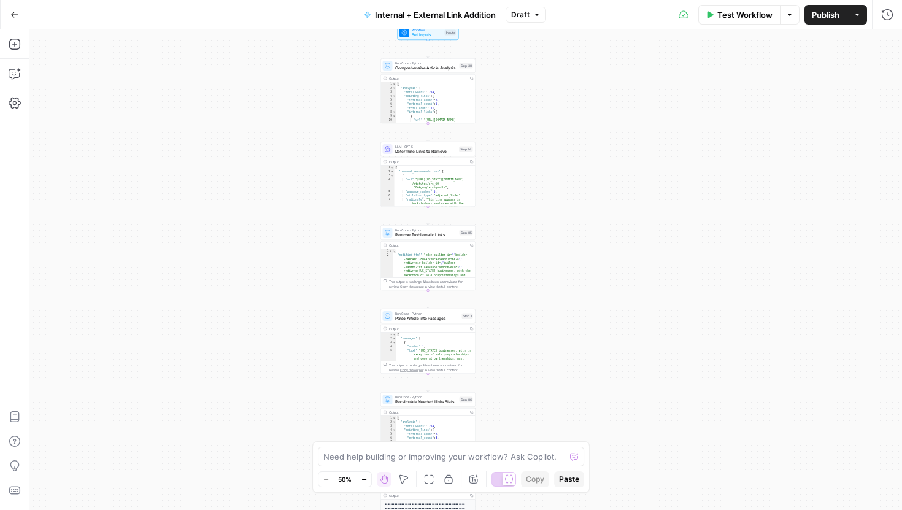
drag, startPoint x: 595, startPoint y: 157, endPoint x: 592, endPoint y: 354, distance: 197.1
click at [592, 350] on div "true false Workflow Set Inputs Inputs Run Code · Python Comprehensive Article A…" at bounding box center [465, 269] width 873 height 481
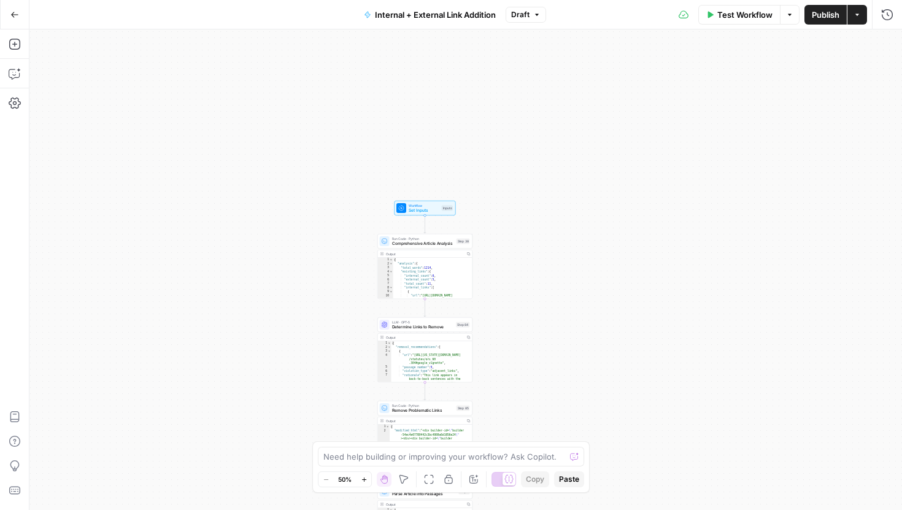
drag, startPoint x: 595, startPoint y: 309, endPoint x: 588, endPoint y: 165, distance: 143.8
click at [588, 165] on div "true false Workflow Set Inputs Inputs Run Code · Python Comprehensive Article A…" at bounding box center [465, 269] width 873 height 481
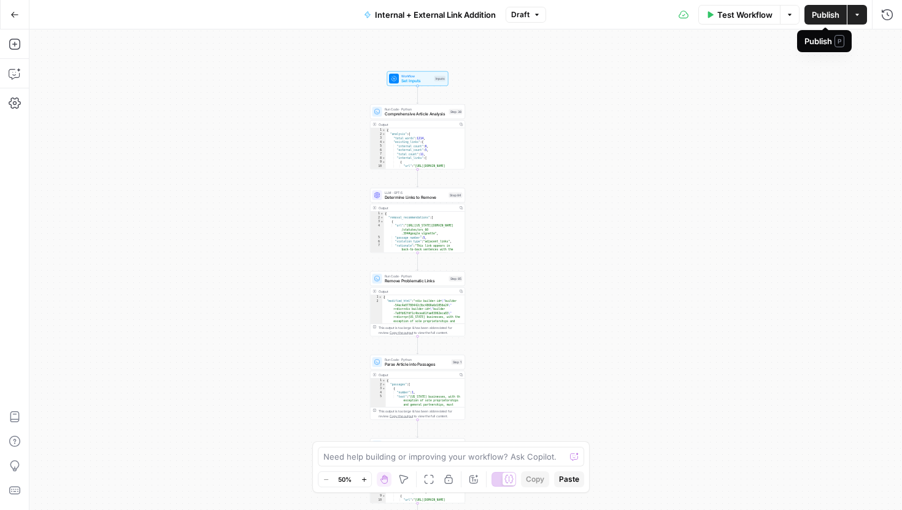
click at [807, 16] on button "Publish" at bounding box center [826, 15] width 42 height 20
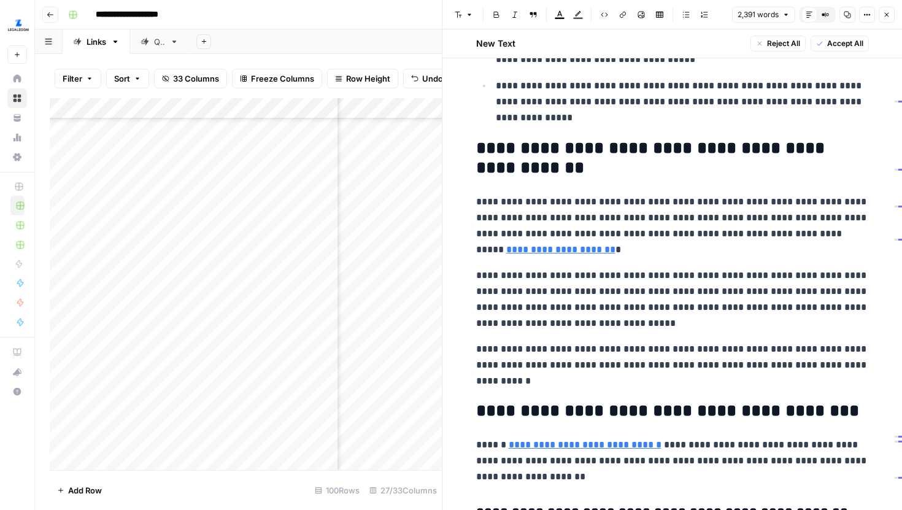
scroll to position [2789, 0]
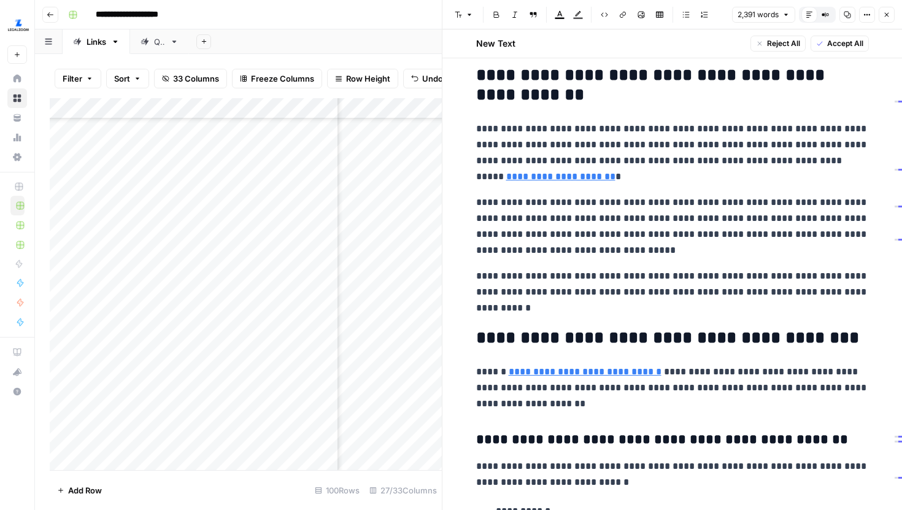
click at [886, 18] on button "Close" at bounding box center [887, 15] width 16 height 16
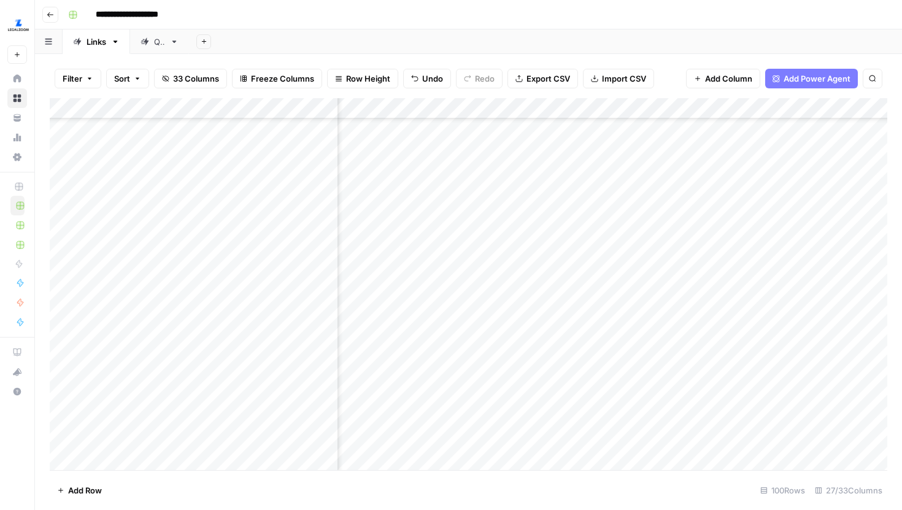
scroll to position [339, 2360]
click at [616, 308] on div "Add Column" at bounding box center [469, 284] width 838 height 372
click at [664, 307] on div "Add Column" at bounding box center [469, 284] width 838 height 372
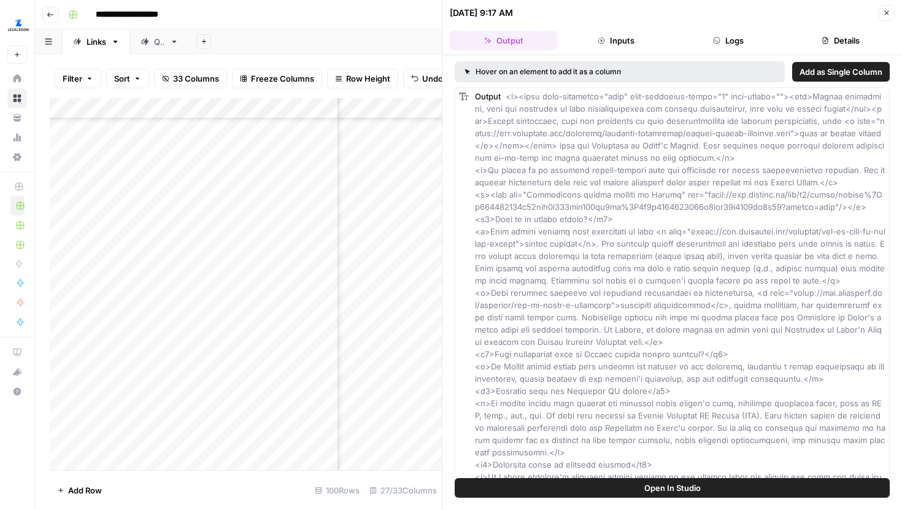
click at [886, 10] on icon "button" at bounding box center [886, 12] width 7 height 7
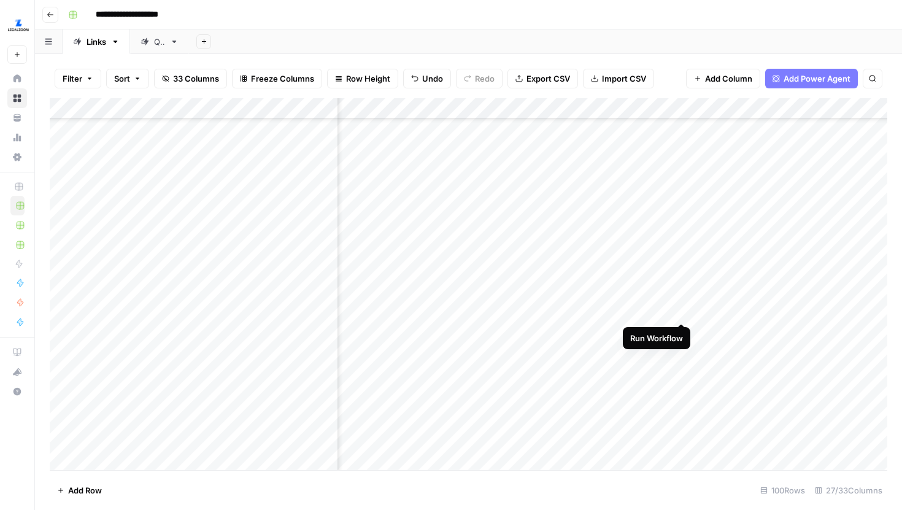
click at [683, 309] on div "Add Column" at bounding box center [469, 284] width 838 height 372
click at [681, 351] on div "Add Column" at bounding box center [469, 284] width 838 height 372
click at [682, 370] on div "Add Column" at bounding box center [469, 284] width 838 height 372
click at [681, 388] on div "Add Column" at bounding box center [469, 284] width 838 height 372
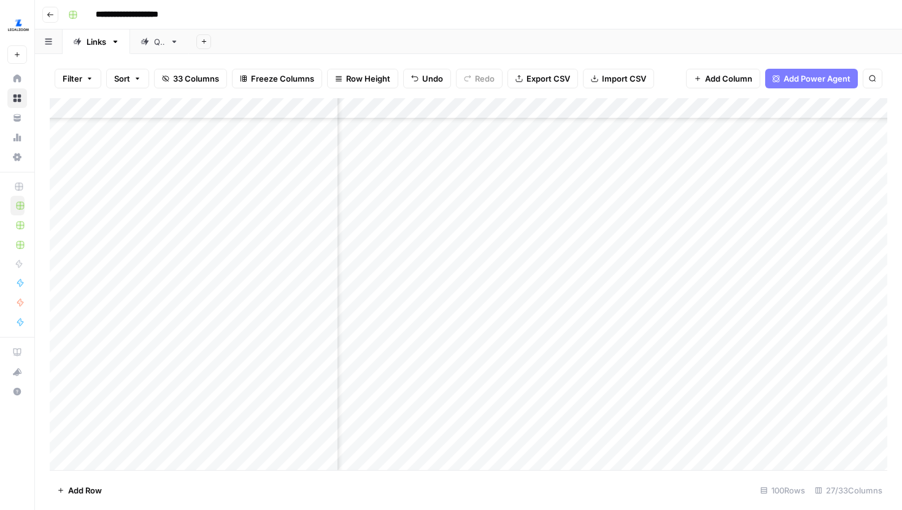
click at [635, 347] on div "Add Column" at bounding box center [469, 284] width 838 height 372
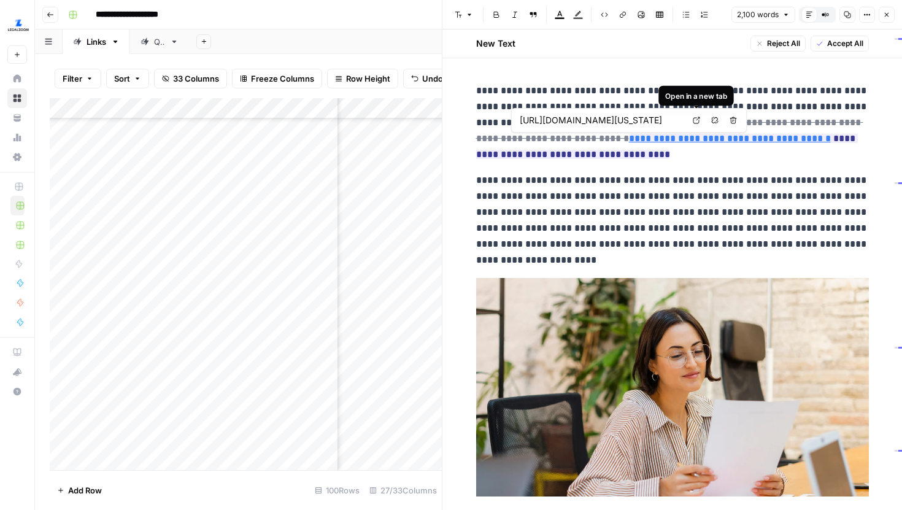
click at [698, 120] on icon at bounding box center [696, 120] width 7 height 7
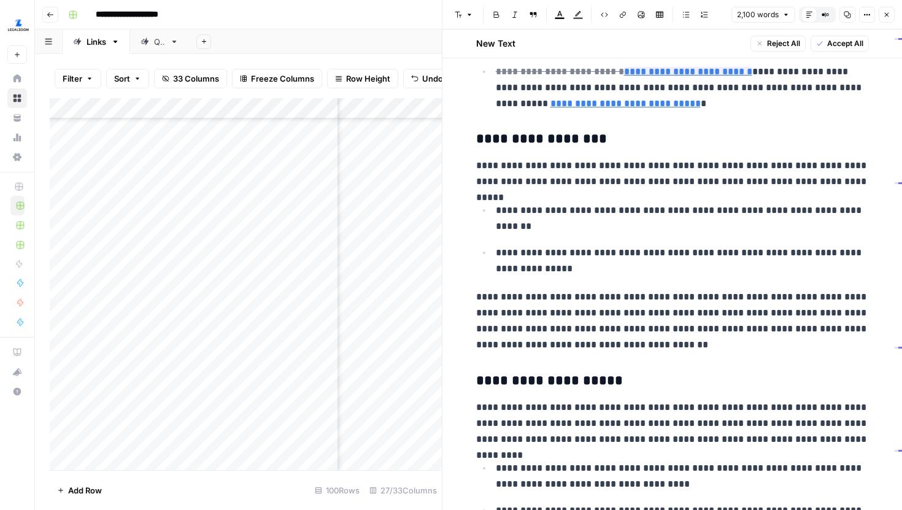
scroll to position [1504, 0]
click at [794, 54] on icon at bounding box center [796, 52] width 7 height 7
type input "[URL][DOMAIN_NAME]"
click at [700, 87] on icon at bounding box center [700, 84] width 7 height 7
click at [656, 159] on p "**********" at bounding box center [672, 173] width 393 height 32
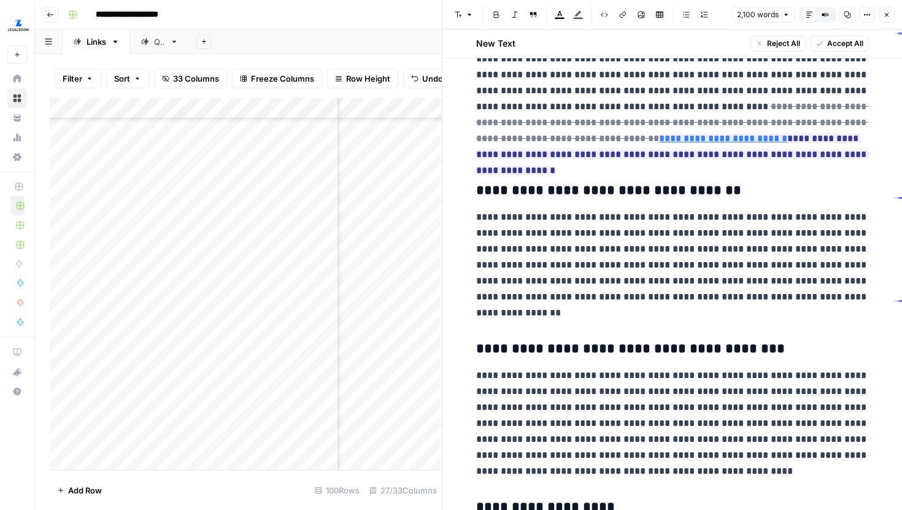
scroll to position [3121, 0]
click at [716, 120] on icon at bounding box center [714, 119] width 7 height 7
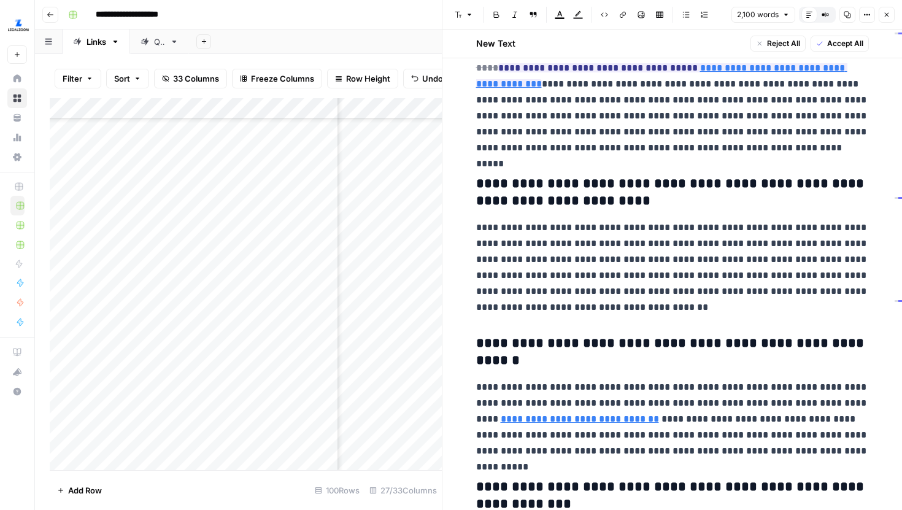
scroll to position [4215, 0]
click at [801, 50] on icon at bounding box center [800, 49] width 7 height 7
click at [885, 17] on icon "button" at bounding box center [886, 14] width 7 height 7
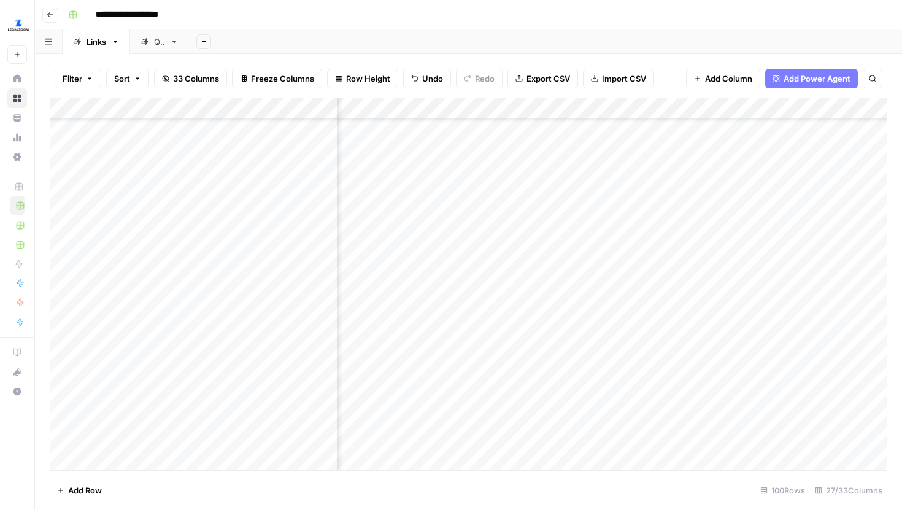
click at [615, 349] on div "Add Column" at bounding box center [469, 284] width 838 height 372
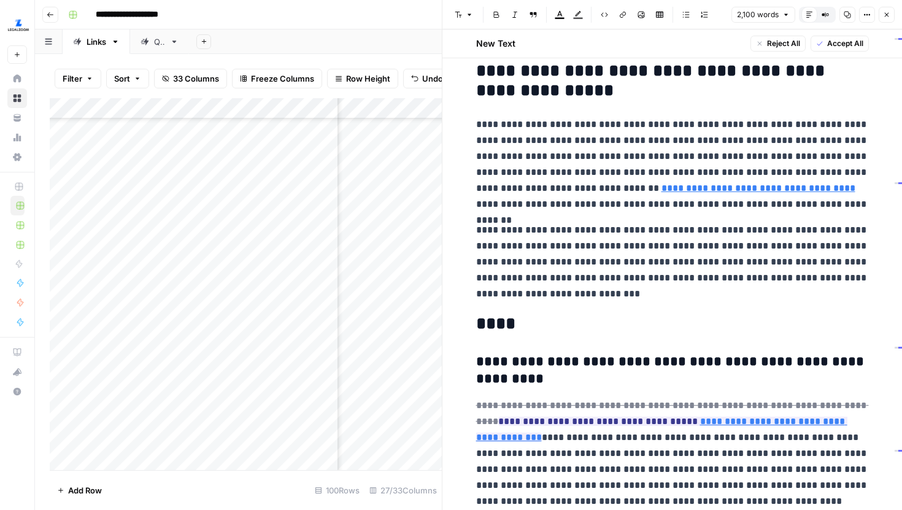
scroll to position [4031, 0]
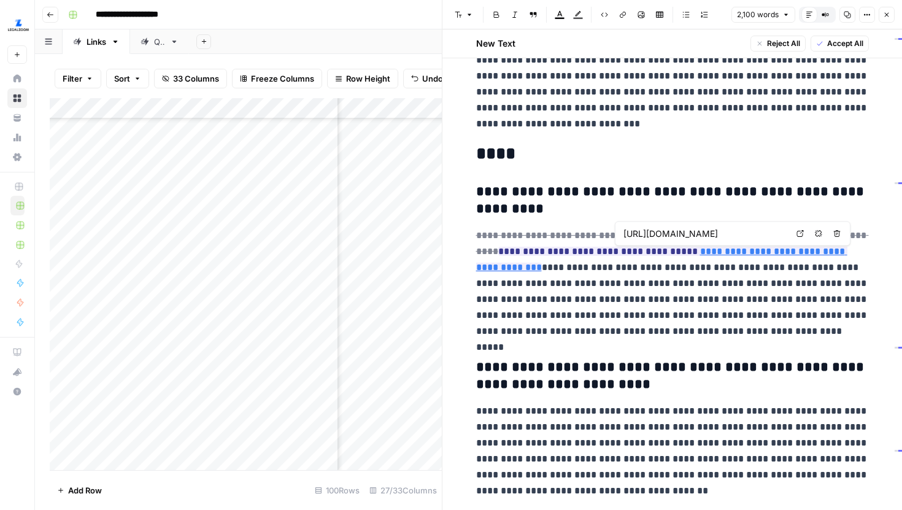
click at [803, 235] on icon at bounding box center [800, 233] width 7 height 7
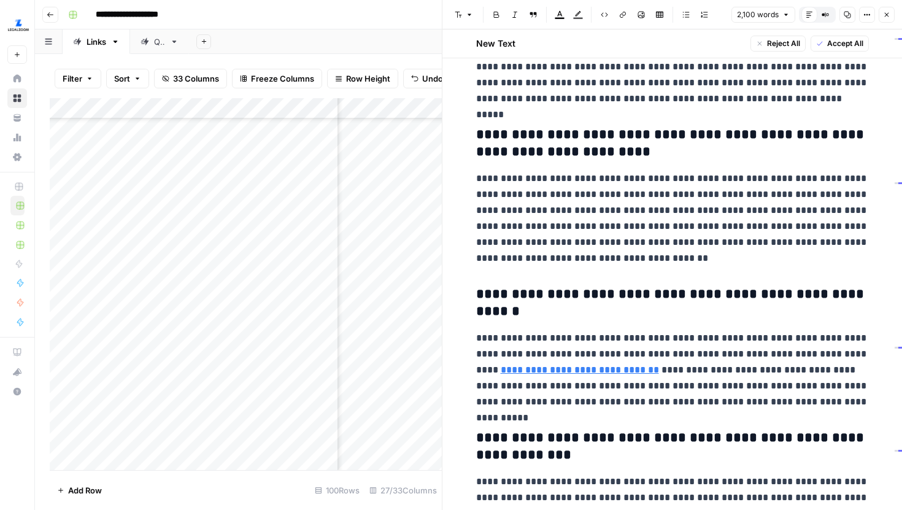
scroll to position [4352, 0]
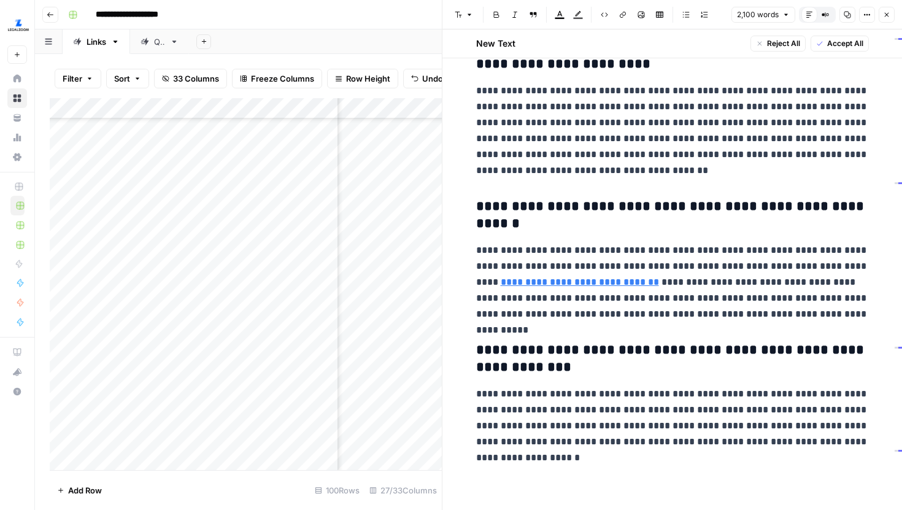
click at [886, 18] on icon "button" at bounding box center [886, 14] width 7 height 7
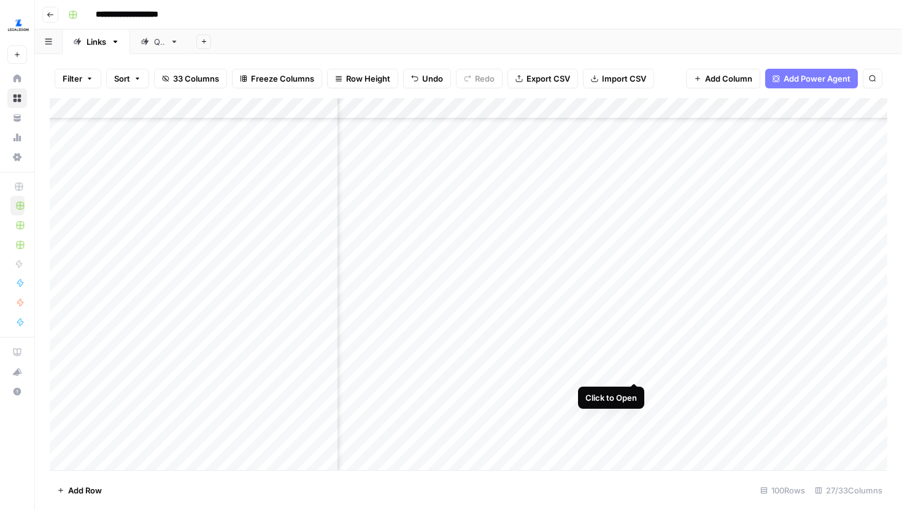
click at [632, 368] on div "Add Column" at bounding box center [469, 284] width 838 height 372
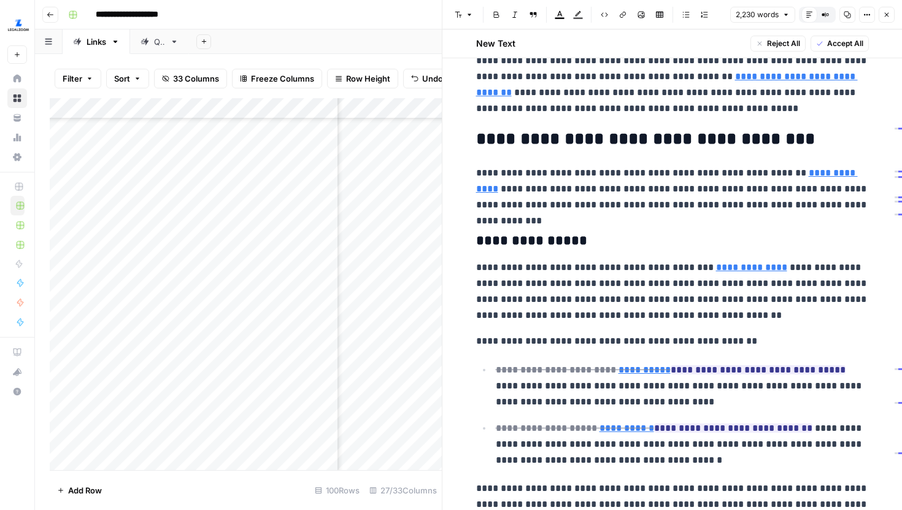
scroll to position [1175, 0]
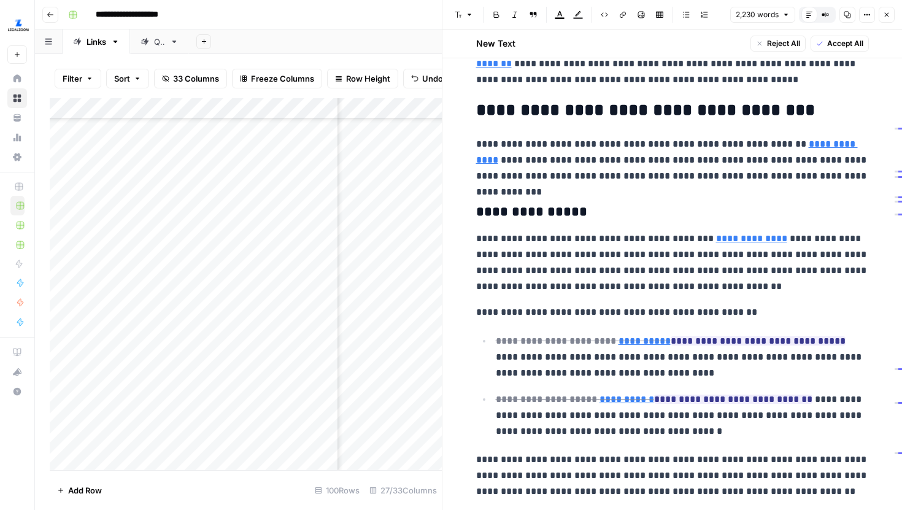
click at [886, 18] on button "Close" at bounding box center [887, 15] width 16 height 16
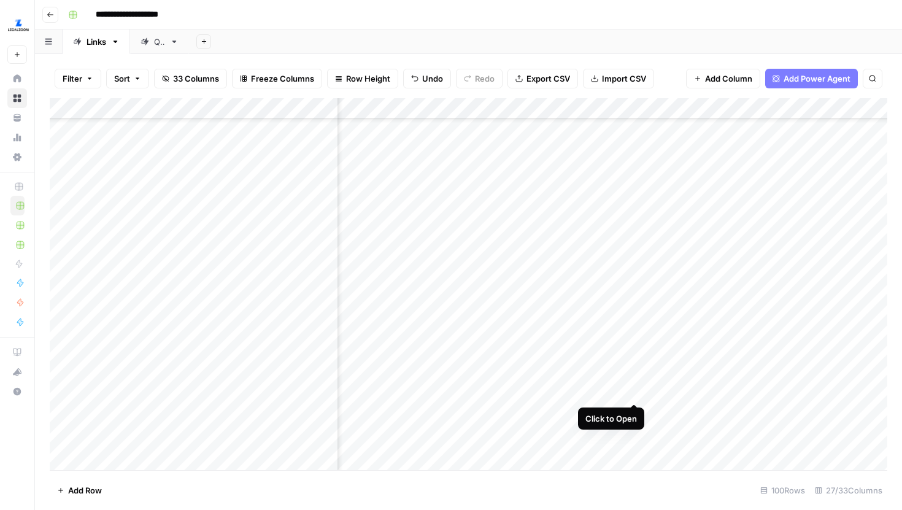
click at [634, 387] on div "Add Column" at bounding box center [469, 284] width 838 height 372
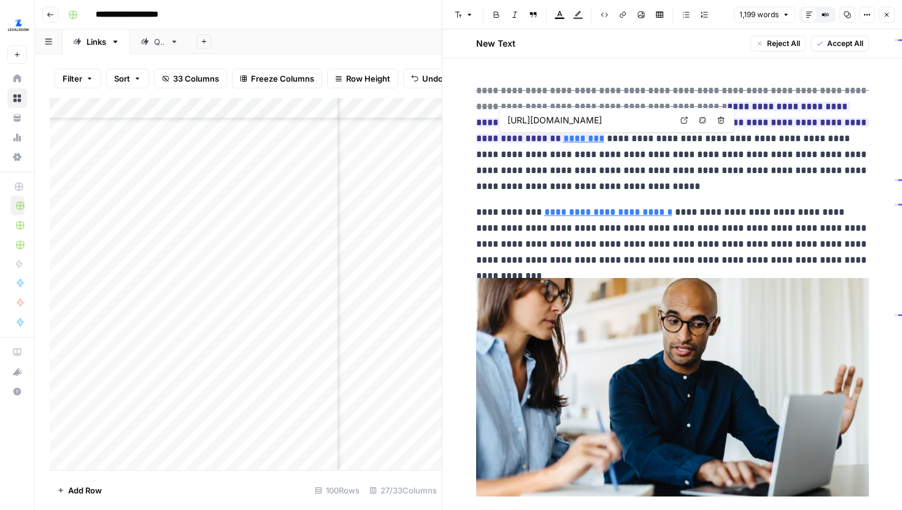
click at [686, 118] on icon at bounding box center [684, 120] width 7 height 7
click at [662, 177] on p "**********" at bounding box center [672, 139] width 393 height 112
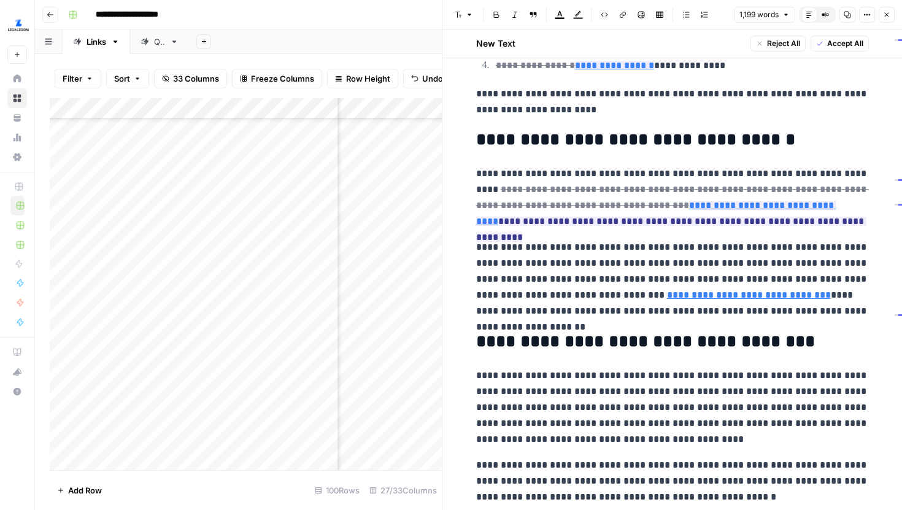
scroll to position [745, 0]
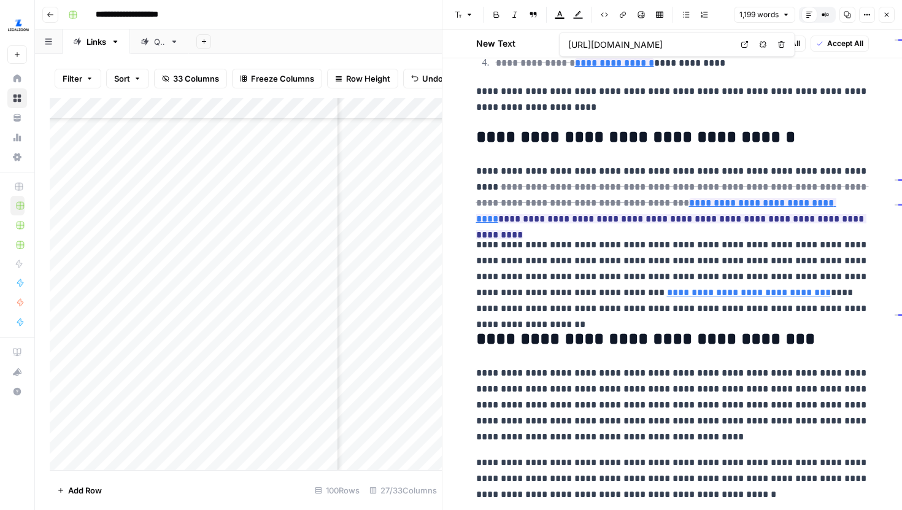
click at [740, 47] on link "Open in a new tab" at bounding box center [745, 45] width 16 height 16
type input "[URL][DOMAIN_NAME]"
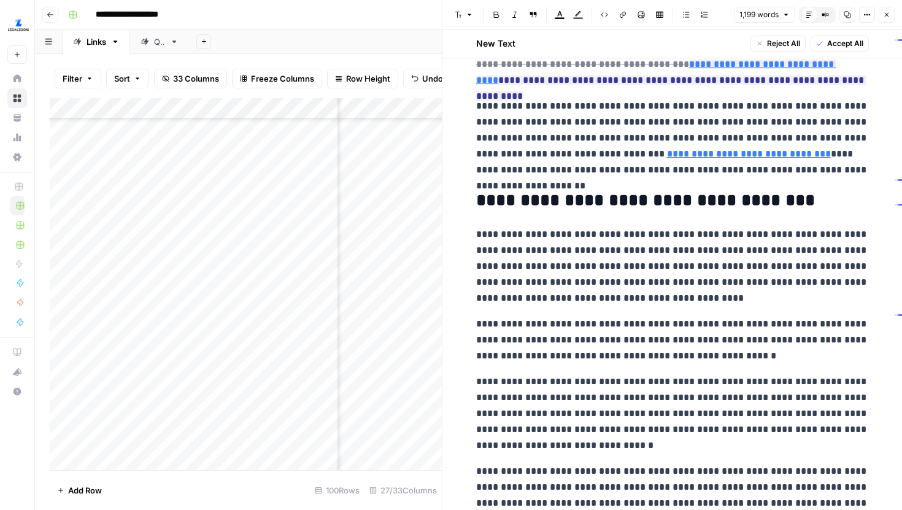
scroll to position [885, 0]
click at [797, 43] on icon at bounding box center [797, 45] width 7 height 7
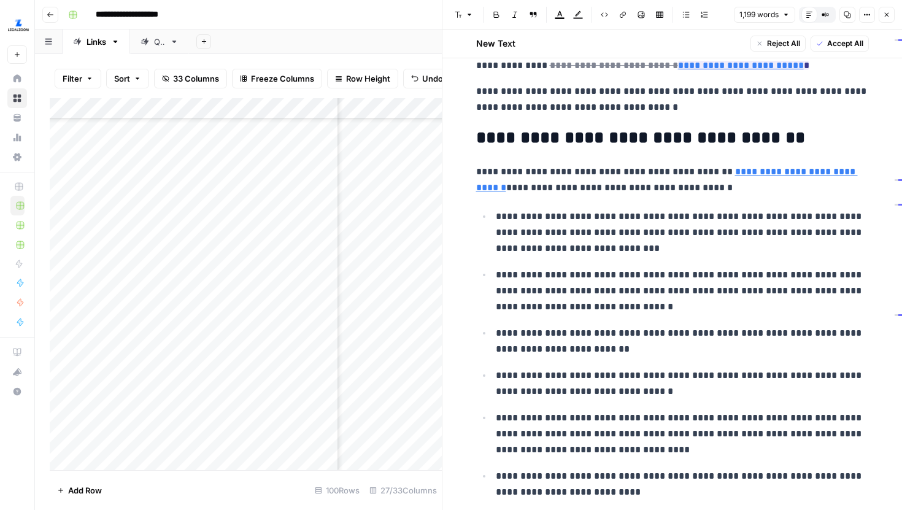
scroll to position [1432, 0]
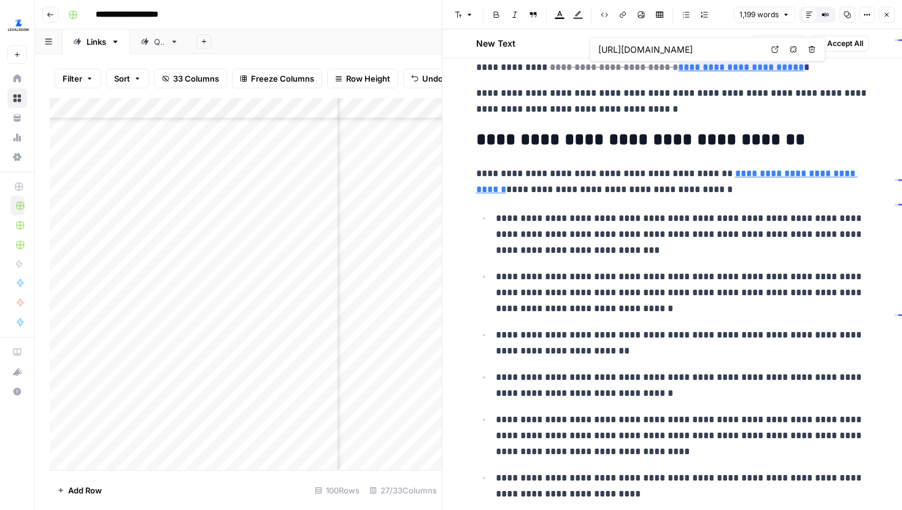
click at [771, 50] on link "Open in a new tab" at bounding box center [775, 50] width 16 height 16
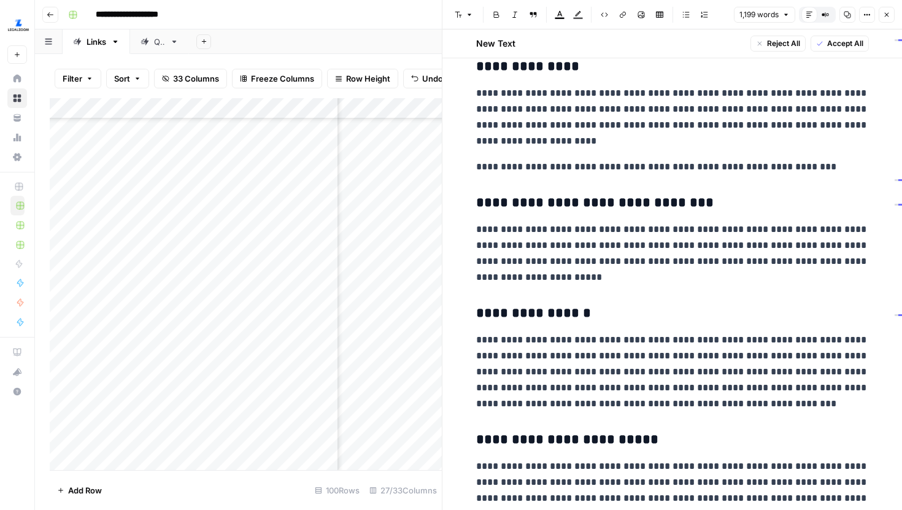
scroll to position [1983, 0]
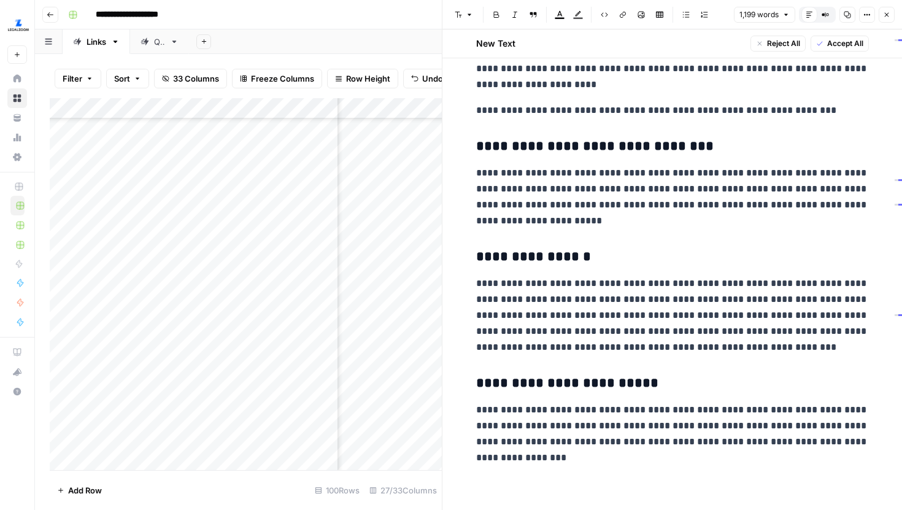
click at [884, 12] on icon "button" at bounding box center [886, 14] width 7 height 7
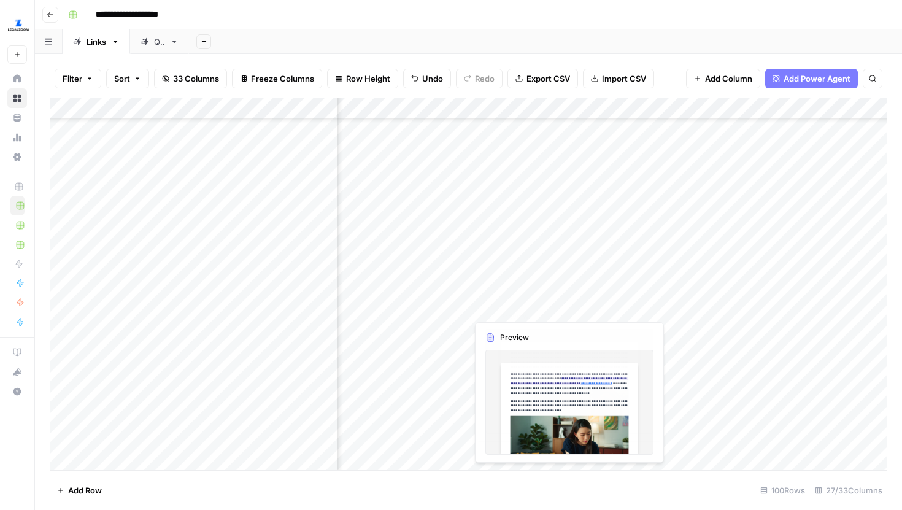
click at [615, 284] on div "Add Column" at bounding box center [469, 284] width 838 height 372
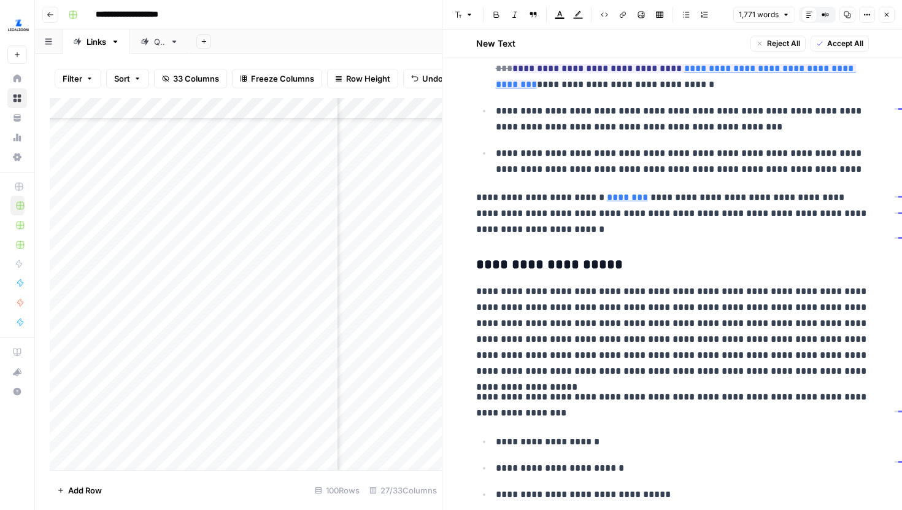
scroll to position [619, 0]
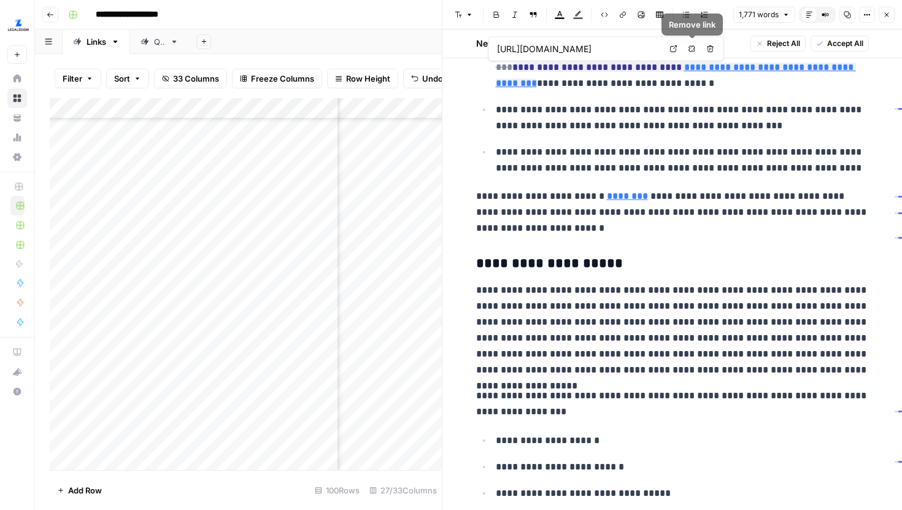
click at [675, 48] on icon at bounding box center [673, 48] width 7 height 7
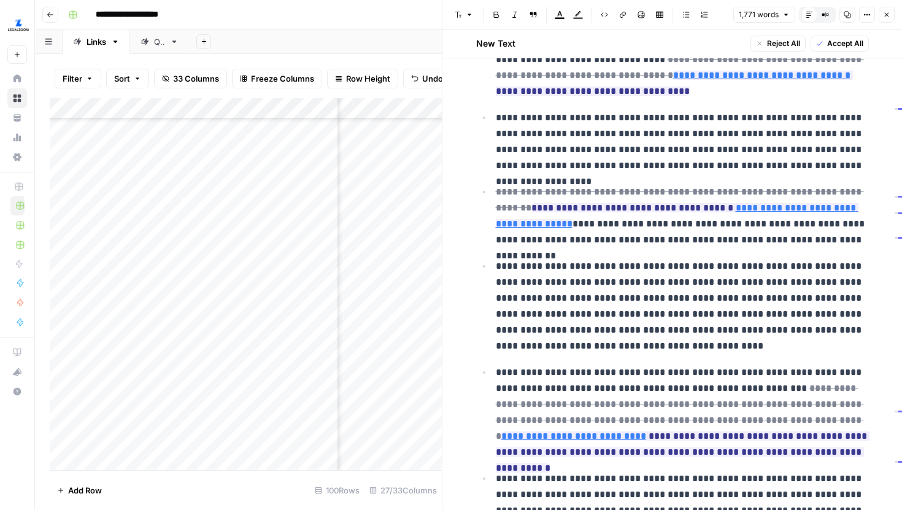
scroll to position [1322, 0]
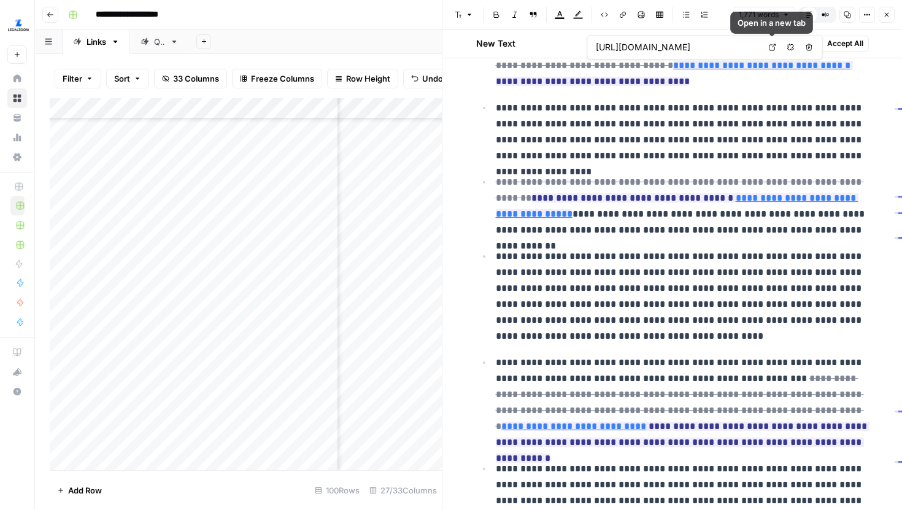
click at [772, 42] on link "Open in a new tab" at bounding box center [773, 47] width 16 height 16
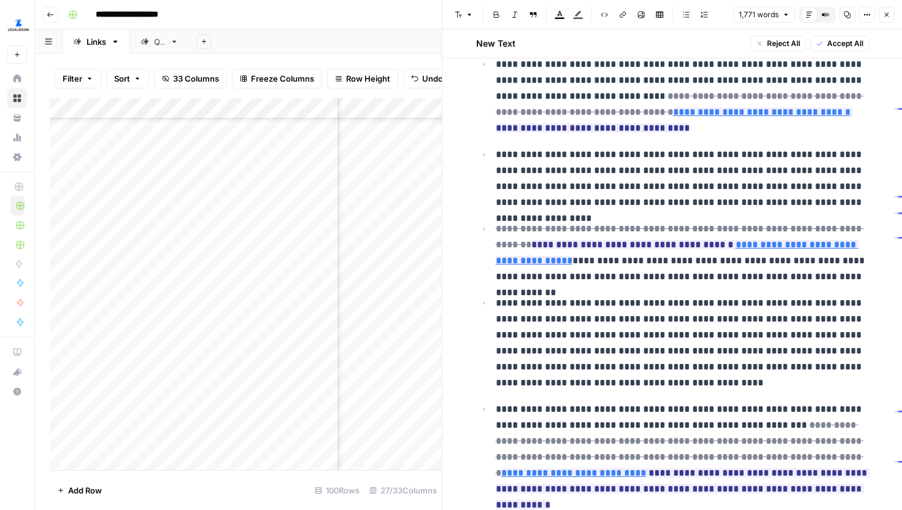
scroll to position [1274, 0]
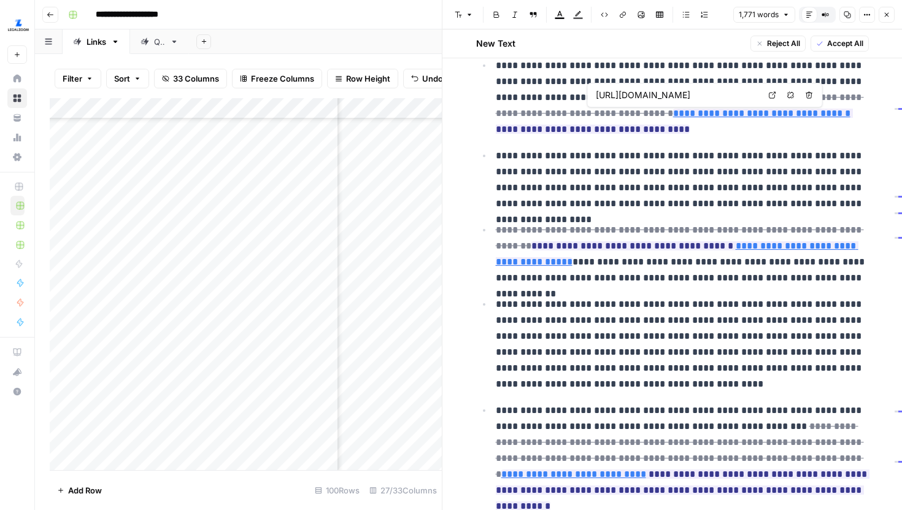
click at [773, 96] on icon at bounding box center [772, 94] width 7 height 7
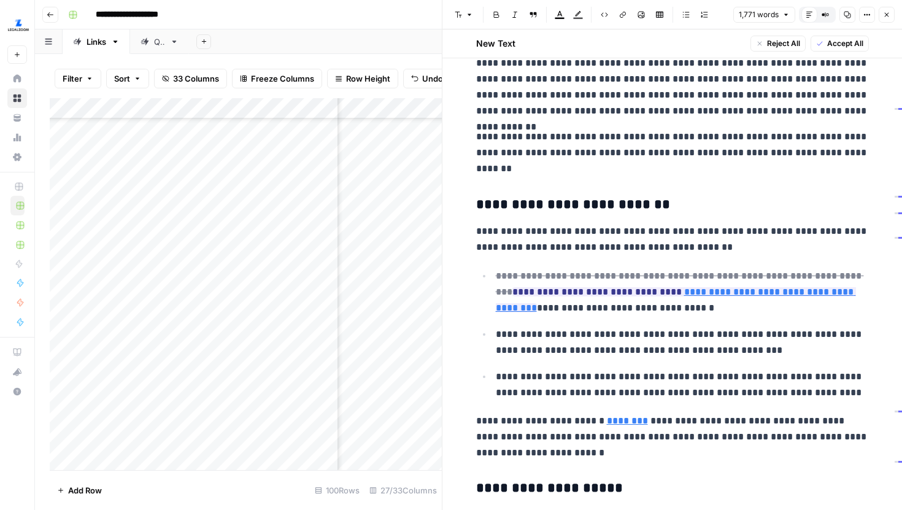
scroll to position [333, 0]
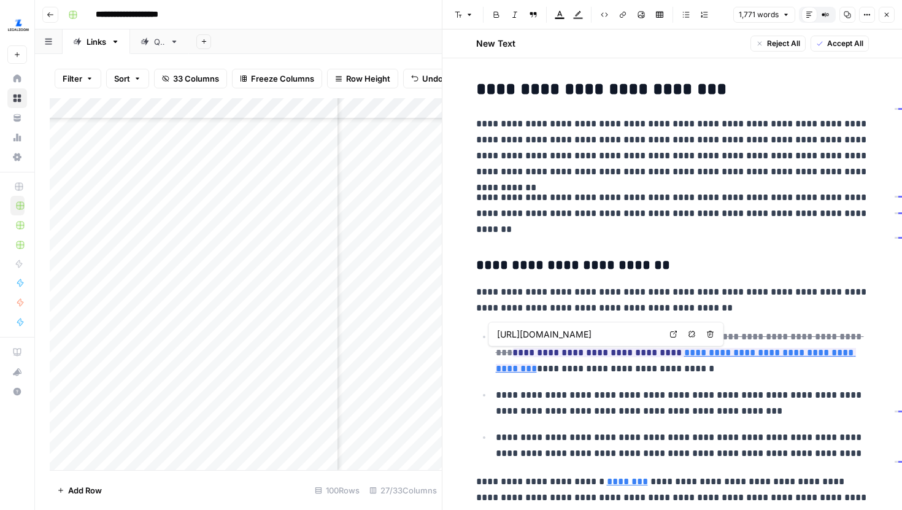
click at [668, 337] on link "Open in a new tab" at bounding box center [674, 335] width 16 height 16
click at [670, 303] on p "**********" at bounding box center [672, 300] width 393 height 32
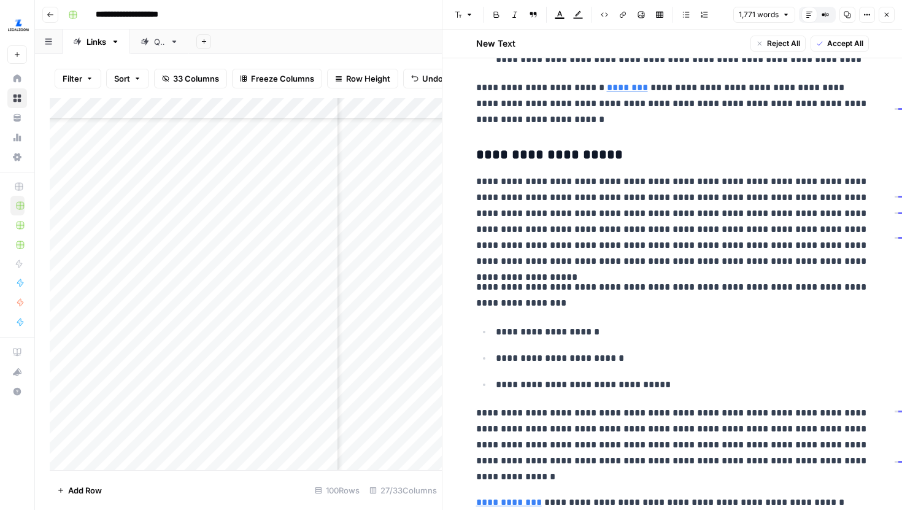
scroll to position [737, 0]
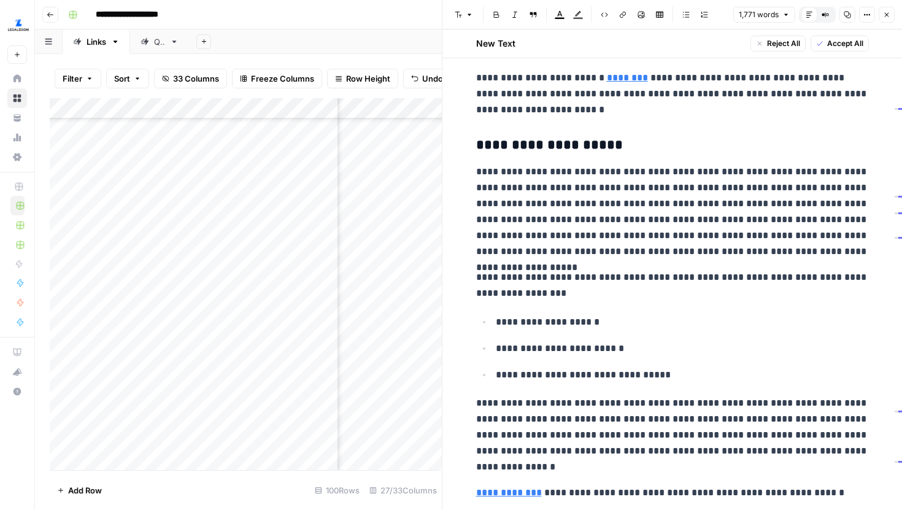
click at [880, 17] on button "Close" at bounding box center [887, 15] width 16 height 16
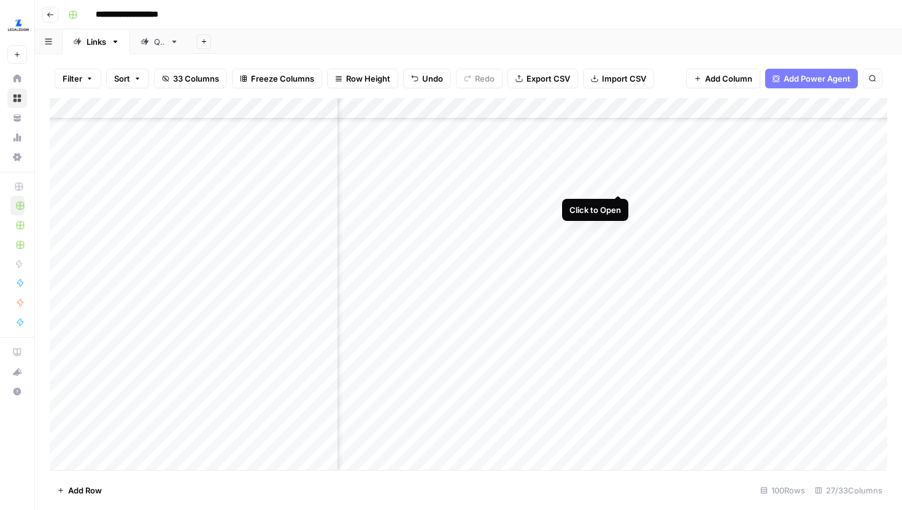
click at [619, 181] on div "Add Column" at bounding box center [469, 284] width 838 height 372
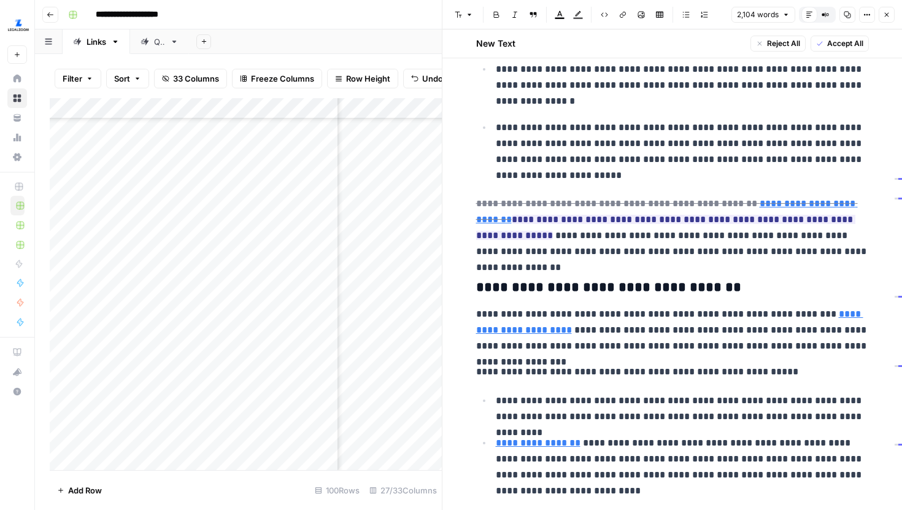
scroll to position [1388, 0]
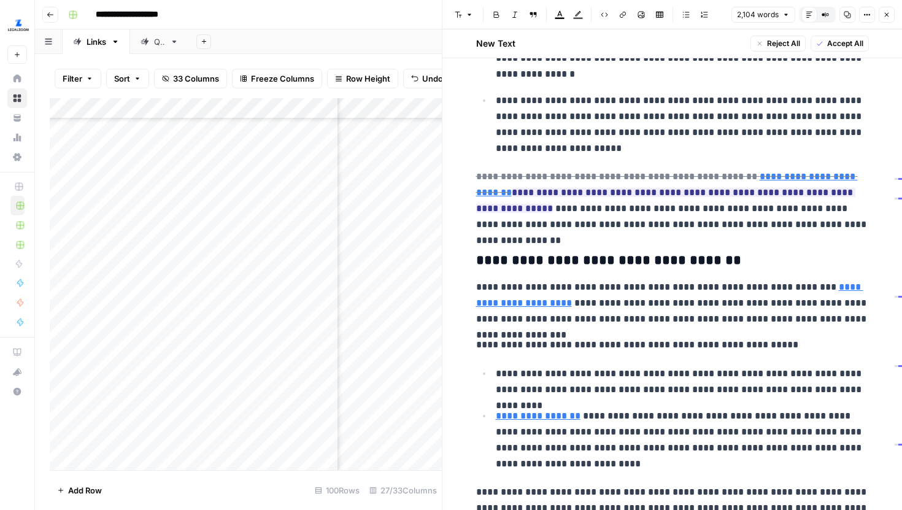
click at [888, 16] on icon "button" at bounding box center [887, 15] width 4 height 4
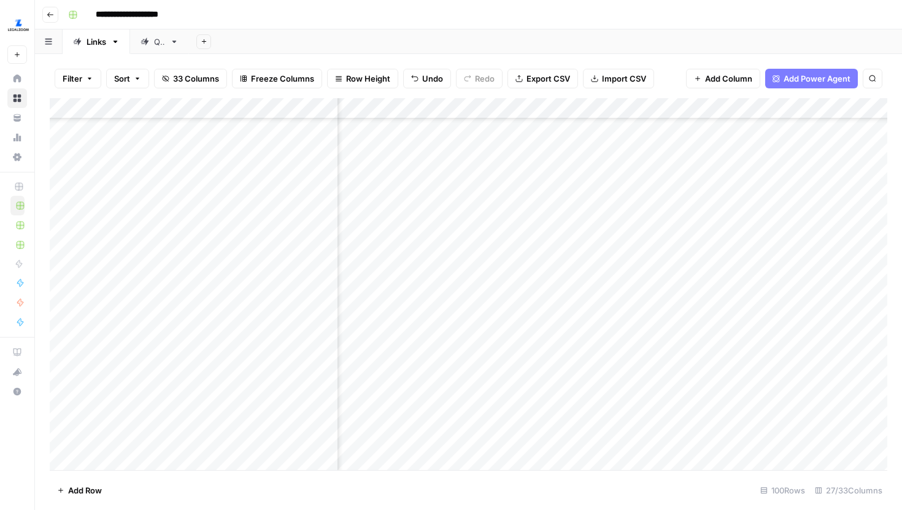
scroll to position [339, 2546]
click at [656, 351] on div "Add Column" at bounding box center [469, 284] width 838 height 372
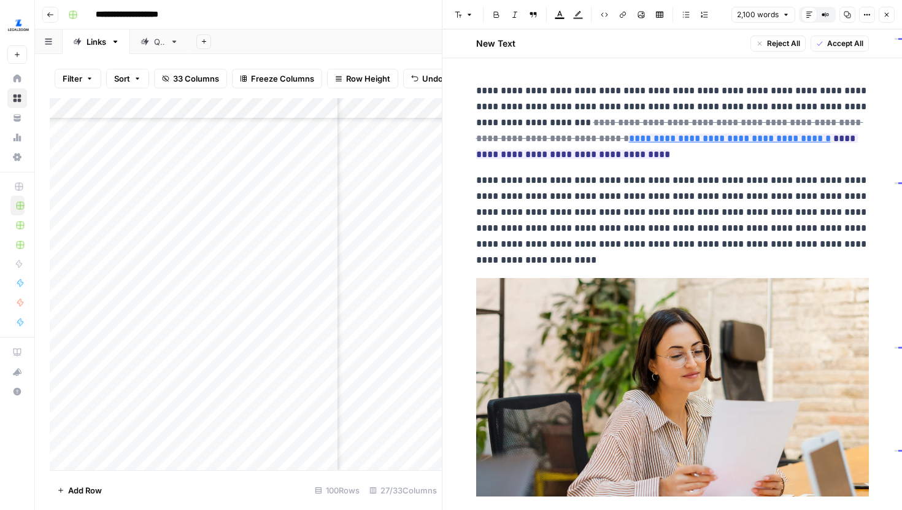
click at [882, 17] on button "Close" at bounding box center [887, 15] width 16 height 16
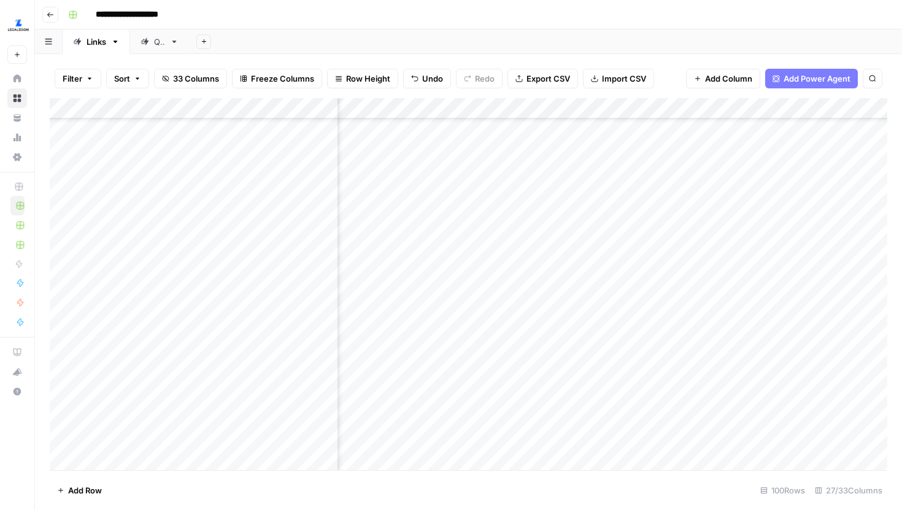
scroll to position [339, 2207]
click at [594, 351] on div "Add Column" at bounding box center [469, 284] width 838 height 372
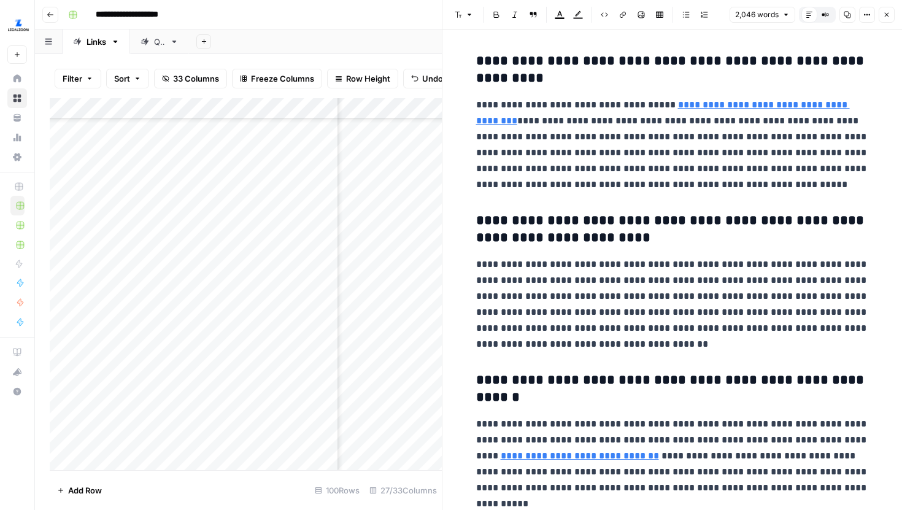
scroll to position [4071, 0]
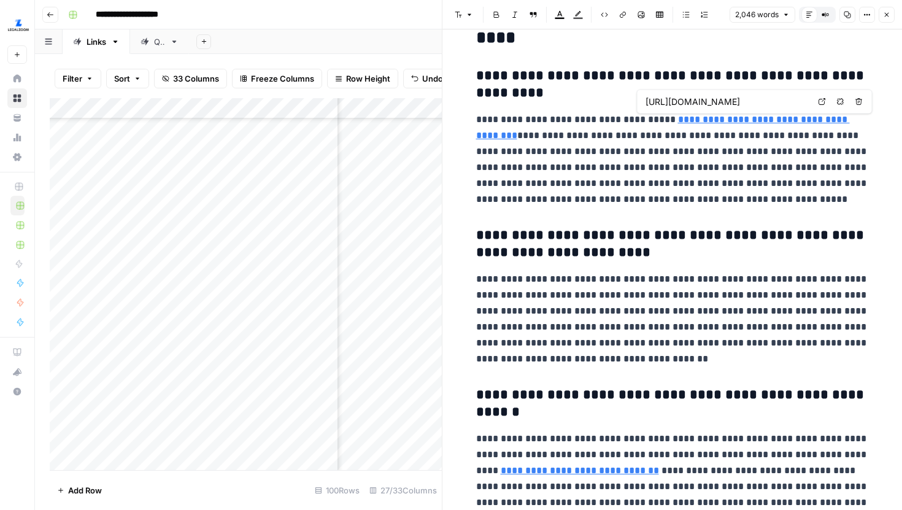
click at [821, 99] on icon at bounding box center [822, 101] width 7 height 7
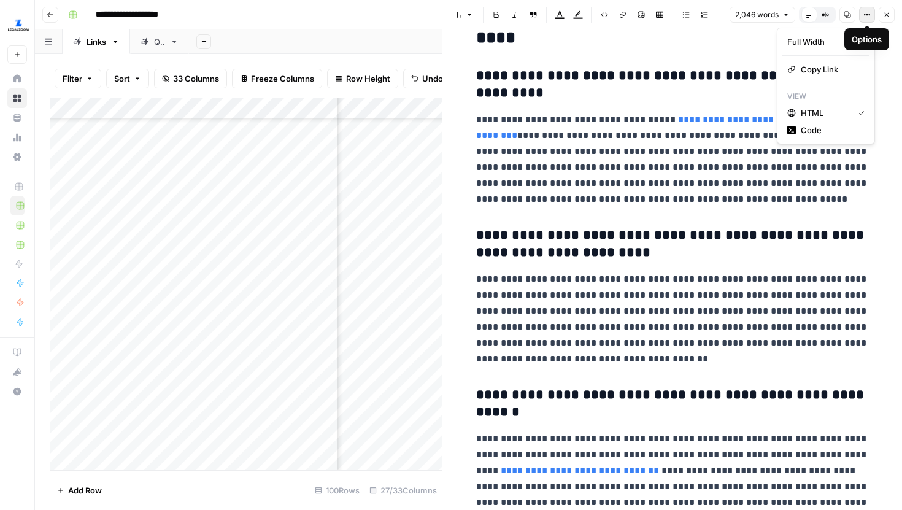
click at [863, 12] on button "Options" at bounding box center [867, 15] width 16 height 16
click at [818, 132] on span "Code" at bounding box center [830, 130] width 59 height 12
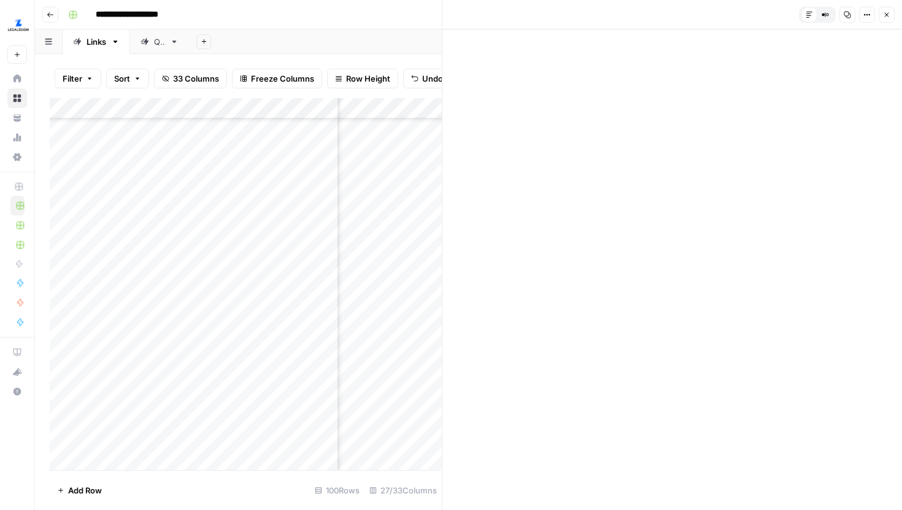
drag, startPoint x: 563, startPoint y: 282, endPoint x: 449, endPoint y: 259, distance: 115.8
drag, startPoint x: 751, startPoint y: 269, endPoint x: 454, endPoint y: 260, distance: 296.6
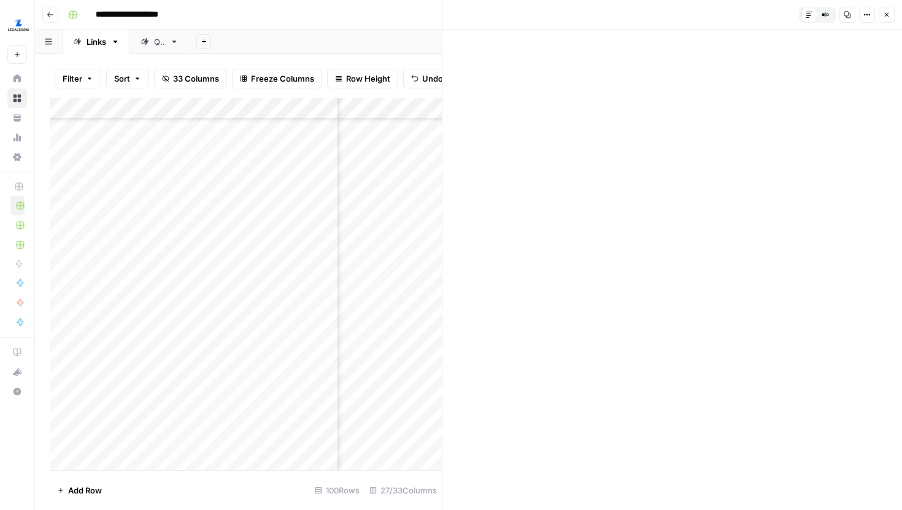
scroll to position [1837, 0]
drag, startPoint x: 659, startPoint y: 406, endPoint x: 678, endPoint y: 408, distance: 19.1
type textarea "**********"
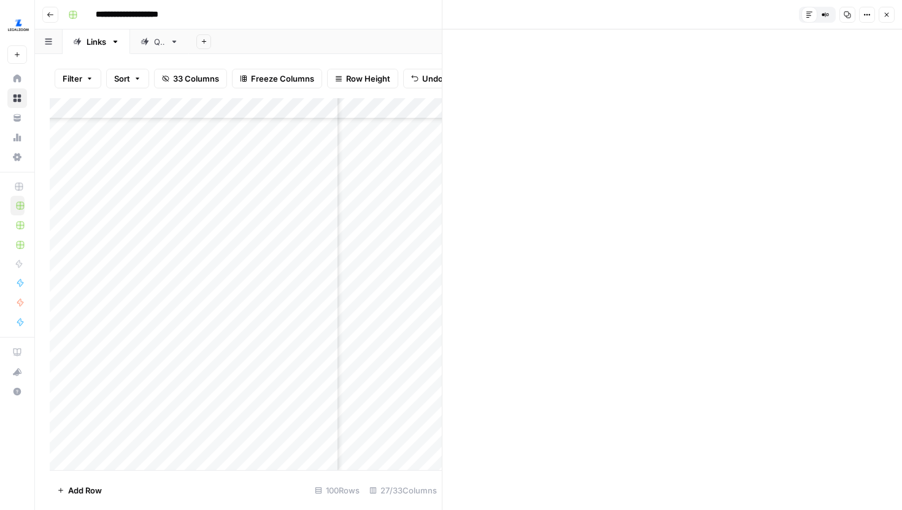
click at [884, 15] on icon "button" at bounding box center [886, 14] width 7 height 7
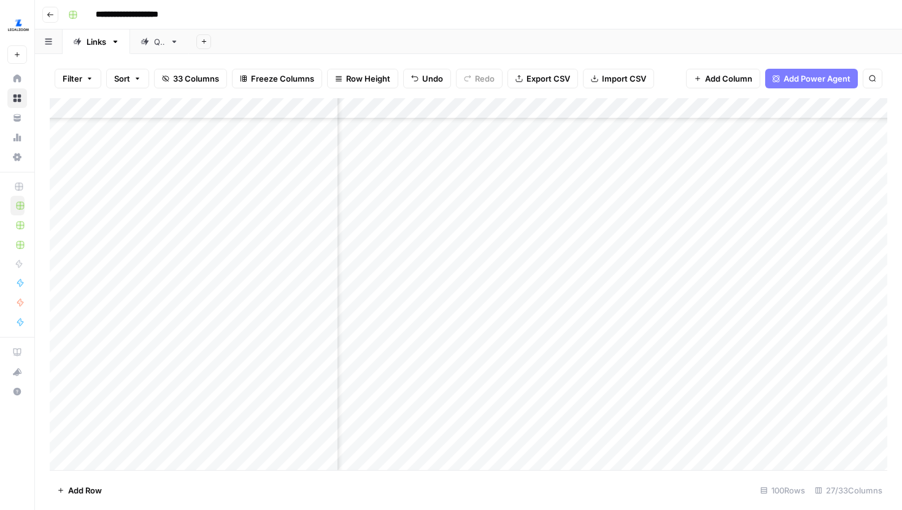
scroll to position [339, 2462]
click at [579, 351] on div "Add Column" at bounding box center [469, 284] width 838 height 372
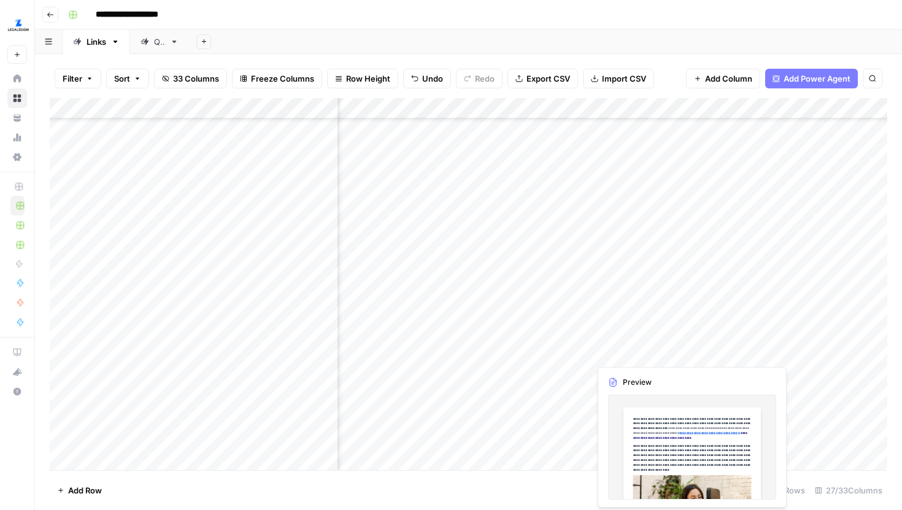
click at [753, 351] on div "Add Column" at bounding box center [469, 284] width 838 height 372
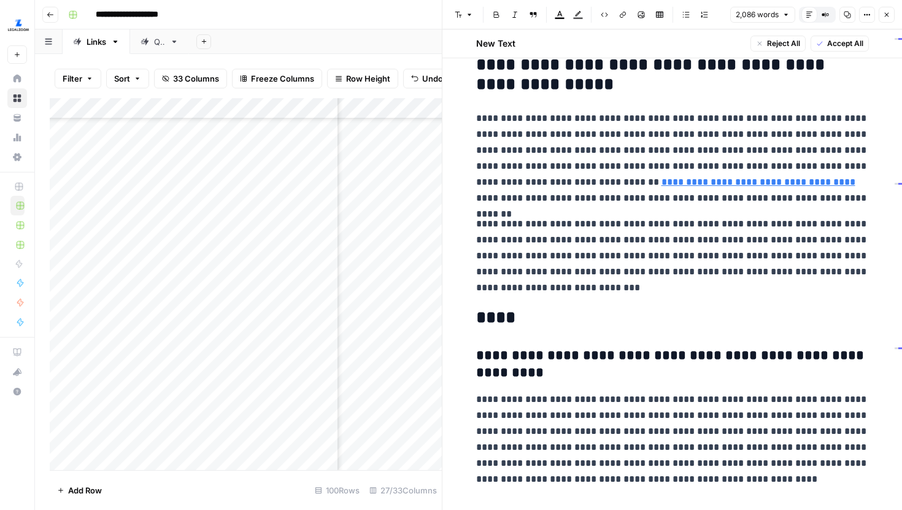
scroll to position [3860, 0]
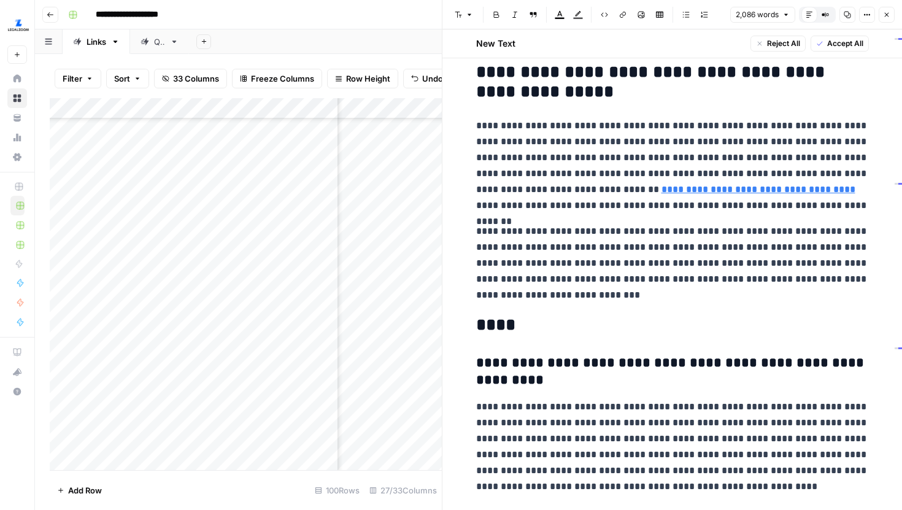
click at [783, 325] on h2 "****" at bounding box center [672, 326] width 393 height 20
type input "are required"
click at [862, 20] on icon "button" at bounding box center [861, 20] width 4 height 4
click at [885, 14] on icon "button" at bounding box center [886, 14] width 7 height 7
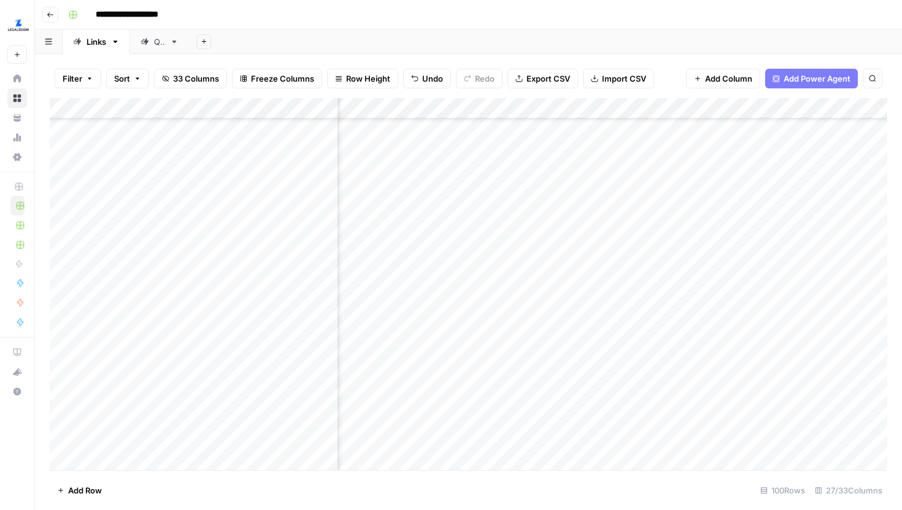
scroll to position [339, 2303]
click at [157, 41] on div "QA" at bounding box center [159, 42] width 11 height 12
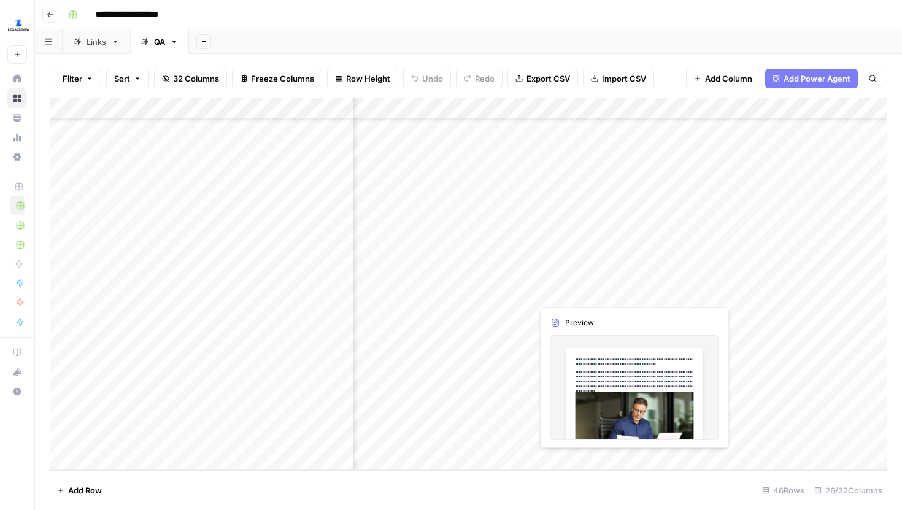
scroll to position [629, 389]
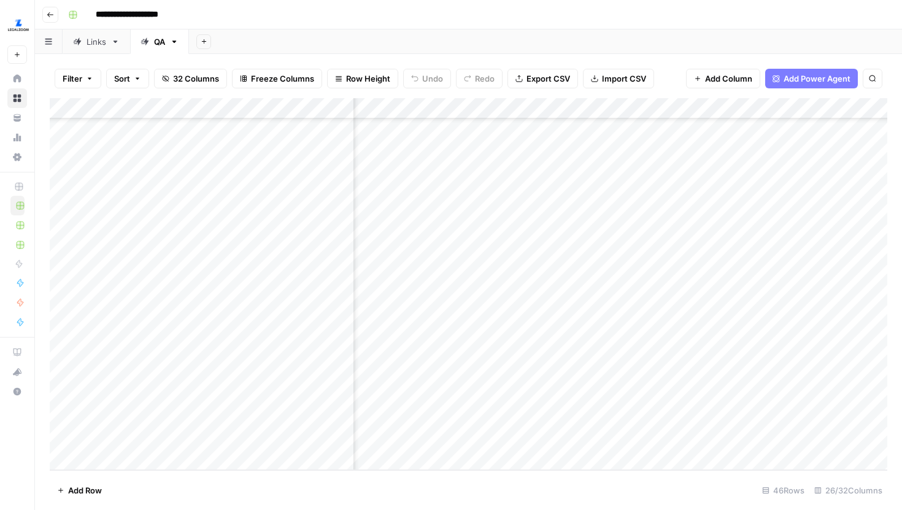
click at [535, 292] on div "Add Column" at bounding box center [469, 284] width 838 height 372
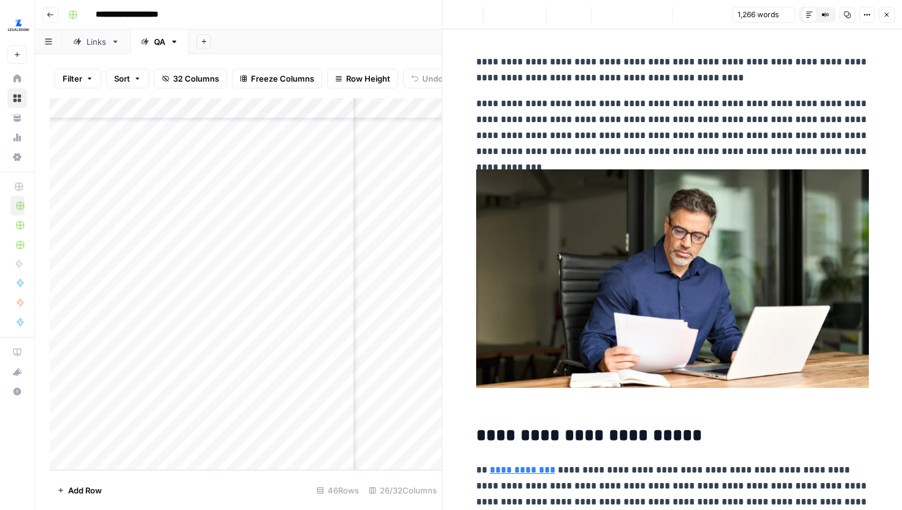
click at [659, 135] on p "**********" at bounding box center [672, 128] width 393 height 64
type input "non-"
click at [862, 35] on button "Close" at bounding box center [861, 32] width 10 height 10
click at [885, 16] on icon "button" at bounding box center [887, 15] width 4 height 4
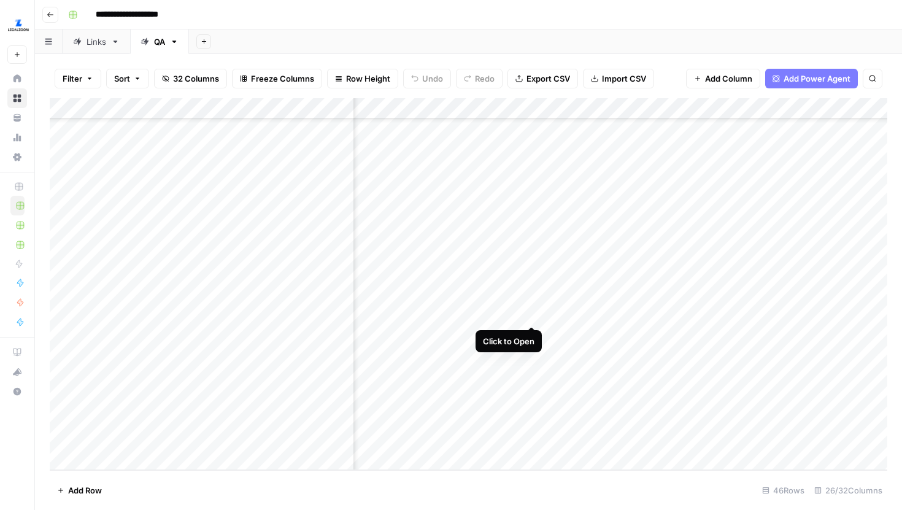
click at [529, 315] on div "Add Column" at bounding box center [469, 284] width 838 height 372
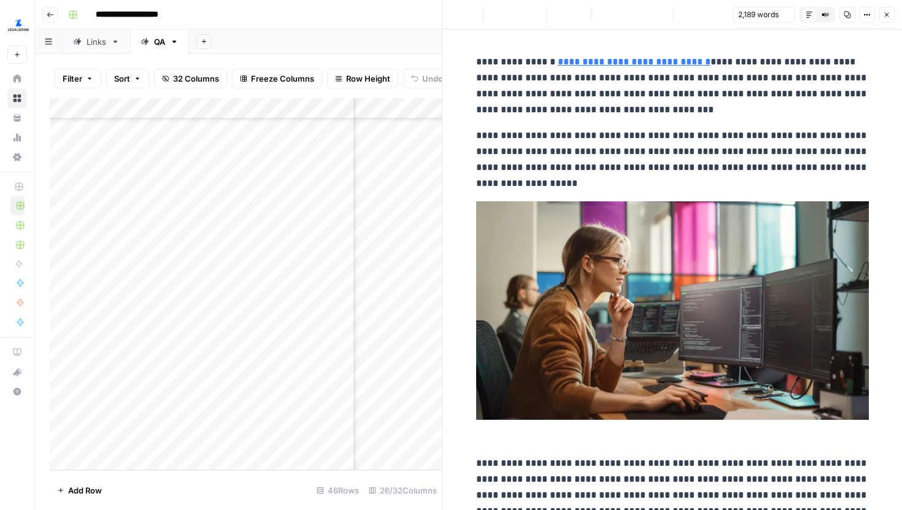
click at [675, 164] on p "**********" at bounding box center [672, 160] width 393 height 64
type input "non-"
click at [856, 35] on div "Not found Close" at bounding box center [843, 31] width 46 height 11
click at [869, 29] on div "non- Not found Close" at bounding box center [797, 32] width 147 height 20
click at [862, 30] on icon "button" at bounding box center [861, 32] width 6 height 6
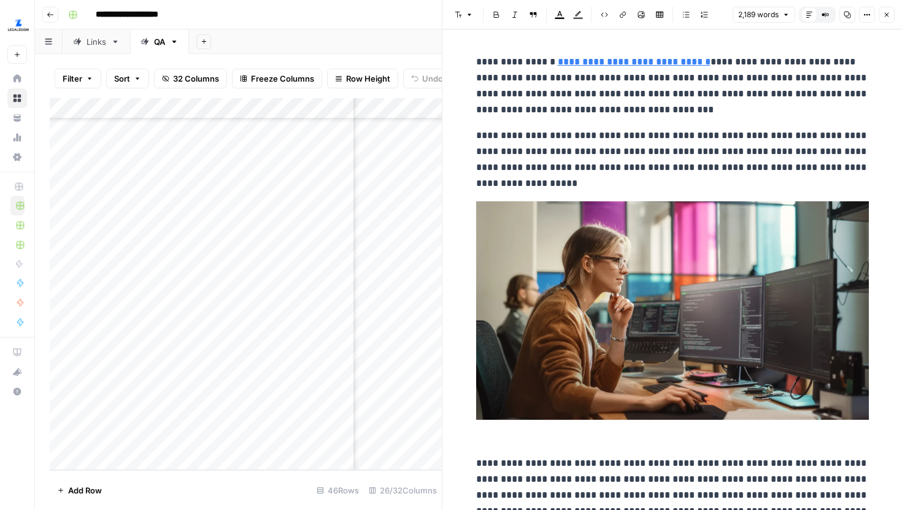
click at [883, 18] on button "Close" at bounding box center [887, 15] width 16 height 16
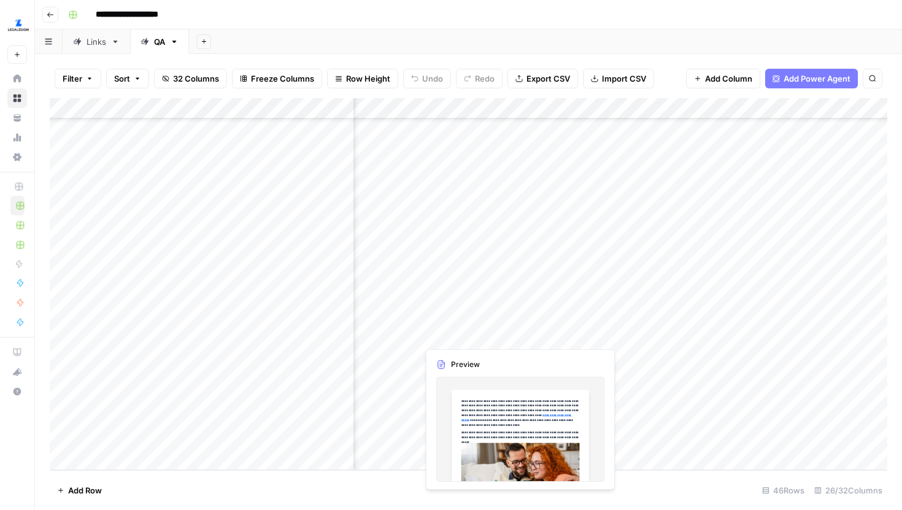
click at [535, 333] on div "Add Column" at bounding box center [469, 284] width 838 height 372
click at [551, 334] on div "Add Column" at bounding box center [469, 284] width 838 height 372
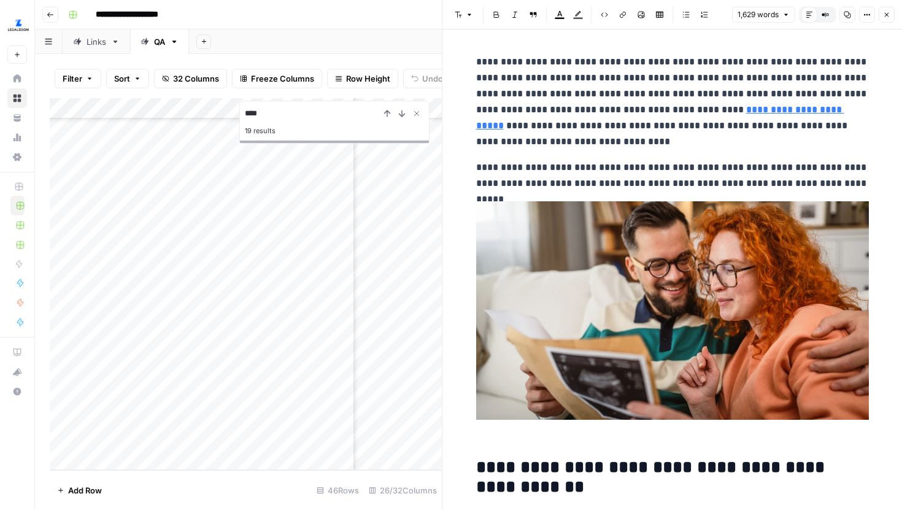
type input "****"
click at [725, 26] on header "Font style Bold Italic Block quote Text color Highlight color Code block Link I…" at bounding box center [673, 14] width 460 height 29
click at [658, 137] on p "**********" at bounding box center [672, 102] width 393 height 96
type input "non"
click at [834, 33] on icon "button" at bounding box center [836, 31] width 4 height 5
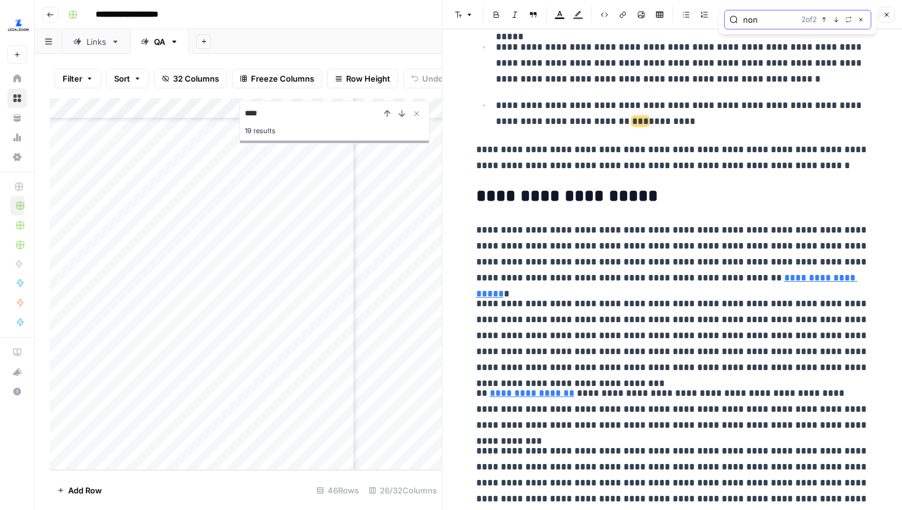
scroll to position [1309, 0]
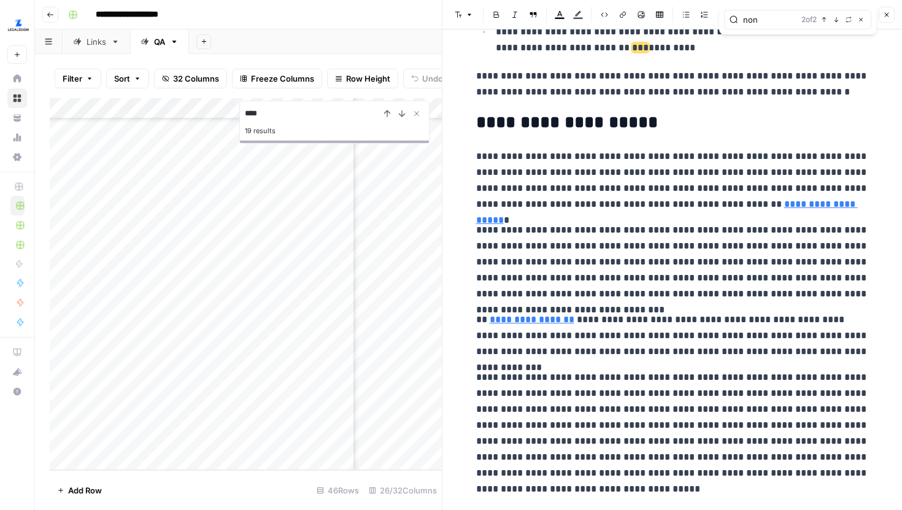
click at [834, 33] on div "non 2 of 2 Previous match Next Match Replace Close" at bounding box center [797, 19] width 157 height 29
click at [889, 16] on icon "button" at bounding box center [886, 14] width 7 height 7
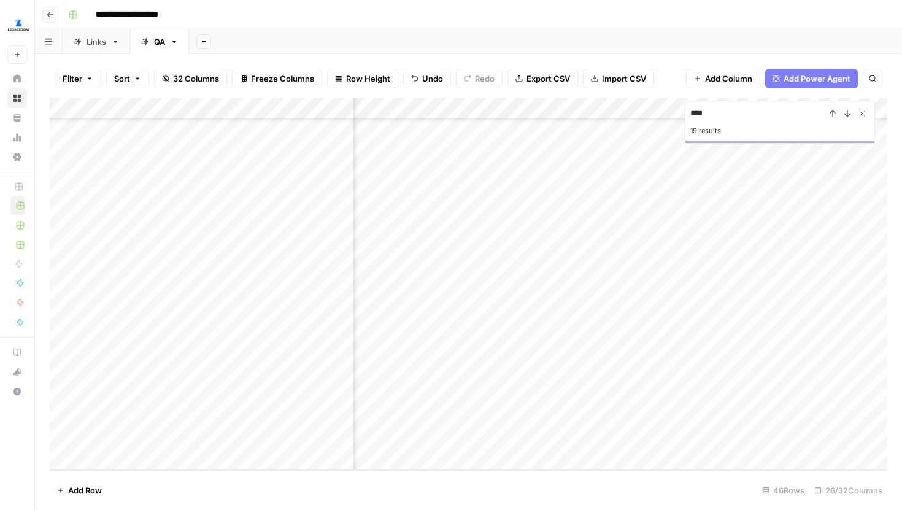
click at [864, 112] on icon "Close Search" at bounding box center [863, 114] width 10 height 10
click at [517, 188] on div "Add Column" at bounding box center [469, 284] width 838 height 372
click at [529, 5] on div "**********" at bounding box center [476, 15] width 827 height 20
type input "********"
click at [548, 271] on div "Add Column" at bounding box center [469, 284] width 838 height 372
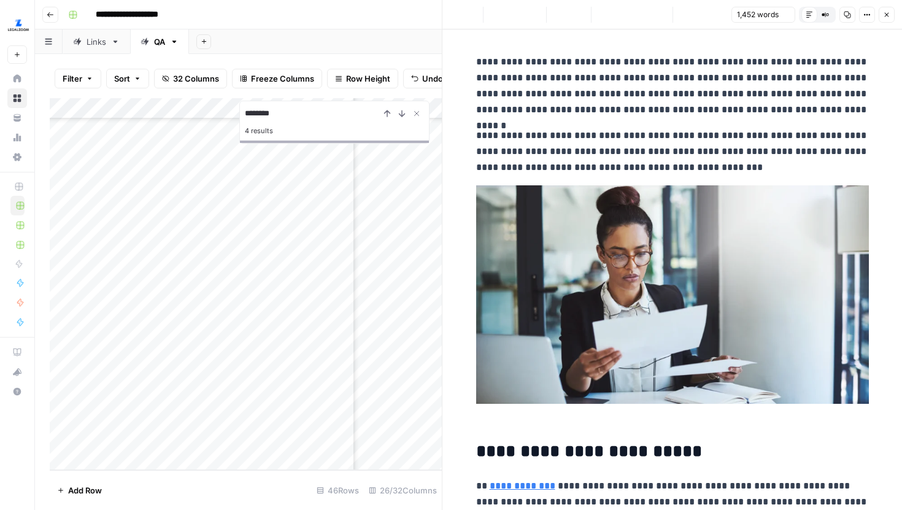
click at [681, 161] on p "**********" at bounding box center [672, 152] width 393 height 48
type input "non-fa"
click at [826, 35] on button "Previous match" at bounding box center [825, 32] width 10 height 10
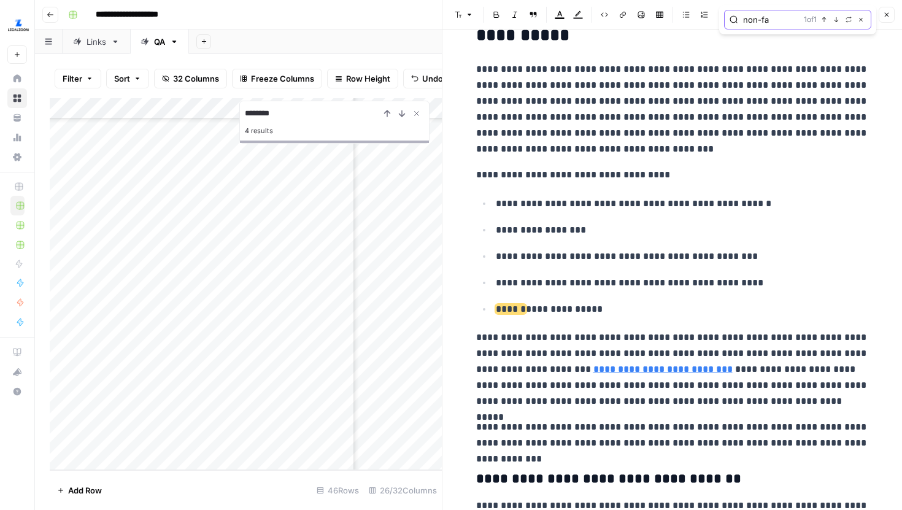
scroll to position [760, 0]
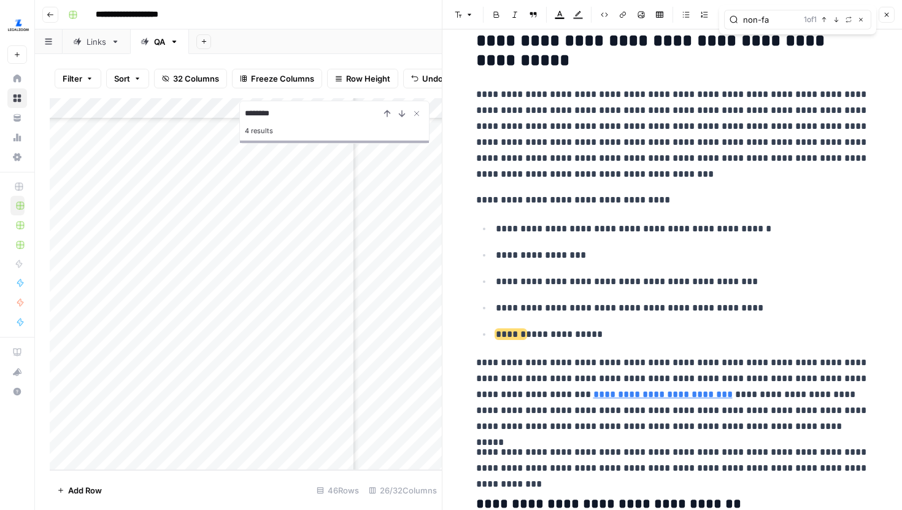
click at [891, 10] on button "Close" at bounding box center [887, 15] width 16 height 16
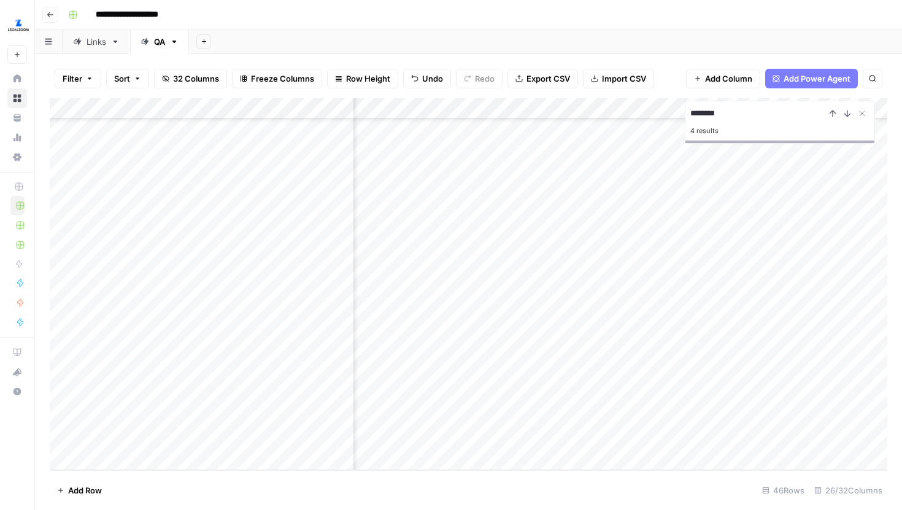
scroll to position [629, 2506]
click at [546, 273] on div "Add Column" at bounding box center [469, 284] width 838 height 372
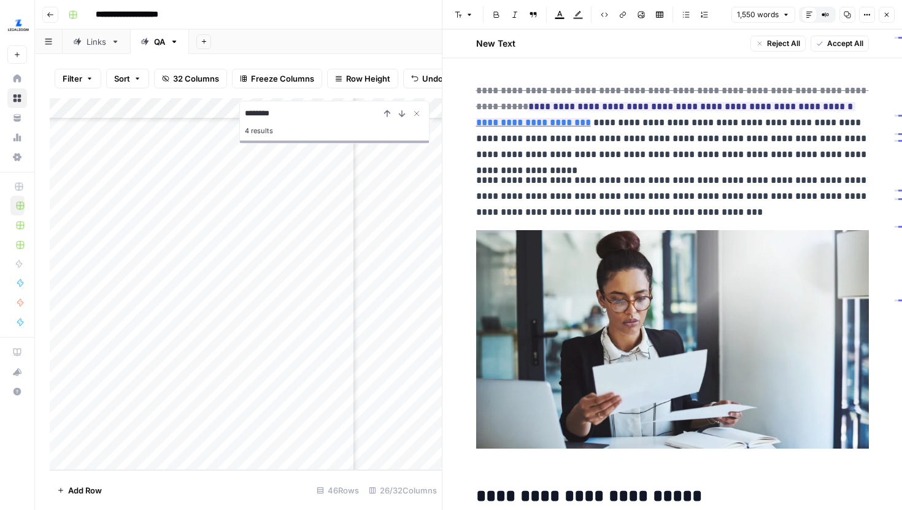
click at [700, 151] on p "**********" at bounding box center [672, 123] width 393 height 80
type input "non-f"
click at [835, 62] on icon "button" at bounding box center [837, 61] width 6 height 6
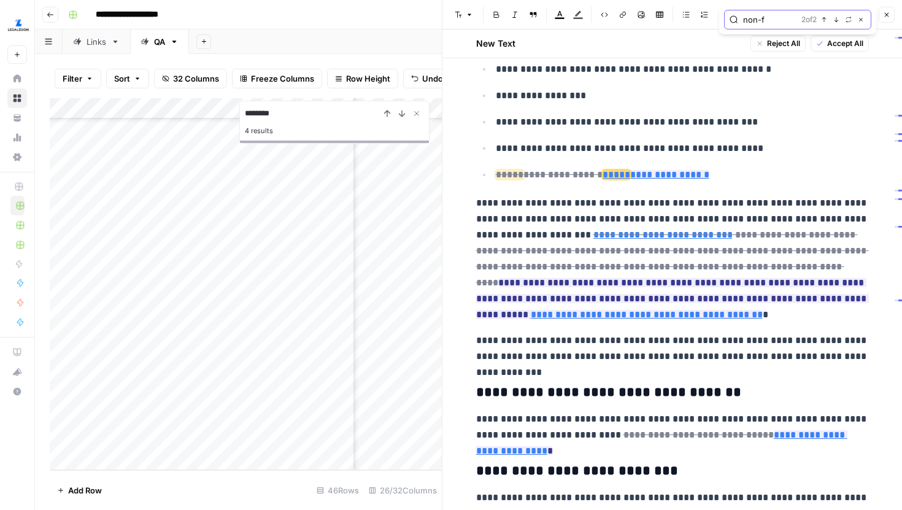
scroll to position [1010, 0]
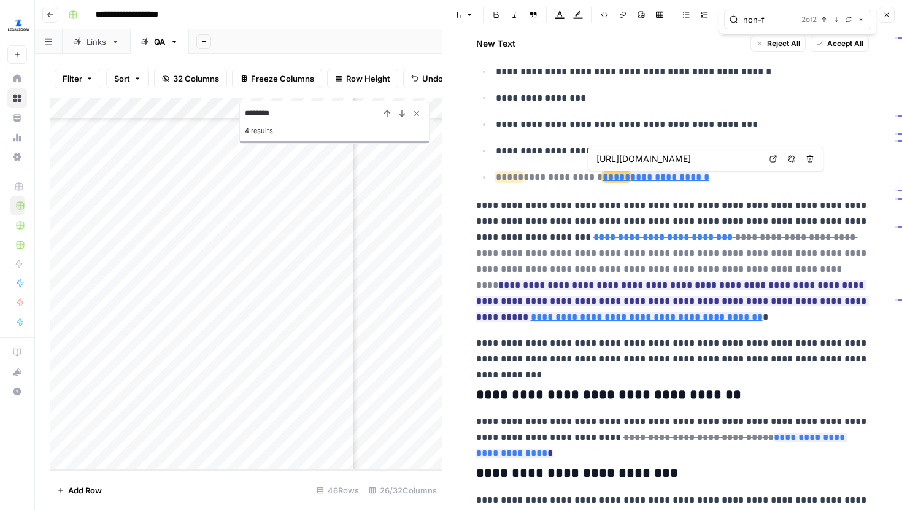
click at [773, 158] on icon at bounding box center [773, 158] width 7 height 7
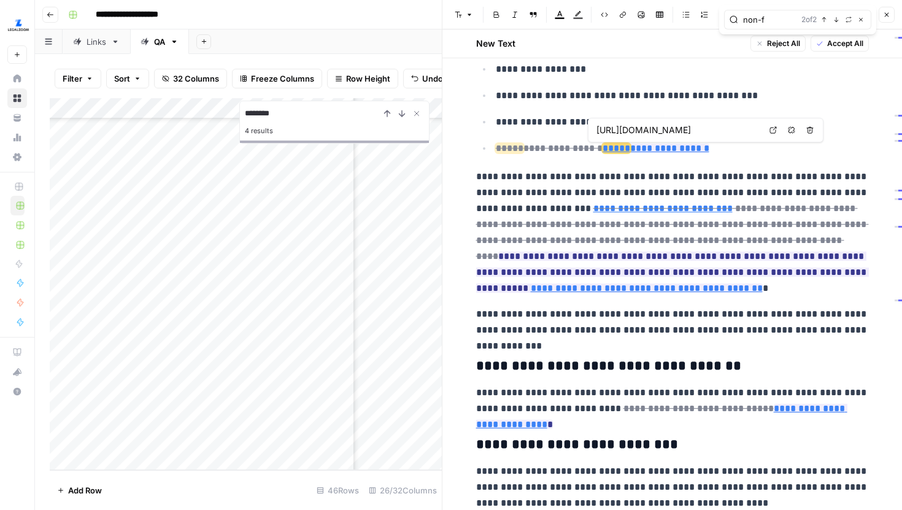
click at [890, 16] on icon "button" at bounding box center [886, 14] width 7 height 7
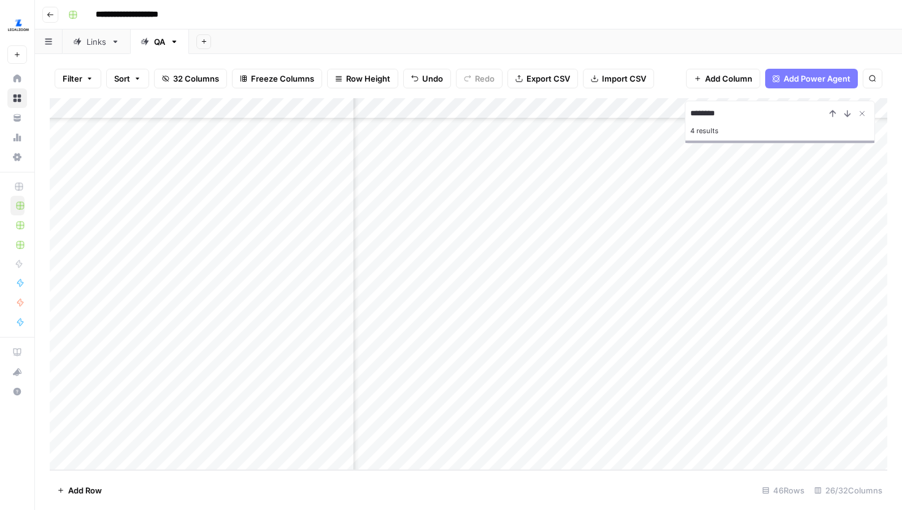
click at [551, 293] on div "Add Column" at bounding box center [469, 284] width 838 height 372
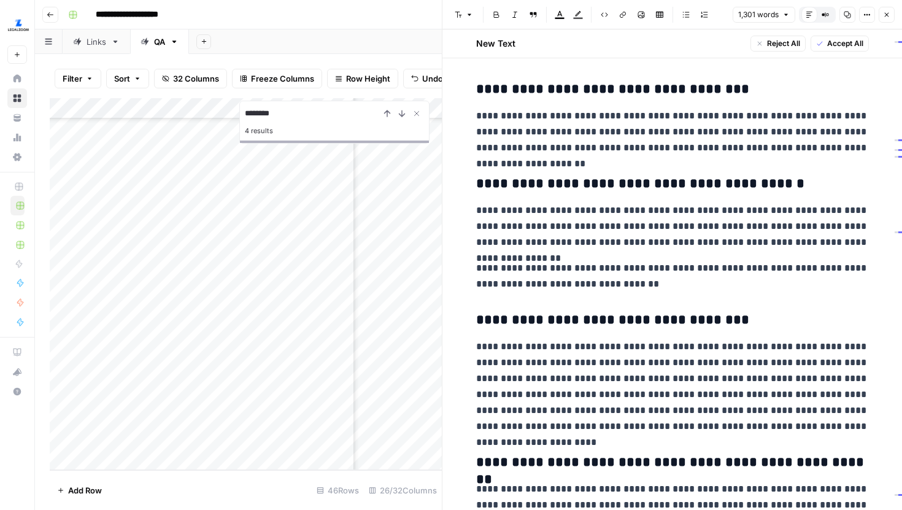
scroll to position [2377, 0]
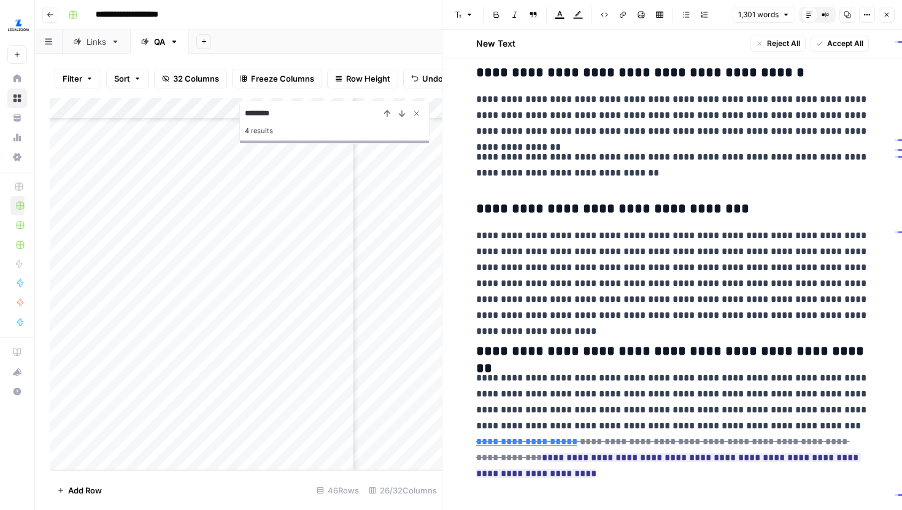
click at [887, 14] on icon "button" at bounding box center [887, 15] width 4 height 4
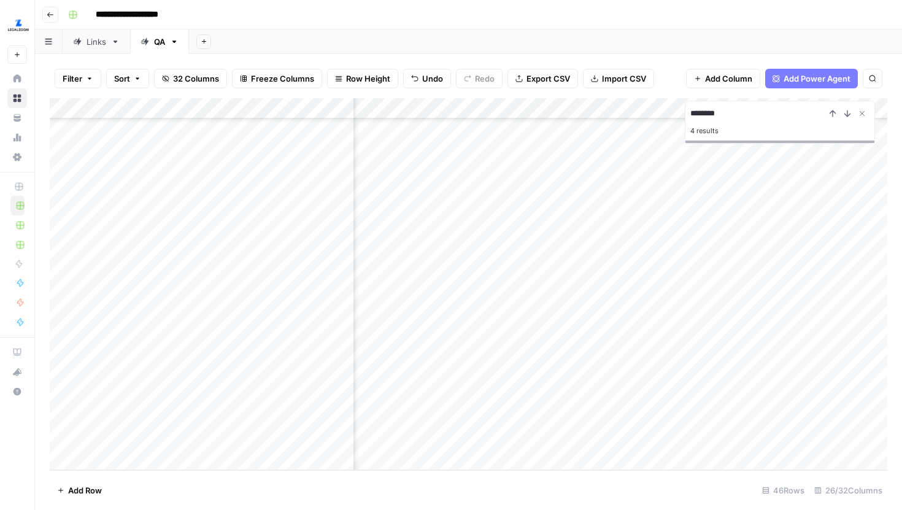
click at [103, 45] on div "Links" at bounding box center [97, 42] width 20 height 12
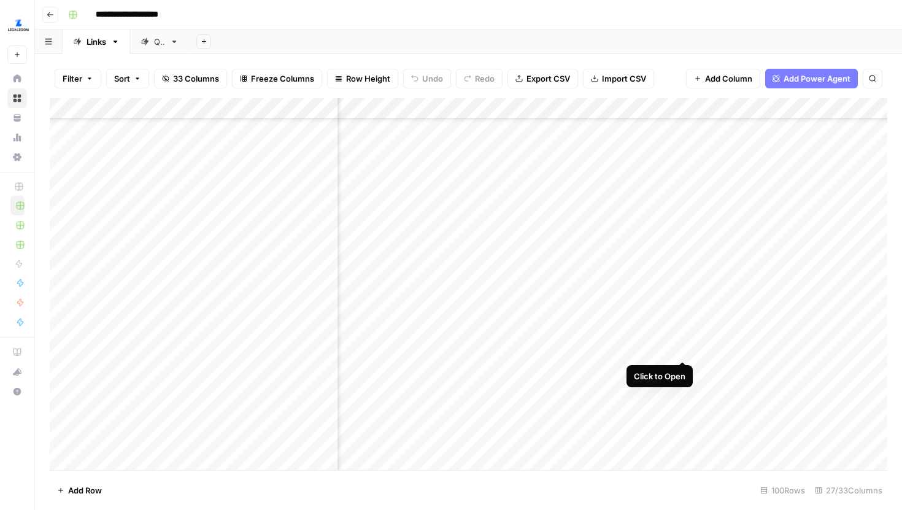
click at [681, 347] on div "Add Column" at bounding box center [469, 284] width 838 height 372
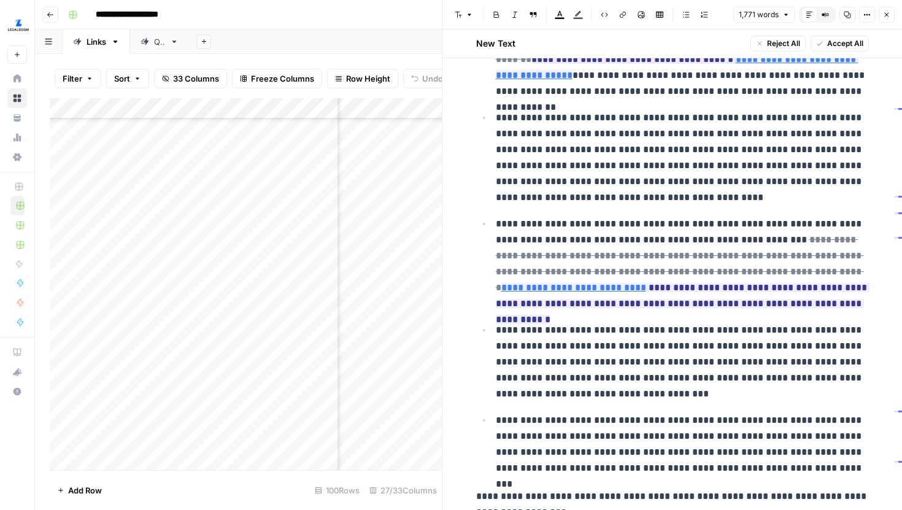
scroll to position [1465, 0]
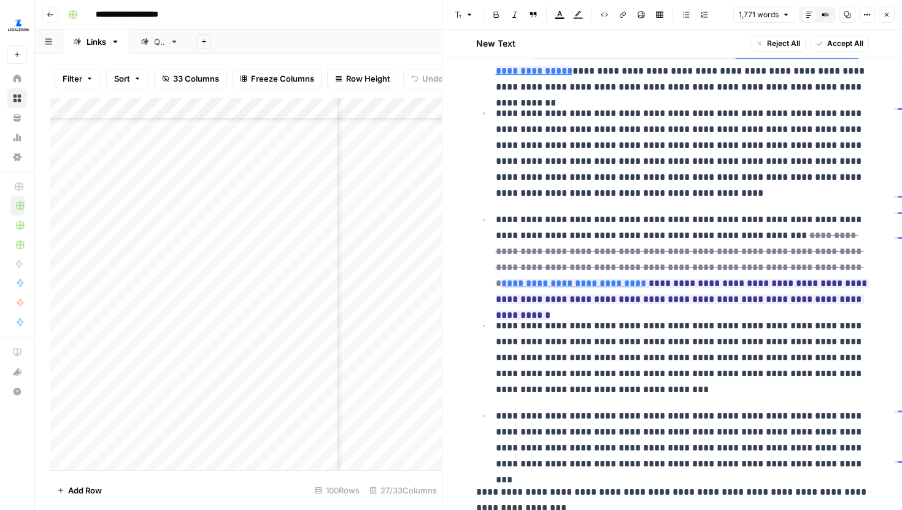
click at [889, 15] on icon "button" at bounding box center [886, 14] width 7 height 7
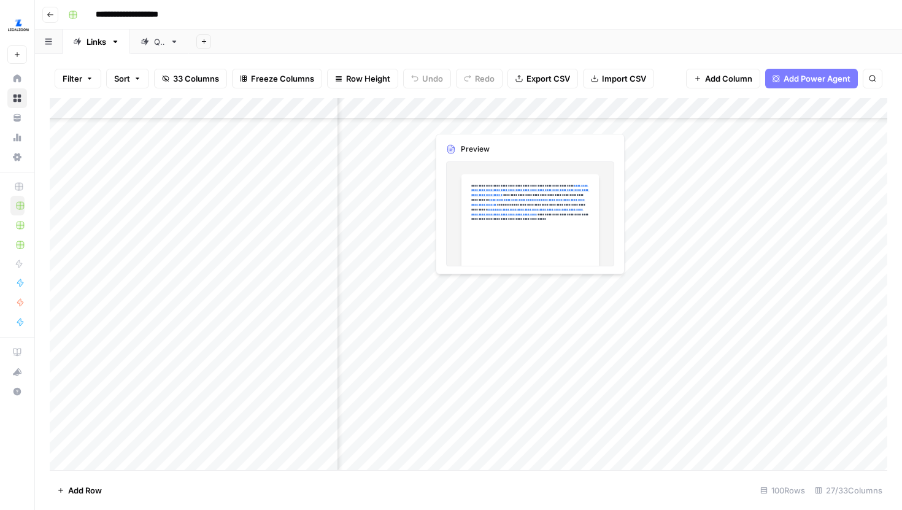
scroll to position [281, 594]
click at [446, 108] on div "Add Column" at bounding box center [469, 284] width 838 height 372
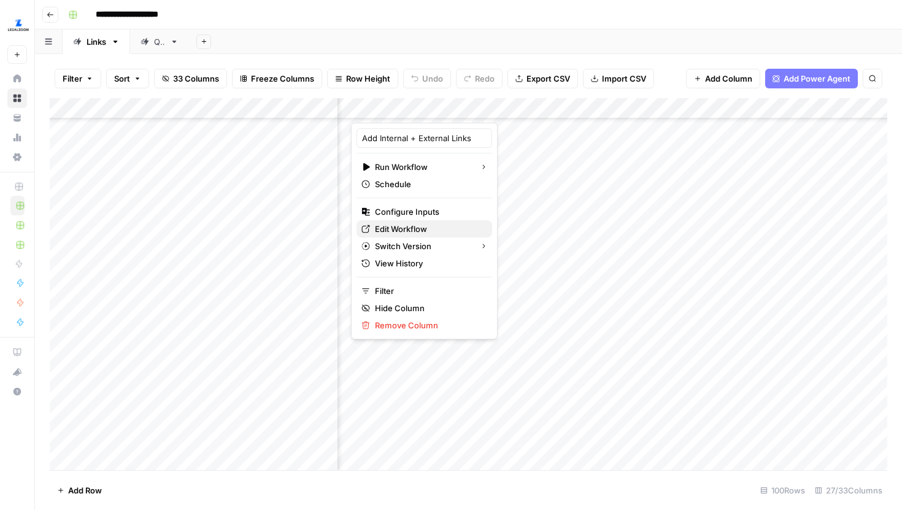
click at [420, 228] on span "Edit Workflow" at bounding box center [428, 229] width 107 height 12
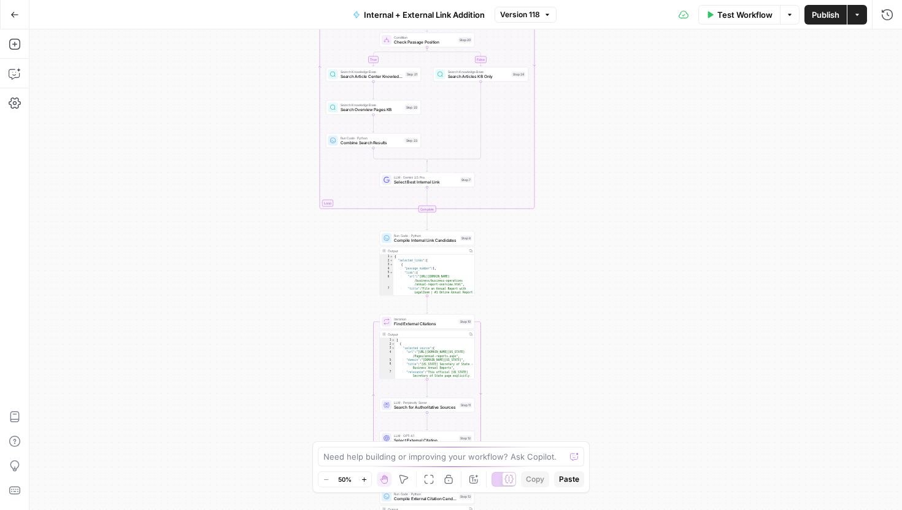
drag, startPoint x: 297, startPoint y: 369, endPoint x: 254, endPoint y: 115, distance: 257.0
click at [254, 115] on div "true false Workflow Set Inputs Inputs Run Code · Python Comprehensive Article A…" at bounding box center [465, 269] width 873 height 481
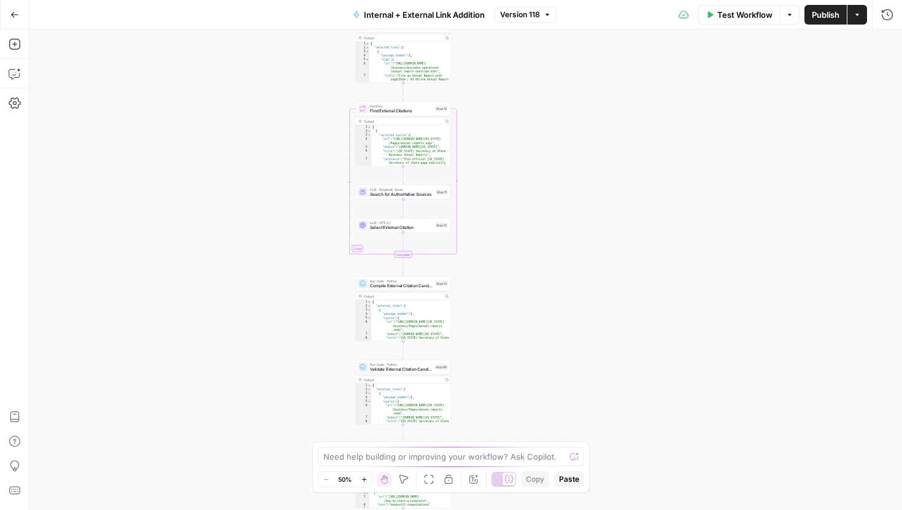
drag, startPoint x: 256, startPoint y: 330, endPoint x: 236, endPoint y: 122, distance: 209.7
click at [236, 122] on div "true false Workflow Set Inputs Inputs Run Code · Python Comprehensive Article A…" at bounding box center [465, 269] width 873 height 481
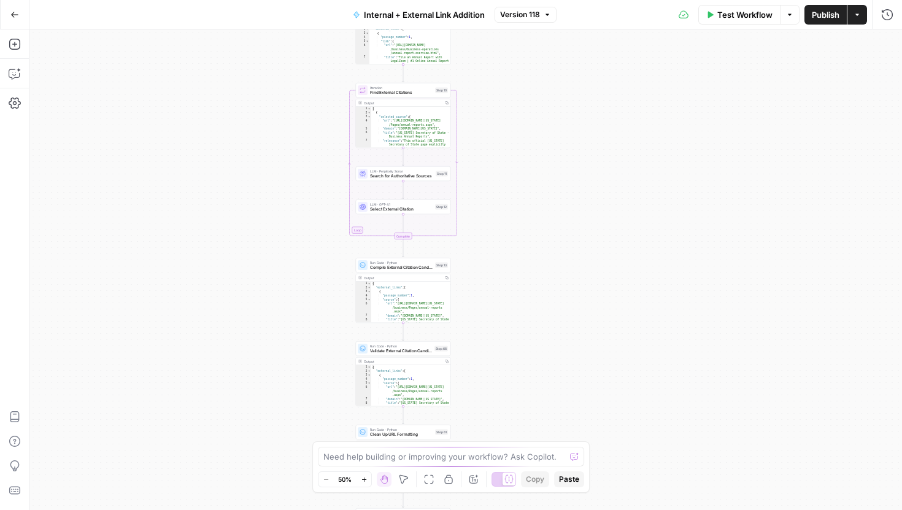
drag, startPoint x: 237, startPoint y: 293, endPoint x: 234, endPoint y: 115, distance: 178.0
click at [234, 115] on div "true false Workflow Set Inputs Inputs Run Code · Python Comprehensive Article A…" at bounding box center [465, 269] width 873 height 481
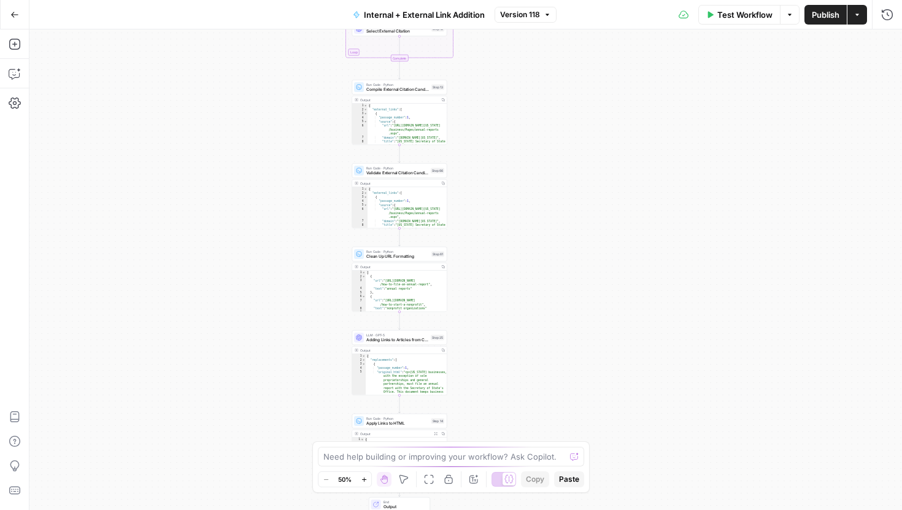
drag, startPoint x: 265, startPoint y: 327, endPoint x: 222, endPoint y: 125, distance: 205.9
click at [222, 125] on div "true false Workflow Set Inputs Inputs Run Code · Python Comprehensive Article A…" at bounding box center [465, 269] width 873 height 481
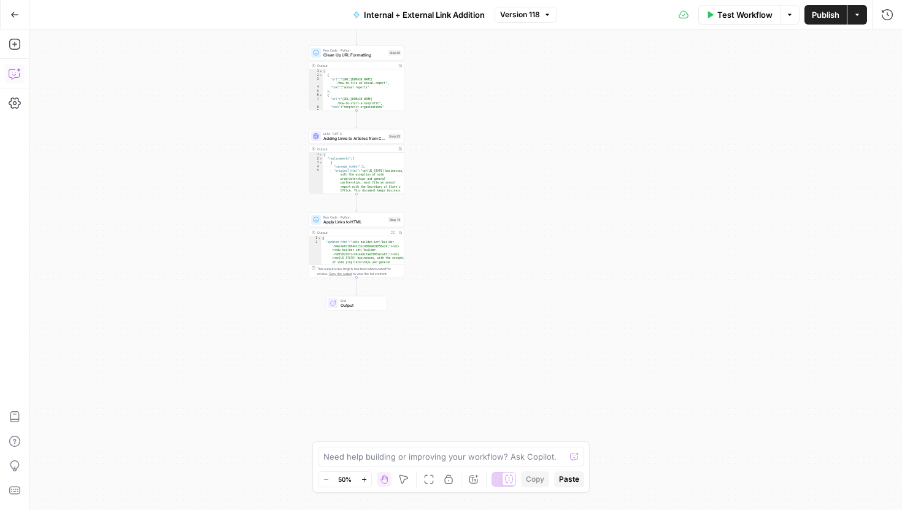
click at [14, 76] on icon "button" at bounding box center [15, 74] width 12 height 12
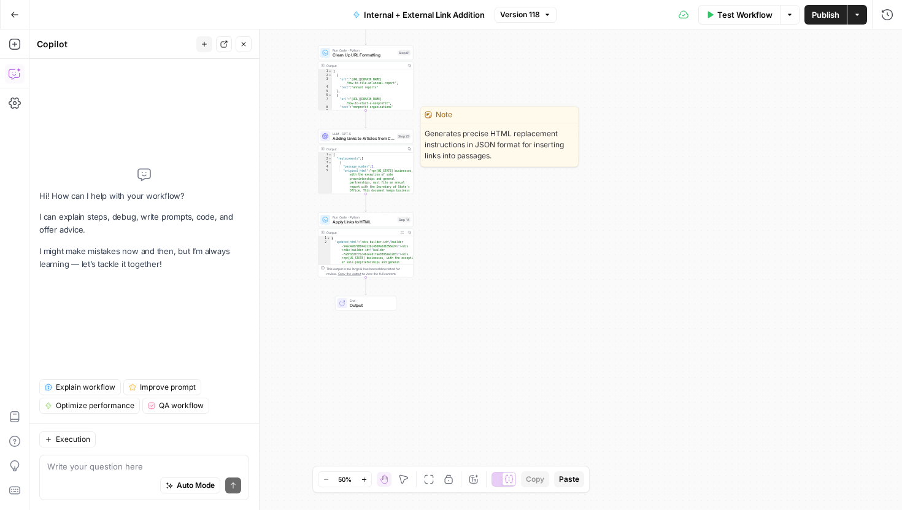
click at [384, 136] on span "Adding Links to Articles from Candidates List" at bounding box center [364, 139] width 62 height 6
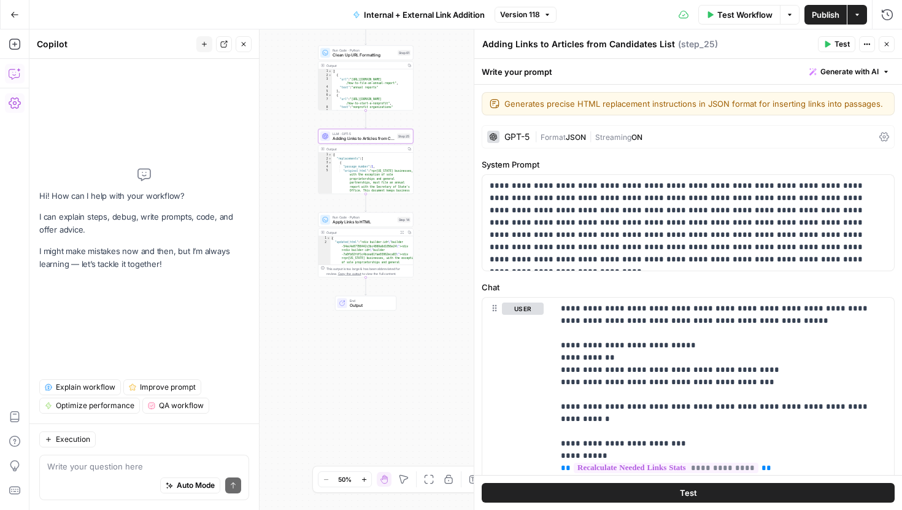
click at [14, 98] on icon "button" at bounding box center [15, 103] width 12 height 11
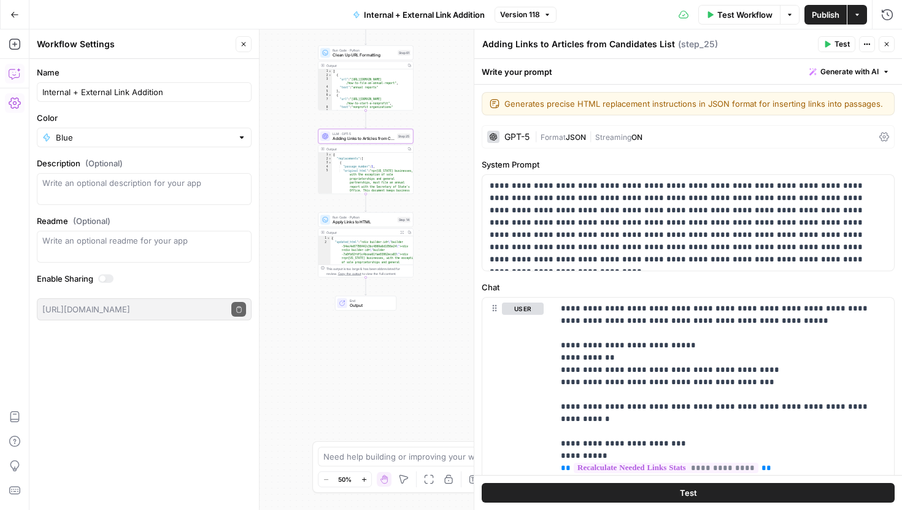
click at [15, 72] on icon "button" at bounding box center [15, 74] width 12 height 12
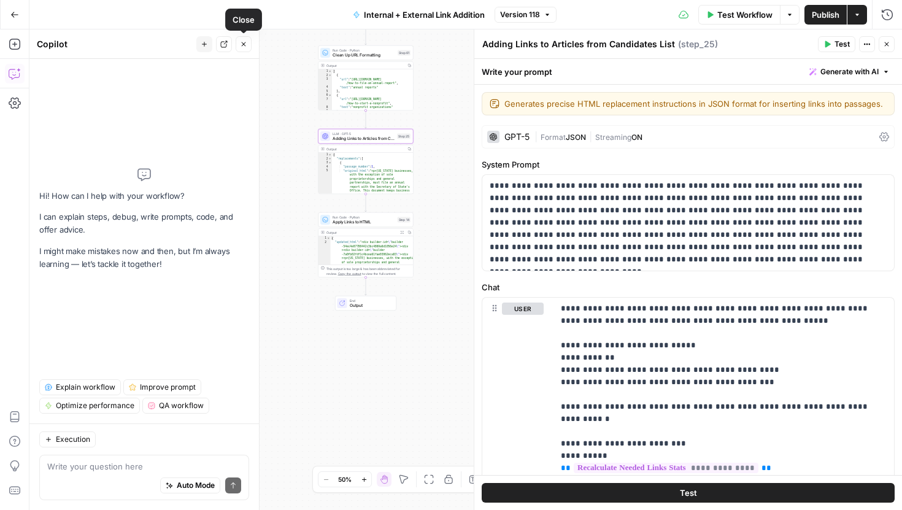
click at [244, 47] on icon "button" at bounding box center [243, 44] width 7 height 7
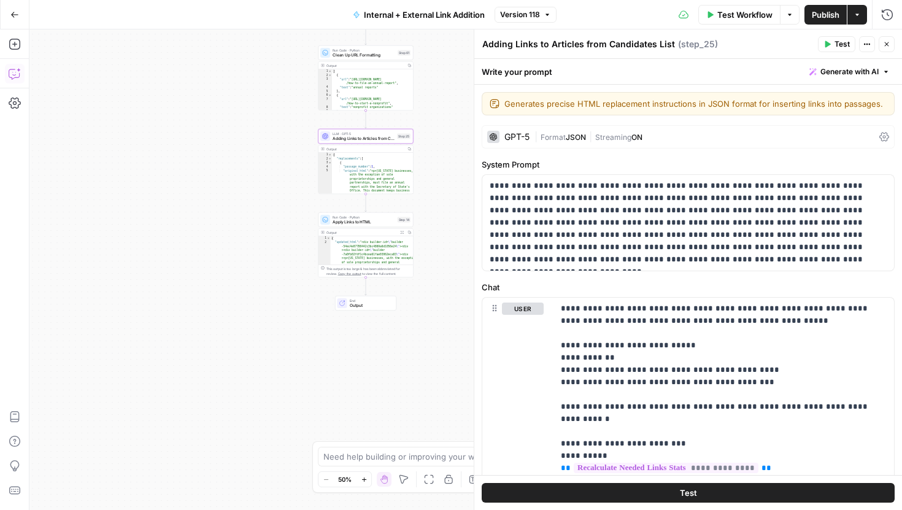
click at [15, 74] on icon "button" at bounding box center [15, 74] width 12 height 12
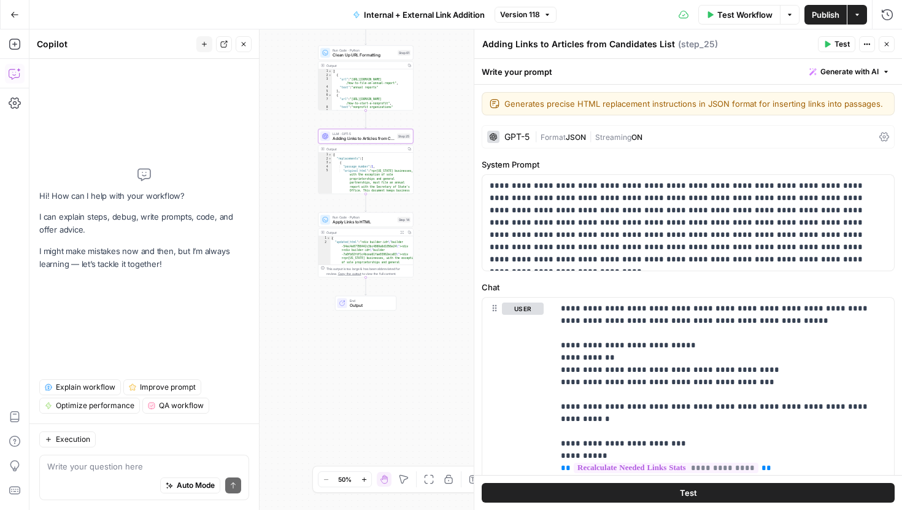
click at [108, 440] on div "Execution" at bounding box center [144, 440] width 210 height 16
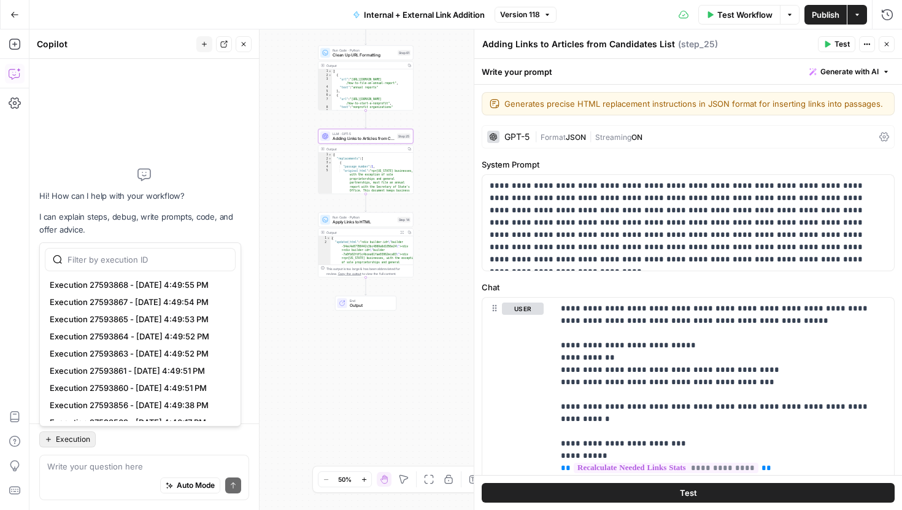
click at [83, 439] on span "Execution" at bounding box center [73, 439] width 34 height 11
click at [123, 443] on div "Execution" at bounding box center [144, 440] width 210 height 16
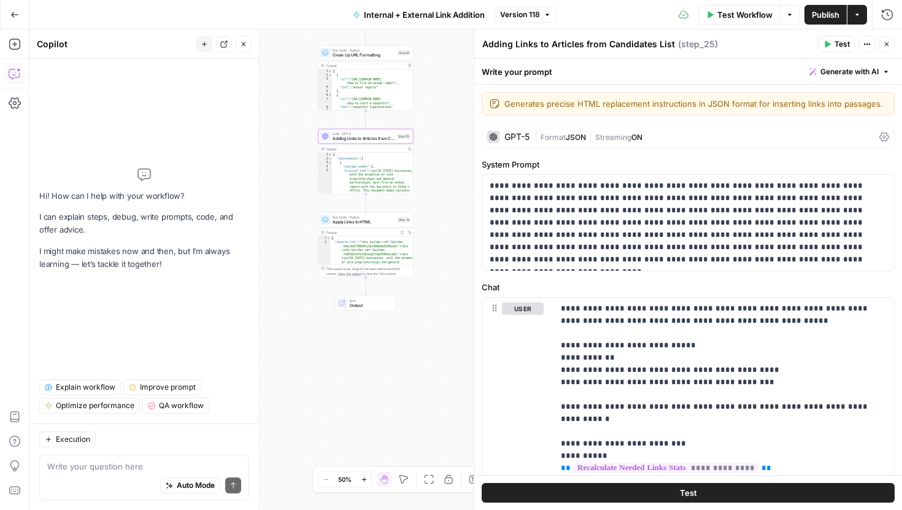
click at [111, 442] on div "Execution" at bounding box center [144, 440] width 210 height 16
click at [109, 444] on div "Execution" at bounding box center [144, 440] width 210 height 16
drag, startPoint x: 100, startPoint y: 434, endPoint x: 166, endPoint y: 441, distance: 66.1
click at [166, 441] on div "Execution" at bounding box center [144, 440] width 210 height 16
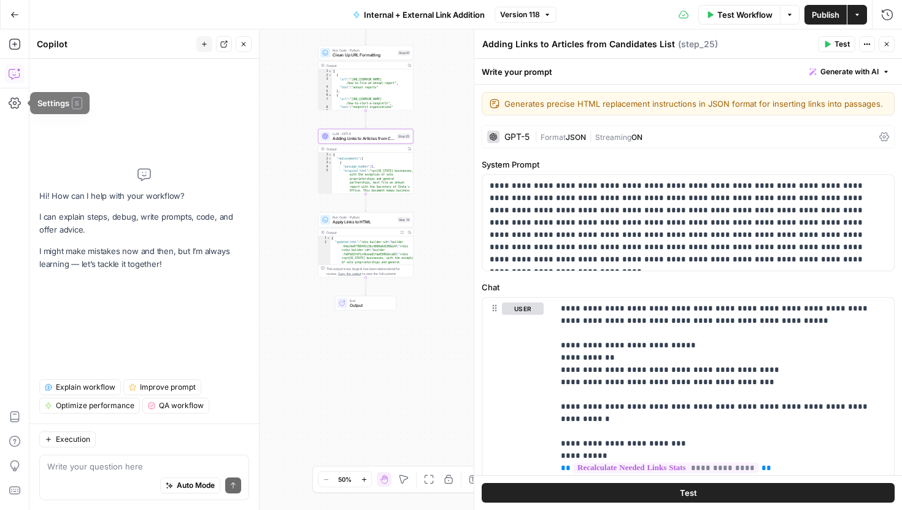
click at [18, 72] on icon "button" at bounding box center [15, 74] width 12 height 12
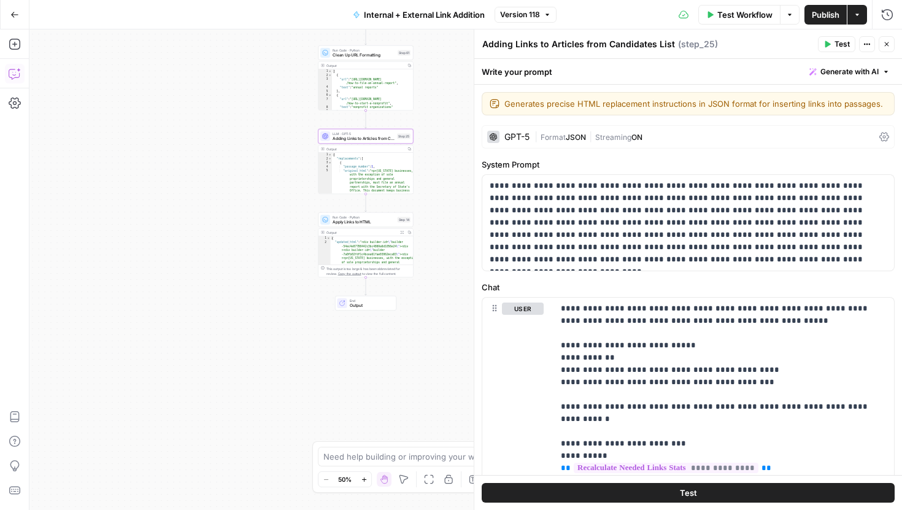
click at [10, 71] on icon "button" at bounding box center [15, 74] width 12 height 12
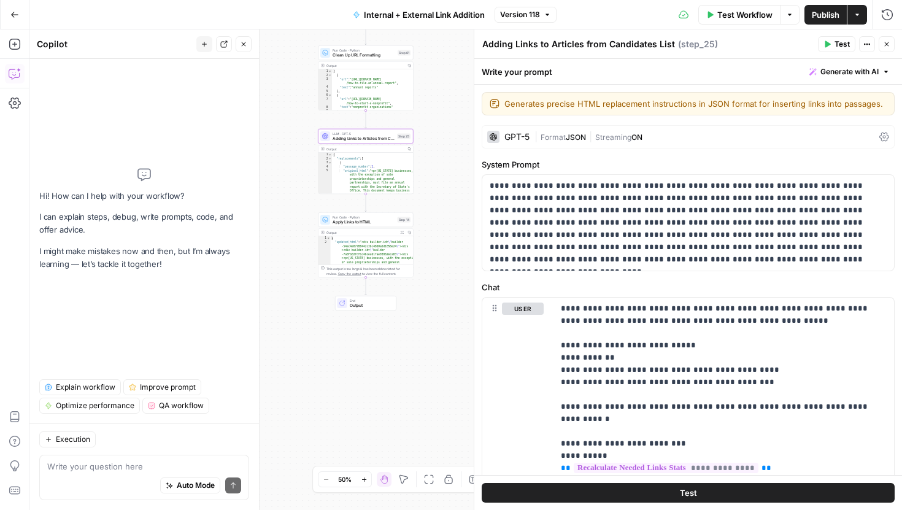
click at [158, 468] on textarea at bounding box center [144, 466] width 194 height 12
click at [242, 39] on button "Close" at bounding box center [244, 44] width 16 height 16
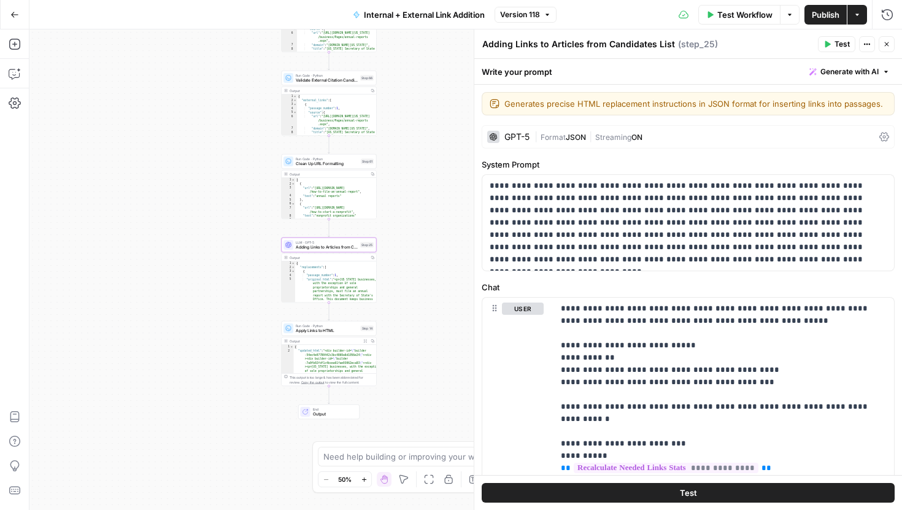
drag, startPoint x: 264, startPoint y: 106, endPoint x: 210, endPoint y: 269, distance: 171.4
click at [211, 269] on div "true false Workflow Set Inputs Inputs Run Code · Python Comprehensive Article A…" at bounding box center [465, 269] width 873 height 481
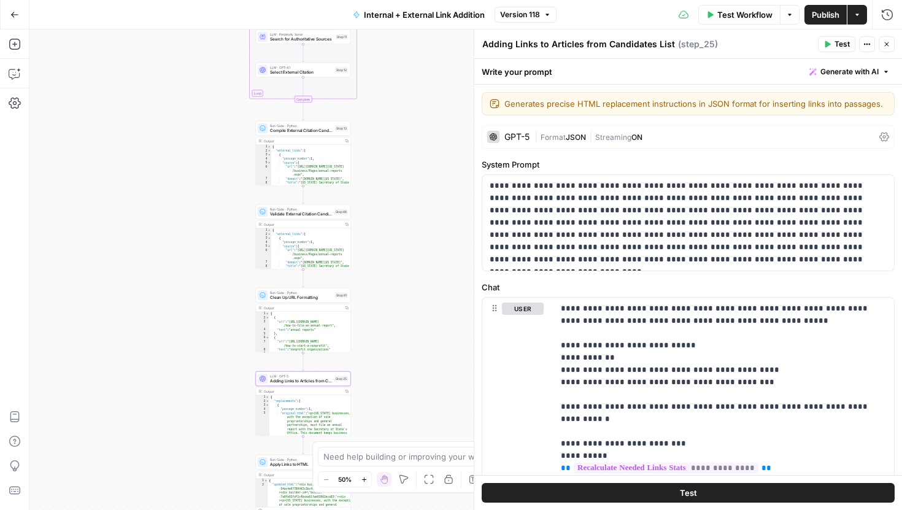
drag, startPoint x: 394, startPoint y: 133, endPoint x: 381, endPoint y: 417, distance: 284.5
click at [381, 417] on div "true false Workflow Set Inputs Inputs Run Code · Python Comprehensive Article A…" at bounding box center [465, 269] width 873 height 481
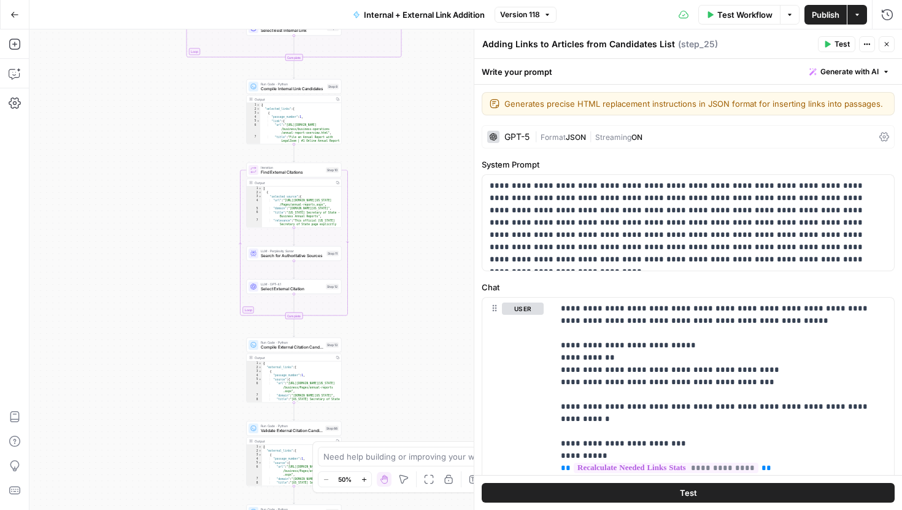
drag, startPoint x: 386, startPoint y: 166, endPoint x: 375, endPoint y: 386, distance: 220.7
click at [375, 386] on div "true false Workflow Set Inputs Inputs Run Code · Python Comprehensive Article A…" at bounding box center [465, 269] width 873 height 481
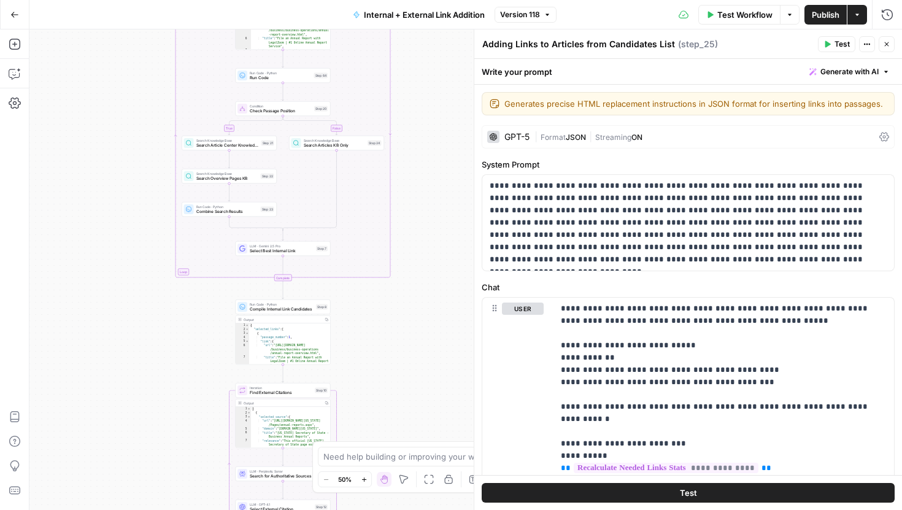
drag, startPoint x: 427, startPoint y: 193, endPoint x: 427, endPoint y: 345, distance: 151.6
click at [427, 345] on div "true false Workflow Set Inputs Inputs Run Code · Python Comprehensive Article A…" at bounding box center [465, 269] width 873 height 481
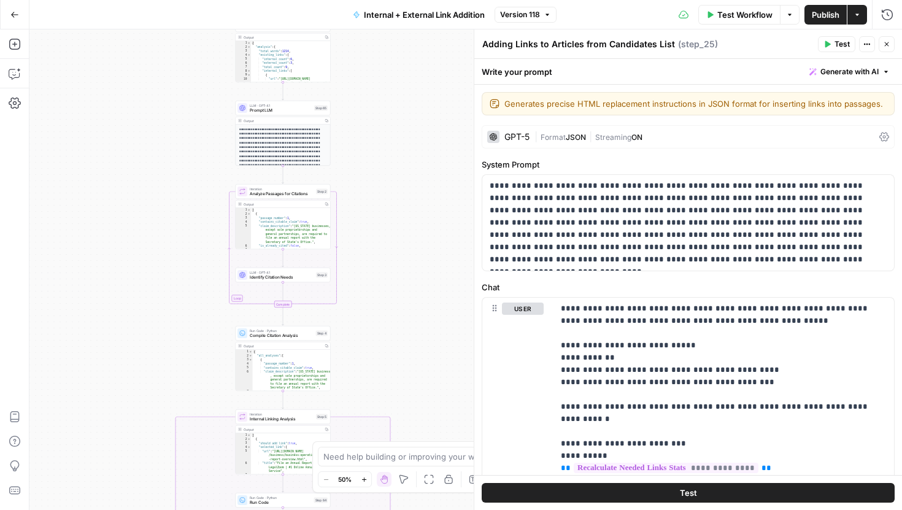
drag, startPoint x: 427, startPoint y: 125, endPoint x: 427, endPoint y: 430, distance: 304.5
click at [427, 421] on div "true false Workflow Set Inputs Inputs Run Code · Python Comprehensive Article A…" at bounding box center [465, 269] width 873 height 481
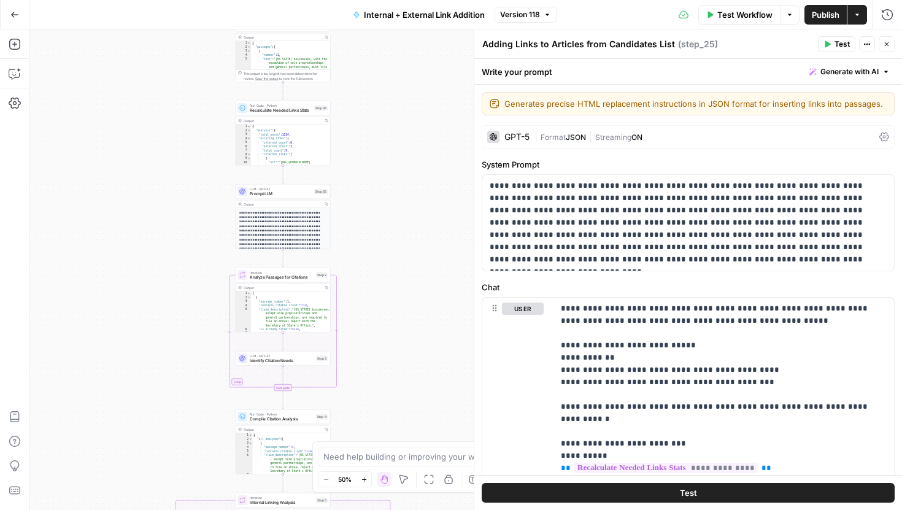
drag, startPoint x: 396, startPoint y: 161, endPoint x: 396, endPoint y: 363, distance: 202.0
click at [396, 363] on div "true false Workflow Set Inputs Inputs Run Code · Python Comprehensive Article A…" at bounding box center [465, 269] width 873 height 481
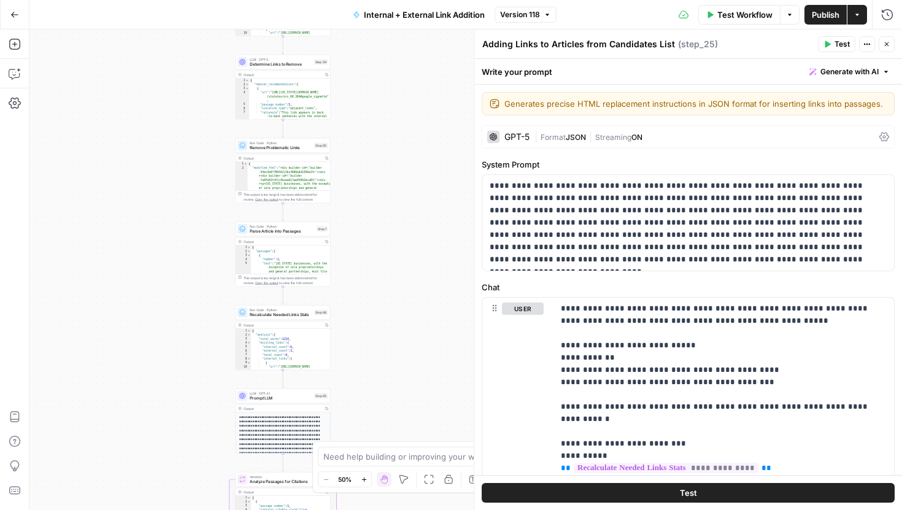
drag, startPoint x: 405, startPoint y: 161, endPoint x: 405, endPoint y: 389, distance: 227.1
click at [405, 378] on div "true false Workflow Set Inputs Inputs Run Code · Python Comprehensive Article A…" at bounding box center [465, 269] width 873 height 481
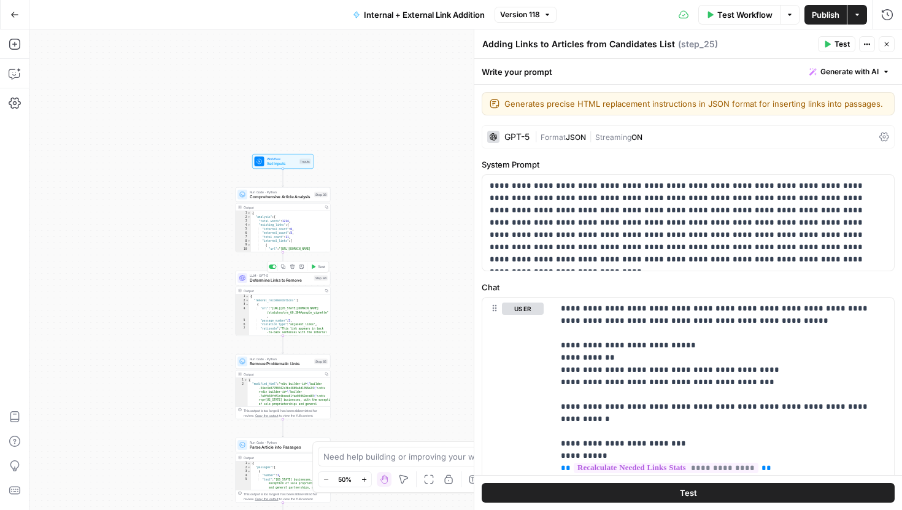
click at [303, 279] on span "Determine Links to Remove" at bounding box center [281, 280] width 62 height 6
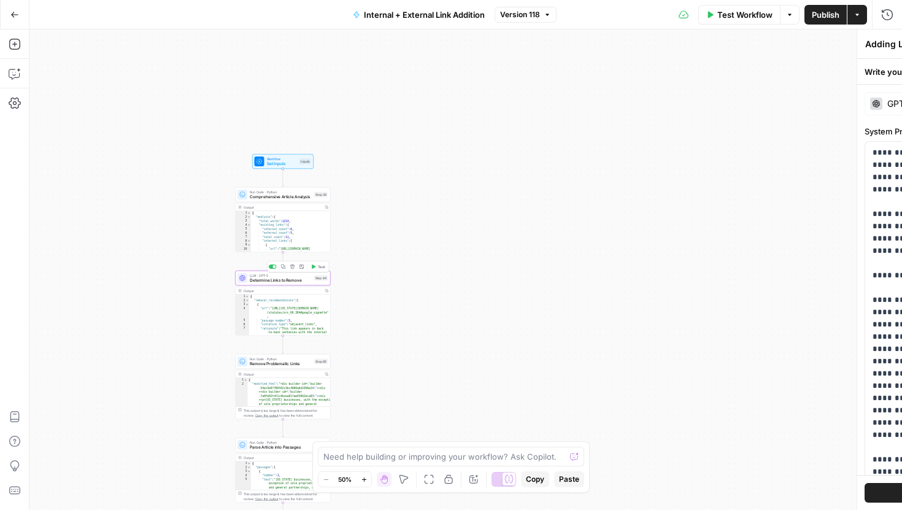
type textarea "Determine Links to Remove"
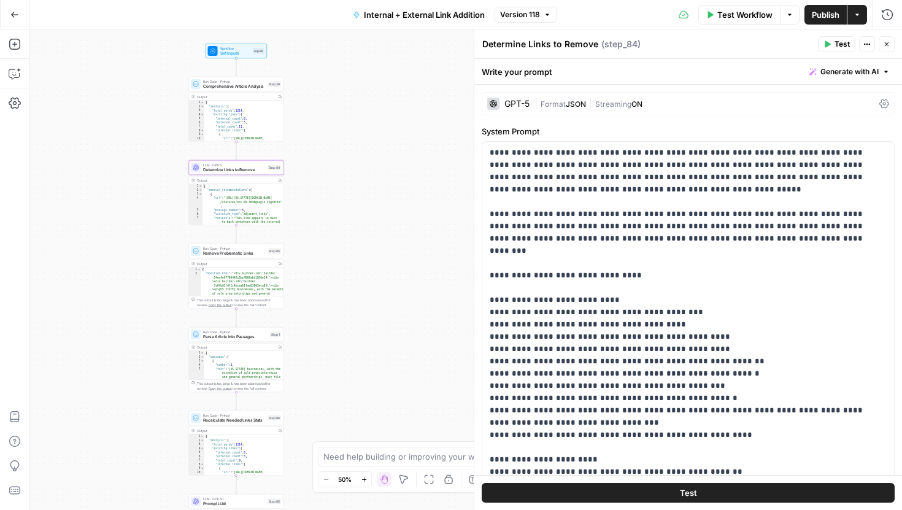
drag, startPoint x: 192, startPoint y: 311, endPoint x: 143, endPoint y: 196, distance: 125.4
click at [143, 195] on div "true false Workflow Set Inputs Inputs Run Code · Python Comprehensive Article A…" at bounding box center [465, 269] width 873 height 481
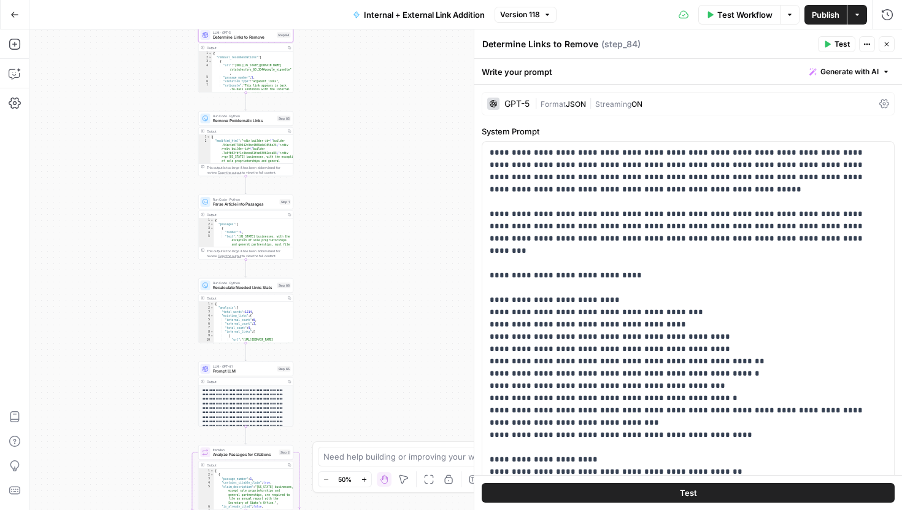
click at [269, 370] on span "Prompt LLM" at bounding box center [244, 371] width 62 height 6
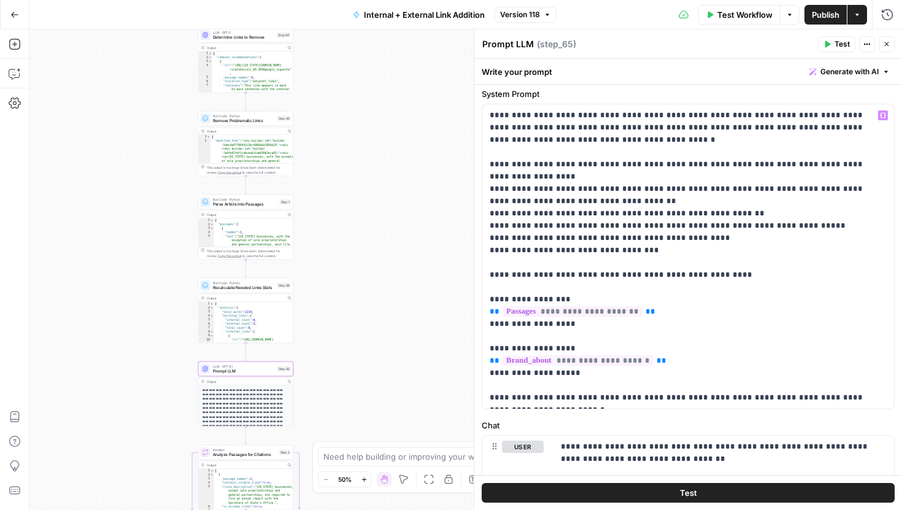
scroll to position [120, 0]
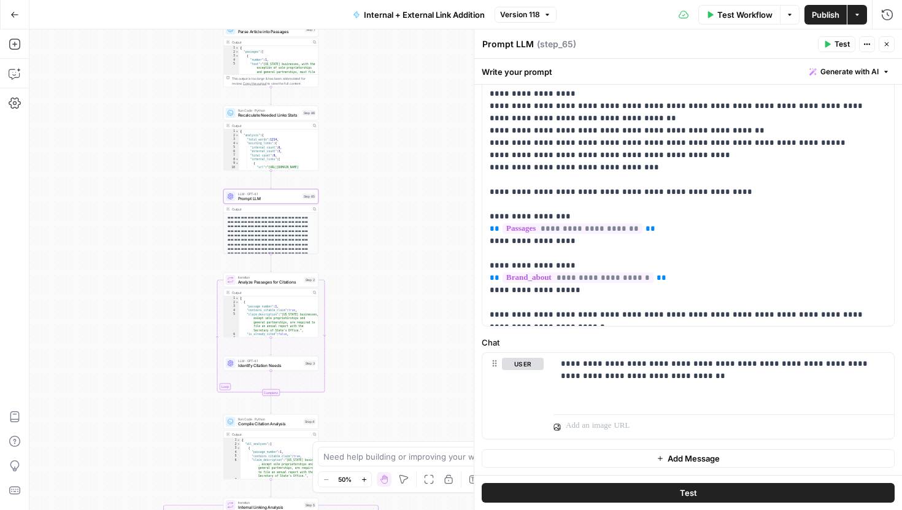
drag, startPoint x: 332, startPoint y: 371, endPoint x: 352, endPoint y: 209, distance: 163.2
click at [352, 209] on div "true false Workflow Set Inputs Inputs Run Code · Python Comprehensive Article A…" at bounding box center [465, 269] width 873 height 481
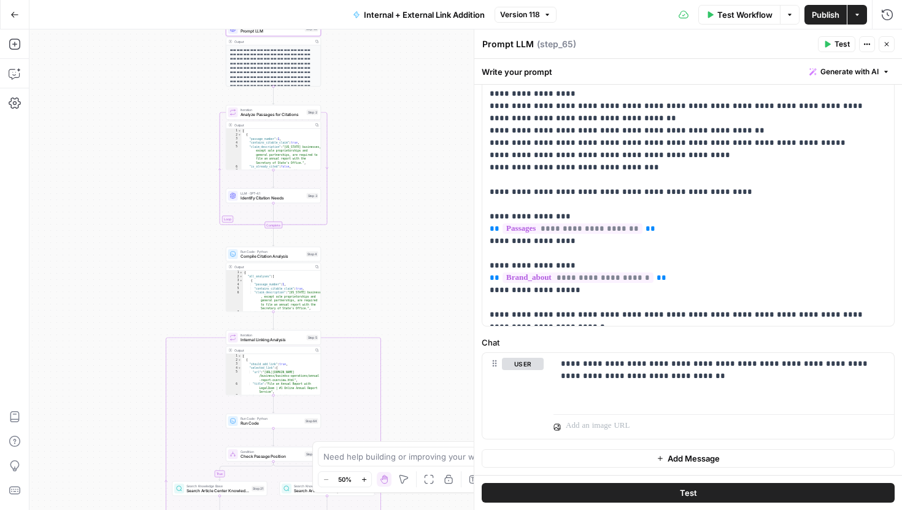
drag, startPoint x: 369, startPoint y: 347, endPoint x: 369, endPoint y: 204, distance: 143.0
click at [369, 204] on div "true false Workflow Set Inputs Inputs Run Code · Python Comprehensive Article A…" at bounding box center [465, 269] width 873 height 481
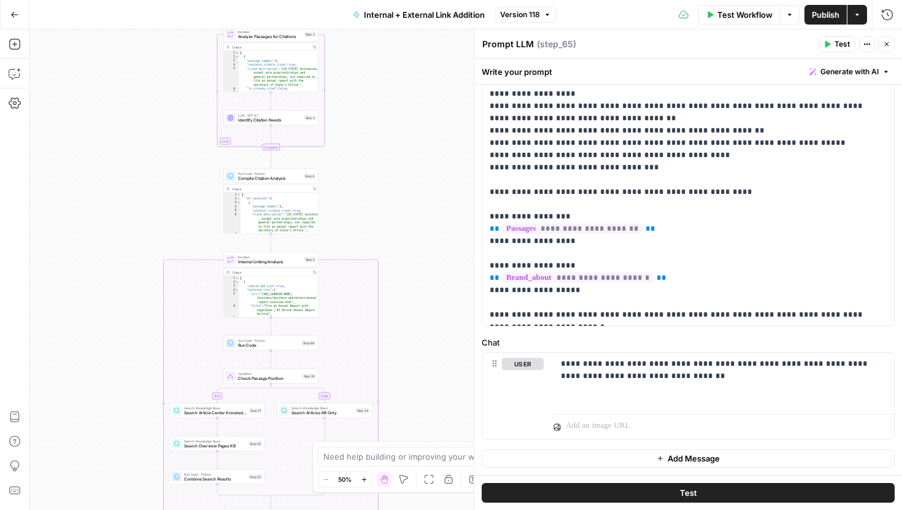
drag, startPoint x: 409, startPoint y: 357, endPoint x: 399, endPoint y: 233, distance: 124.4
click at [402, 234] on div "true false Workflow Set Inputs Inputs Run Code · Python Comprehensive Article A…" at bounding box center [465, 269] width 873 height 481
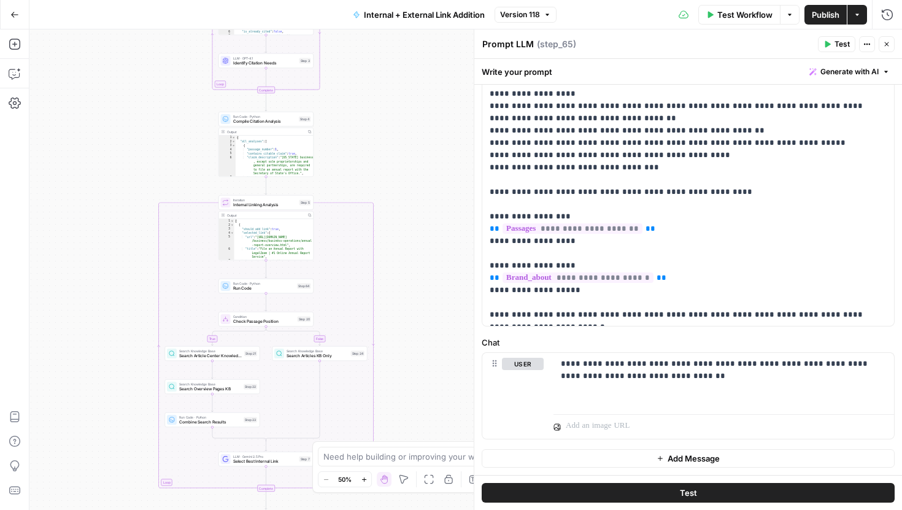
drag, startPoint x: 397, startPoint y: 392, endPoint x: 397, endPoint y: 263, distance: 129.5
click at [397, 263] on div "true false Workflow Set Inputs Inputs Run Code · Python Comprehensive Article A…" at bounding box center [465, 269] width 873 height 481
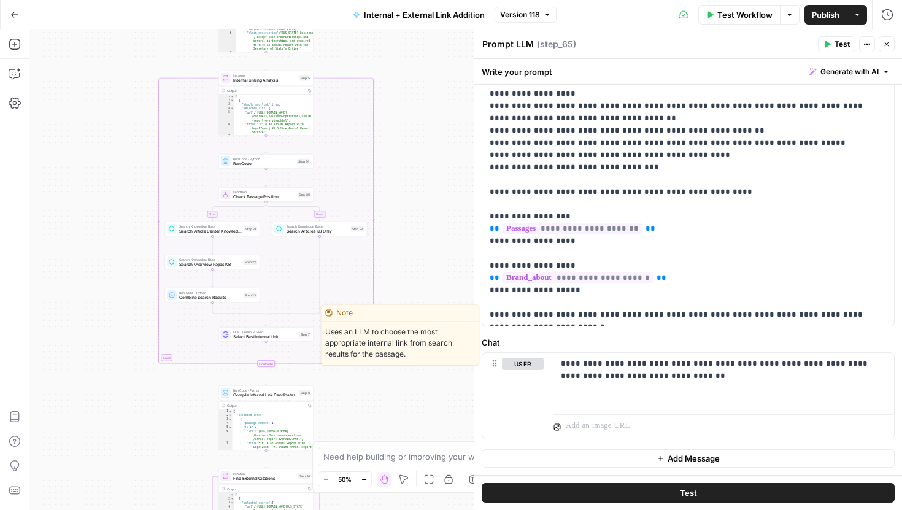
click at [273, 336] on span "Select Best Internal Link" at bounding box center [265, 337] width 64 height 6
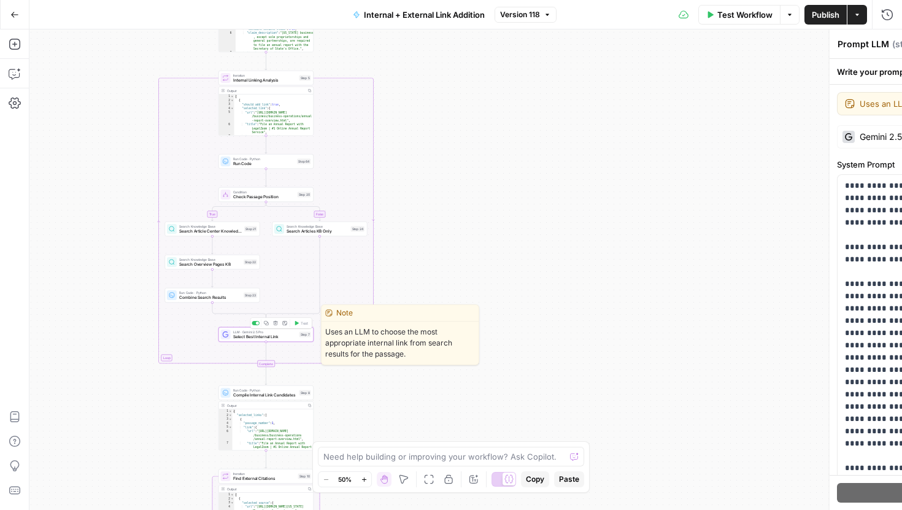
type textarea "Select Best Internal Link"
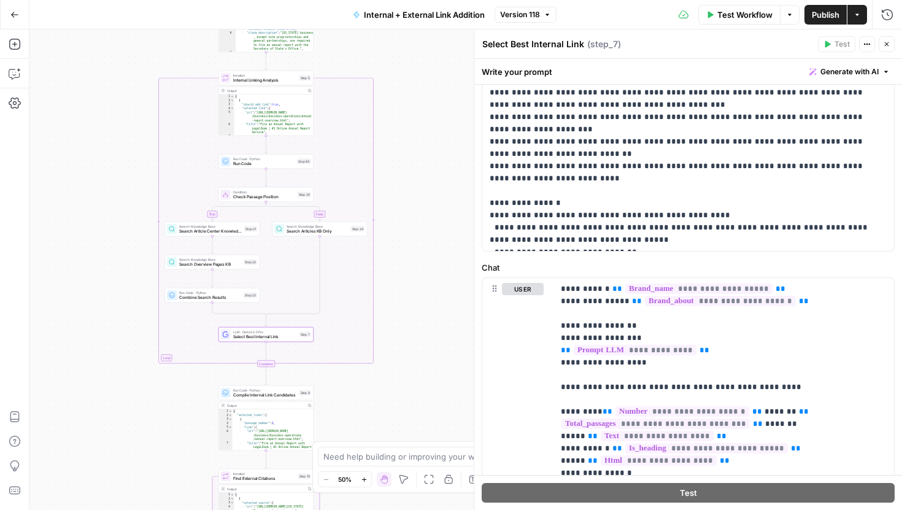
scroll to position [436, 0]
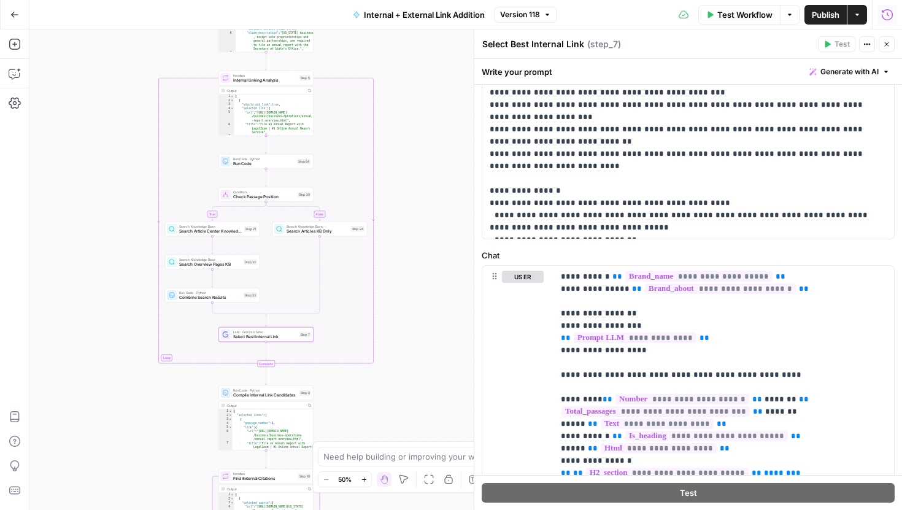
click at [885, 14] on icon "button" at bounding box center [888, 15] width 12 height 12
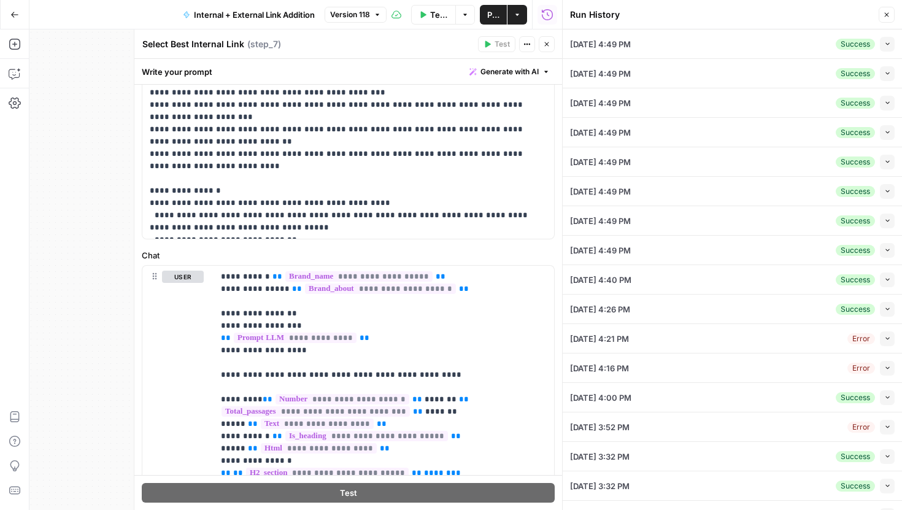
click at [546, 48] on button "Close" at bounding box center [547, 44] width 16 height 16
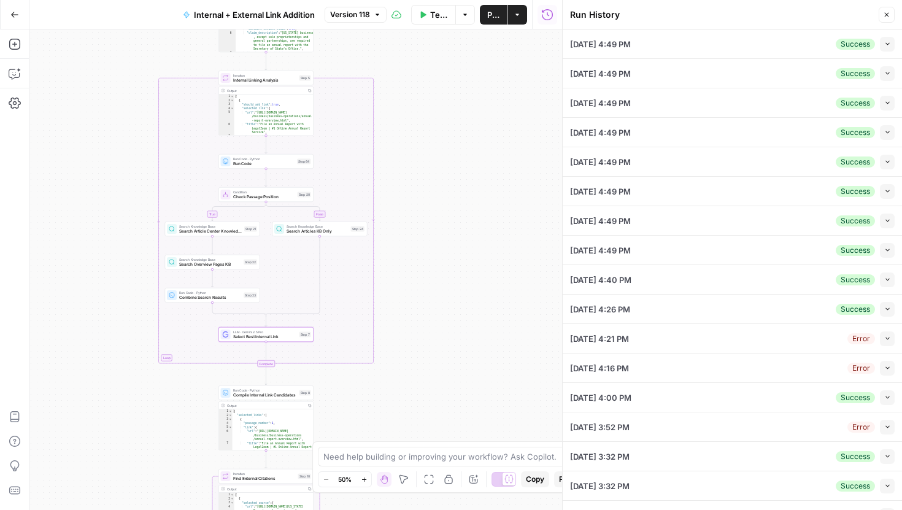
click at [887, 44] on icon "button" at bounding box center [888, 44] width 4 height 2
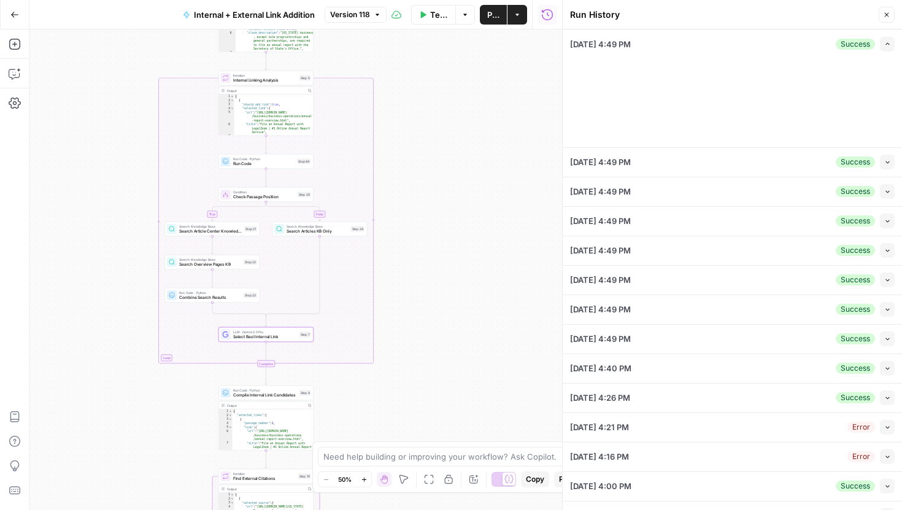
type input "LegalZoom LLC"
type input "Articles Center Sitemap"
type input "Overview Pages Sitemap"
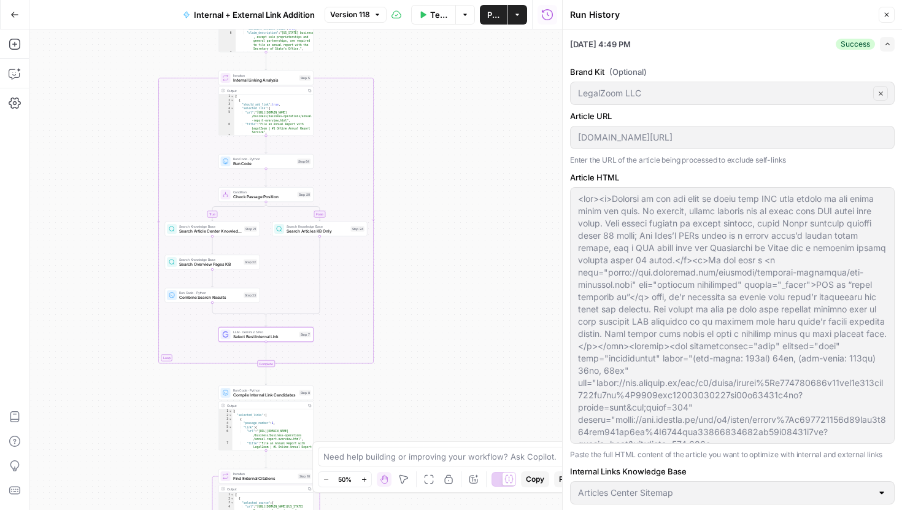
click at [888, 11] on icon "button" at bounding box center [886, 14] width 7 height 7
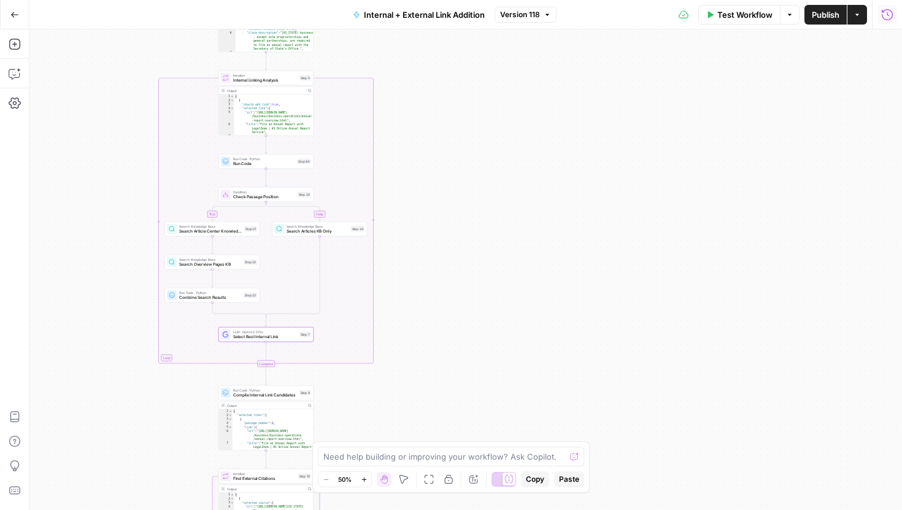
click at [519, 15] on span "Version 118" at bounding box center [520, 14] width 40 height 11
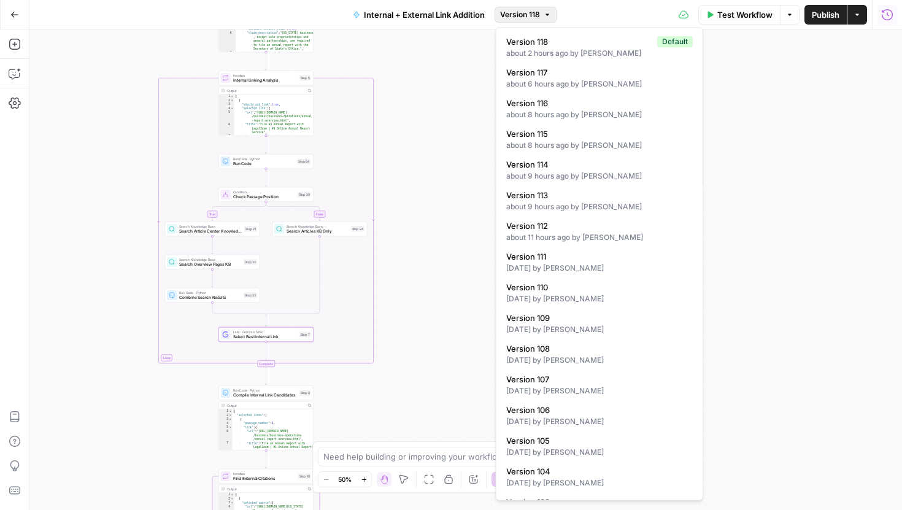
click at [521, 15] on span "Version 118" at bounding box center [520, 14] width 40 height 11
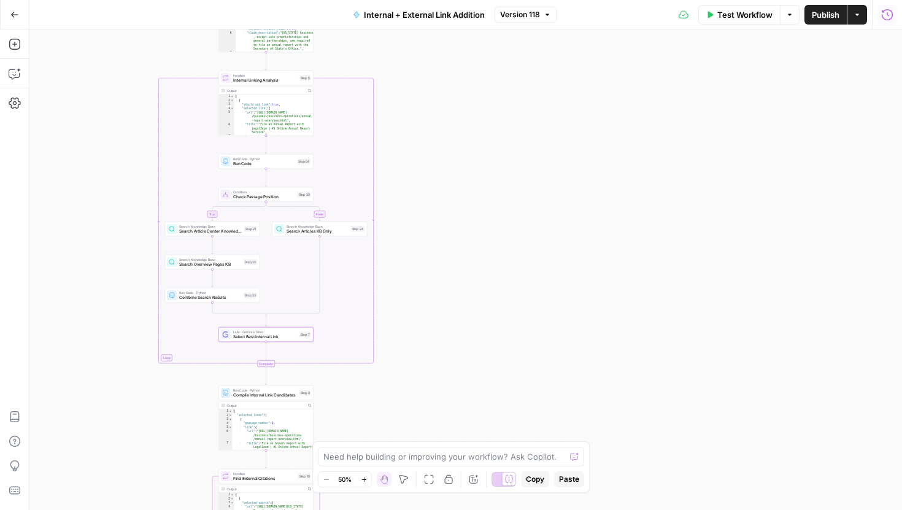
click at [718, 19] on span "Test Workflow" at bounding box center [745, 15] width 55 height 12
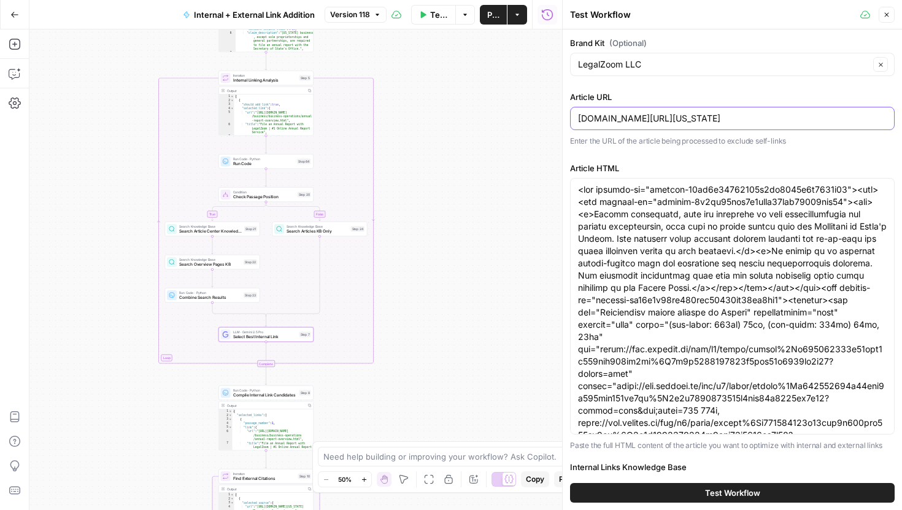
drag, startPoint x: 846, startPoint y: 115, endPoint x: 543, endPoint y: 114, distance: 303.3
click at [543, 114] on body "LegalZoom New Home Browse Your Data Usage Settings Recent Grids Article Linking…" at bounding box center [451, 255] width 902 height 510
click at [543, 114] on div "true false Workflow Set Inputs Inputs Run Code · Python Comprehensive Article A…" at bounding box center [295, 269] width 533 height 481
click at [619, 115] on input "legalzoom.com/articles/how-to-file-a-oregon-annual-report" at bounding box center [732, 118] width 309 height 12
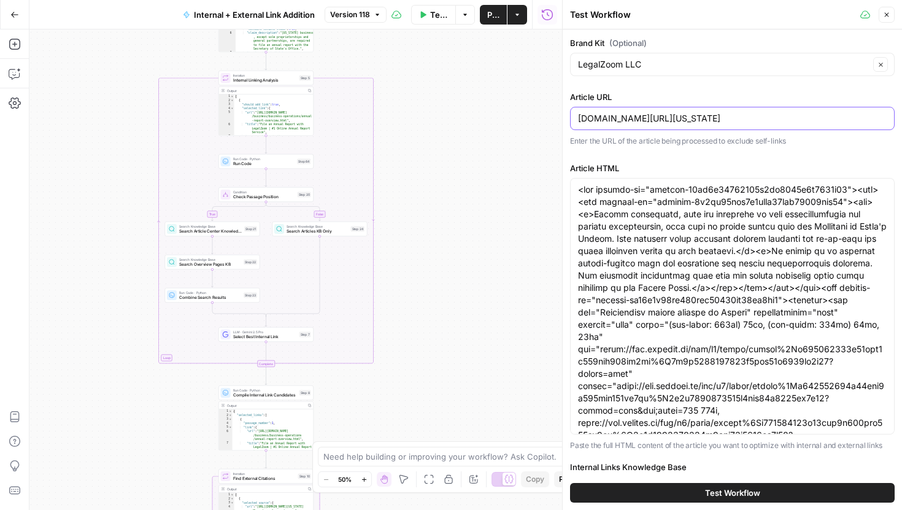
click at [619, 115] on input "legalzoom.com/articles/how-to-file-a-oregon-annual-report" at bounding box center [732, 118] width 309 height 12
paste input "46 Rows 26/32 Columns legalzoom.com/articles/how-to-file-a-tennessee"
click at [664, 109] on div "46 Rows 26/32 Columns legalzoom.com/articles/how-to-file-a-tennessee-annual-rep…" at bounding box center [732, 118] width 325 height 23
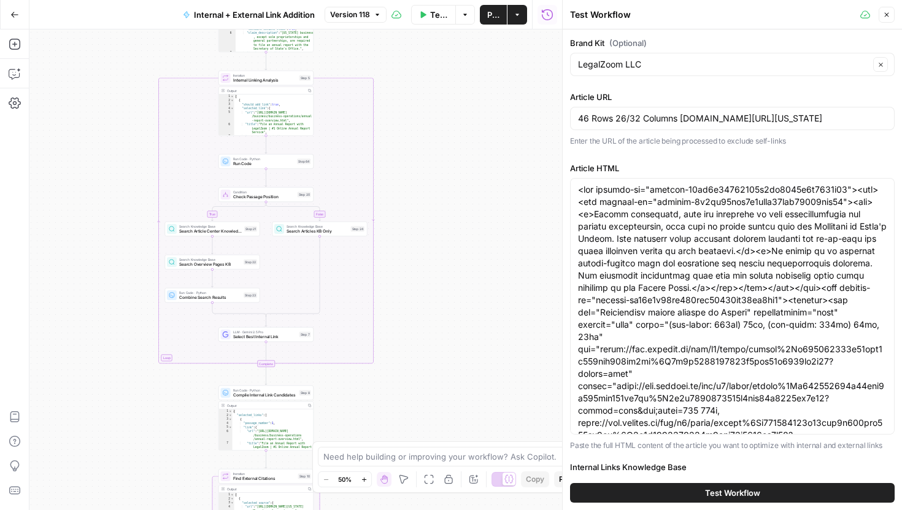
click at [664, 109] on div "46 Rows 26/32 Columns legalzoom.com/articles/how-to-file-a-tennessee-annual-rep…" at bounding box center [732, 118] width 325 height 23
click at [669, 117] on input "46 Rows 26/32 Columns legalzoom.com/articles/how-to-file-a-tennessee-annual-rep…" at bounding box center [732, 118] width 309 height 12
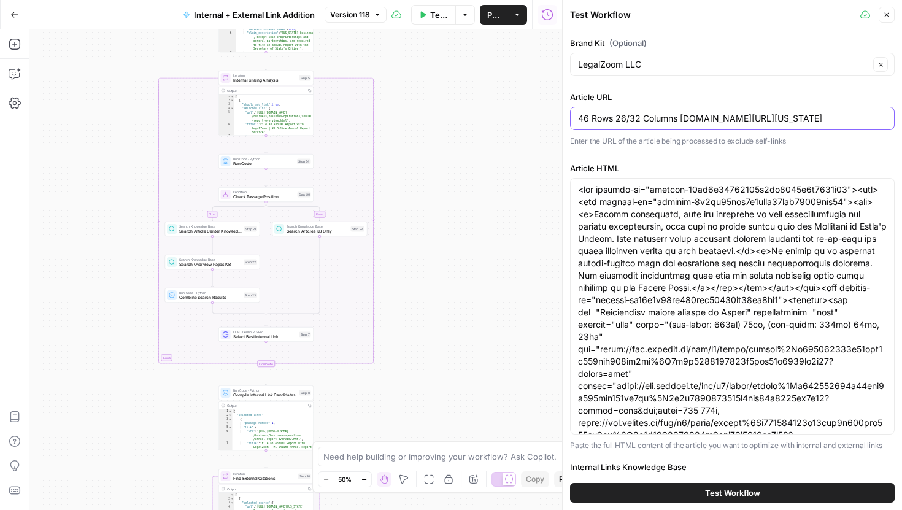
paste input "text"
type input "legalzoom.com/articles/how-to-file-a-tennessee-annual-report"
paste textarea "7db4fd7186594a908defae5588a9e062"><div><div builder-id="builder-42c459e17a38462…"
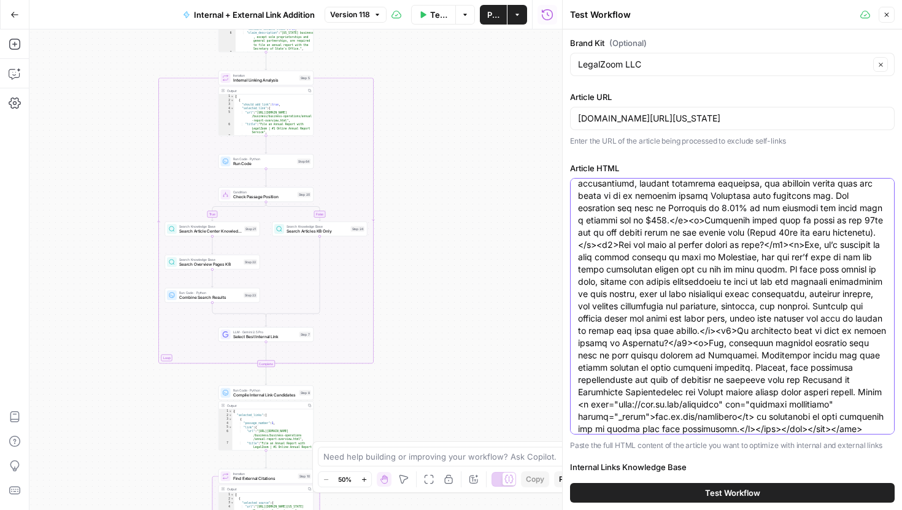
scroll to position [126, 0]
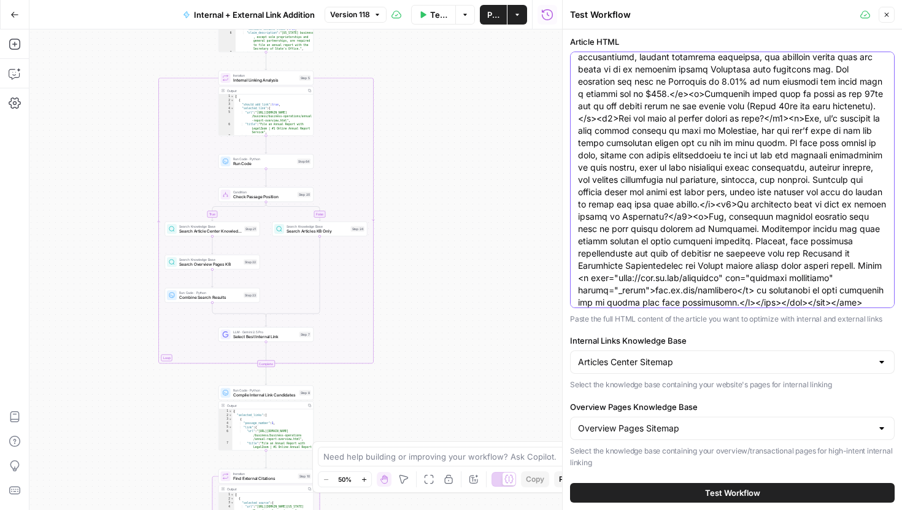
type textarea "<div builder-id="builder-7db4fd7186594a908defae5588a9e062"><div><div builder-id…"
click at [743, 487] on span "Test Workflow" at bounding box center [732, 493] width 55 height 12
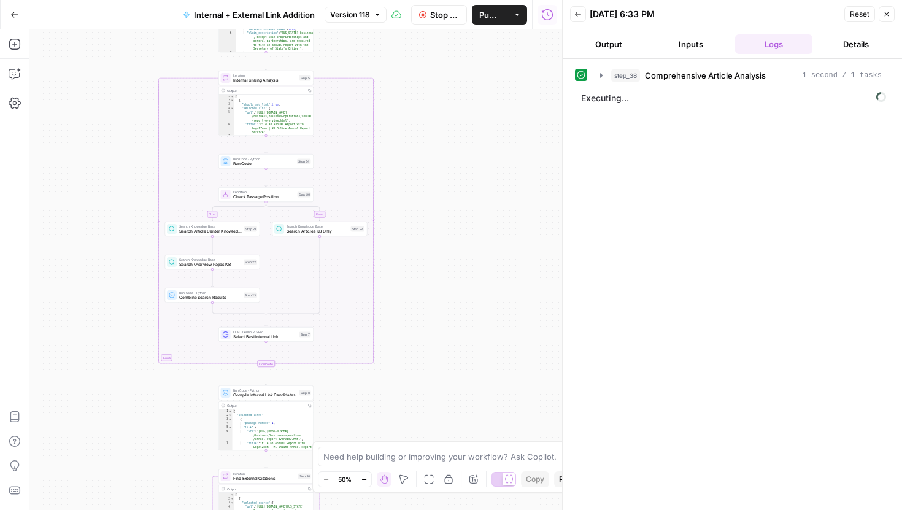
drag, startPoint x: 443, startPoint y: 121, endPoint x: 458, endPoint y: 309, distance: 189.1
click at [458, 309] on div "true false Workflow Set Inputs Inputs Run Code · Python Comprehensive Article A…" at bounding box center [295, 269] width 533 height 481
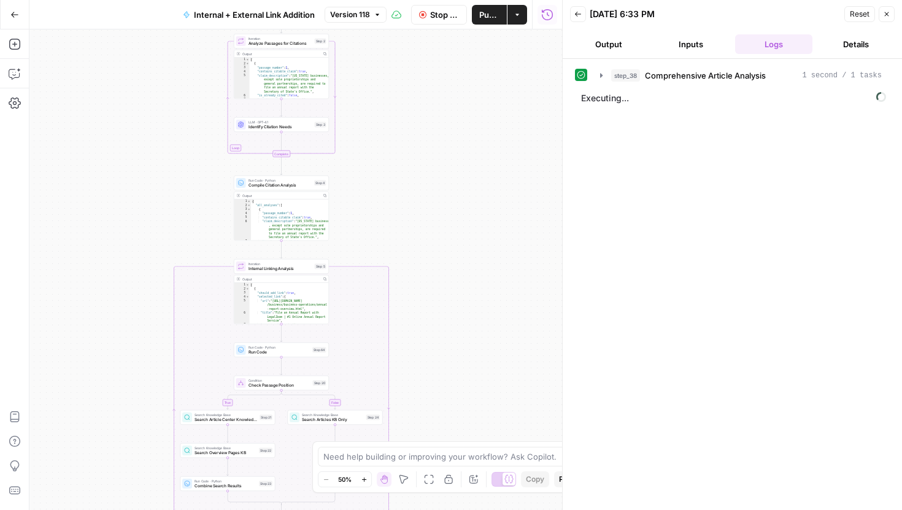
drag, startPoint x: 428, startPoint y: 198, endPoint x: 423, endPoint y: 389, distance: 190.4
click at [423, 389] on div "true false Workflow Set Inputs Inputs Run Code · Python Comprehensive Article A…" at bounding box center [295, 269] width 533 height 481
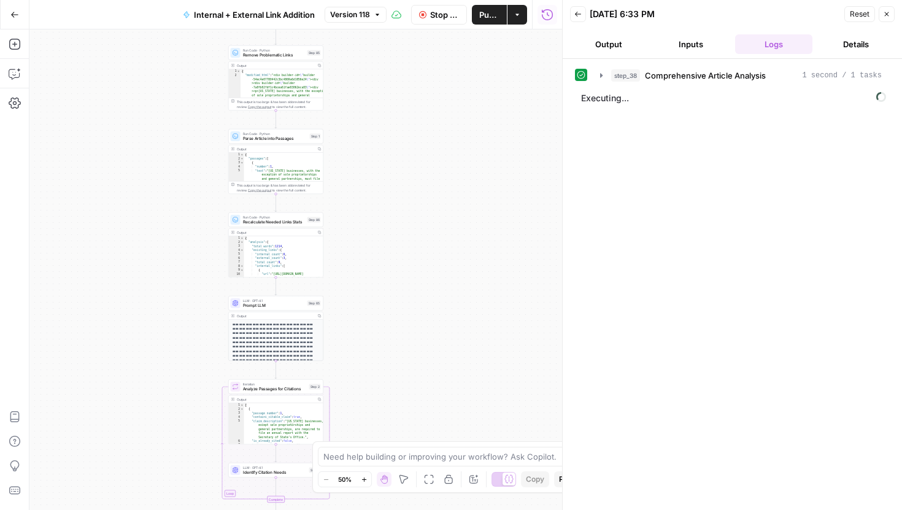
drag, startPoint x: 432, startPoint y: 213, endPoint x: 432, endPoint y: 312, distance: 98.8
click at [432, 308] on div "true false Workflow Set Inputs Inputs Run Code · Python Comprehensive Article A…" at bounding box center [295, 269] width 533 height 481
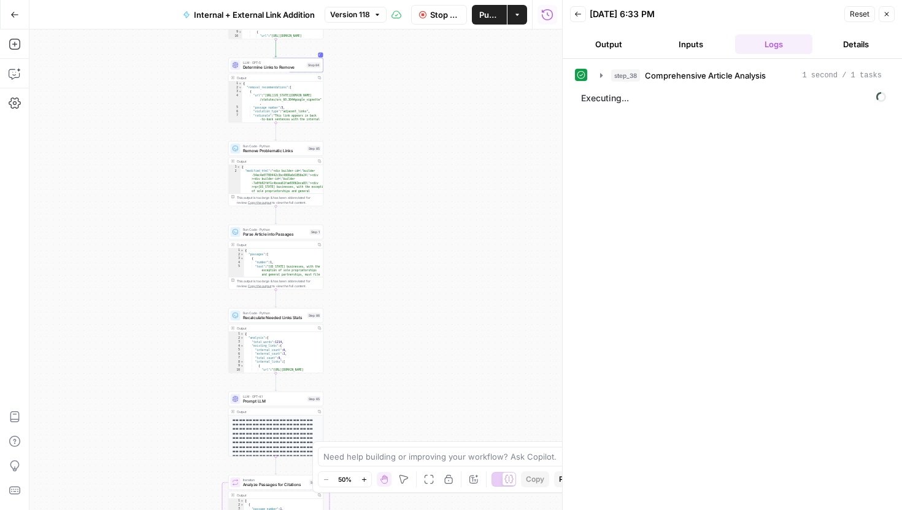
drag, startPoint x: 444, startPoint y: 140, endPoint x: 444, endPoint y: 311, distance: 170.7
click at [444, 306] on div "true false Workflow Set Inputs Inputs Run Code · Python Comprehensive Article A…" at bounding box center [295, 269] width 533 height 481
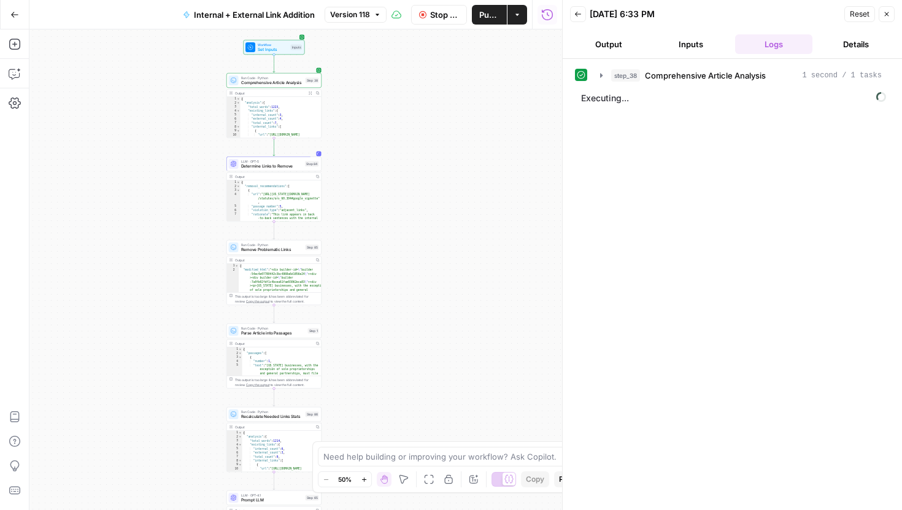
drag, startPoint x: 449, startPoint y: 161, endPoint x: 448, endPoint y: 176, distance: 14.2
click at [448, 176] on div "true false Workflow Set Inputs Inputs Run Code · Python Comprehensive Article A…" at bounding box center [295, 269] width 533 height 481
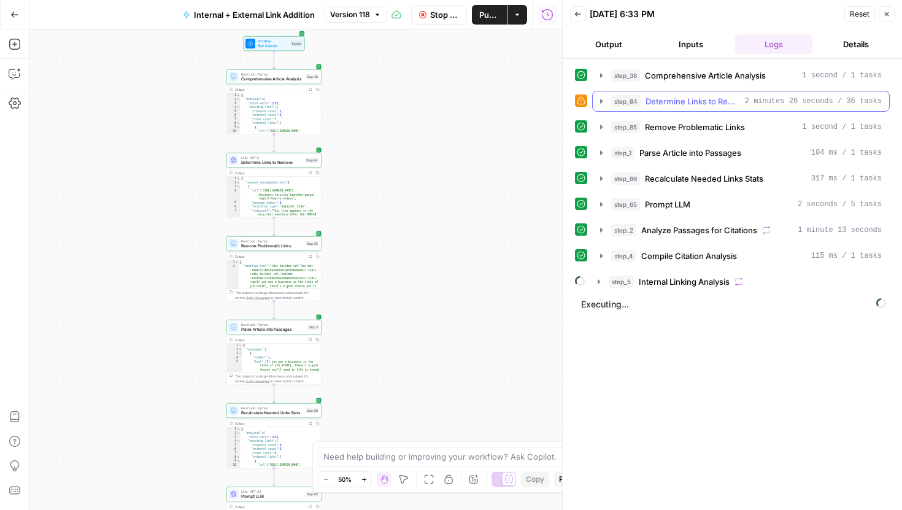
click at [604, 96] on button "step_84 Determine Links to Remove 2 minutes 26 seconds / 36 tasks" at bounding box center [741, 101] width 297 height 20
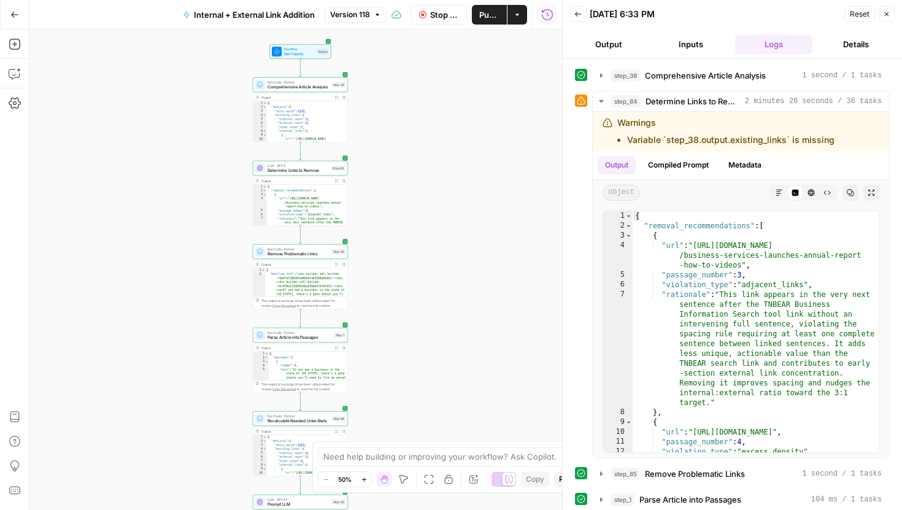
drag, startPoint x: 382, startPoint y: 246, endPoint x: 413, endPoint y: 263, distance: 35.2
click at [413, 263] on div "true false Workflow Set Inputs Inputs Run Code · Python Comprehensive Article A…" at bounding box center [295, 269] width 533 height 481
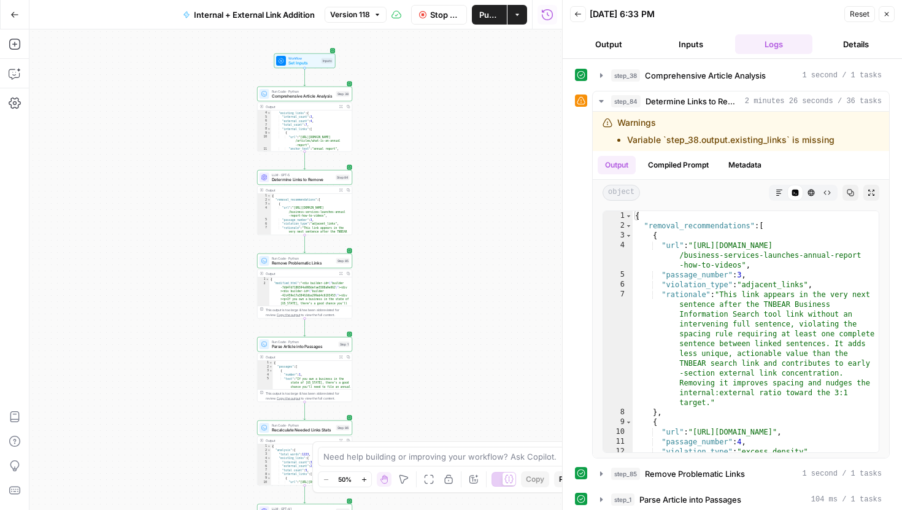
scroll to position [36, 0]
click at [600, 75] on icon "button" at bounding box center [601, 75] width 2 height 4
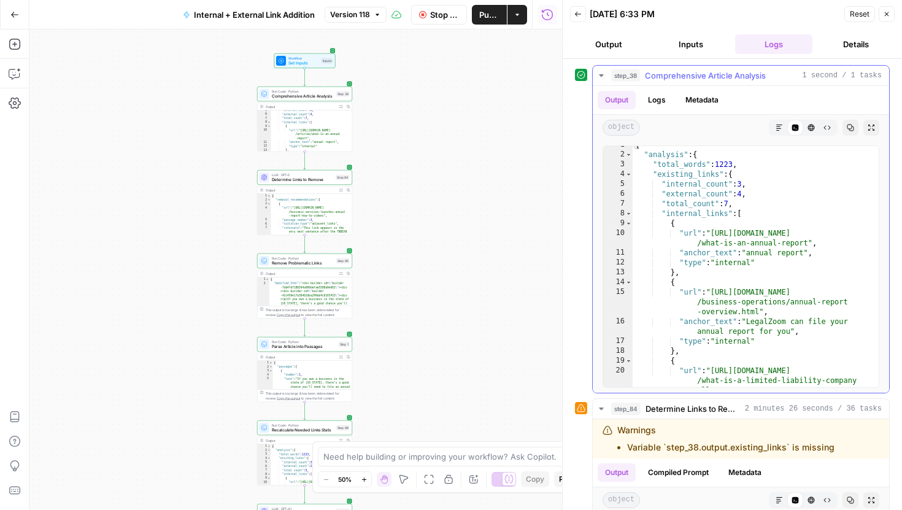
scroll to position [0, 0]
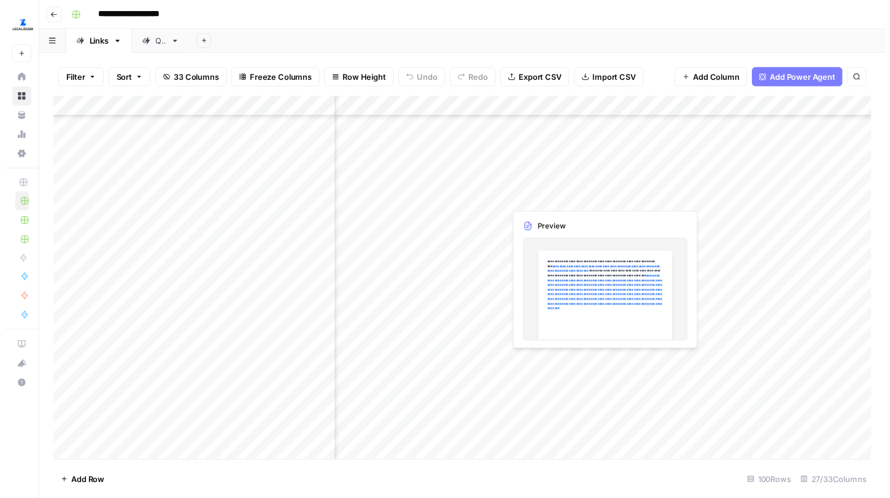
scroll to position [217, 594]
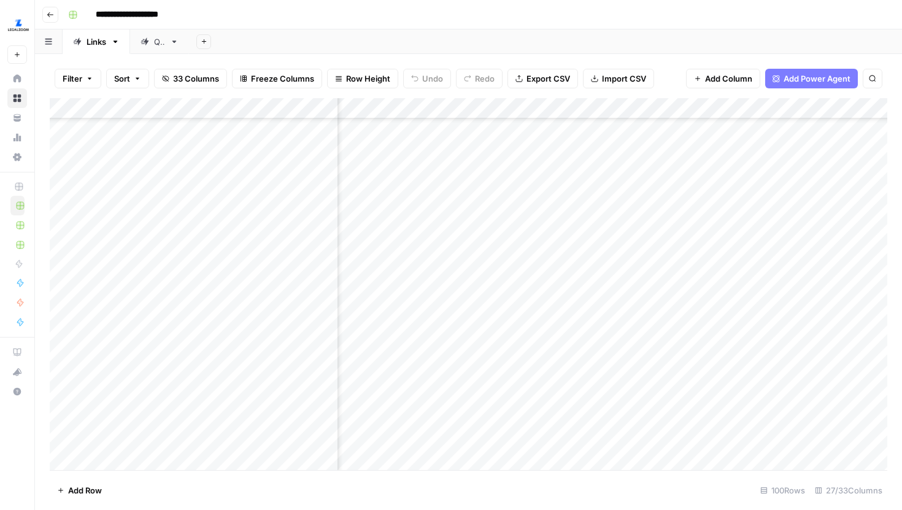
click at [162, 42] on div "QA" at bounding box center [159, 42] width 11 height 12
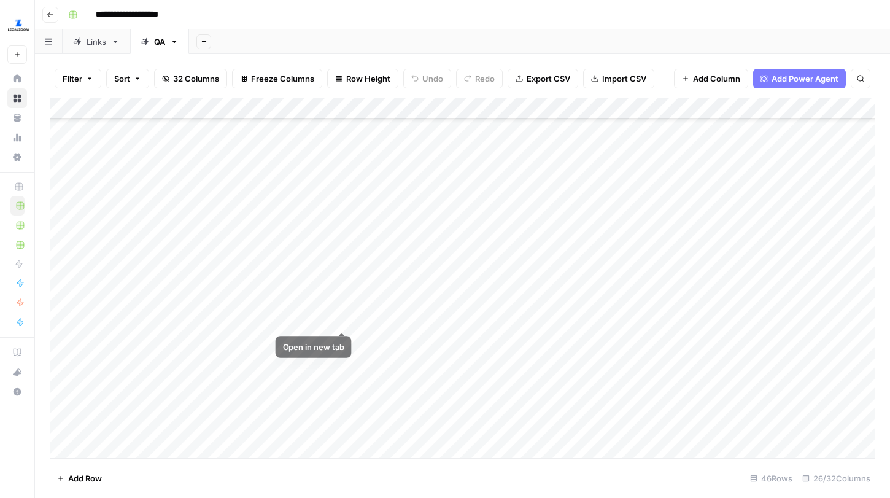
click at [330, 316] on div "Add Column" at bounding box center [463, 278] width 826 height 360
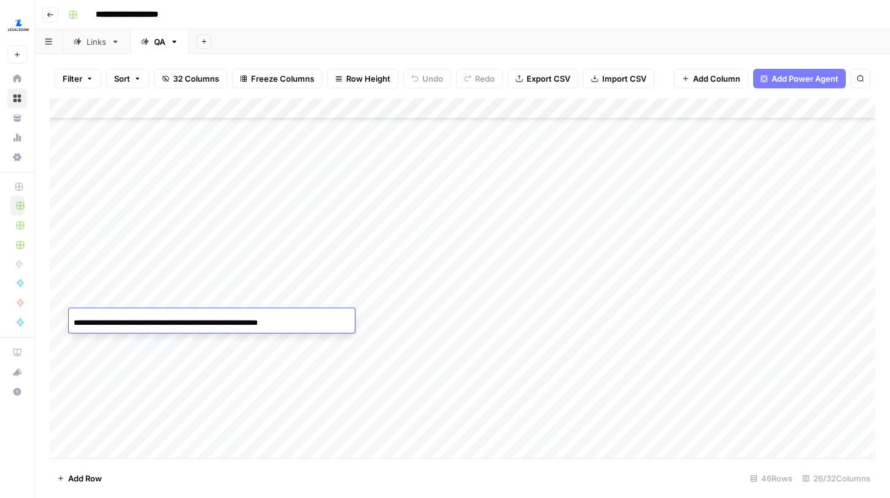
scroll to position [0, 0]
drag, startPoint x: 320, startPoint y: 318, endPoint x: 54, endPoint y: 322, distance: 265.8
click at [54, 322] on body "**********" at bounding box center [445, 249] width 890 height 498
copy body "Add Column Add Row 46 Rows 26/32 Columns Oops! Your window is too small AirOps …"
click at [285, 319] on div "**********" at bounding box center [212, 322] width 286 height 21
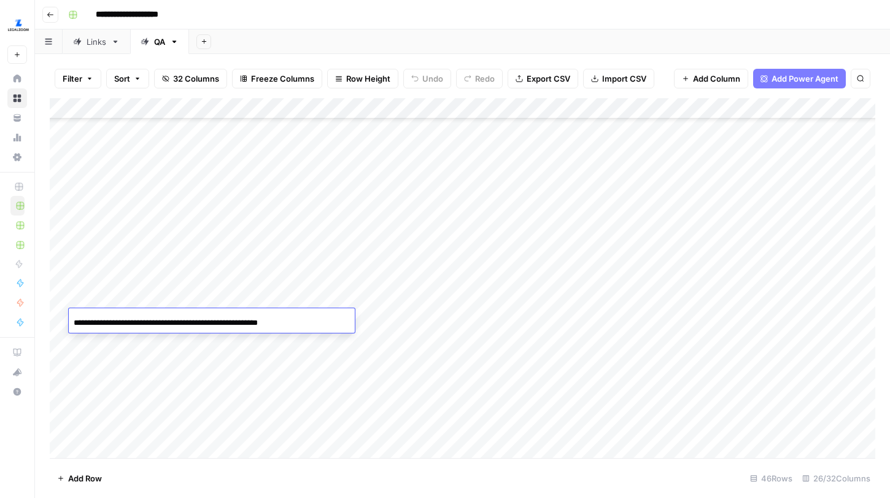
click at [260, 319] on input "**********" at bounding box center [172, 323] width 196 height 15
click at [630, 324] on div "Add Column" at bounding box center [463, 278] width 826 height 360
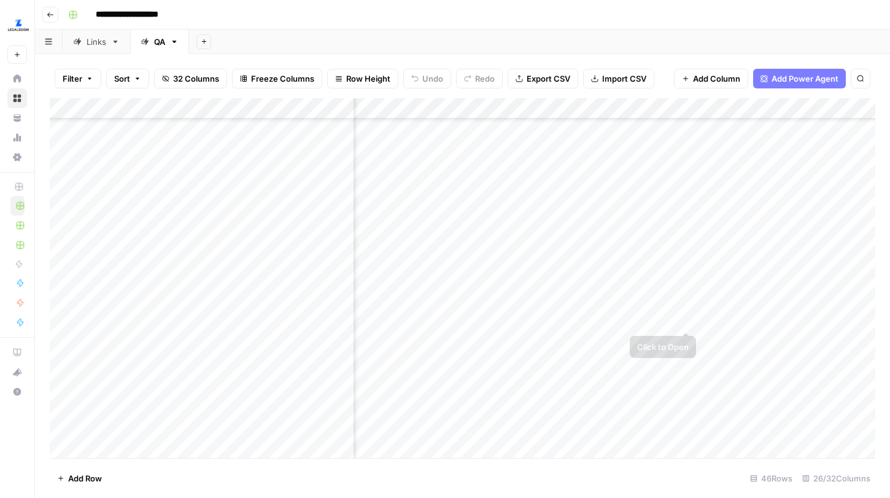
click at [681, 317] on div "Add Column" at bounding box center [463, 278] width 826 height 360
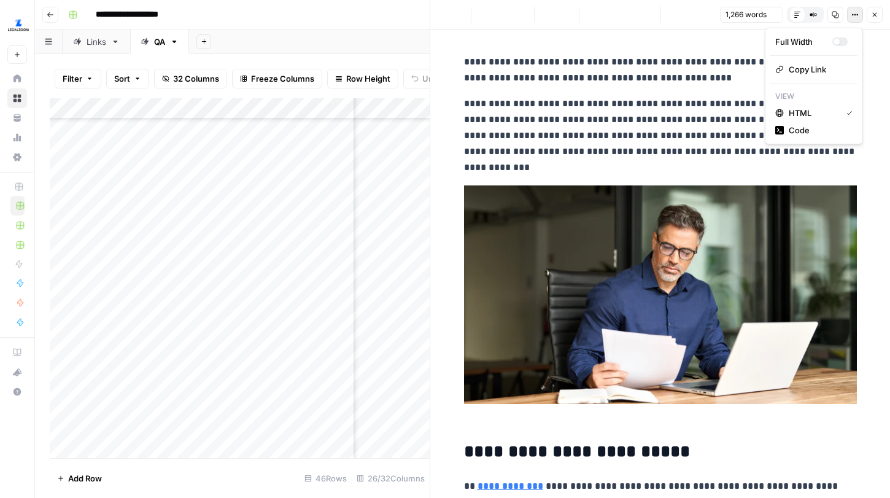
click at [848, 20] on button "Options" at bounding box center [855, 15] width 16 height 16
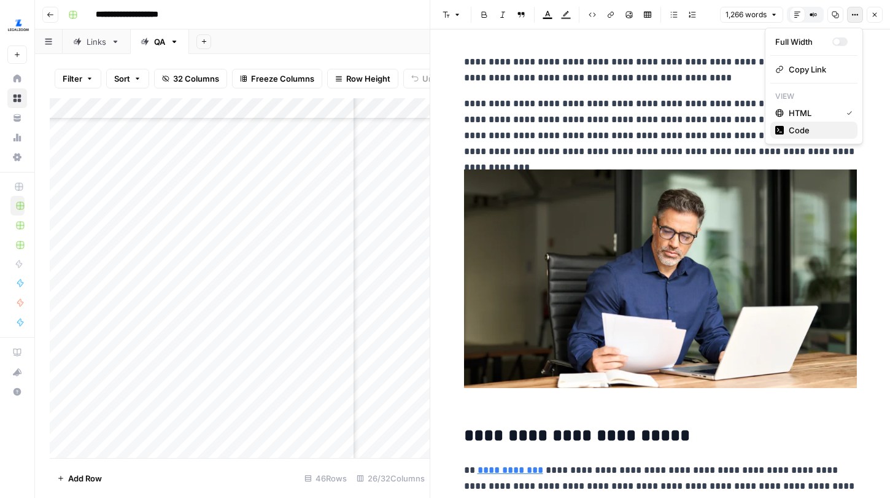
click at [816, 127] on span "Code" at bounding box center [818, 130] width 59 height 12
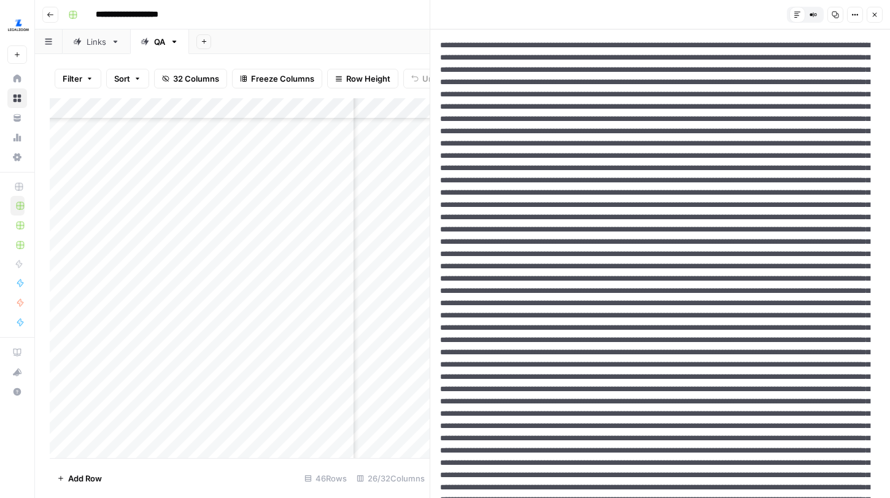
click at [878, 22] on button "Close" at bounding box center [875, 15] width 16 height 16
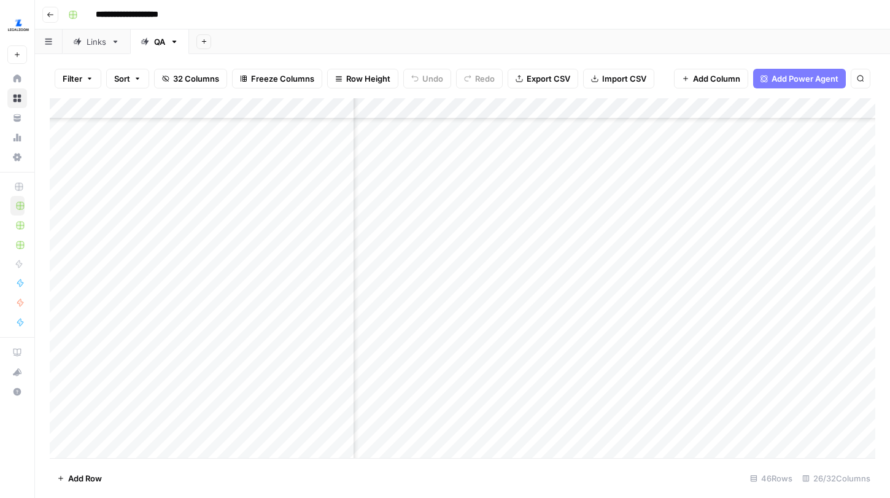
scroll to position [602, 2128]
click at [551, 321] on div "Add Column" at bounding box center [463, 278] width 826 height 360
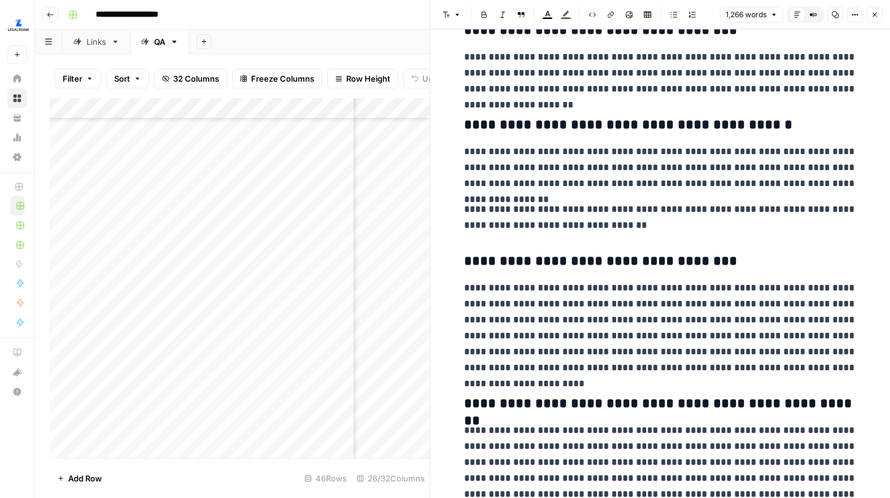
scroll to position [2254, 0]
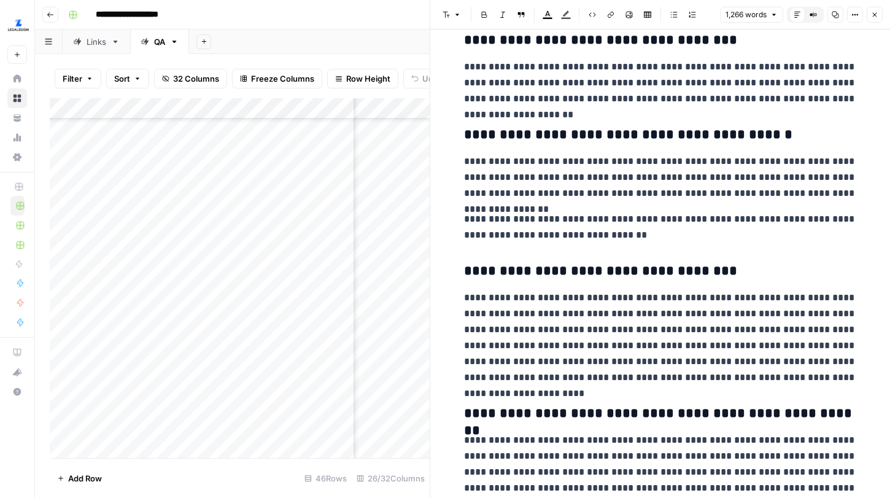
click at [874, 14] on icon "button" at bounding box center [875, 15] width 4 height 4
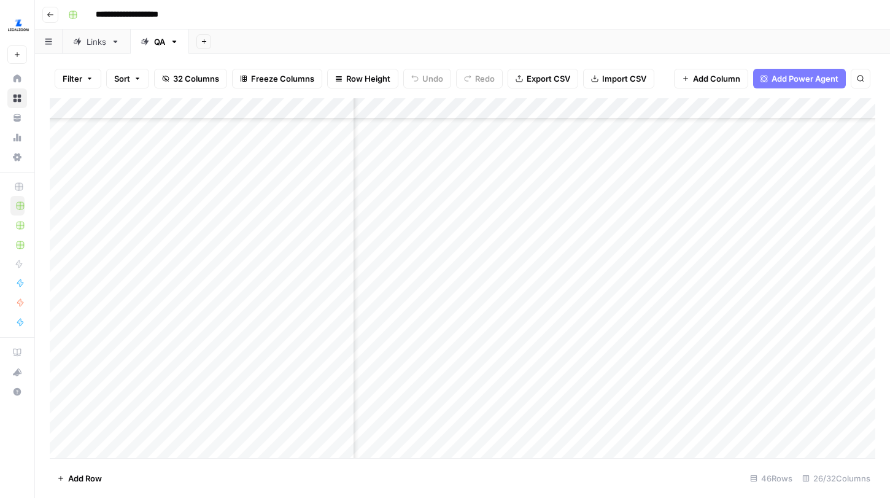
scroll to position [602, 2349]
click at [708, 319] on div "Add Column" at bounding box center [463, 278] width 826 height 360
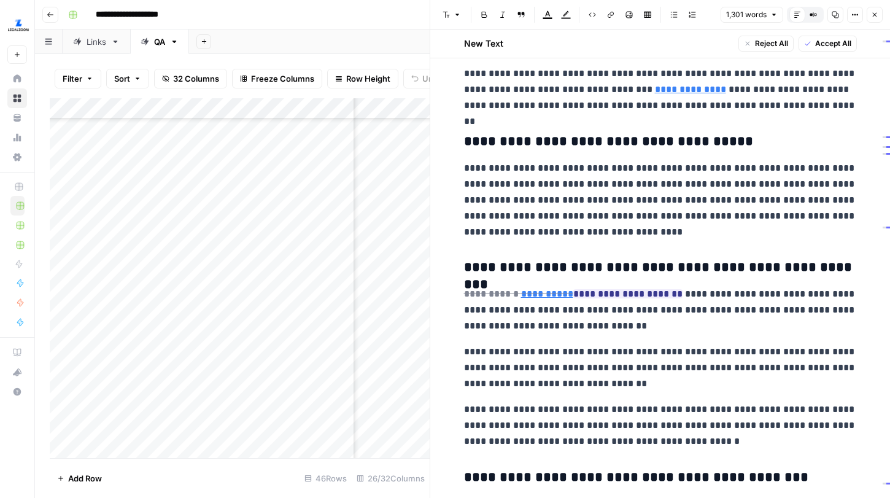
scroll to position [942, 0]
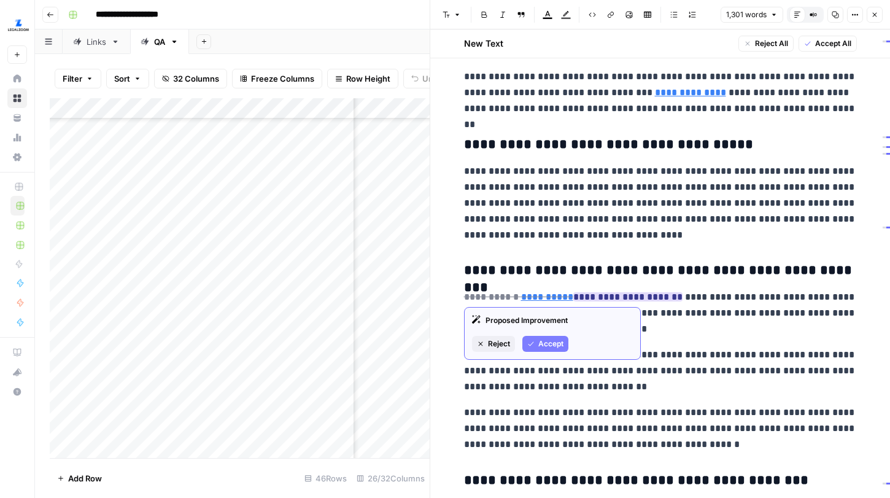
drag, startPoint x: 621, startPoint y: 300, endPoint x: 637, endPoint y: 300, distance: 16.0
click at [637, 300] on ins "**********" at bounding box center [627, 296] width 109 height 9
drag, startPoint x: 619, startPoint y: 297, endPoint x: 664, endPoint y: 297, distance: 44.8
click at [664, 297] on ins "**********" at bounding box center [627, 296] width 109 height 9
copy ins "**********"
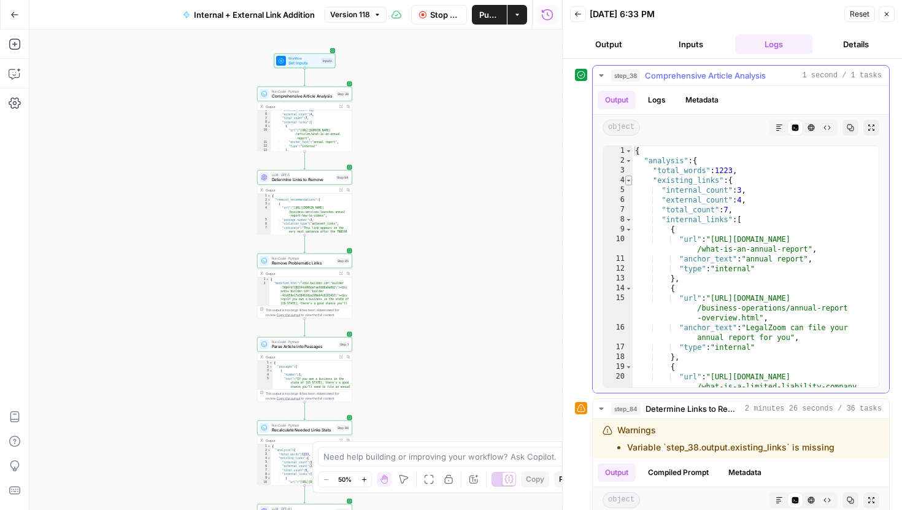
type textarea "*"
click at [630, 182] on span "Toggle code folding, rows 4 through 47" at bounding box center [629, 181] width 7 height 10
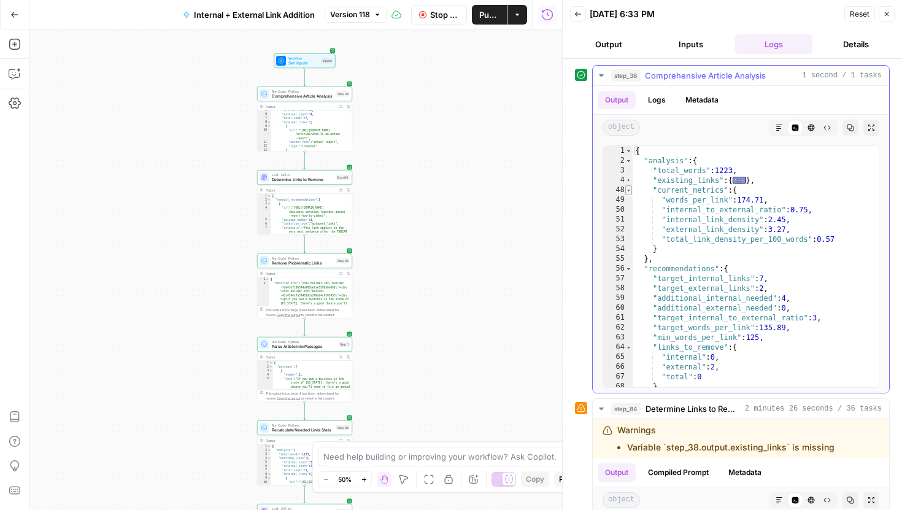
click at [630, 193] on span "Toggle code folding, rows 48 through 54" at bounding box center [629, 190] width 7 height 10
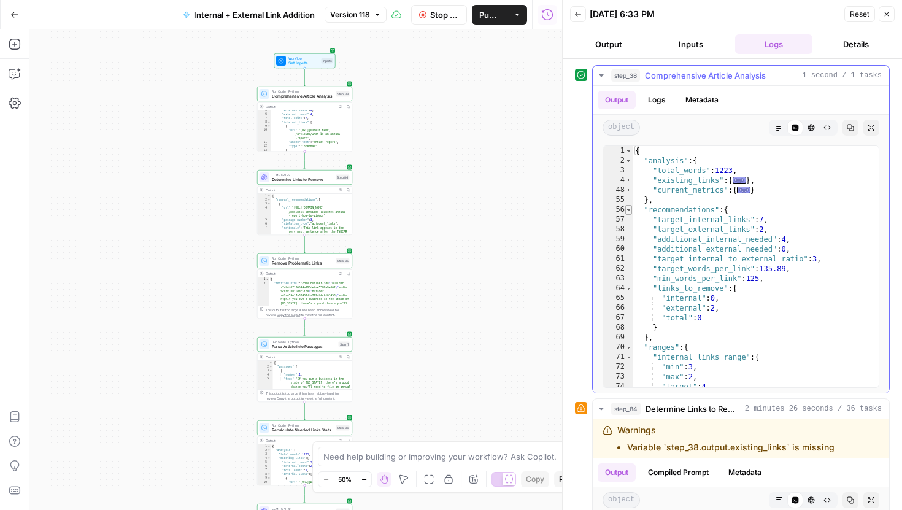
click at [629, 205] on span "Toggle code folding, rows 56 through 69" at bounding box center [629, 210] width 7 height 10
click at [629, 209] on span "Toggle code folding, rows 56 through 69" at bounding box center [629, 210] width 7 height 10
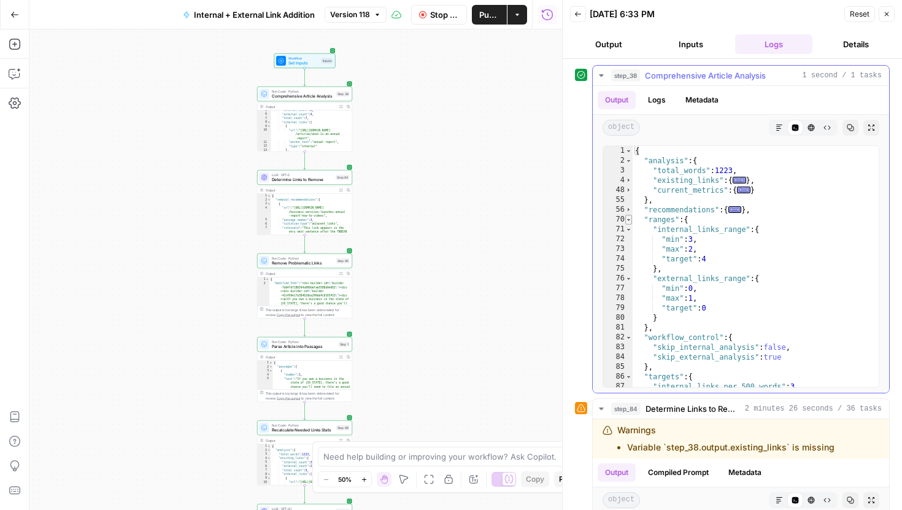
click at [629, 219] on span "Toggle code folding, rows 70 through 81" at bounding box center [629, 220] width 7 height 10
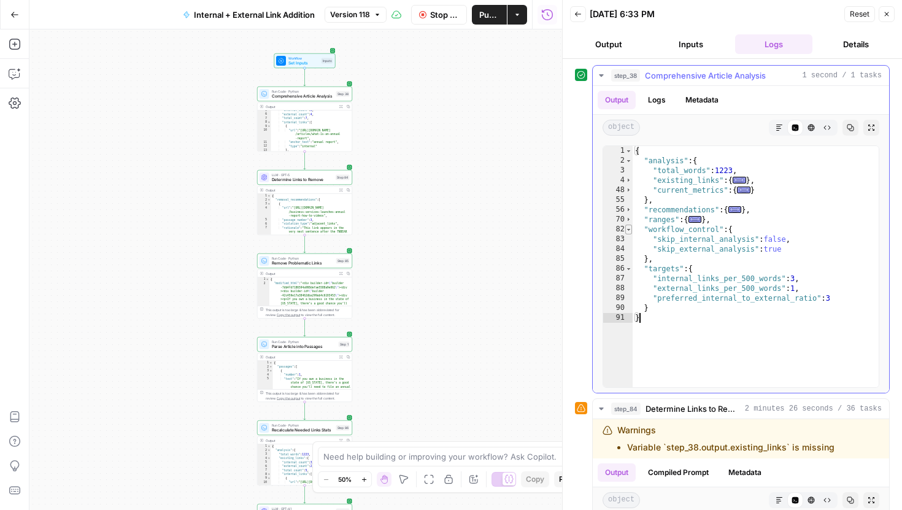
click at [629, 227] on span "Toggle code folding, rows 82 through 85" at bounding box center [629, 230] width 7 height 10
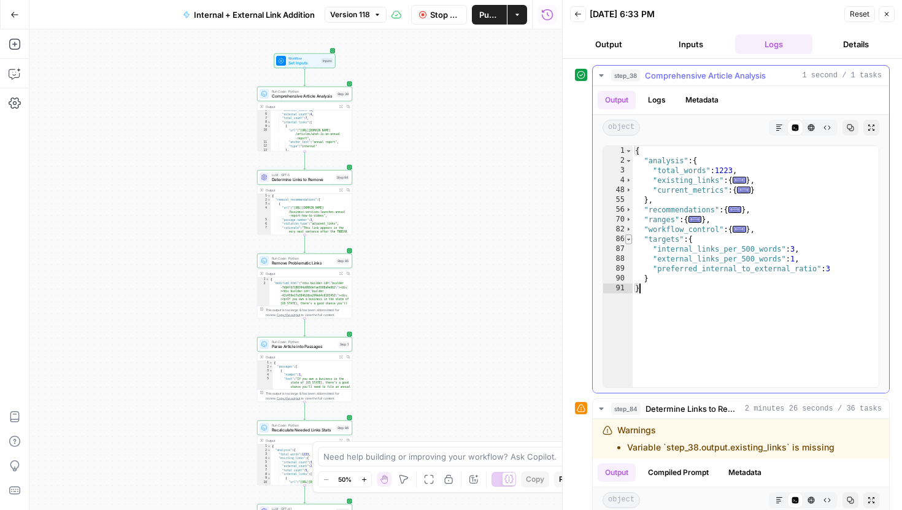
click at [629, 237] on span "Toggle code folding, rows 86 through 90" at bounding box center [629, 239] width 7 height 10
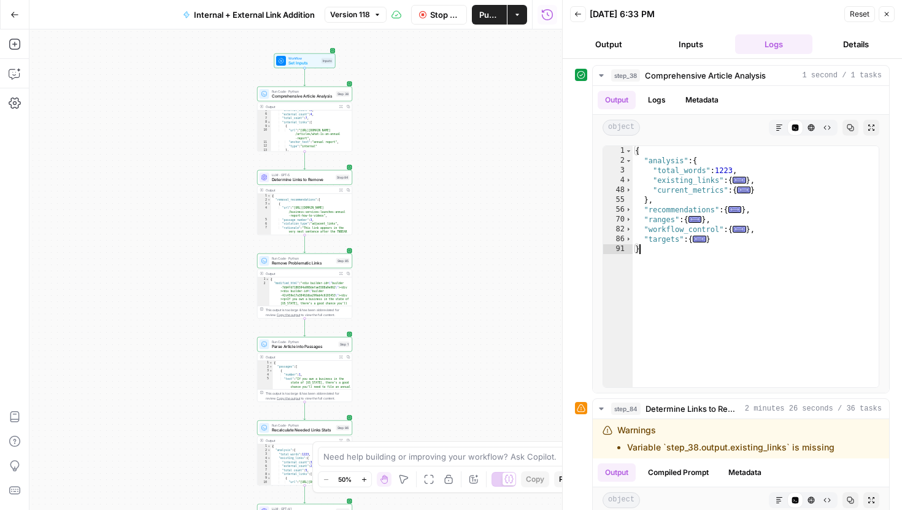
click at [886, 9] on button "Close" at bounding box center [887, 14] width 16 height 16
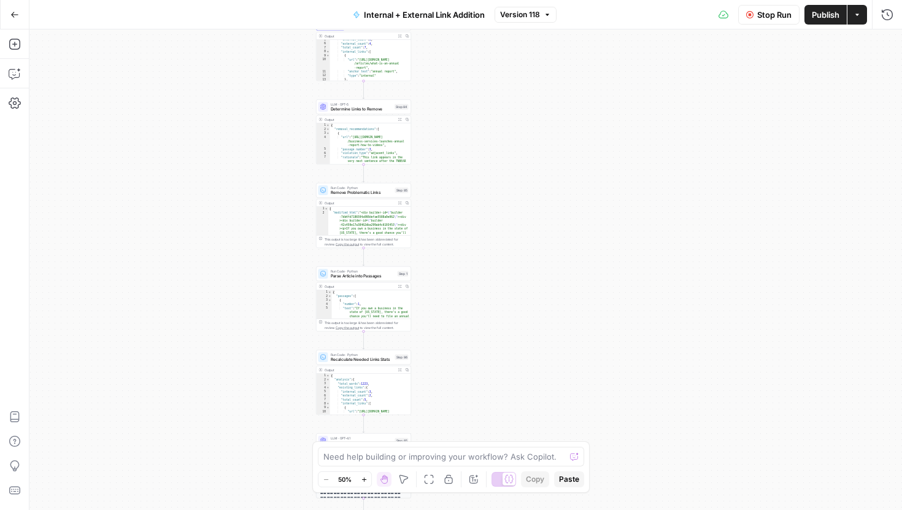
drag, startPoint x: 407, startPoint y: 322, endPoint x: 480, endPoint y: 214, distance: 130.4
click at [480, 214] on div "true false Workflow Set Inputs Inputs Run Code · Python Comprehensive Article A…" at bounding box center [465, 269] width 873 height 481
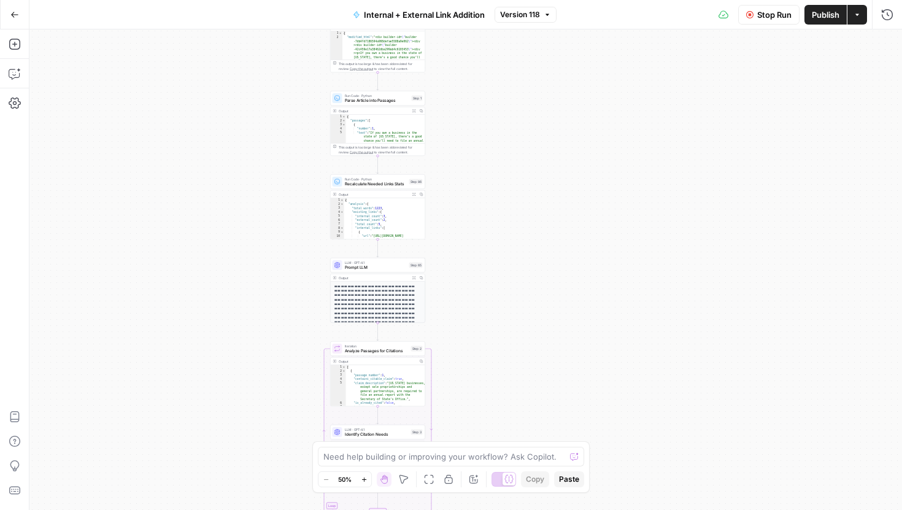
drag, startPoint x: 491, startPoint y: 236, endPoint x: 491, endPoint y: 186, distance: 49.7
click at [491, 187] on div "true false Workflow Set Inputs Inputs Run Code · Python Comprehensive Article A…" at bounding box center [465, 269] width 873 height 481
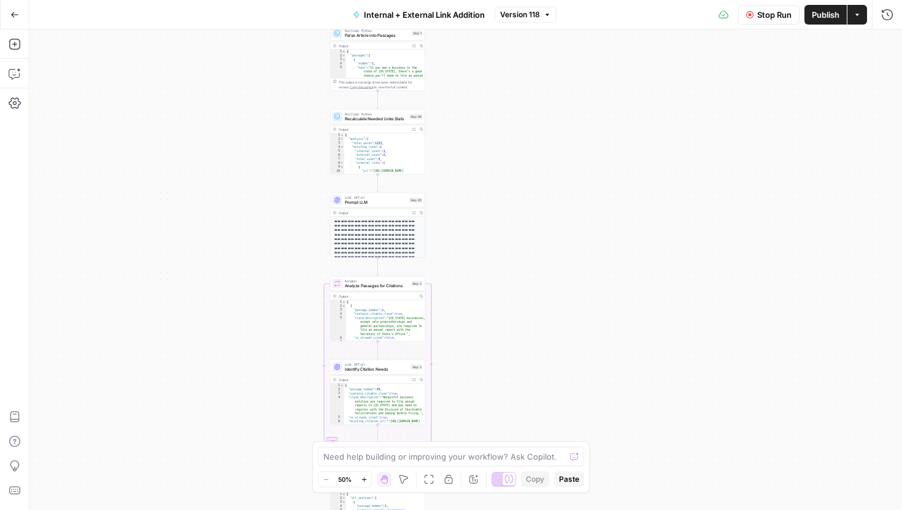
drag, startPoint x: 483, startPoint y: 309, endPoint x: 483, endPoint y: 185, distance: 124.6
click at [483, 189] on div "true false Workflow Set Inputs Inputs Run Code · Python Comprehensive Article A…" at bounding box center [465, 269] width 873 height 481
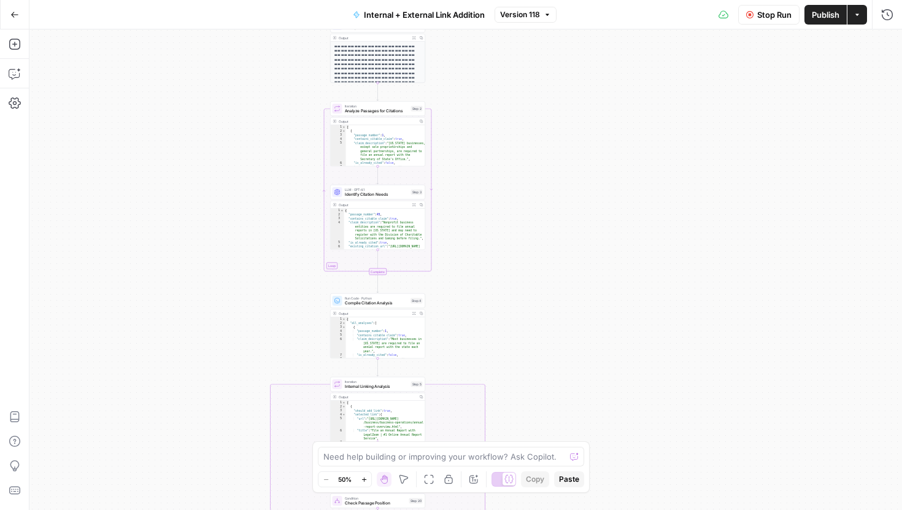
drag, startPoint x: 487, startPoint y: 239, endPoint x: 487, endPoint y: 153, distance: 86.6
click at [487, 154] on div "true false Workflow Set Inputs Inputs Run Code · Python Comprehensive Article A…" at bounding box center [465, 269] width 873 height 481
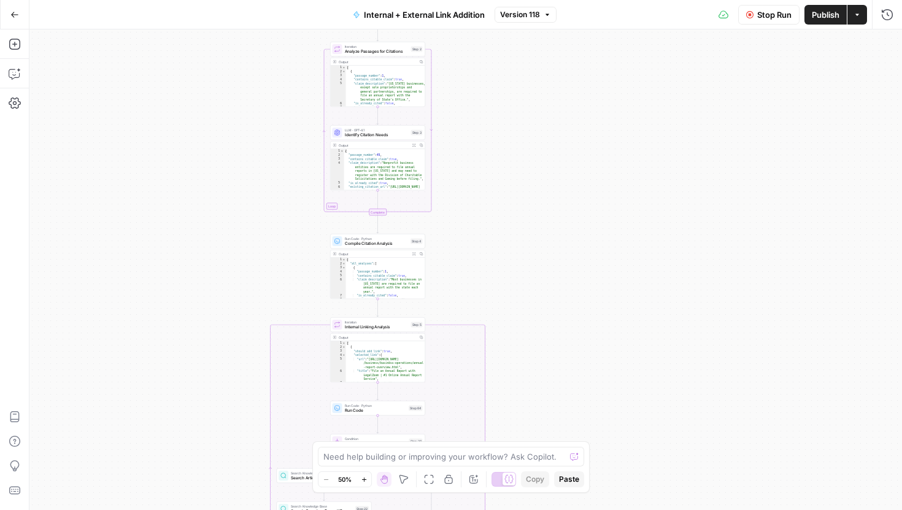
drag, startPoint x: 487, startPoint y: 256, endPoint x: 487, endPoint y: 160, distance: 95.8
click at [487, 161] on div "true false Workflow Set Inputs Inputs Run Code · Python Comprehensive Article A…" at bounding box center [465, 269] width 873 height 481
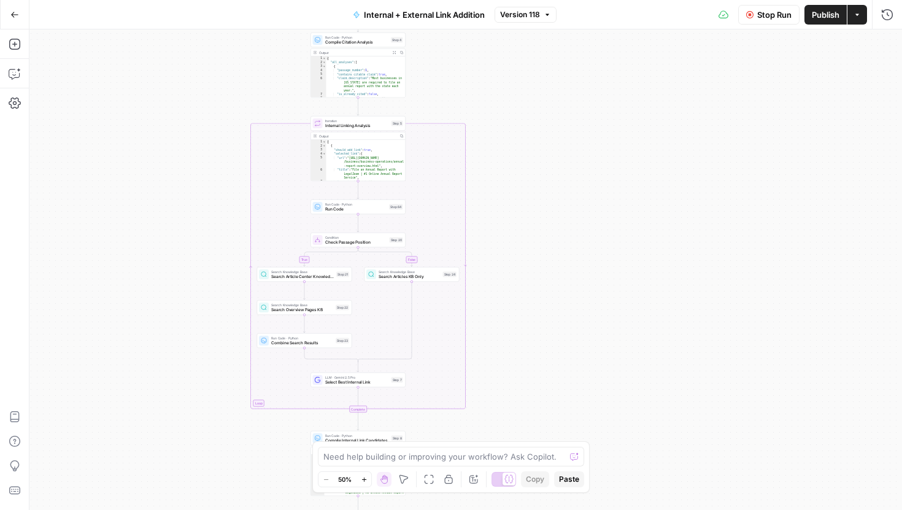
drag, startPoint x: 546, startPoint y: 288, endPoint x: 516, endPoint y: 97, distance: 193.2
click at [516, 98] on div "true false Workflow Set Inputs Inputs Run Code · Python Comprehensive Article A…" at bounding box center [465, 269] width 873 height 481
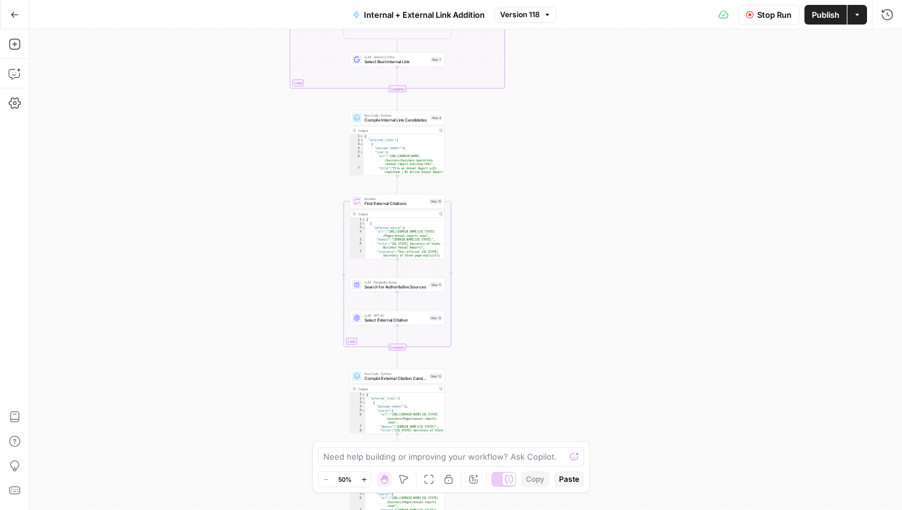
drag, startPoint x: 516, startPoint y: 361, endPoint x: 565, endPoint y: 125, distance: 240.7
click at [565, 125] on div "true false Workflow Set Inputs Inputs Run Code · Python Comprehensive Article A…" at bounding box center [465, 269] width 873 height 481
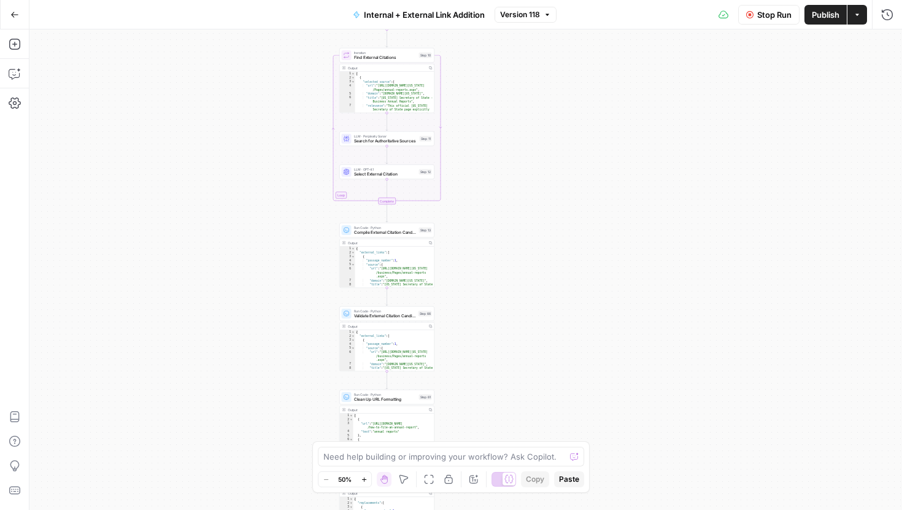
drag, startPoint x: 579, startPoint y: 289, endPoint x: 568, endPoint y: 143, distance: 146.5
click at [568, 143] on div "true false Workflow Set Inputs Inputs Run Code · Python Comprehensive Article A…" at bounding box center [465, 269] width 873 height 481
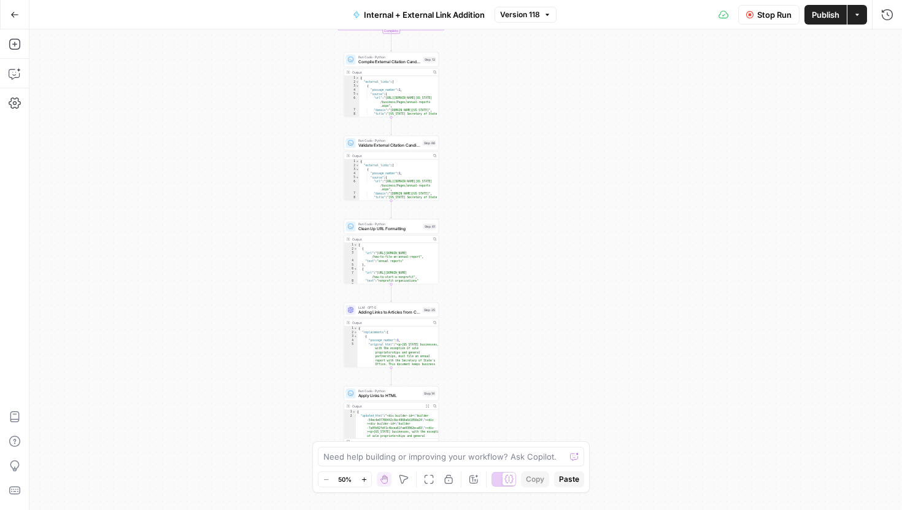
drag, startPoint x: 545, startPoint y: 358, endPoint x: 550, endPoint y: 187, distance: 171.3
click at [550, 187] on div "true false Workflow Set Inputs Inputs Run Code · Python Comprehensive Article A…" at bounding box center [465, 269] width 873 height 481
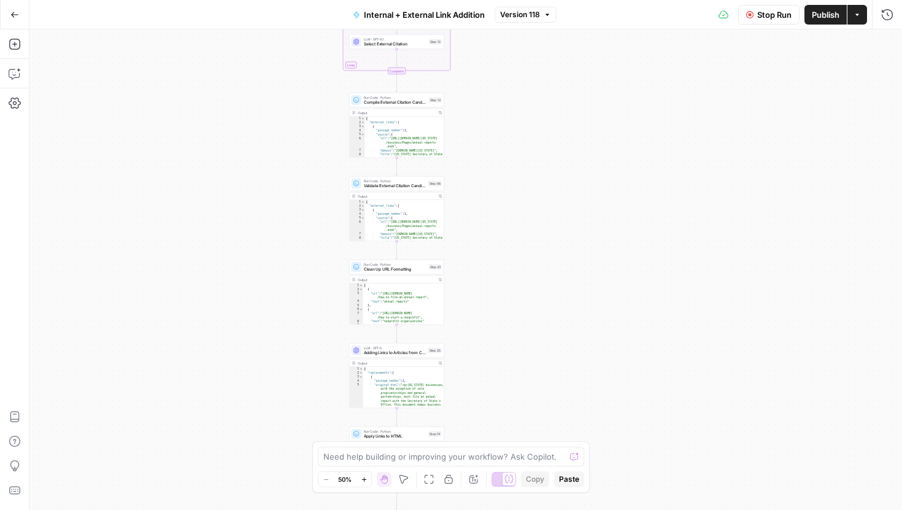
drag, startPoint x: 557, startPoint y: 318, endPoint x: 562, endPoint y: 370, distance: 51.9
click at [562, 370] on div "true false Workflow Set Inputs Inputs Run Code · Python Comprehensive Article A…" at bounding box center [465, 269] width 873 height 481
drag, startPoint x: 489, startPoint y: 70, endPoint x: 489, endPoint y: 257, distance: 186.6
click at [489, 253] on div "true false Workflow Set Inputs Inputs Run Code · Python Comprehensive Article A…" at bounding box center [465, 269] width 873 height 481
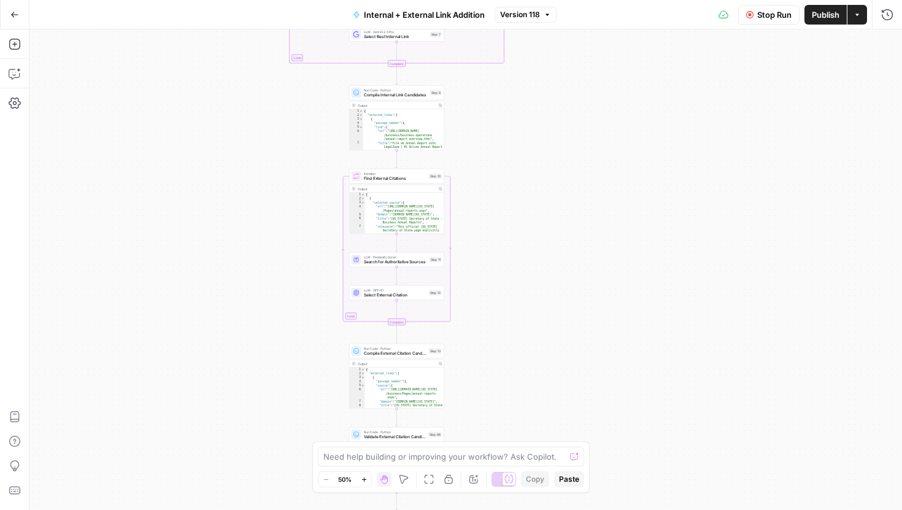
drag, startPoint x: 522, startPoint y: 148, endPoint x: 522, endPoint y: 265, distance: 117.2
click at [522, 262] on div "true false Workflow Set Inputs Inputs Run Code · Python Comprehensive Article A…" at bounding box center [465, 269] width 873 height 481
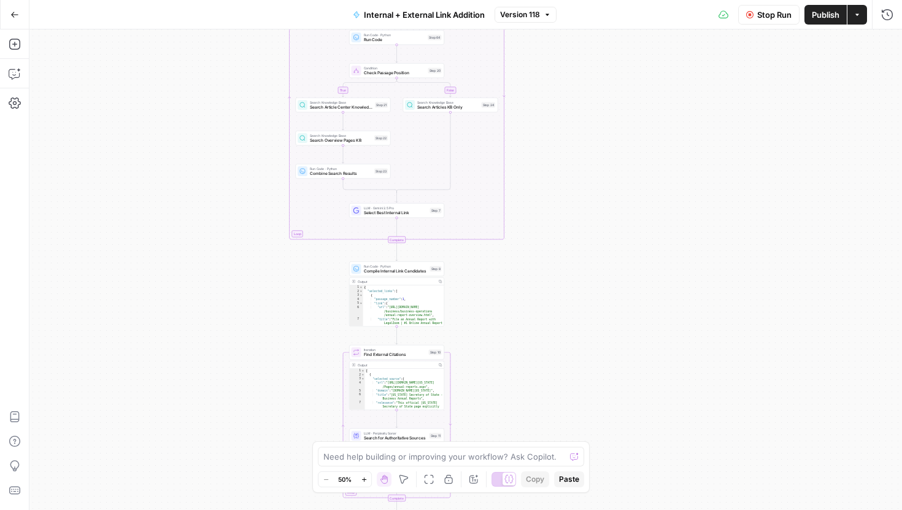
drag, startPoint x: 530, startPoint y: 150, endPoint x: 530, endPoint y: 284, distance: 133.8
click at [530, 284] on div "true false Workflow Set Inputs Inputs Run Code · Python Comprehensive Article A…" at bounding box center [465, 269] width 873 height 481
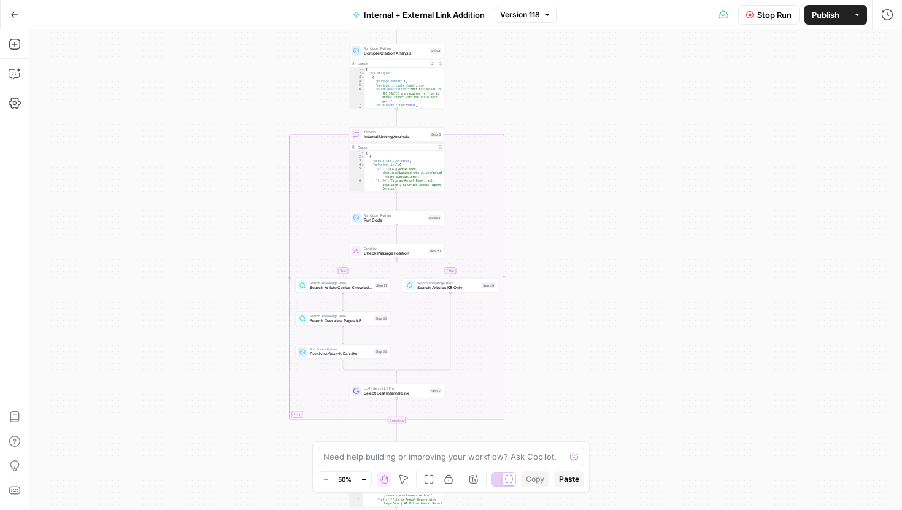
drag, startPoint x: 569, startPoint y: 221, endPoint x: 569, endPoint y: 337, distance: 116.0
click at [569, 332] on div "true false Workflow Set Inputs Inputs Run Code · Python Comprehensive Article A…" at bounding box center [465, 269] width 873 height 481
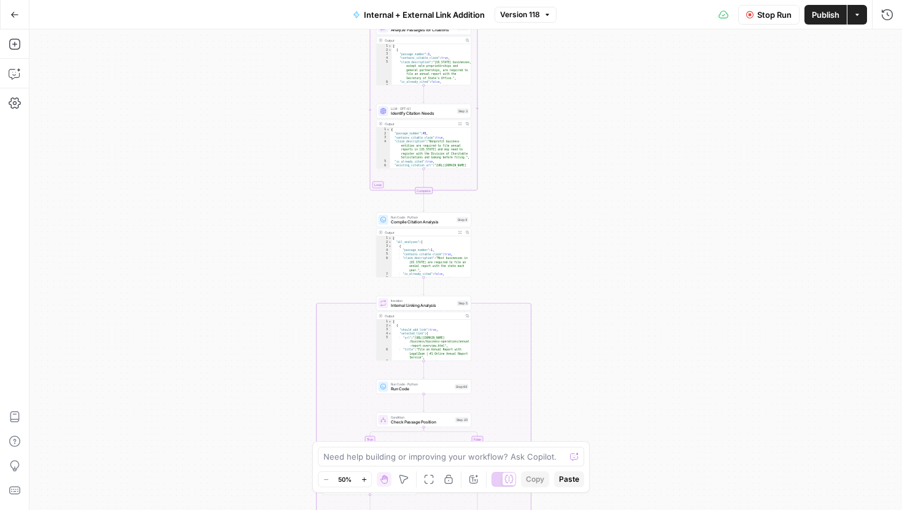
drag, startPoint x: 582, startPoint y: 213, endPoint x: 599, endPoint y: 308, distance: 96.1
click at [599, 308] on div "true false Workflow Set Inputs Inputs Run Code · Python Comprehensive Article A…" at bounding box center [465, 269] width 873 height 481
drag, startPoint x: 595, startPoint y: 171, endPoint x: 594, endPoint y: 309, distance: 138.1
click at [595, 299] on div "true false Workflow Set Inputs Inputs Run Code · Python Comprehensive Article A…" at bounding box center [465, 269] width 873 height 481
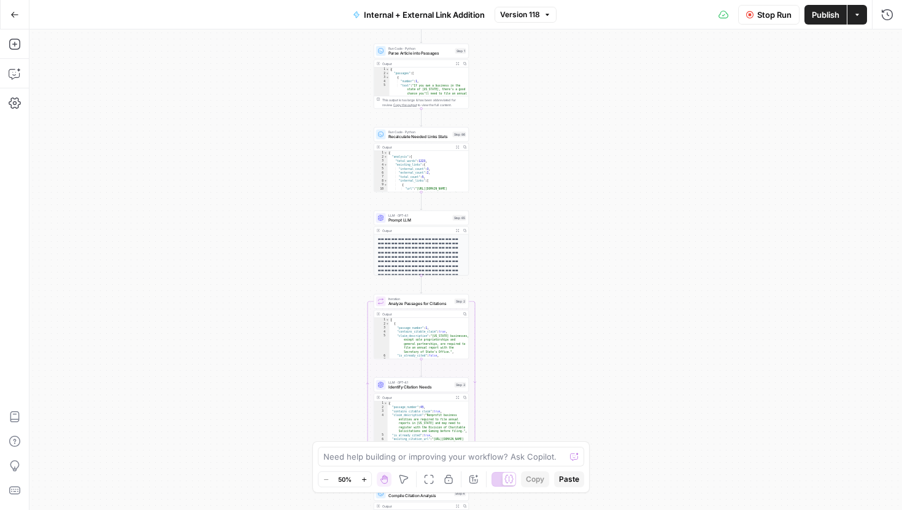
drag, startPoint x: 600, startPoint y: 127, endPoint x: 597, endPoint y: 269, distance: 142.4
click at [597, 270] on div "true false Workflow Set Inputs Inputs Run Code · Python Comprehensive Article A…" at bounding box center [465, 269] width 873 height 481
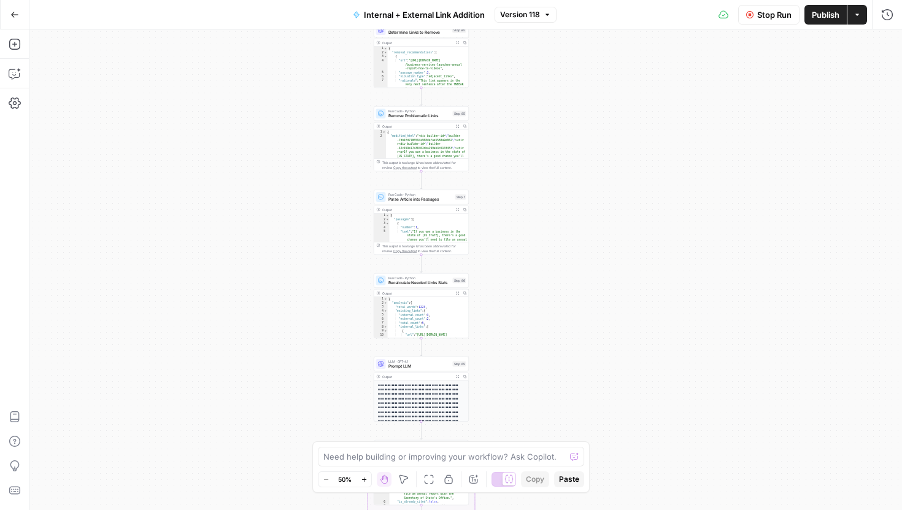
drag, startPoint x: 612, startPoint y: 142, endPoint x: 612, endPoint y: 301, distance: 159.6
click at [612, 301] on div "true false Workflow Set Inputs Inputs Run Code · Python Comprehensive Article A…" at bounding box center [465, 269] width 873 height 481
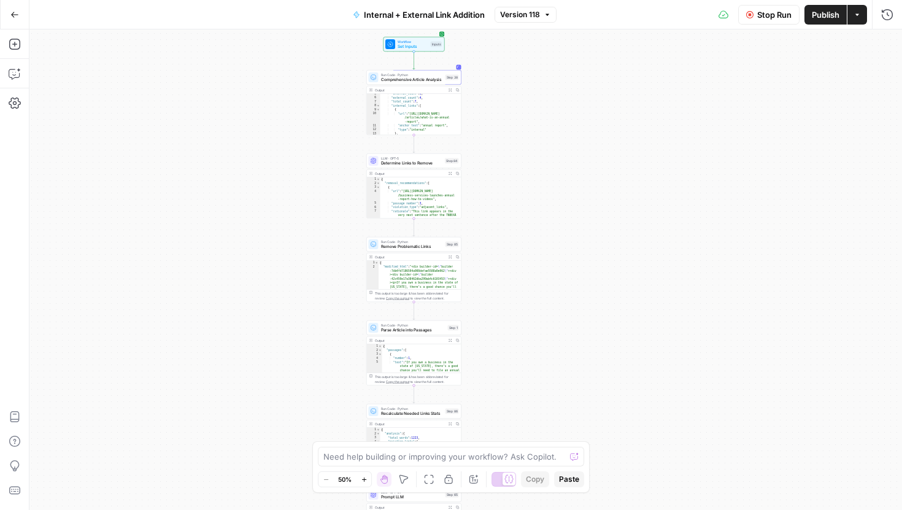
drag, startPoint x: 626, startPoint y: 182, endPoint x: 618, endPoint y: 300, distance: 118.1
click at [618, 300] on div "true false Workflow Set Inputs Inputs Run Code · Python Comprehensive Article A…" at bounding box center [465, 269] width 873 height 481
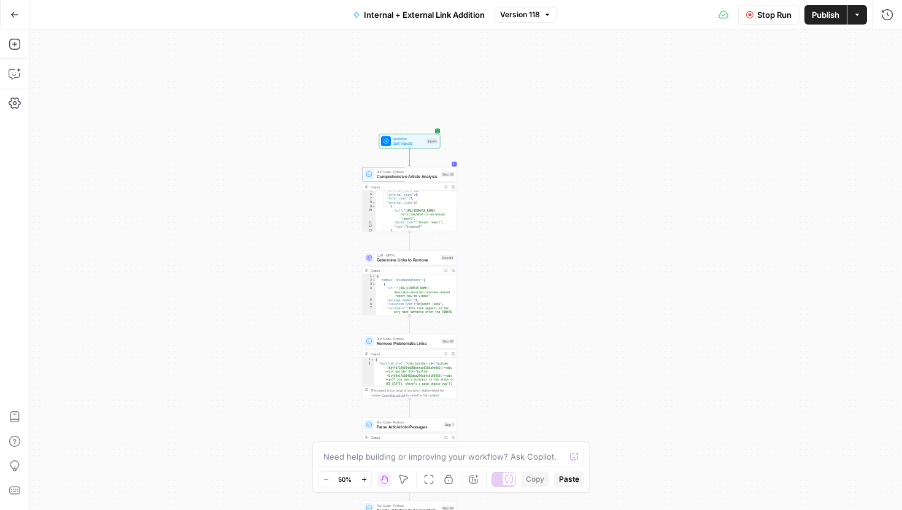
drag, startPoint x: 634, startPoint y: 179, endPoint x: 630, endPoint y: 276, distance: 97.1
click at [630, 276] on div "true false Workflow Set Inputs Inputs Run Code · Python Comprehensive Article A…" at bounding box center [465, 269] width 873 height 481
click at [880, 14] on button "Run History" at bounding box center [888, 15] width 20 height 20
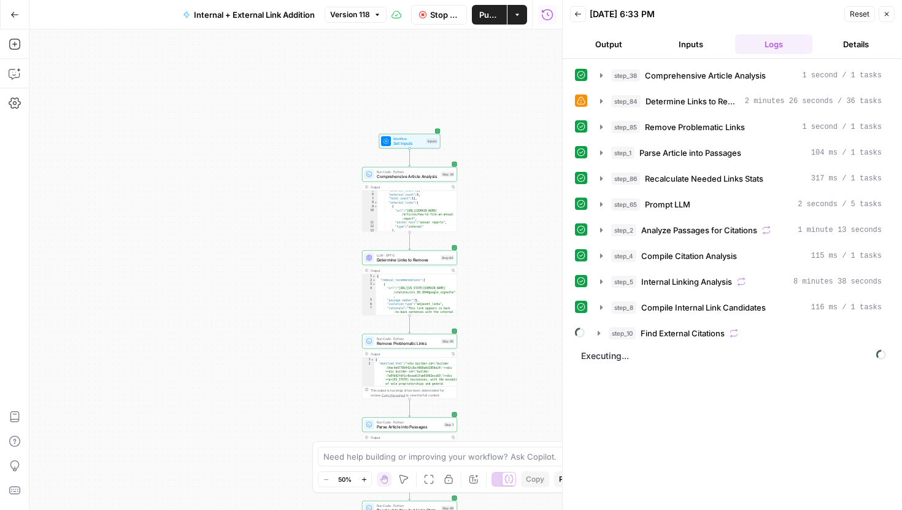
scroll to position [88, 0]
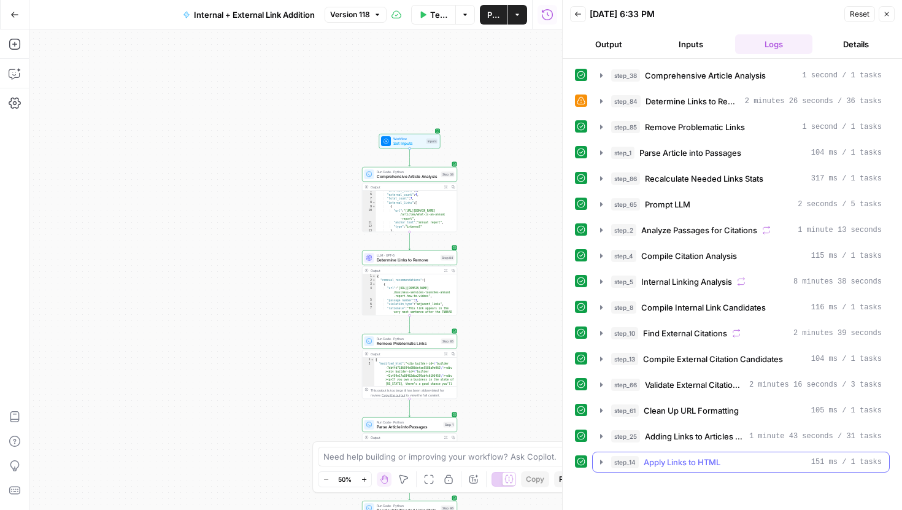
click at [605, 462] on icon "button" at bounding box center [602, 462] width 10 height 10
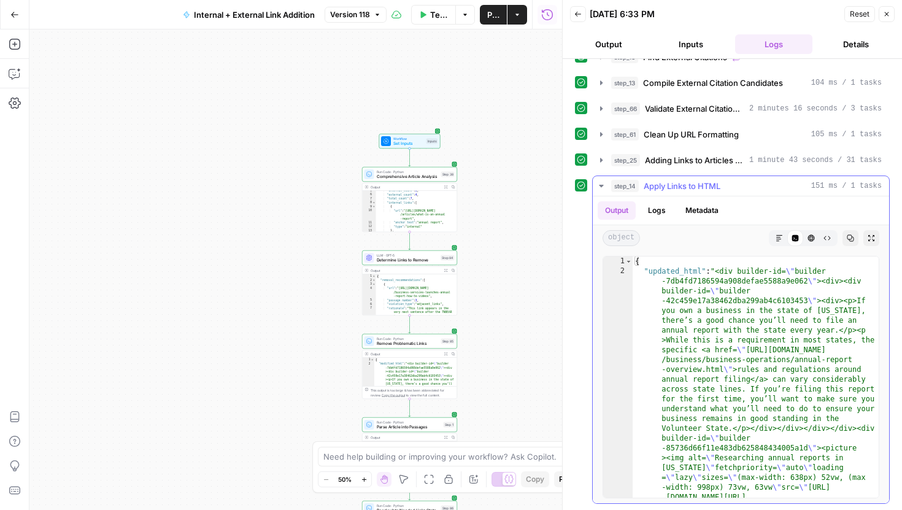
click at [783, 238] on button "Markdown" at bounding box center [780, 238] width 16 height 16
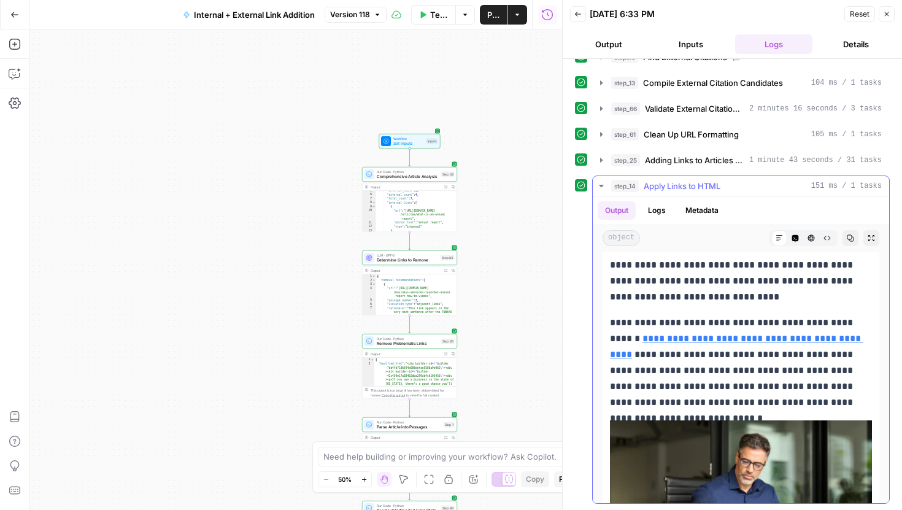
scroll to position [39, 0]
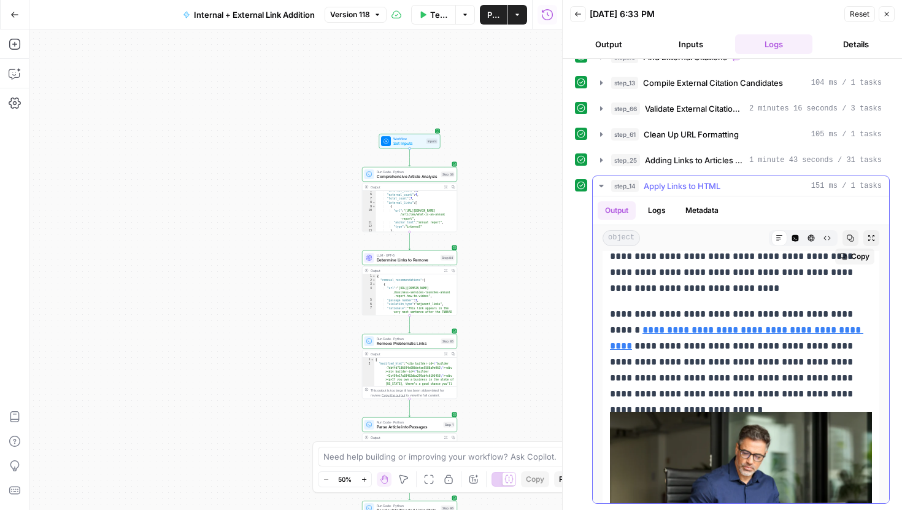
click at [780, 293] on p "**********" at bounding box center [741, 273] width 262 height 48
click at [870, 260] on button "Copy" at bounding box center [854, 257] width 39 height 16
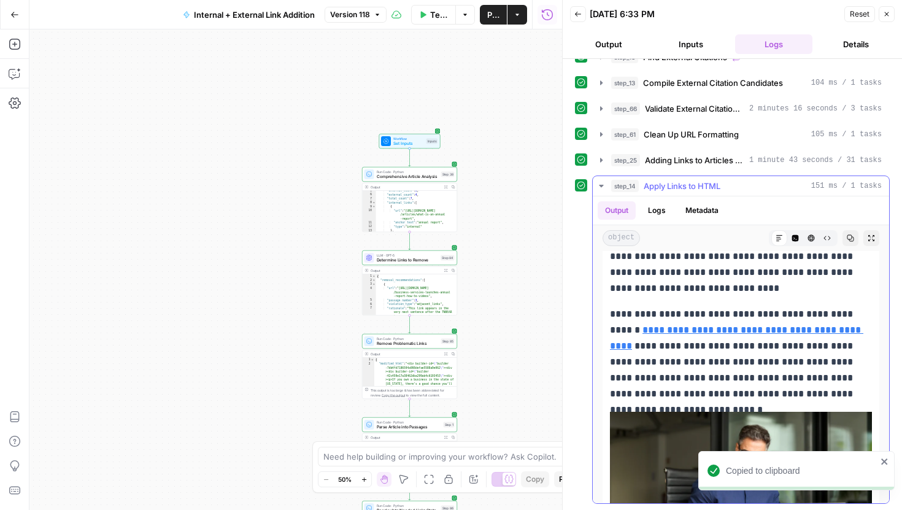
click at [798, 239] on icon "button" at bounding box center [796, 238] width 7 height 7
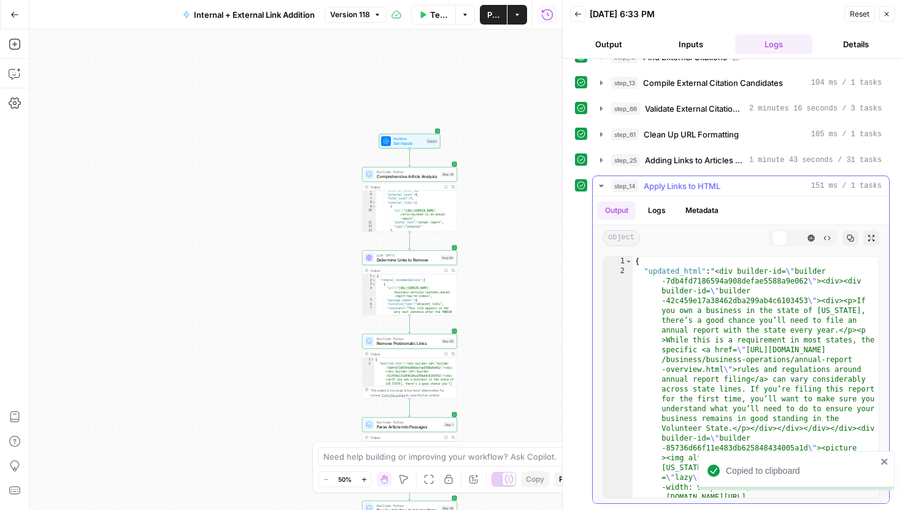
scroll to position [0, 0]
type textarea "**********"
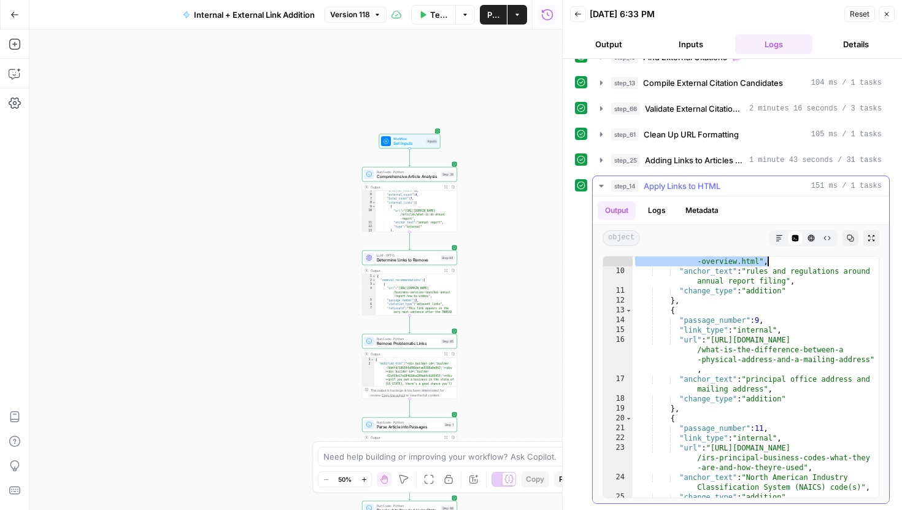
scroll to position [2406, 0]
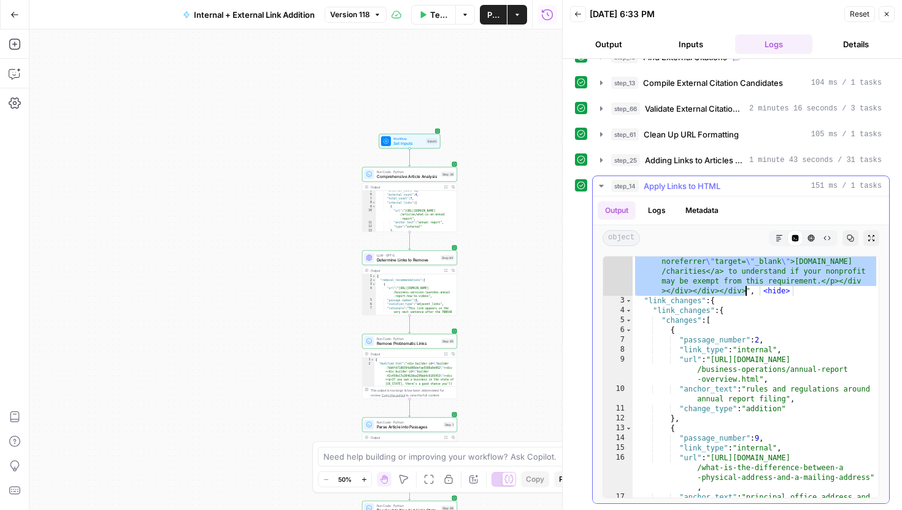
drag, startPoint x: 719, startPoint y: 273, endPoint x: 746, endPoint y: 291, distance: 32.3
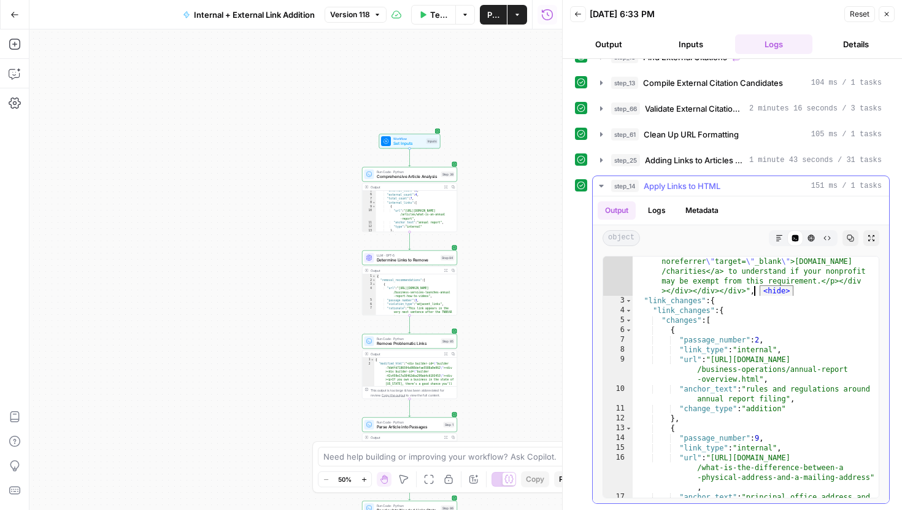
click at [770, 292] on span "<hide>" at bounding box center [777, 290] width 34 height 11
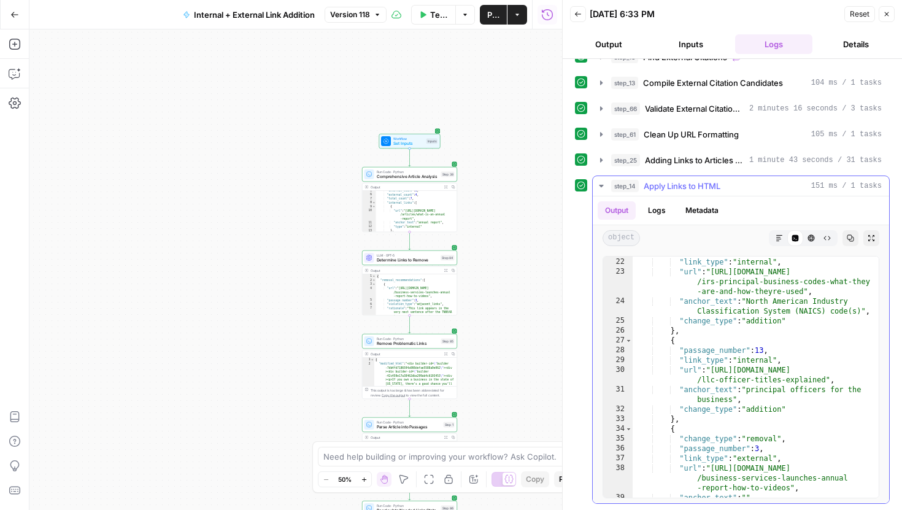
scroll to position [2676, 0]
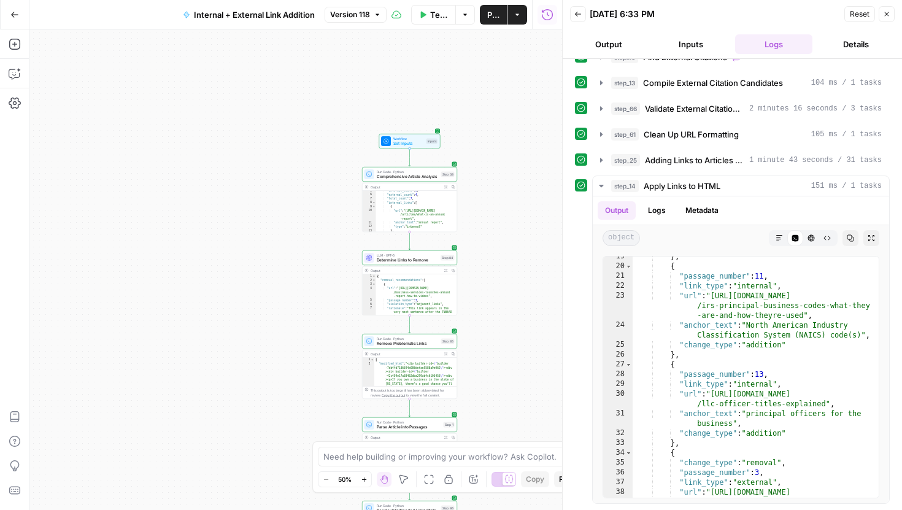
drag, startPoint x: 522, startPoint y: 242, endPoint x: 516, endPoint y: 179, distance: 62.9
click at [516, 179] on div "true false Workflow Set Inputs Inputs Run Code · Python Comprehensive Article A…" at bounding box center [295, 269] width 533 height 481
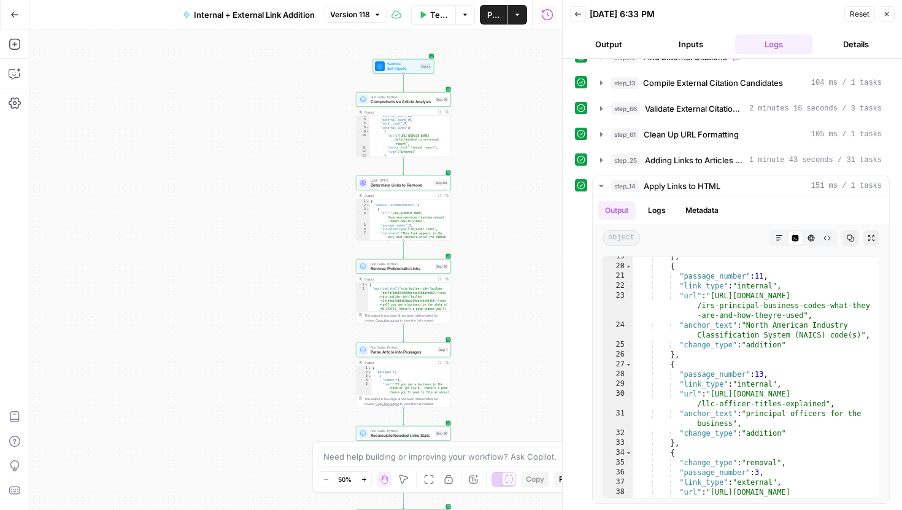
drag, startPoint x: 511, startPoint y: 303, endPoint x: 507, endPoint y: 269, distance: 34.0
click at [507, 269] on div "true false Workflow Set Inputs Inputs Run Code · Python Comprehensive Article A…" at bounding box center [295, 269] width 533 height 481
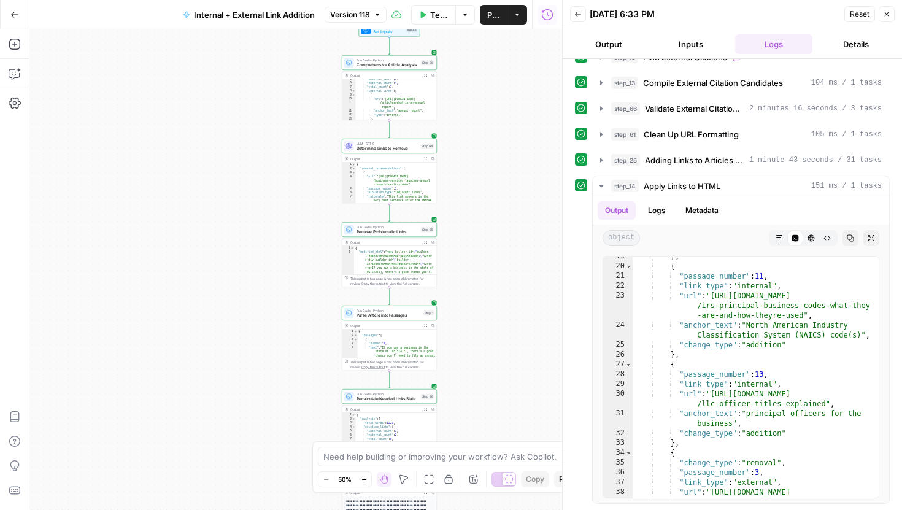
drag, startPoint x: 478, startPoint y: 151, endPoint x: 465, endPoint y: 134, distance: 20.6
click at [465, 134] on div "true false Workflow Set Inputs Inputs Run Code · Python Comprehensive Article A…" at bounding box center [295, 269] width 533 height 481
click at [400, 148] on span "Determine Links to Remove" at bounding box center [385, 145] width 62 height 6
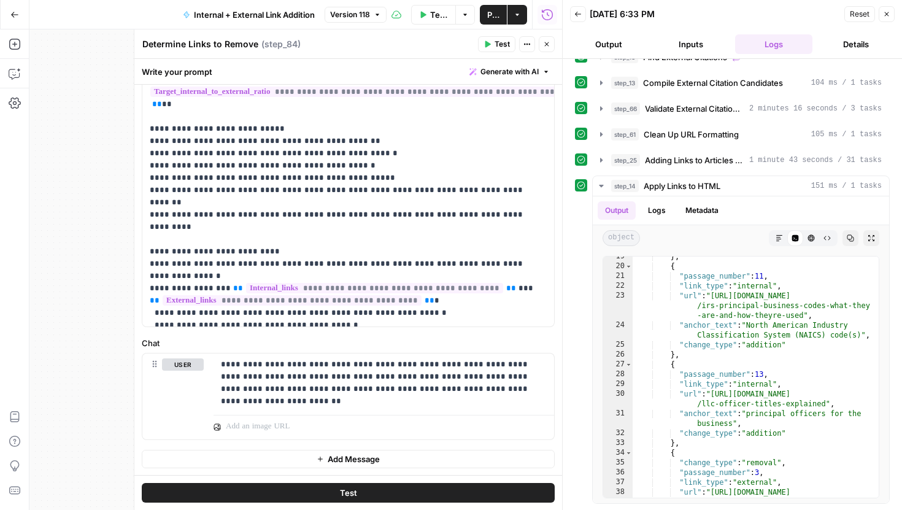
scroll to position [656, 0]
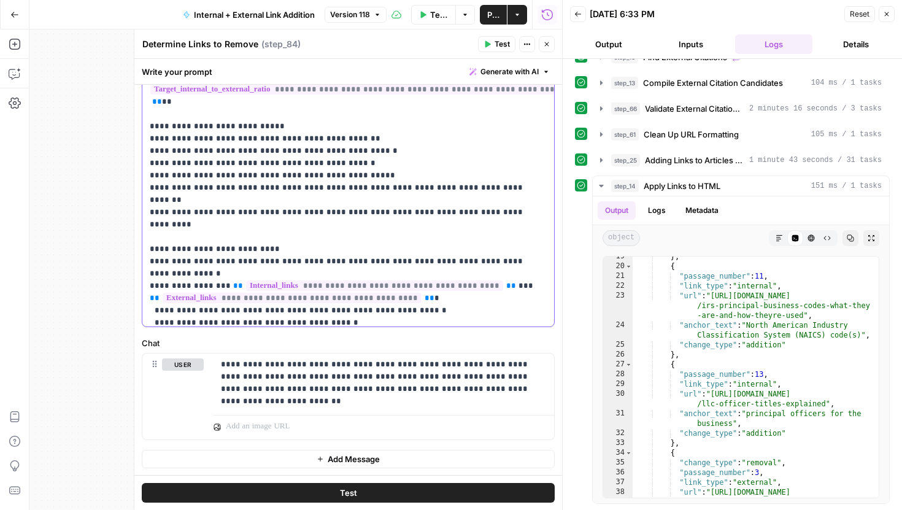
click at [436, 249] on p "**********" at bounding box center [348, 317] width 397 height 2284
click at [321, 312] on p "**********" at bounding box center [348, 317] width 397 height 2284
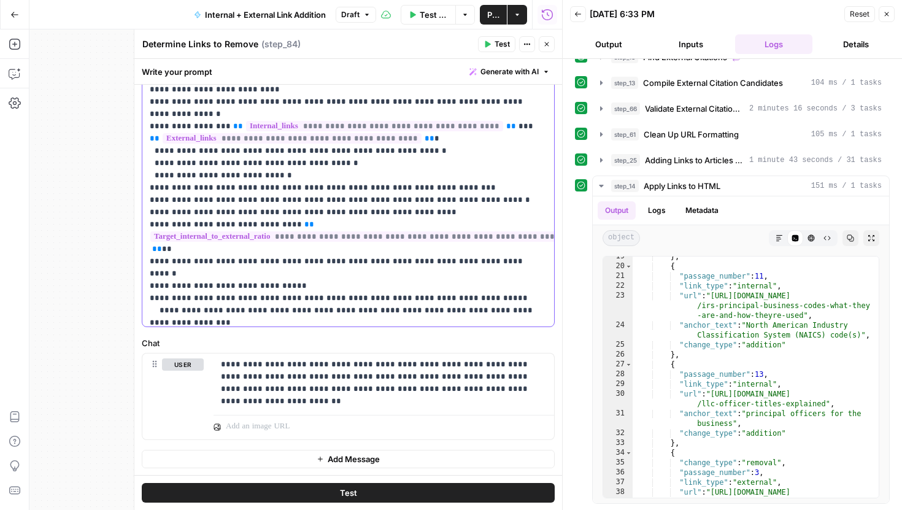
scroll to position [818, 0]
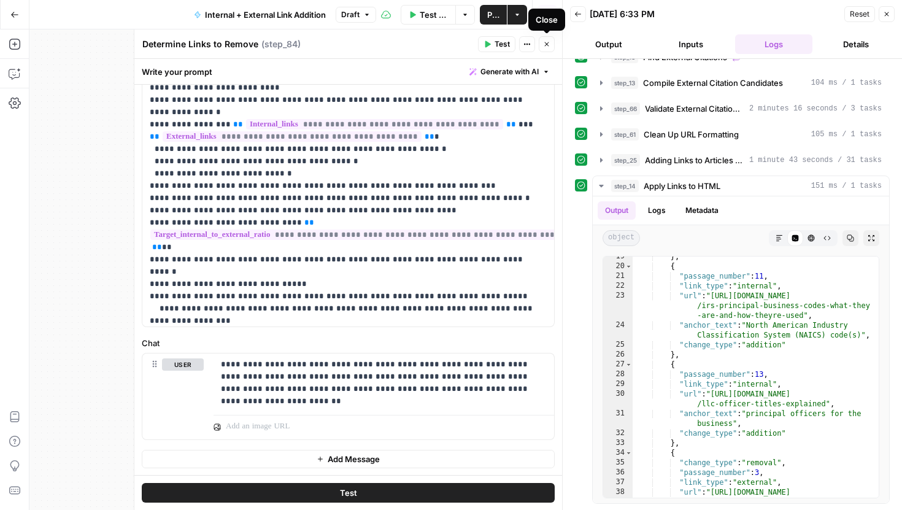
click at [551, 45] on button "Close" at bounding box center [547, 44] width 16 height 16
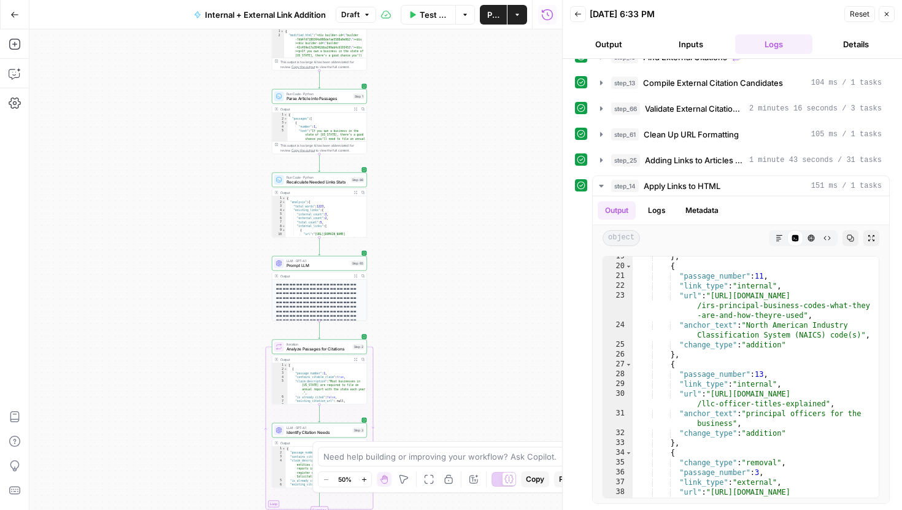
drag, startPoint x: 482, startPoint y: 364, endPoint x: 403, endPoint y: 135, distance: 242.1
click at [404, 139] on div "true false Workflow Set Inputs Inputs Run Code · Python Comprehensive Article A…" at bounding box center [295, 269] width 533 height 481
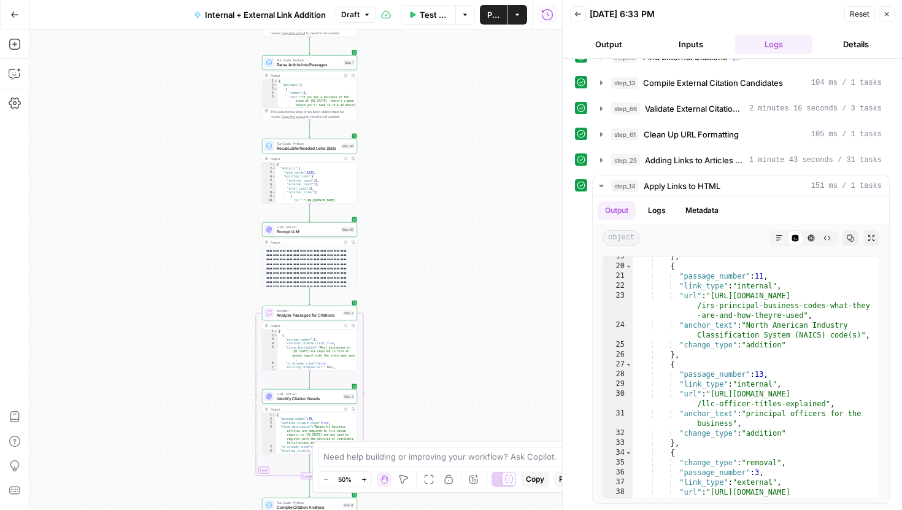
drag, startPoint x: 412, startPoint y: 298, endPoint x: 412, endPoint y: 166, distance: 132.6
click at [412, 166] on div "true false Workflow Set Inputs Inputs Run Code · Python Comprehensive Article A…" at bounding box center [295, 269] width 533 height 481
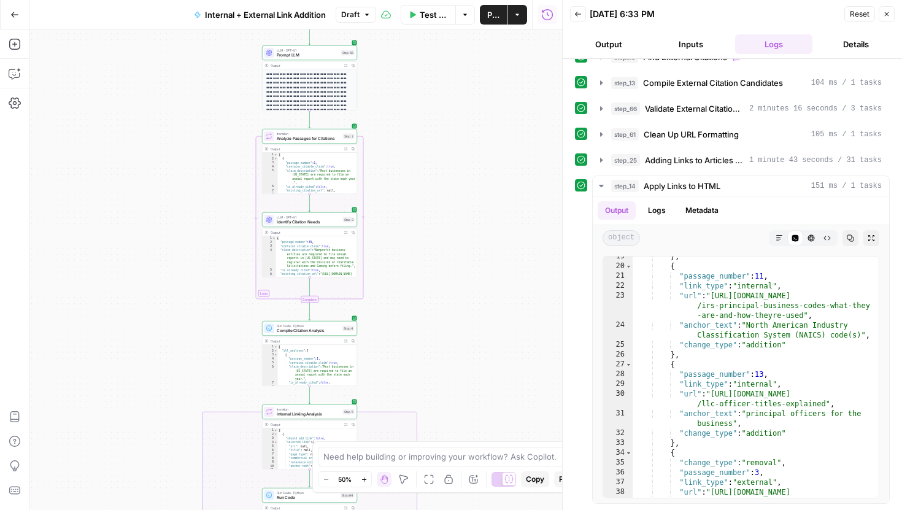
drag, startPoint x: 461, startPoint y: 297, endPoint x: 441, endPoint y: 175, distance: 123.2
click at [441, 179] on div "true false Workflow Set Inputs Inputs Run Code · Python Comprehensive Article A…" at bounding box center [295, 269] width 533 height 481
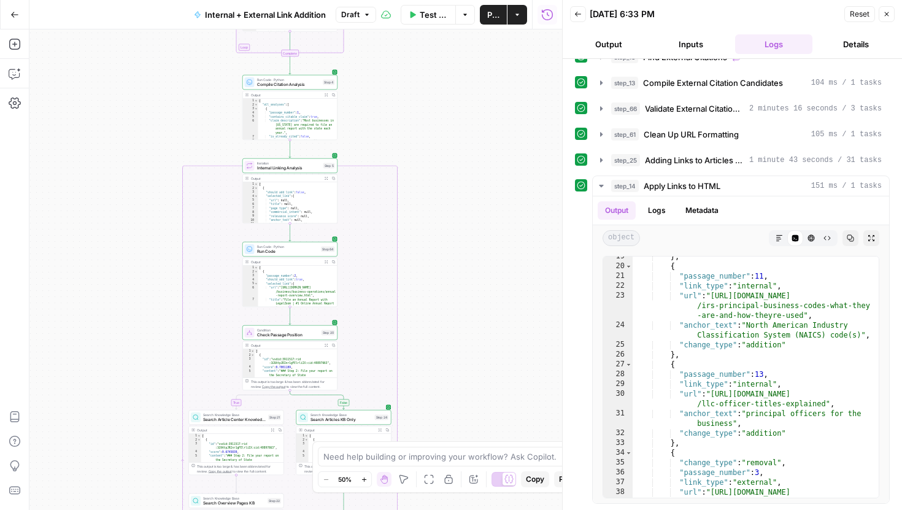
drag, startPoint x: 470, startPoint y: 185, endPoint x: 466, endPoint y: 114, distance: 71.3
click at [467, 121] on div "true false Workflow Set Inputs Inputs Run Code · Python Comprehensive Article A…" at bounding box center [295, 269] width 533 height 481
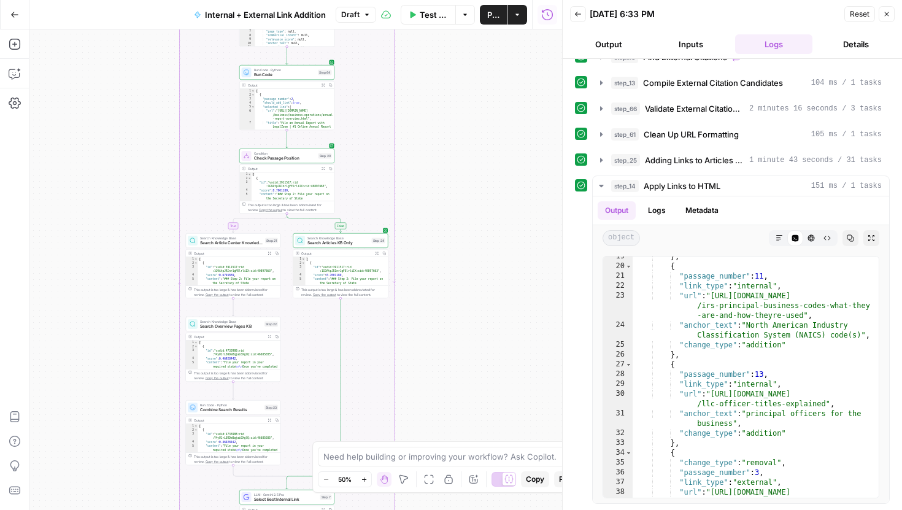
drag, startPoint x: 487, startPoint y: 246, endPoint x: 487, endPoint y: 165, distance: 81.6
click at [487, 168] on div "true false Workflow Set Inputs Inputs Run Code · Python Comprehensive Article A…" at bounding box center [295, 269] width 533 height 481
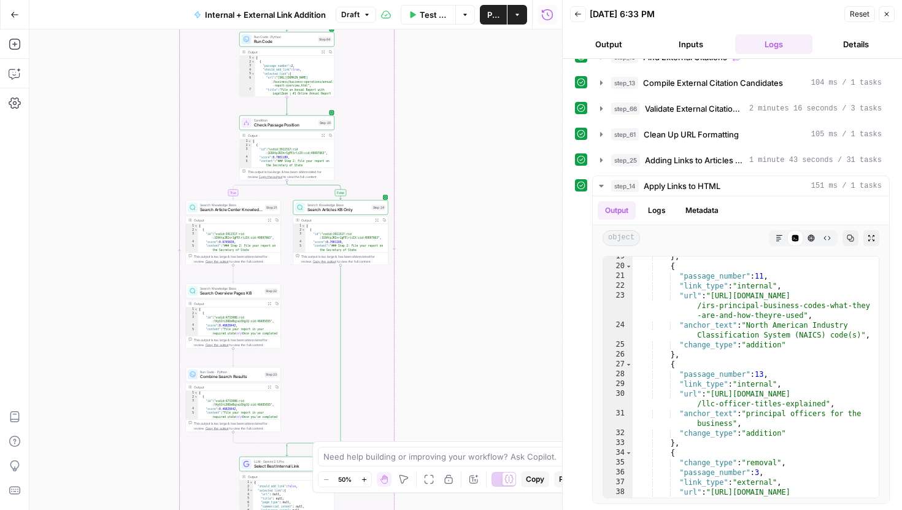
drag, startPoint x: 487, startPoint y: 187, endPoint x: 487, endPoint y: 157, distance: 30.1
click at [487, 157] on div "true false Workflow Set Inputs Inputs Run Code · Python Comprehensive Article A…" at bounding box center [295, 269] width 533 height 481
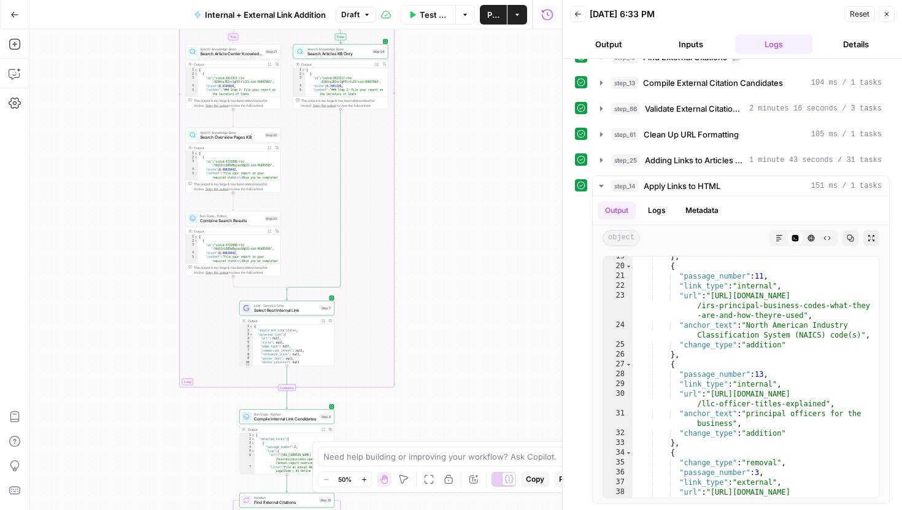
drag, startPoint x: 502, startPoint y: 190, endPoint x: 502, endPoint y: 174, distance: 16.6
click at [502, 174] on div "true false Workflow Set Inputs Inputs Run Code · Python Comprehensive Article A…" at bounding box center [295, 269] width 533 height 481
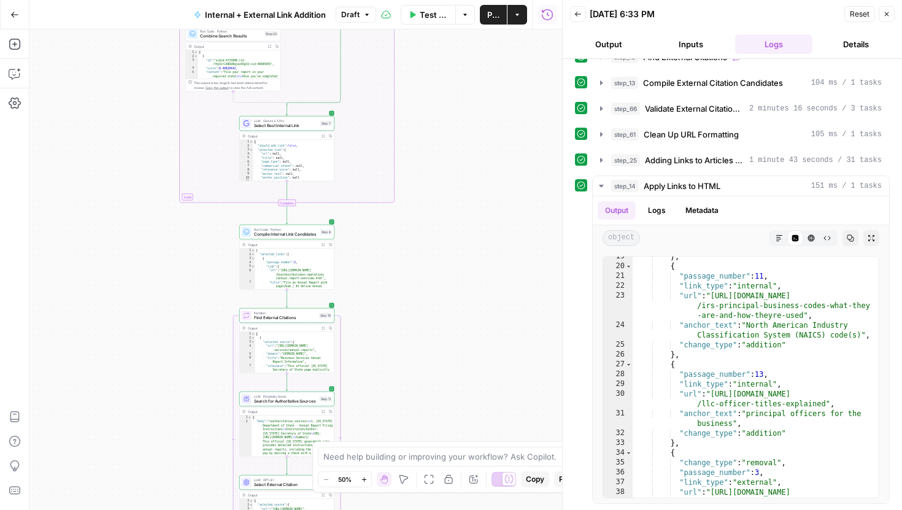
drag, startPoint x: 500, startPoint y: 309, endPoint x: 497, endPoint y: 109, distance: 200.1
click at [497, 109] on div "true false Workflow Set Inputs Inputs Run Code · Python Comprehensive Article A…" at bounding box center [295, 269] width 533 height 481
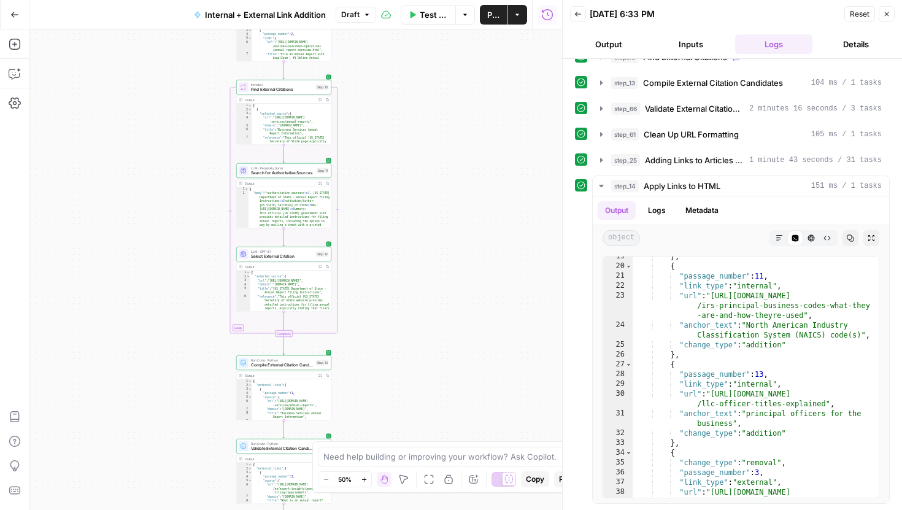
drag, startPoint x: 462, startPoint y: 265, endPoint x: 462, endPoint y: 98, distance: 167.0
click at [462, 101] on div "true false Workflow Set Inputs Inputs Run Code · Python Comprehensive Article A…" at bounding box center [295, 269] width 533 height 481
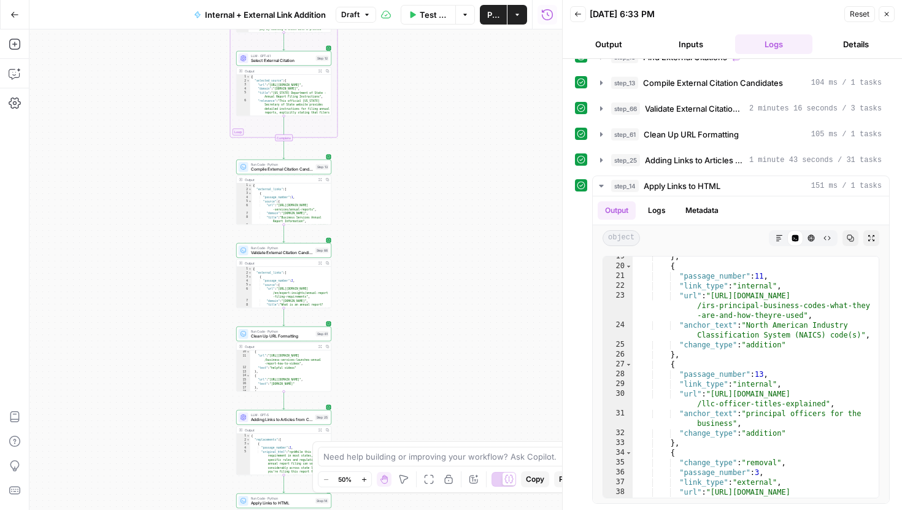
drag, startPoint x: 407, startPoint y: 303, endPoint x: 407, endPoint y: 122, distance: 181.1
click at [407, 123] on div "true false Workflow Set Inputs Inputs Run Code · Python Comprehensive Article A…" at bounding box center [295, 269] width 533 height 481
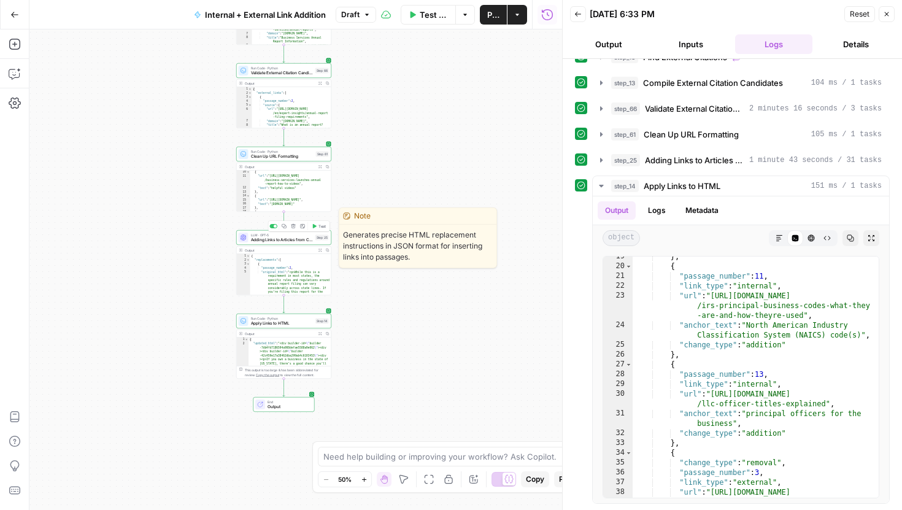
click at [312, 237] on span "Adding Links to Articles from Candidates List" at bounding box center [282, 240] width 62 height 6
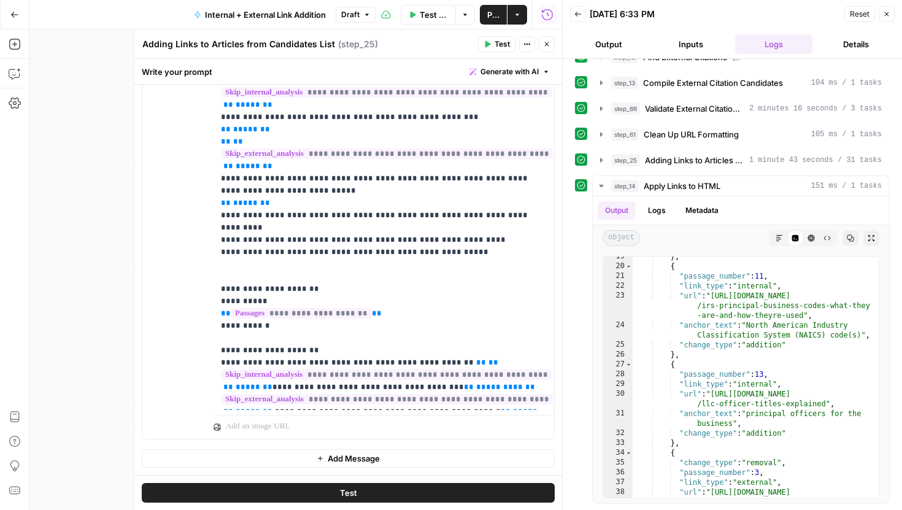
scroll to position [2511, 0]
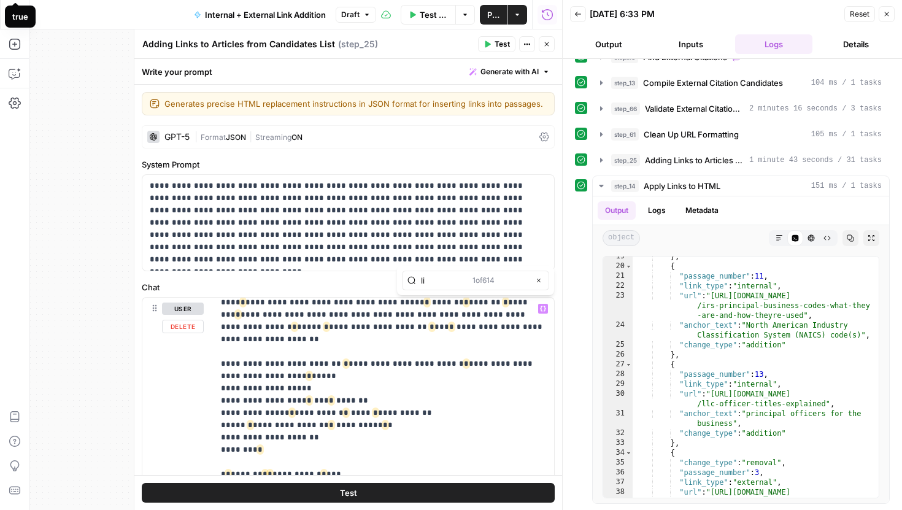
scroll to position [2413, 0]
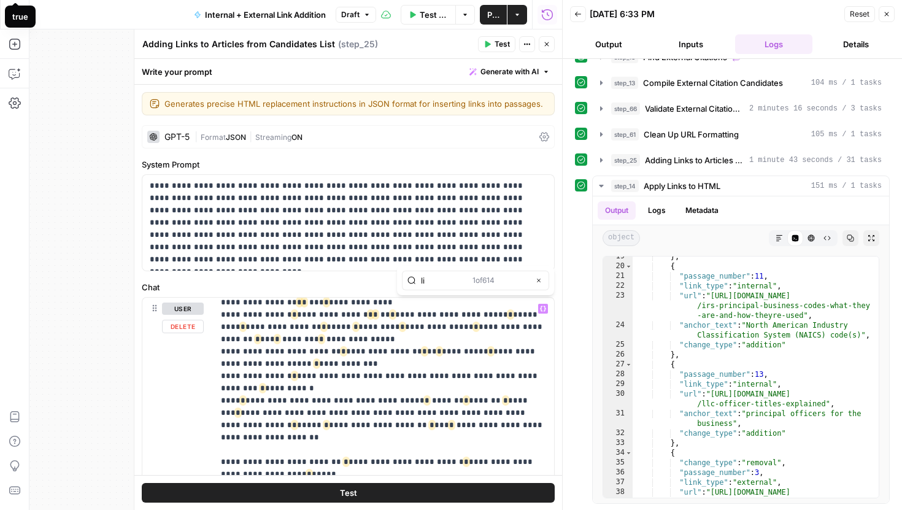
type input "l"
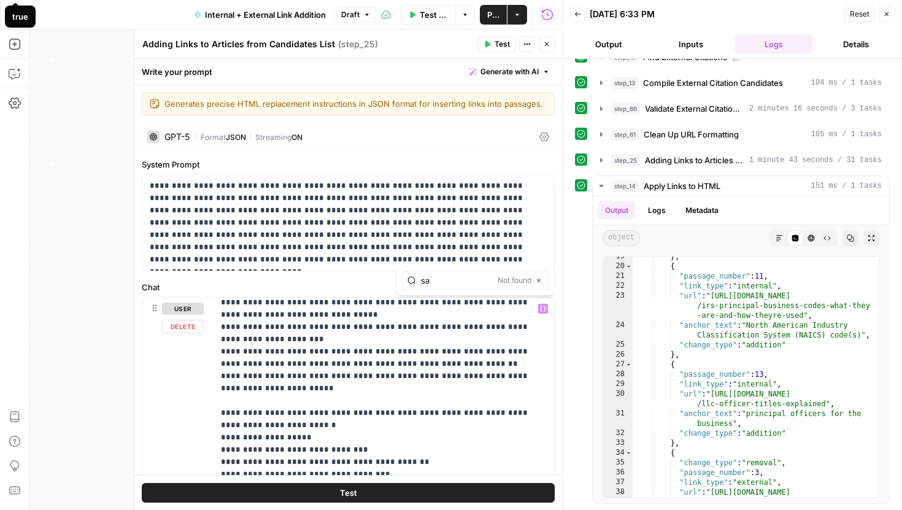
type input "s"
click at [513, 279] on icon "button" at bounding box center [514, 280] width 6 height 6
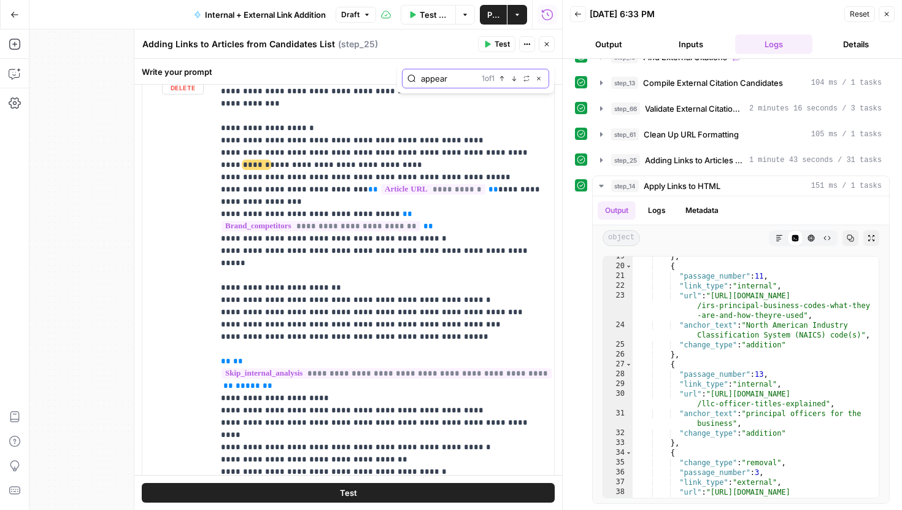
scroll to position [1192, 0]
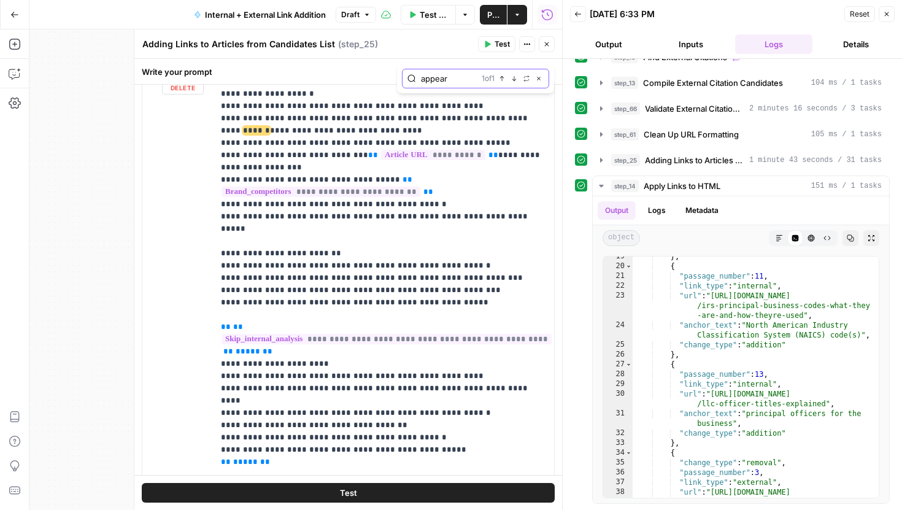
drag, startPoint x: 461, startPoint y: 82, endPoint x: 400, endPoint y: 78, distance: 61.5
click at [400, 78] on div "appear 1 of 1 Previous match Next Match Replace Close" at bounding box center [475, 78] width 157 height 29
type input "anchor"
click at [512, 80] on icon "button" at bounding box center [514, 79] width 6 height 6
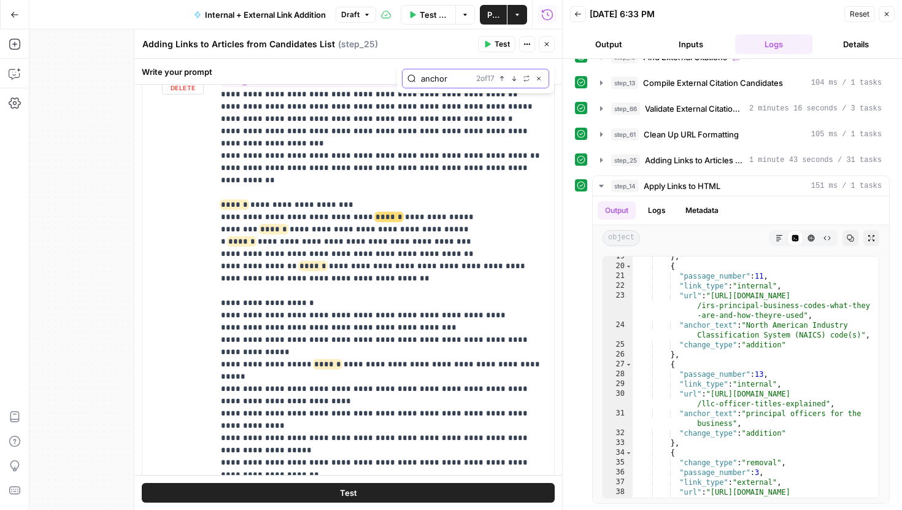
scroll to position [615, 0]
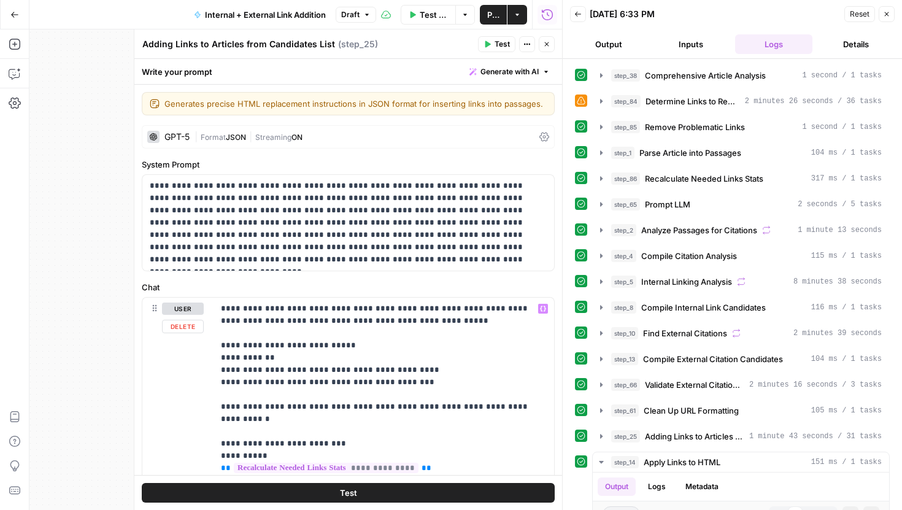
scroll to position [615, 0]
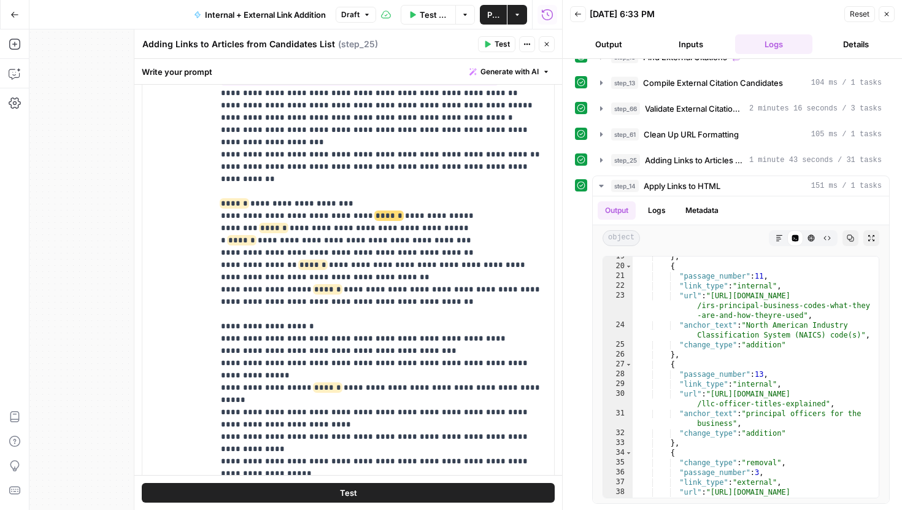
click at [543, 38] on button "Close" at bounding box center [547, 44] width 16 height 16
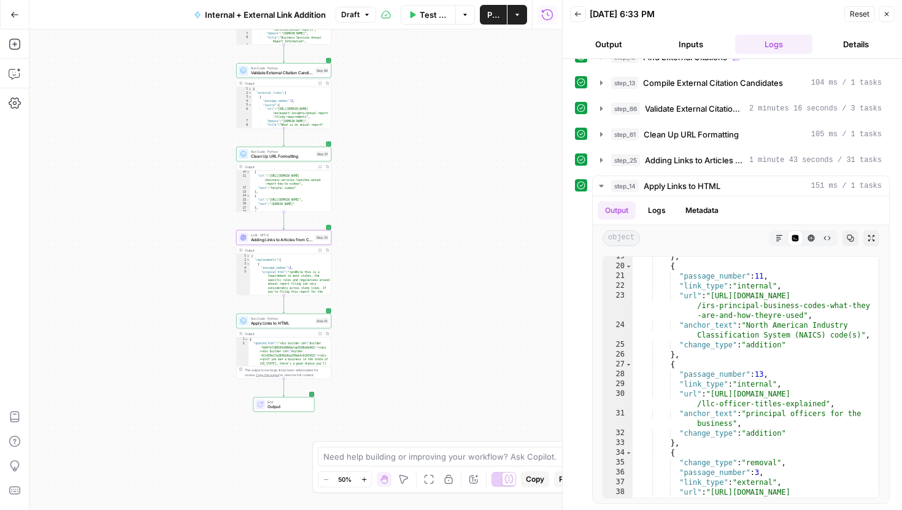
click at [444, 21] on button "Test Workflow" at bounding box center [429, 15] width 56 height 20
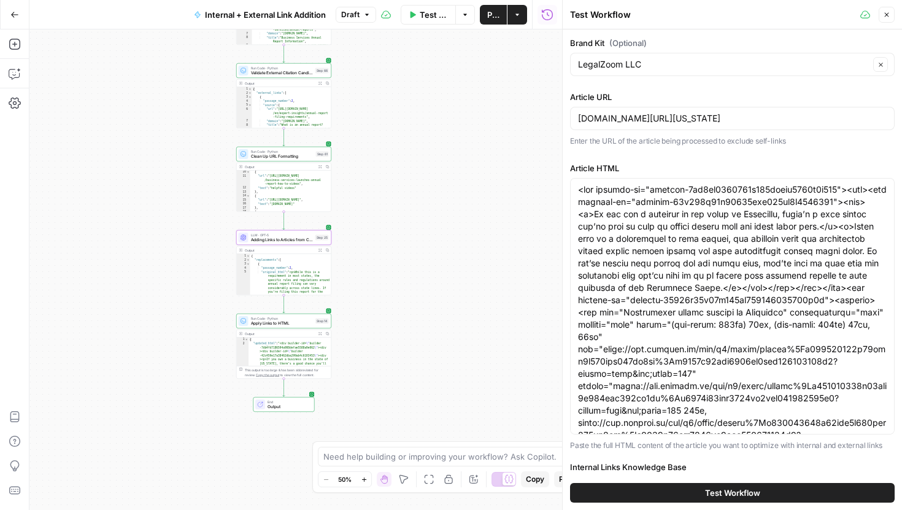
click at [729, 500] on button "Test Workflow" at bounding box center [732, 493] width 325 height 20
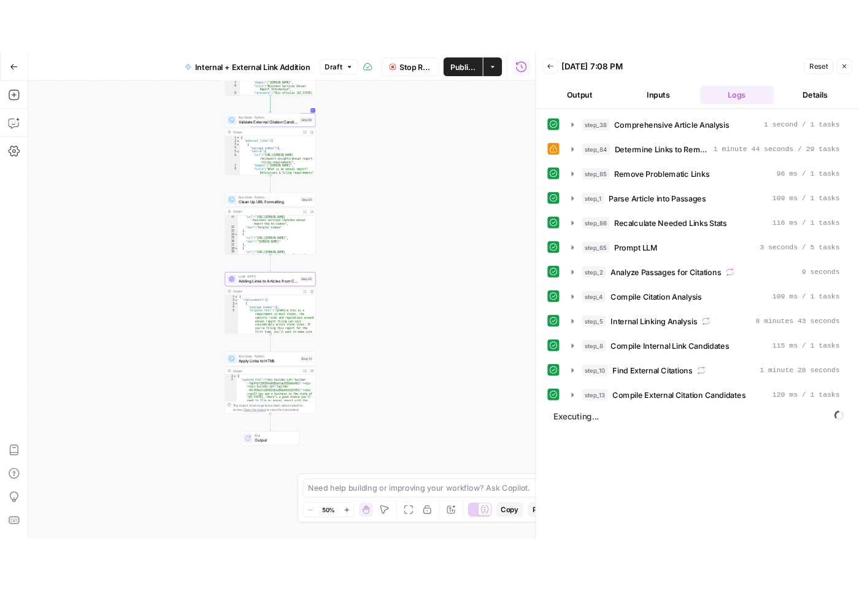
scroll to position [89, 0]
